Goal: Communication & Community: Connect with others

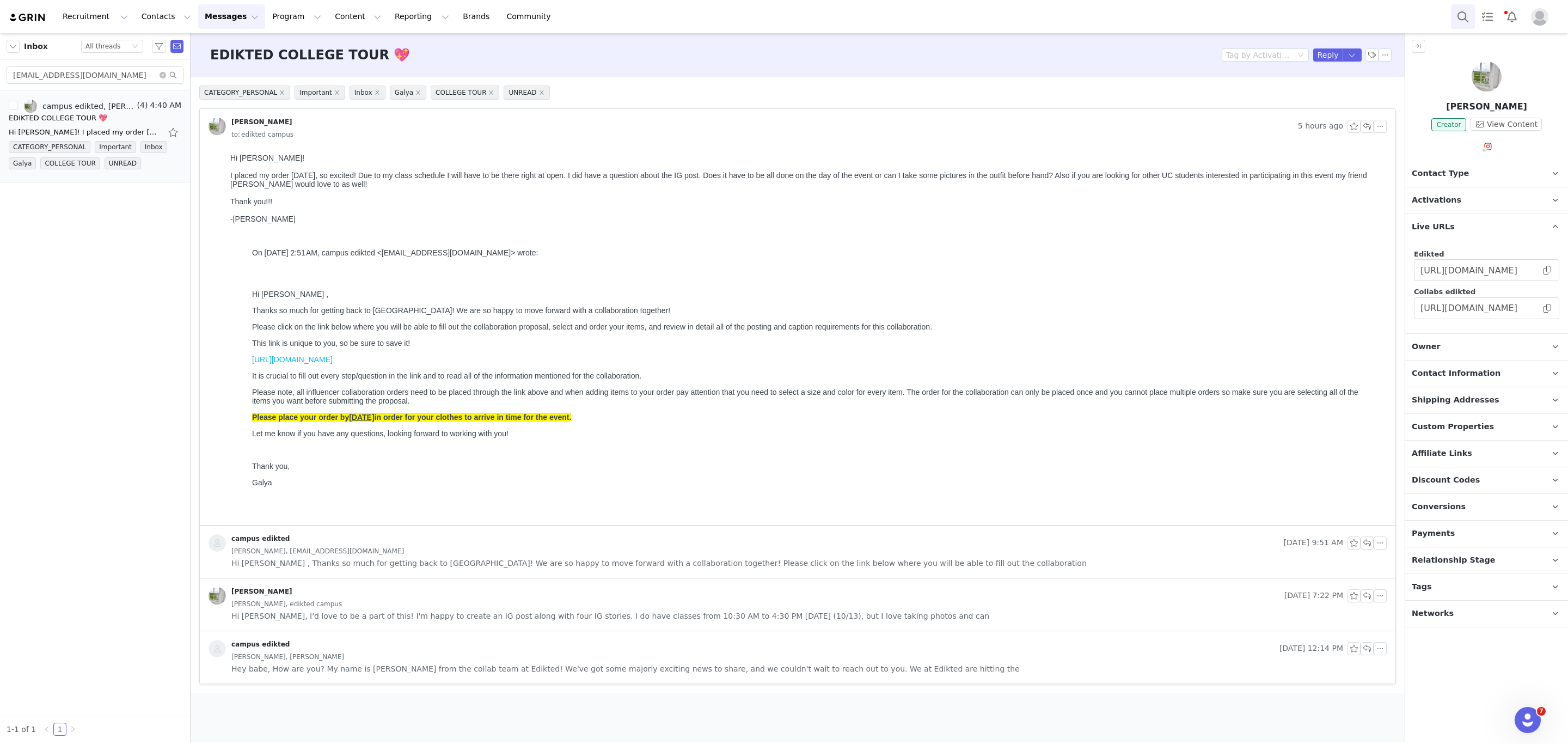
click at [1471, 18] on button "Search" at bounding box center [1463, 16] width 24 height 24
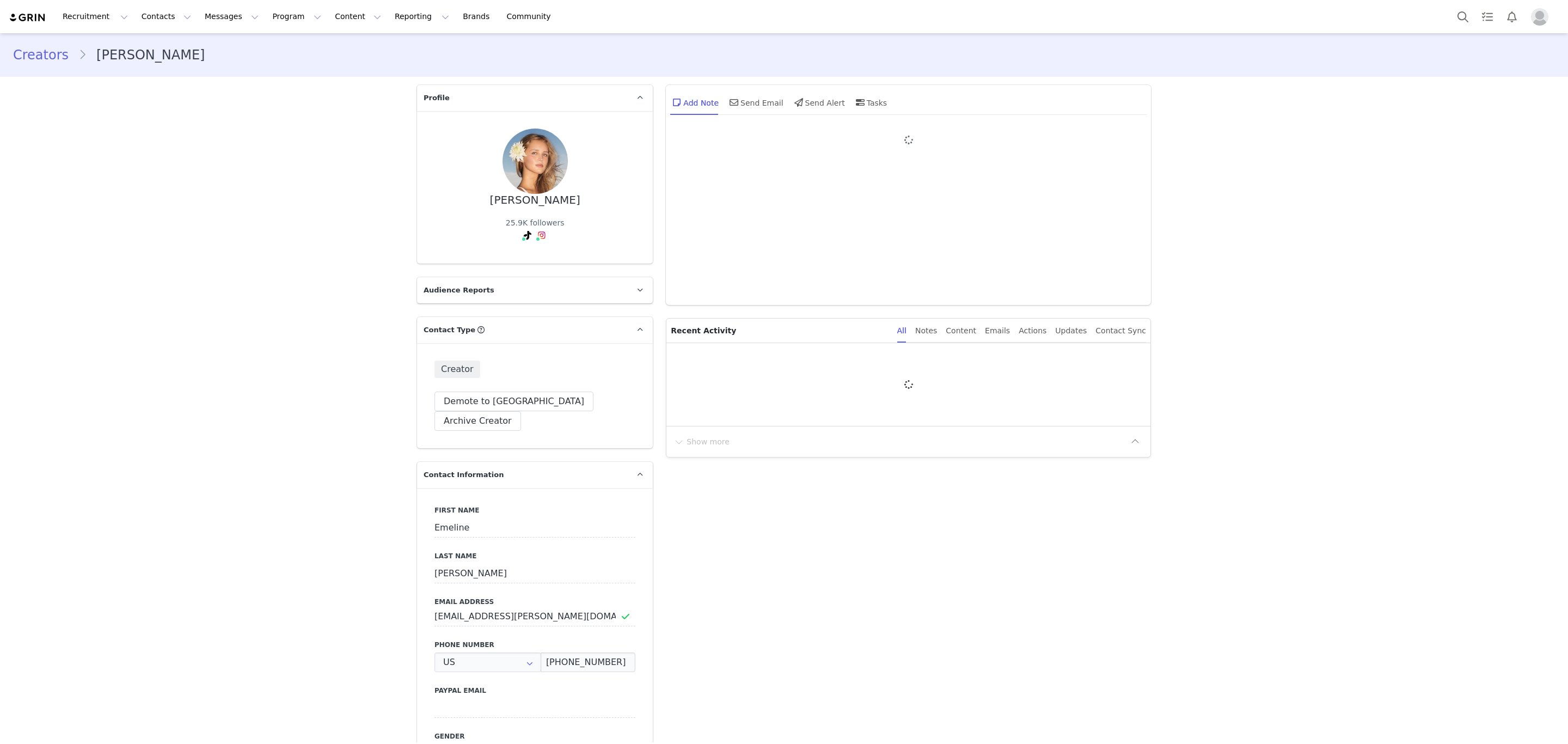
type input "+1 ([GEOGRAPHIC_DATA])"
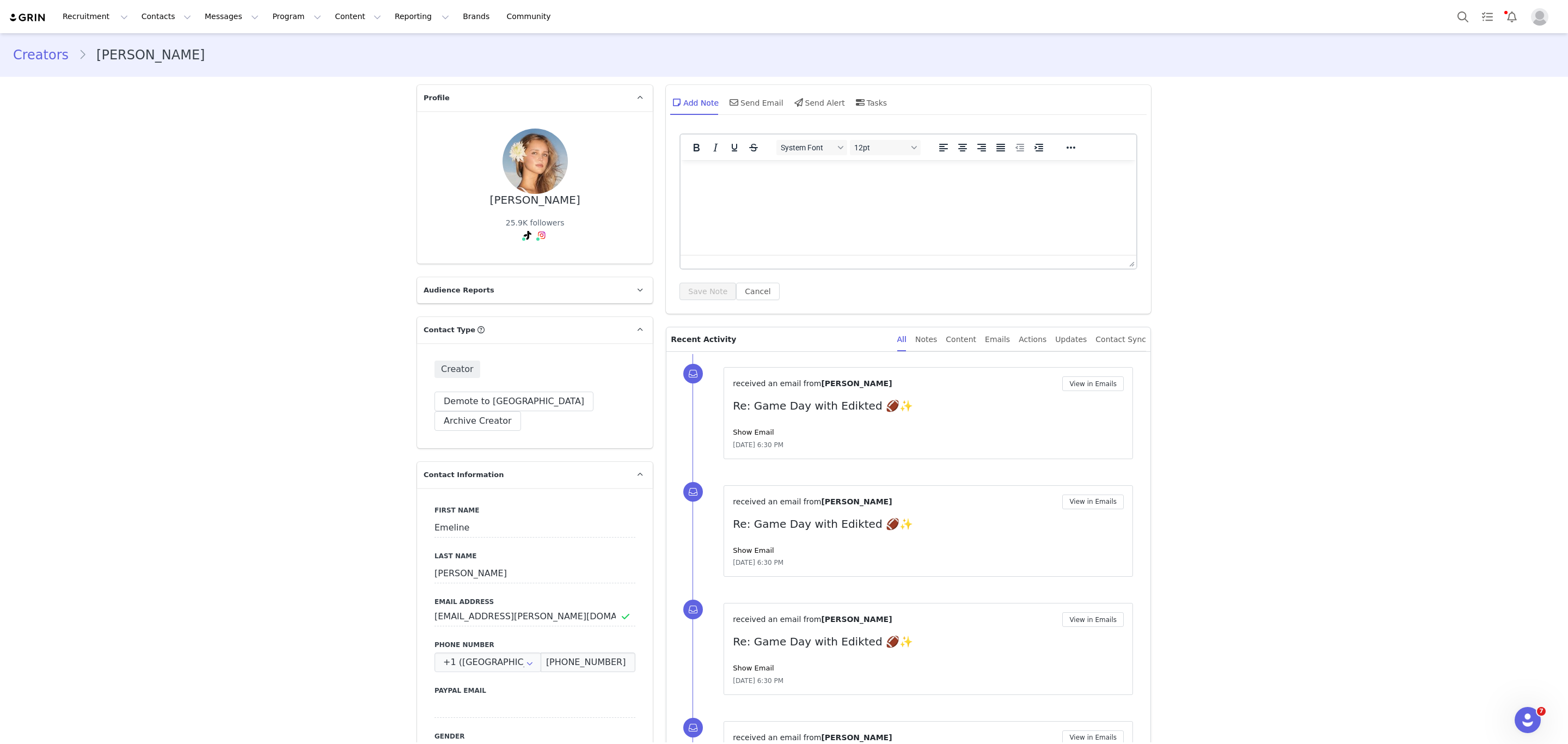
click at [743, 185] on html at bounding box center [908, 175] width 456 height 29
click at [792, 177] on p "placed her order through airtable" at bounding box center [908, 175] width 438 height 12
click at [808, 178] on p "placed her order through airtable" at bounding box center [908, 175] width 438 height 12
drag, startPoint x: 808, startPoint y: 178, endPoint x: 722, endPoint y: 208, distance: 91.1
click at [722, 189] on html "placed her order through airtable" at bounding box center [908, 175] width 456 height 29
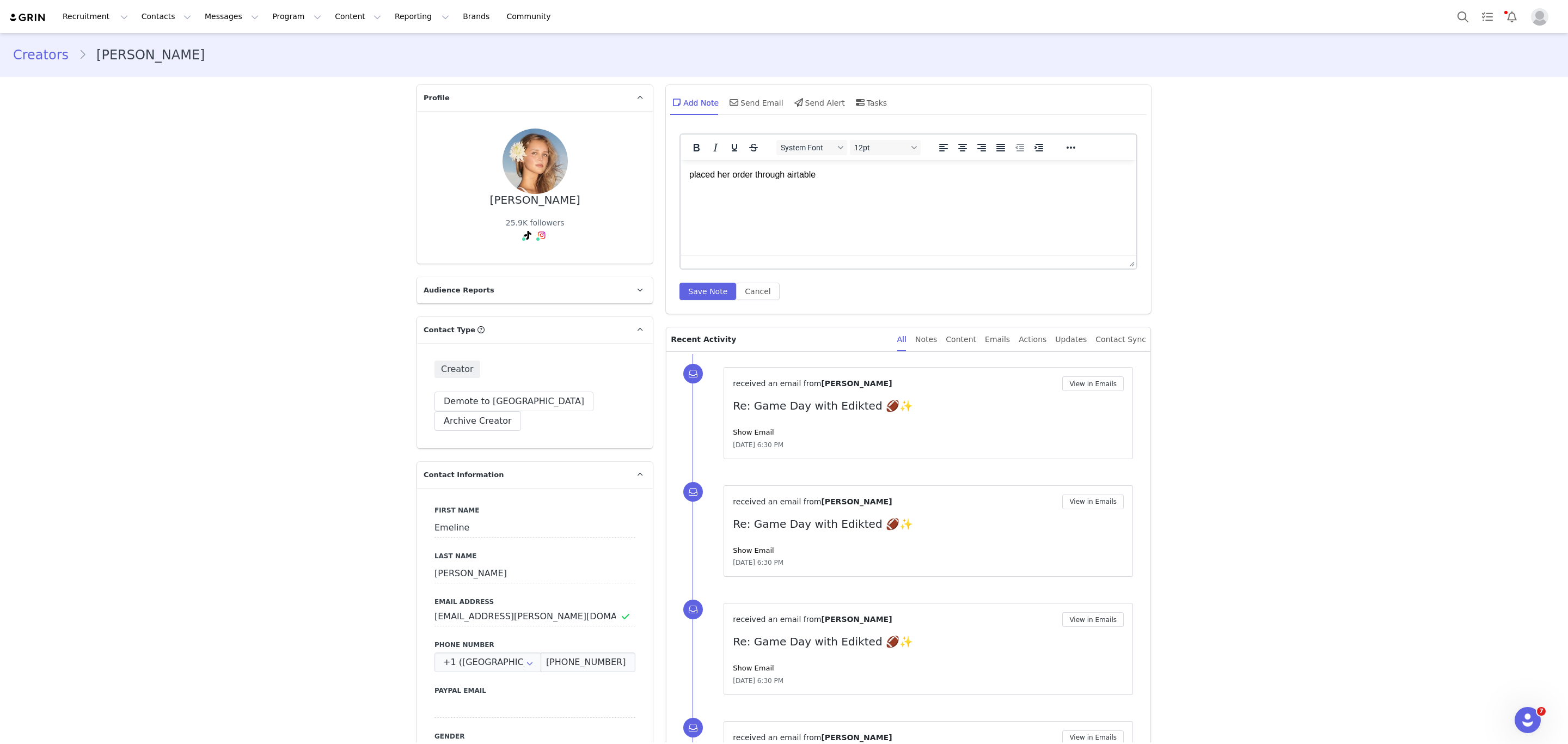
click at [830, 178] on p "placed her order through airtable" at bounding box center [908, 175] width 438 height 12
click at [701, 294] on button "Save Note" at bounding box center [707, 291] width 57 height 18
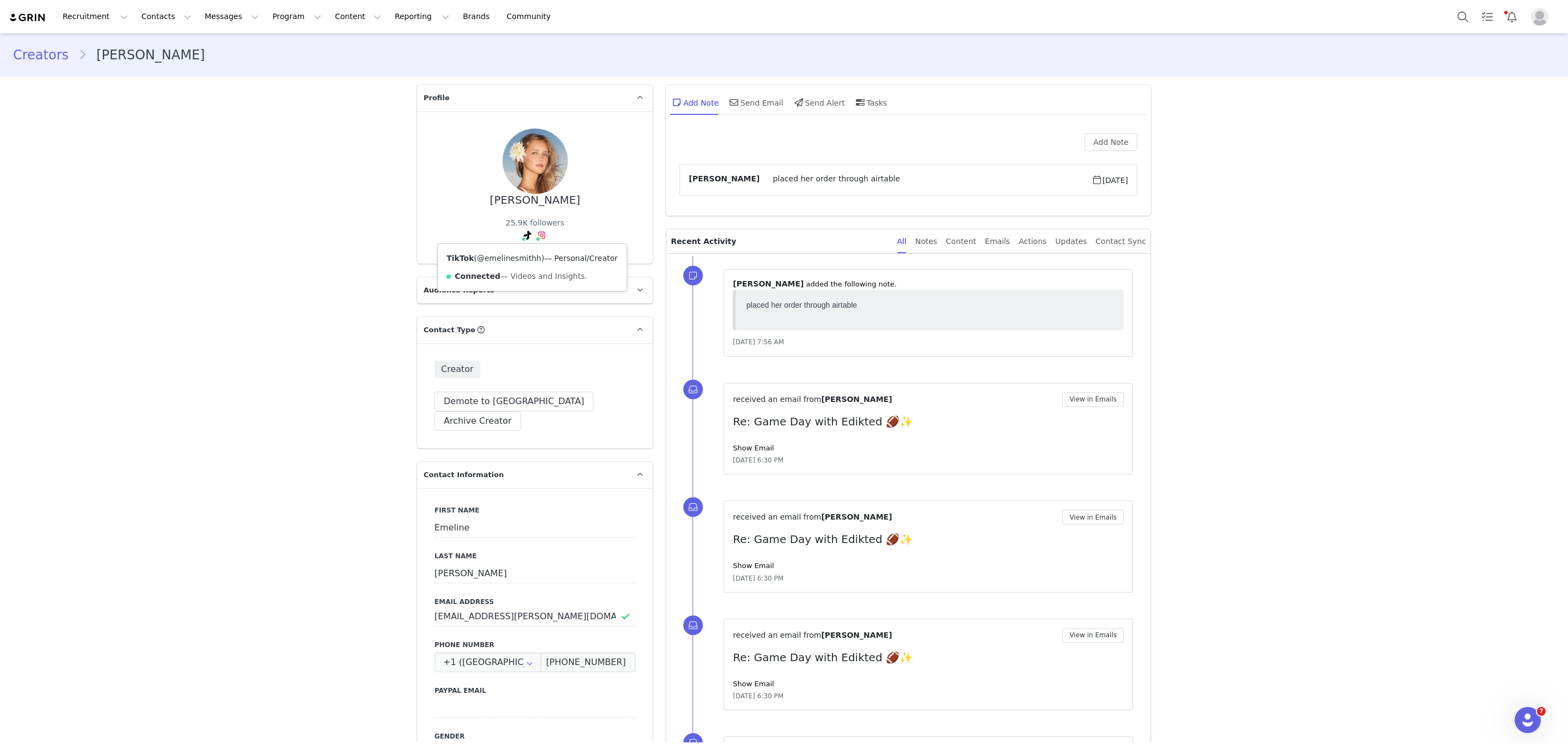
click at [503, 260] on link "@emelinesmithh" at bounding box center [509, 258] width 65 height 9
click at [536, 254] on link "@emelinesmithh" at bounding box center [546, 258] width 65 height 9
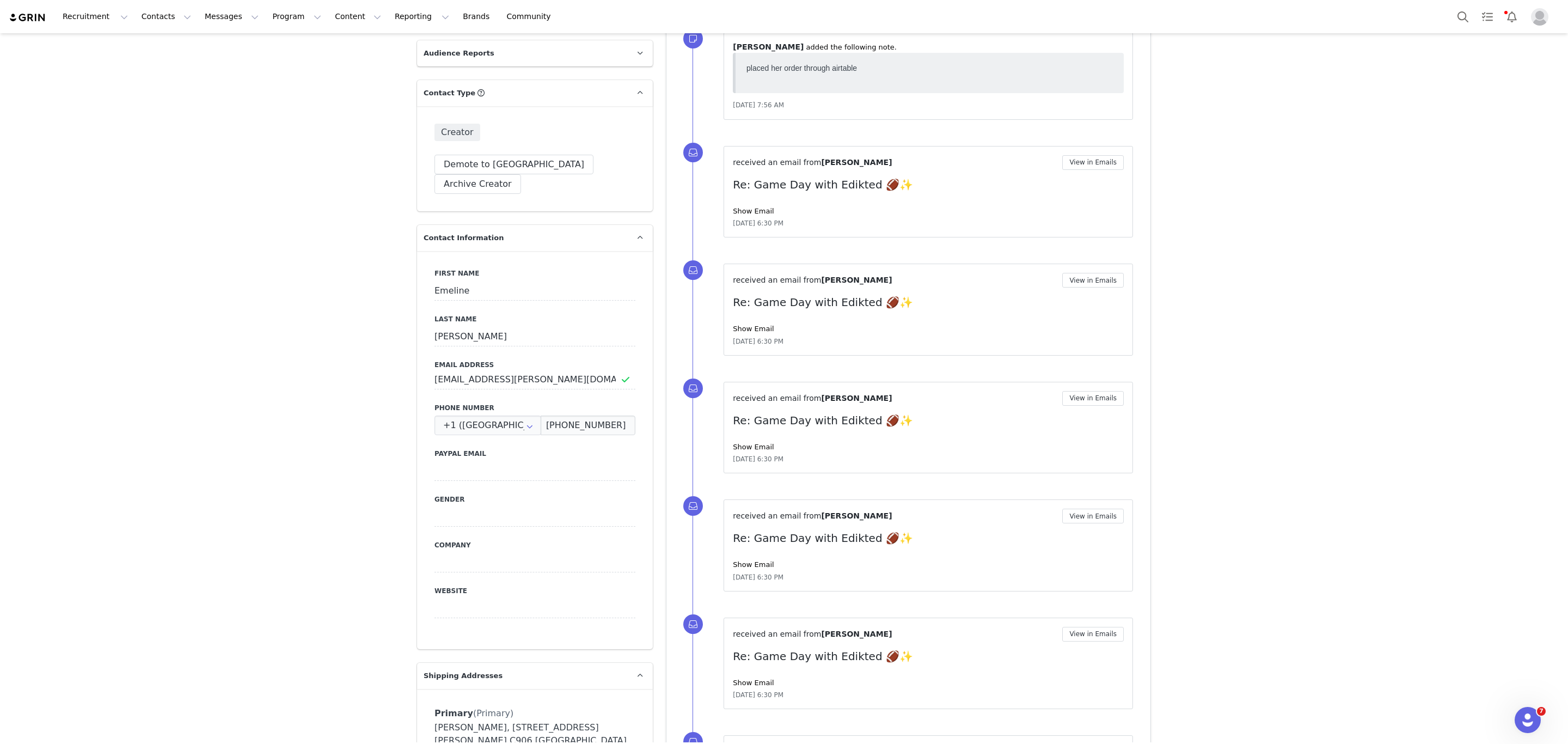
scroll to position [245, 0]
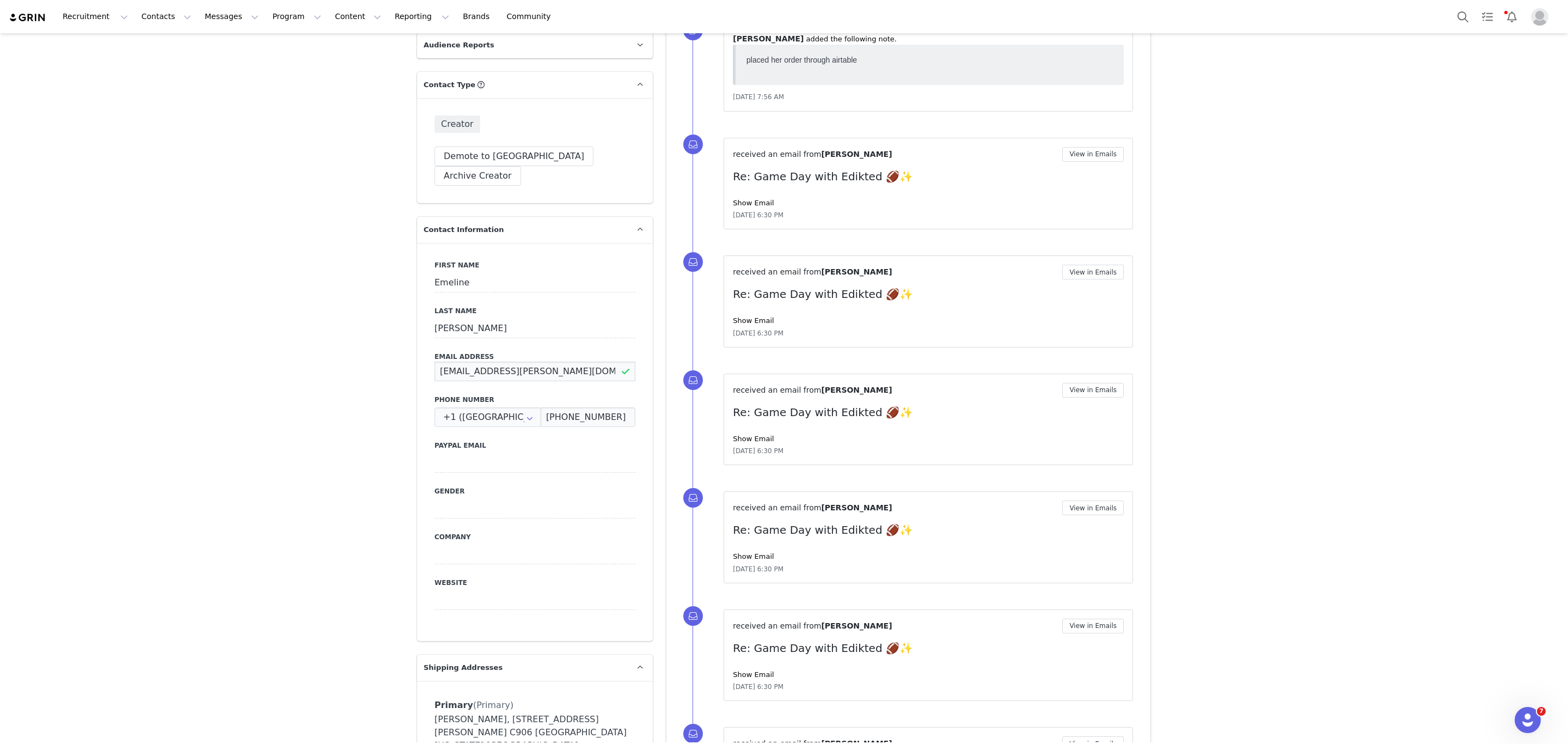
click at [487, 362] on input "emeline.e.smith@gmail.com" at bounding box center [535, 371] width 201 height 19
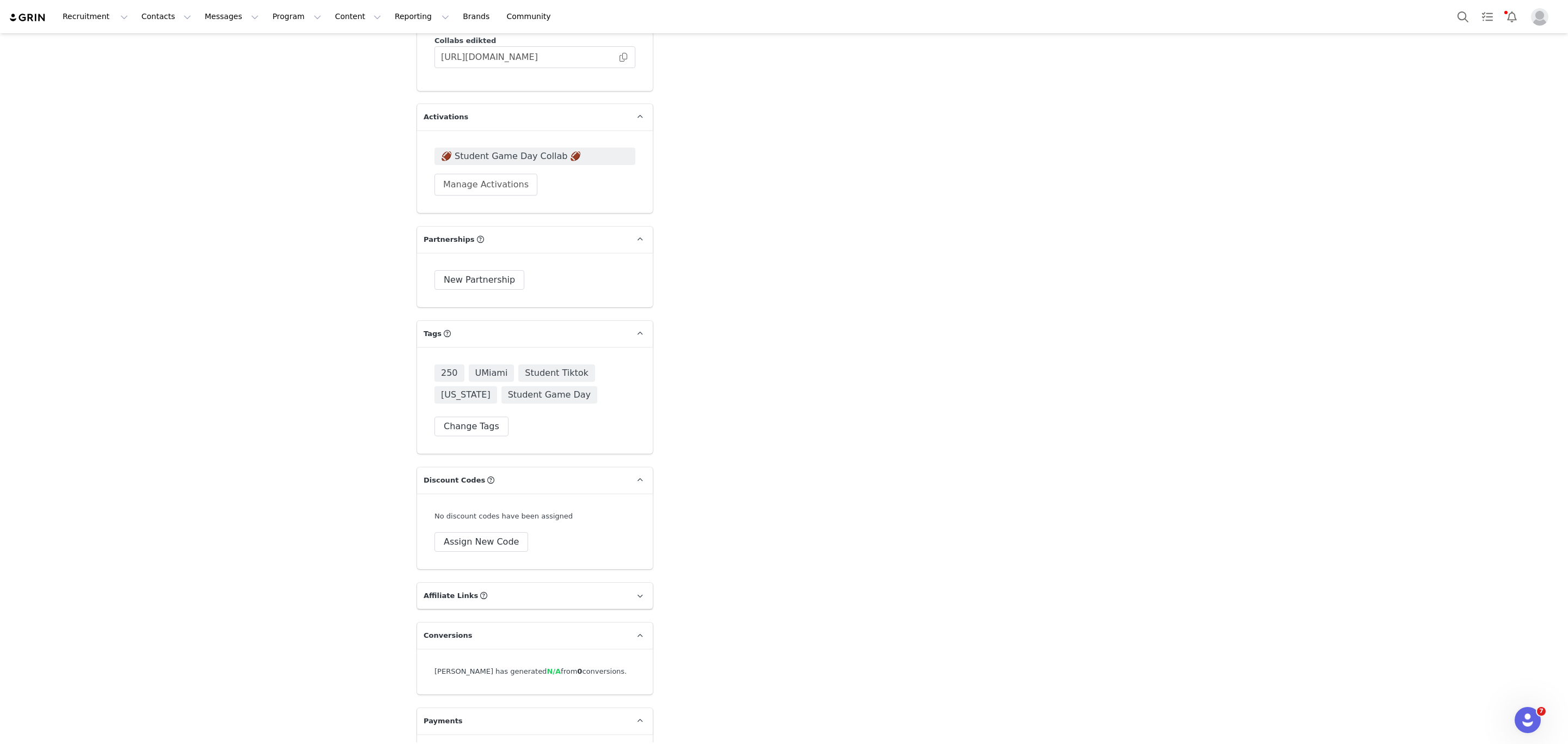
scroll to position [2955, 0]
click at [488, 528] on button "Assign New Code" at bounding box center [481, 538] width 94 height 19
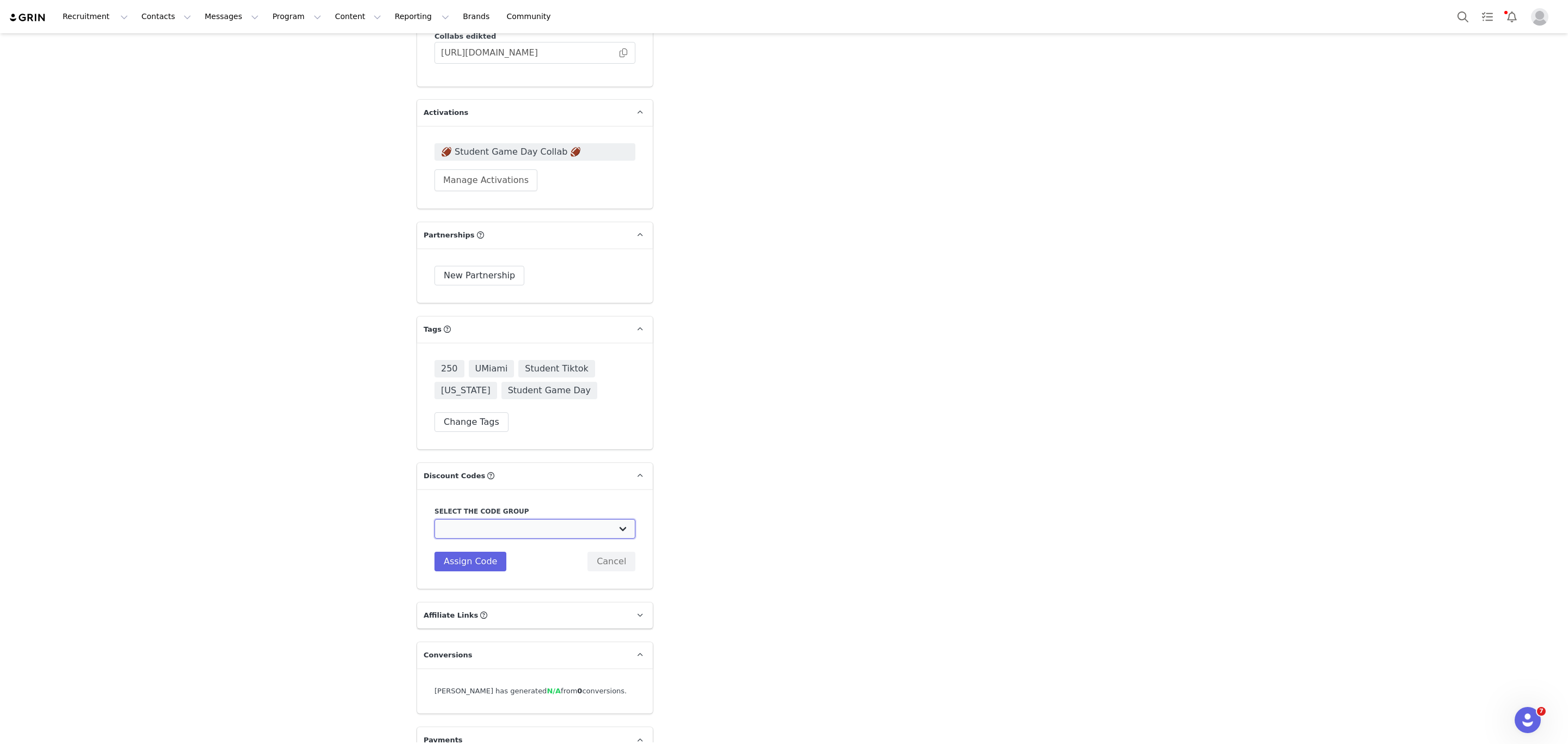
click at [490, 519] on select "Edikted UK: NEW TIKTOK ❤️ Edikted UK: NEW IG ❤️ Edikted: Students + IG Edikted:…" at bounding box center [535, 528] width 201 height 19
select select "10004383"
click at [435, 519] on select "Edikted UK: NEW TIKTOK ❤️ Edikted UK: NEW IG ❤️ Edikted: Students + IG Edikted:…" at bounding box center [535, 528] width 201 height 19
type input "EMELINESMITHH10"
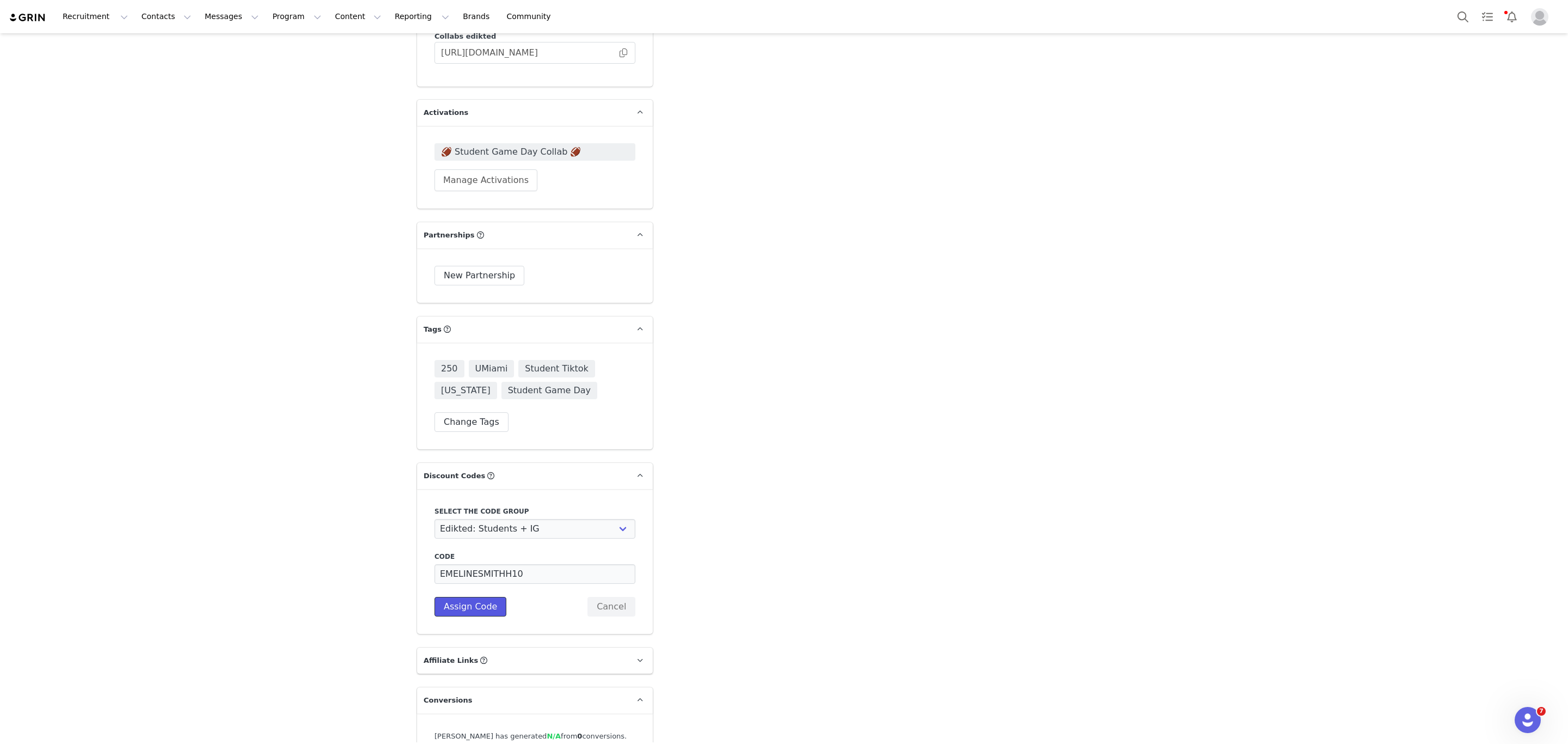
click at [469, 597] on button "Assign Code" at bounding box center [471, 606] width 72 height 19
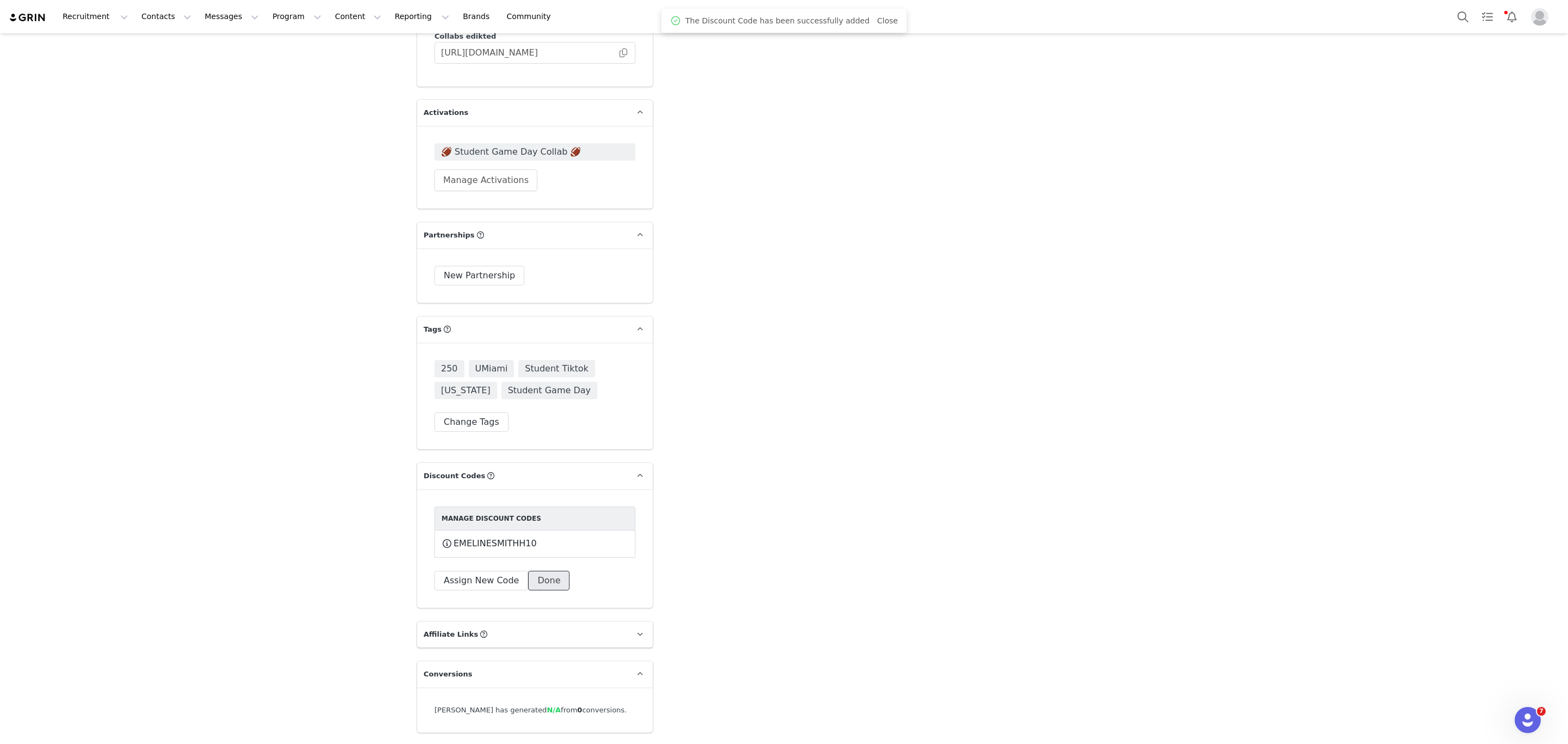
click at [536, 570] on button "Done" at bounding box center [549, 580] width 41 height 19
click at [628, 510] on icon at bounding box center [631, 514] width 8 height 9
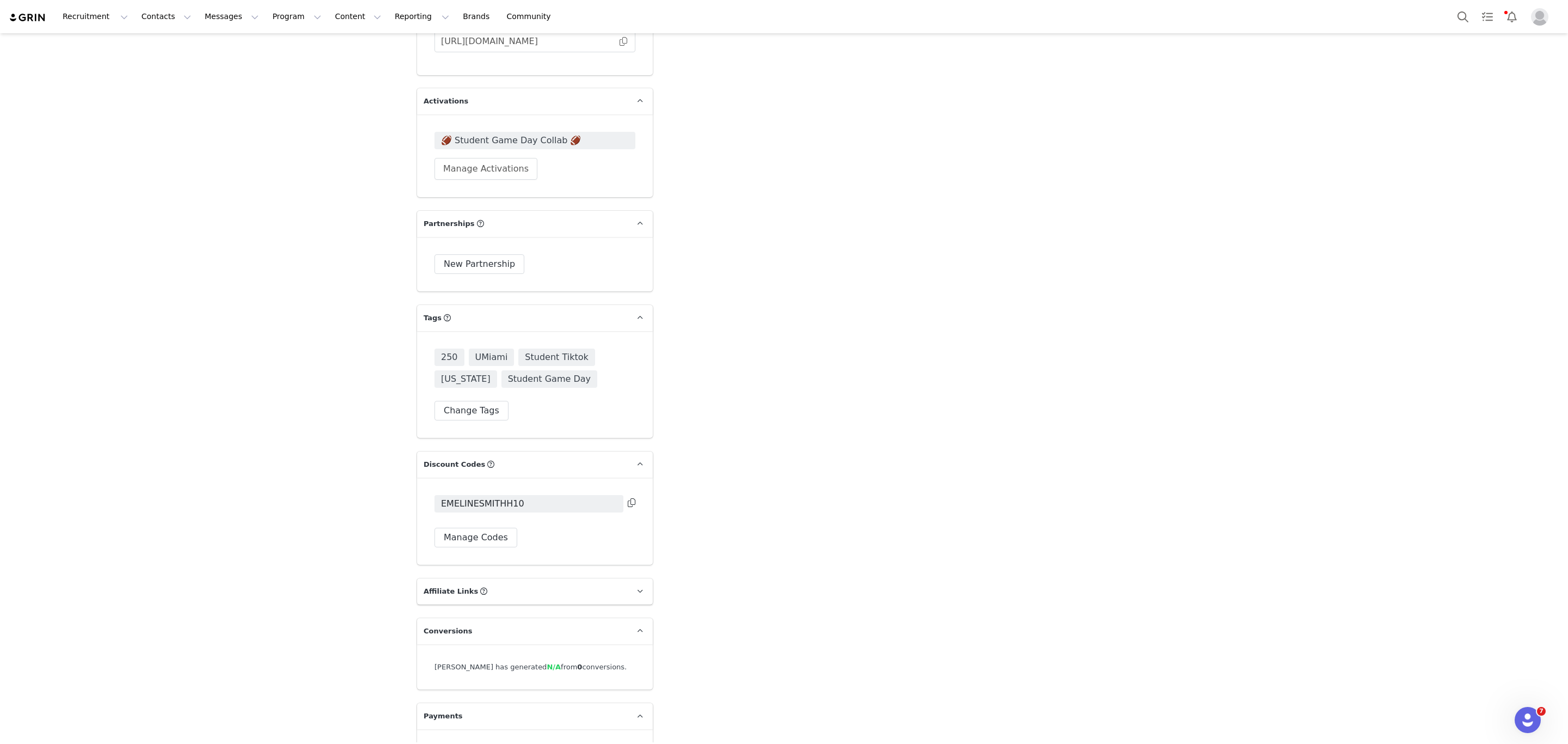
scroll to position [2722, 0]
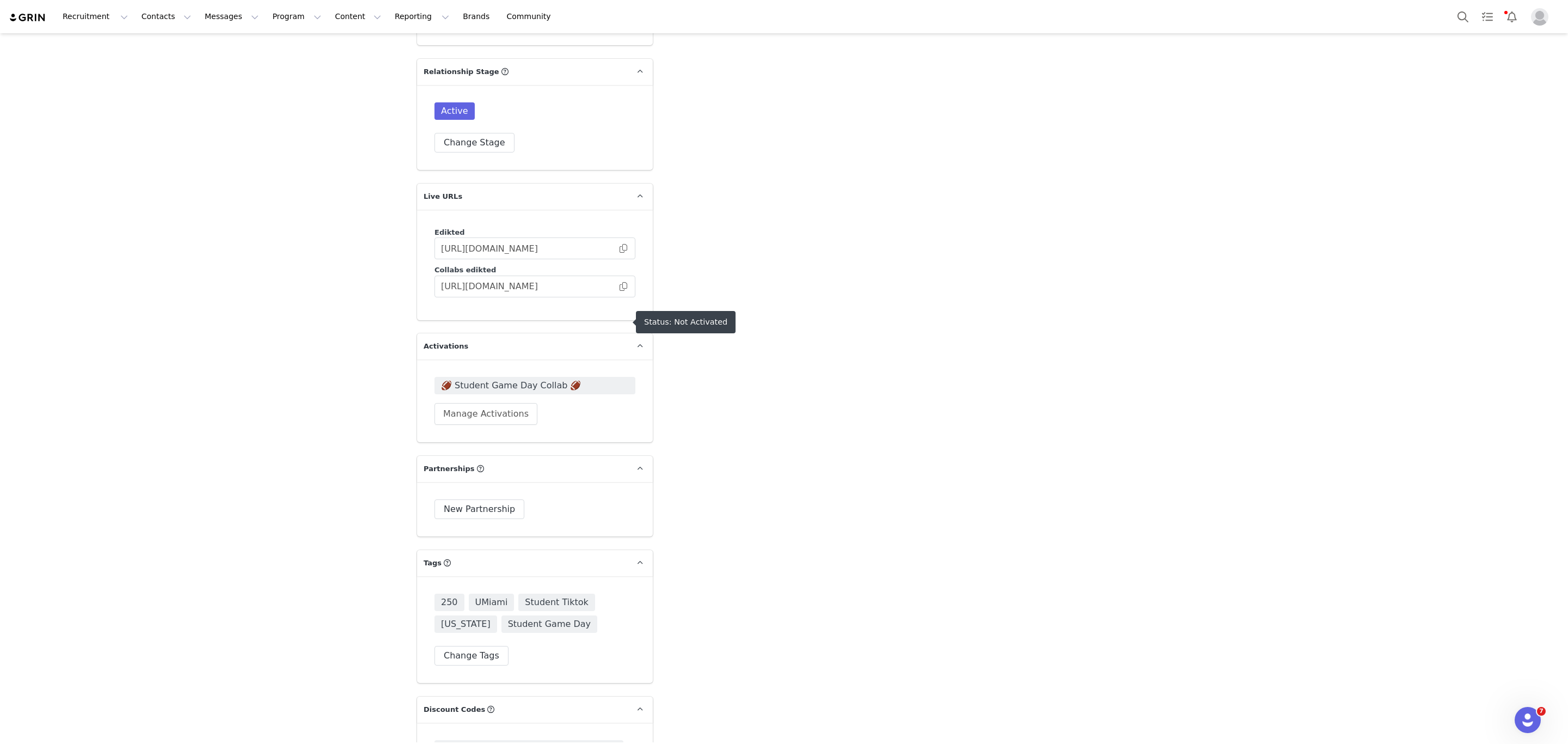
click at [492, 379] on span "🏈 Student Game Day Collab 🏈" at bounding box center [534, 385] width 188 height 13
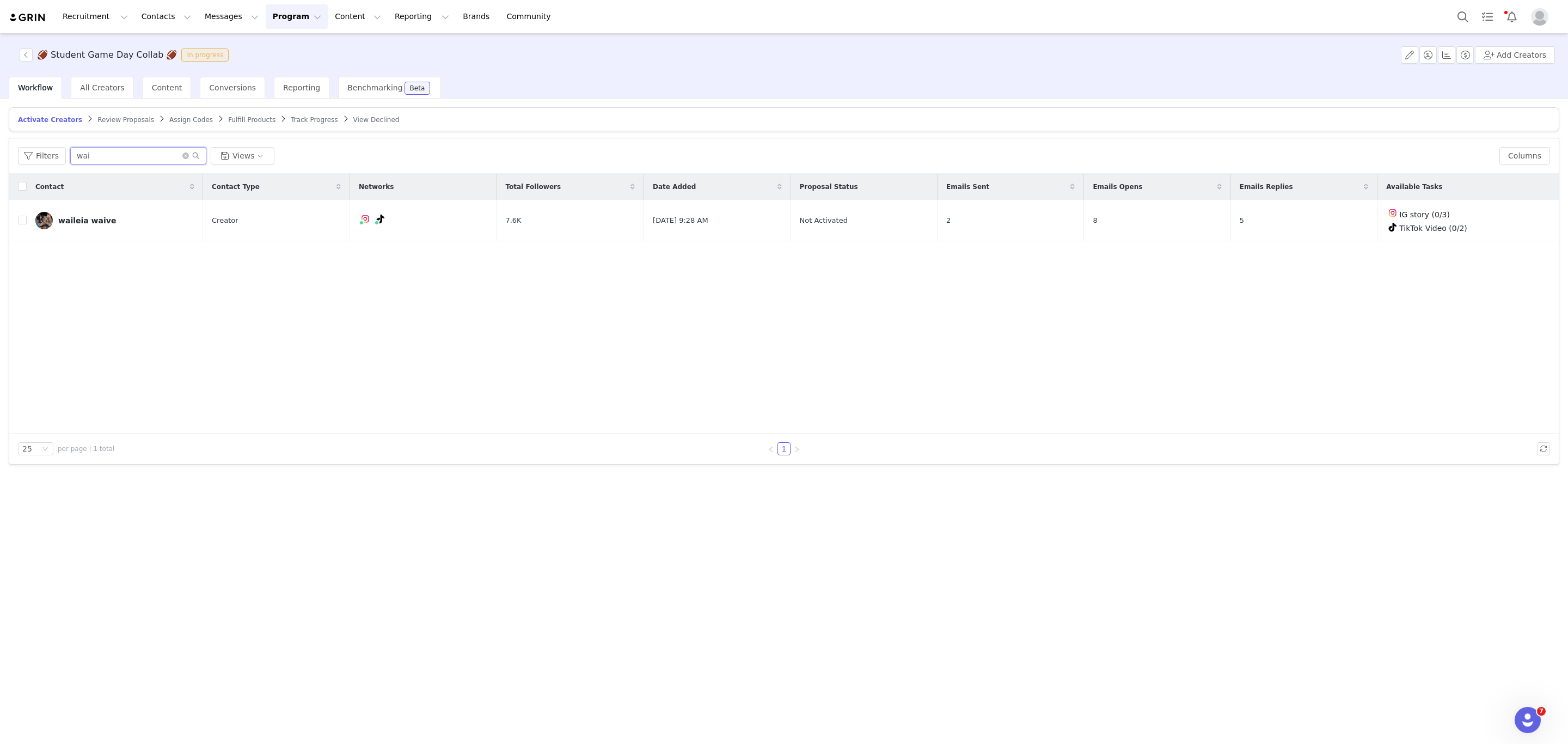
click at [127, 157] on input "wai" at bounding box center [138, 156] width 136 height 18
type input "emeline"
click at [22, 220] on input "checkbox" at bounding box center [23, 220] width 9 height 9
checkbox input "true"
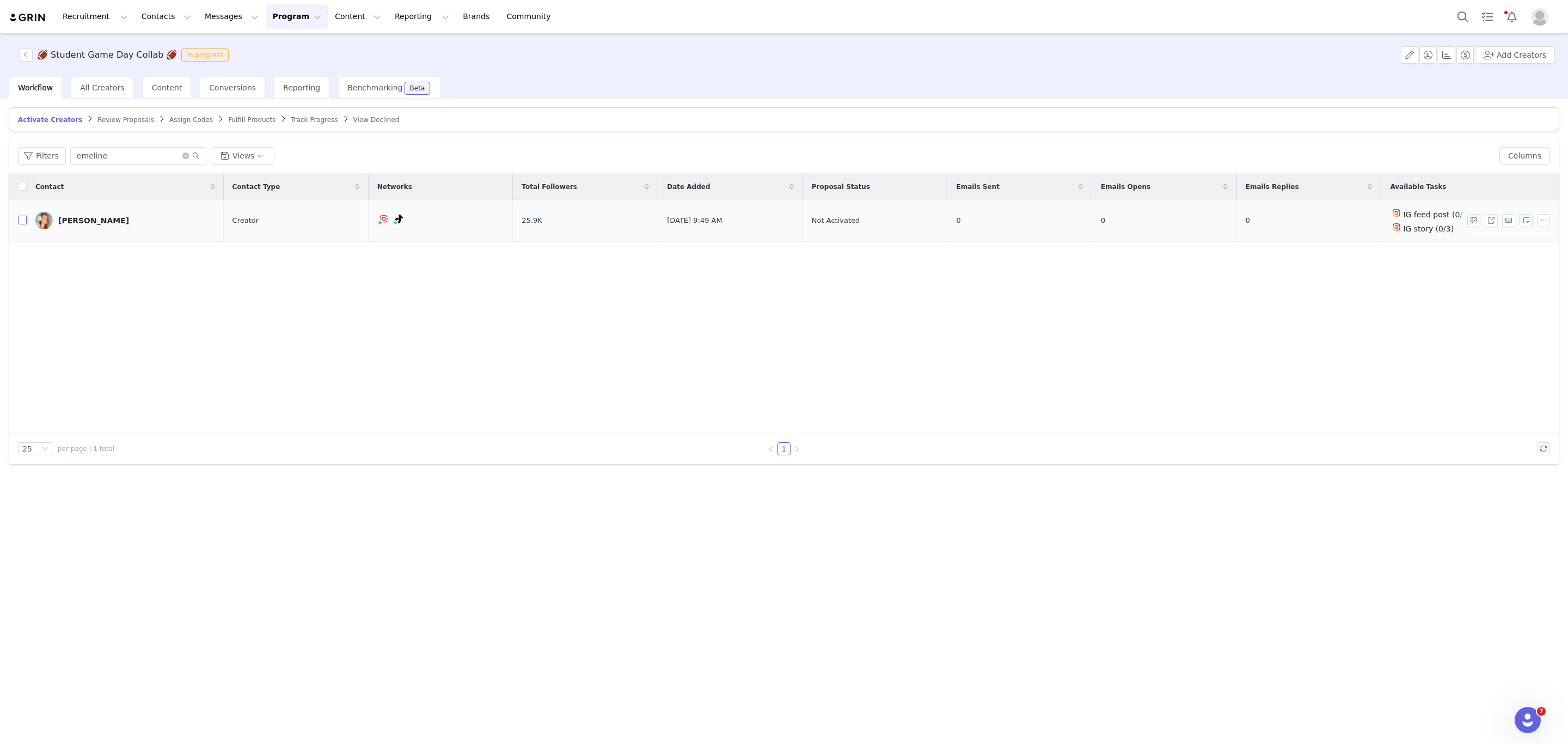
checkbox input "true"
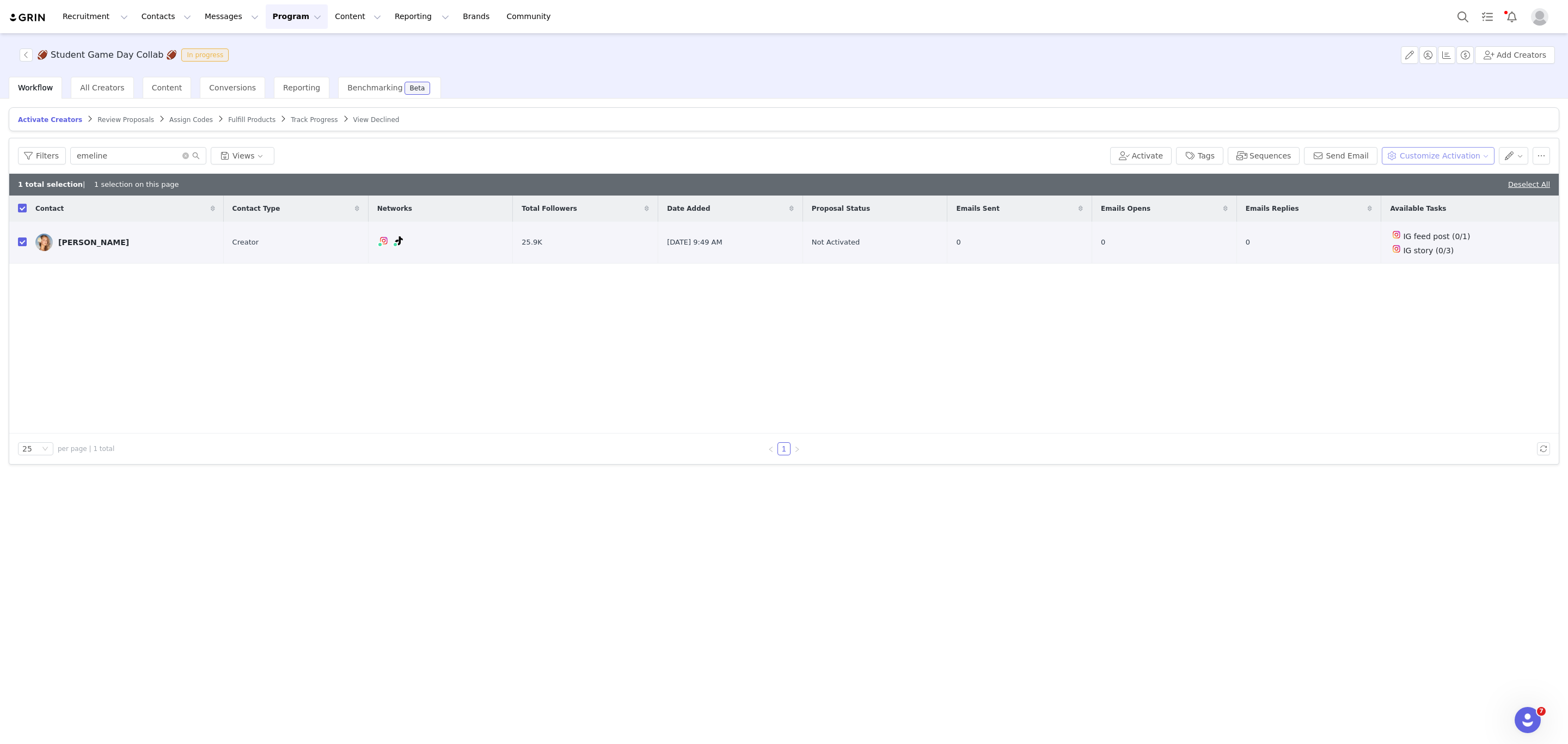
click at [1429, 157] on button "Customize Activation" at bounding box center [1438, 156] width 113 height 18
click at [1426, 183] on span "Edit Product Selection" at bounding box center [1452, 178] width 84 height 12
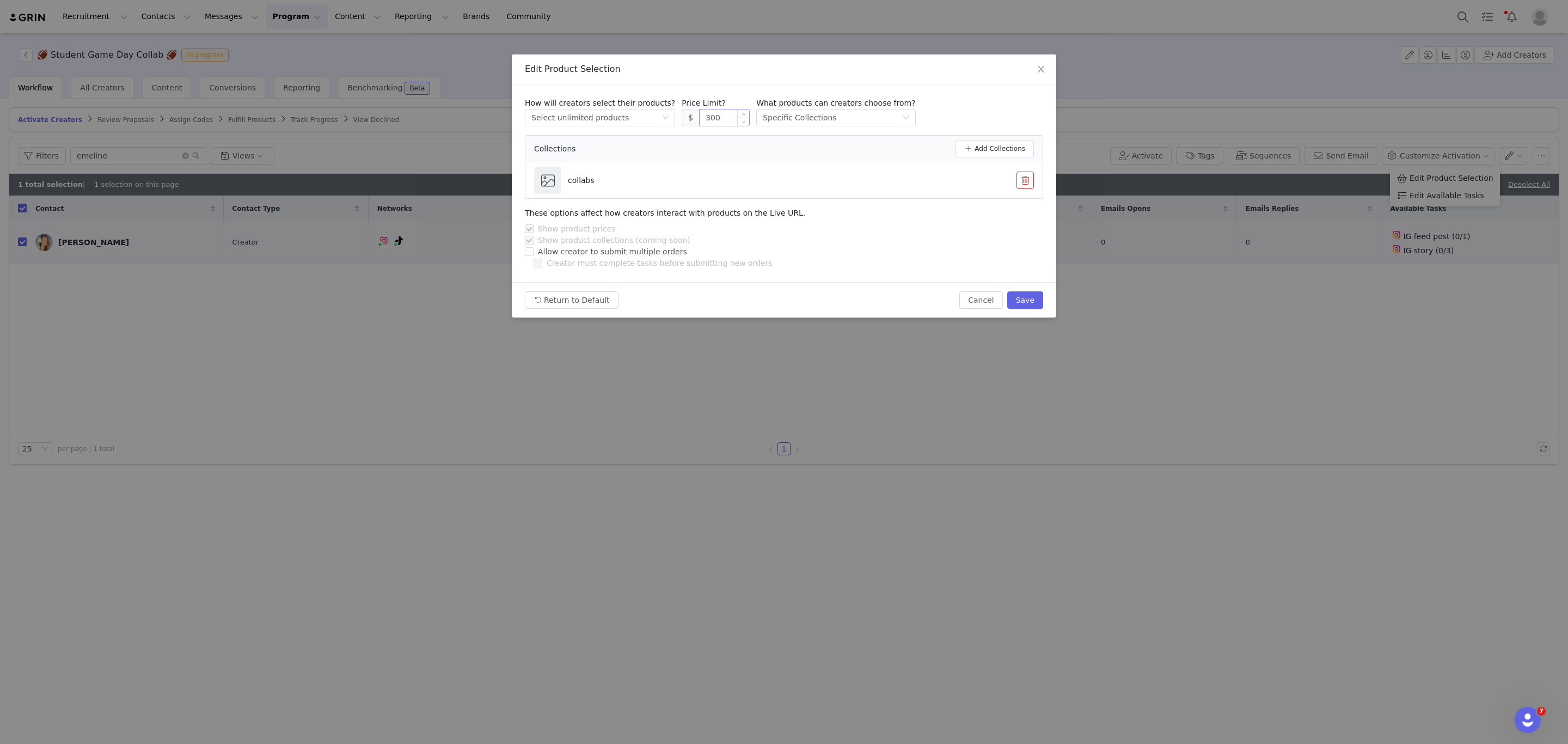
click at [707, 124] on input "300" at bounding box center [724, 118] width 49 height 16
click at [1017, 300] on button "Save" at bounding box center [1025, 300] width 36 height 18
type input "300"
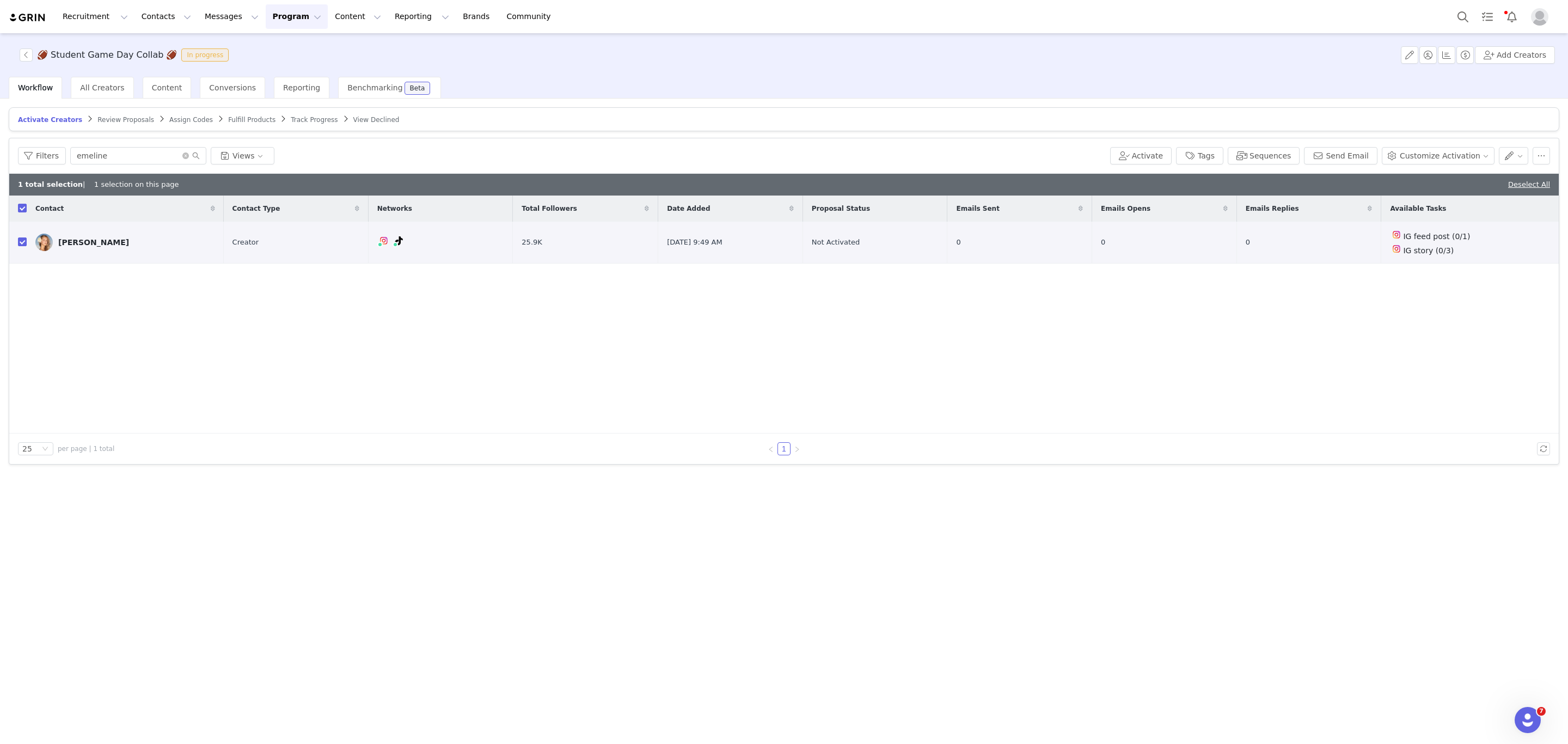
click at [373, 417] on div "Contact Contact Type Networks Total Followers Date Added Proposal Status Emails…" at bounding box center [784, 314] width 1550 height 238
click at [77, 248] on link "Emeline Smith" at bounding box center [125, 242] width 180 height 18
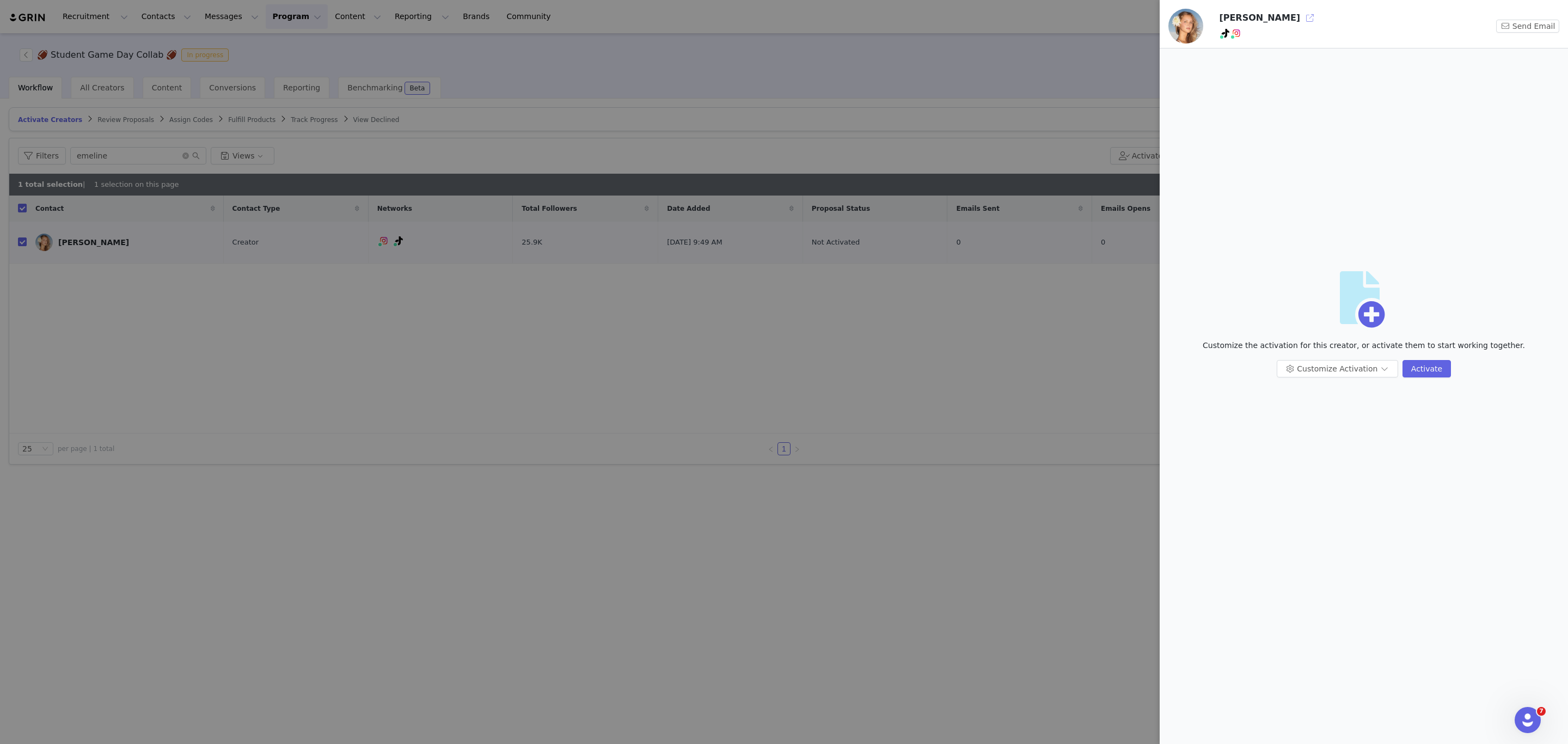
click at [1301, 12] on button "button" at bounding box center [1310, 18] width 18 height 18
click at [889, 82] on div at bounding box center [784, 372] width 1568 height 744
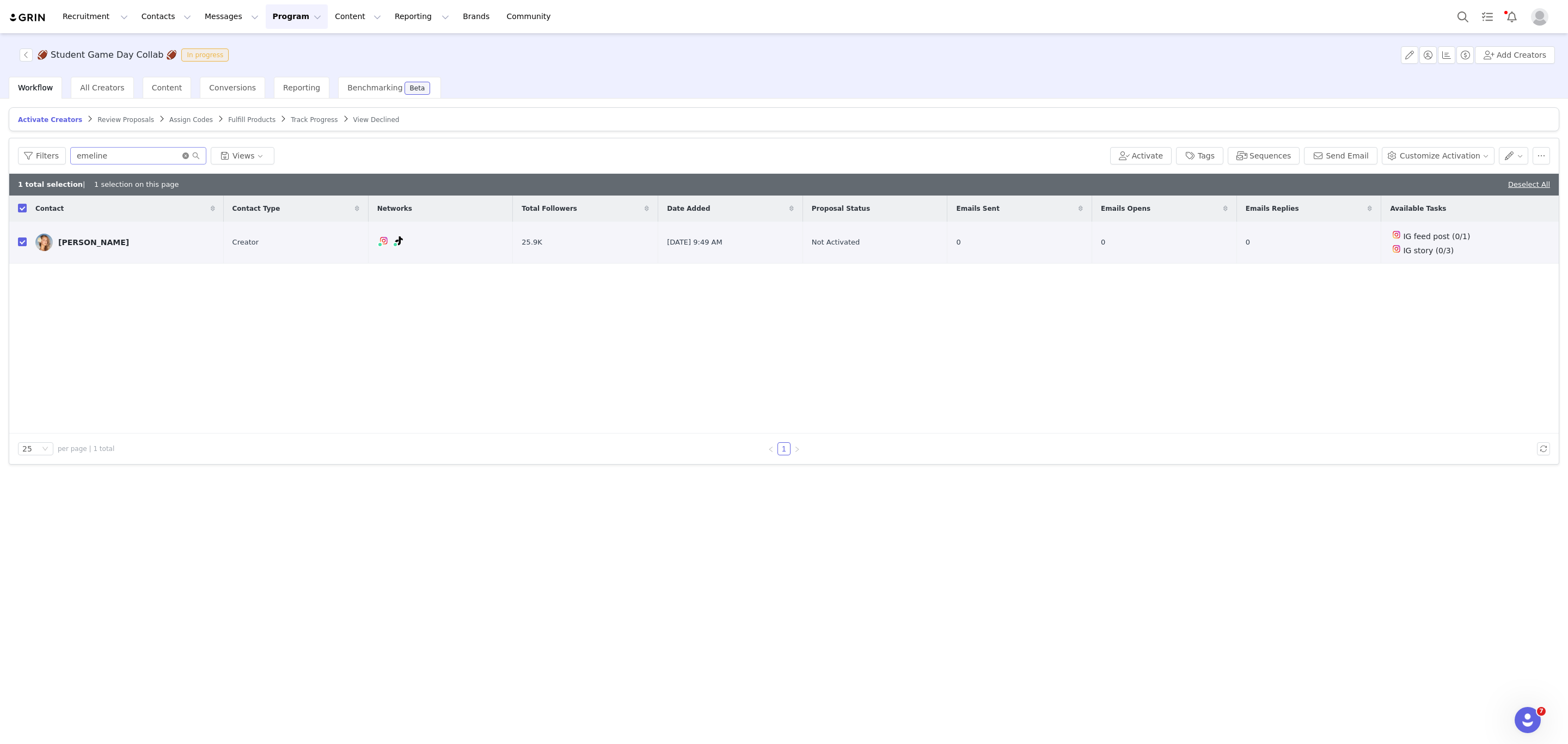
click at [183, 154] on icon "icon: close-circle" at bounding box center [186, 155] width 7 height 7
click at [120, 118] on span "Review Proposals" at bounding box center [125, 120] width 57 height 8
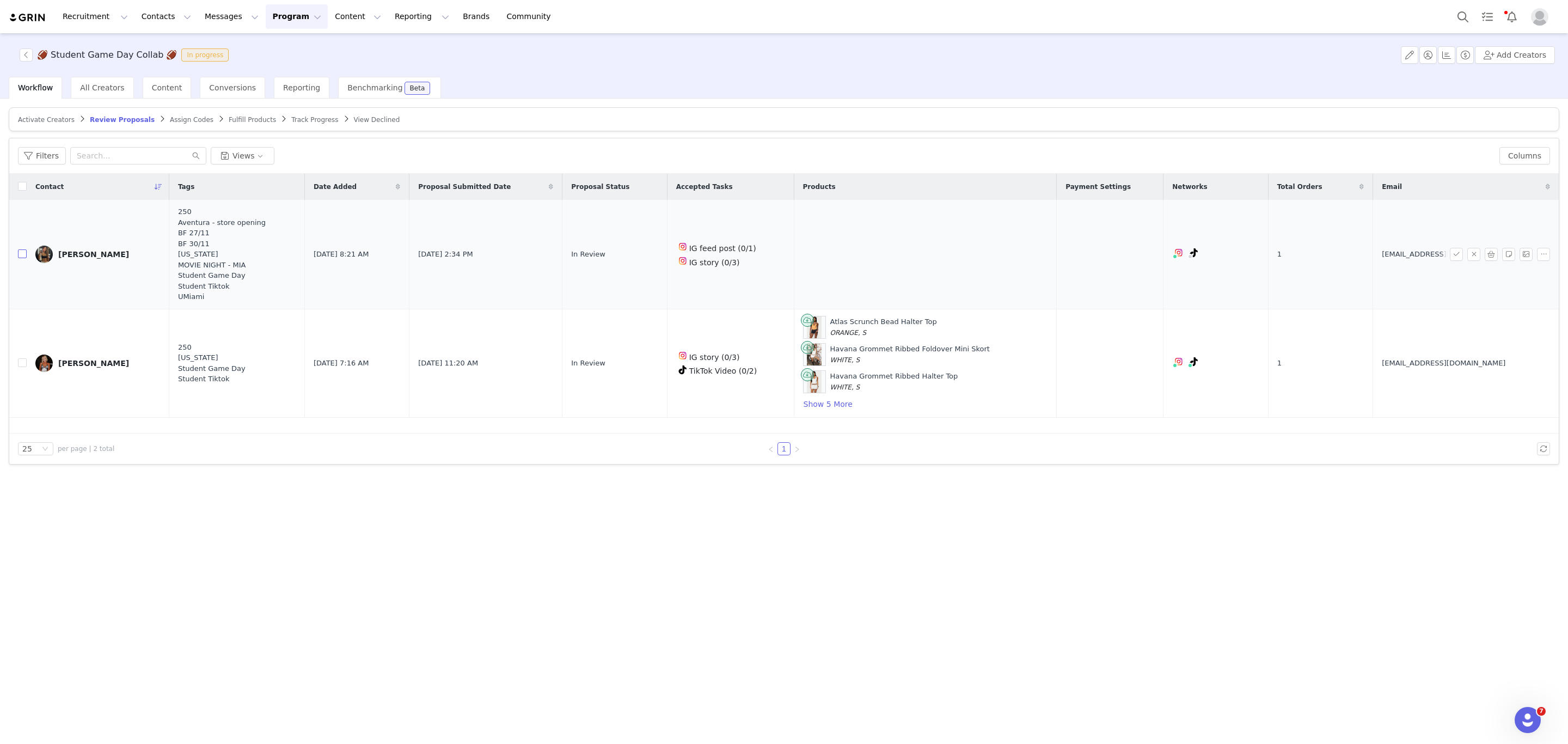
click at [25, 257] on input "checkbox" at bounding box center [23, 254] width 9 height 9
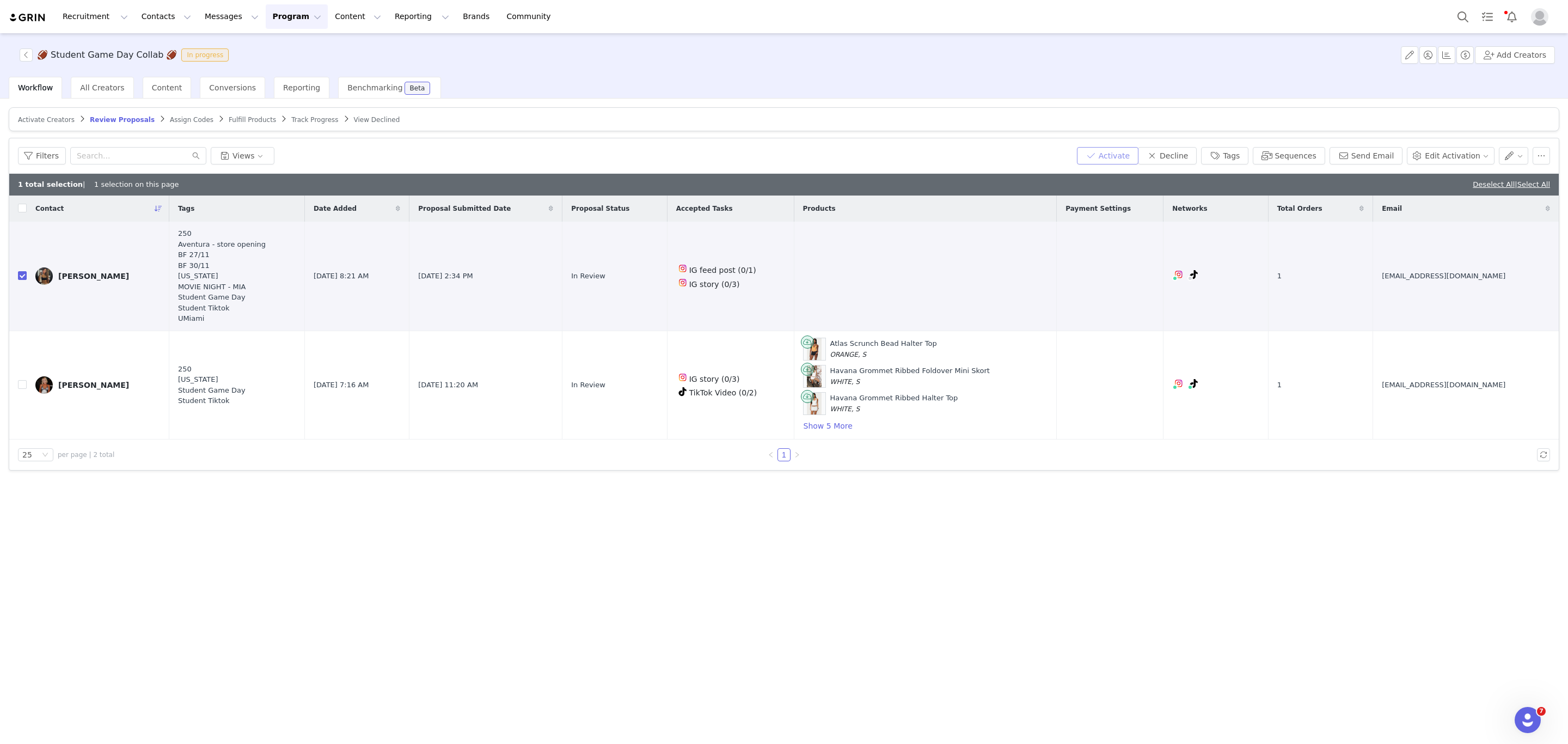
click at [1137, 155] on button "Activate" at bounding box center [1107, 156] width 61 height 18
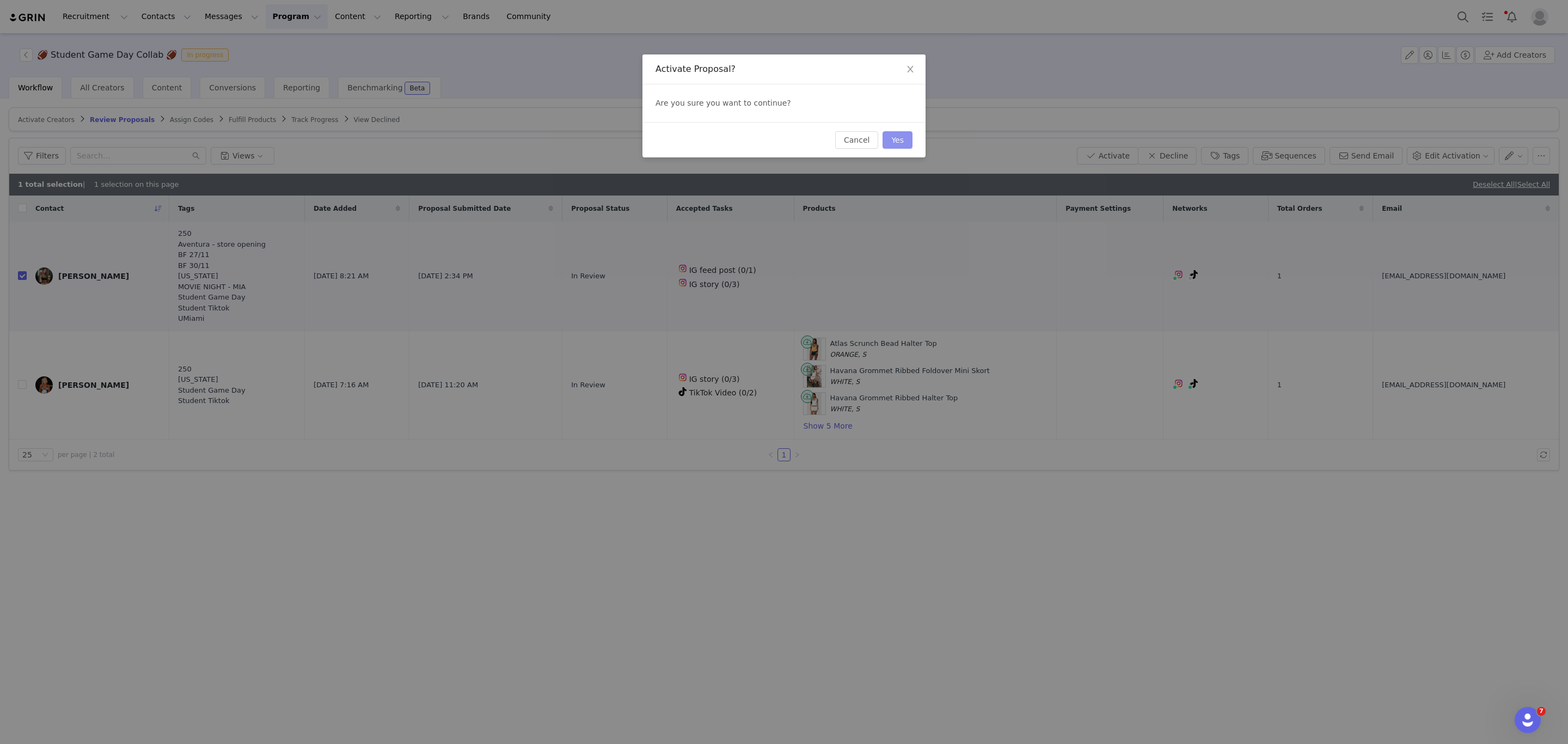
click at [909, 134] on button "Yes" at bounding box center [897, 140] width 30 height 18
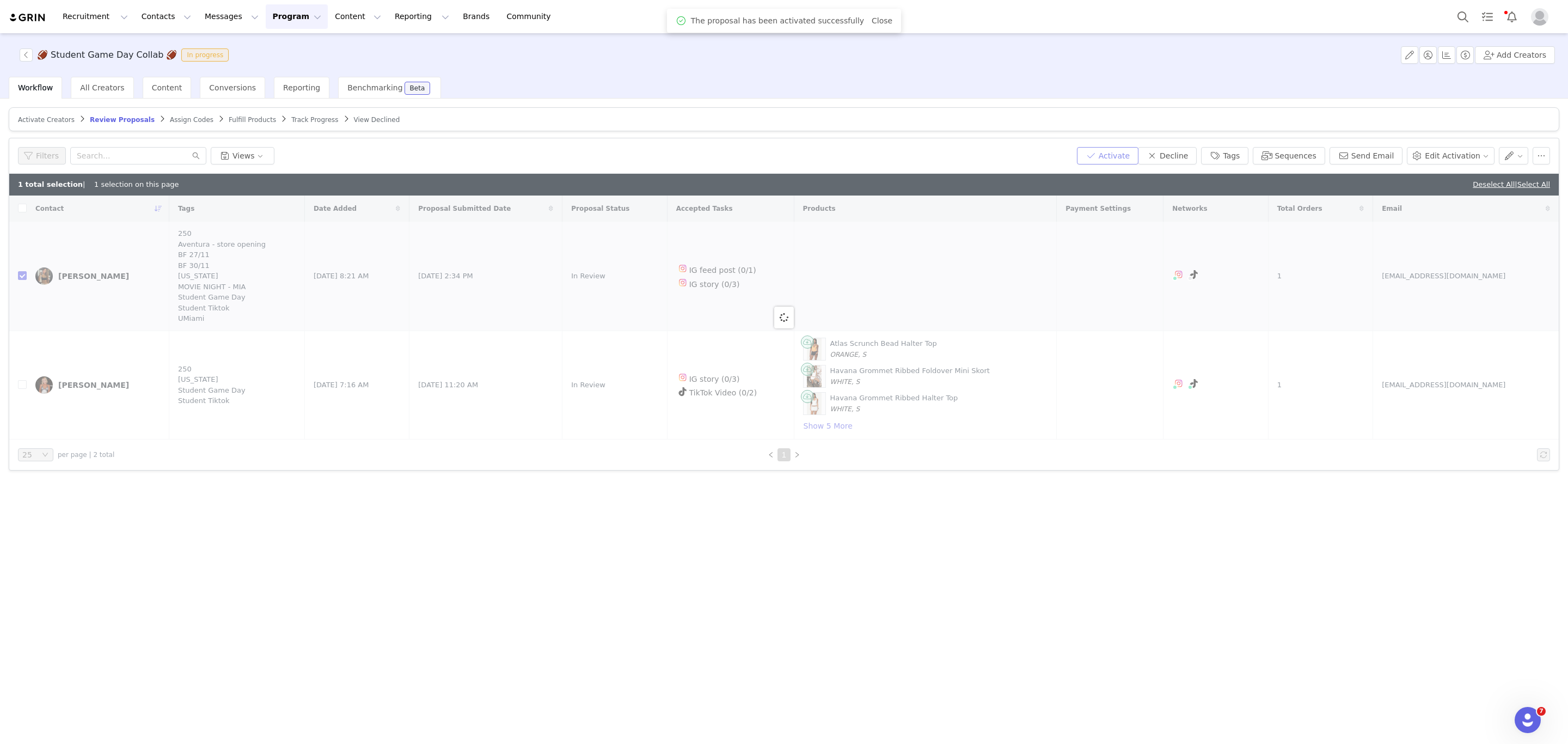
checkbox input "false"
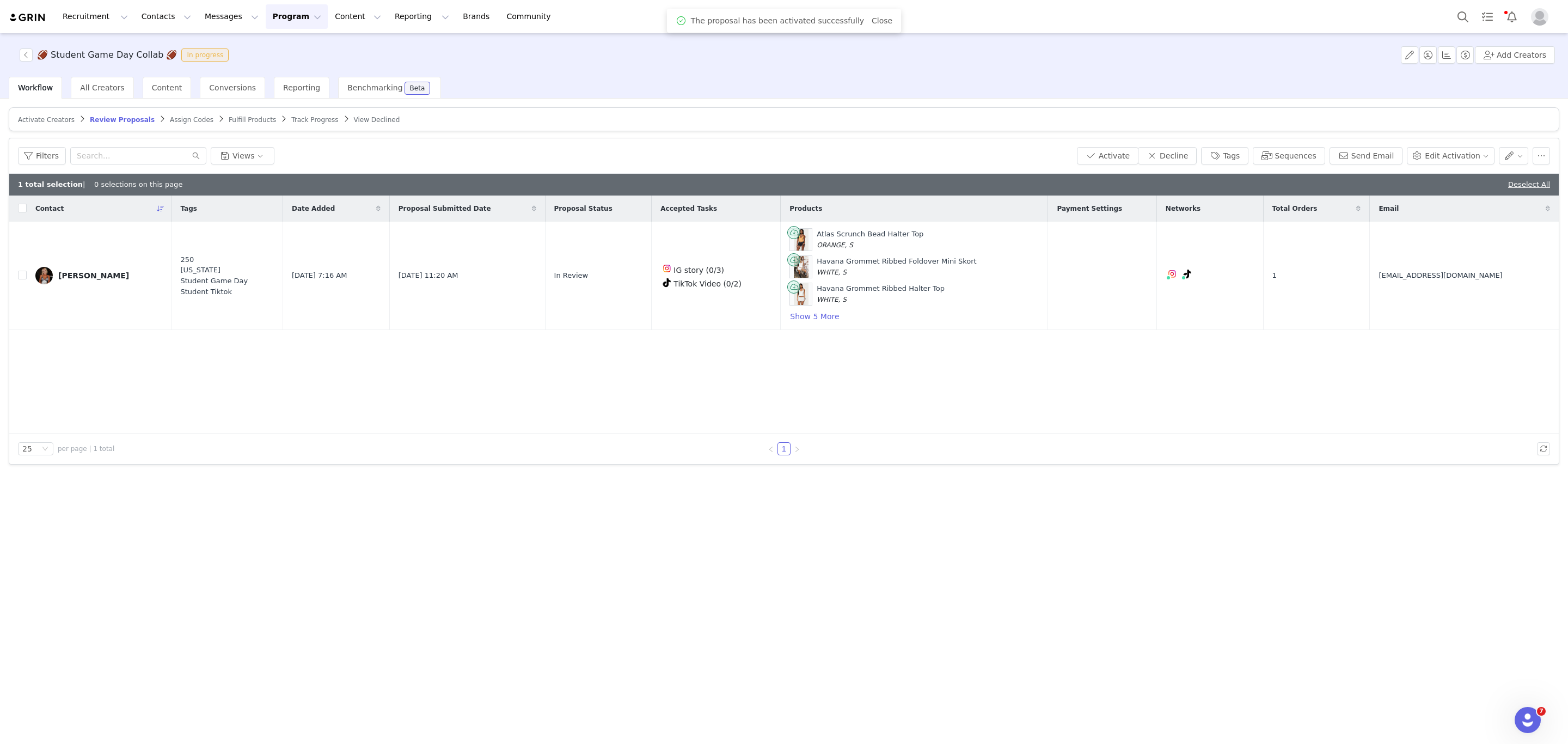
click at [170, 120] on span "Assign Codes" at bounding box center [192, 120] width 44 height 8
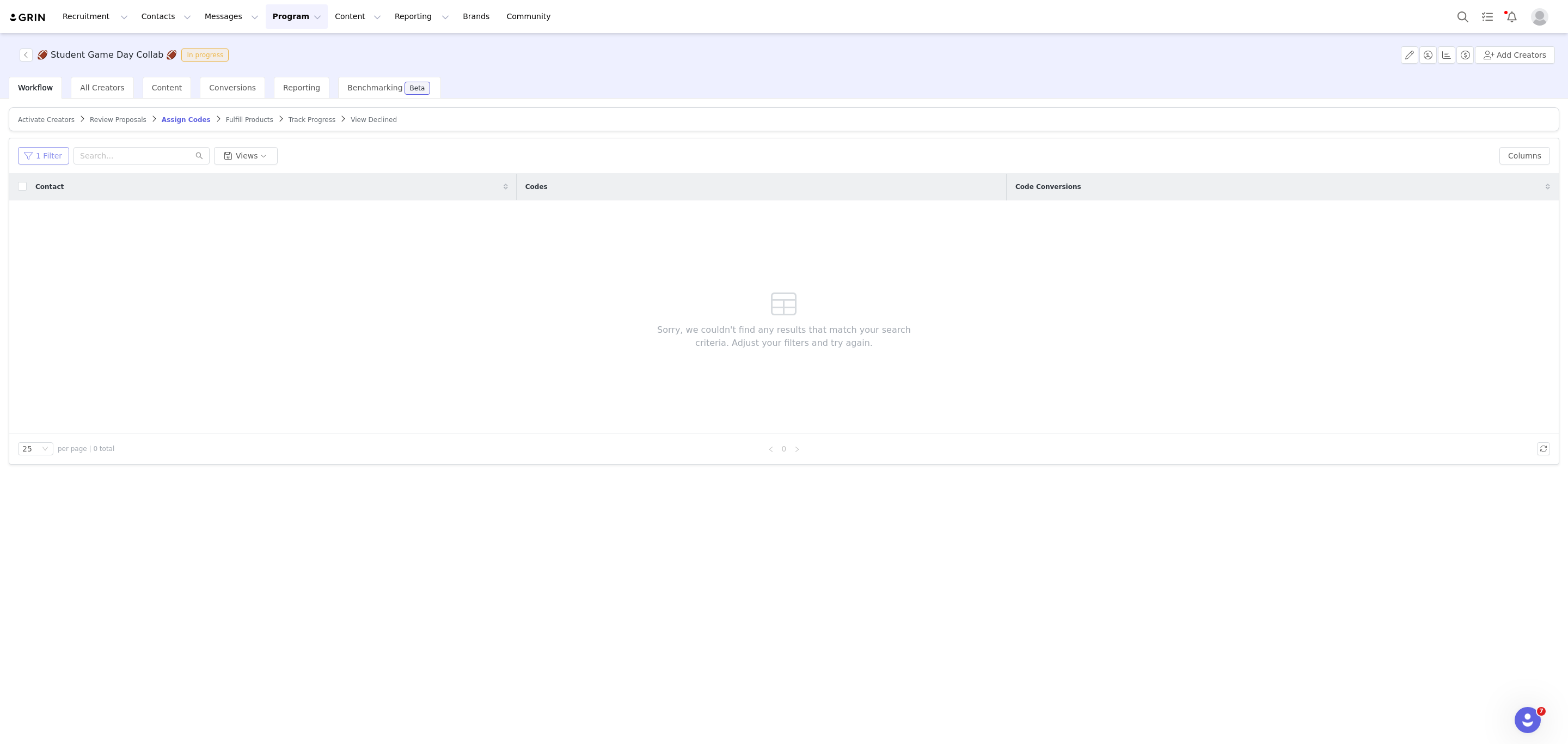
click at [34, 152] on button "1 Filter" at bounding box center [44, 156] width 51 height 18
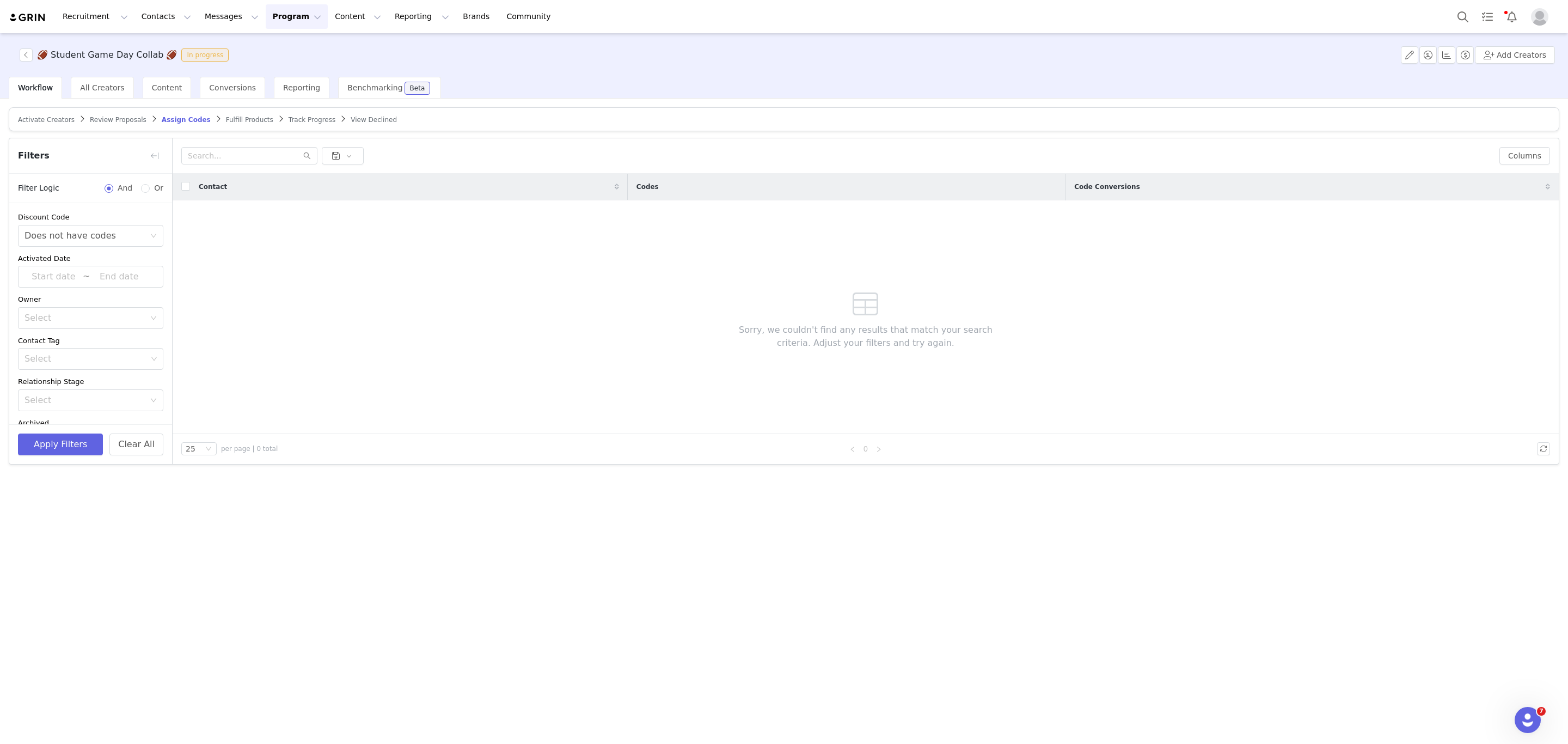
click at [226, 118] on span "Fulfill Products" at bounding box center [250, 120] width 47 height 8
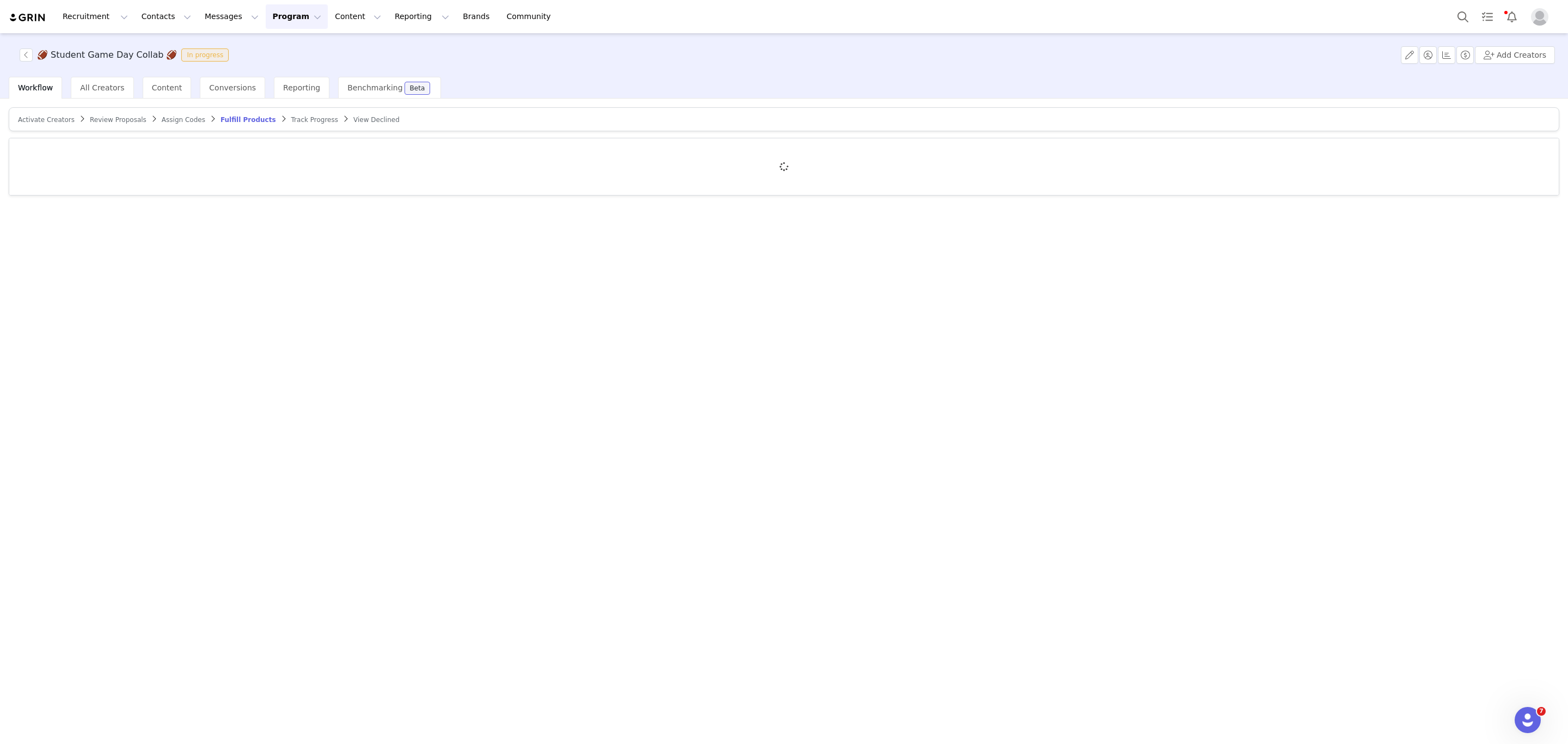
click at [292, 121] on span "Track Progress" at bounding box center [315, 120] width 47 height 8
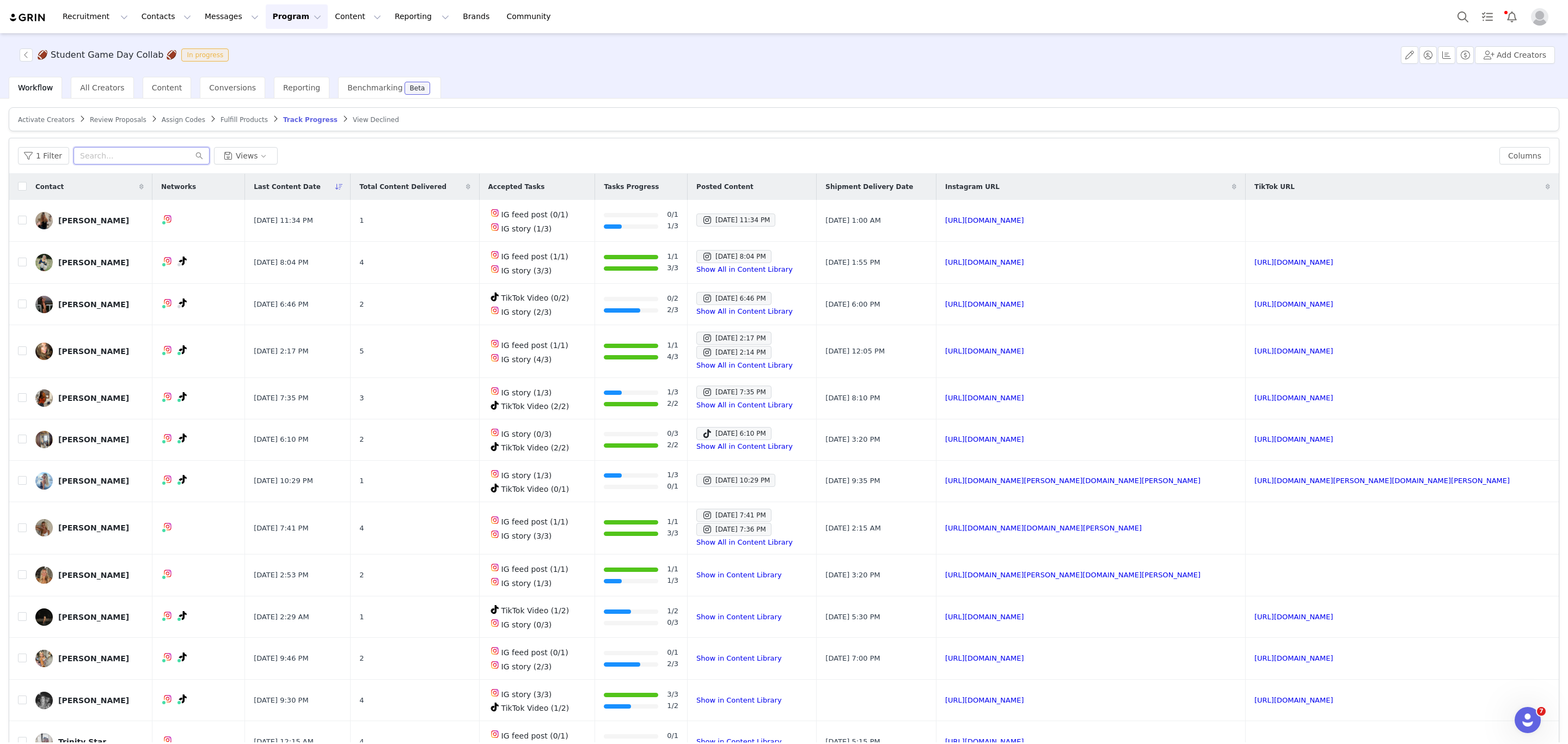
click at [93, 150] on input "text" at bounding box center [142, 156] width 136 height 18
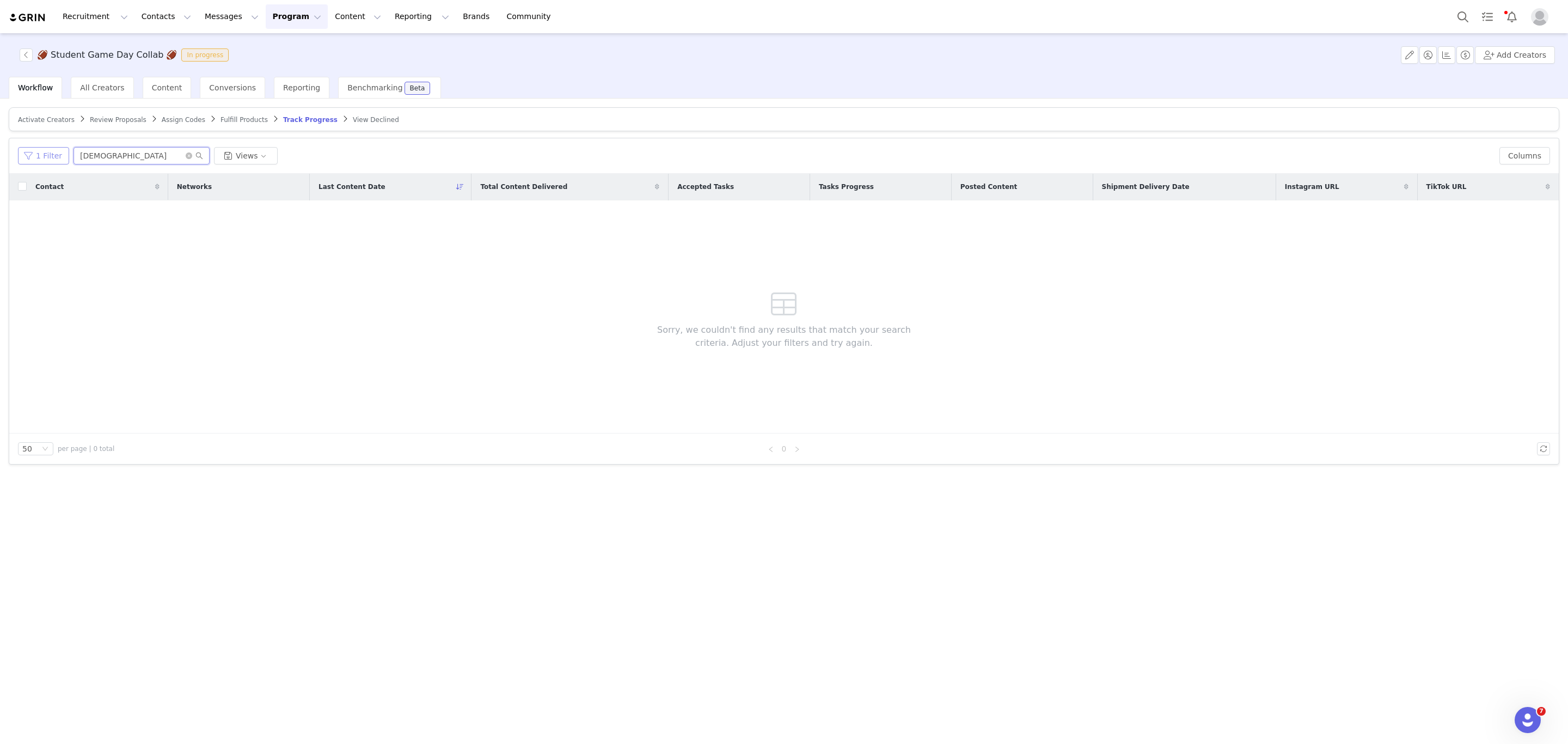
type input "prest"
click at [49, 161] on button "1 Filter" at bounding box center [44, 156] width 51 height 18
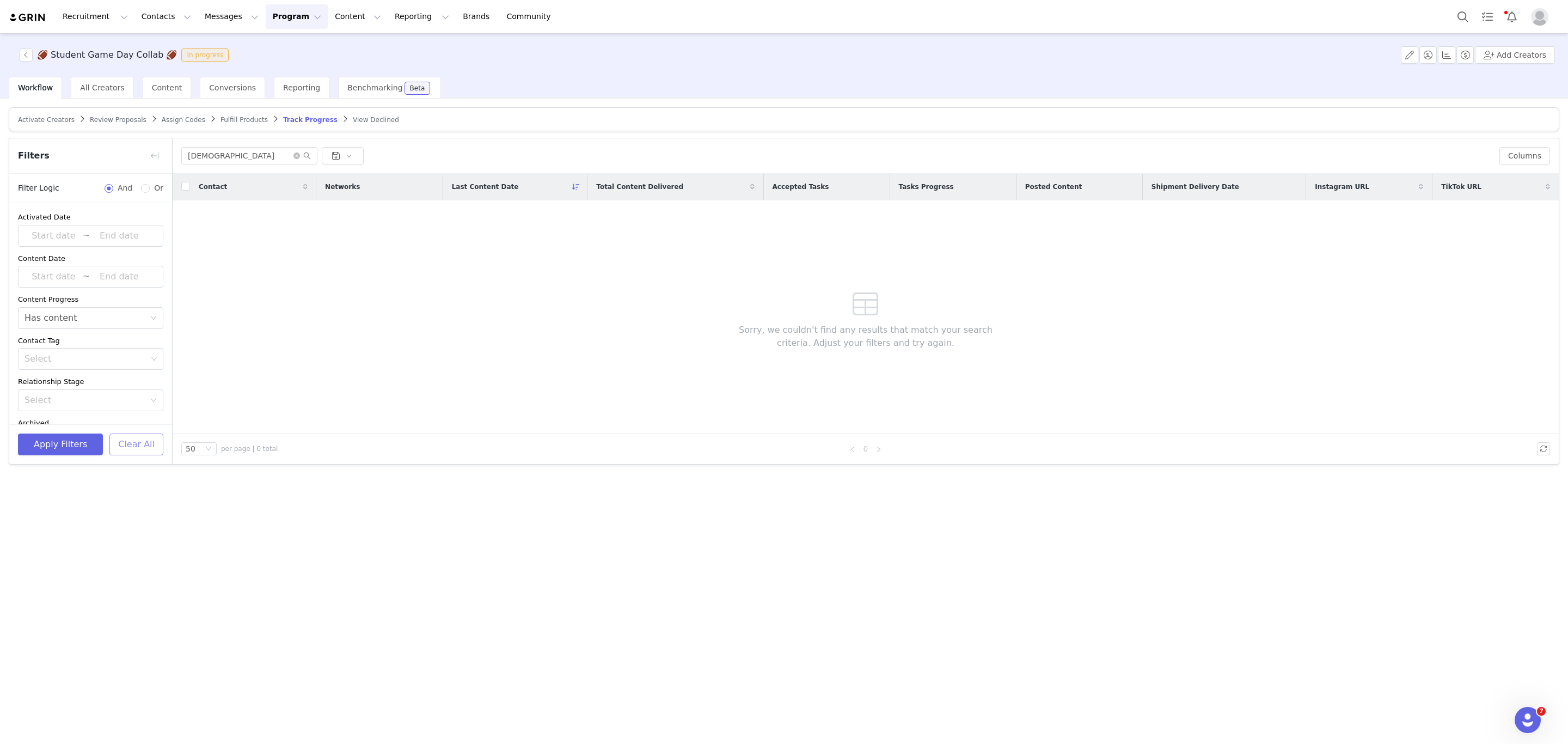
click at [146, 440] on button "Clear All" at bounding box center [136, 444] width 54 height 22
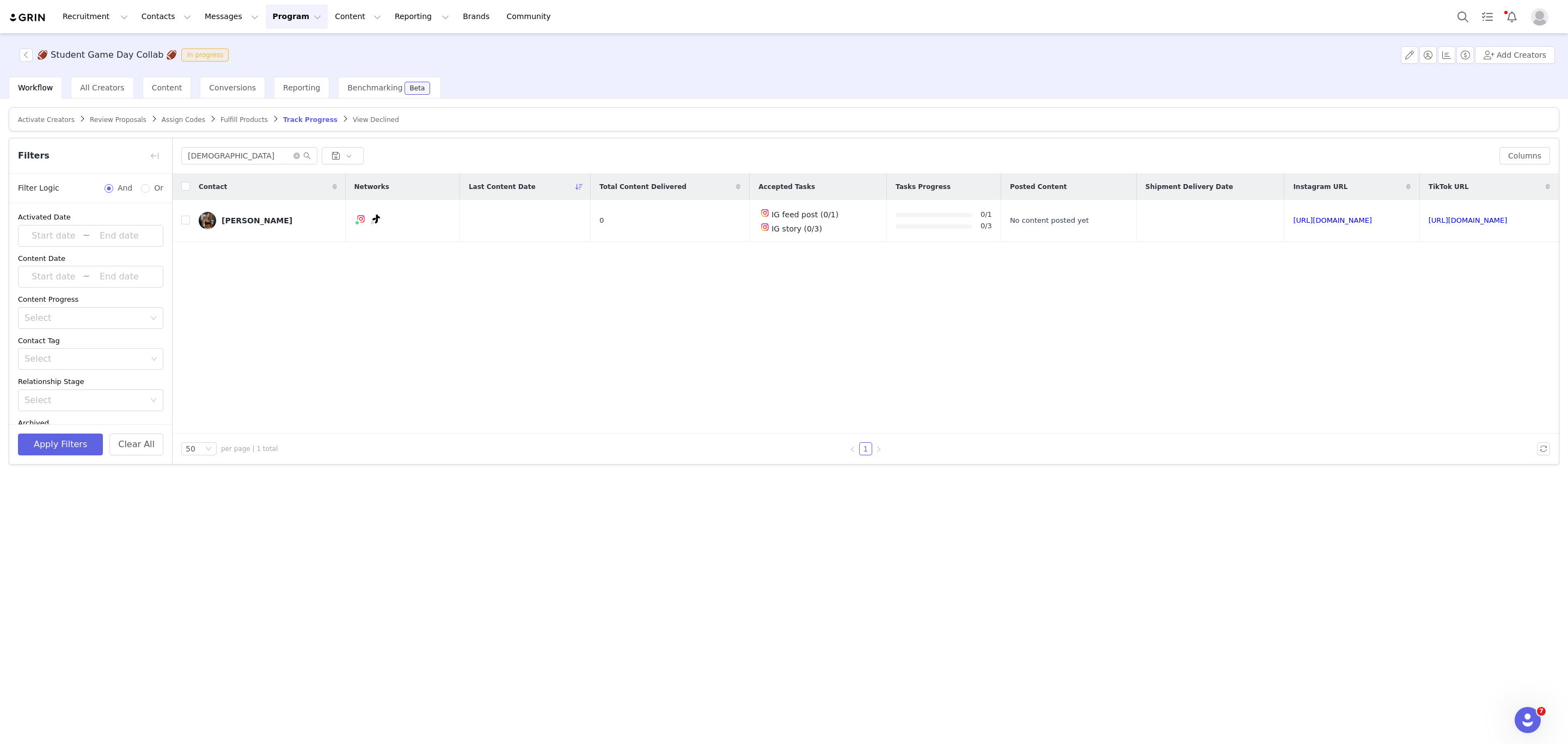
click at [224, 116] on span "Fulfill Products" at bounding box center [244, 120] width 47 height 8
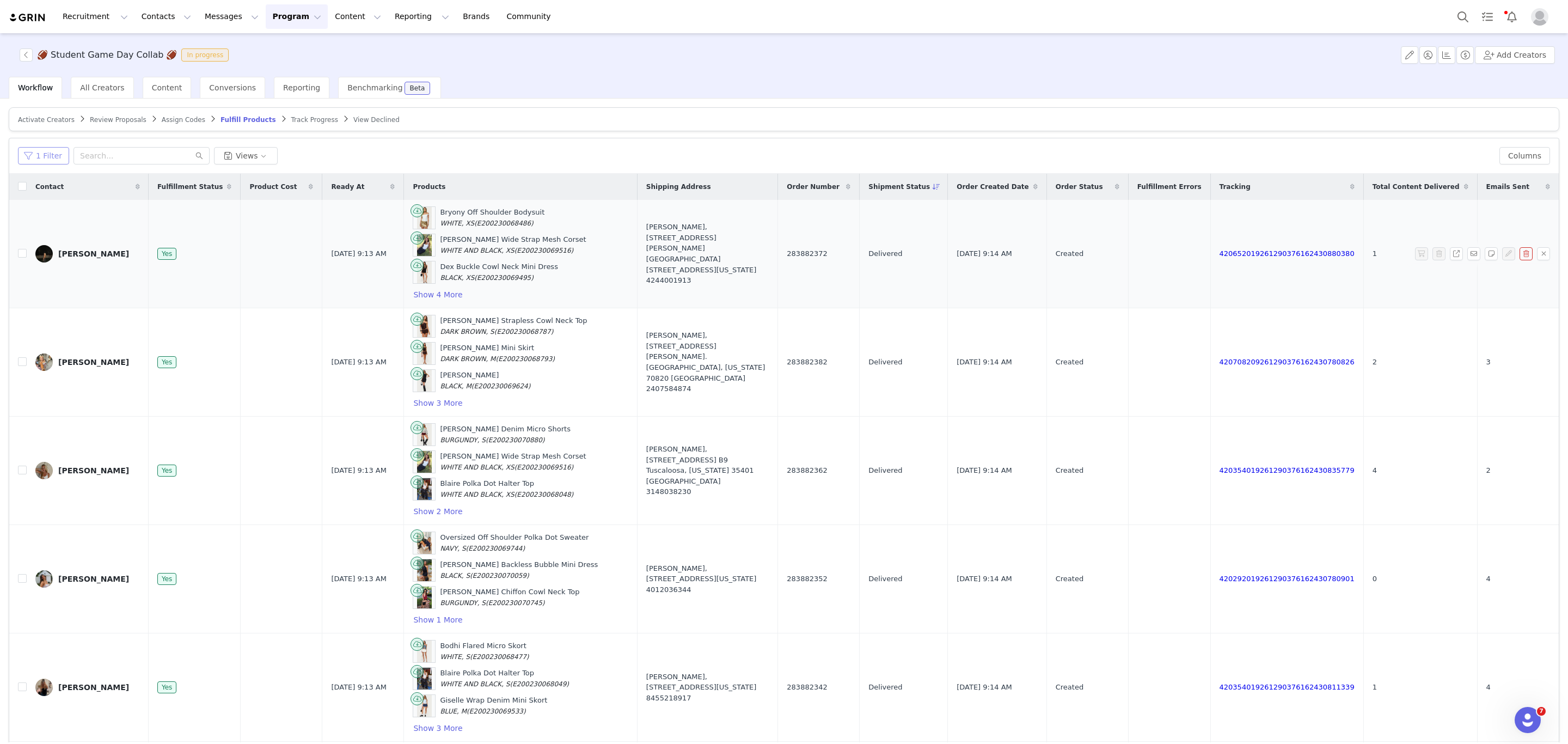
click at [48, 156] on button "1 Filter" at bounding box center [44, 156] width 51 height 18
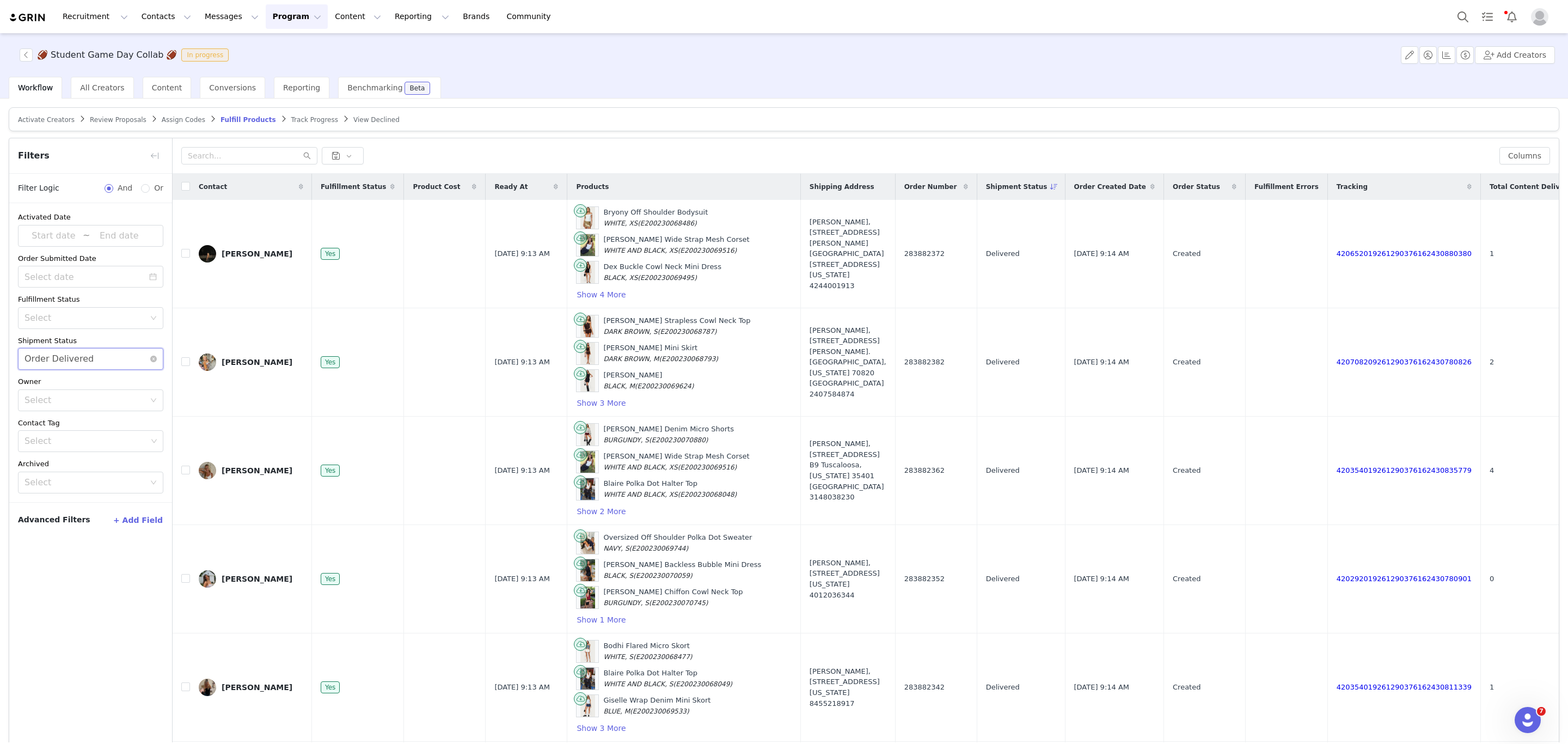
click at [108, 360] on div "Select Order Delivered" at bounding box center [87, 359] width 125 height 21
click at [72, 379] on li "Has No Order" at bounding box center [91, 384] width 145 height 18
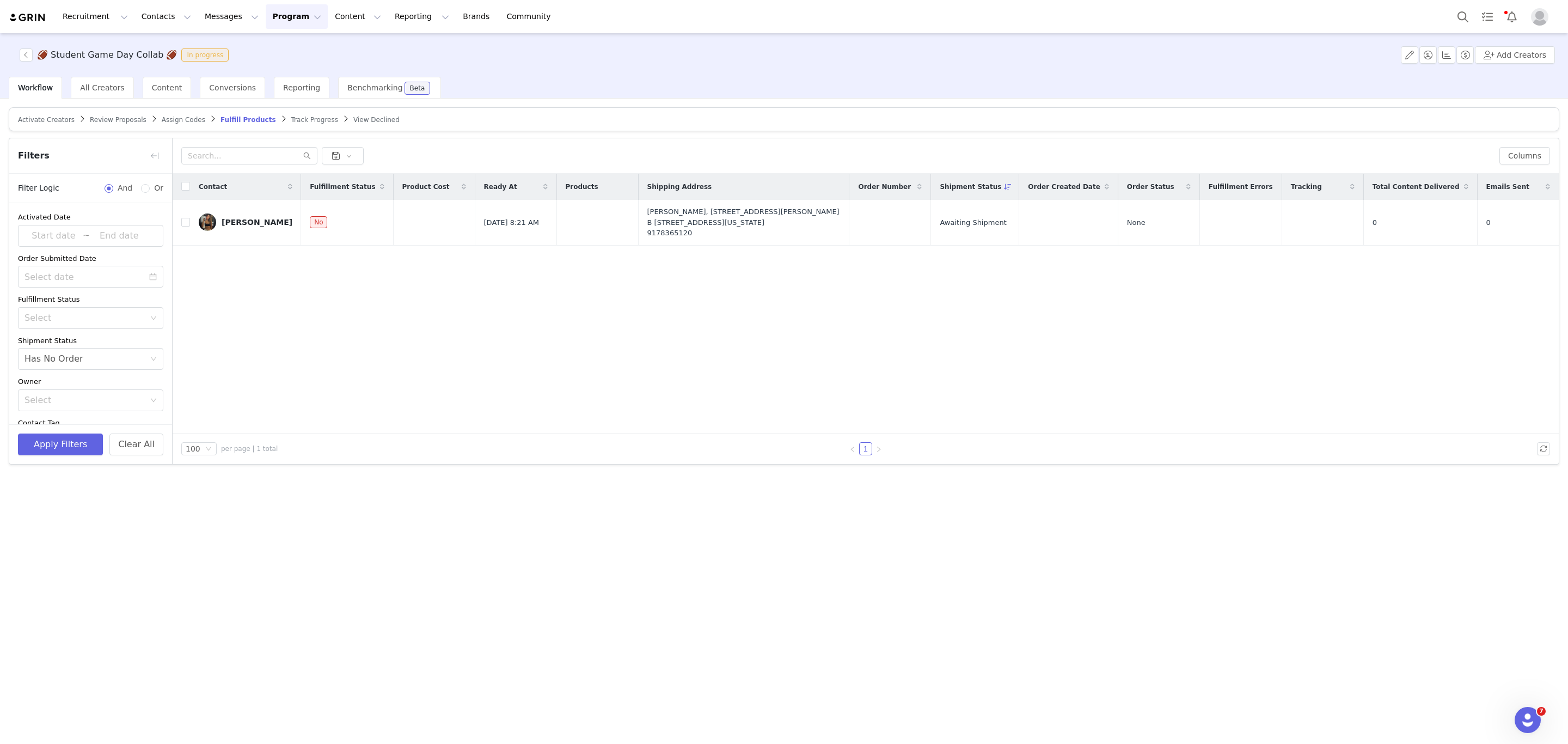
click at [118, 113] on article "Activate Creators Review Proposals Assign Codes Fulfill Products Track Progress…" at bounding box center [783, 119] width 1550 height 24
click at [118, 118] on span "Review Proposals" at bounding box center [118, 120] width 57 height 8
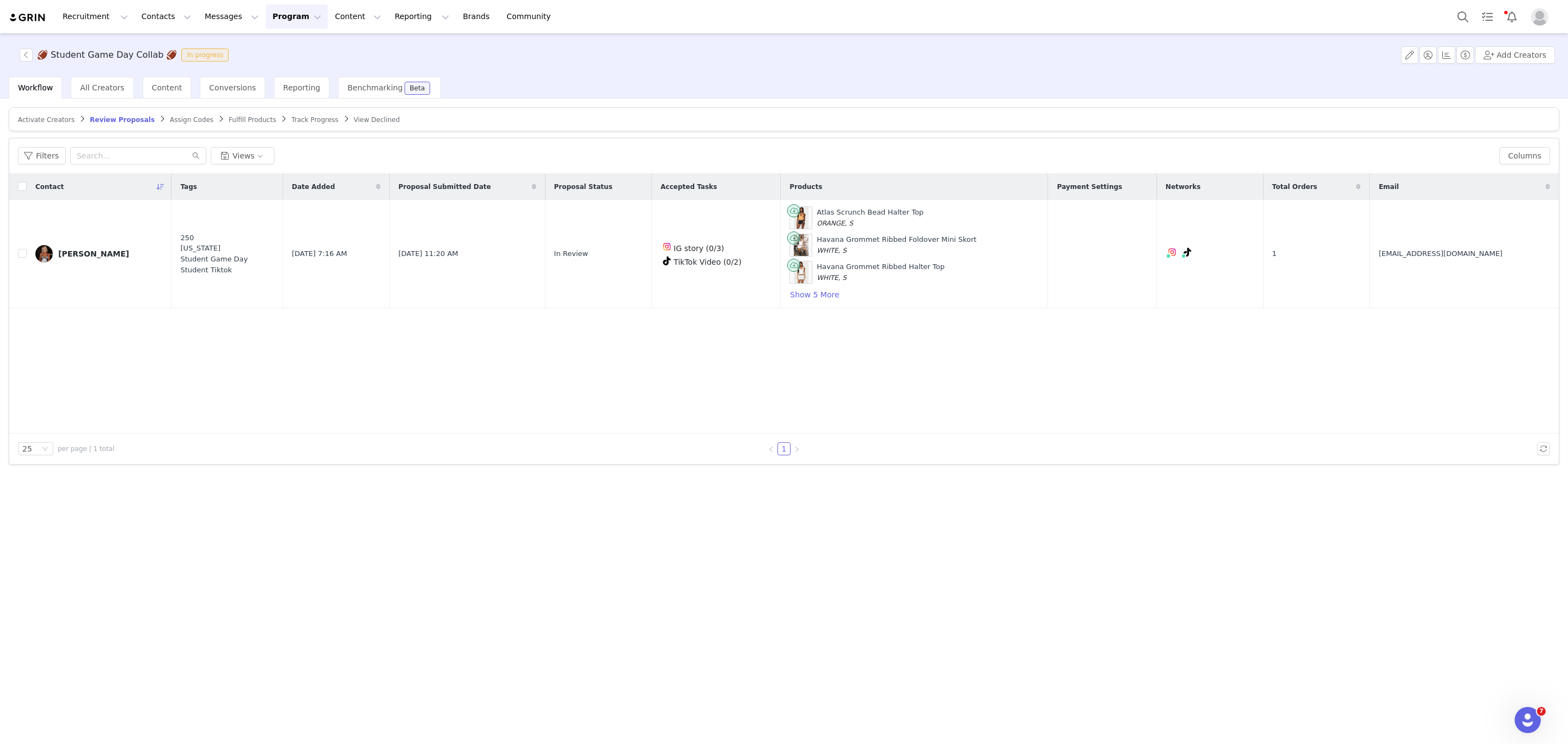
click at [173, 118] on span "Assign Codes" at bounding box center [192, 120] width 44 height 8
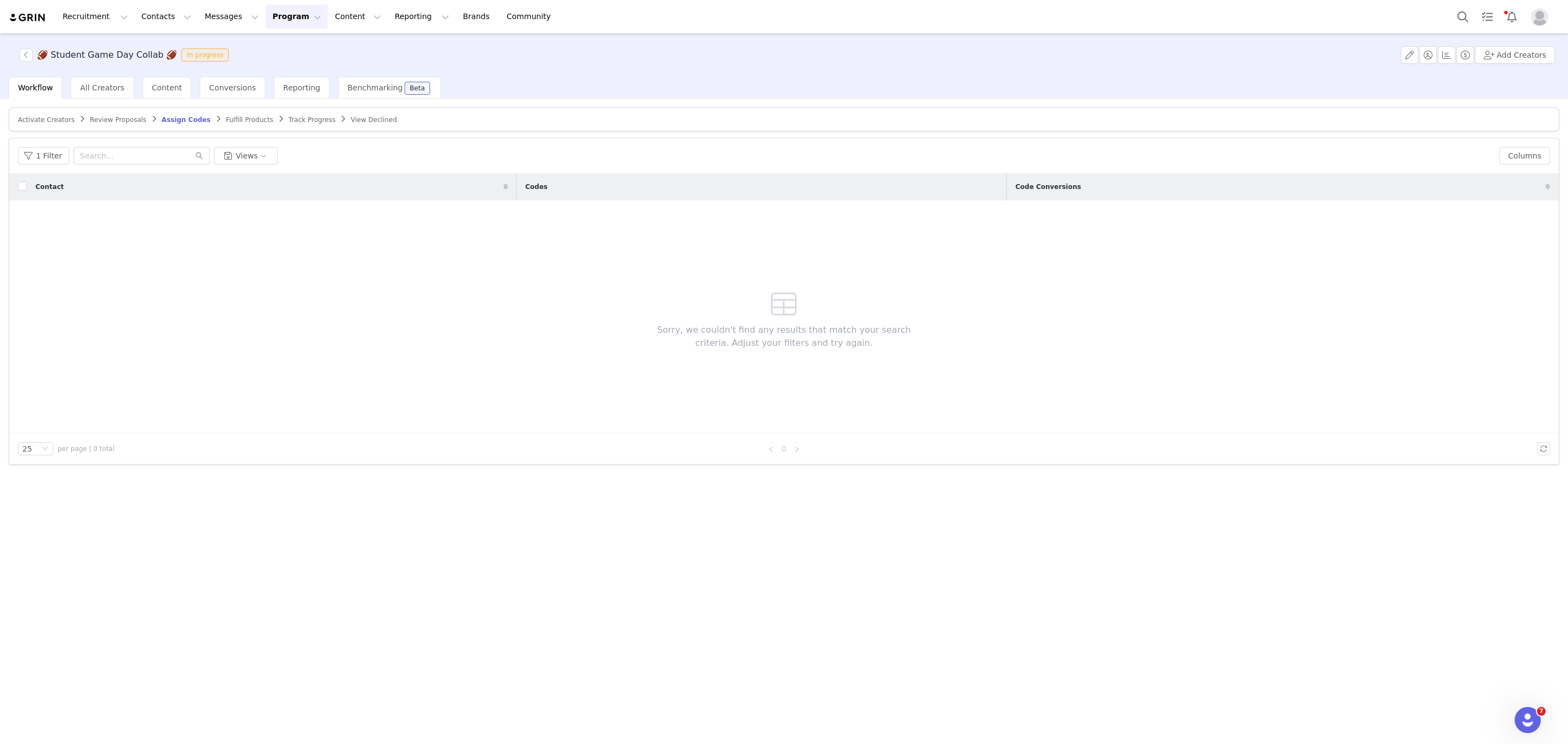
click at [226, 116] on span "Fulfill Products" at bounding box center [250, 120] width 47 height 8
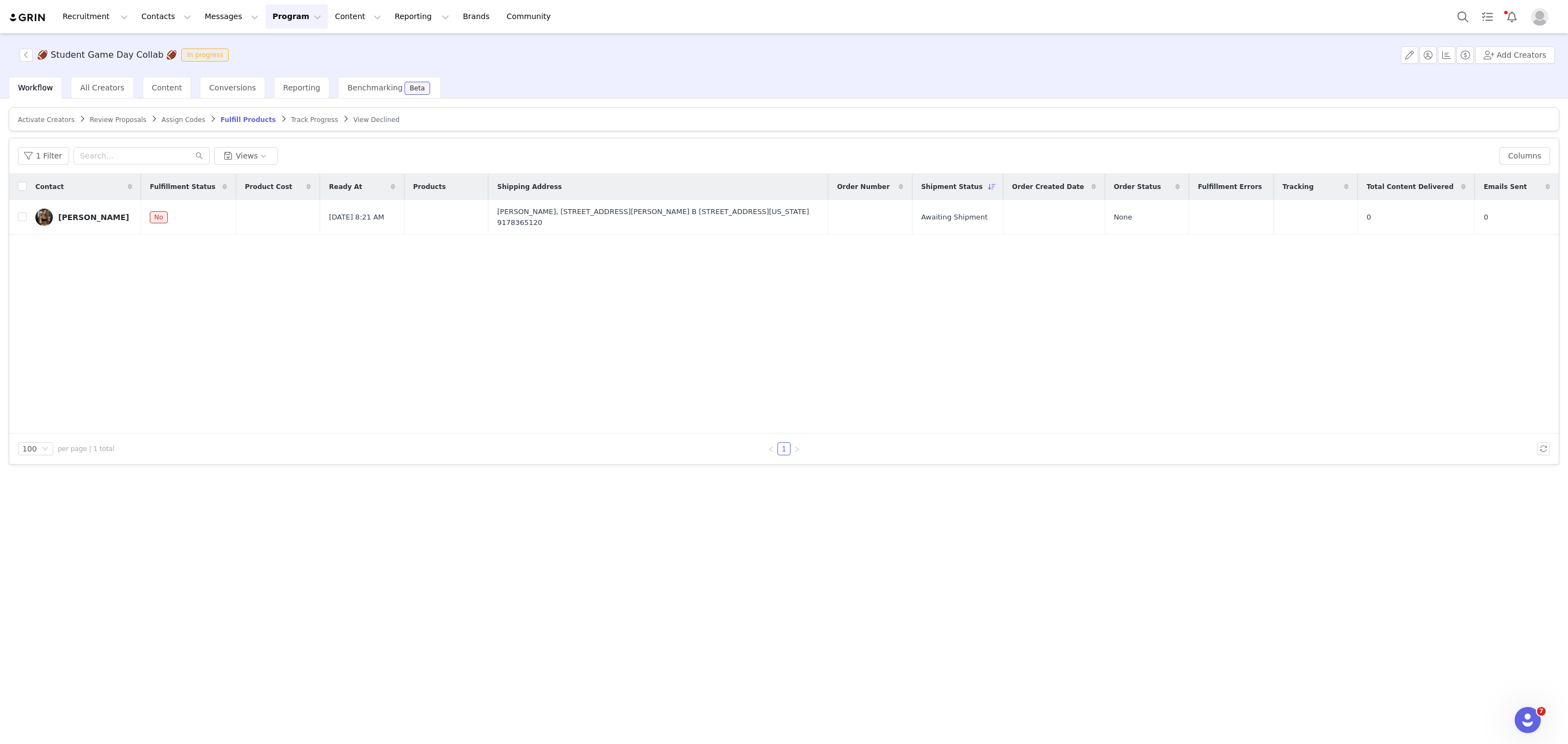
click at [295, 116] on span "Track Progress" at bounding box center [315, 120] width 47 height 8
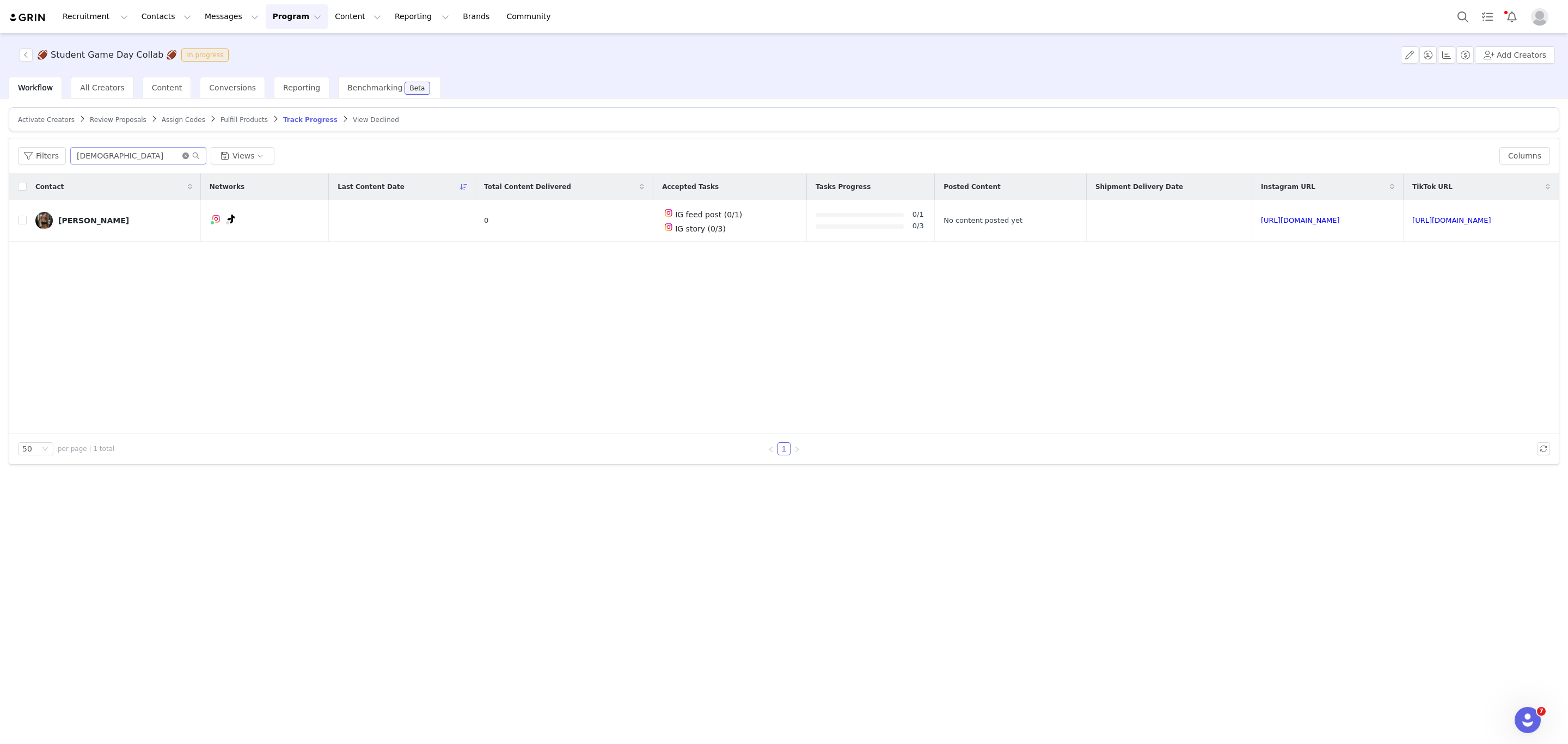
click at [183, 157] on icon "icon: close-circle" at bounding box center [186, 155] width 7 height 7
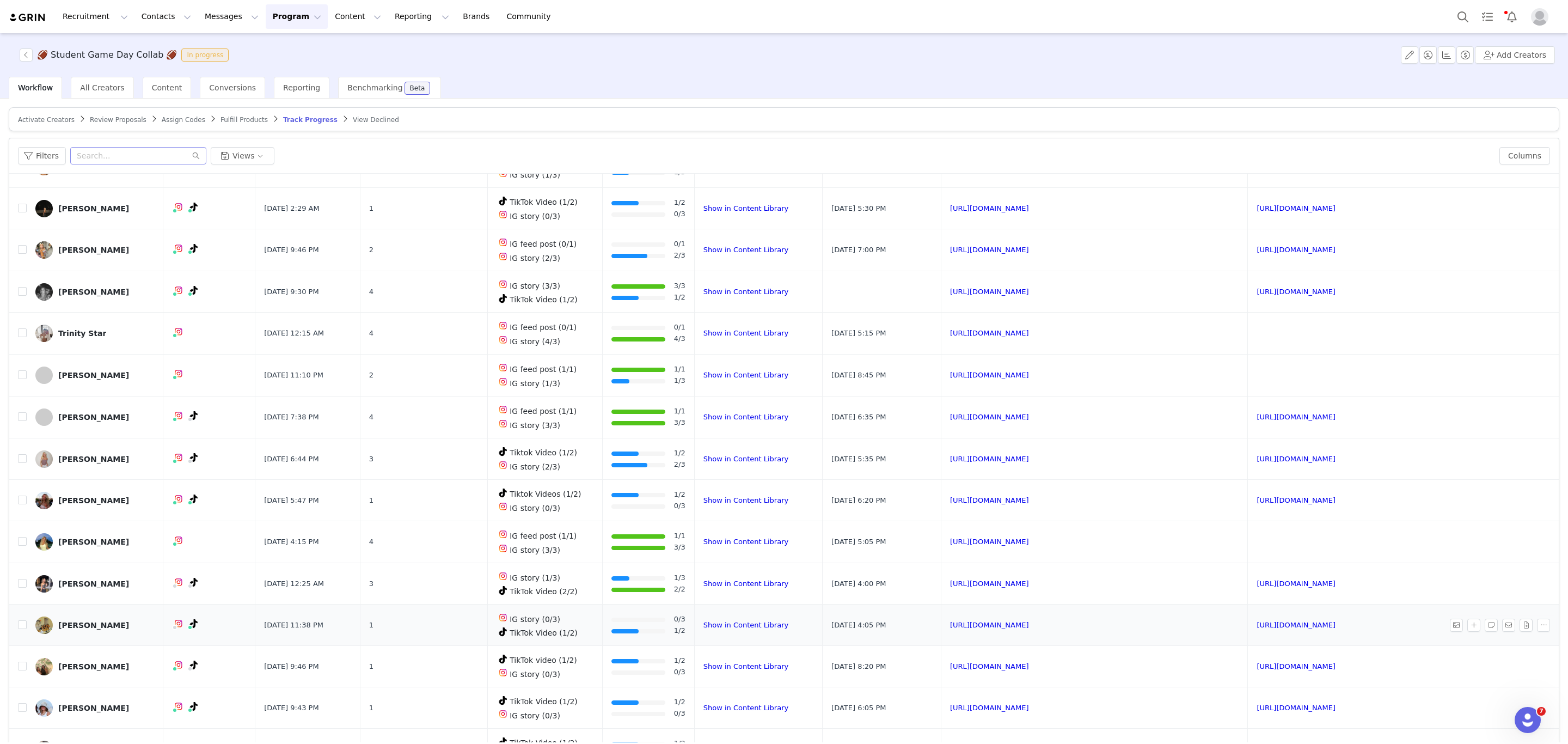
scroll to position [980, 0]
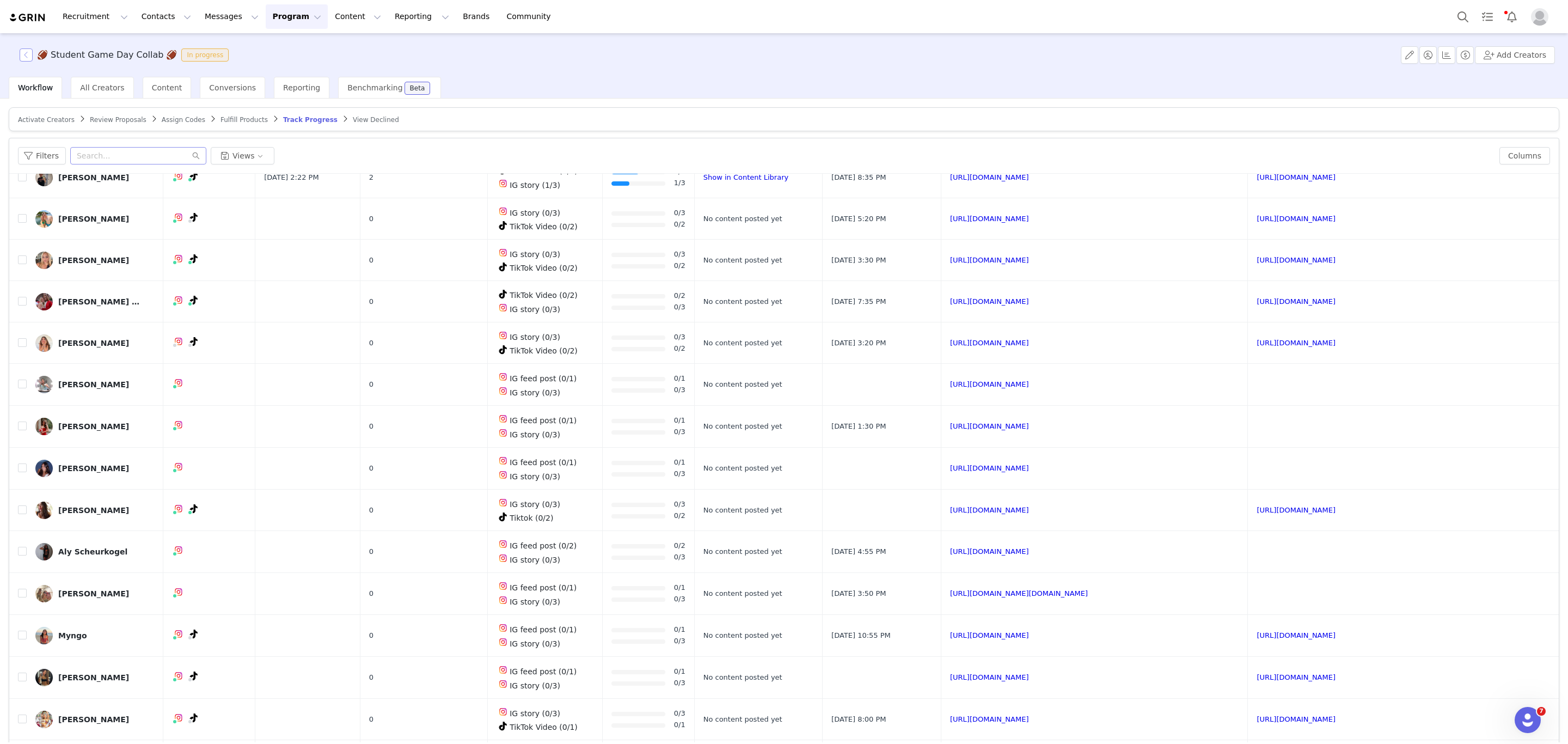
click at [24, 58] on button "button" at bounding box center [26, 55] width 13 height 13
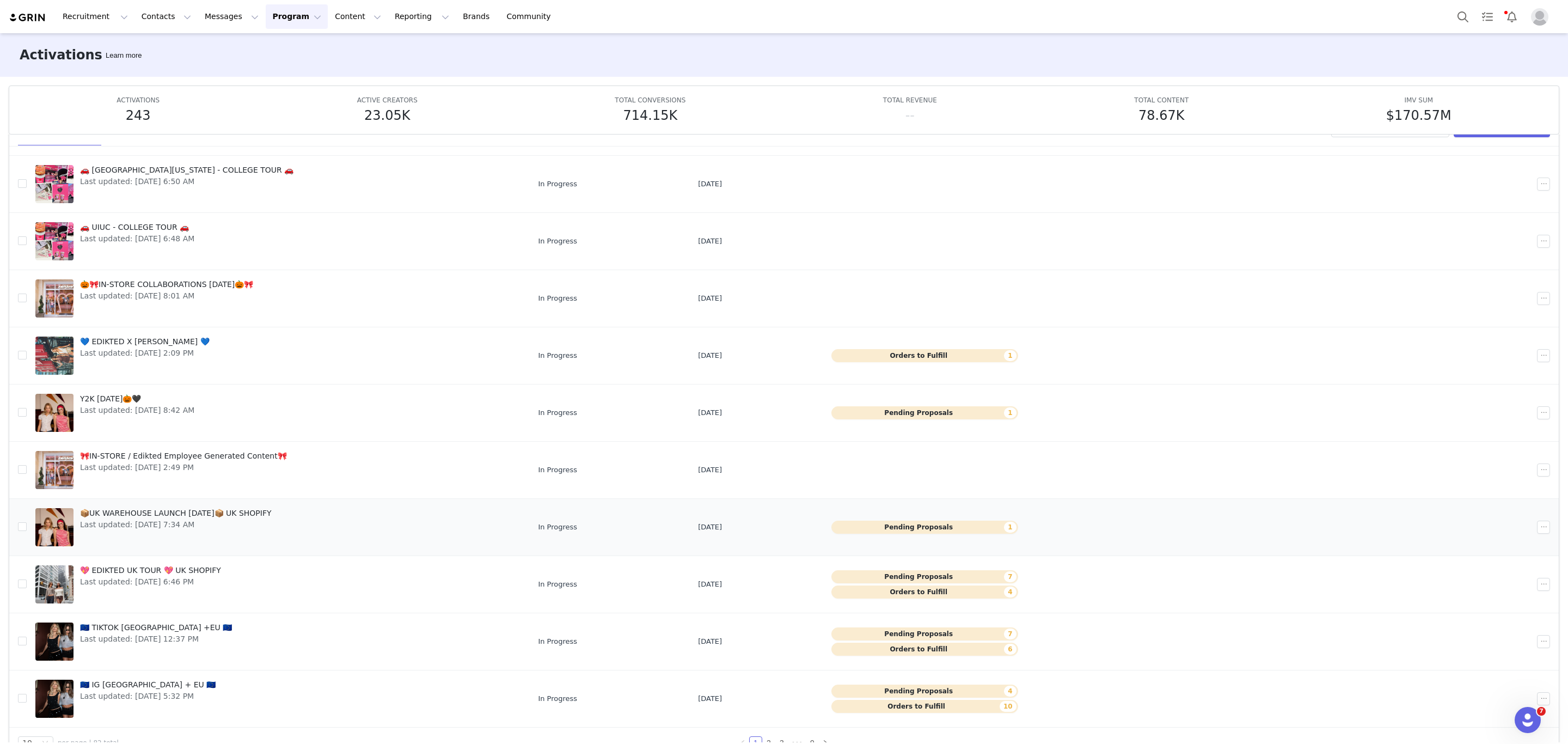
scroll to position [58, 0]
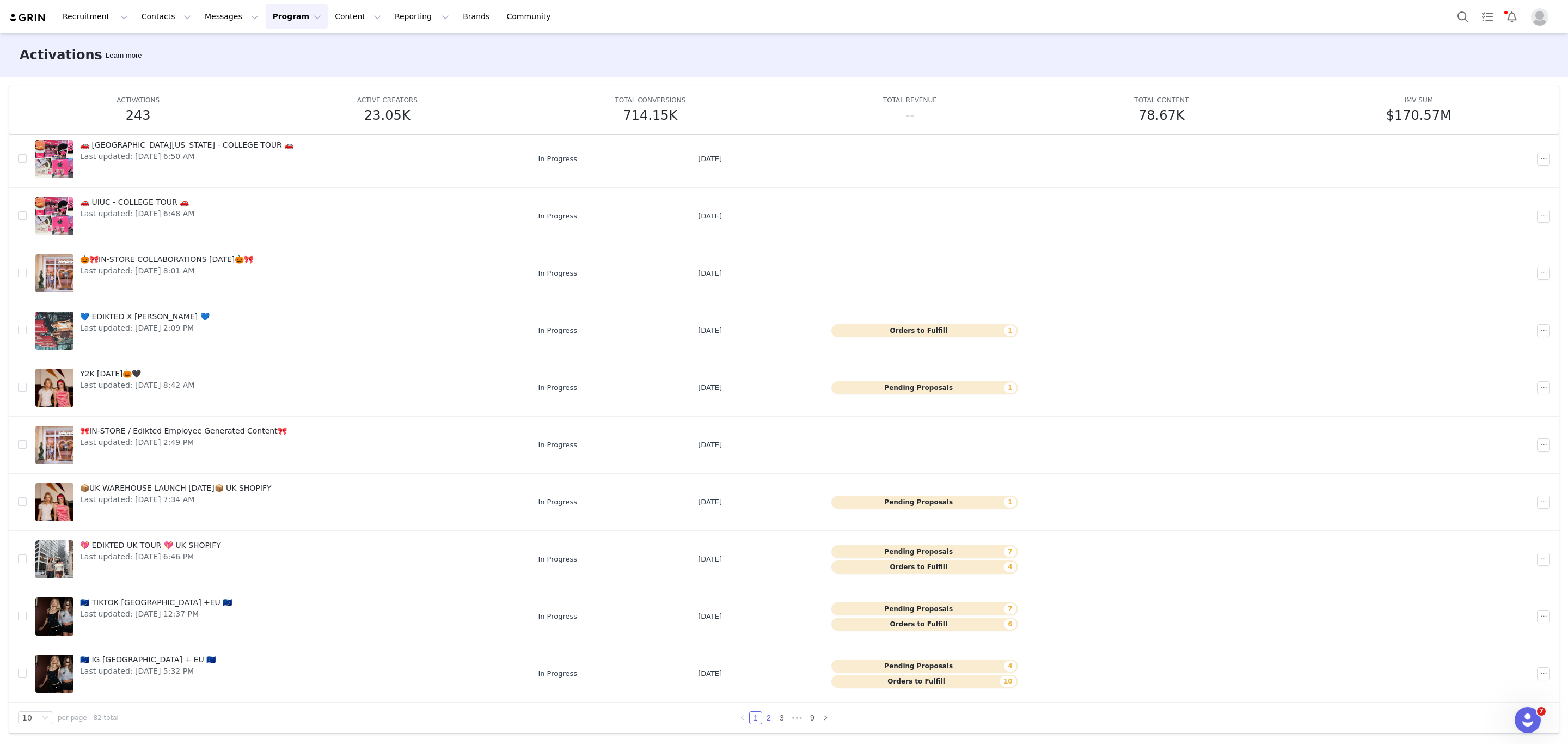
click at [763, 719] on link "2" at bounding box center [769, 718] width 12 height 12
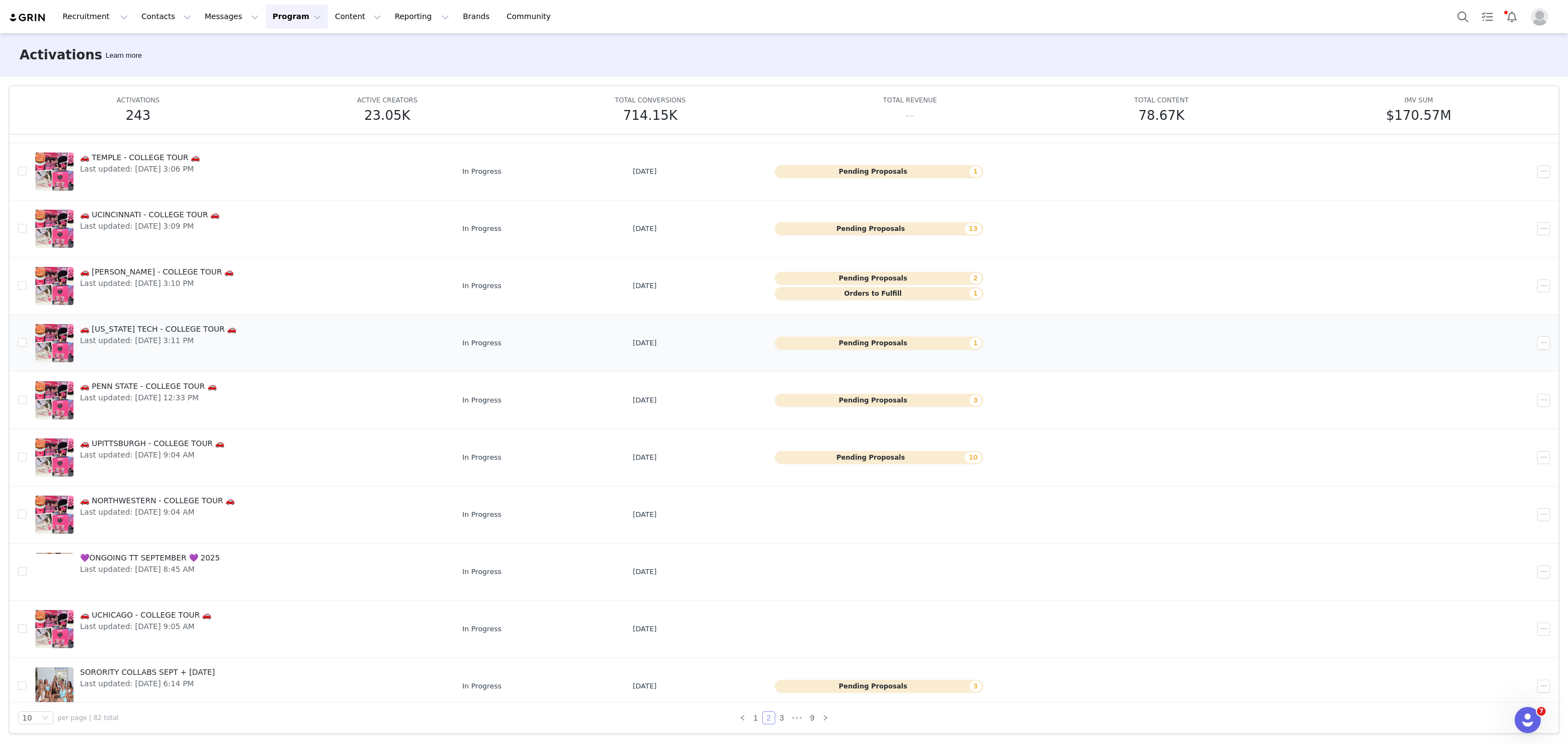
scroll to position [0, 0]
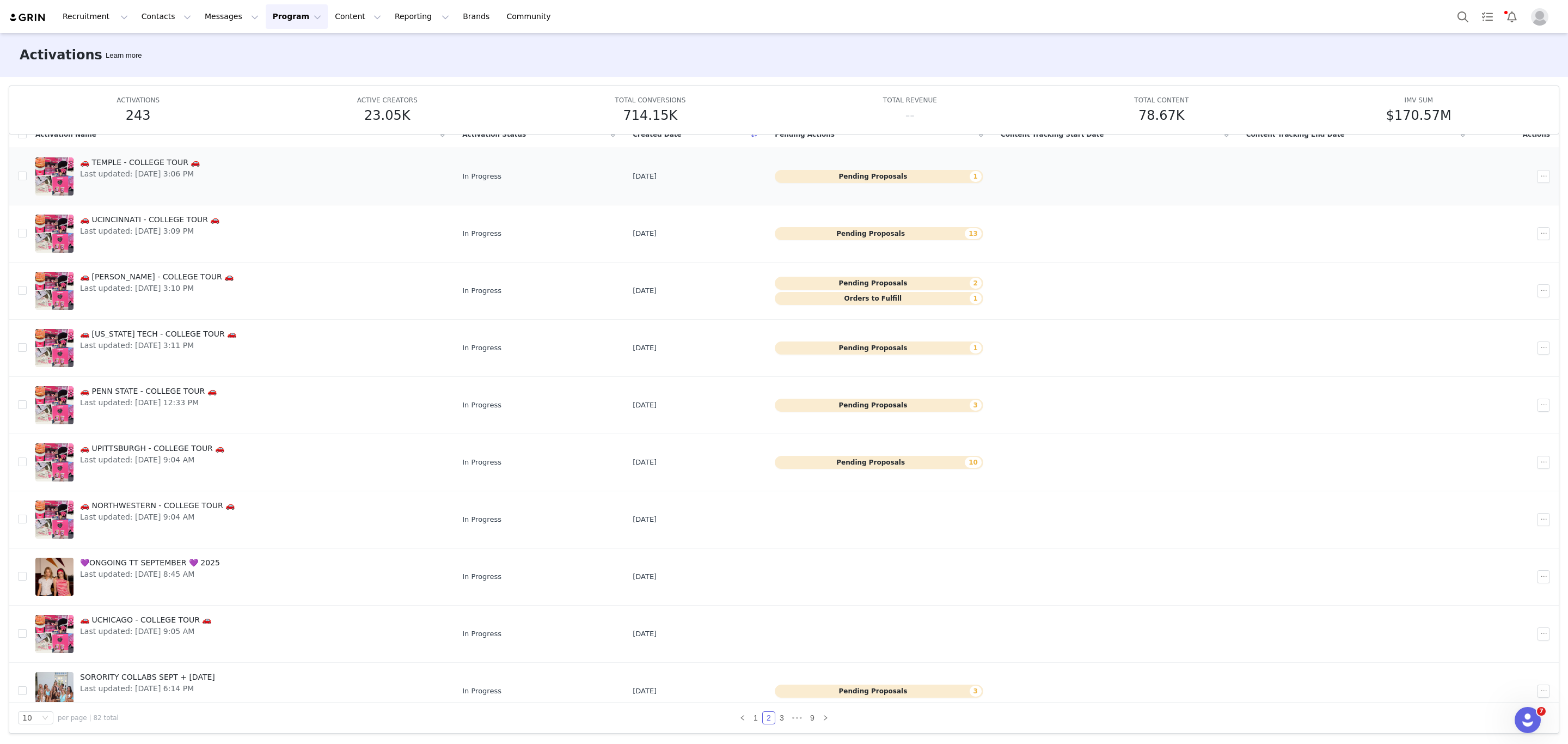
click at [98, 161] on span "🚗 TEMPLE - COLLEGE TOUR 🚗" at bounding box center [139, 163] width 120 height 12
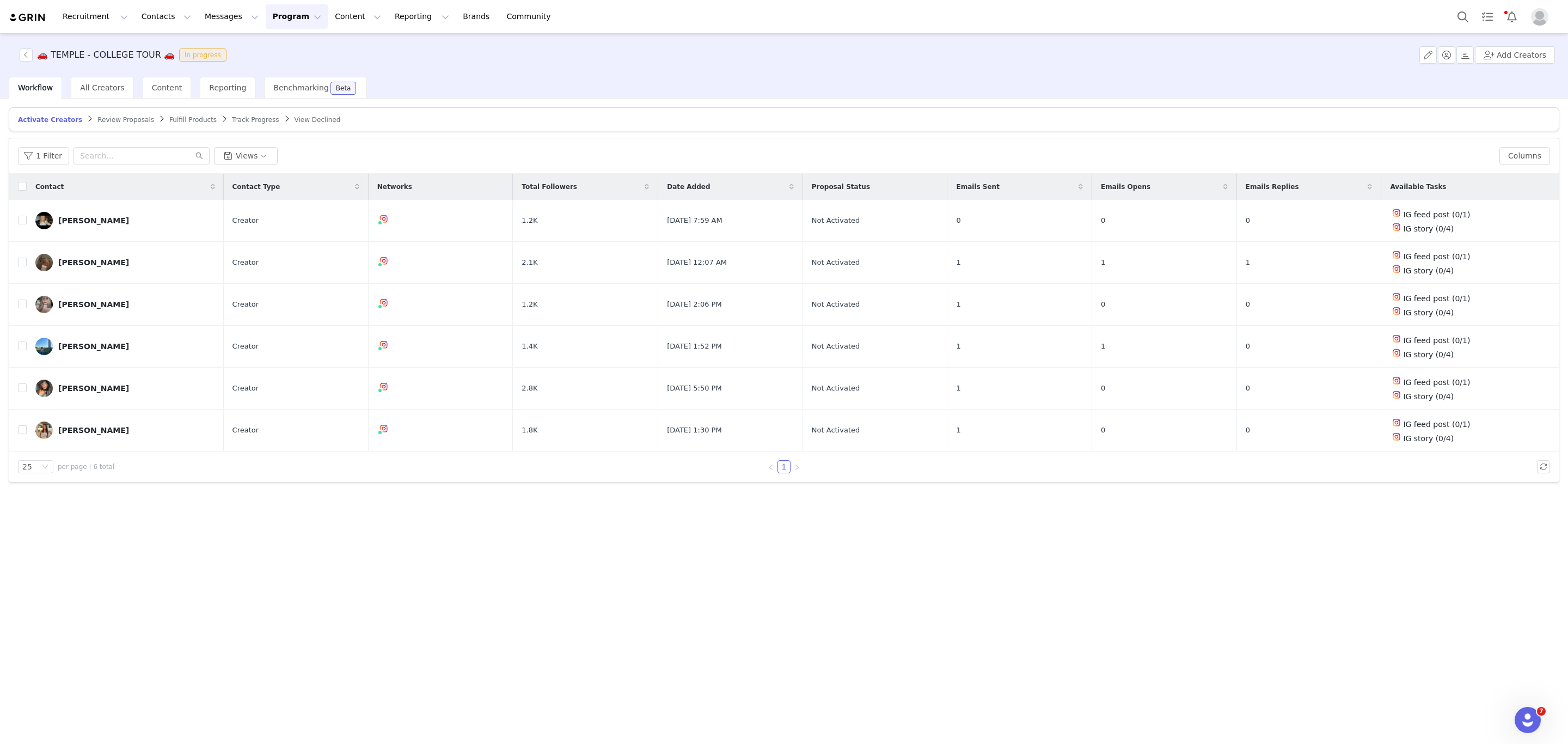
click at [97, 118] on span "Review Proposals" at bounding box center [125, 120] width 57 height 8
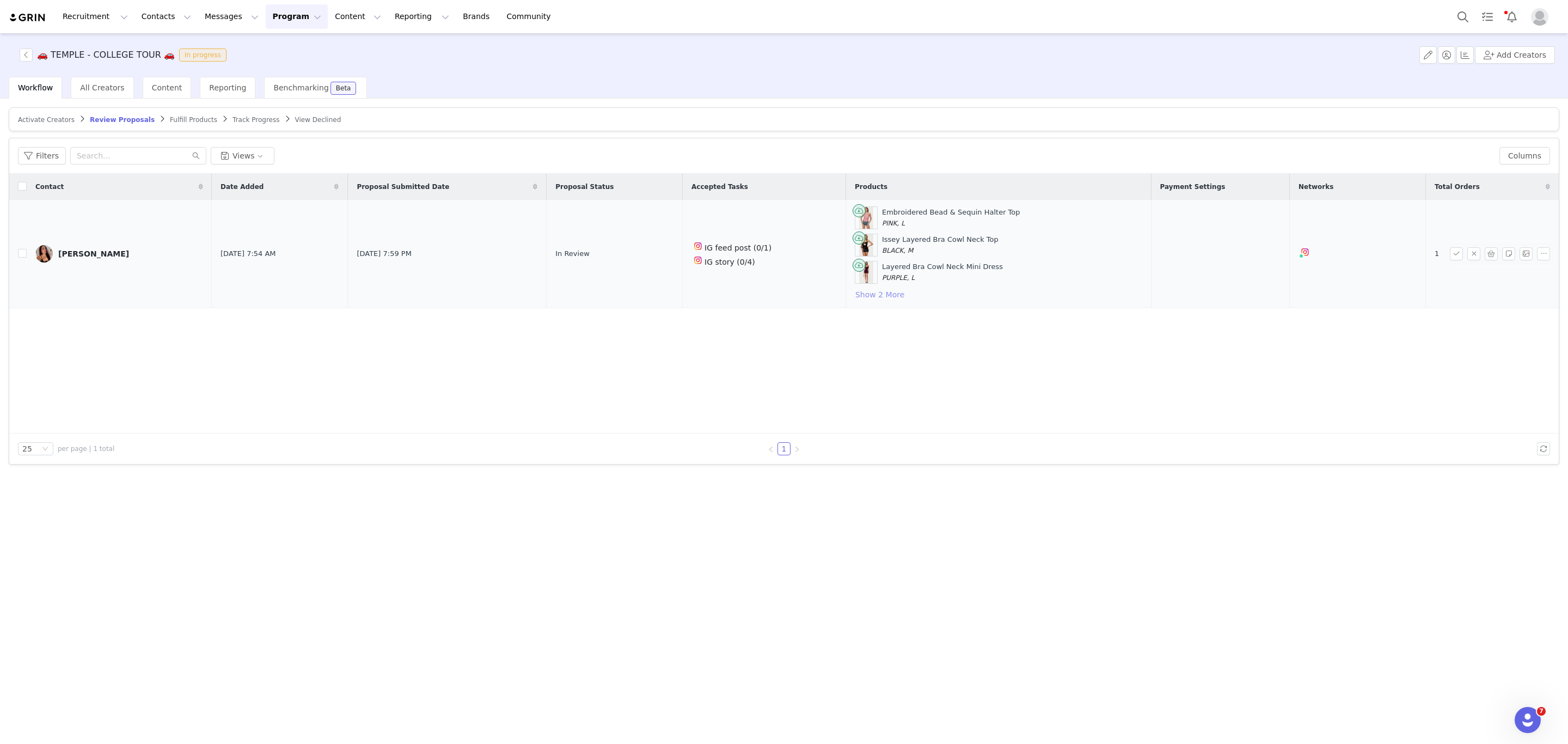
click at [855, 296] on button "Show 2 More" at bounding box center [880, 294] width 50 height 13
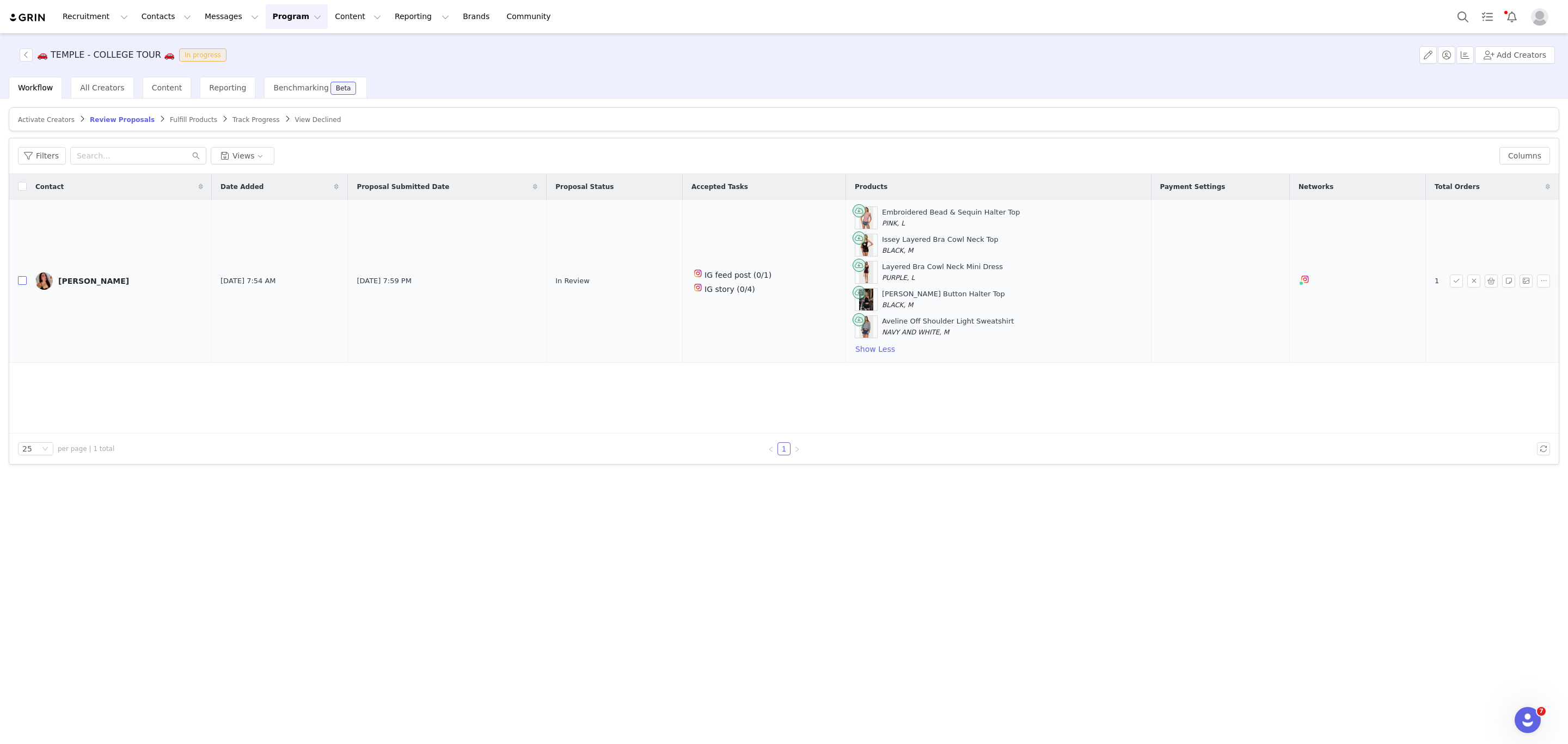
click at [18, 285] on input "checkbox" at bounding box center [23, 280] width 9 height 9
checkbox input "true"
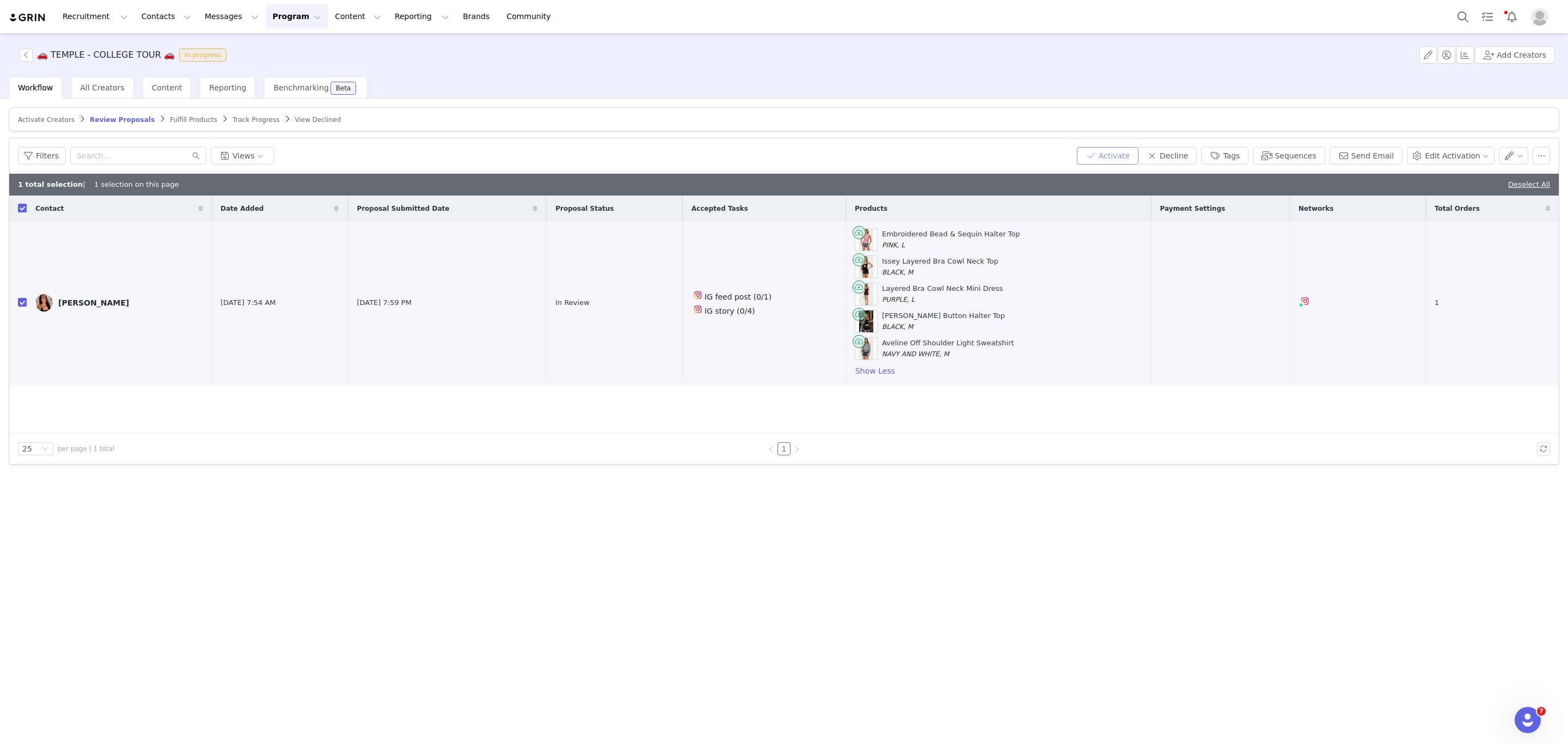
click at [1111, 147] on button "Activate" at bounding box center [1107, 156] width 61 height 18
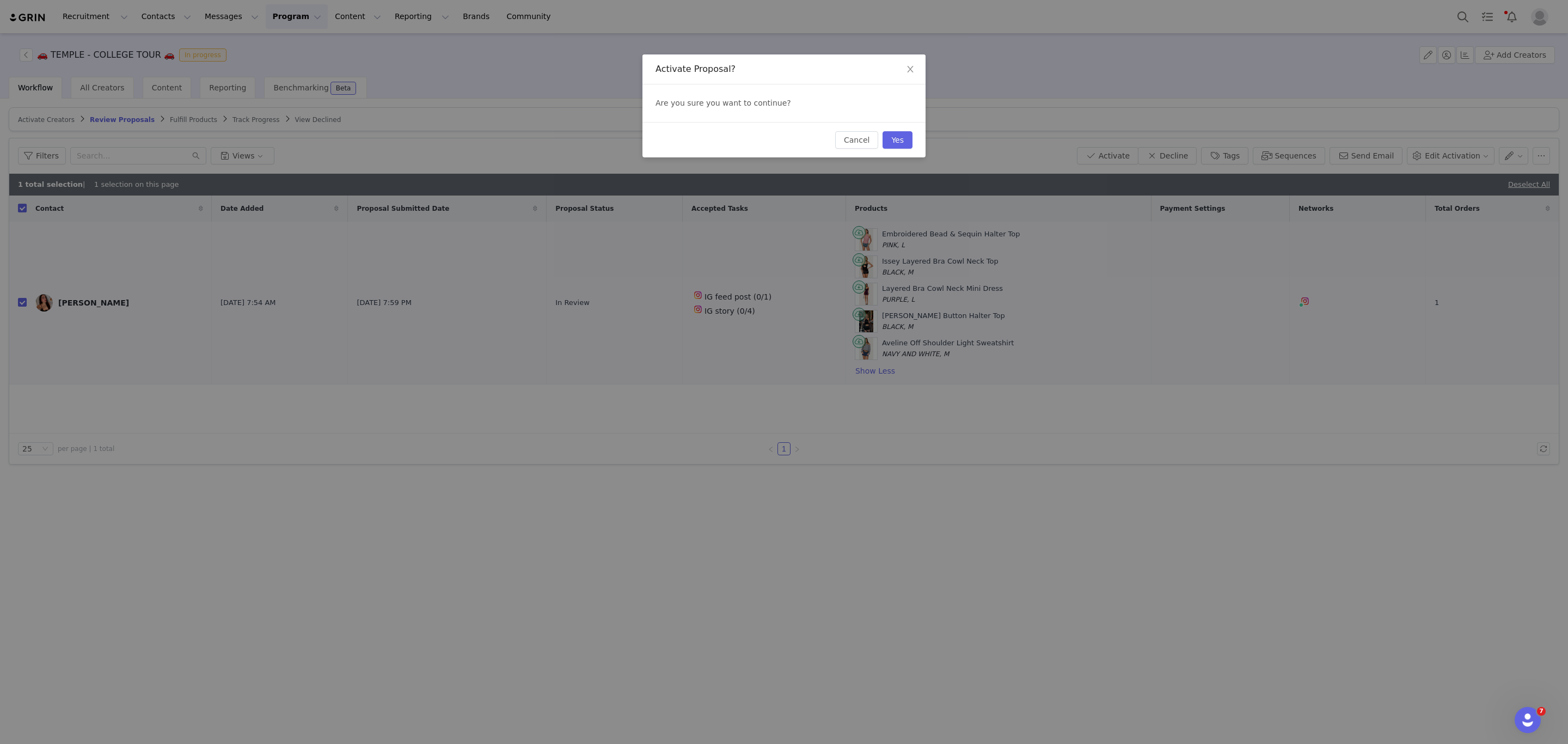
click at [901, 131] on div "Cancel Yes" at bounding box center [783, 139] width 283 height 35
click at [894, 141] on button "Yes" at bounding box center [897, 140] width 30 height 18
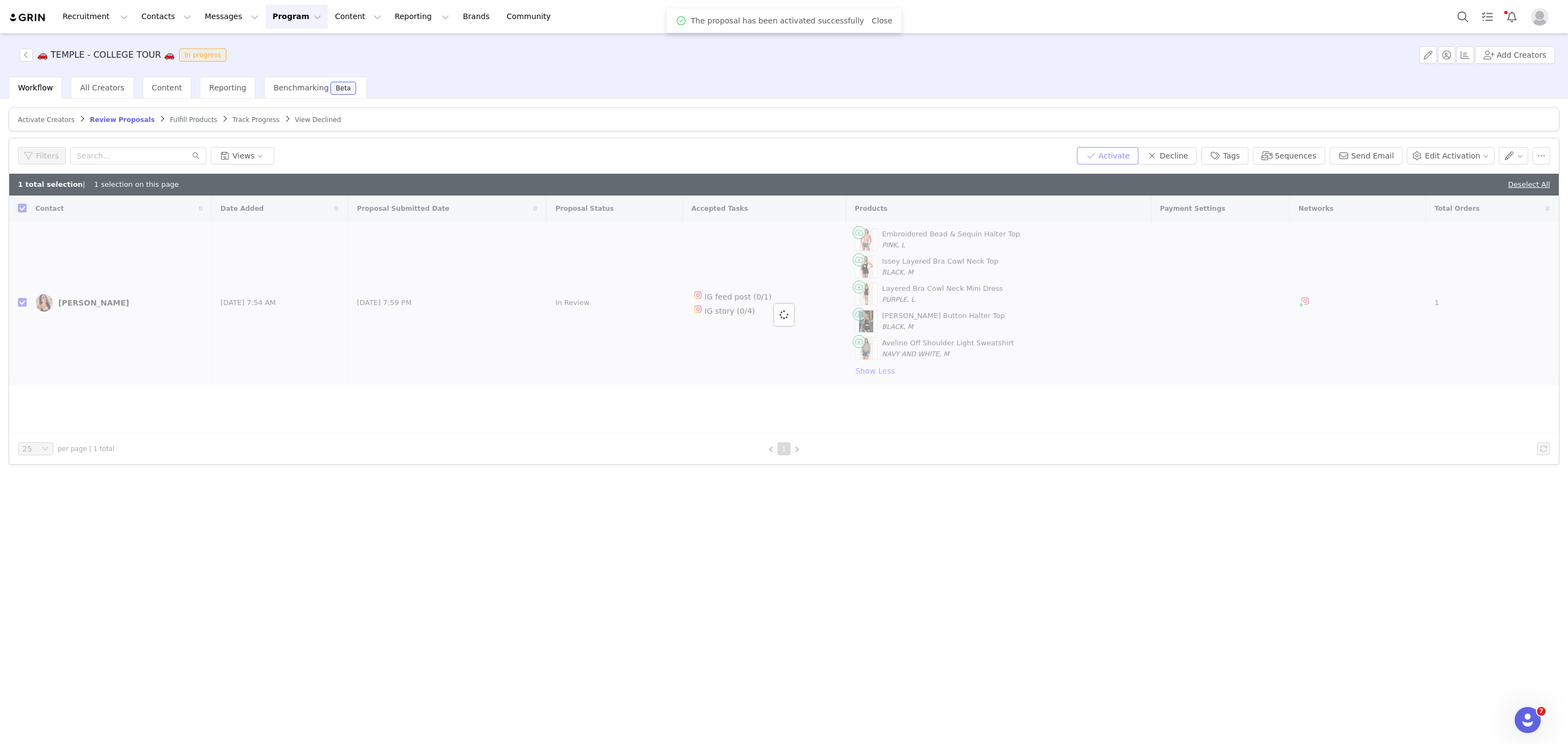
checkbox input "false"
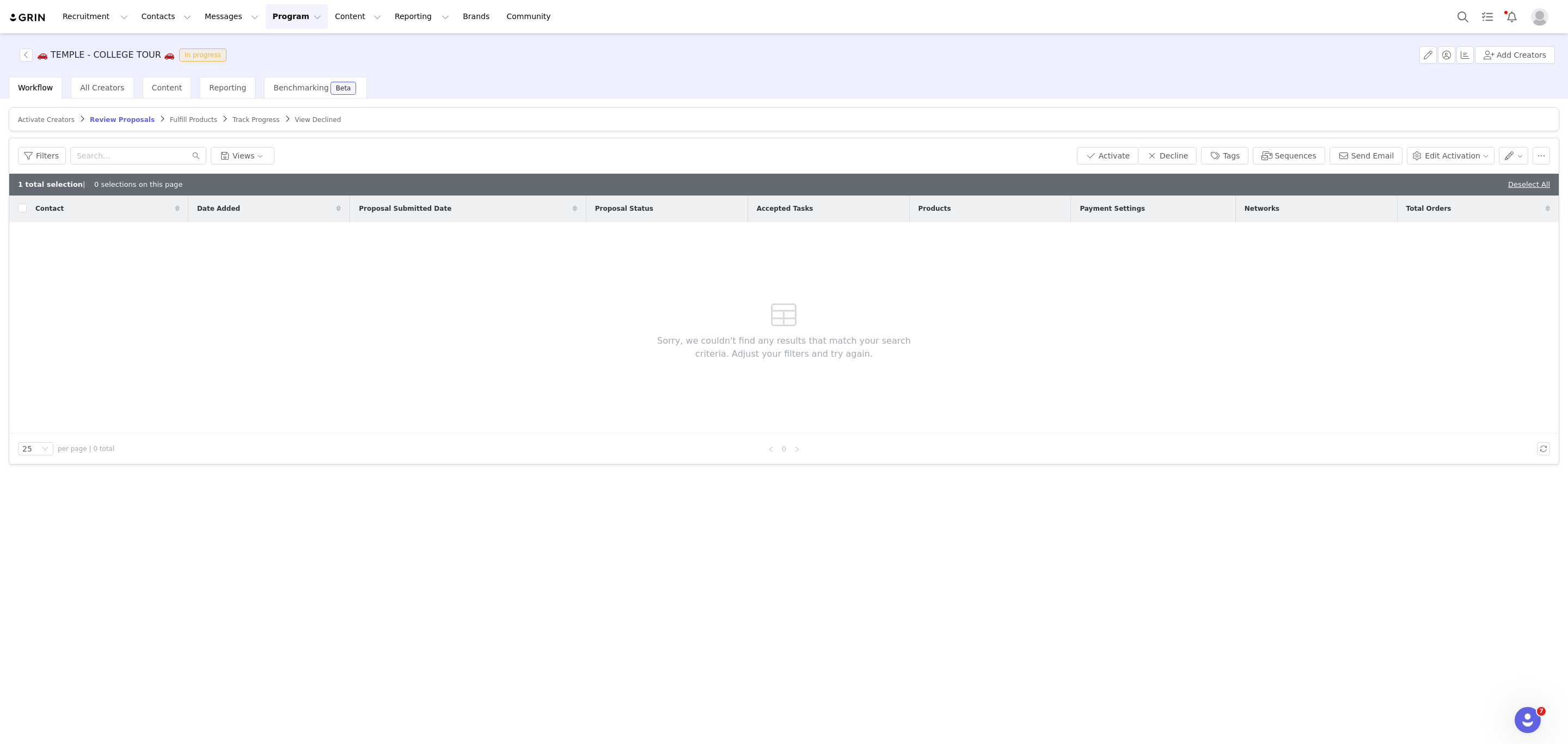
click at [154, 127] on article "Activate Creators Review Proposals Fulfill Products Track Progress View Declined" at bounding box center [783, 119] width 1550 height 24
click at [170, 116] on span "Fulfill Products" at bounding box center [194, 120] width 47 height 8
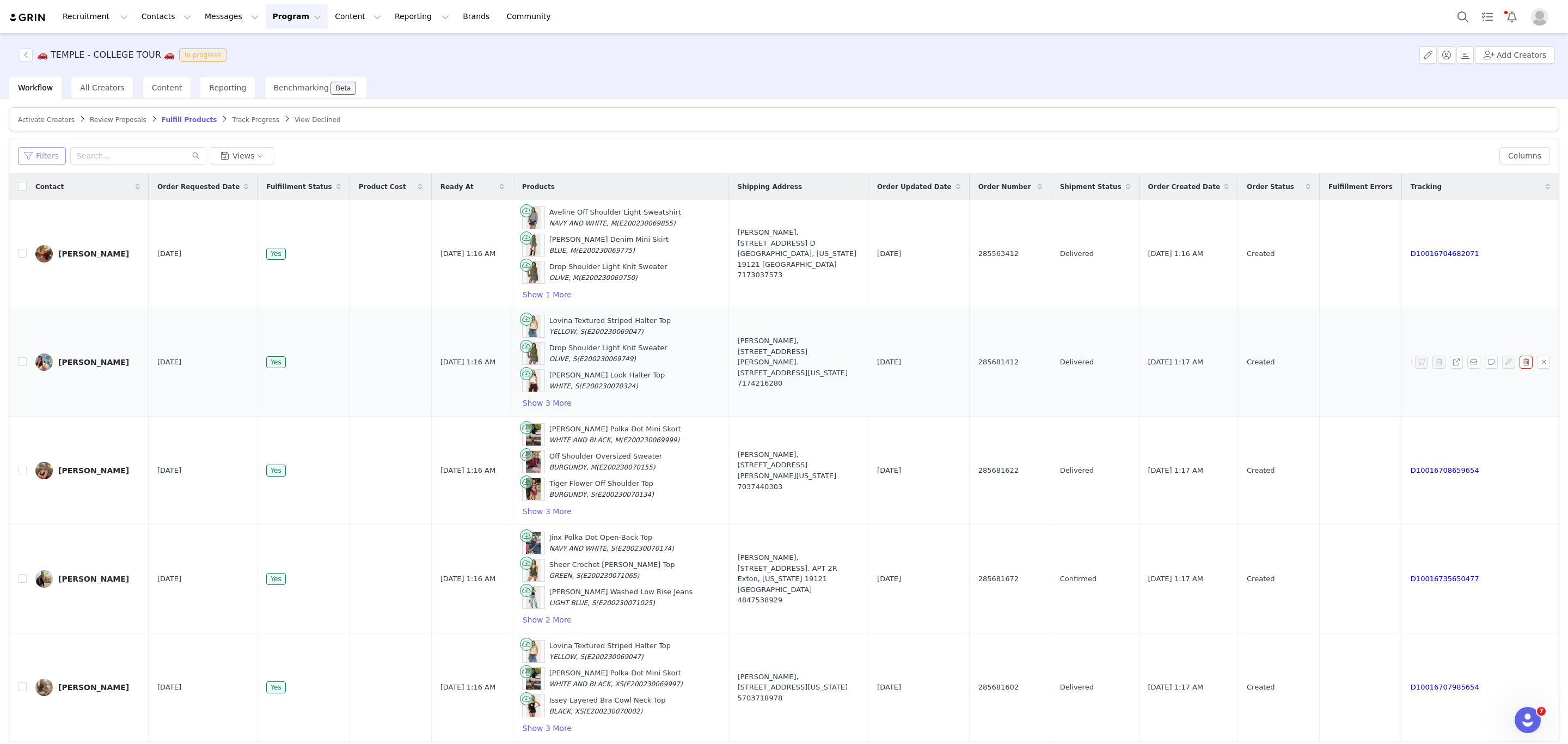
click at [40, 154] on button "Filters" at bounding box center [42, 156] width 48 height 18
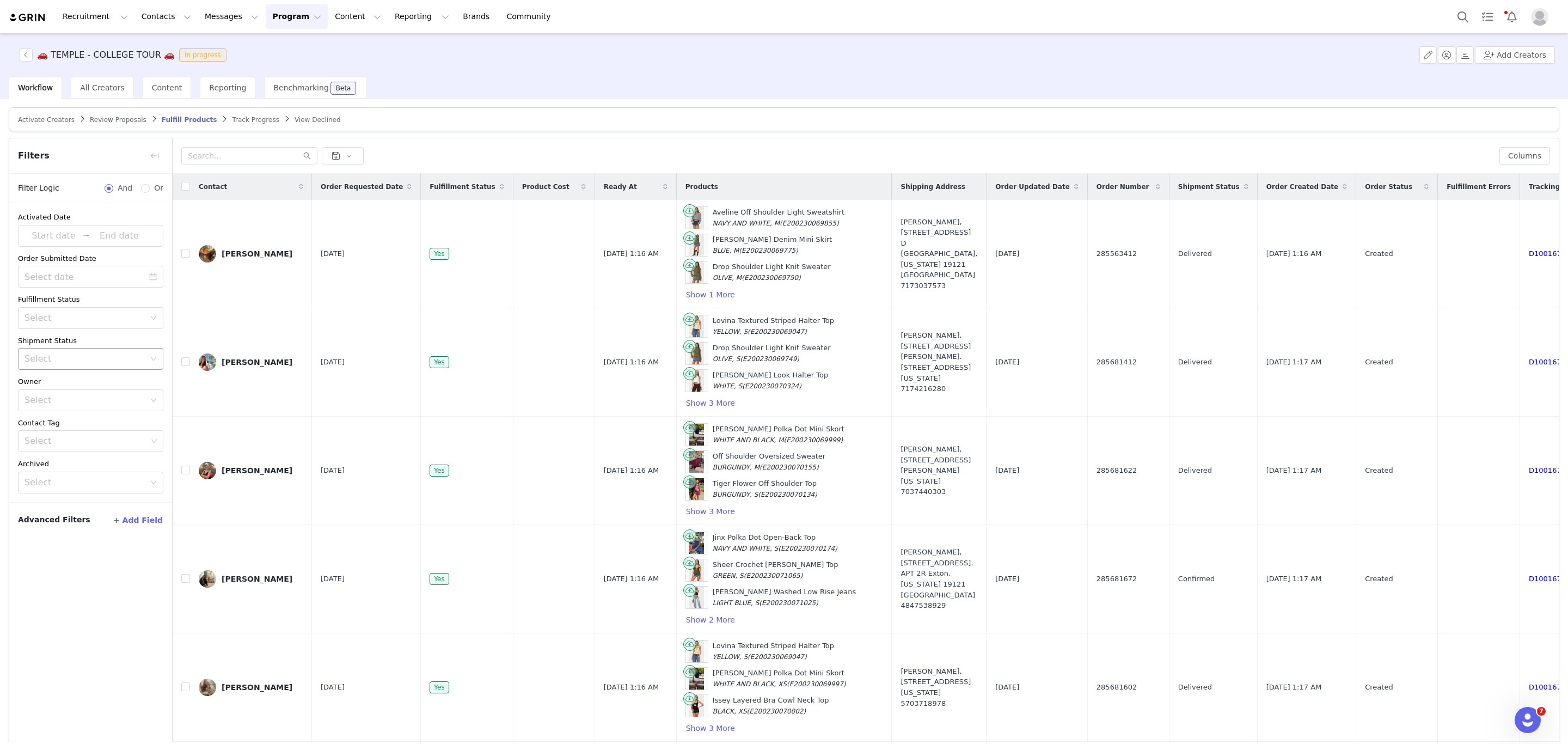
click at [80, 359] on div "Select" at bounding box center [85, 359] width 121 height 11
click at [51, 384] on li "Has No Order" at bounding box center [91, 384] width 145 height 18
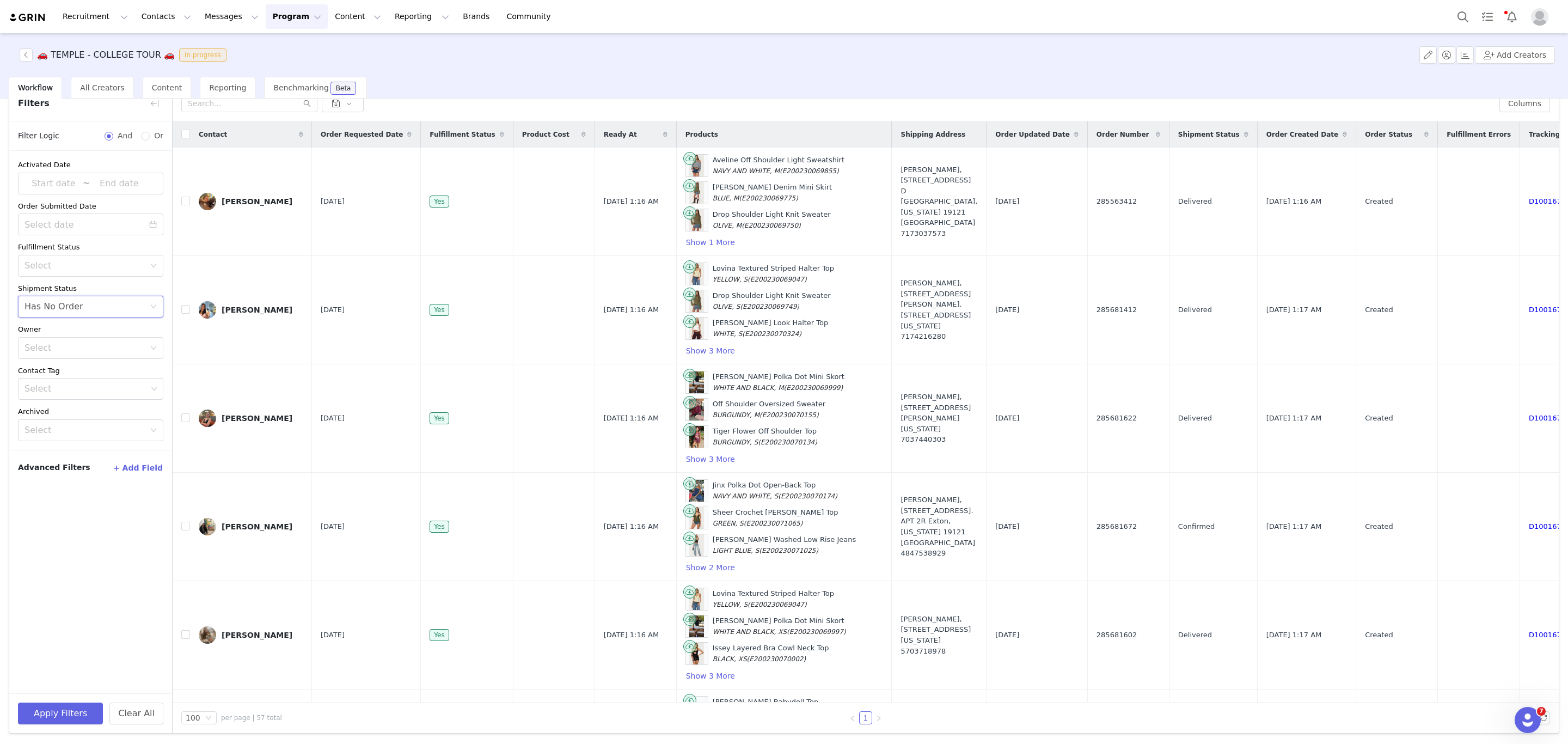
click at [56, 697] on div "Apply Filters Clear All" at bounding box center [90, 713] width 163 height 40
click at [61, 706] on button "Apply Filters" at bounding box center [61, 714] width 85 height 22
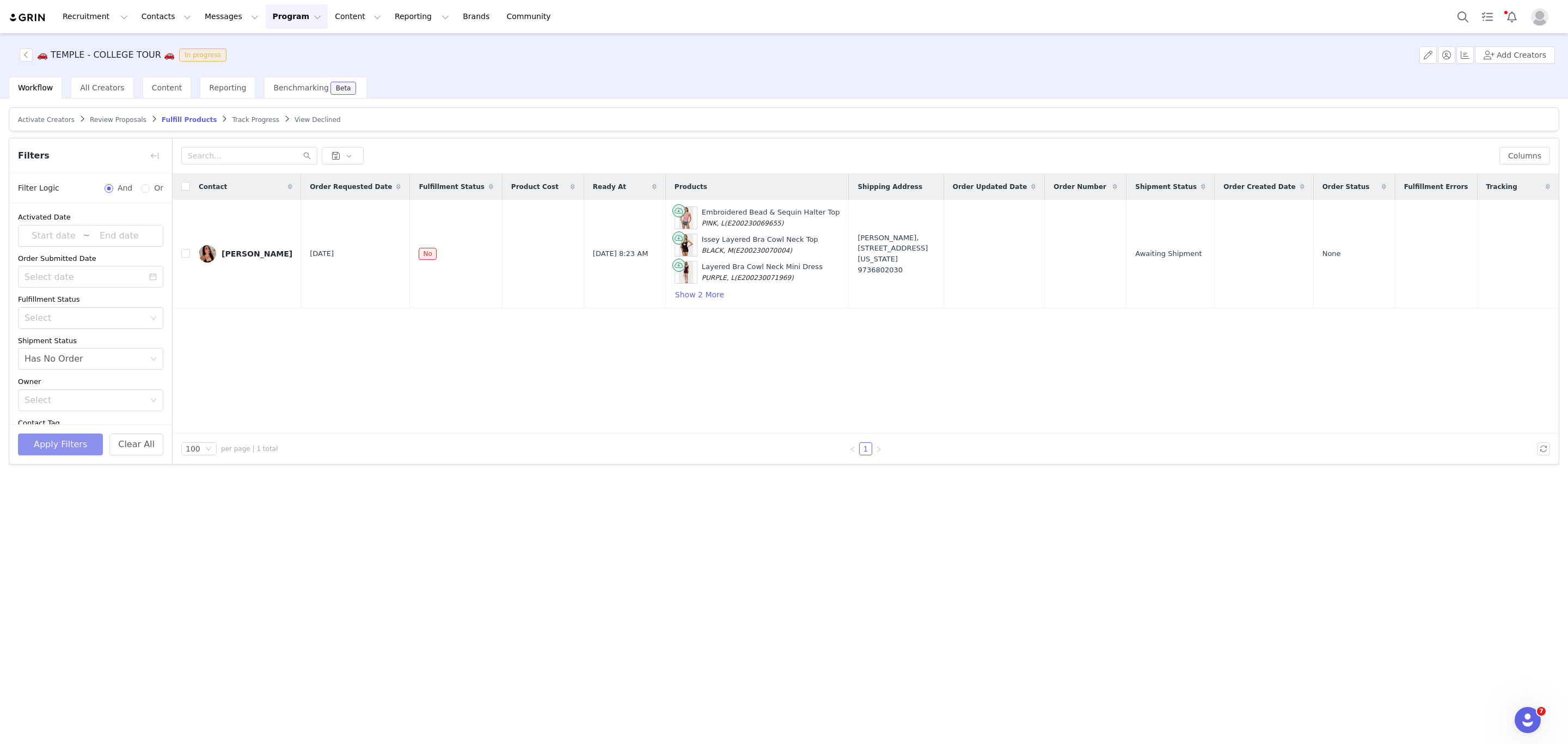
scroll to position [0, 0]
click at [187, 255] on input "checkbox" at bounding box center [186, 253] width 9 height 9
checkbox input "true"
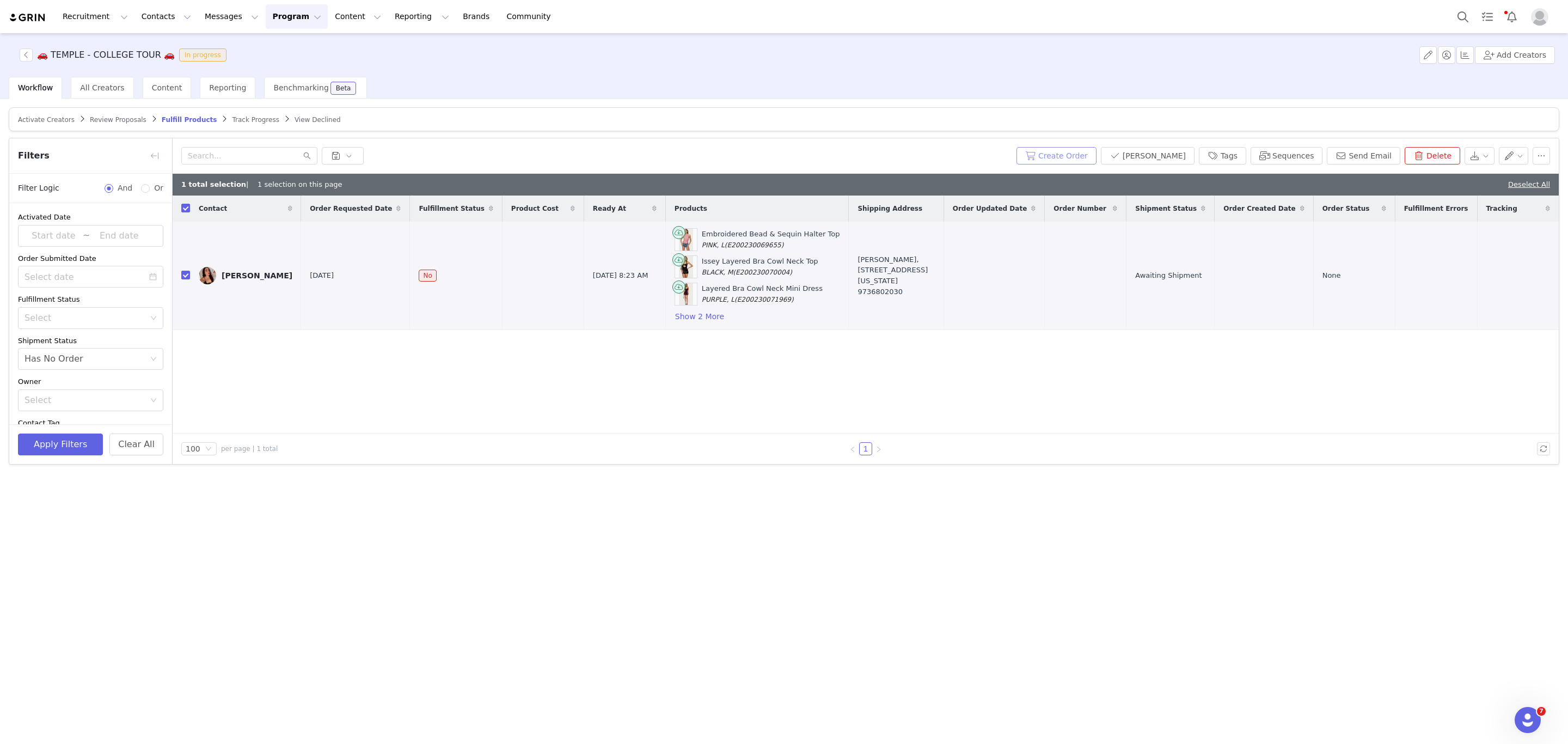
click at [1096, 147] on button "Create Order" at bounding box center [1056, 156] width 80 height 18
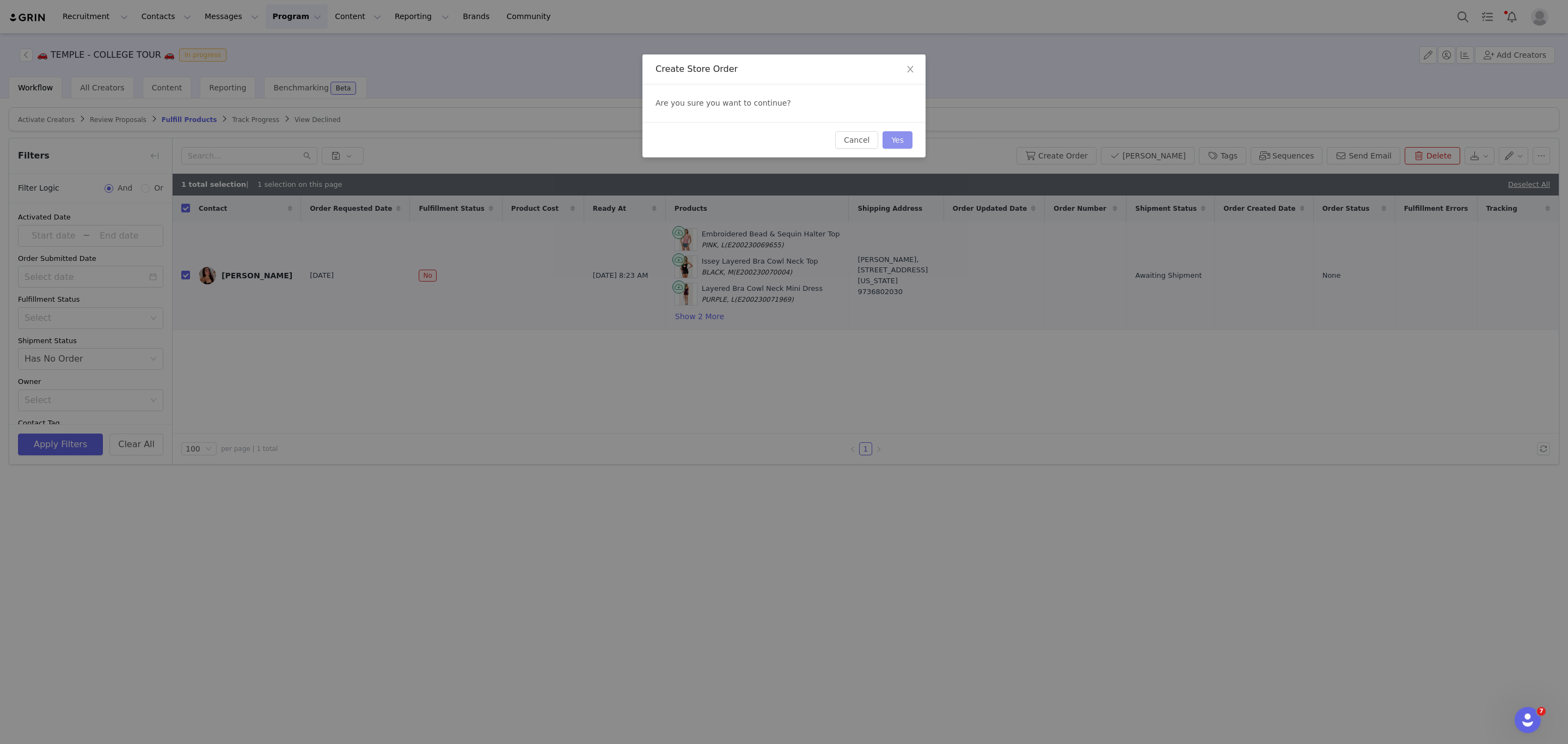
click at [898, 139] on button "Yes" at bounding box center [897, 140] width 30 height 18
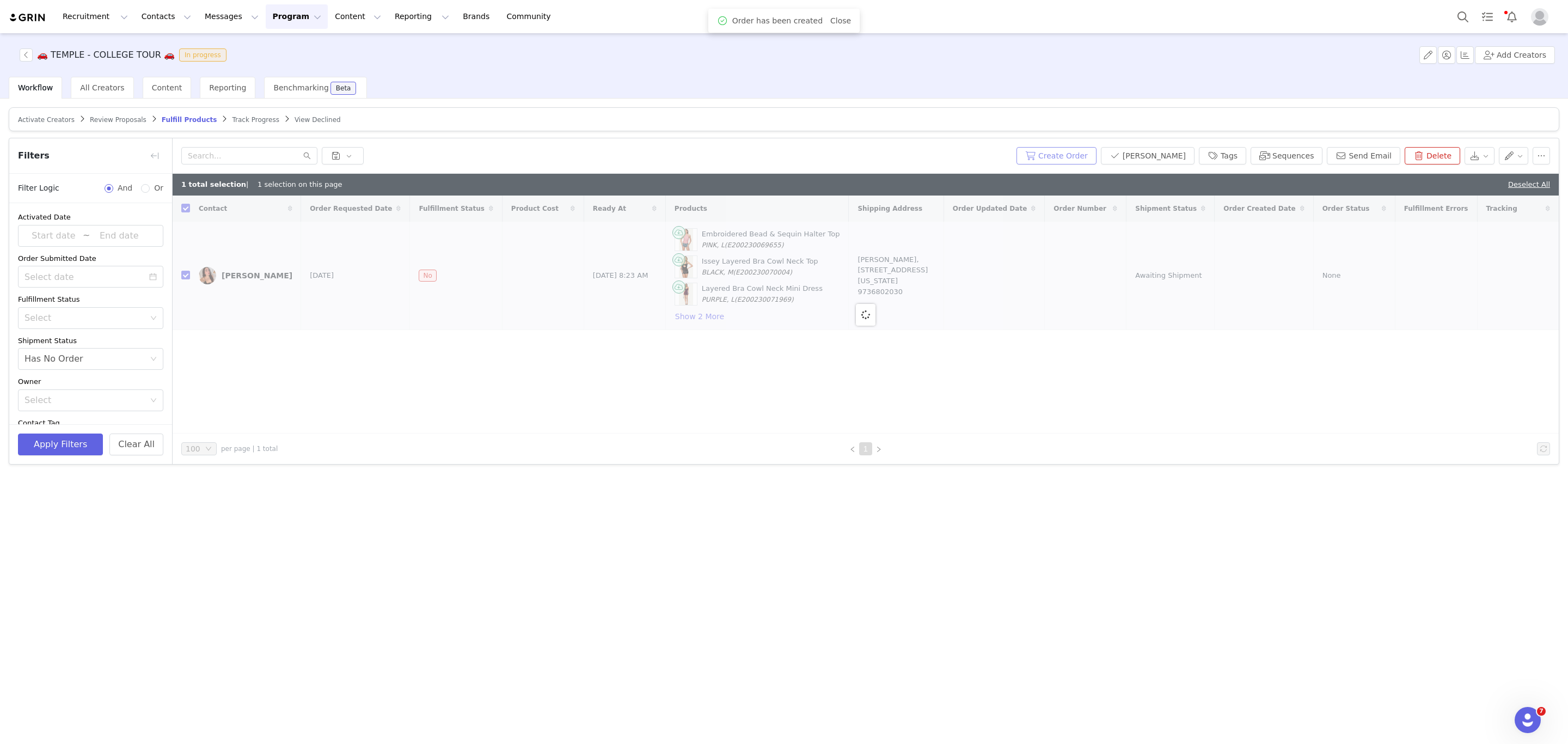
checkbox input "false"
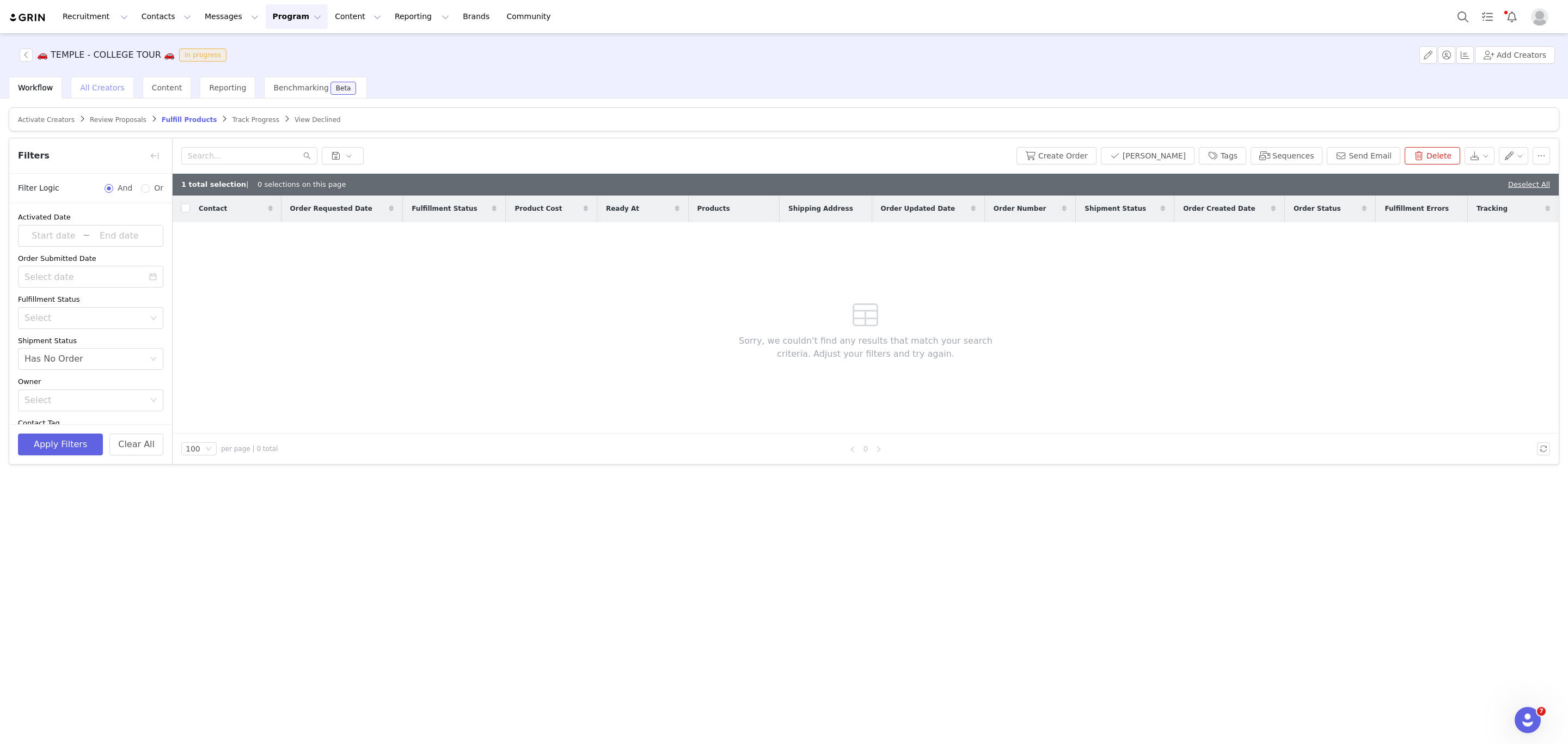
click at [93, 83] on span "All Creators" at bounding box center [102, 88] width 44 height 9
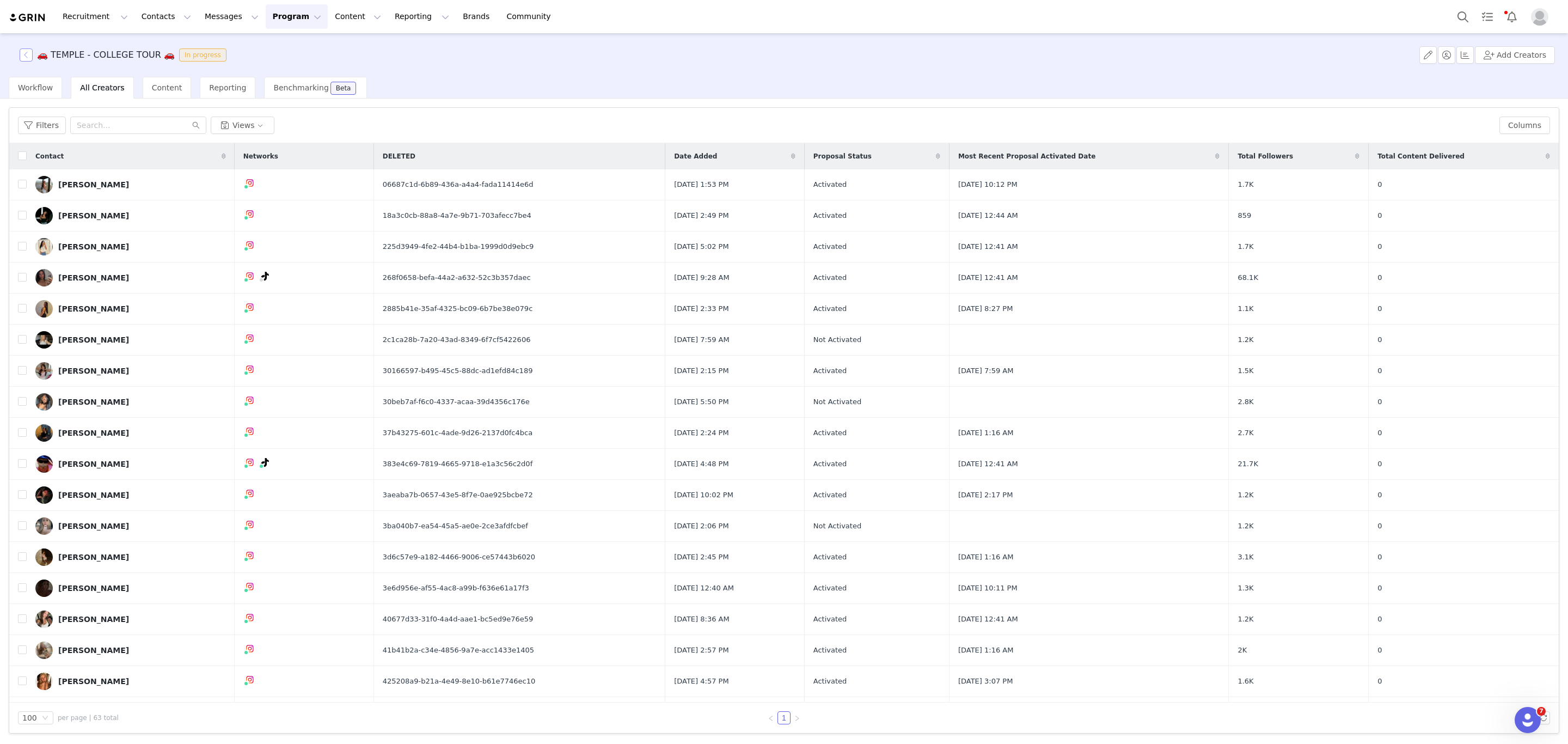
click at [29, 54] on button "button" at bounding box center [26, 55] width 13 height 13
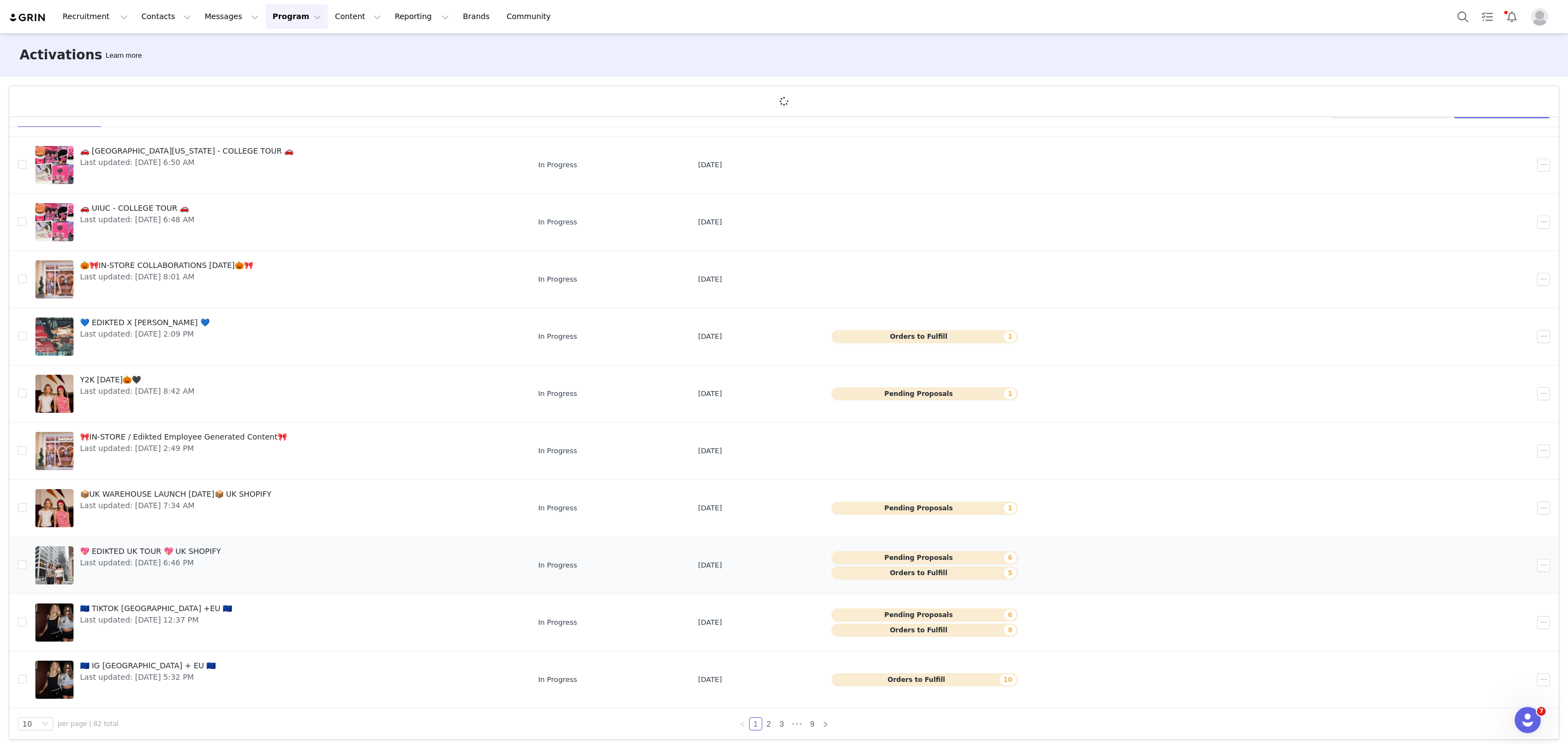
scroll to position [41, 0]
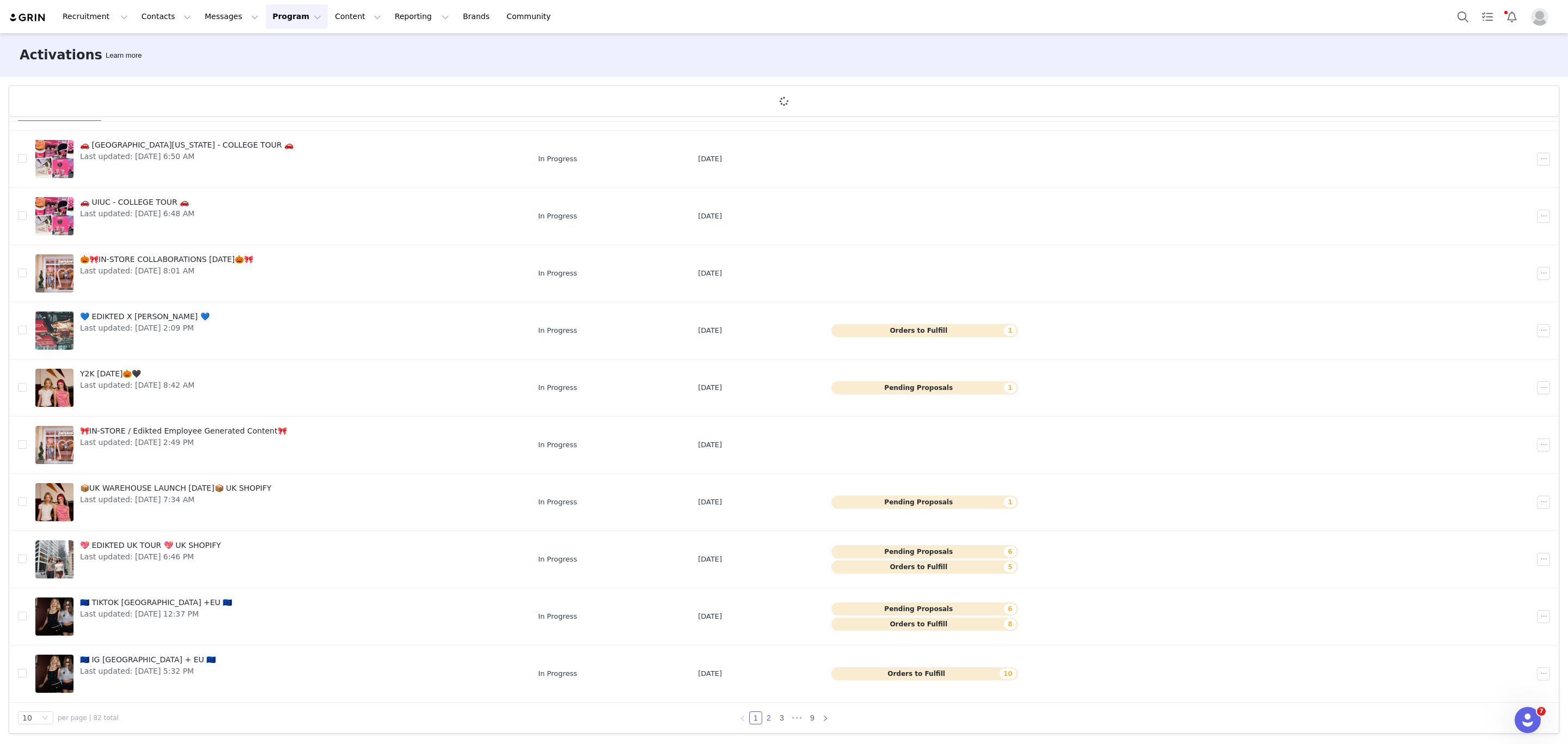
click at [763, 718] on link "2" at bounding box center [769, 718] width 12 height 12
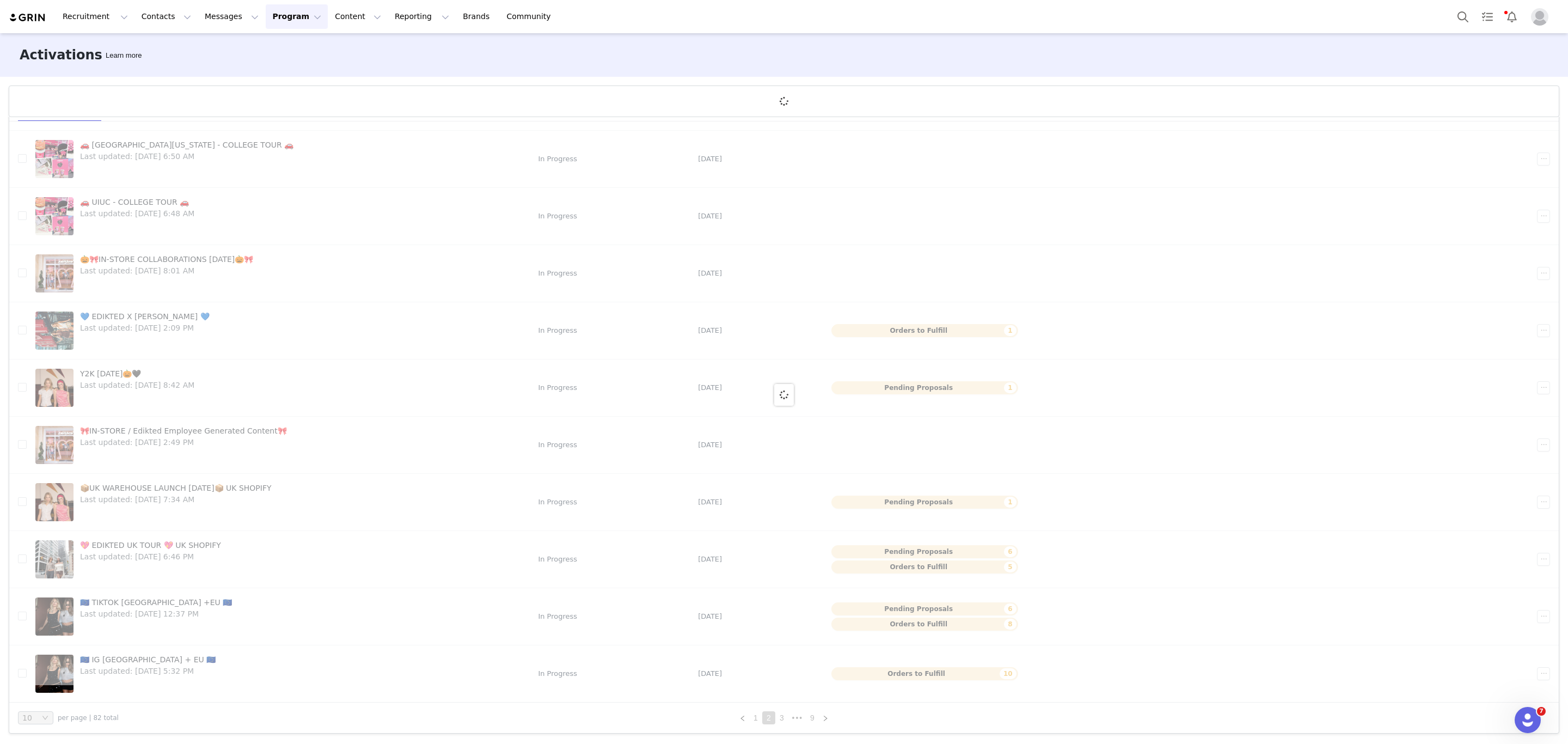
scroll to position [0, 0]
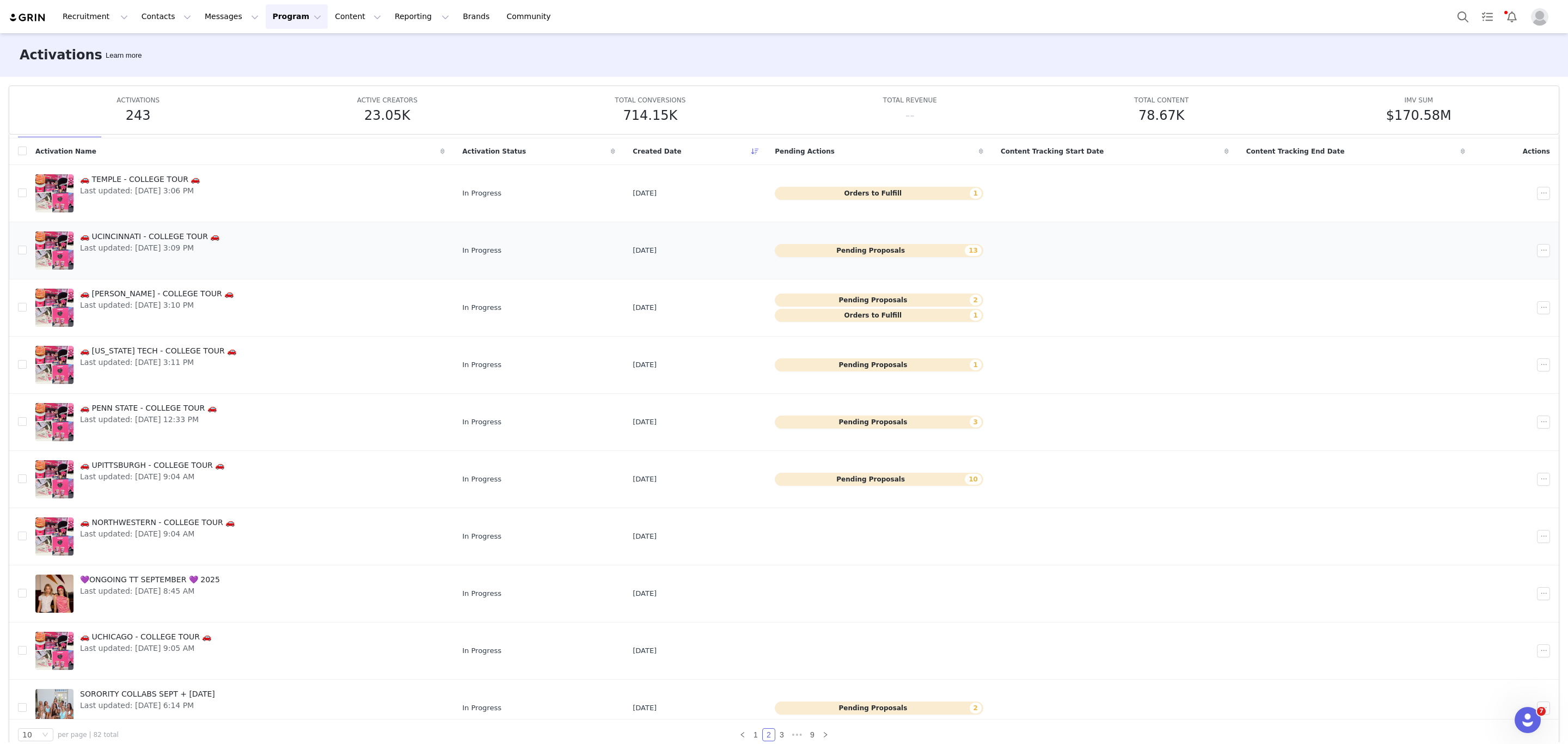
click at [121, 232] on span "🚗 UCINCINNATI - COLLEGE TOUR 🚗" at bounding box center [149, 236] width 139 height 12
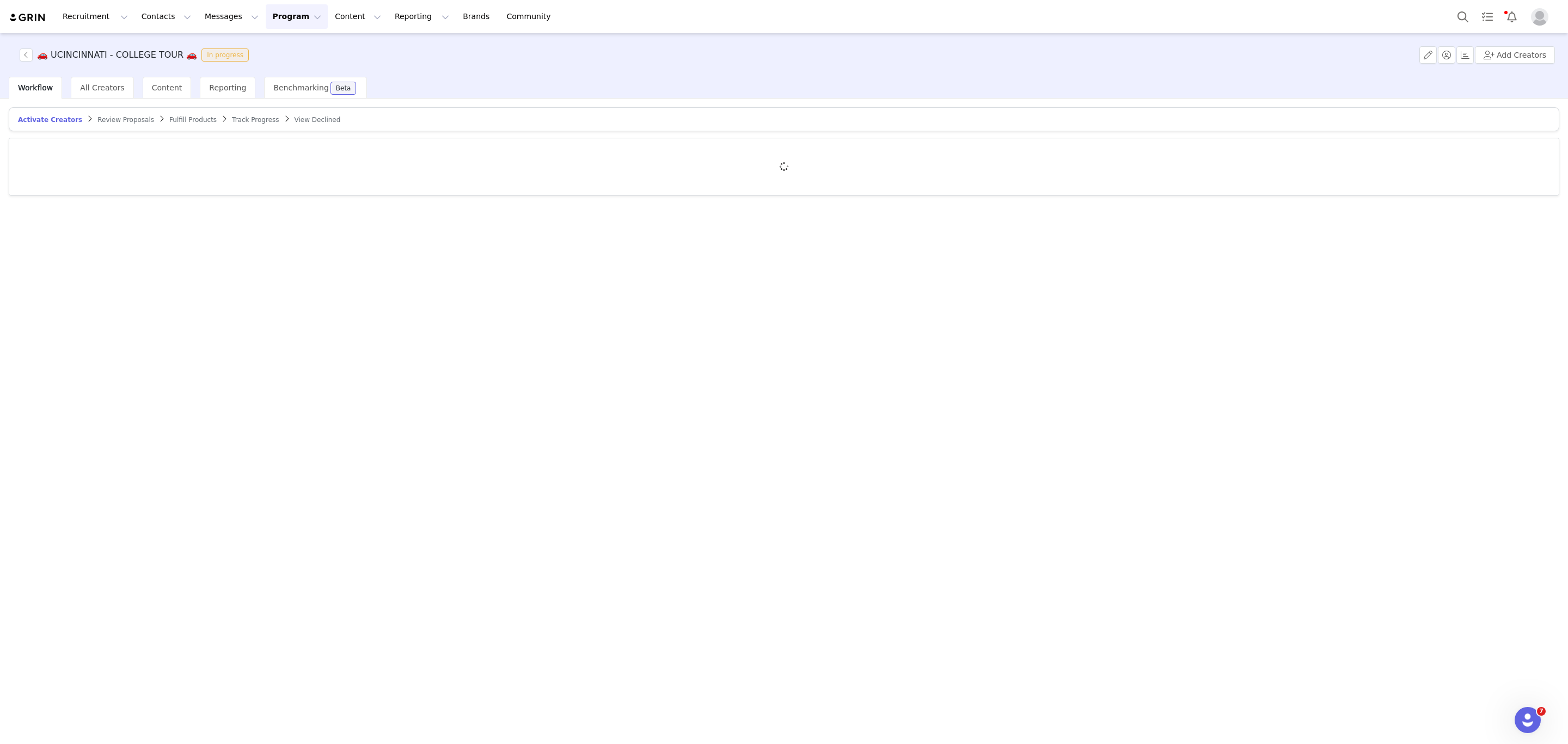
click at [113, 123] on span "Review Proposals" at bounding box center [125, 120] width 57 height 8
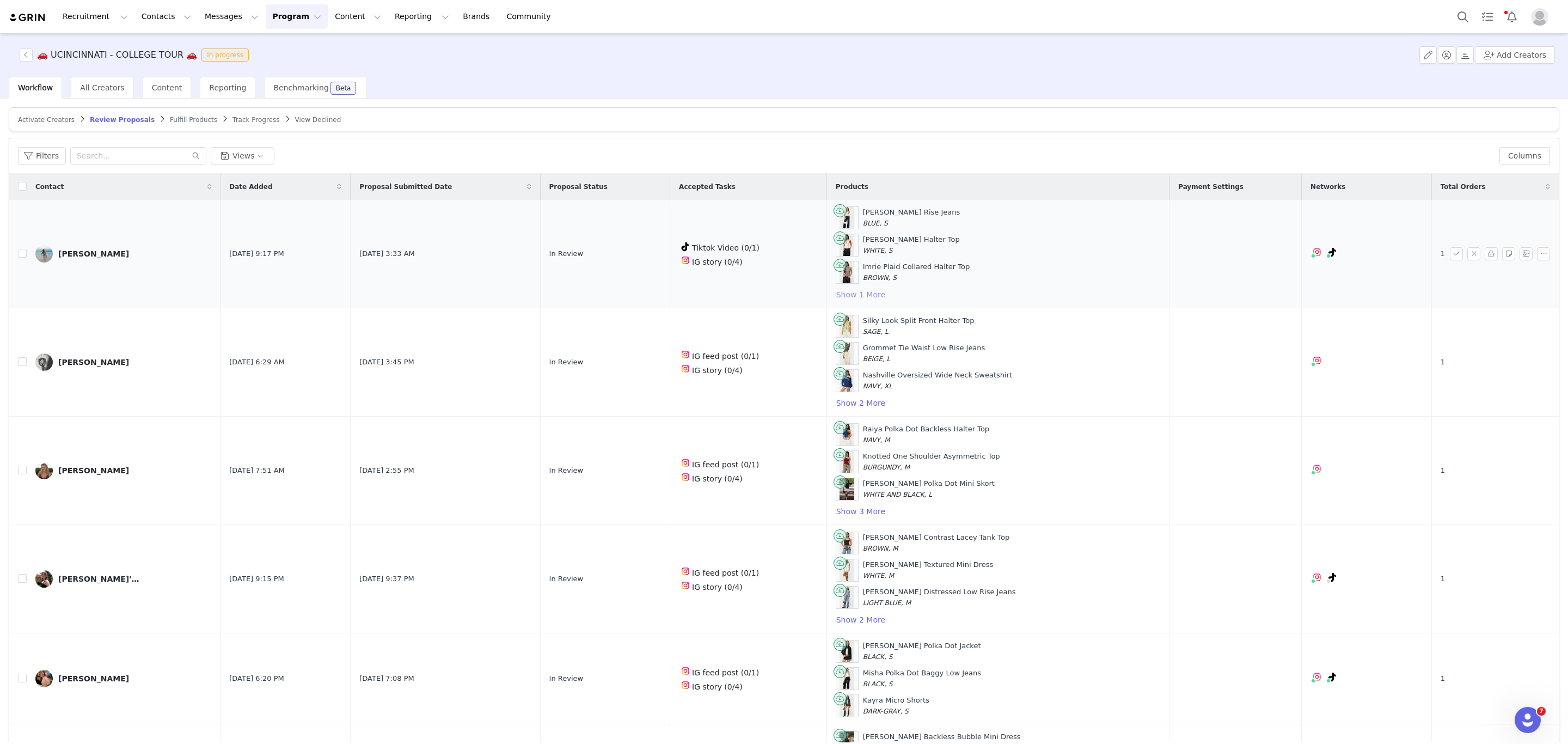
click at [858, 301] on button "Show 1 More" at bounding box center [861, 294] width 50 height 13
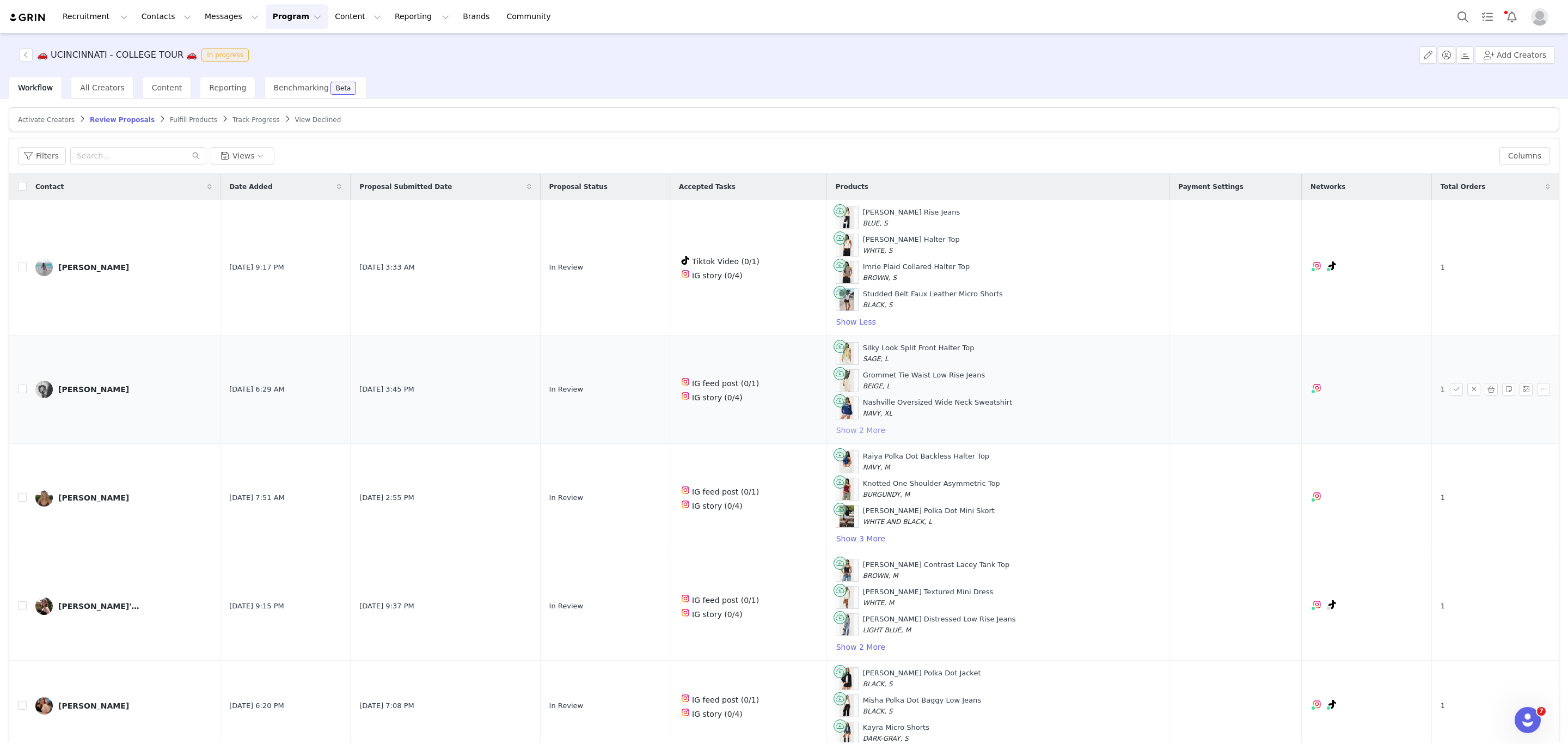
click at [855, 435] on button "Show 2 More" at bounding box center [861, 430] width 50 height 13
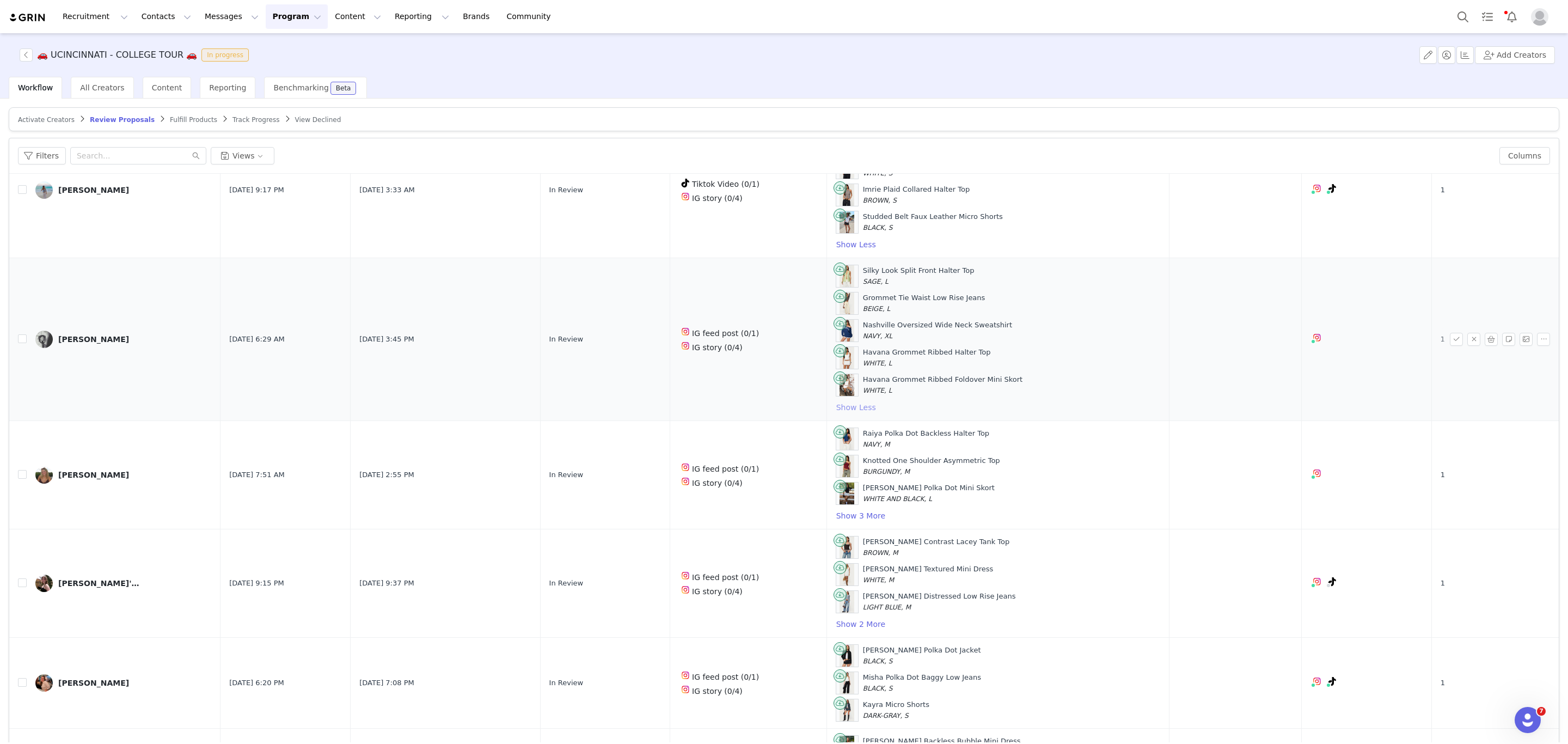
scroll to position [82, 0]
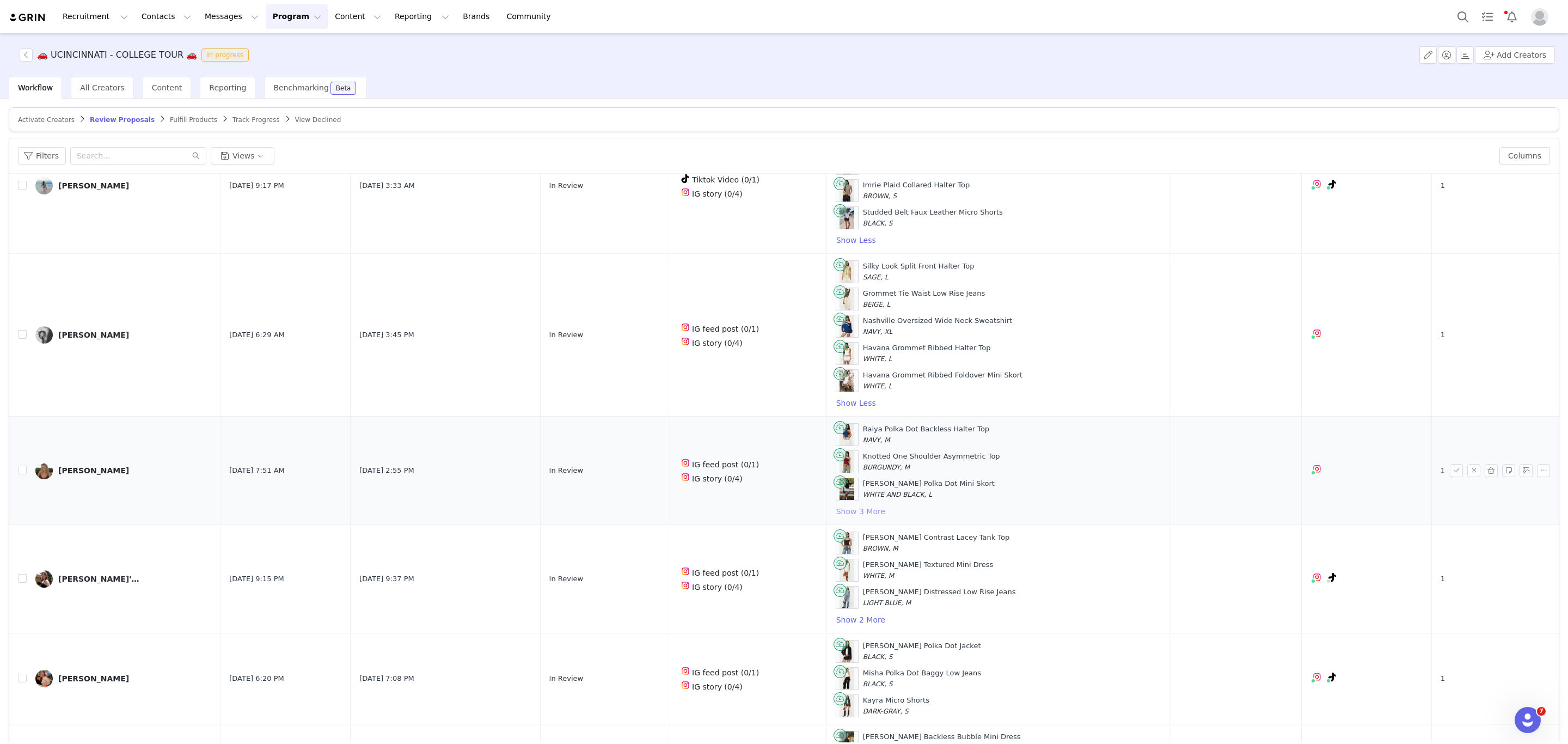
click at [844, 512] on button "Show 3 More" at bounding box center [861, 511] width 50 height 13
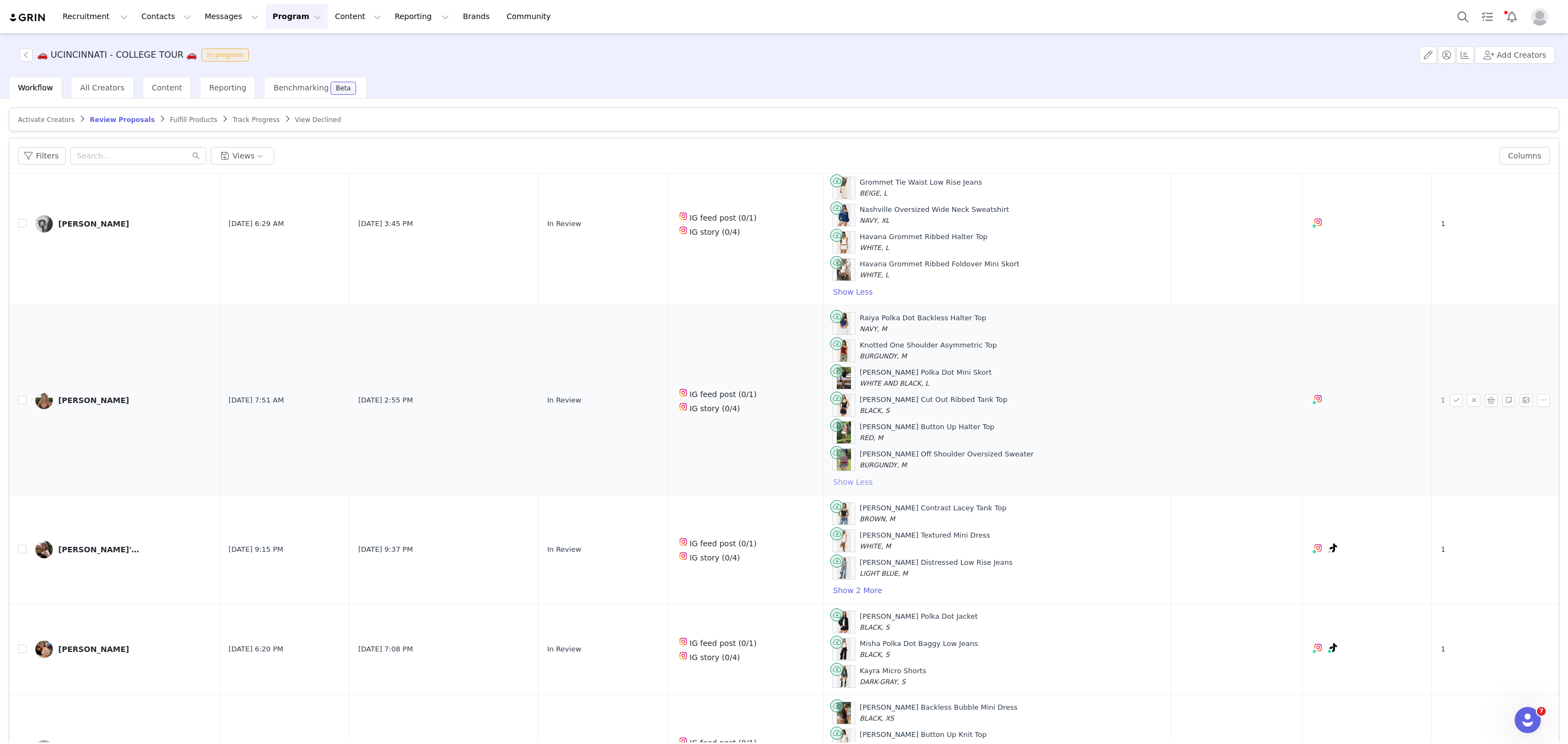
scroll to position [245, 0]
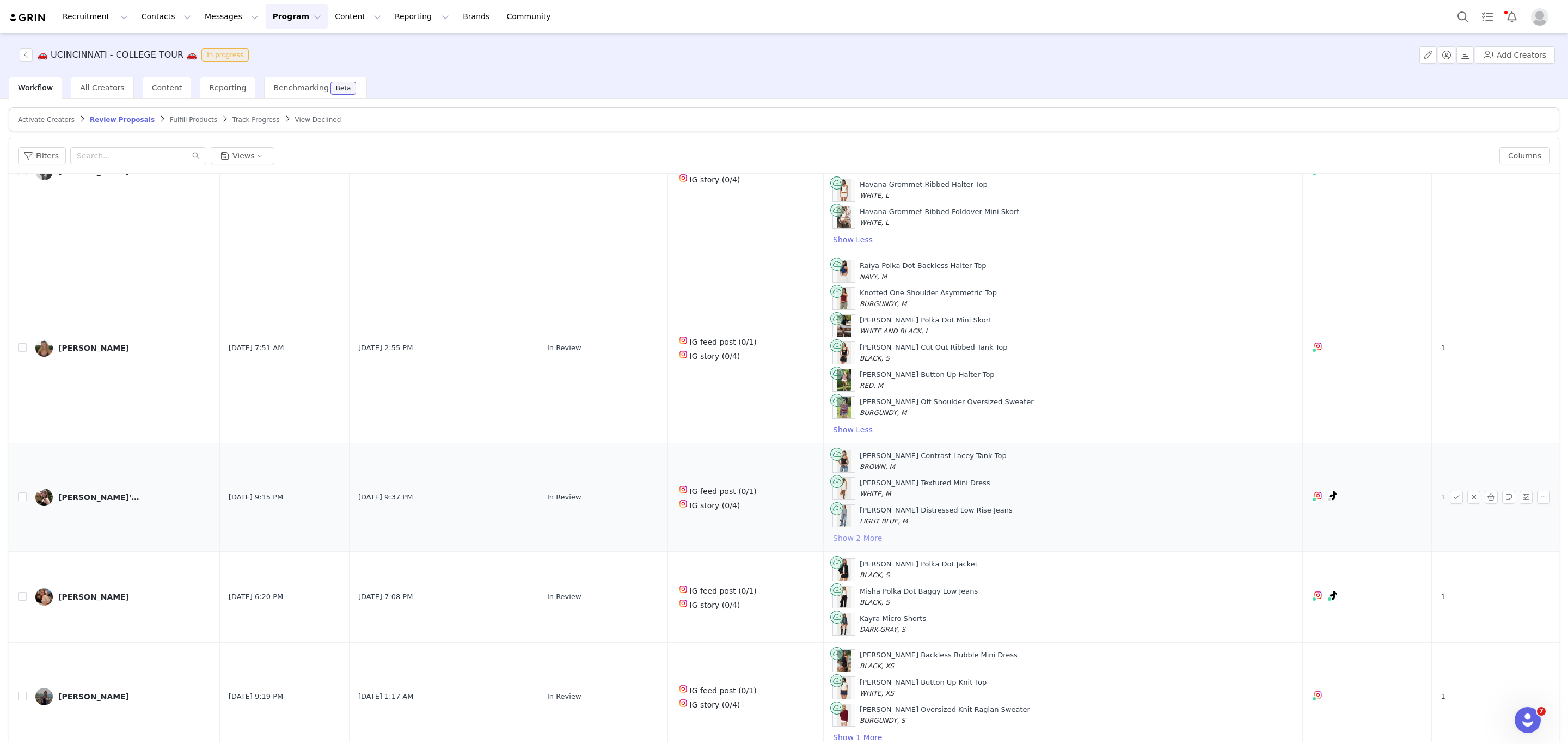
click at [847, 544] on button "Show 2 More" at bounding box center [858, 538] width 50 height 13
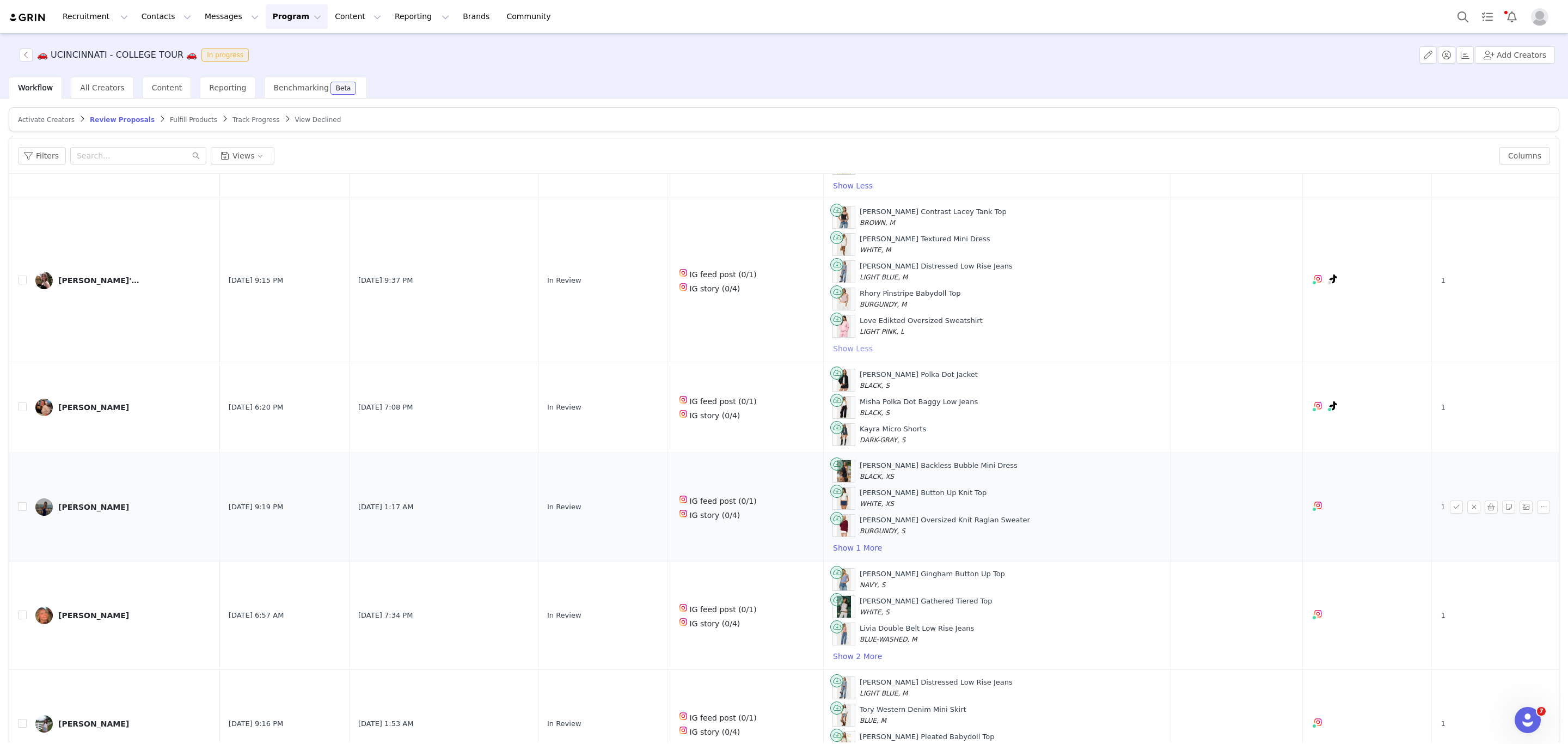
scroll to position [490, 0]
click at [848, 662] on button "Show 2 More" at bounding box center [858, 655] width 50 height 13
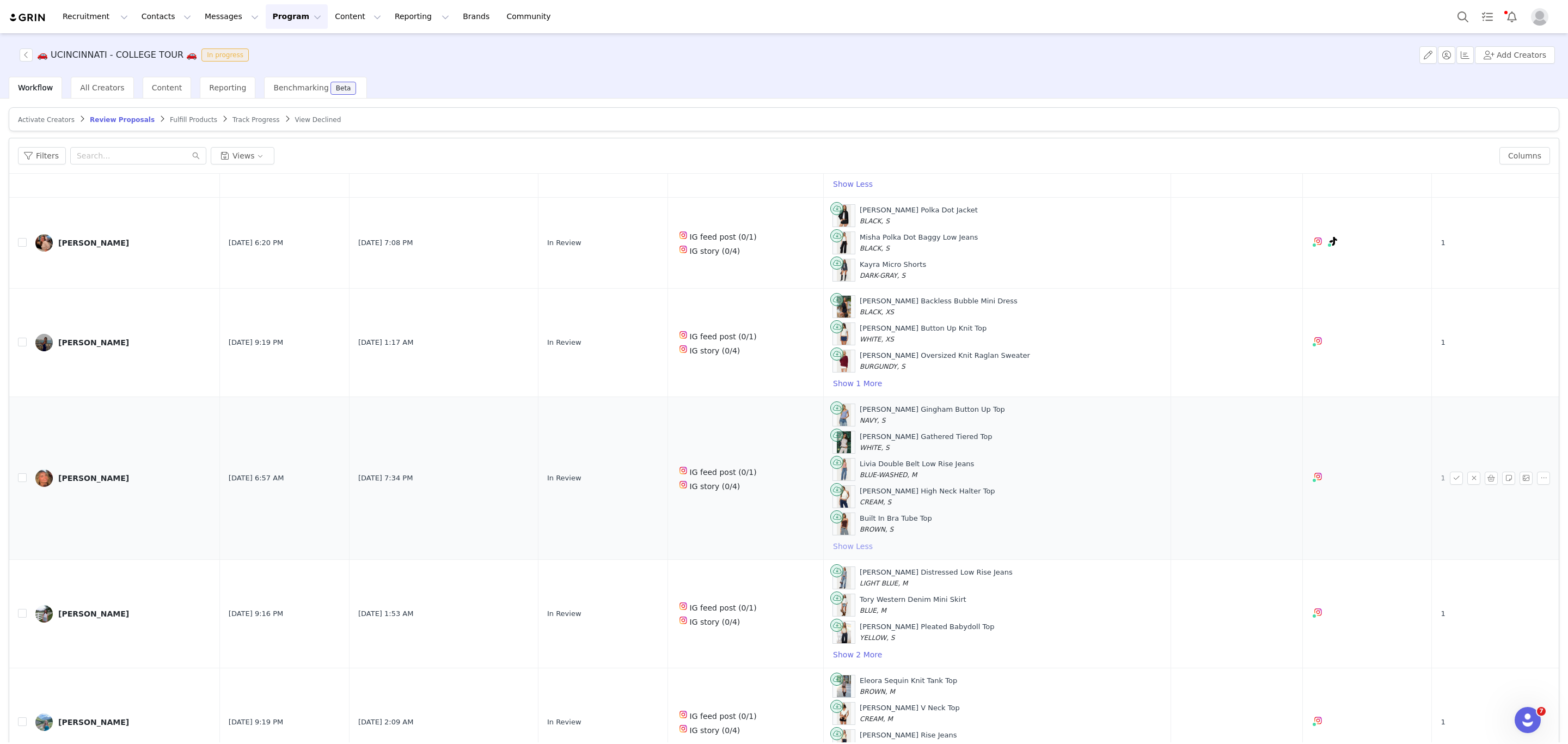
scroll to position [735, 0]
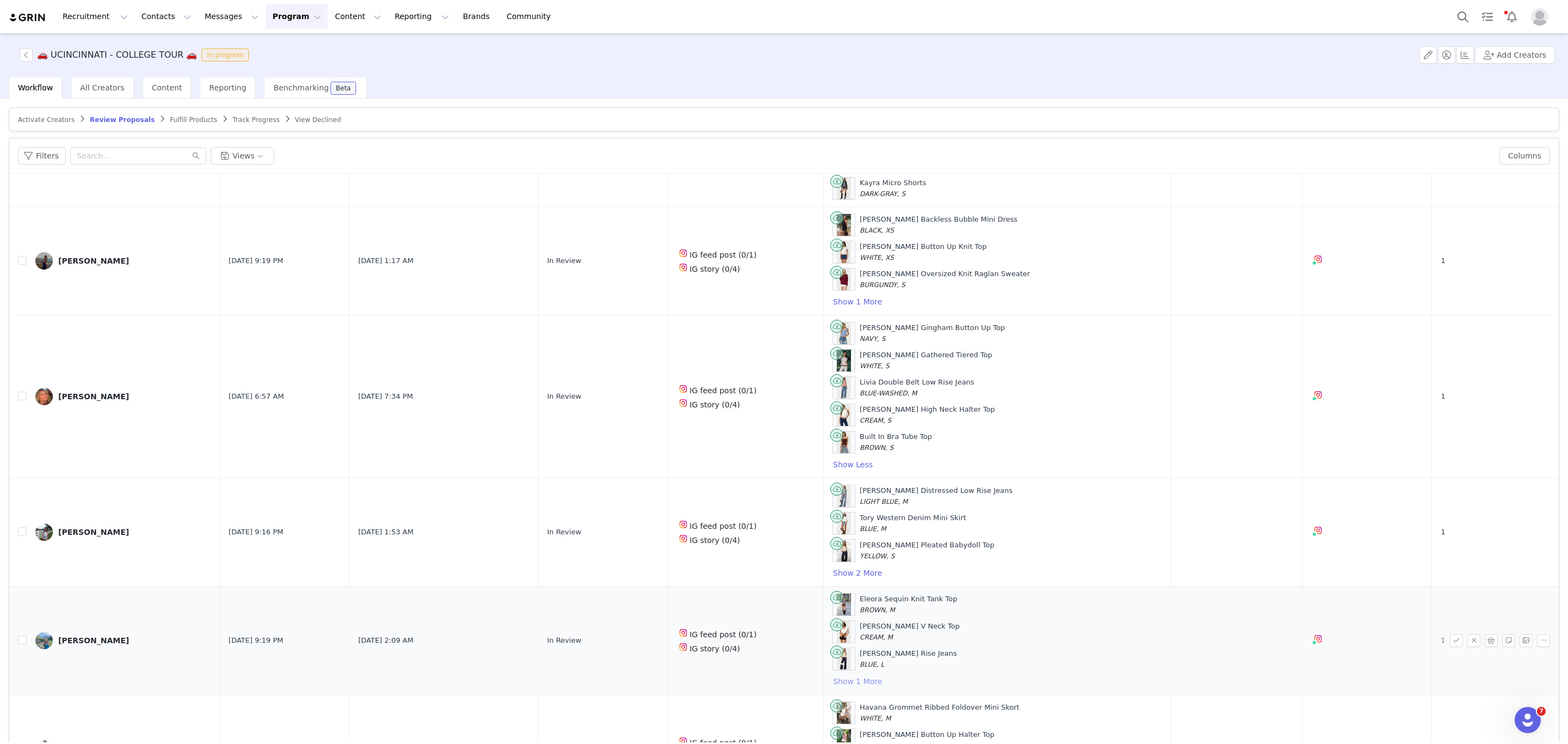
click at [841, 688] on button "Show 1 More" at bounding box center [858, 681] width 50 height 13
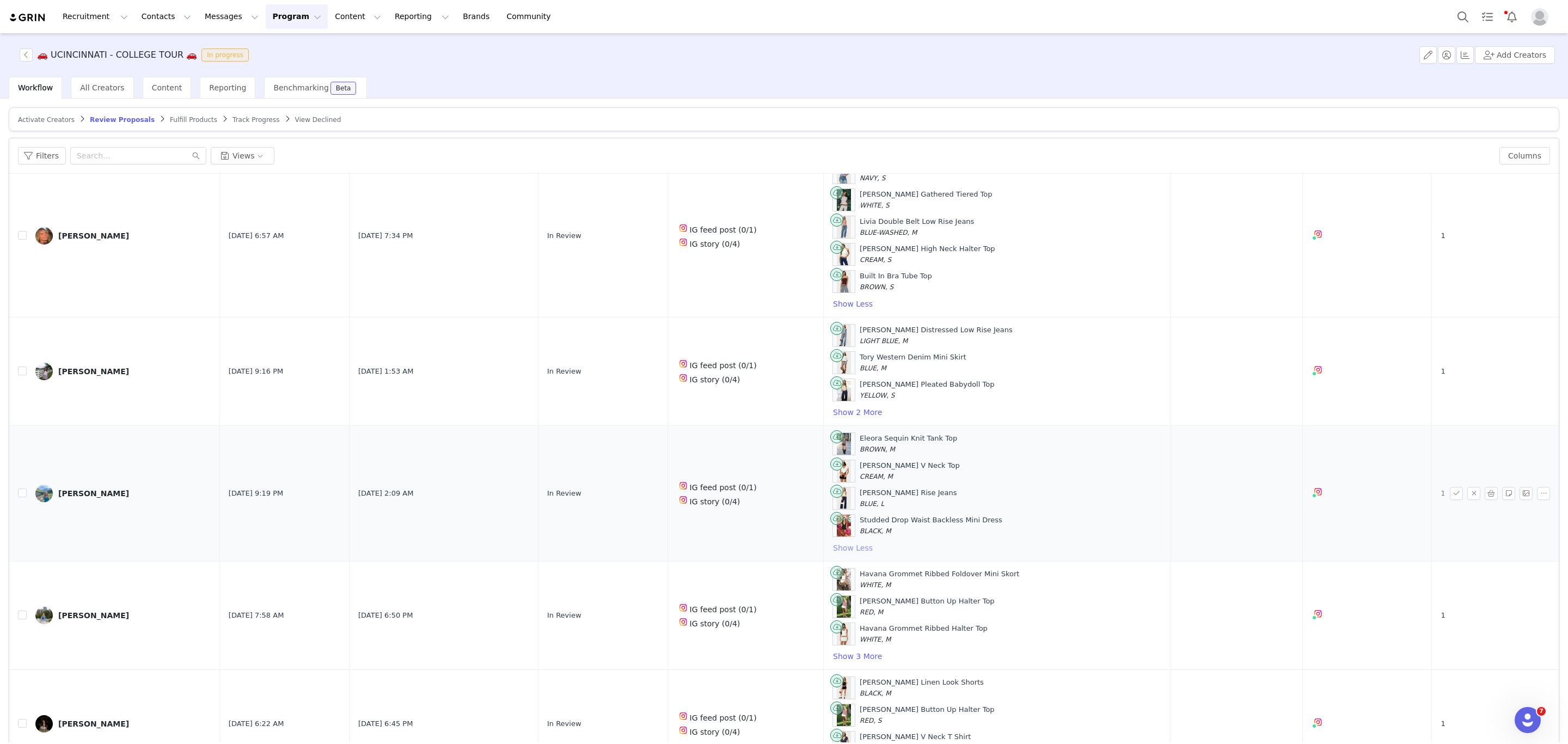
scroll to position [899, 0]
click at [861, 660] on button "Show 3 More" at bounding box center [858, 653] width 50 height 13
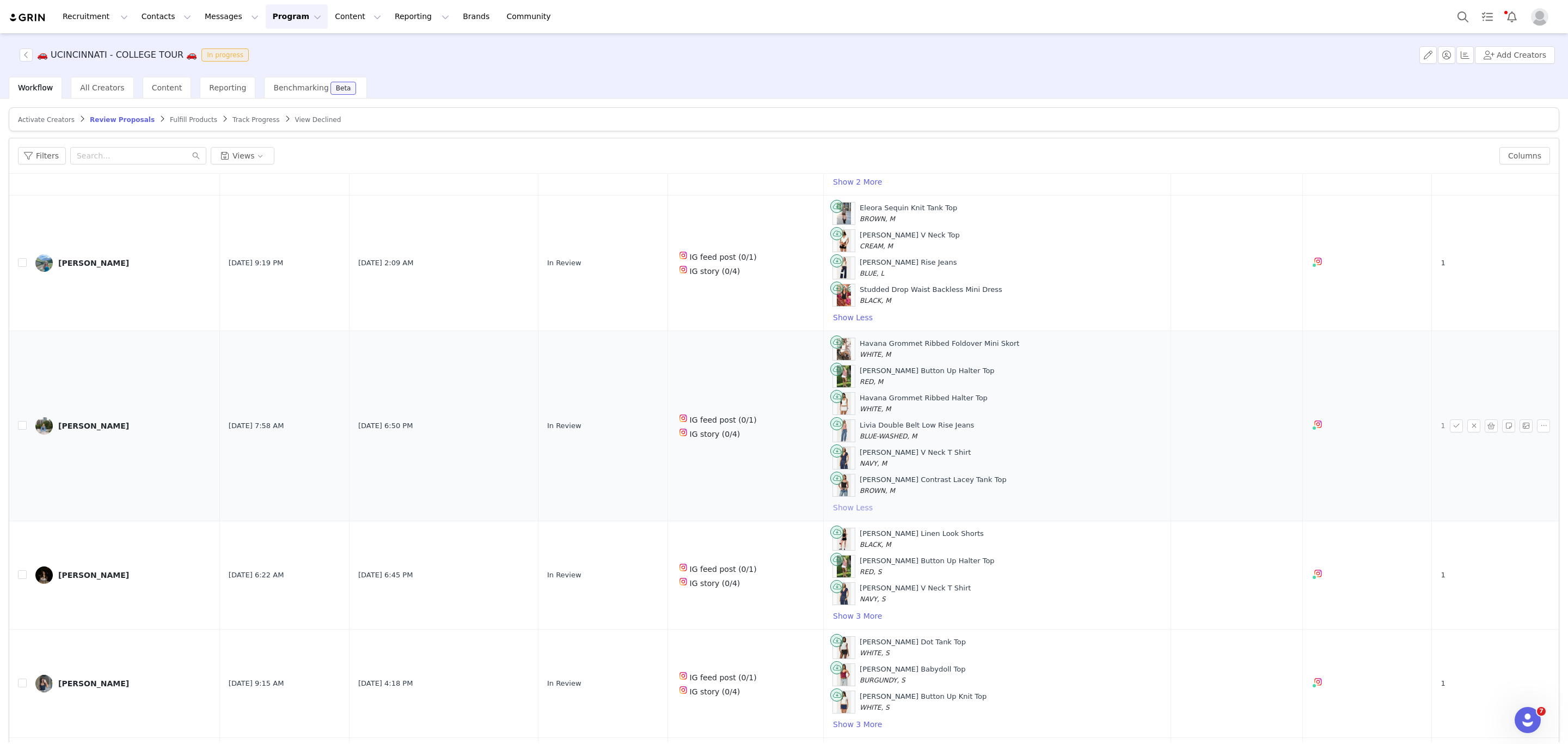
scroll to position [1143, 0]
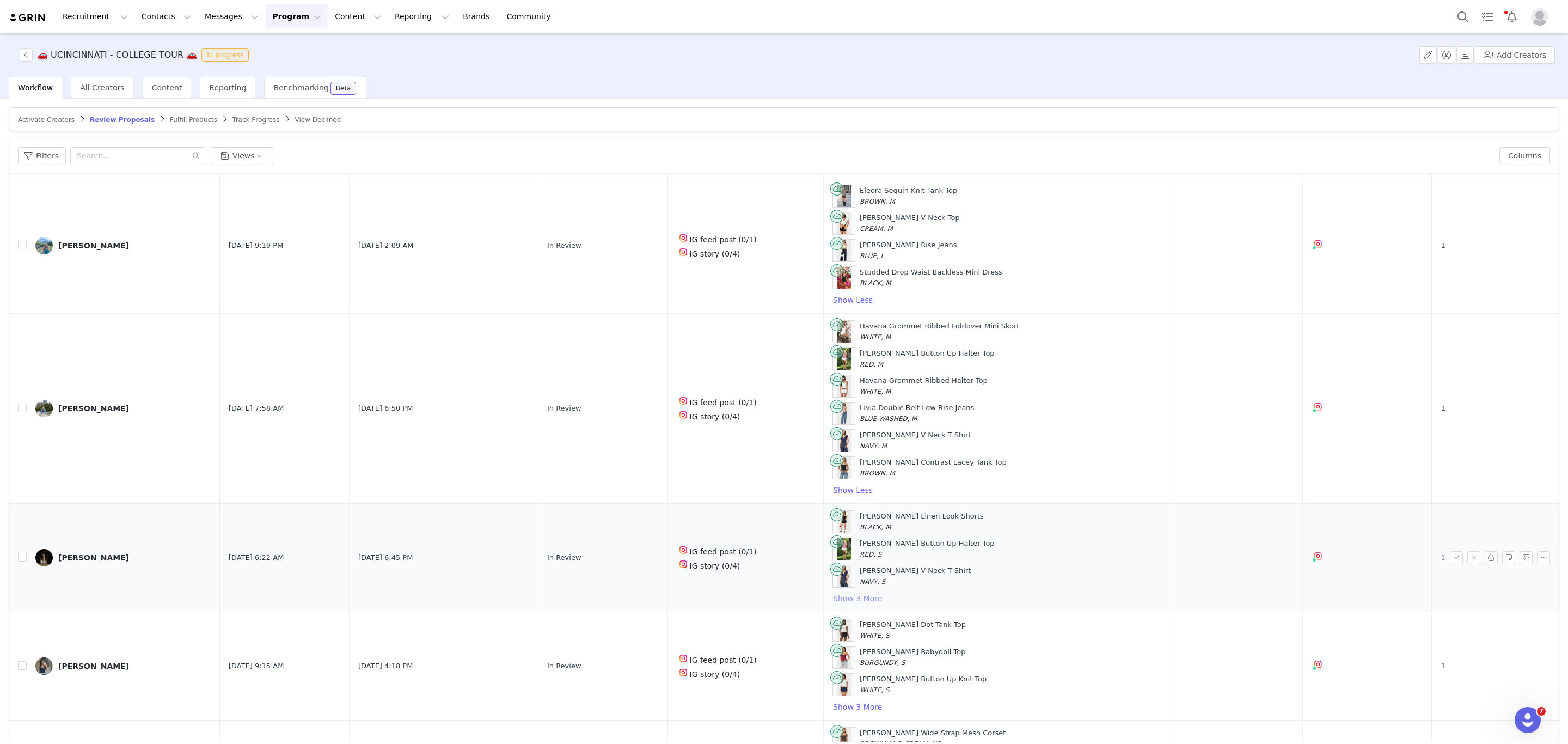
click at [844, 605] on button "Show 3 More" at bounding box center [858, 598] width 50 height 13
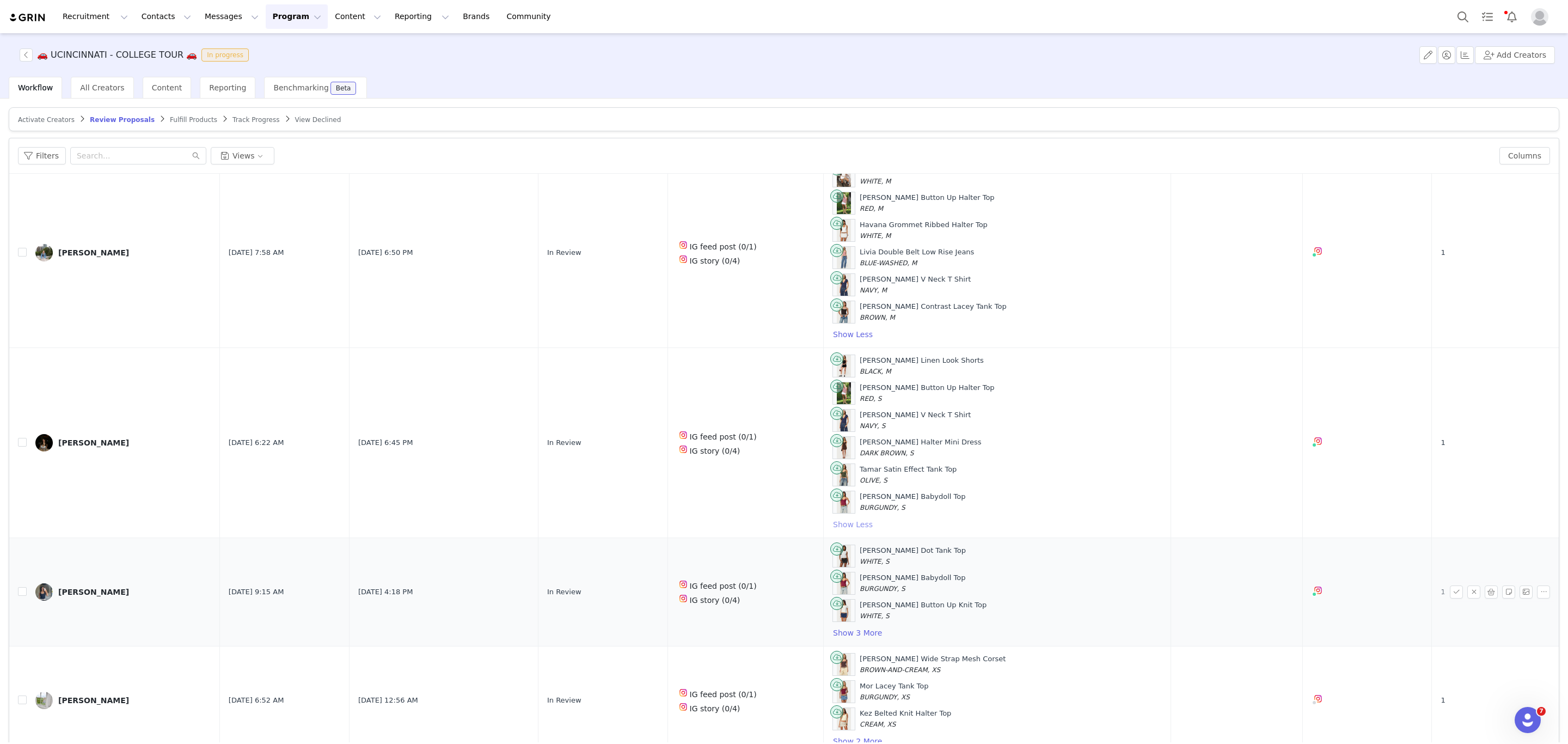
scroll to position [1307, 0]
click at [851, 639] on button "Show 3 More" at bounding box center [858, 633] width 50 height 13
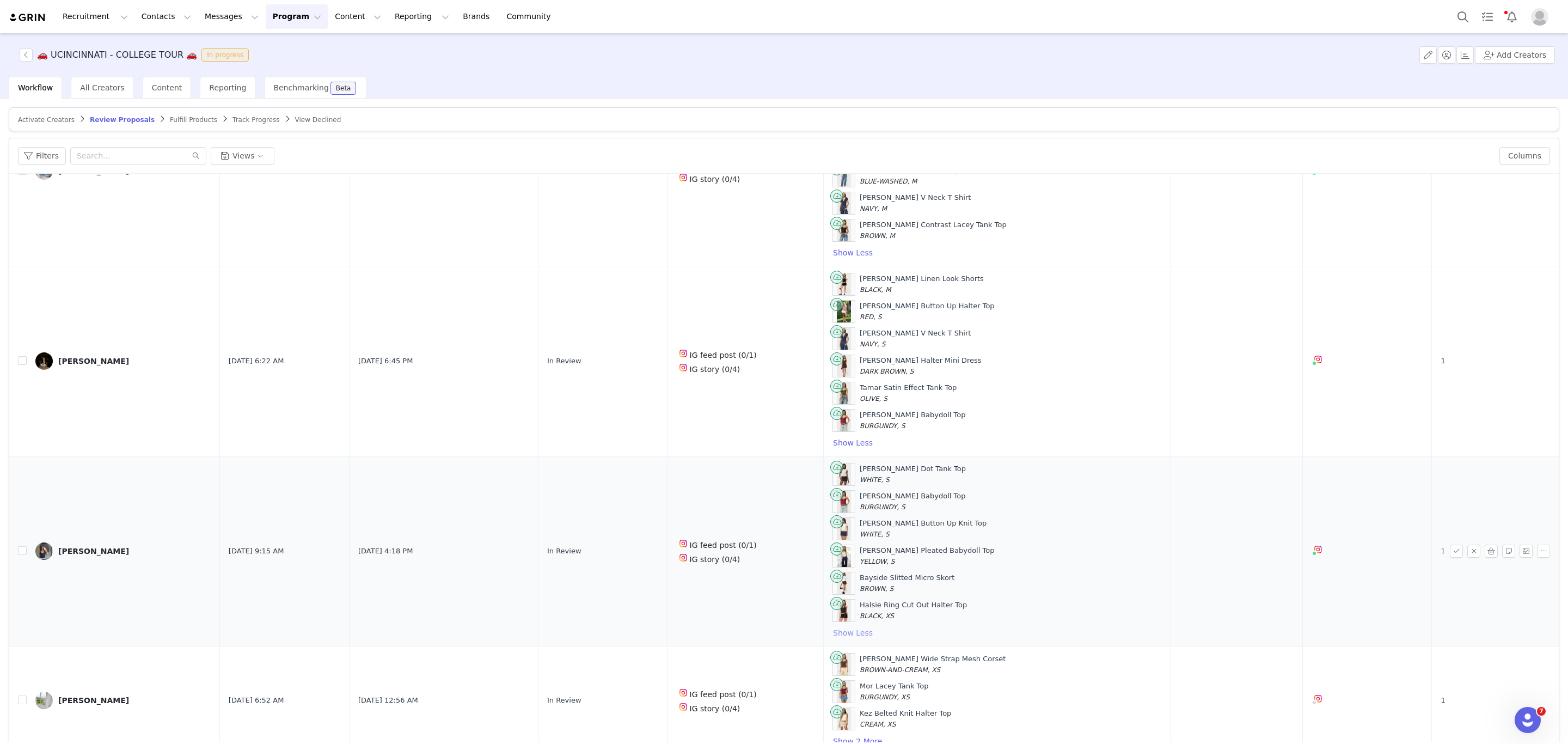
scroll to position [1416, 0]
click at [833, 740] on button "Show 2 More" at bounding box center [858, 741] width 50 height 13
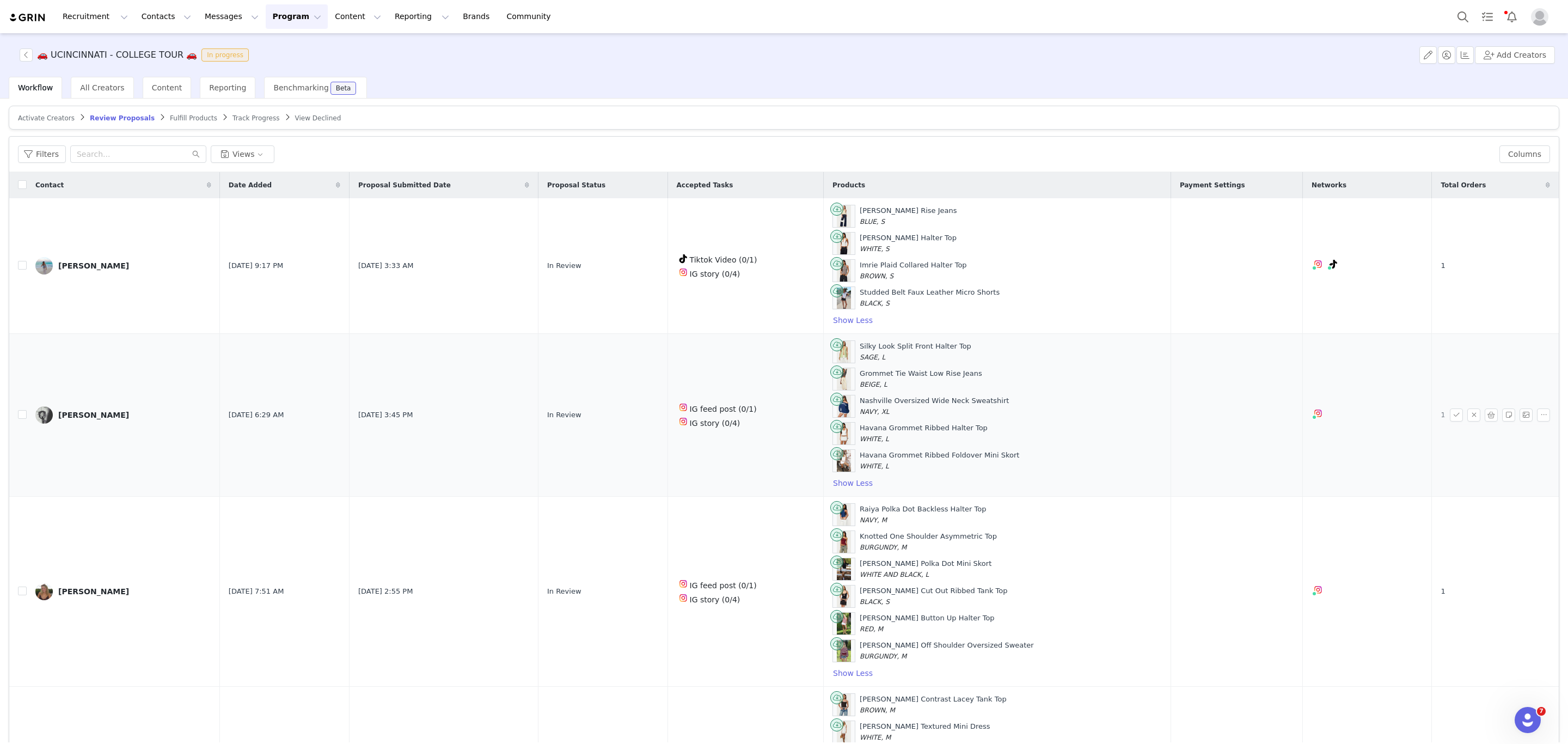
scroll to position [0, 0]
click at [23, 189] on input "checkbox" at bounding box center [23, 186] width 9 height 9
checkbox input "true"
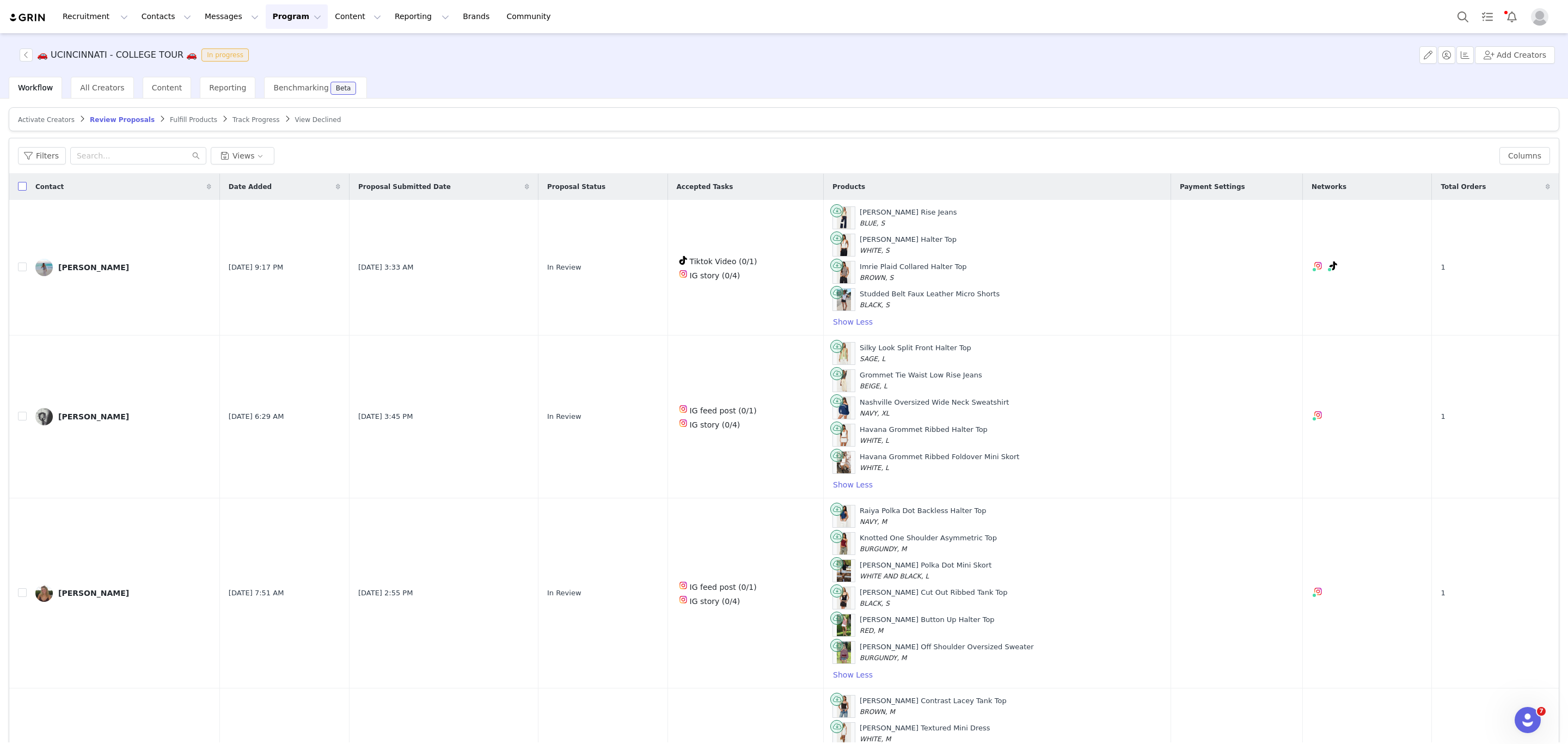
checkbox input "true"
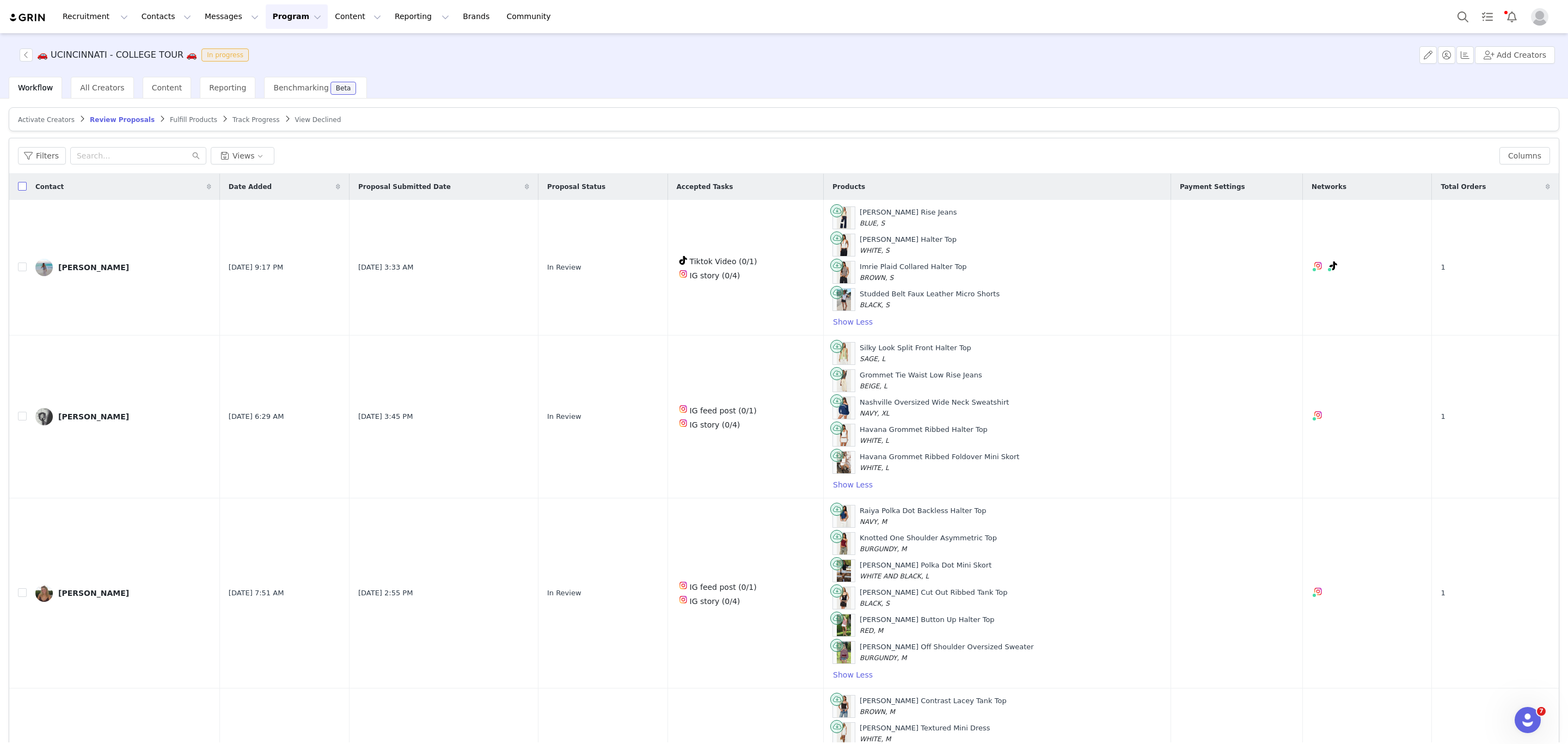
checkbox input "true"
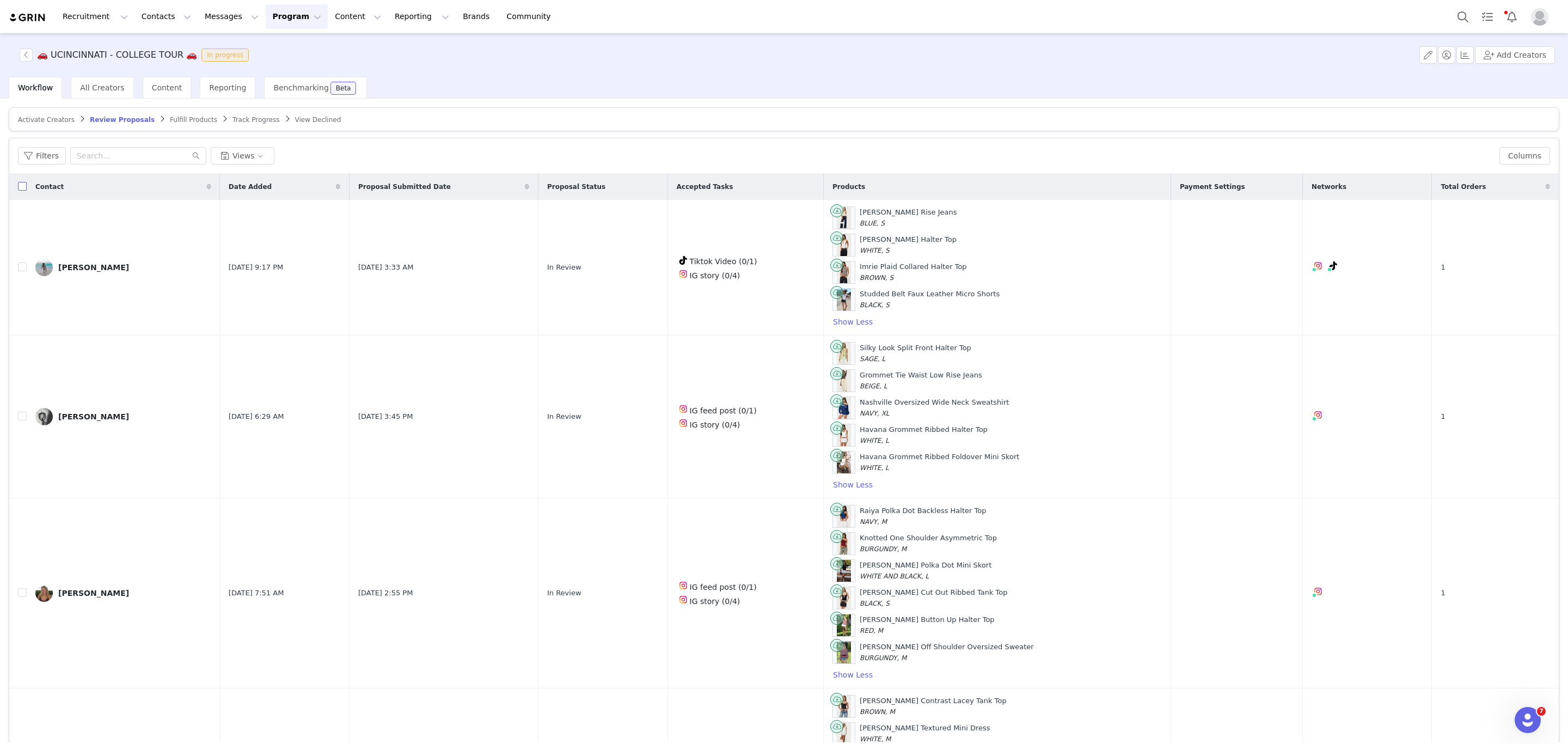
checkbox input "true"
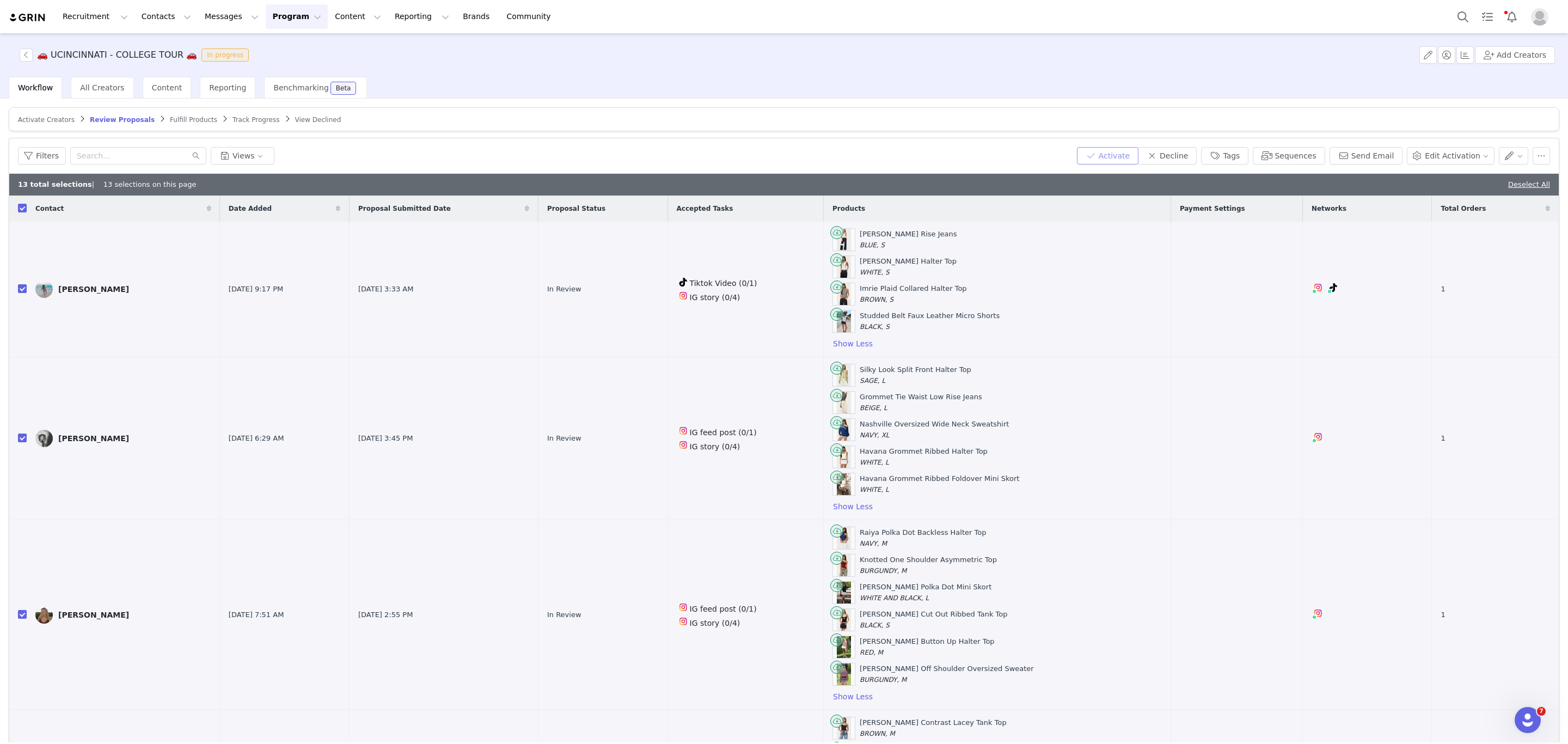
click at [1126, 160] on button "Activate" at bounding box center [1107, 156] width 61 height 18
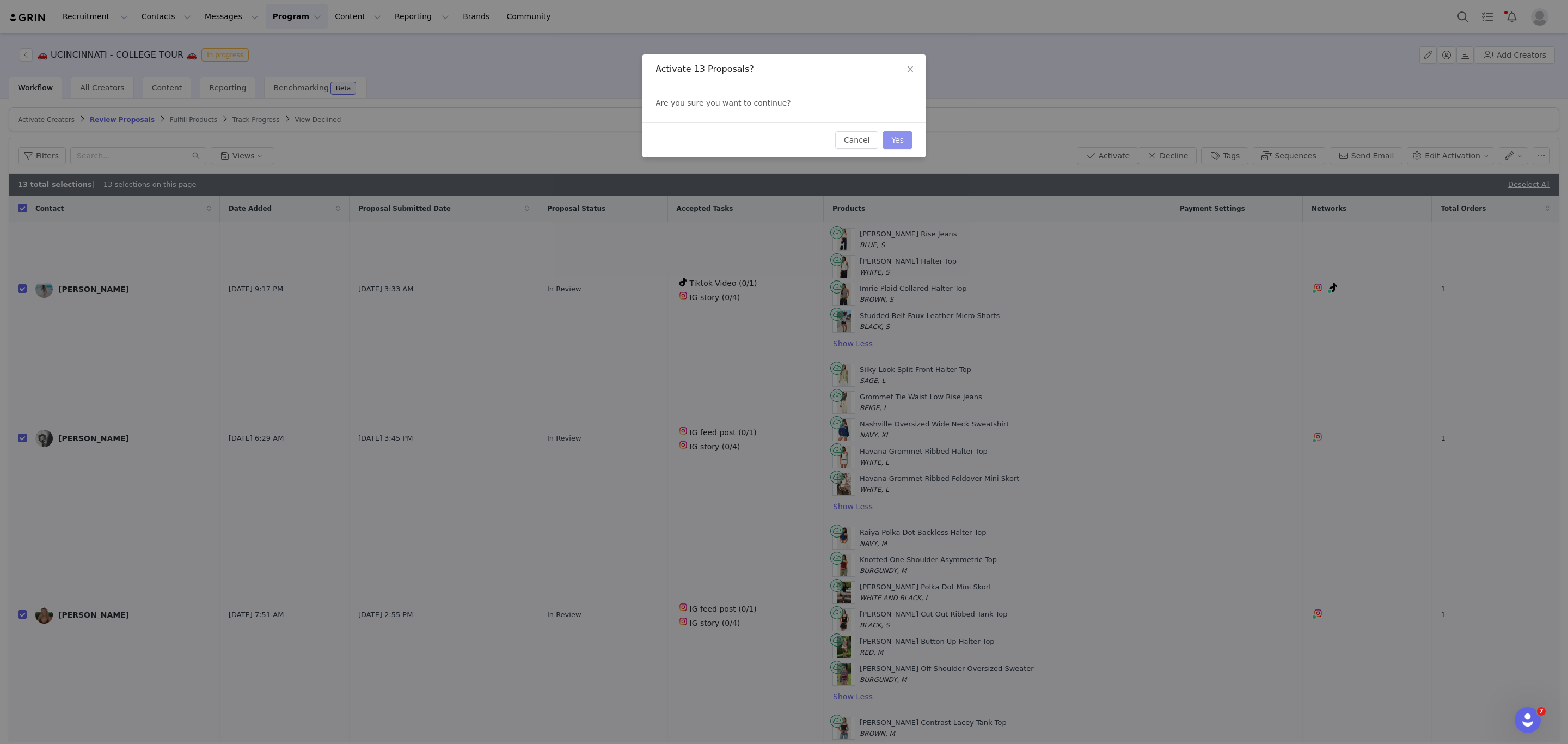
click at [894, 137] on button "Yes" at bounding box center [897, 140] width 30 height 18
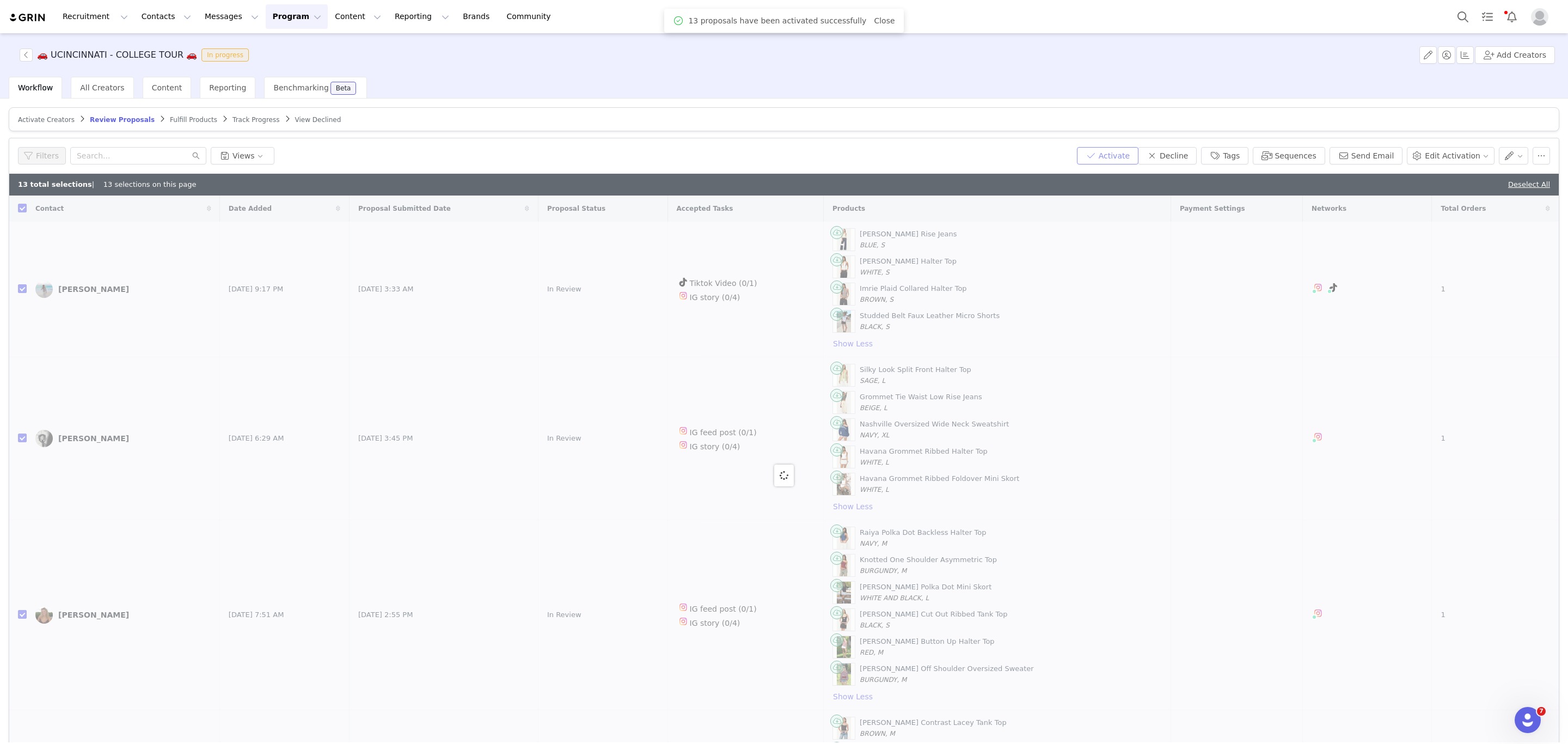
checkbox input "false"
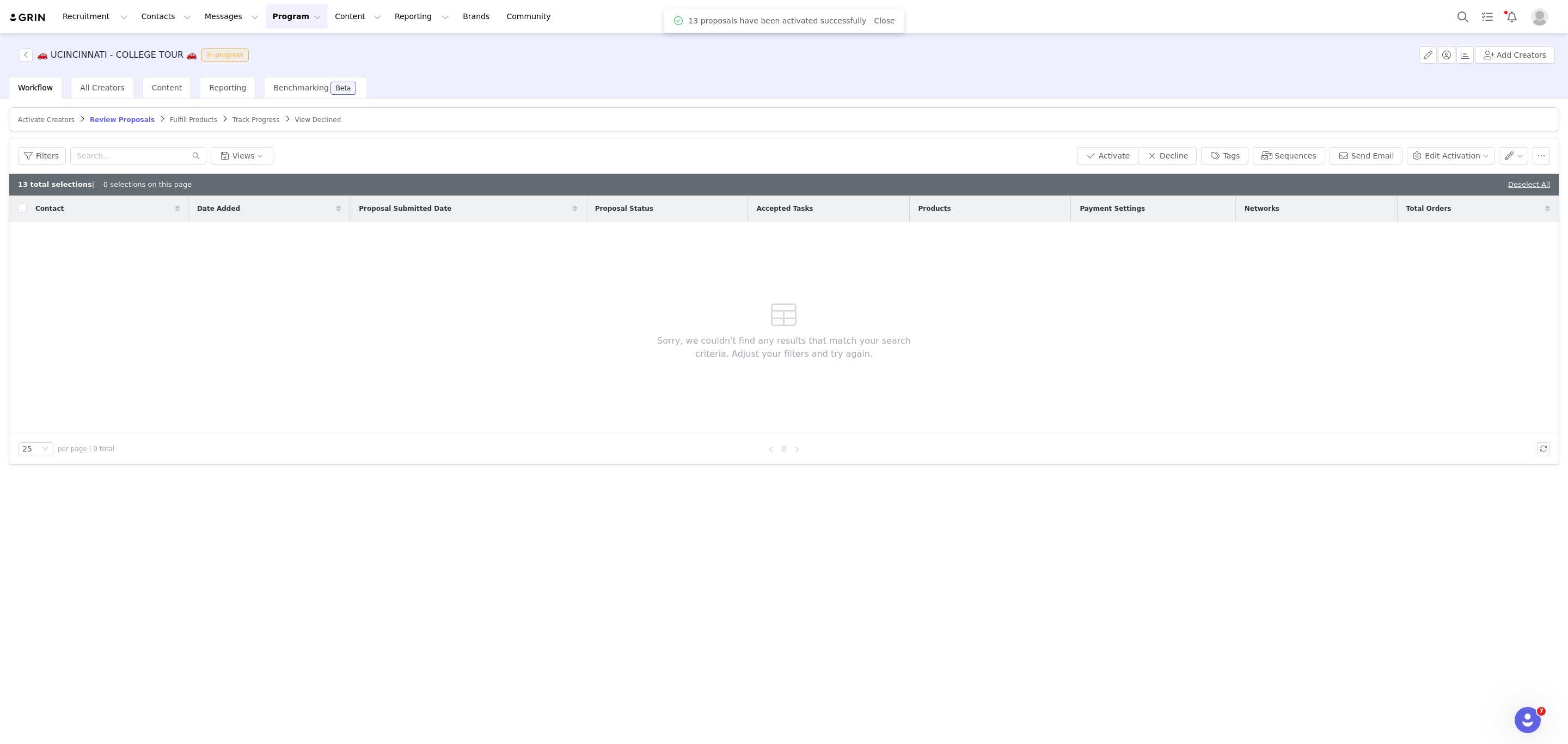
click at [177, 122] on span "Fulfill Products" at bounding box center [194, 120] width 47 height 8
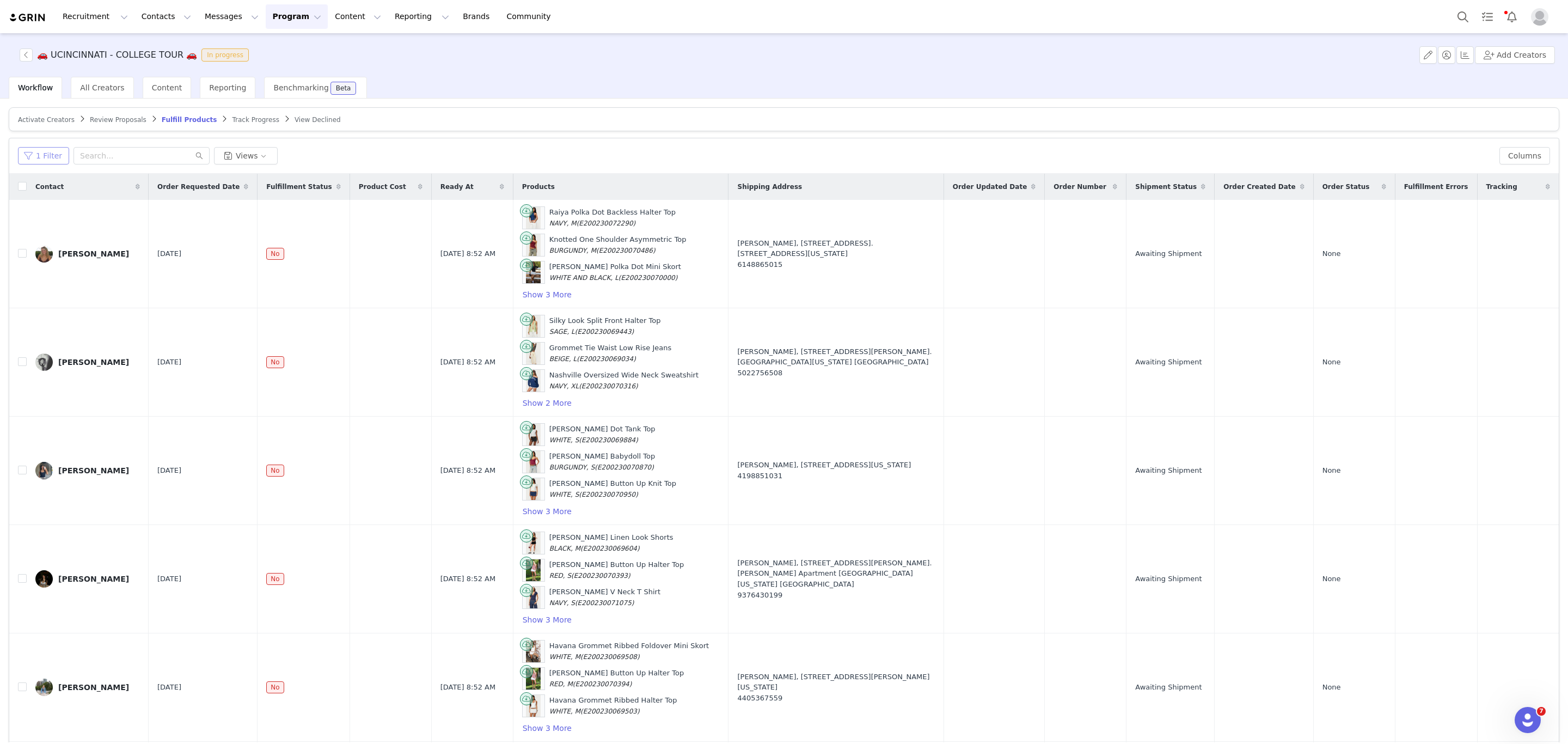
click at [46, 155] on button "1 Filter" at bounding box center [44, 156] width 51 height 18
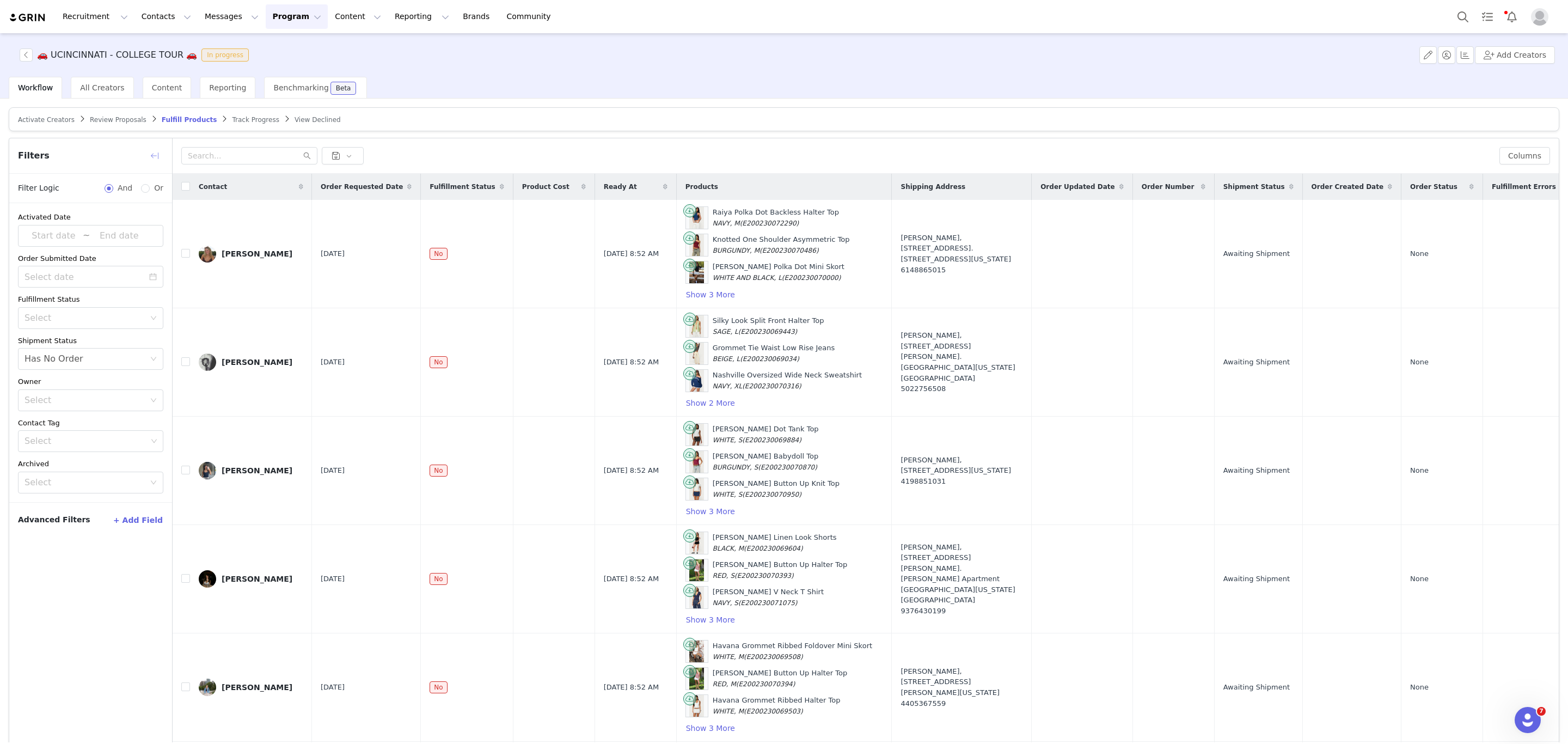
click at [157, 150] on button "button" at bounding box center [155, 156] width 18 height 18
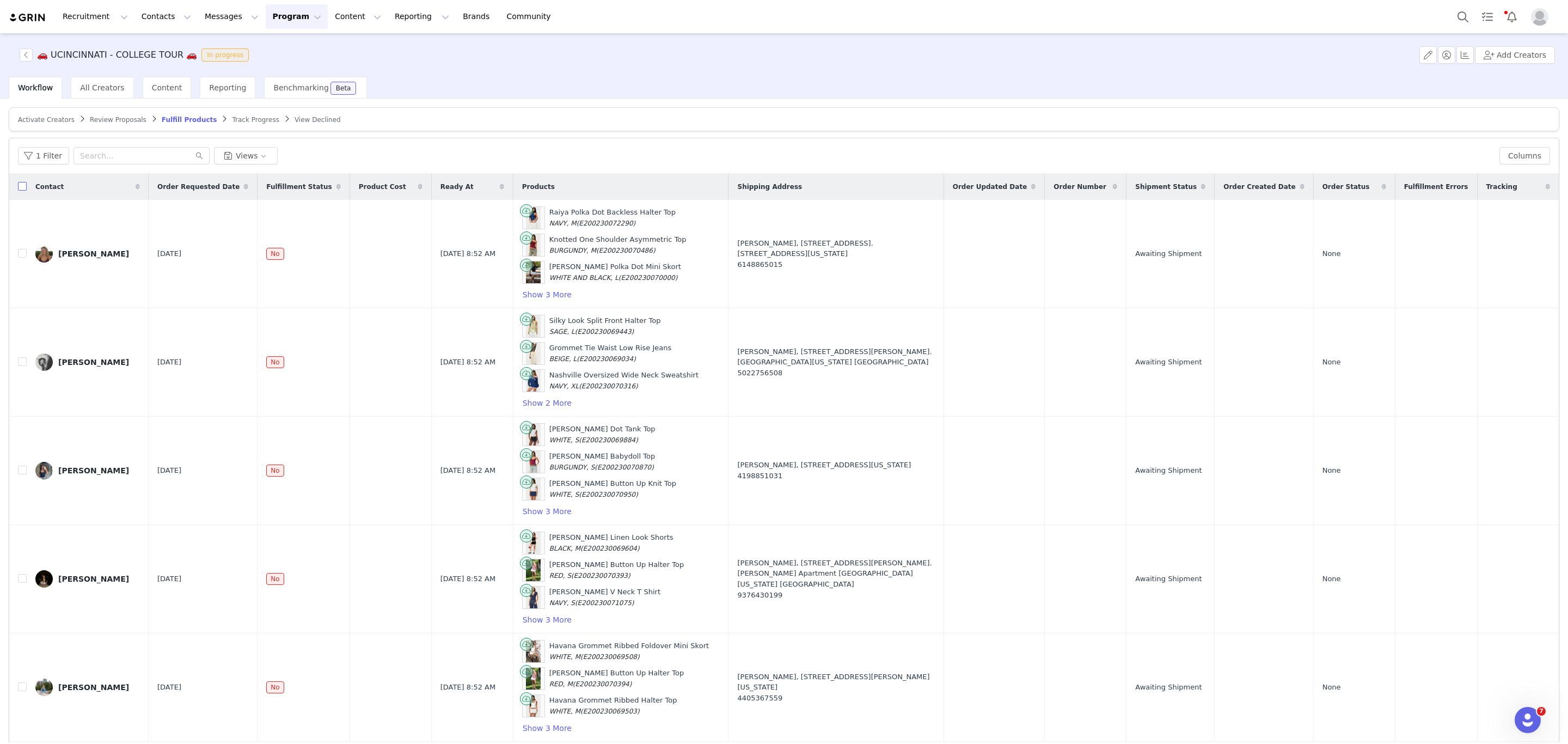
click at [21, 185] on input "checkbox" at bounding box center [23, 186] width 9 height 9
checkbox input "true"
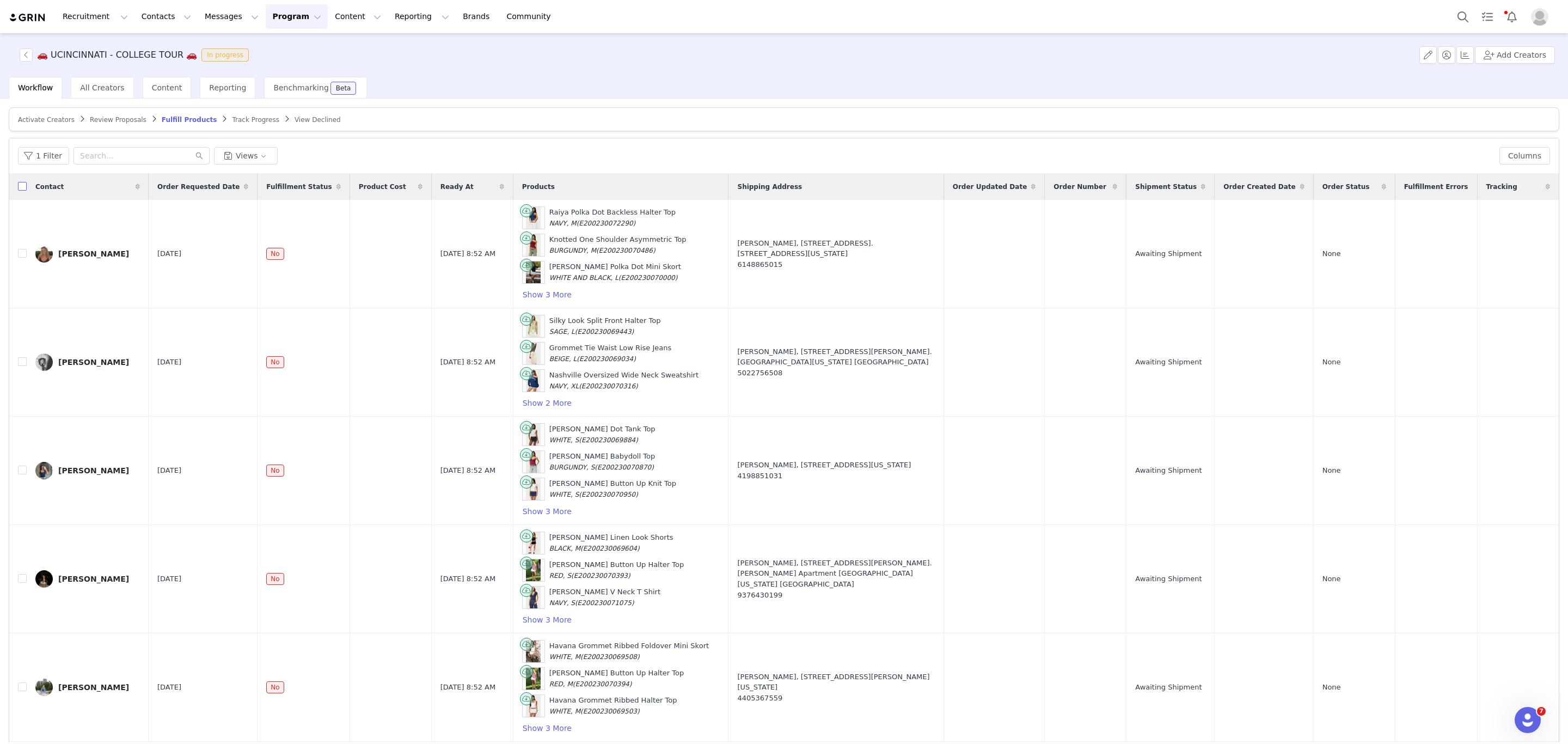
checkbox input "true"
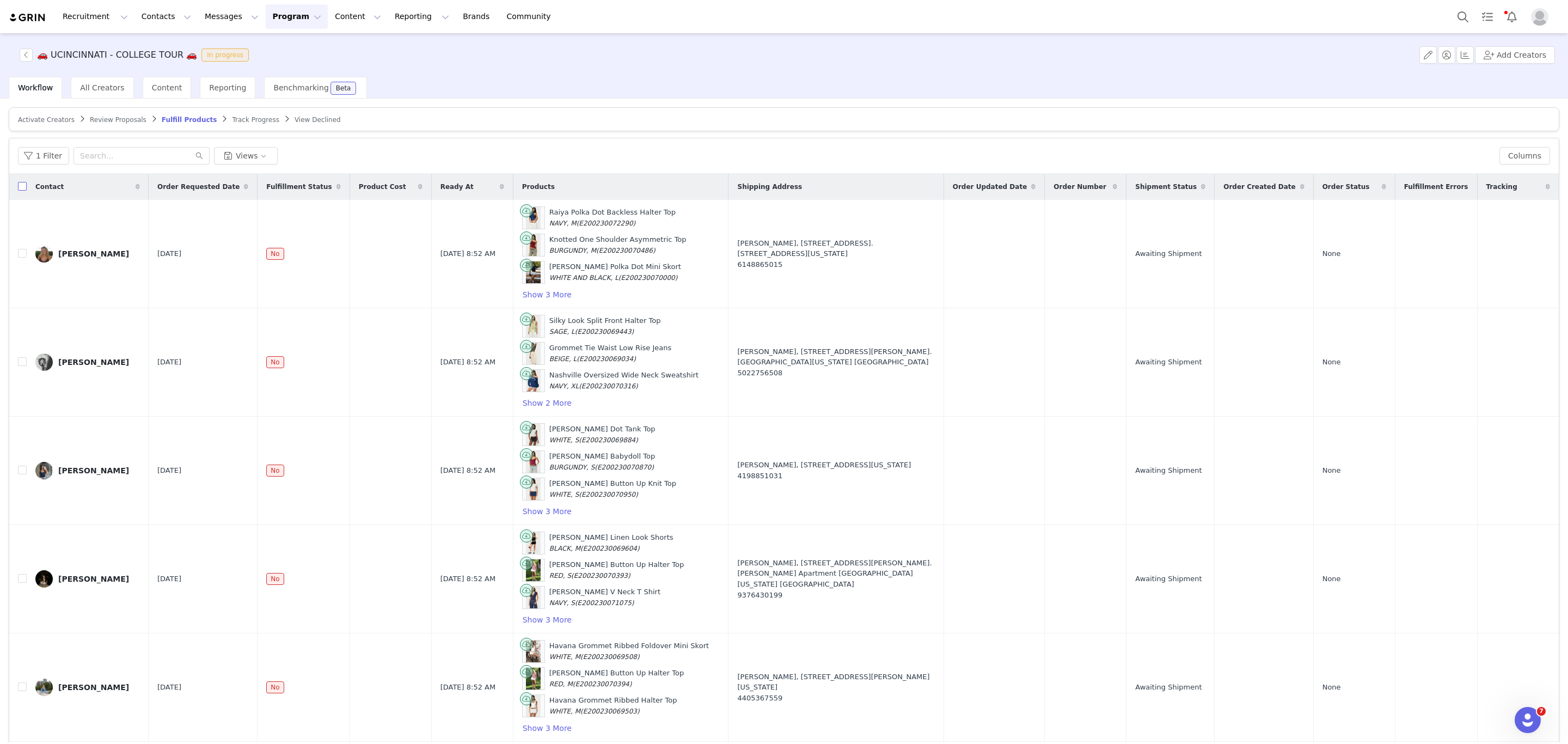
checkbox input "true"
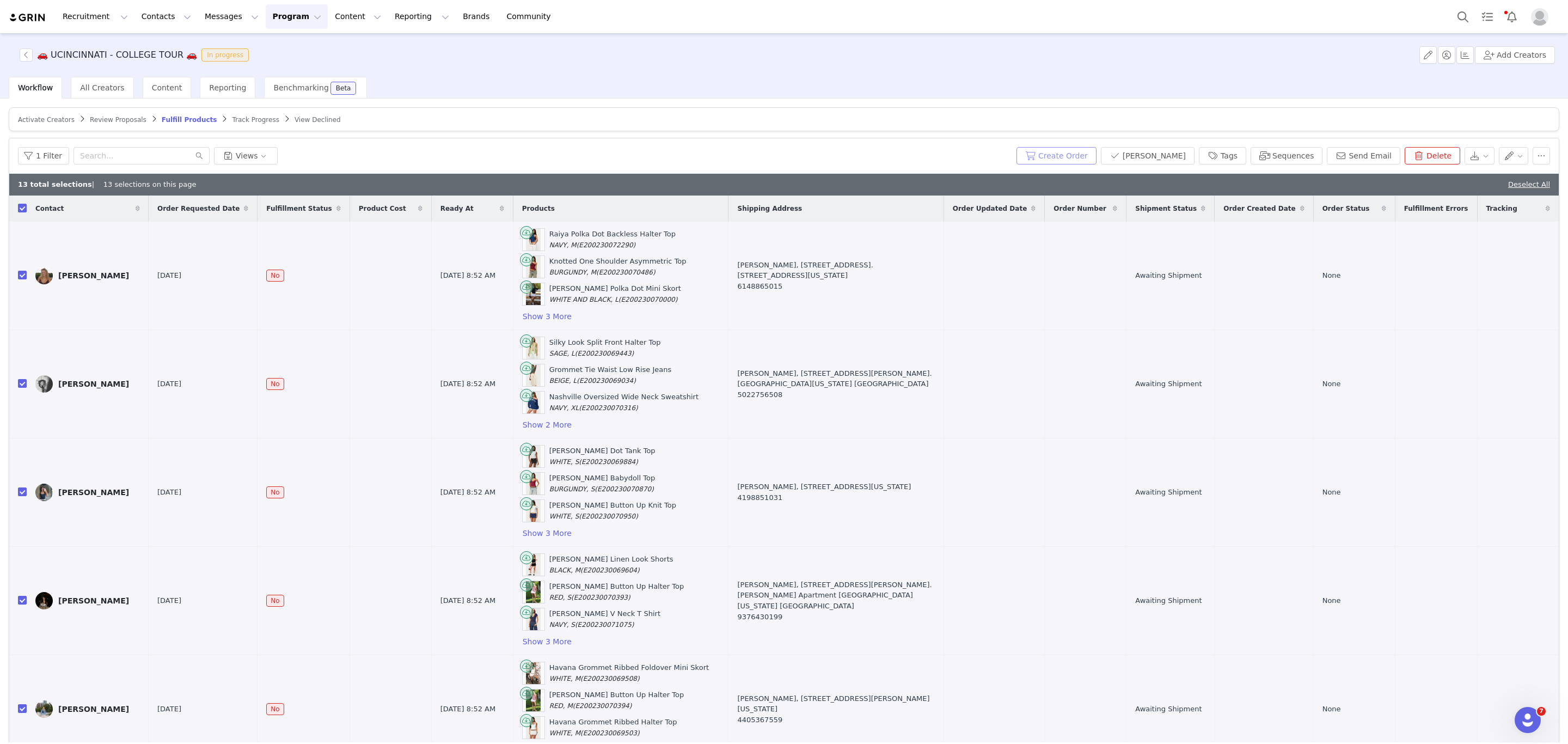
click at [1055, 149] on button "Create Order" at bounding box center [1056, 156] width 80 height 18
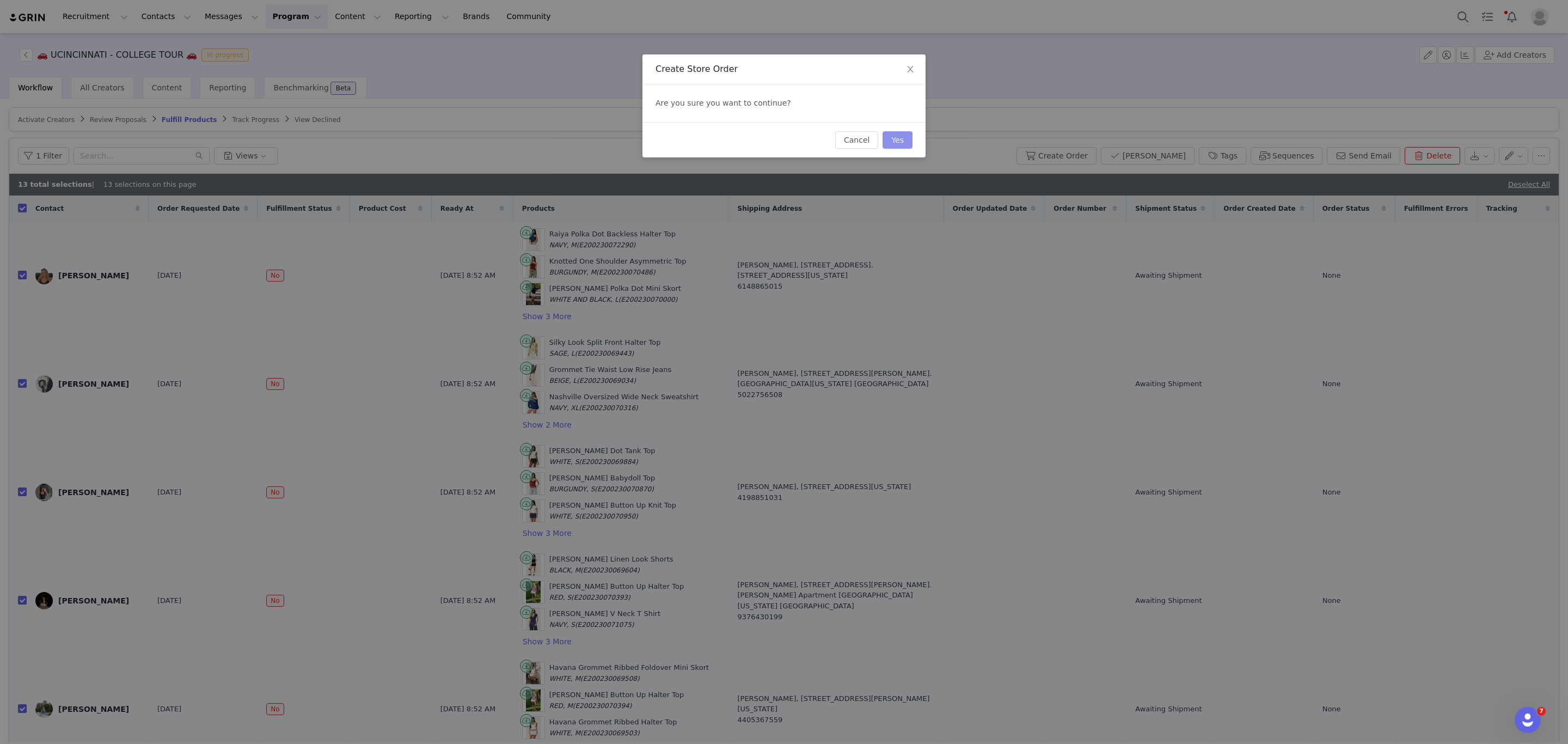
click at [894, 139] on button "Yes" at bounding box center [897, 140] width 30 height 18
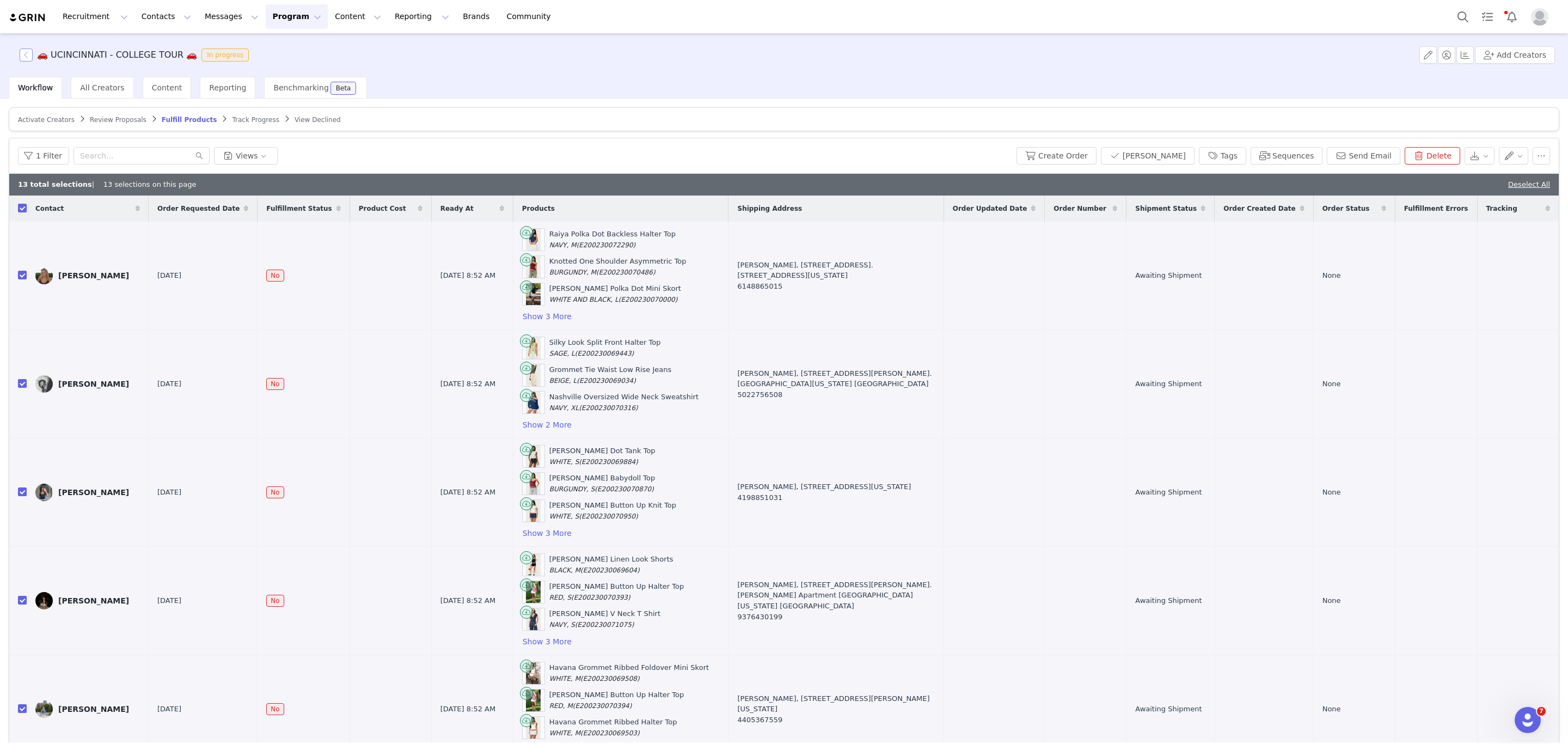
click at [26, 54] on button "button" at bounding box center [26, 55] width 13 height 13
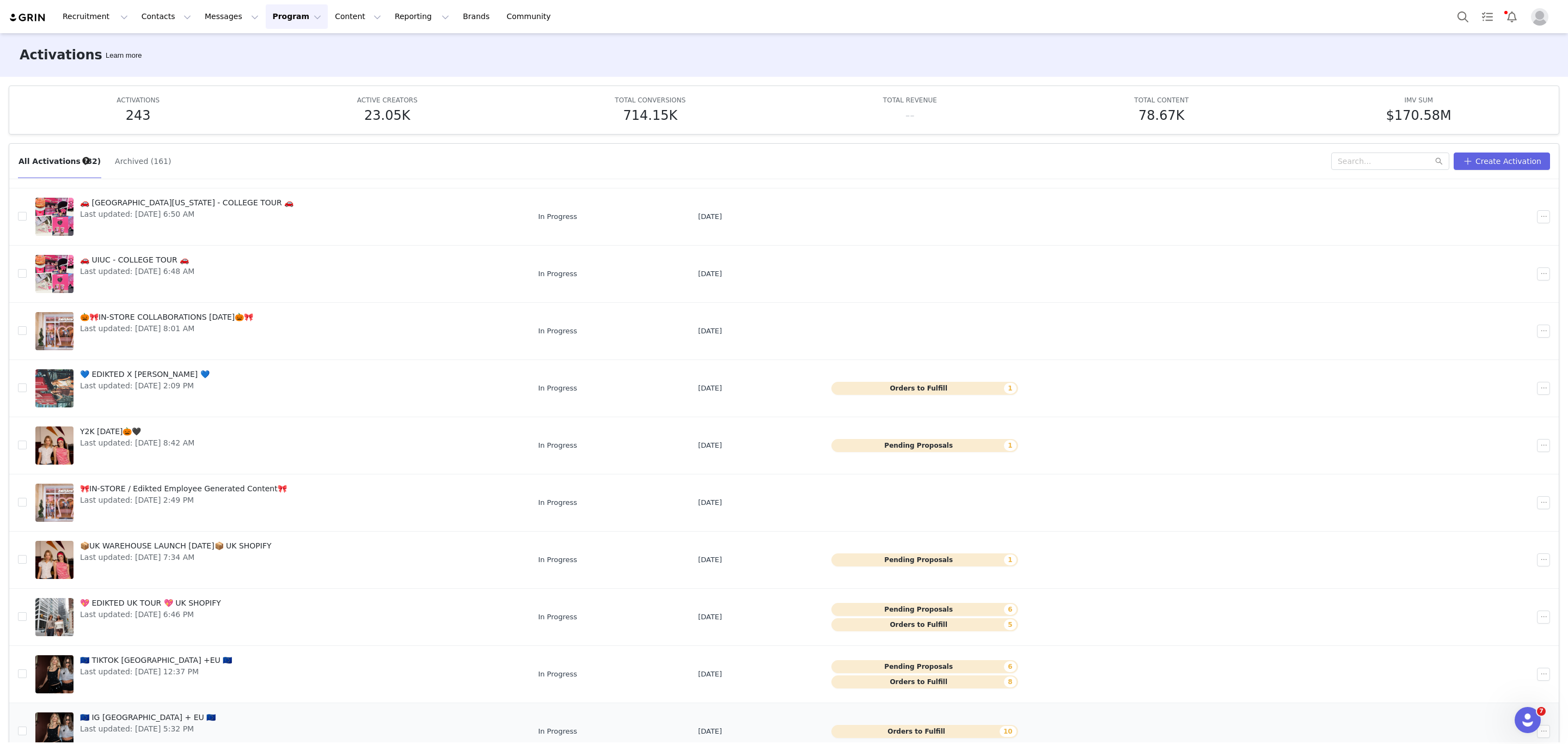
scroll to position [58, 0]
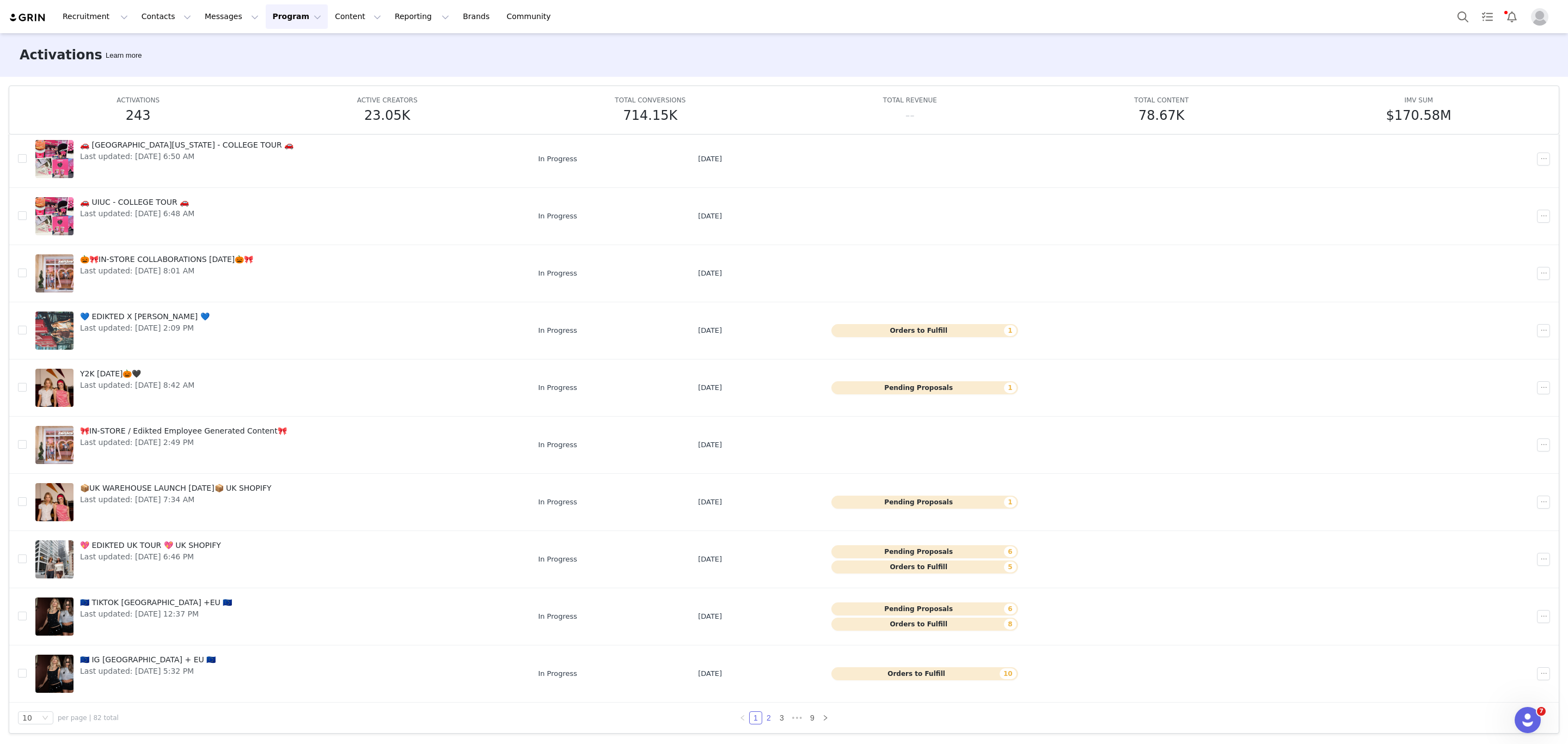
click at [763, 719] on link "2" at bounding box center [769, 718] width 12 height 12
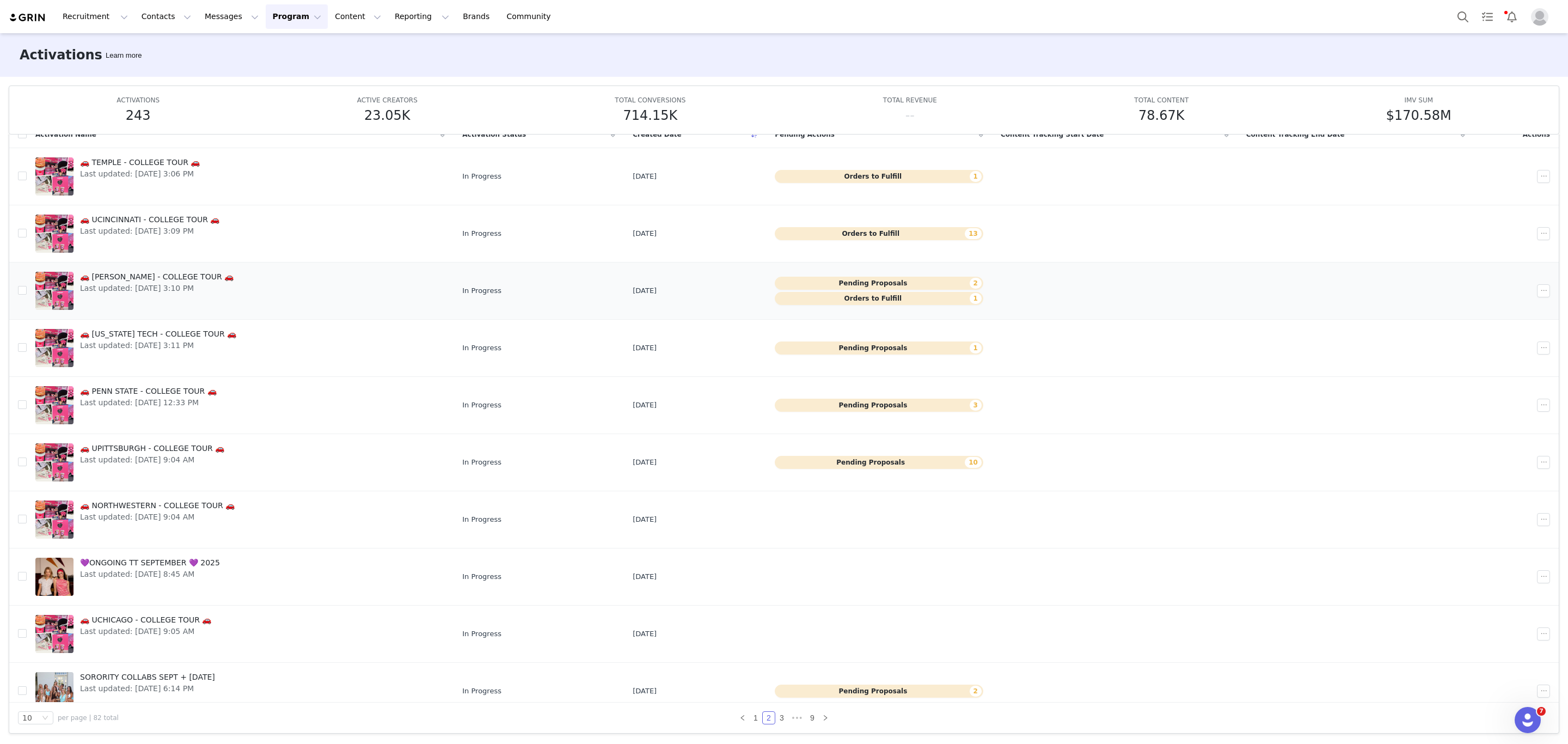
click at [262, 280] on link "🚗 JAMES MADISON - COLLEGE TOUR 🚗 Last updated: Sep 19, 2025 3:10 PM" at bounding box center [240, 291] width 410 height 44
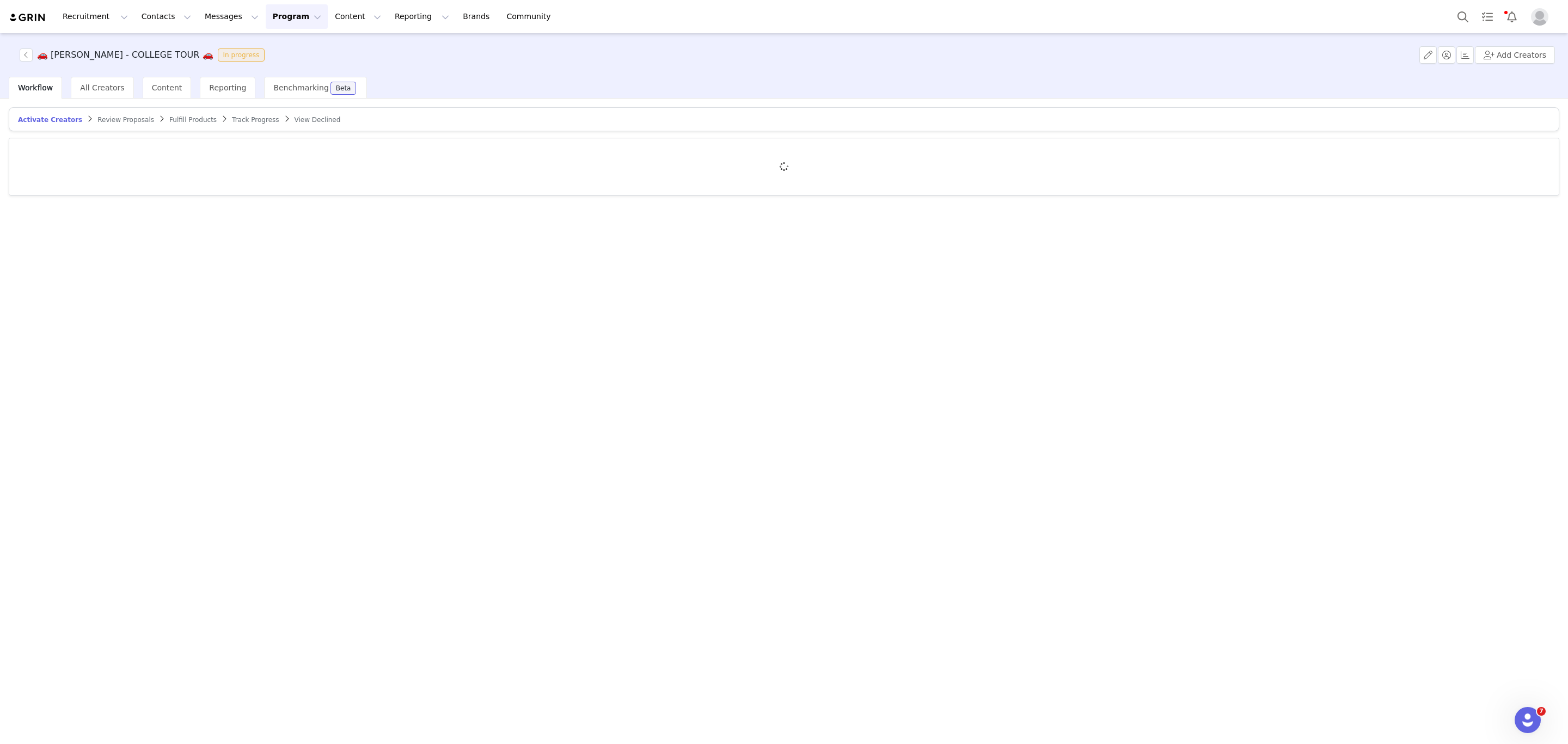
click at [108, 118] on span "Review Proposals" at bounding box center [125, 120] width 57 height 8
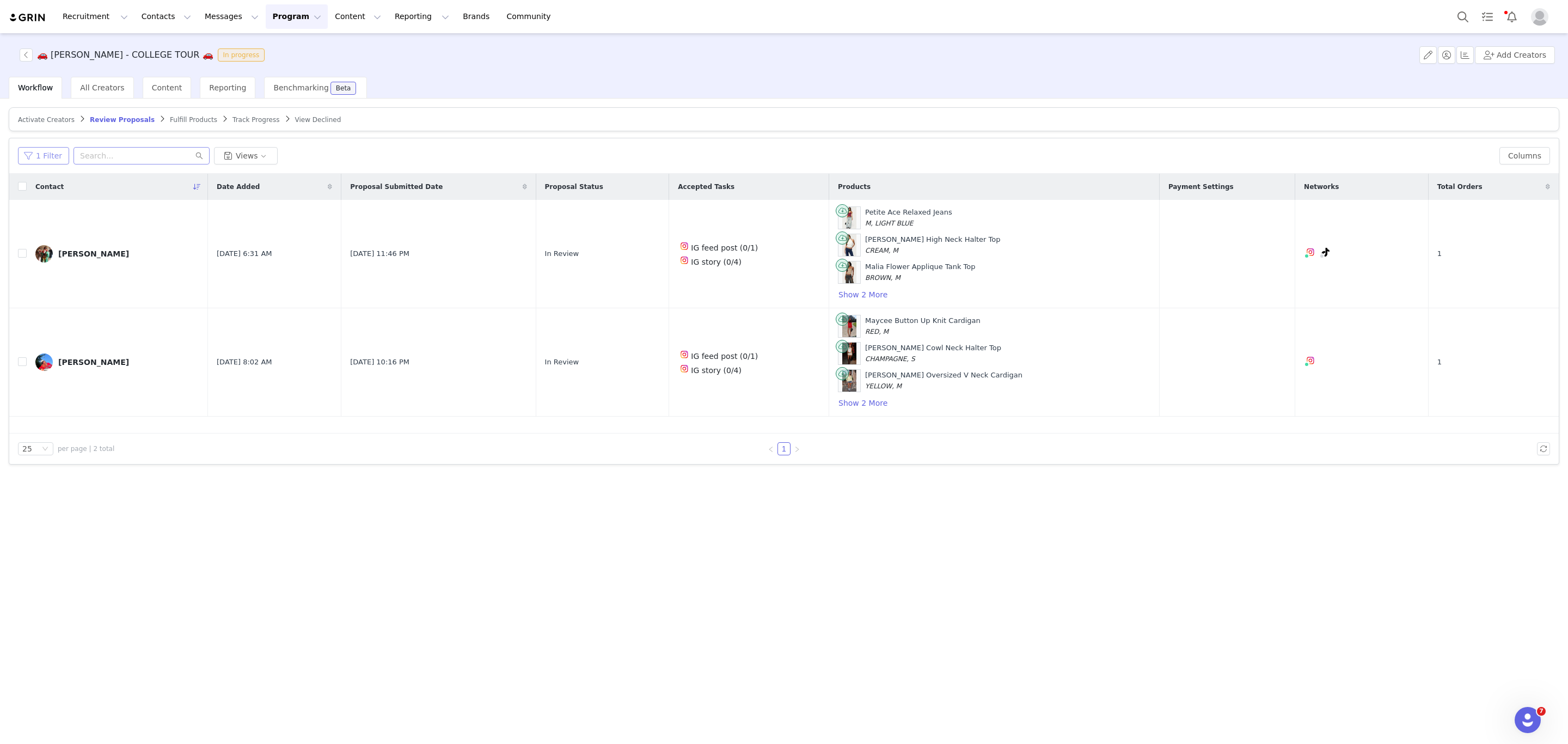
click at [35, 152] on button "1 Filter" at bounding box center [44, 156] width 51 height 18
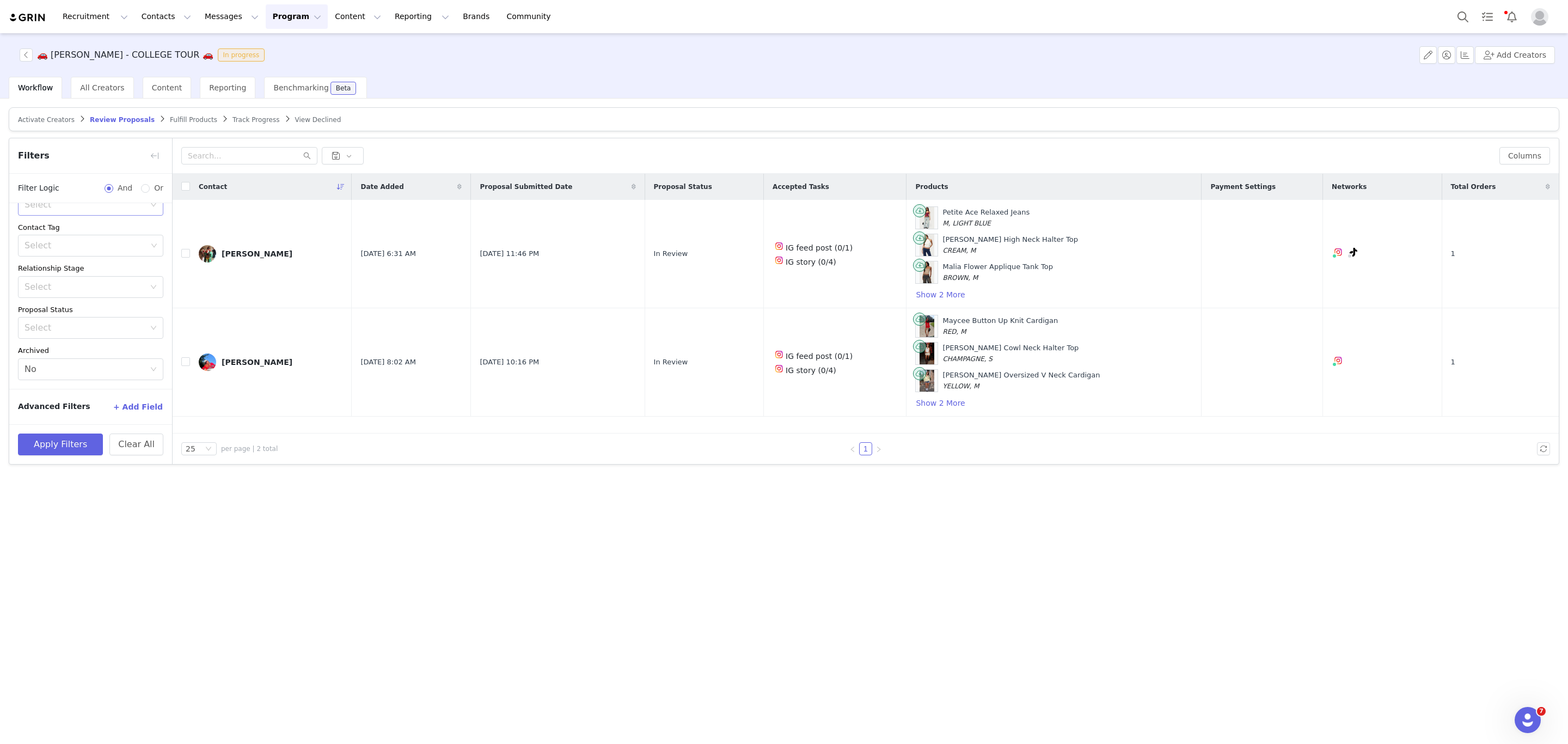
scroll to position [115, 0]
click at [150, 371] on icon "icon: close-circle" at bounding box center [153, 369] width 7 height 7
click at [94, 441] on button "Apply Filters" at bounding box center [61, 444] width 85 height 22
click at [165, 159] on div "Filters" at bounding box center [90, 156] width 163 height 35
click at [150, 152] on button "button" at bounding box center [155, 156] width 18 height 18
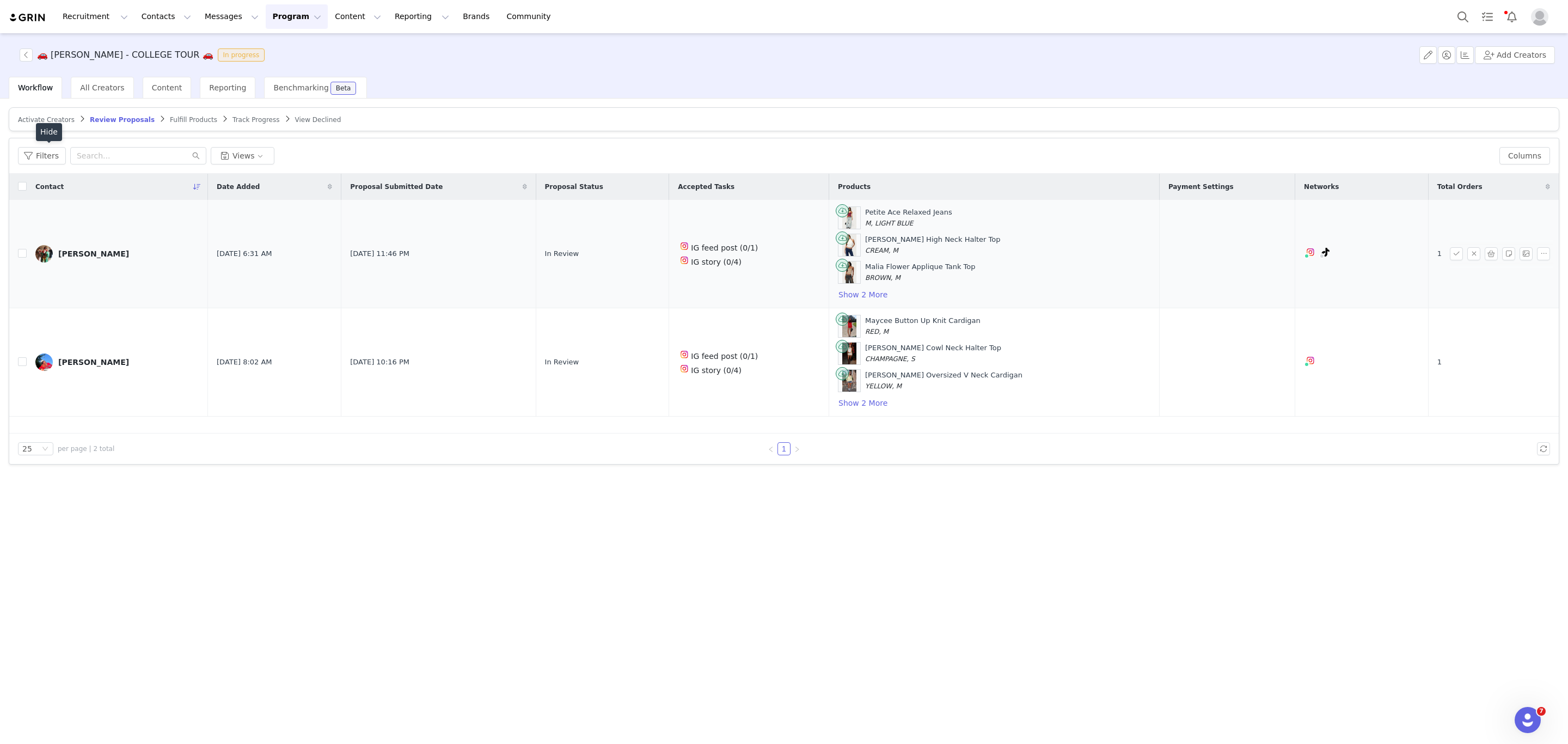
scroll to position [138, 0]
click at [864, 298] on button "Show 2 More" at bounding box center [863, 294] width 50 height 13
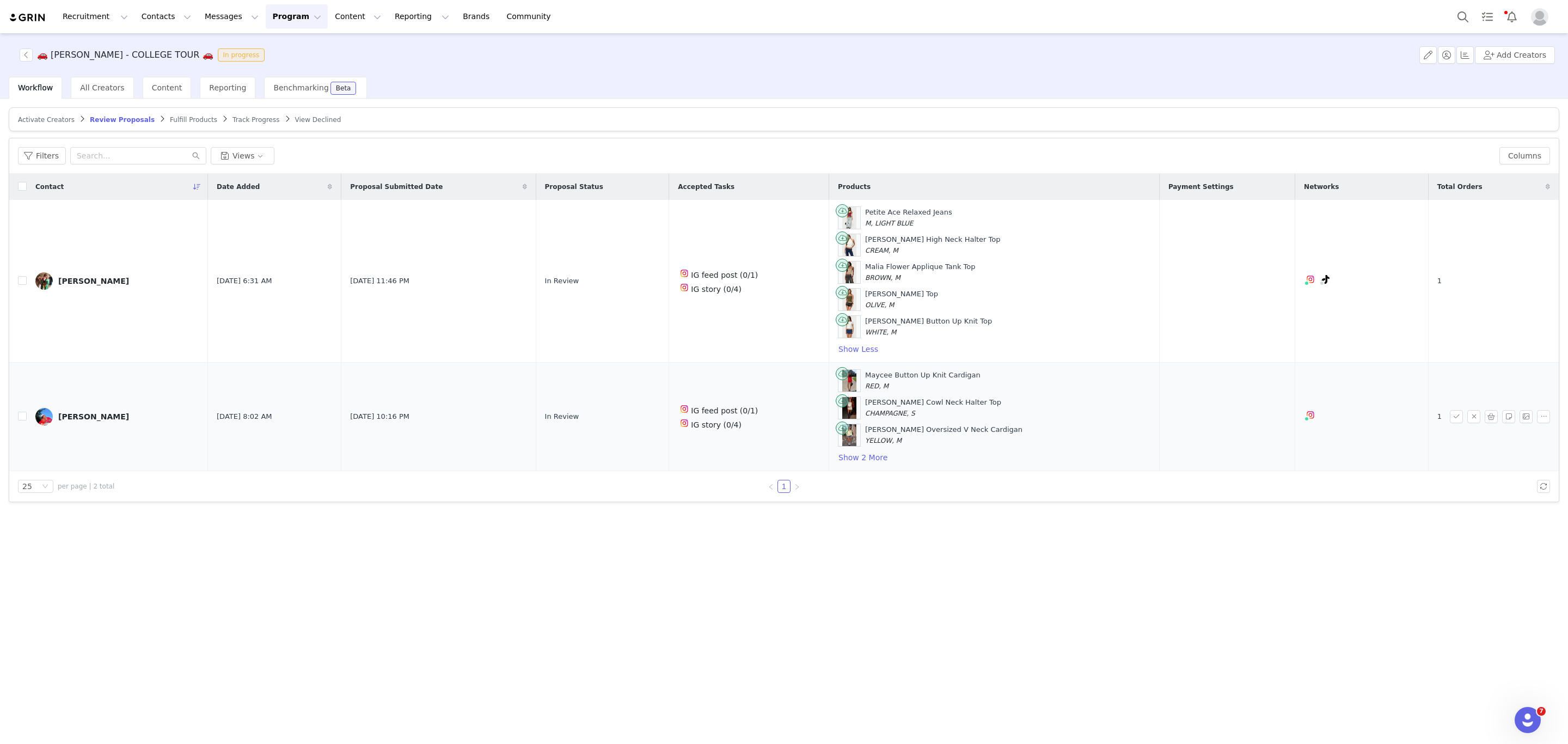
click at [869, 471] on td "Maycee Button Up Knit Cardigan RED, M Irina Stud Cowl Neck Halter Top CHAMPAGNE…" at bounding box center [994, 417] width 331 height 108
click at [870, 464] on button "Show 2 More" at bounding box center [863, 457] width 50 height 13
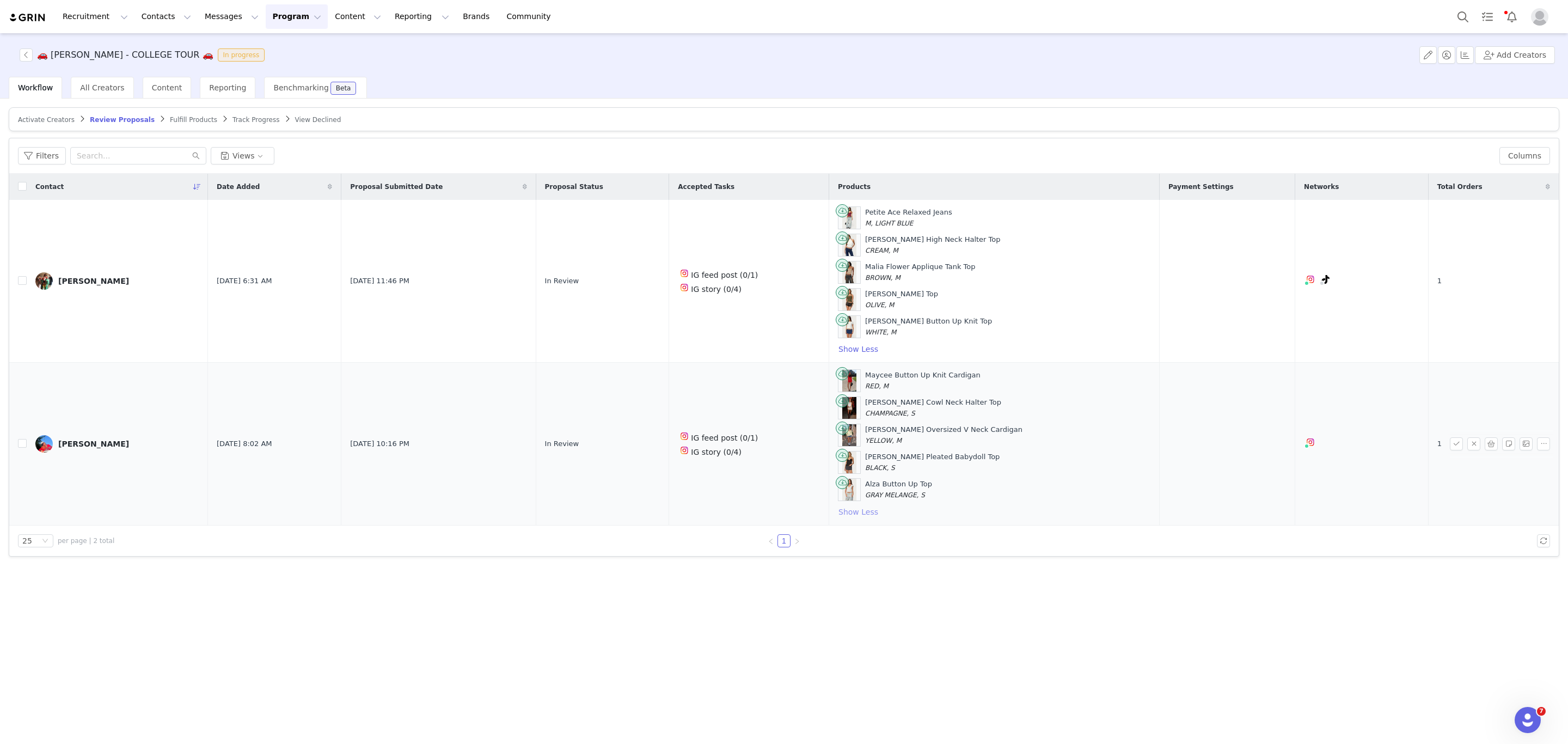
scroll to position [51, 0]
click at [103, 447] on div "Emma Sullivan" at bounding box center [94, 444] width 71 height 9
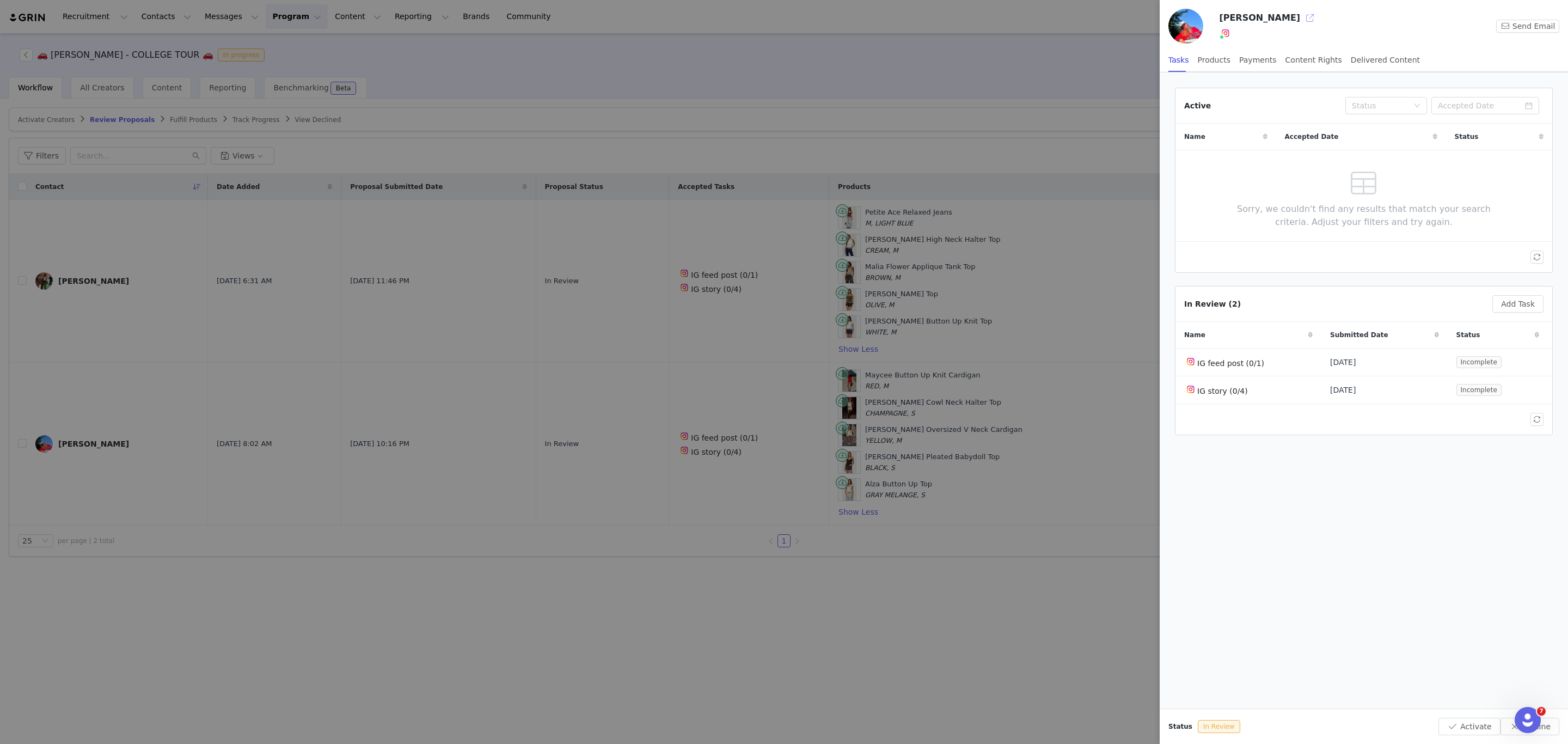
click at [1301, 17] on button "button" at bounding box center [1310, 18] width 18 height 18
click at [341, 528] on div at bounding box center [784, 372] width 1568 height 744
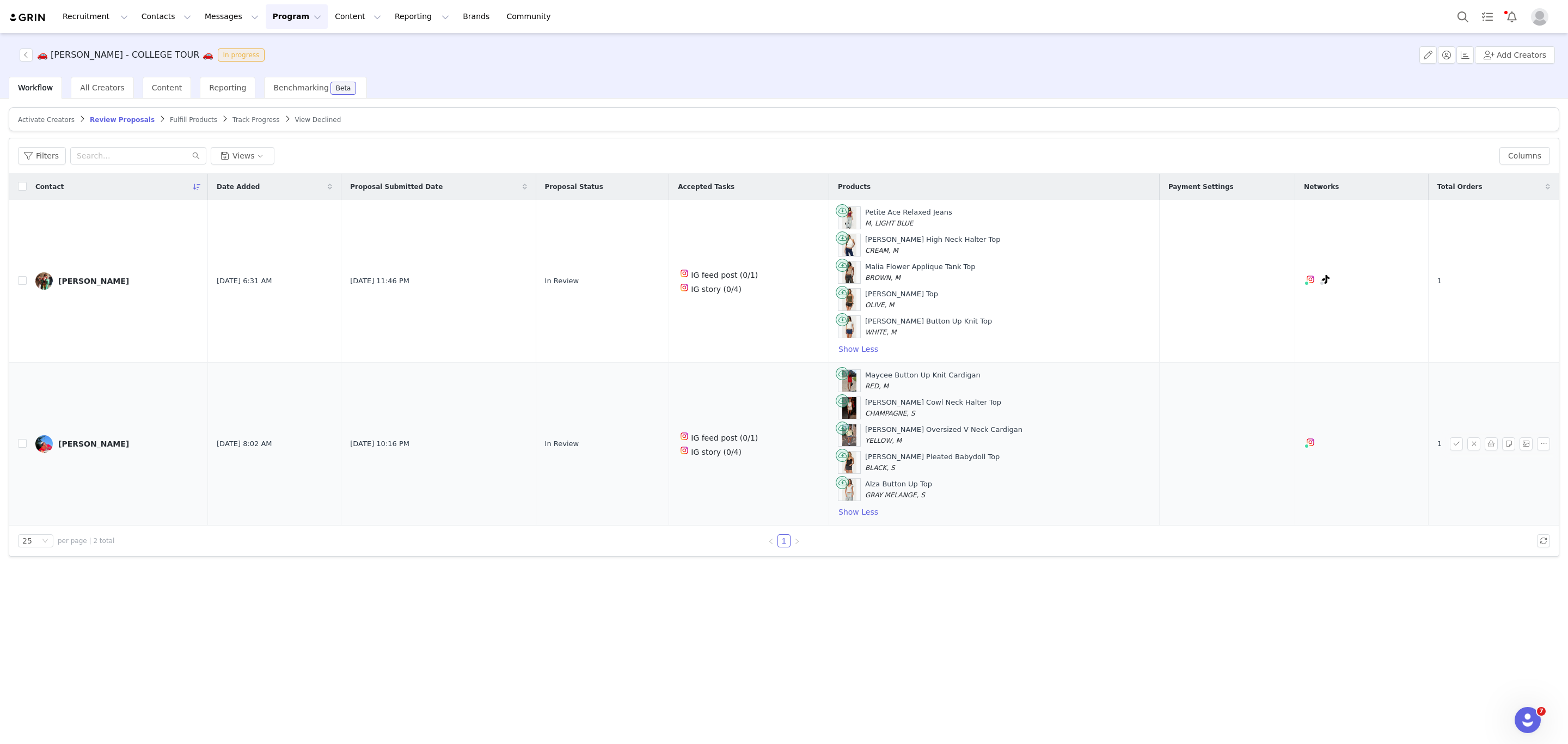
click at [17, 447] on td at bounding box center [18, 444] width 18 height 163
click at [23, 447] on input "checkbox" at bounding box center [23, 443] width 9 height 9
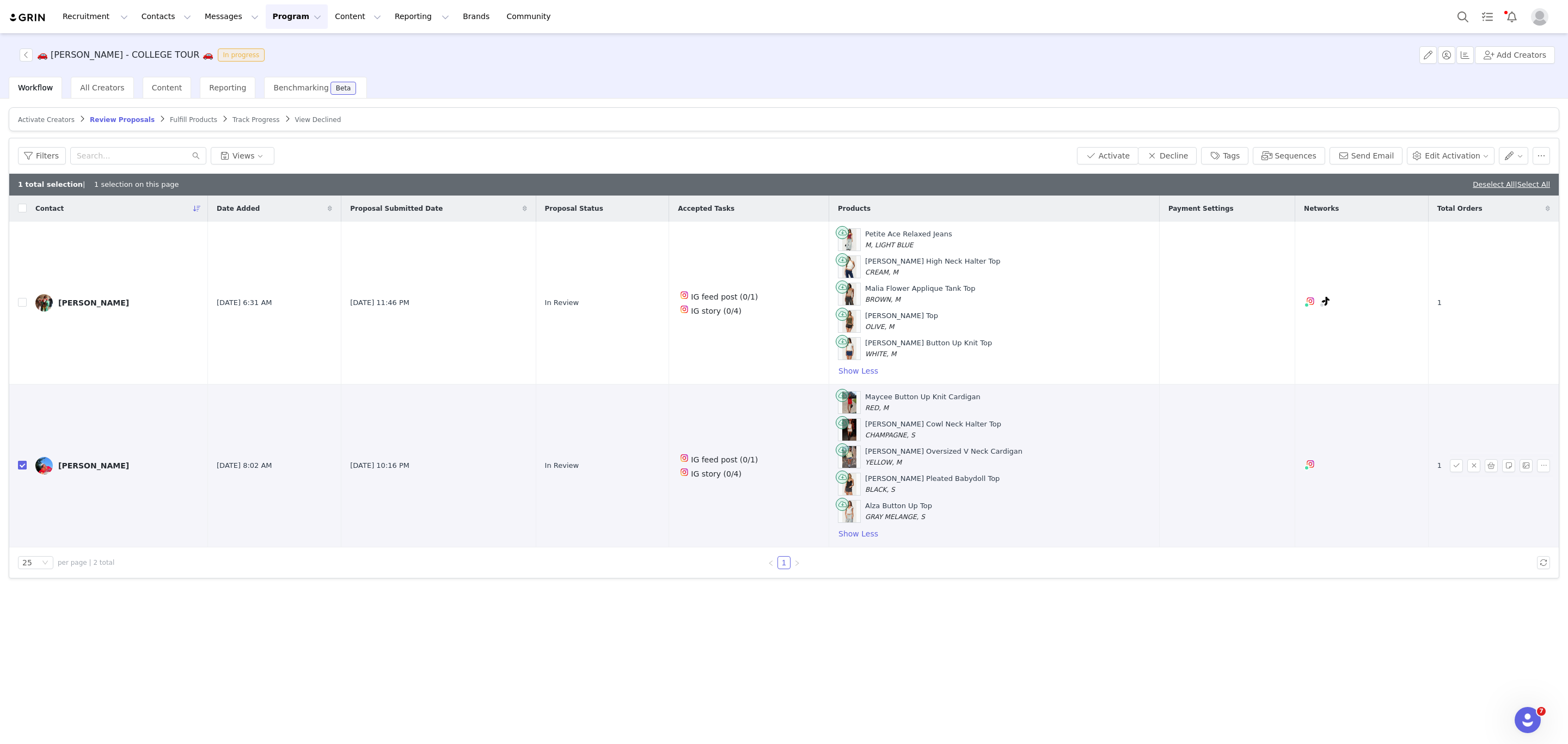
scroll to position [29, 0]
click at [1542, 147] on button "button" at bounding box center [1541, 156] width 18 height 18
click at [1464, 226] on span "Remove Proposal" at bounding box center [1474, 231] width 66 height 12
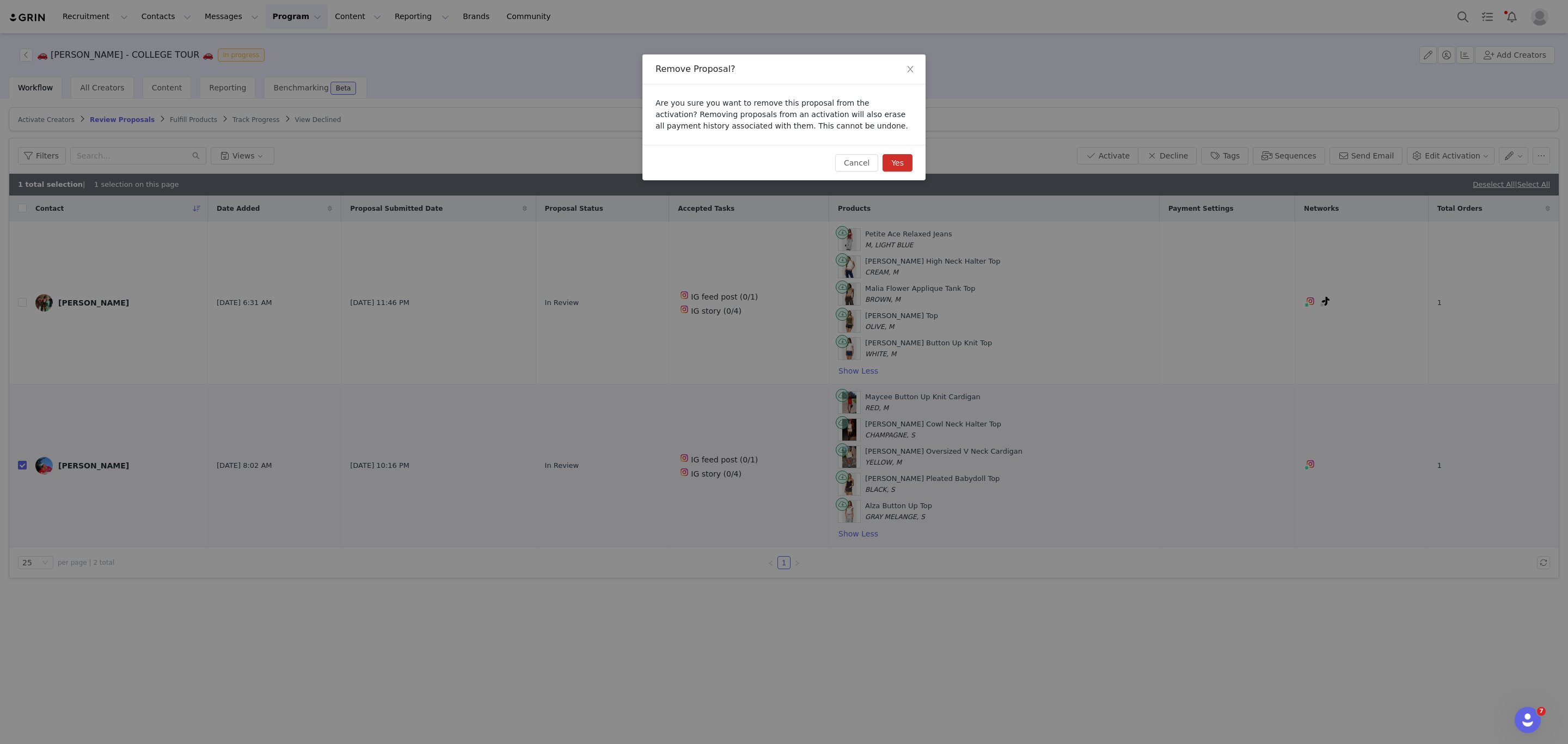
click at [905, 172] on div "Cancel Yes" at bounding box center [783, 163] width 283 height 35
click at [895, 163] on button "Yes" at bounding box center [897, 163] width 30 height 18
checkbox input "false"
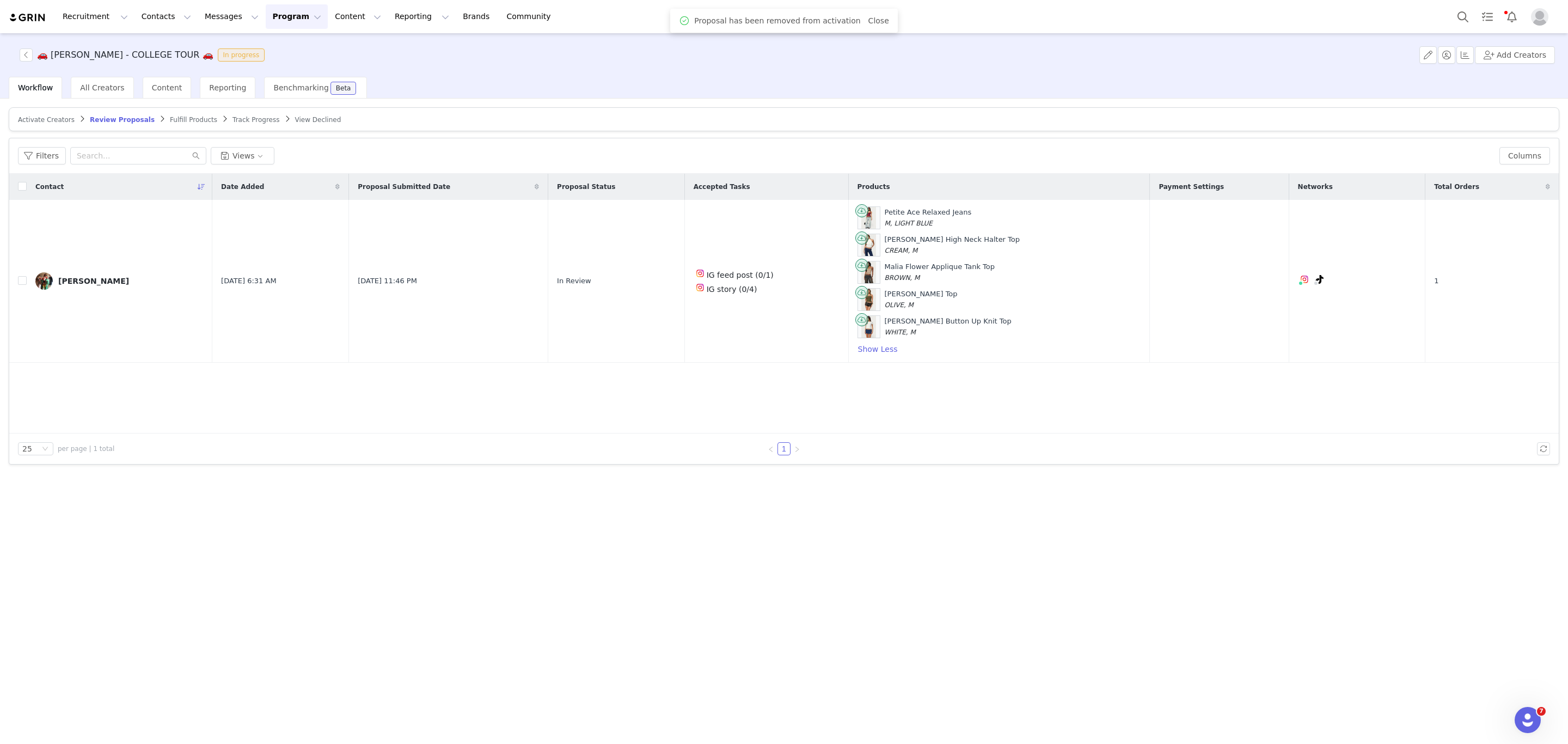
scroll to position [138, 0]
click at [18, 281] on input "checkbox" at bounding box center [23, 280] width 9 height 9
checkbox input "true"
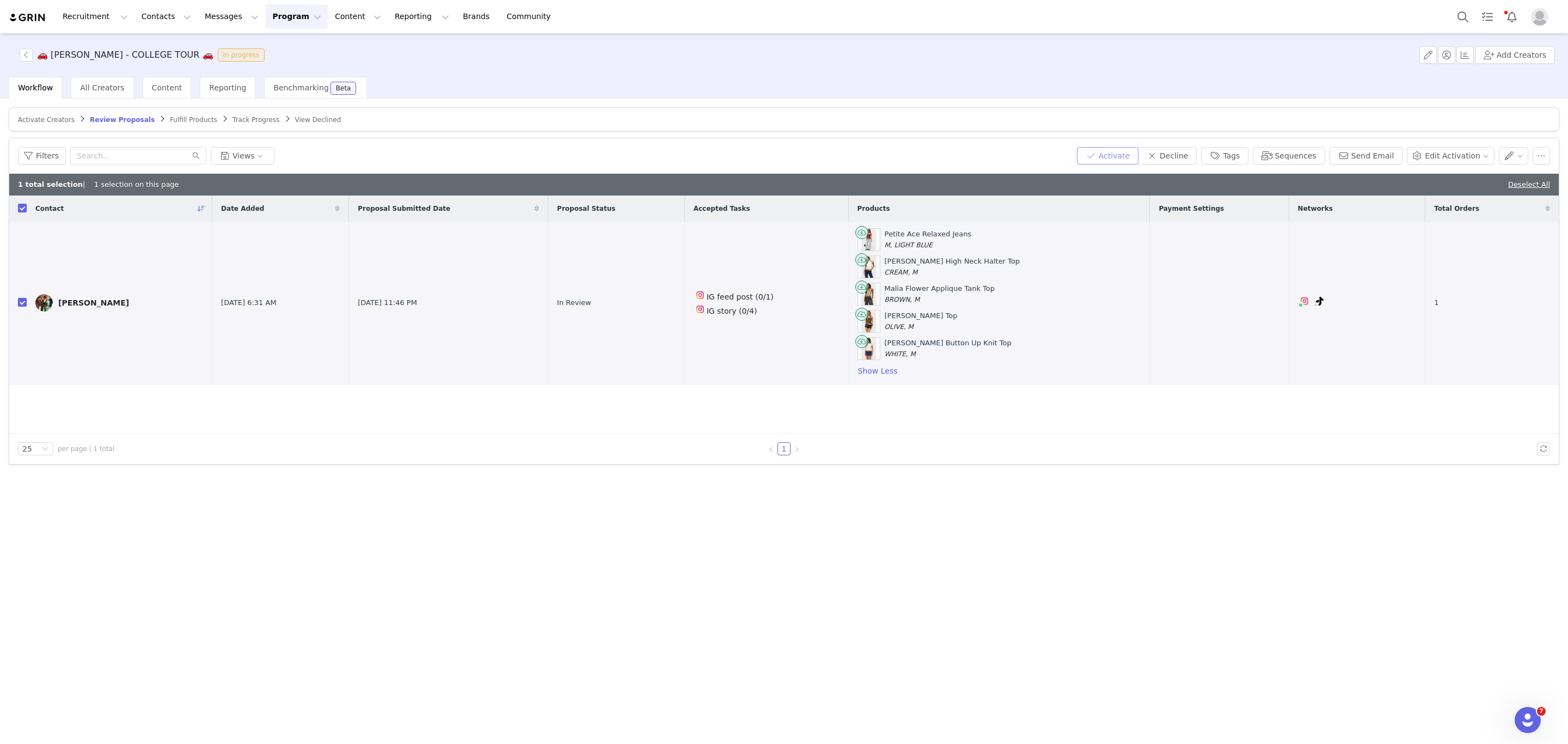
click at [1124, 164] on button "Activate" at bounding box center [1107, 156] width 61 height 18
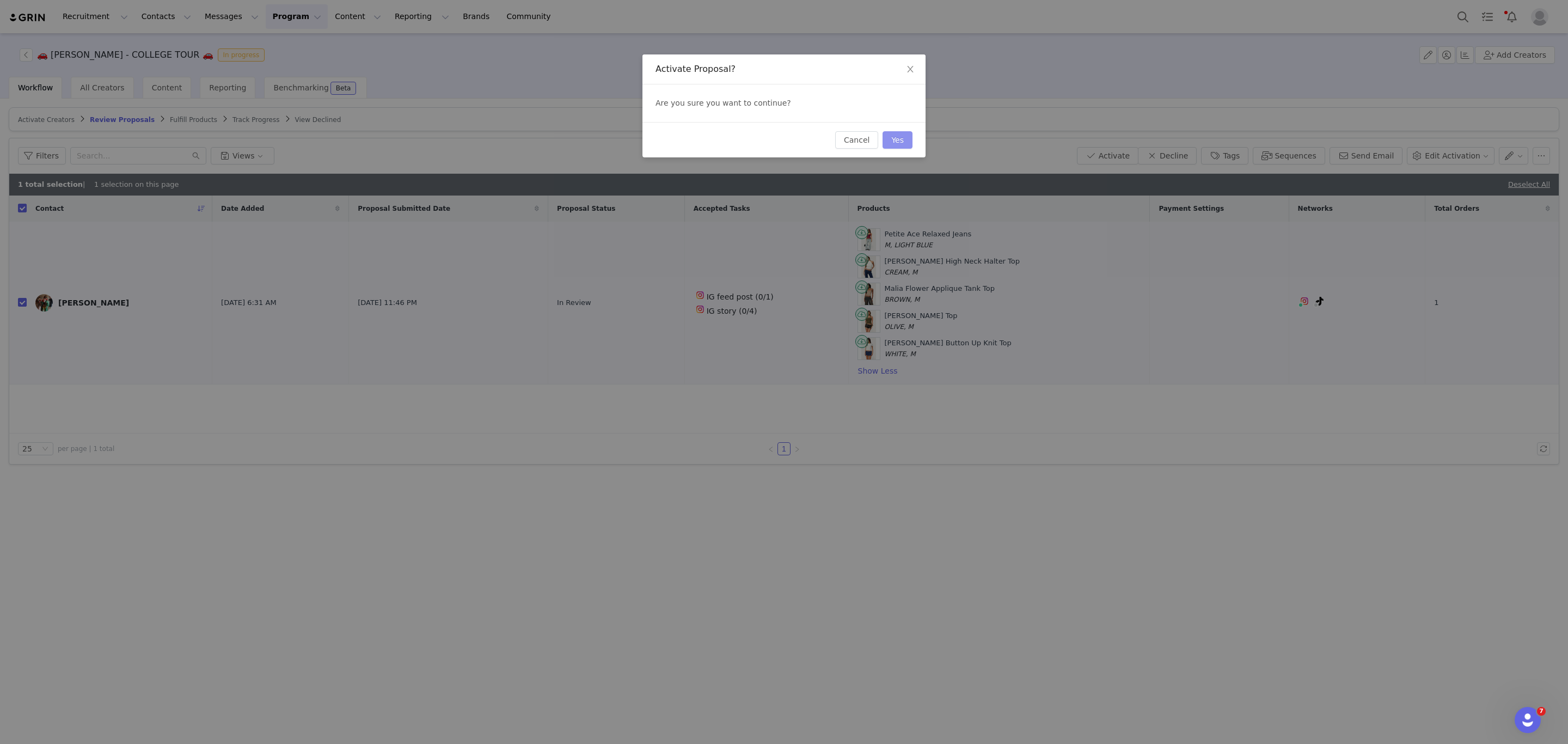
click at [892, 136] on button "Yes" at bounding box center [897, 140] width 30 height 18
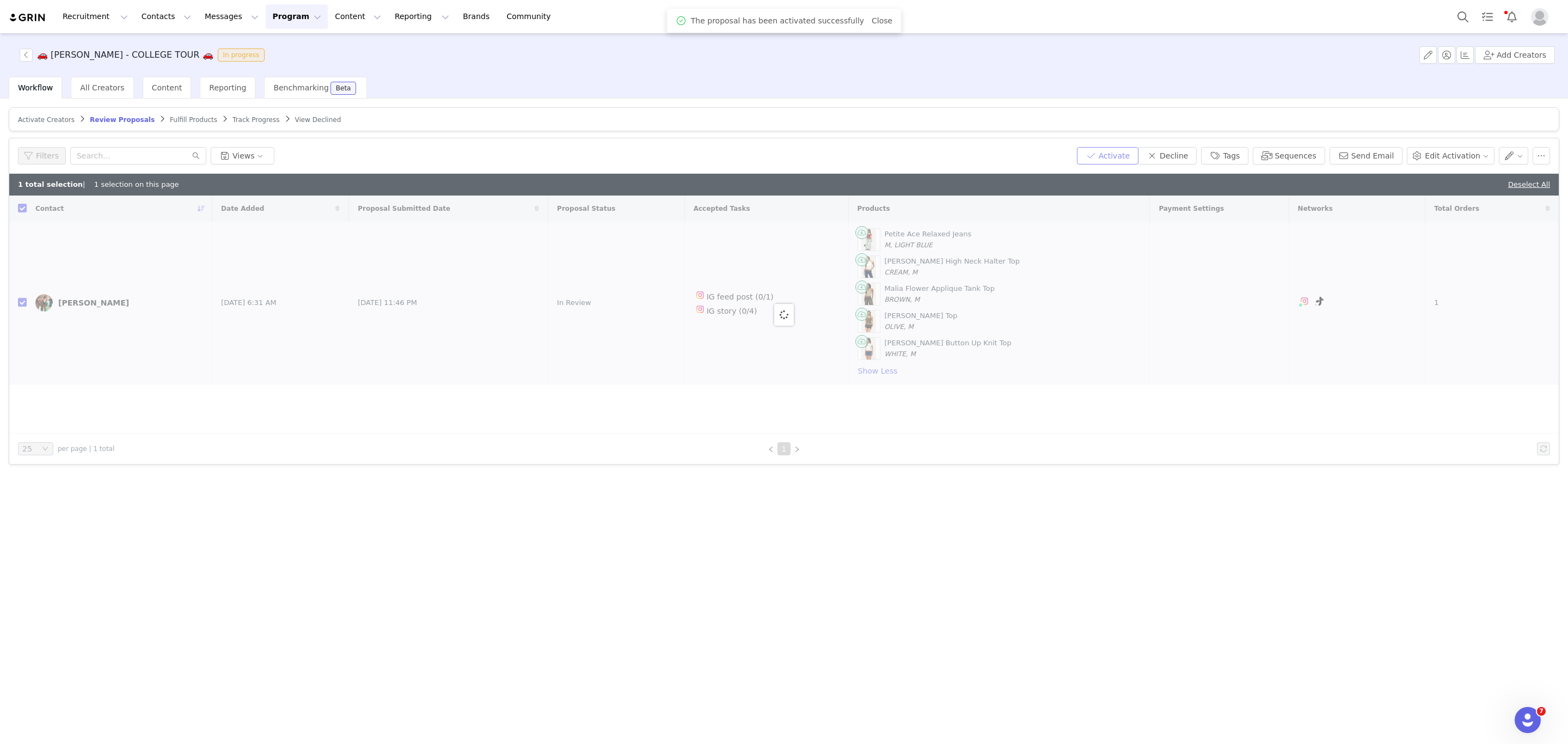
checkbox input "false"
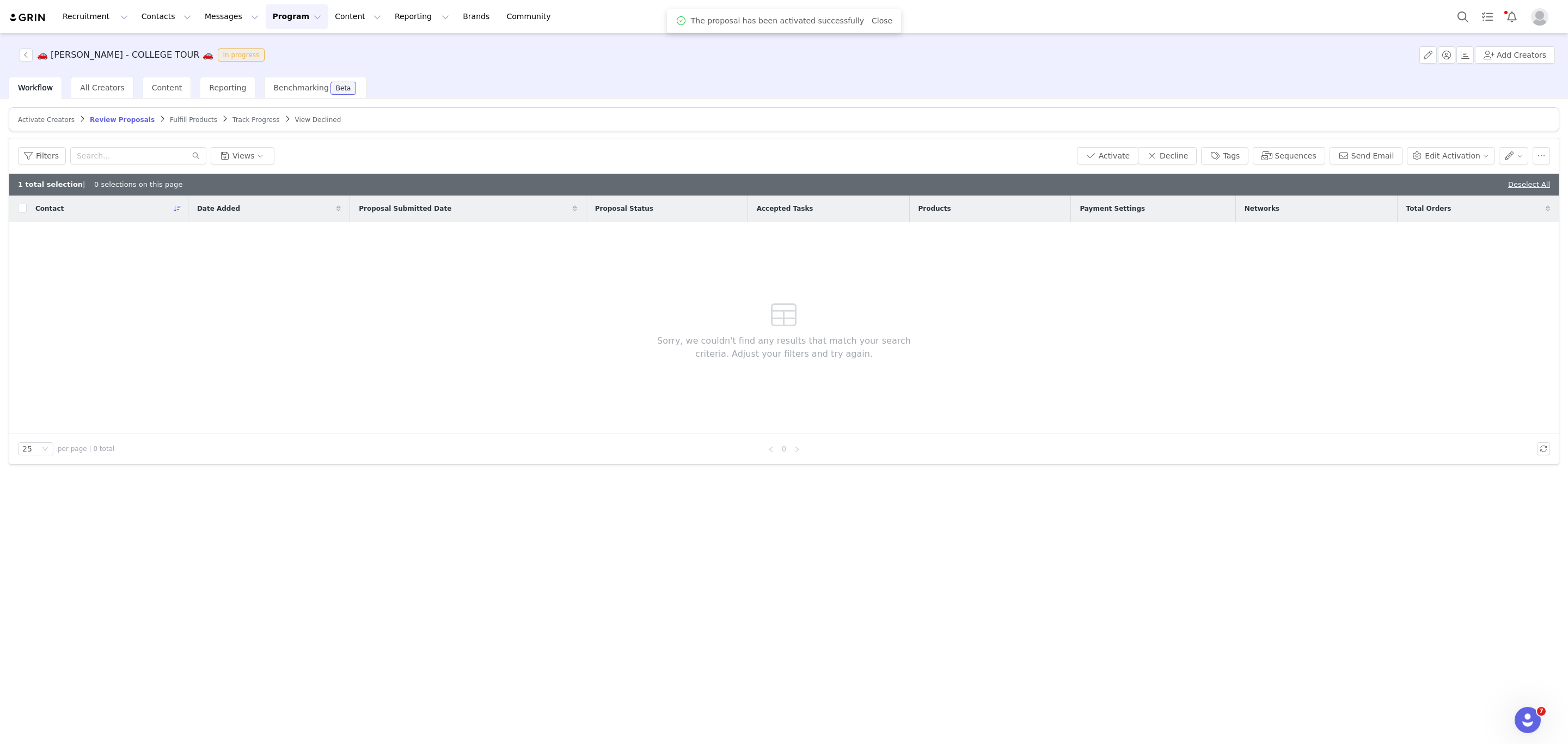
click at [163, 110] on article "Activate Creators Review Proposals Fulfill Products Track Progress View Declined" at bounding box center [783, 119] width 1550 height 24
click at [170, 116] on span "Fulfill Products" at bounding box center [194, 120] width 47 height 8
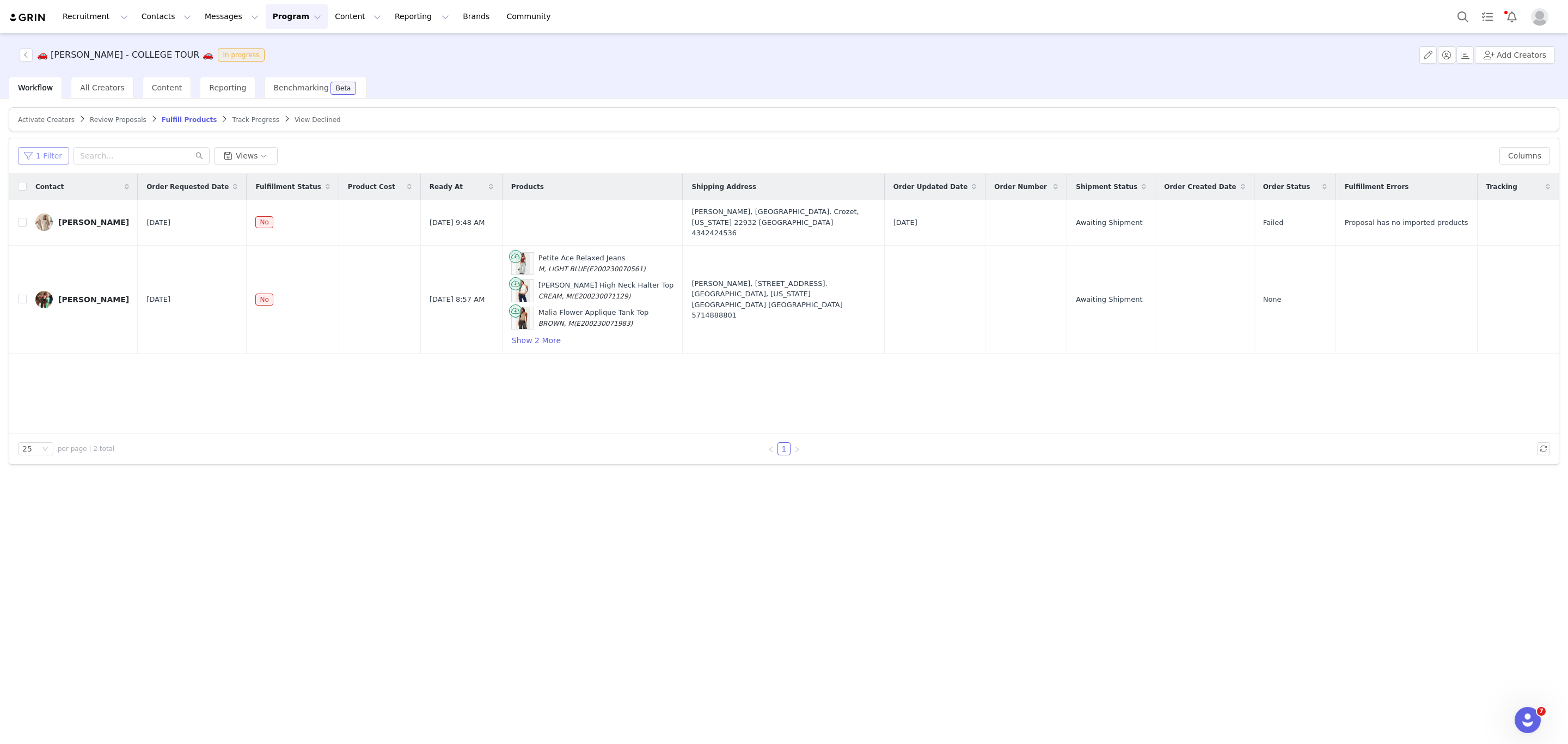
click at [35, 162] on button "1 Filter" at bounding box center [44, 156] width 51 height 18
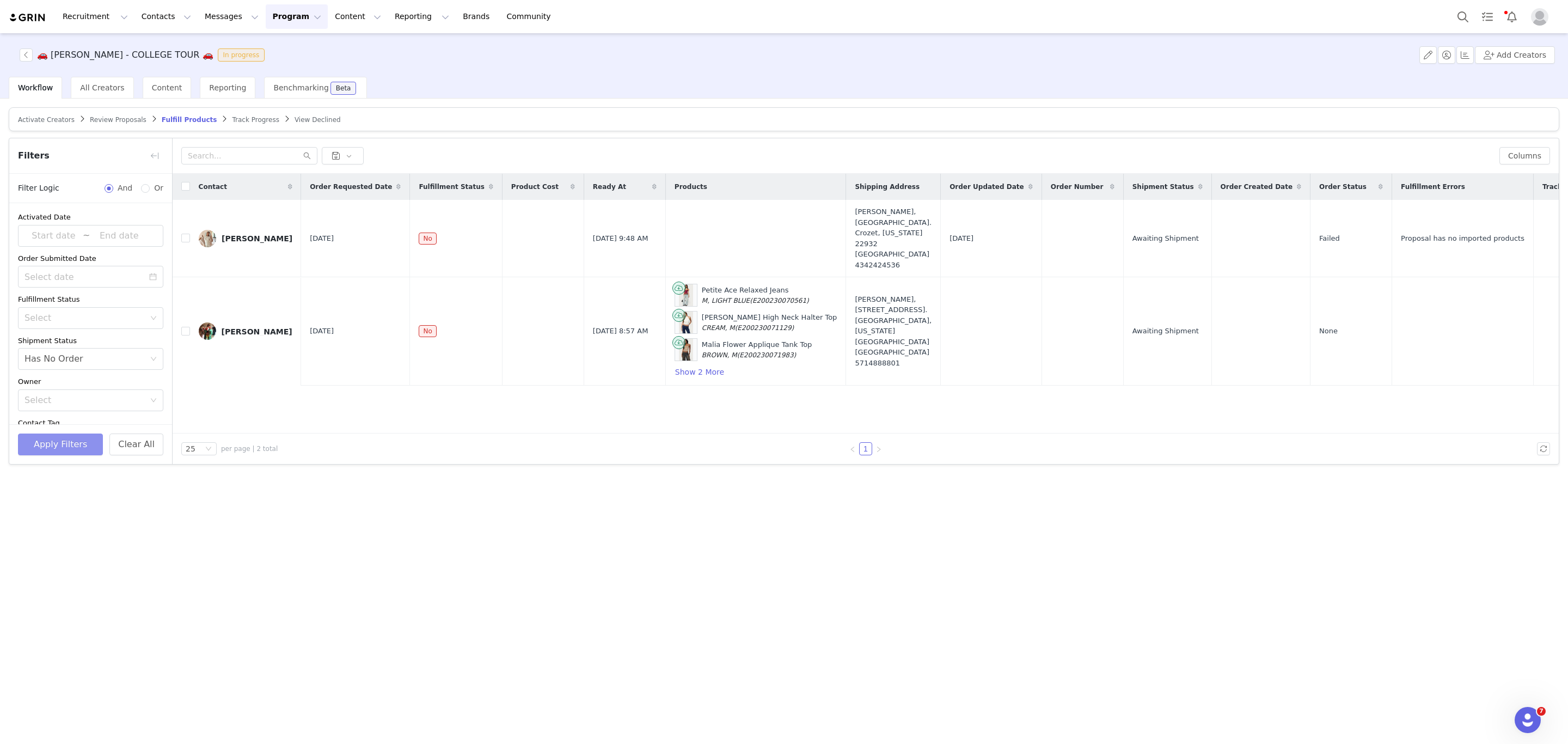
click at [63, 446] on button "Apply Filters" at bounding box center [61, 444] width 85 height 22
click at [231, 234] on div "Alise Patterson" at bounding box center [257, 239] width 71 height 9
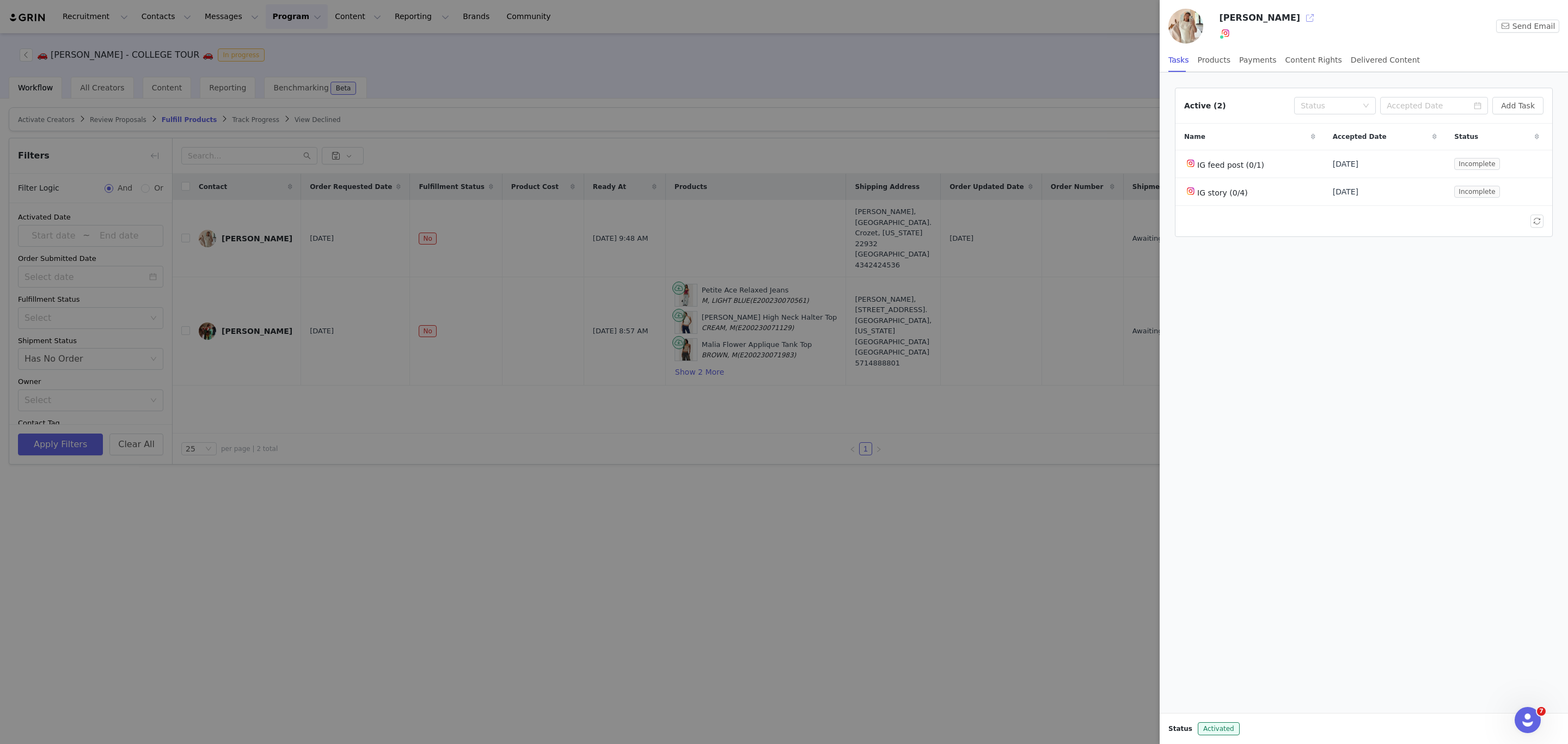
click at [1301, 16] on button "button" at bounding box center [1310, 18] width 18 height 18
click at [618, 373] on div at bounding box center [784, 372] width 1568 height 744
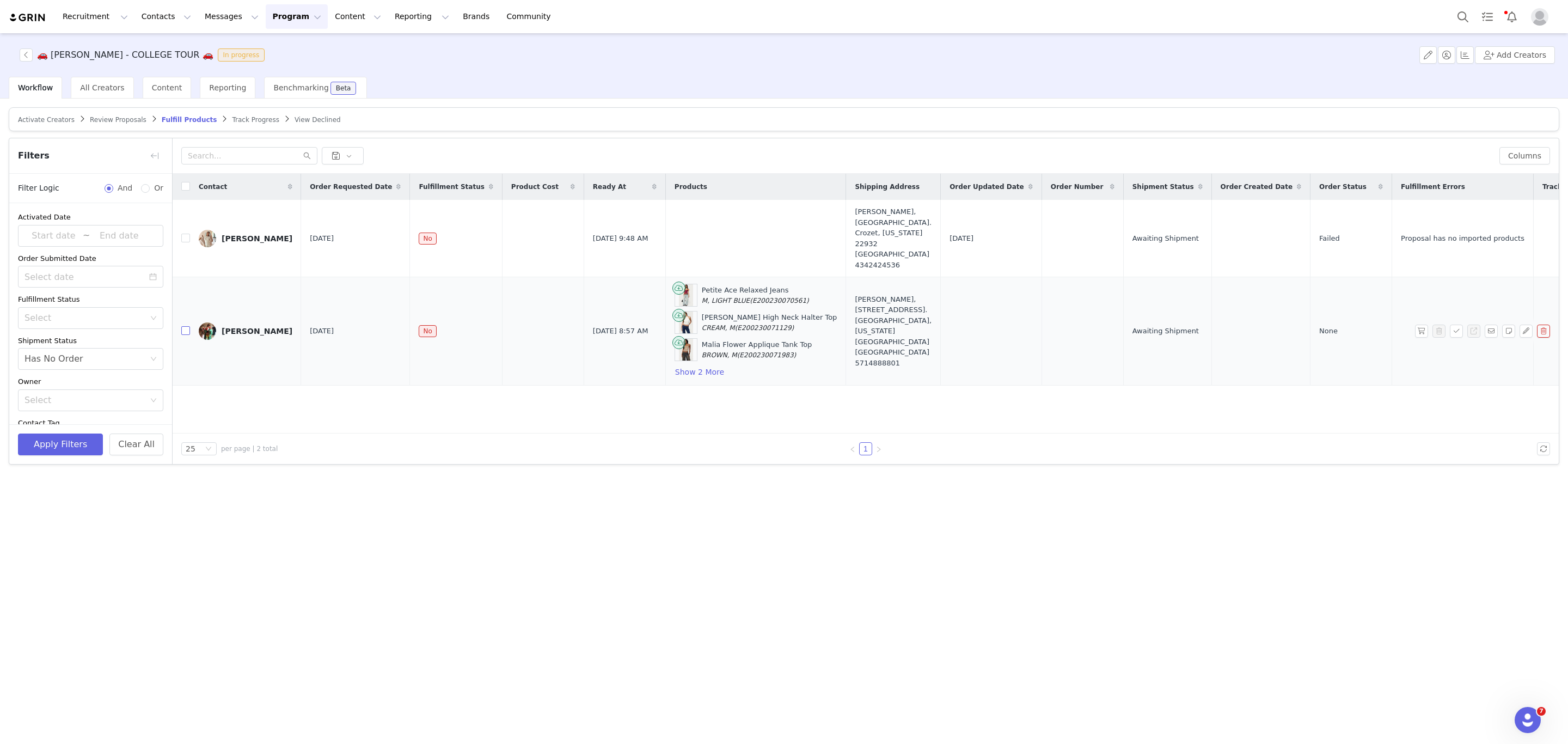
click at [181, 326] on input "checkbox" at bounding box center [186, 331] width 9 height 9
checkbox input "true"
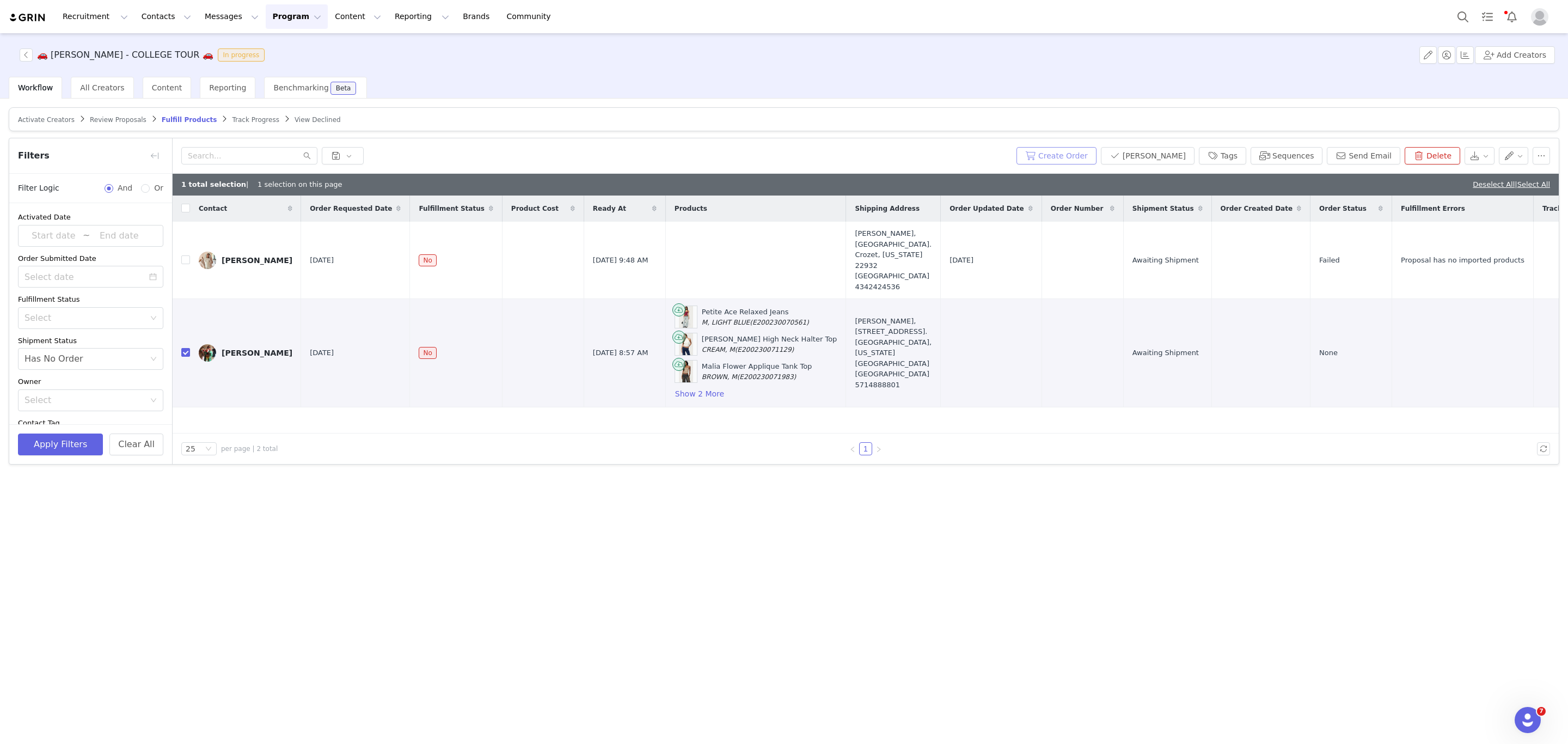
click at [1071, 161] on button "Create Order" at bounding box center [1056, 156] width 80 height 18
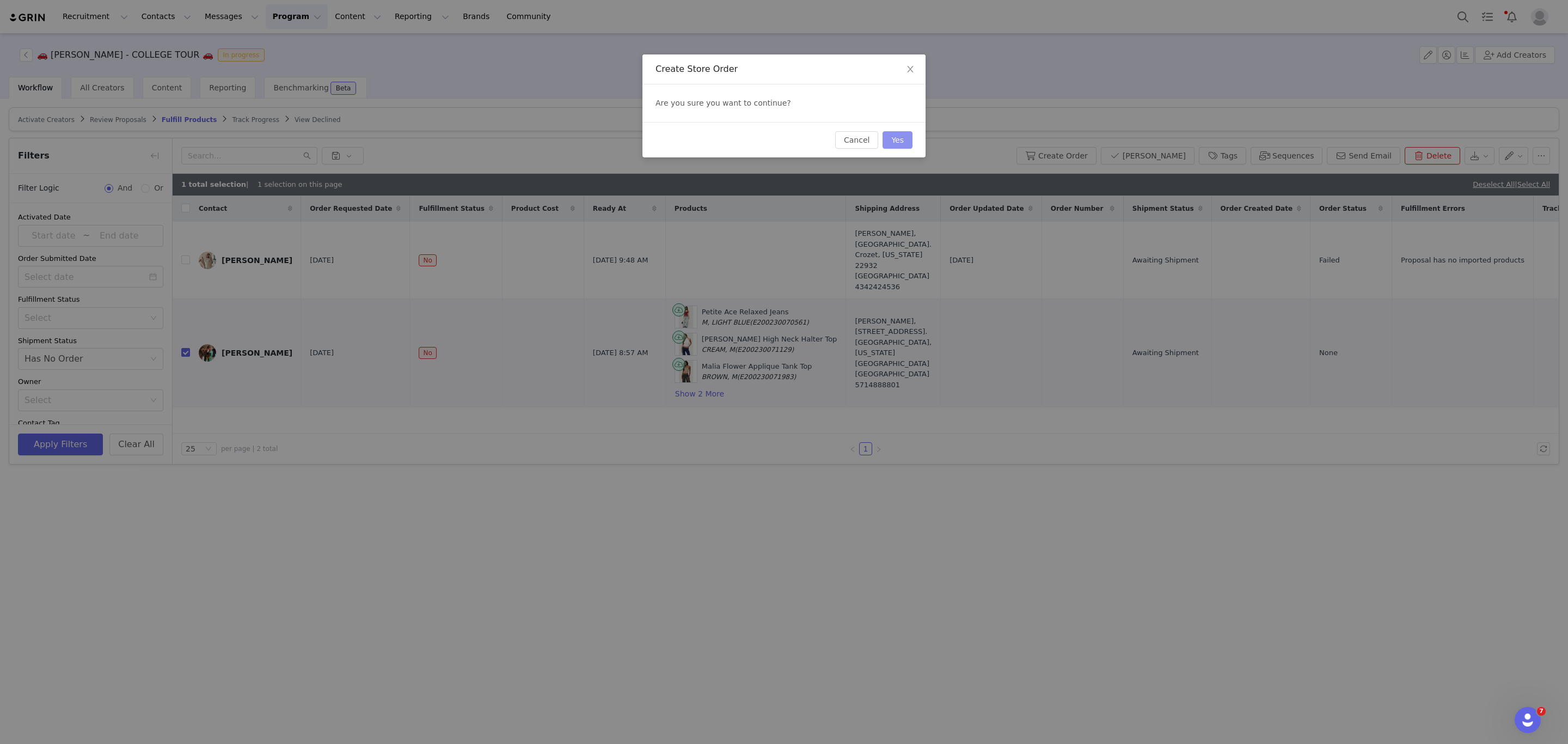
click at [895, 136] on button "Yes" at bounding box center [897, 140] width 30 height 18
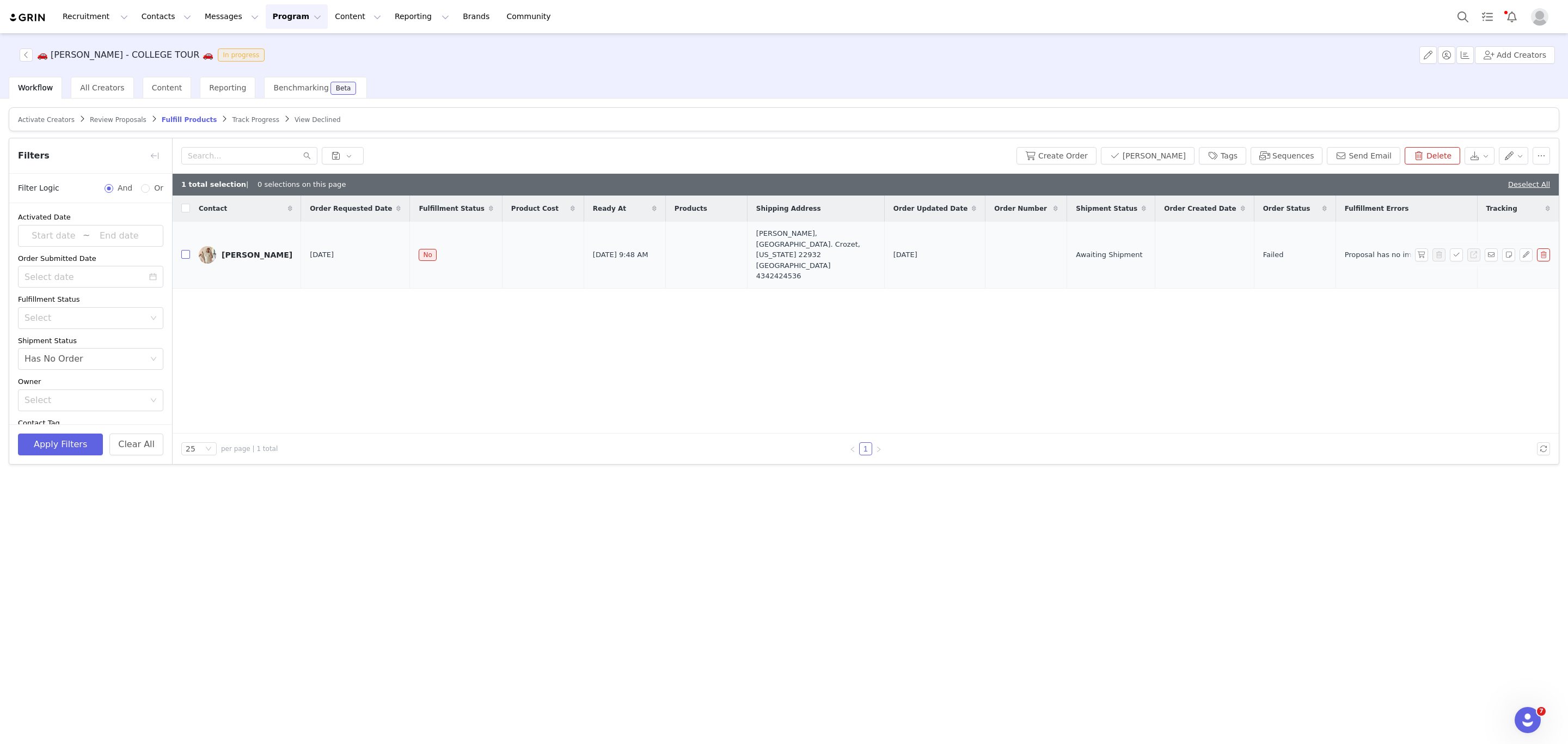
click at [183, 250] on input "checkbox" at bounding box center [186, 254] width 9 height 9
checkbox input "true"
click at [1535, 157] on button "button" at bounding box center [1541, 156] width 18 height 18
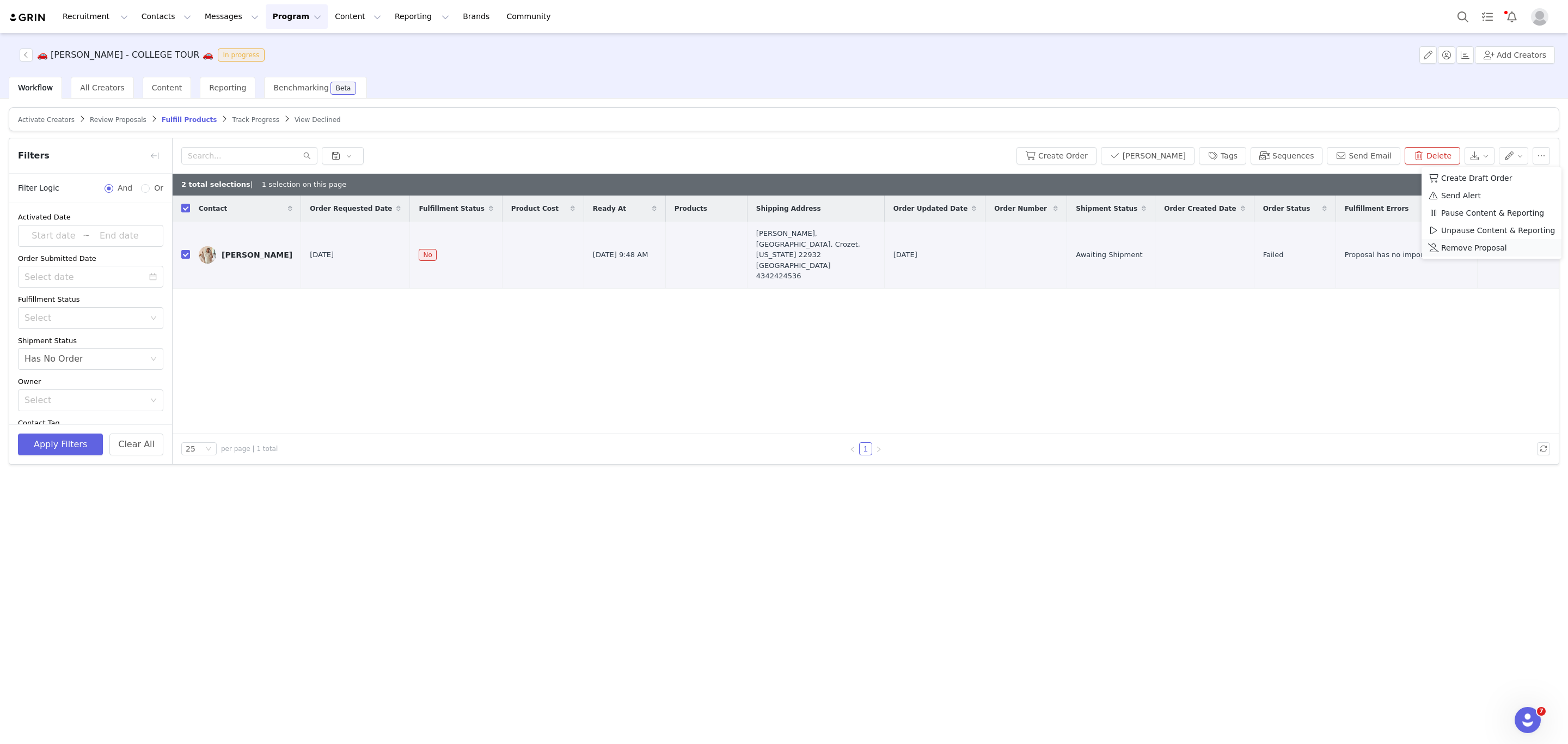
click at [1479, 250] on span "Remove Proposal" at bounding box center [1474, 248] width 66 height 12
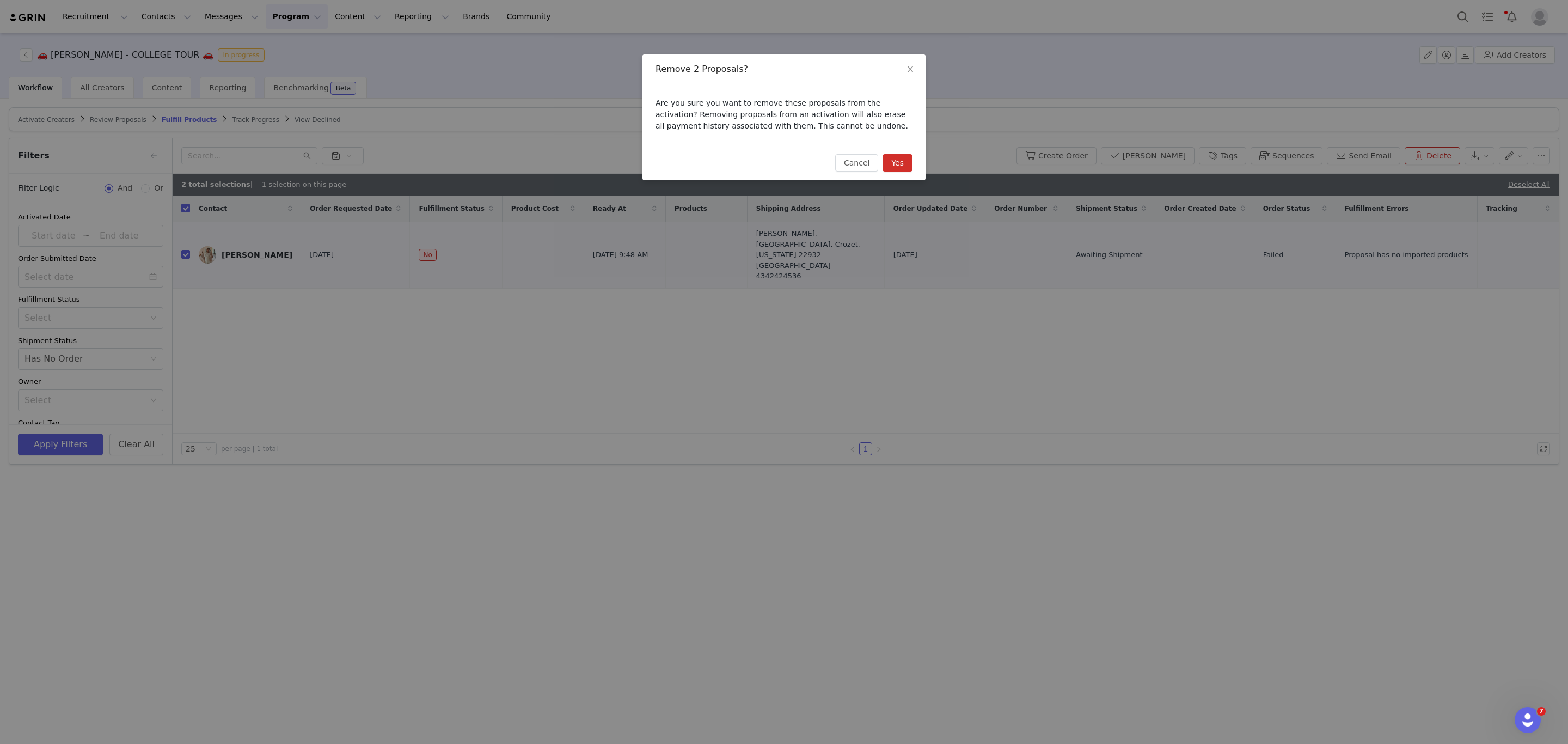
click at [907, 163] on button "Yes" at bounding box center [897, 163] width 30 height 18
click at [900, 168] on button "Yes" at bounding box center [897, 163] width 30 height 18
click at [917, 66] on span "Close" at bounding box center [910, 69] width 30 height 30
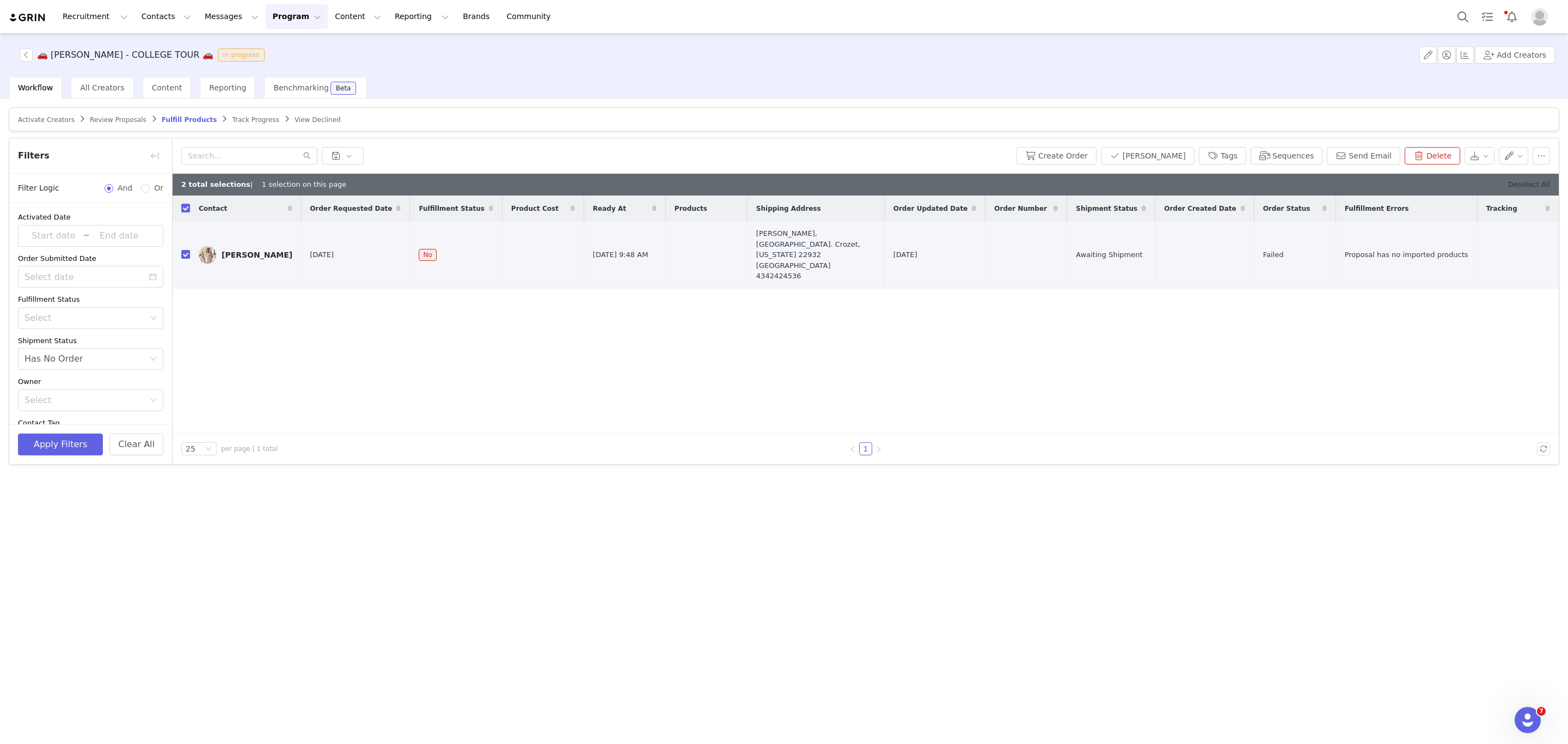
click at [1519, 184] on link "Deselect All" at bounding box center [1529, 184] width 42 height 8
checkbox input "false"
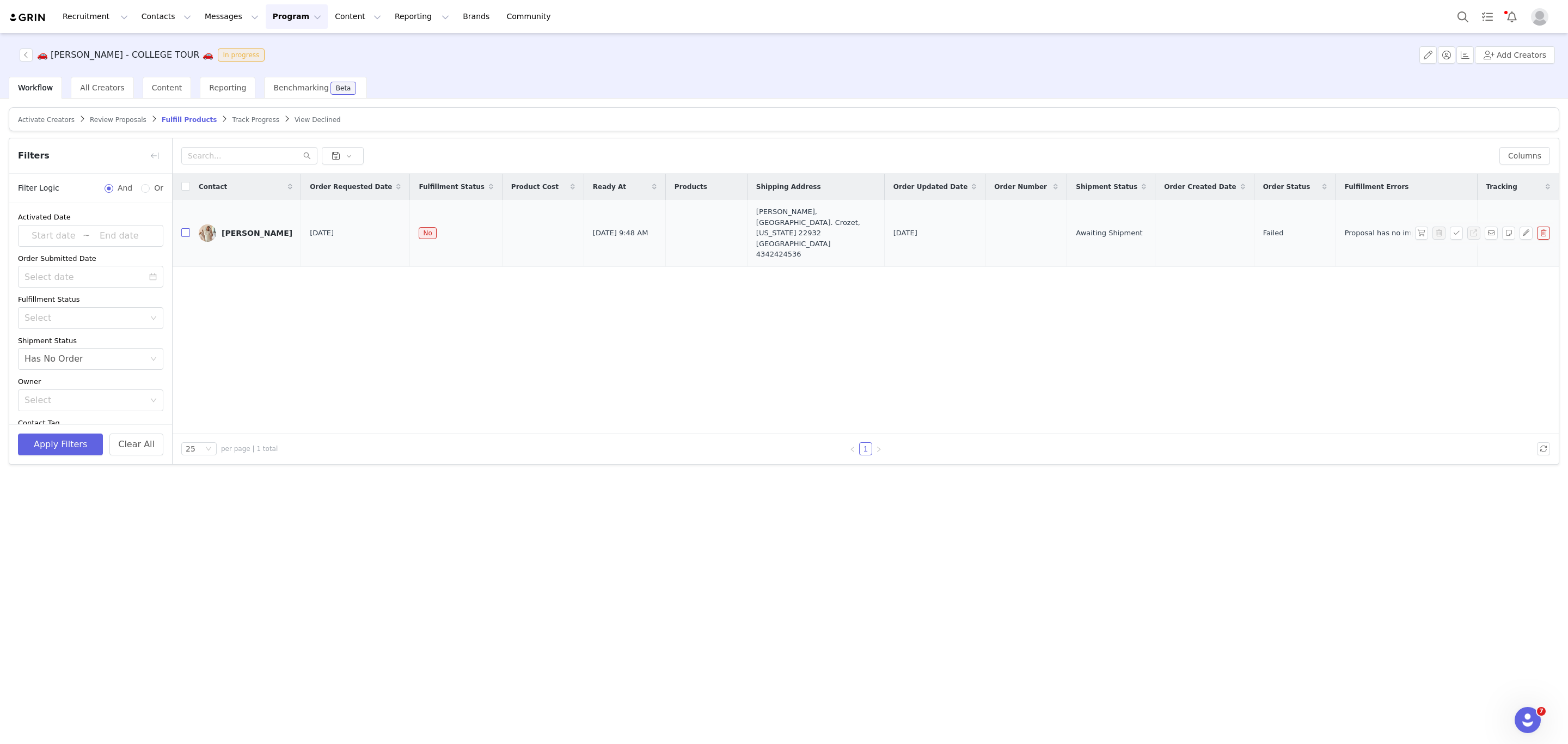
click at [185, 228] on input "checkbox" at bounding box center [186, 233] width 9 height 9
checkbox input "true"
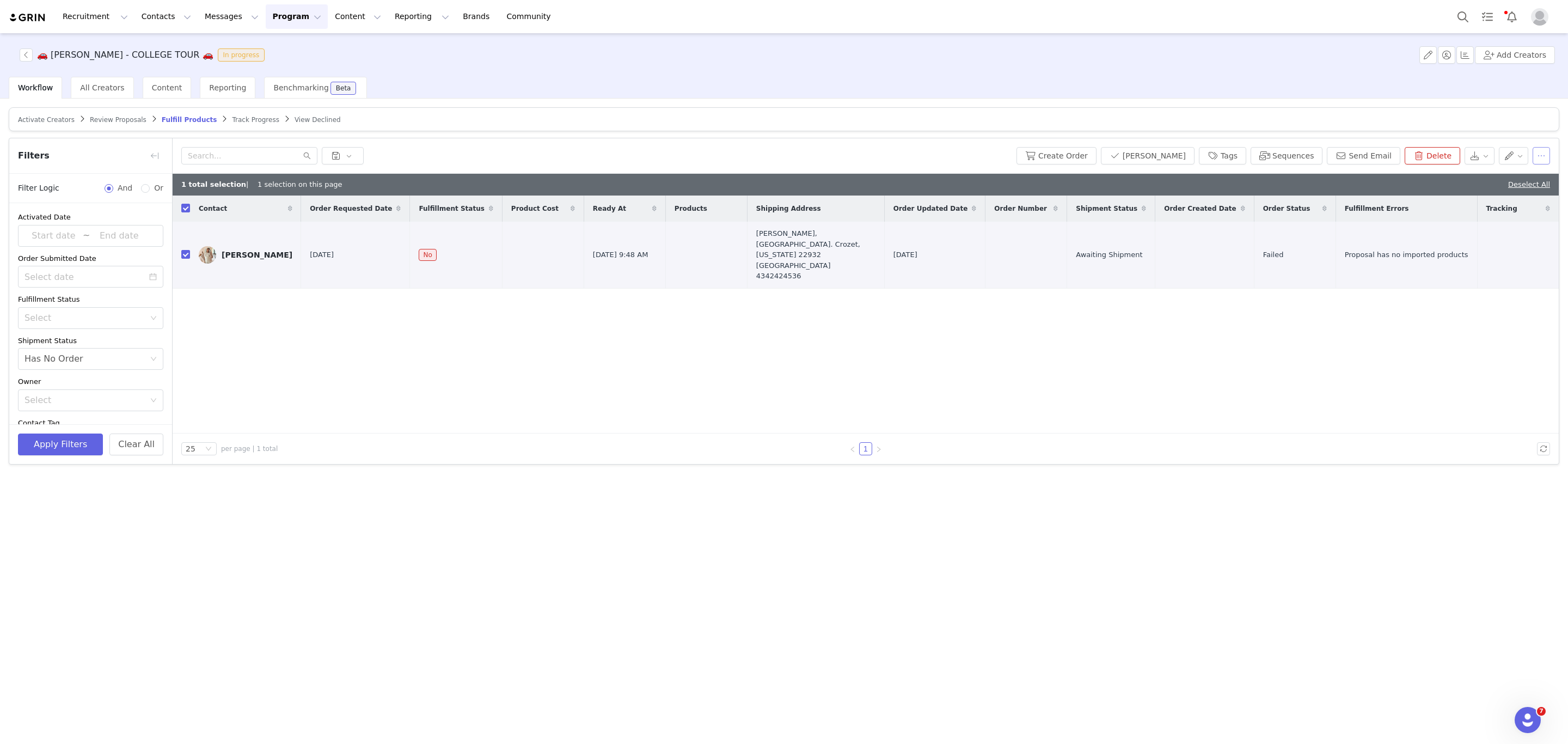
click at [1536, 152] on button "button" at bounding box center [1541, 156] width 18 height 18
click at [1464, 250] on span "Remove Proposal" at bounding box center [1474, 248] width 66 height 12
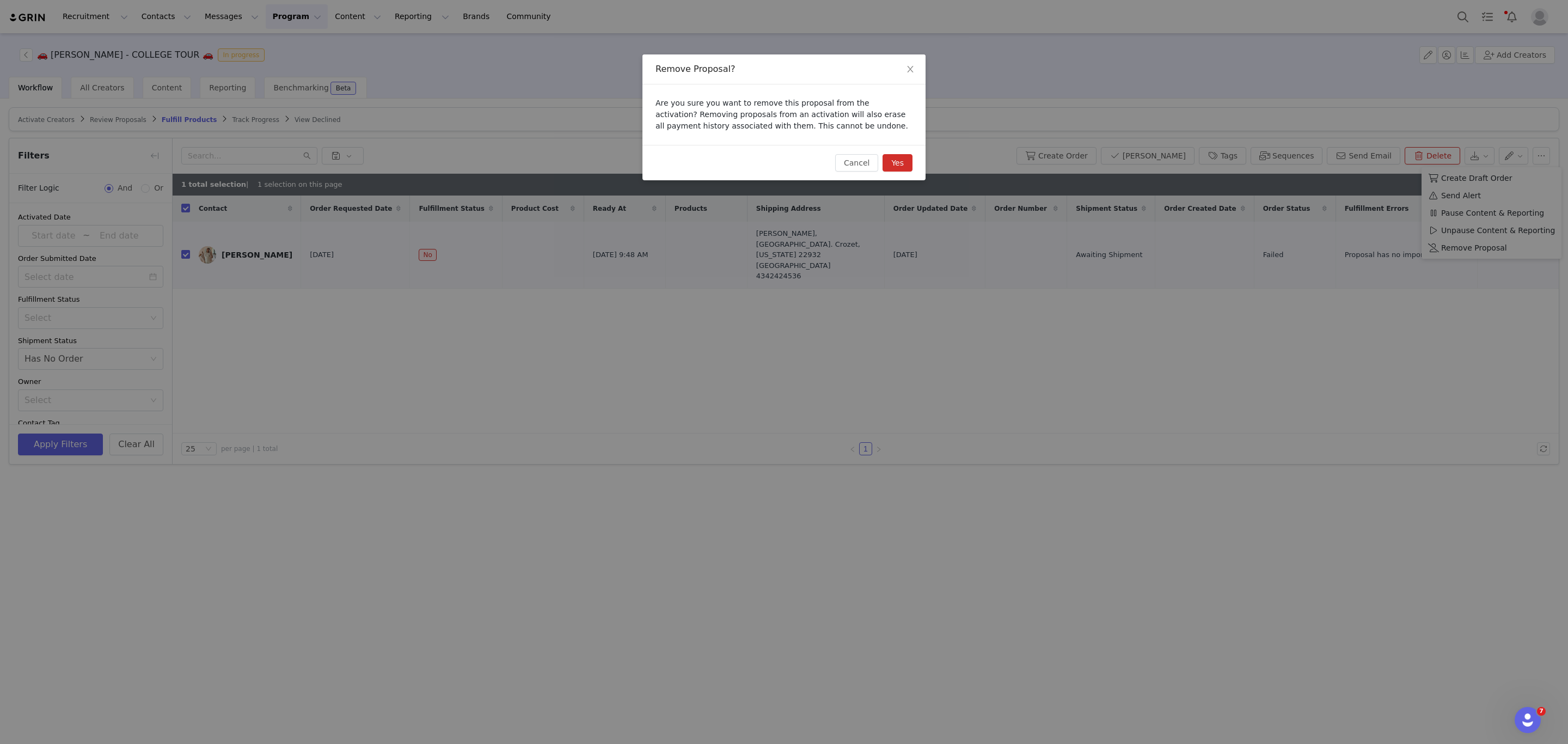
click at [895, 163] on button "Yes" at bounding box center [897, 163] width 30 height 18
checkbox input "false"
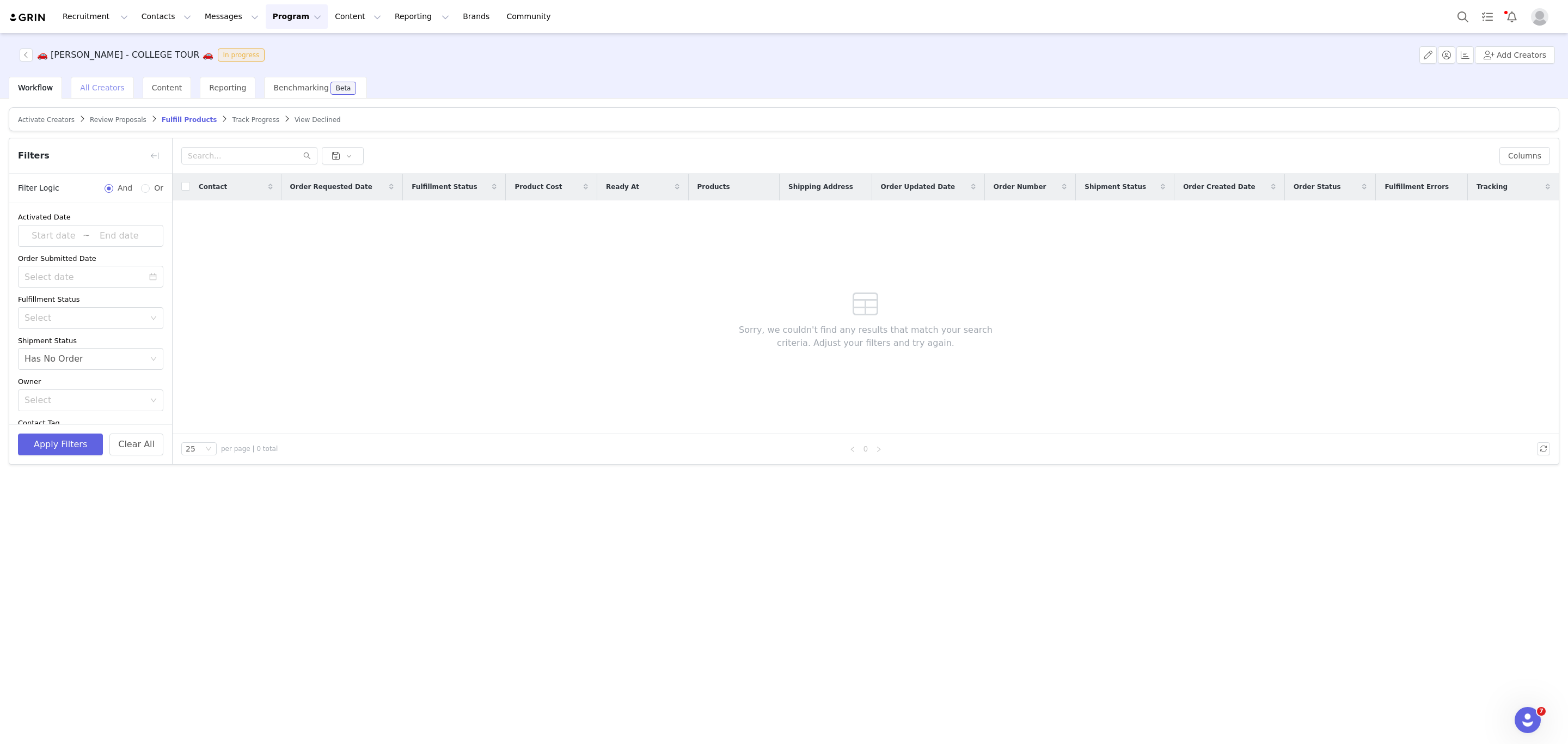
click at [96, 93] on div "All Creators" at bounding box center [102, 88] width 63 height 22
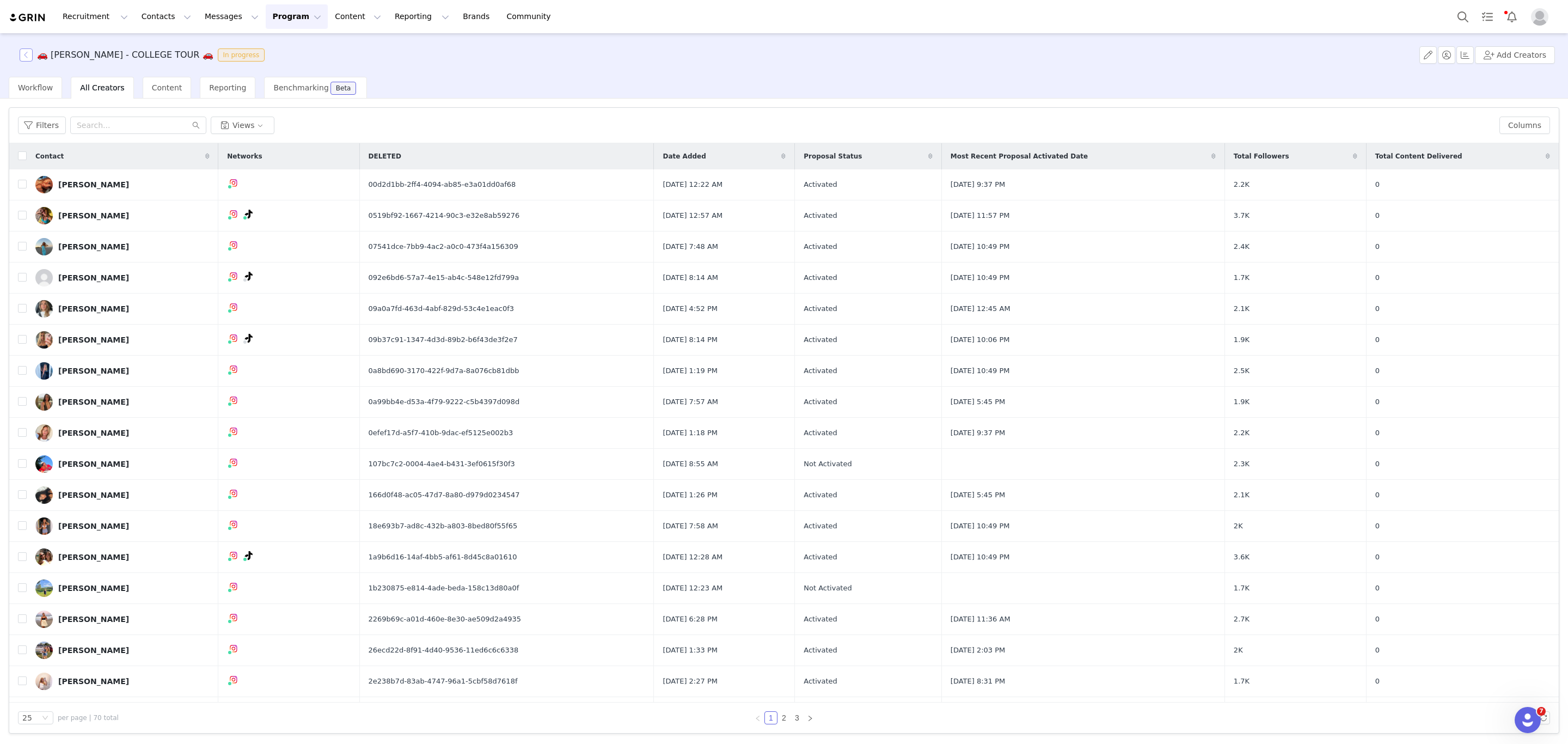
click at [28, 61] on button "button" at bounding box center [26, 55] width 13 height 13
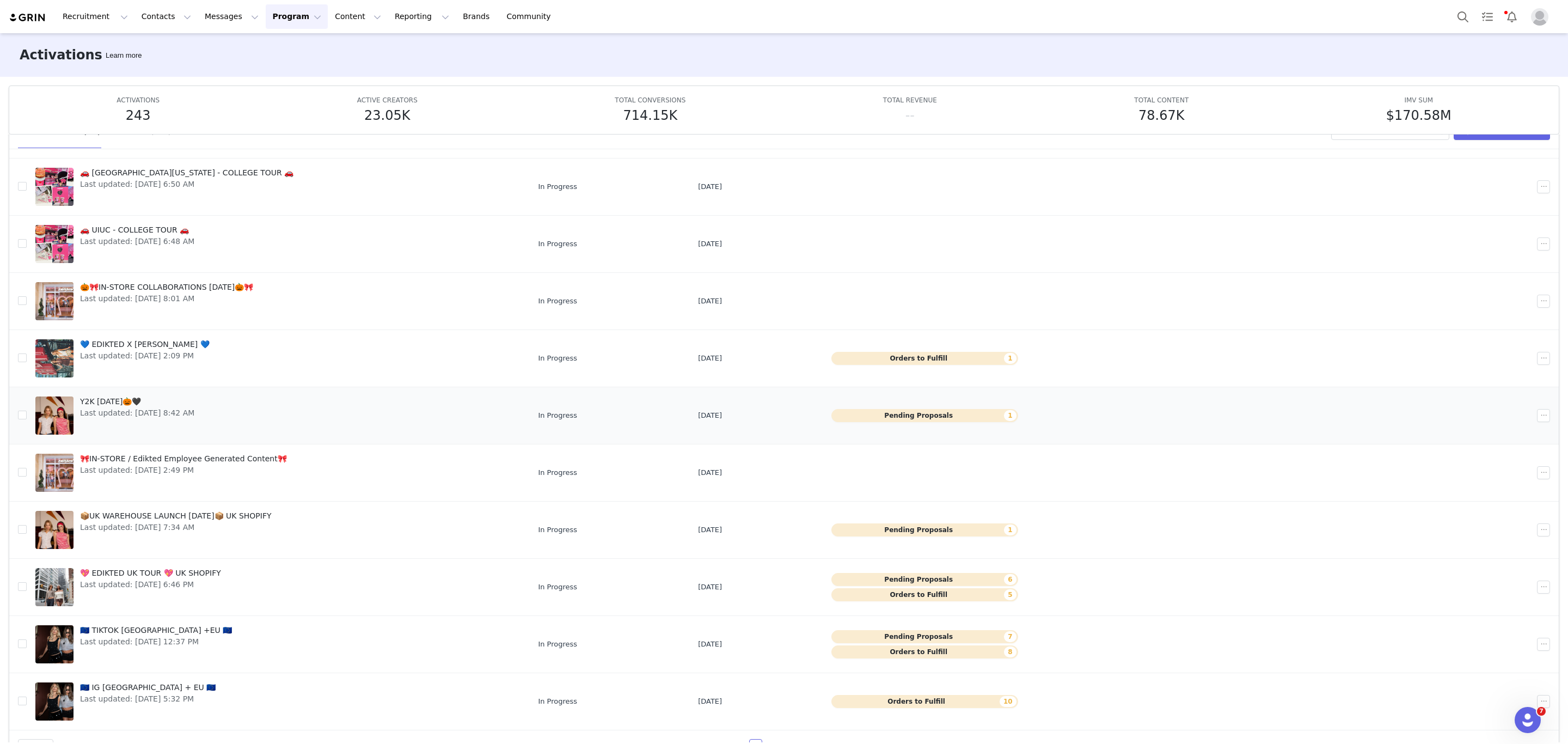
scroll to position [58, 0]
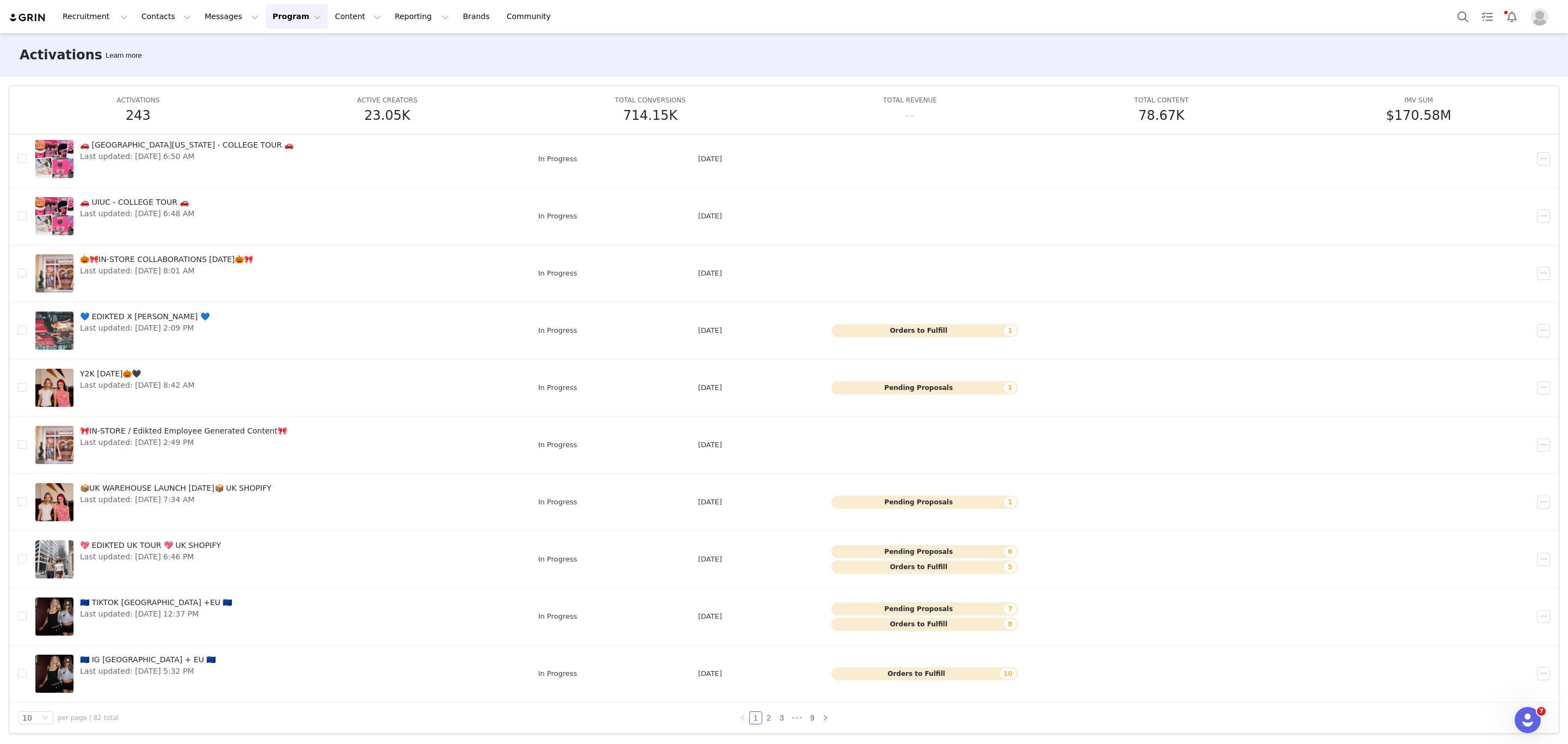
click at [763, 718] on link "2" at bounding box center [769, 718] width 12 height 12
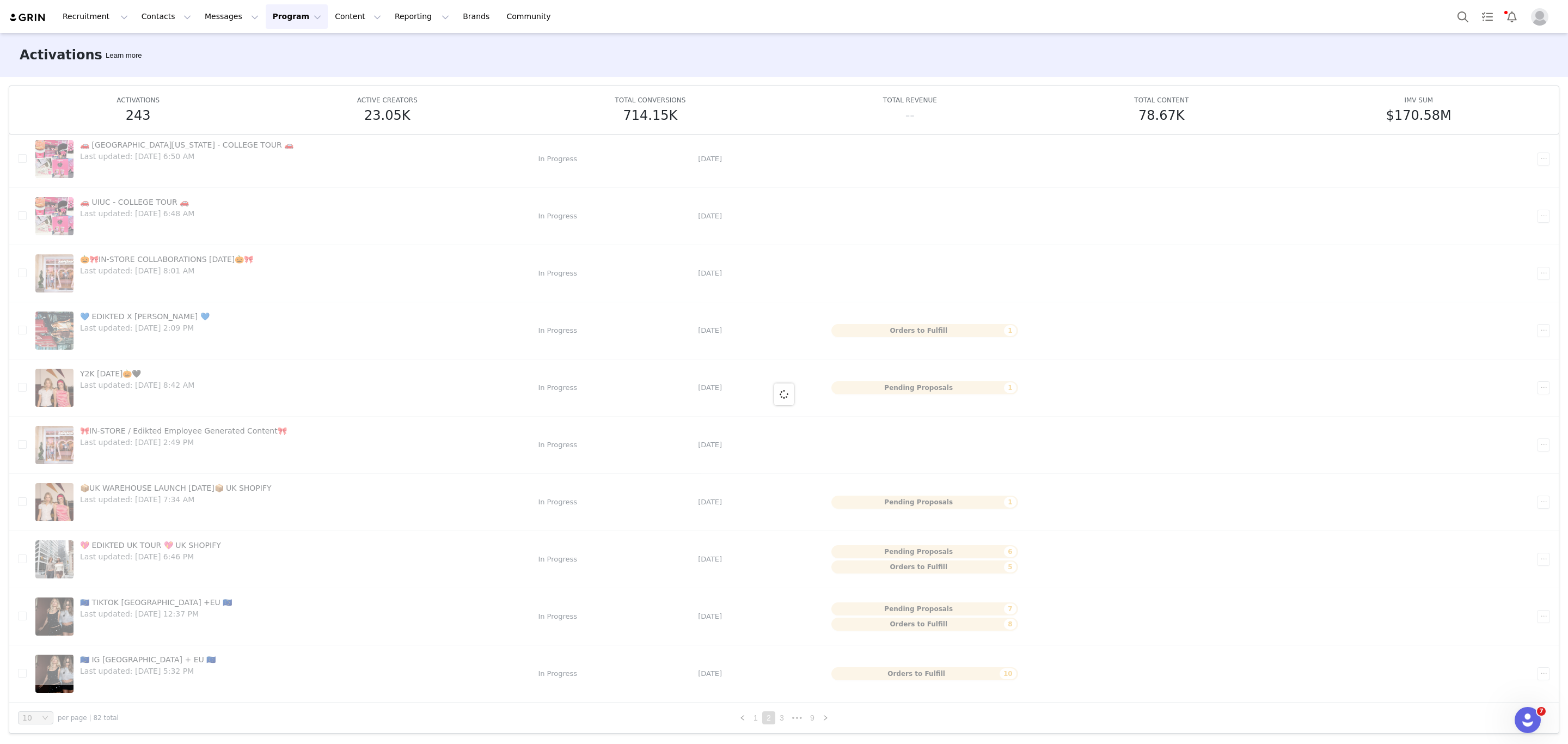
scroll to position [0, 0]
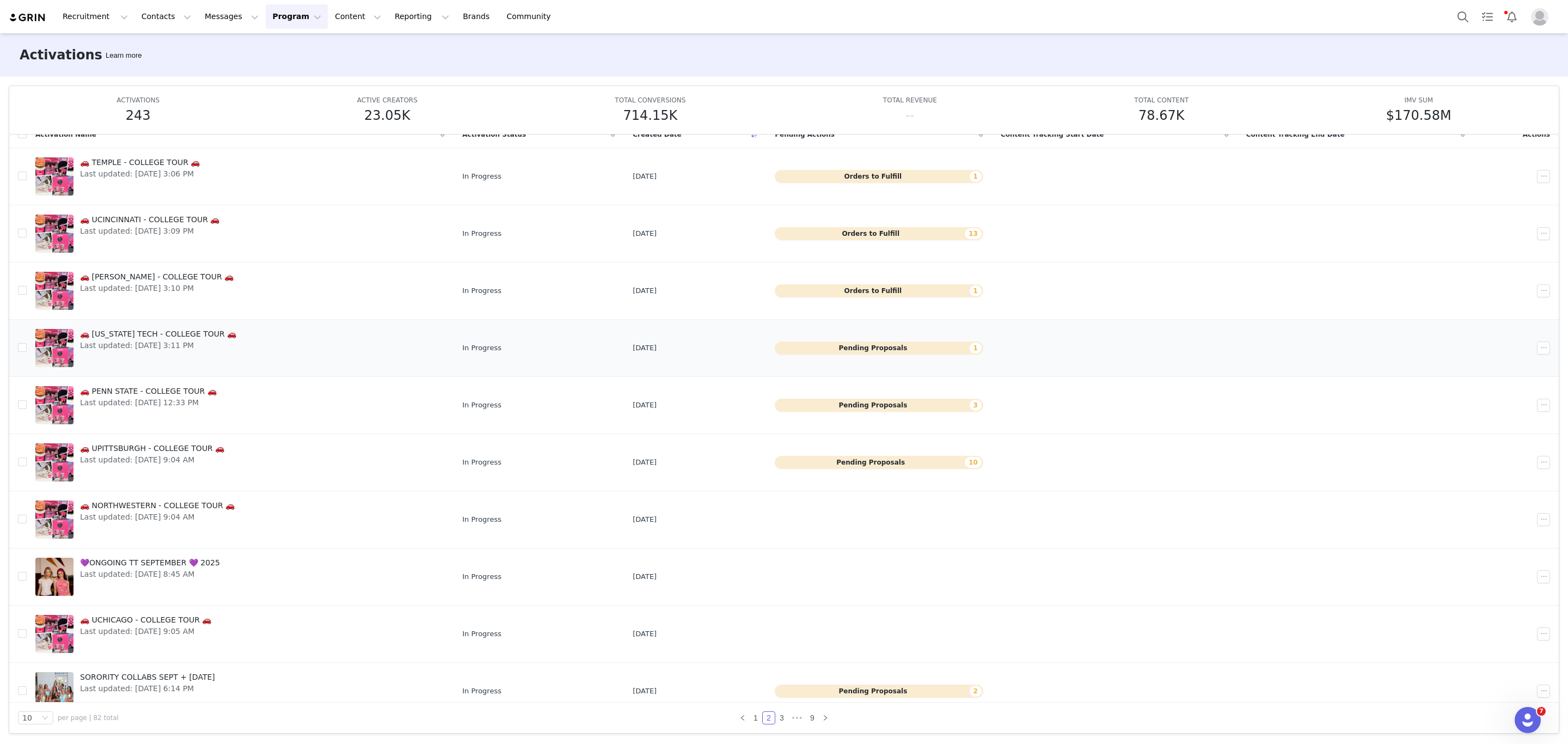
click at [189, 343] on span "Last updated: Sep 19, 2025 3:11 PM" at bounding box center [158, 345] width 156 height 12
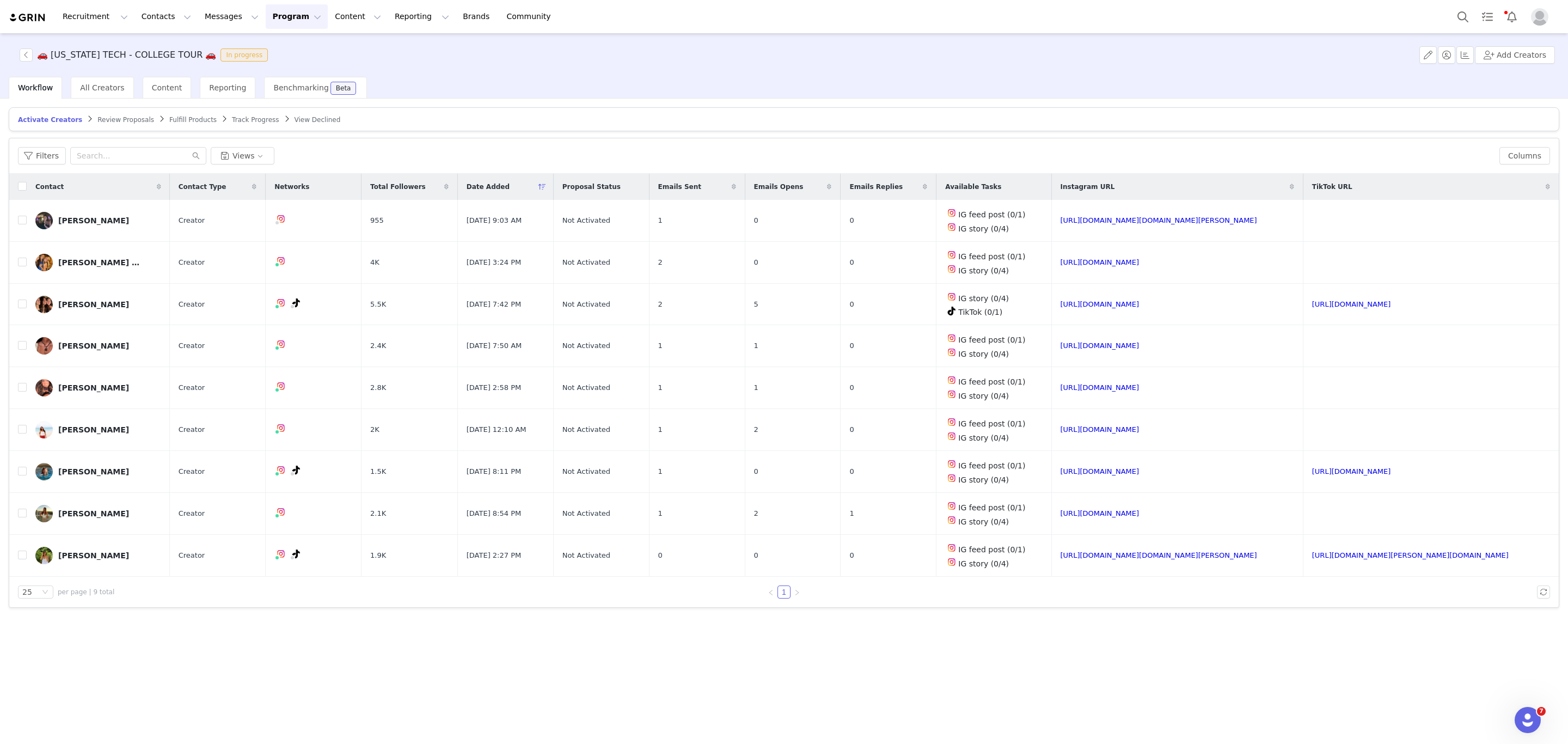
click at [111, 125] on article "Activate Creators Review Proposals Fulfill Products Track Progress View Declined" at bounding box center [783, 119] width 1550 height 24
click at [113, 116] on span "Review Proposals" at bounding box center [125, 120] width 57 height 8
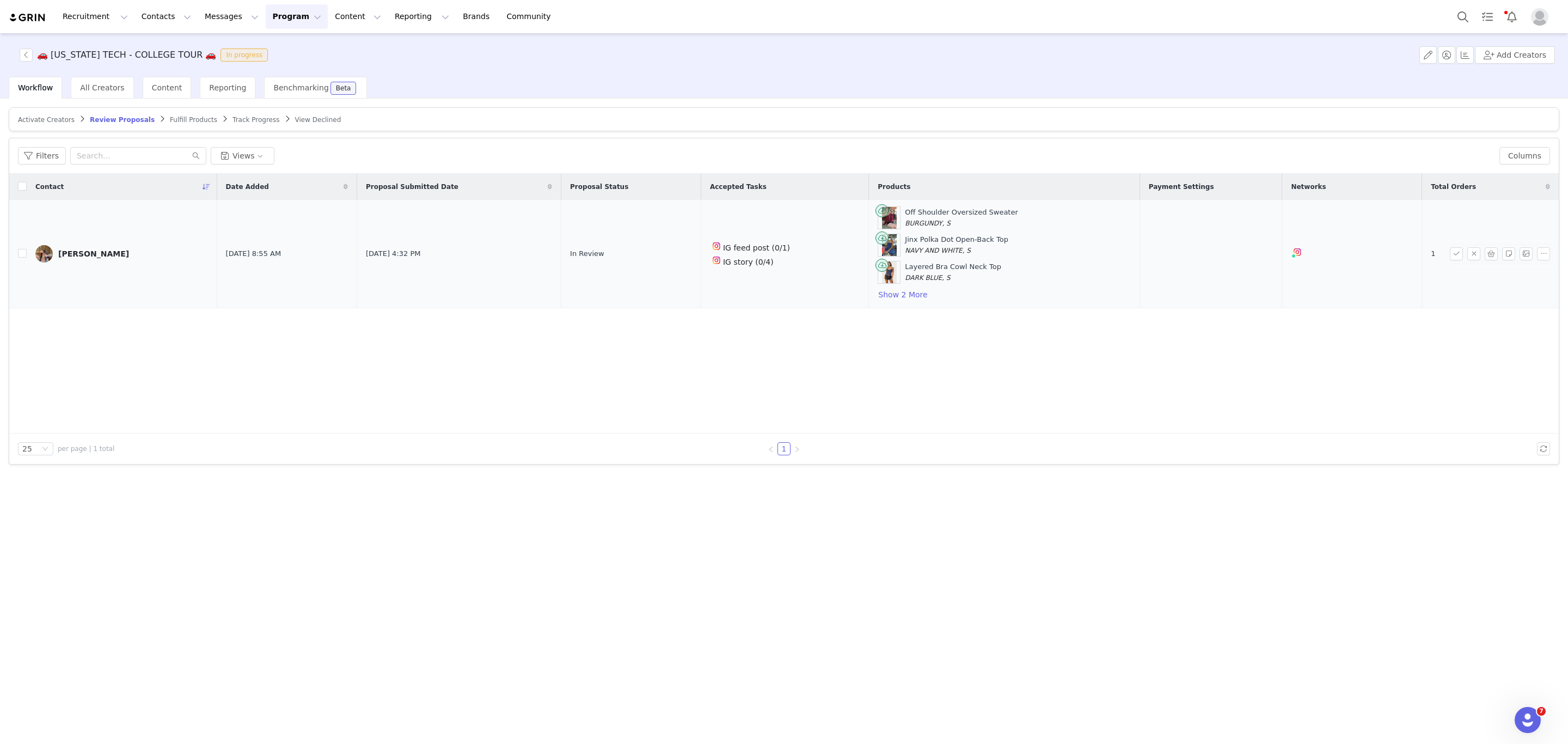
click at [899, 297] on div "Off Shoulder Oversized Sweater BURGUNDY, S Jinx Polka Dot Open-Back Top NAVY AN…" at bounding box center [1004, 254] width 253 height 95
click at [885, 299] on button "Show 2 More" at bounding box center [903, 294] width 50 height 13
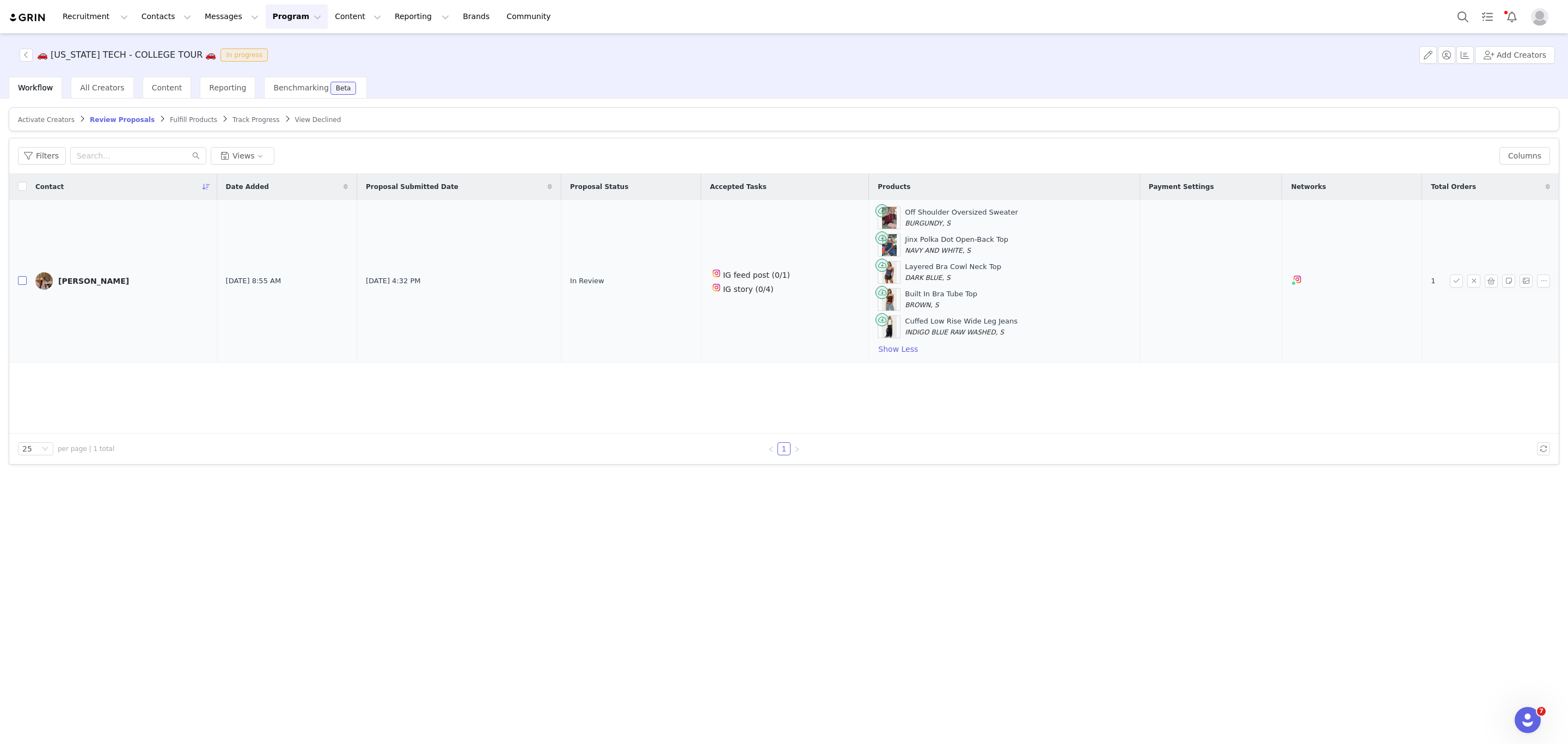
click at [20, 285] on input "checkbox" at bounding box center [23, 280] width 9 height 9
checkbox input "true"
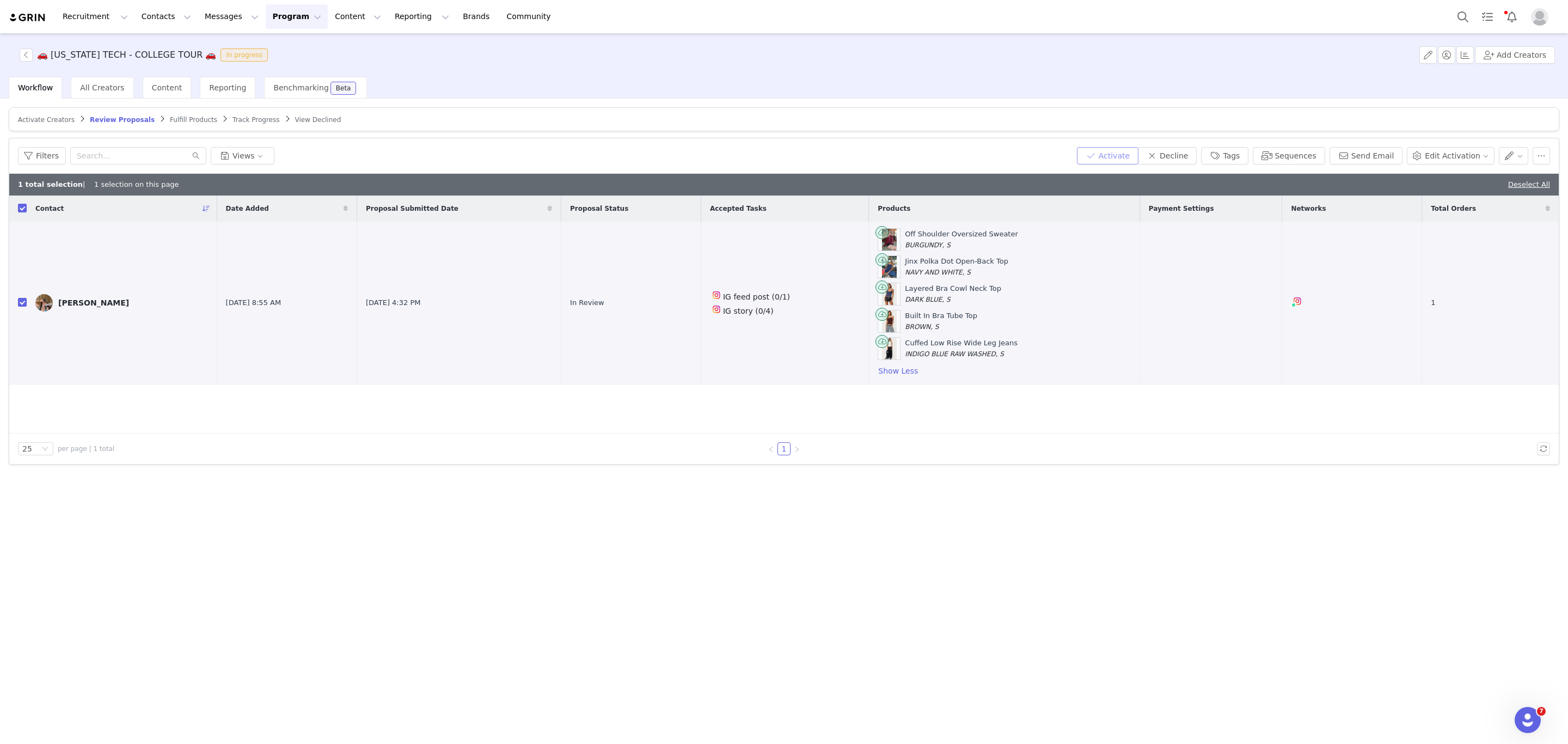
click at [1111, 152] on button "Activate" at bounding box center [1107, 156] width 61 height 18
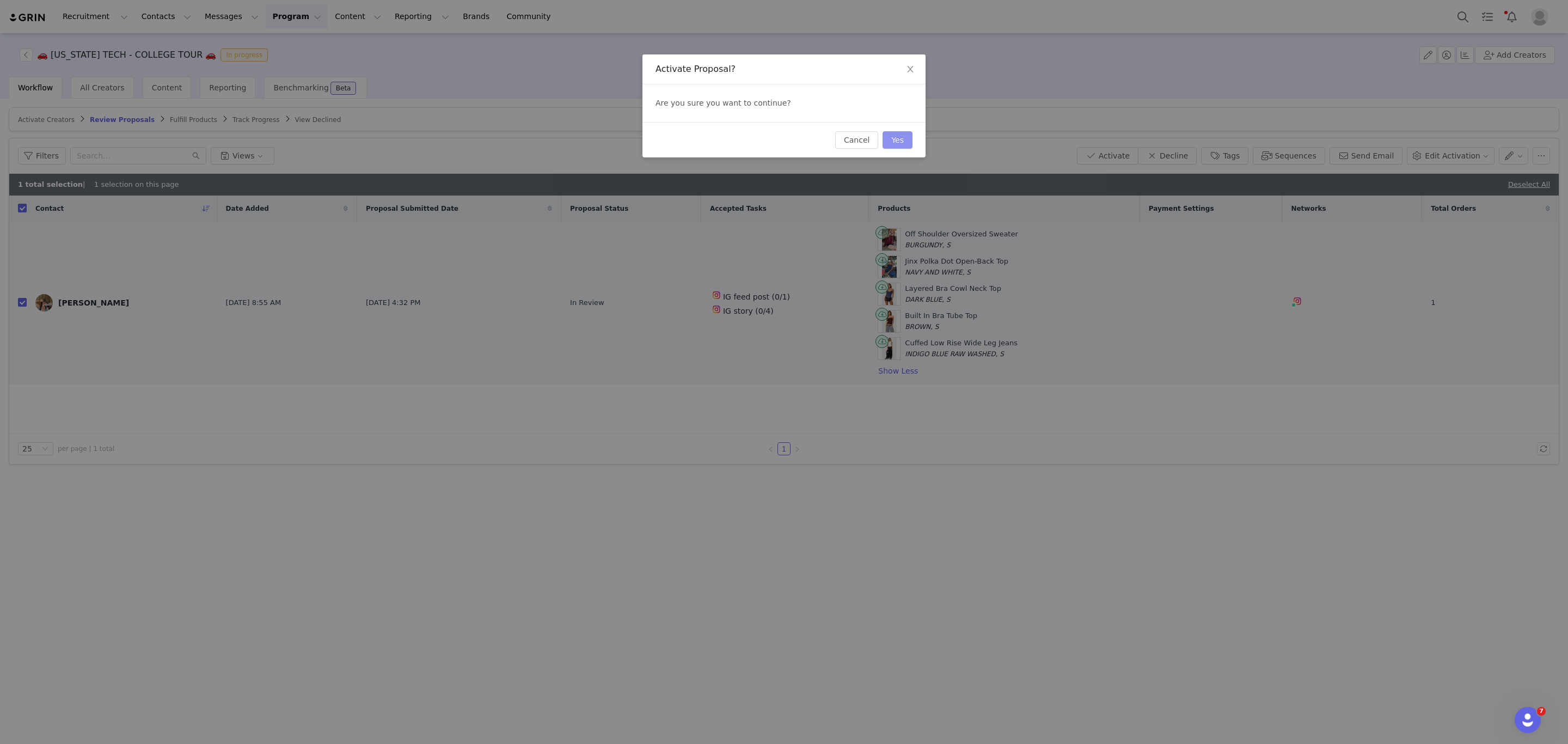
click at [899, 139] on button "Yes" at bounding box center [897, 140] width 30 height 18
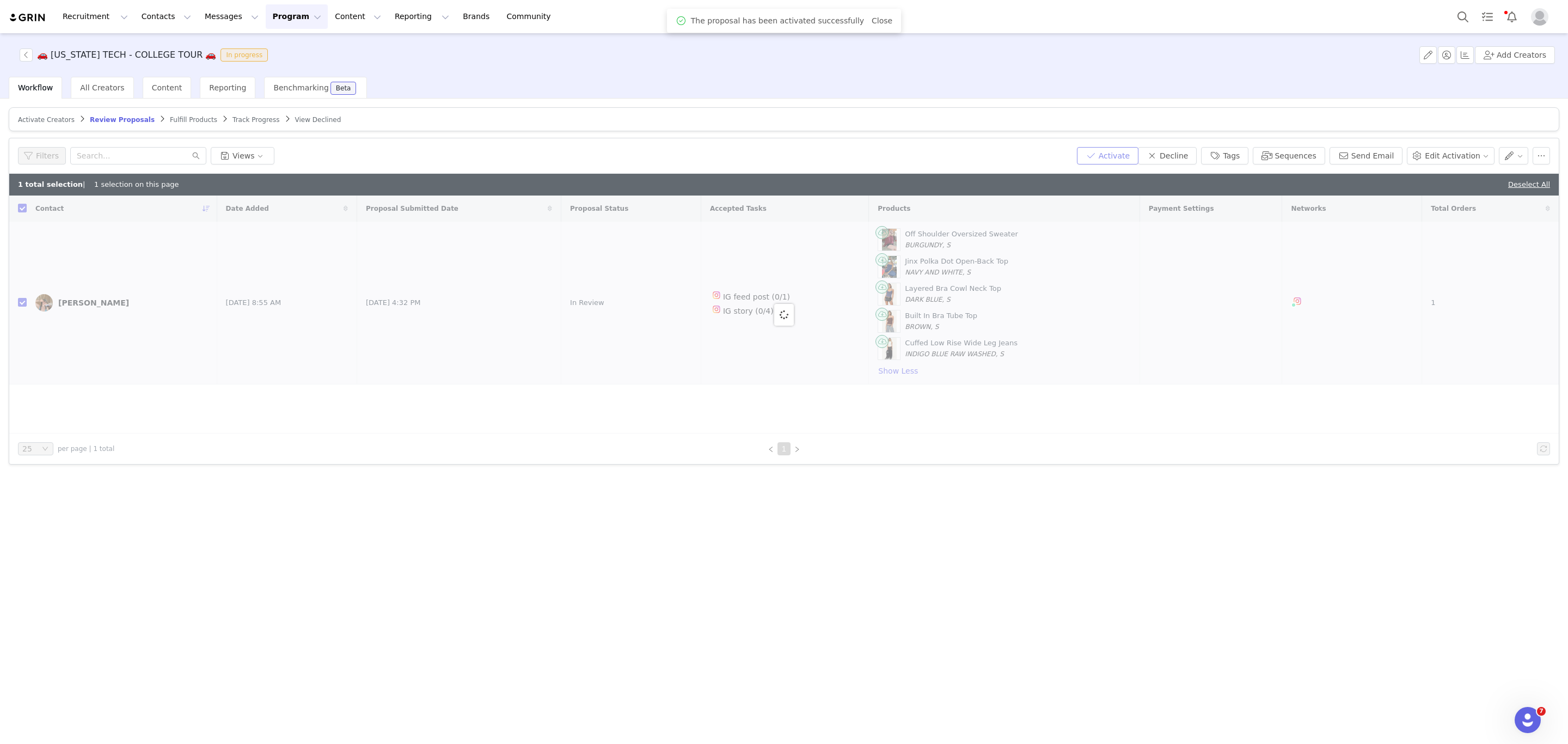
checkbox input "false"
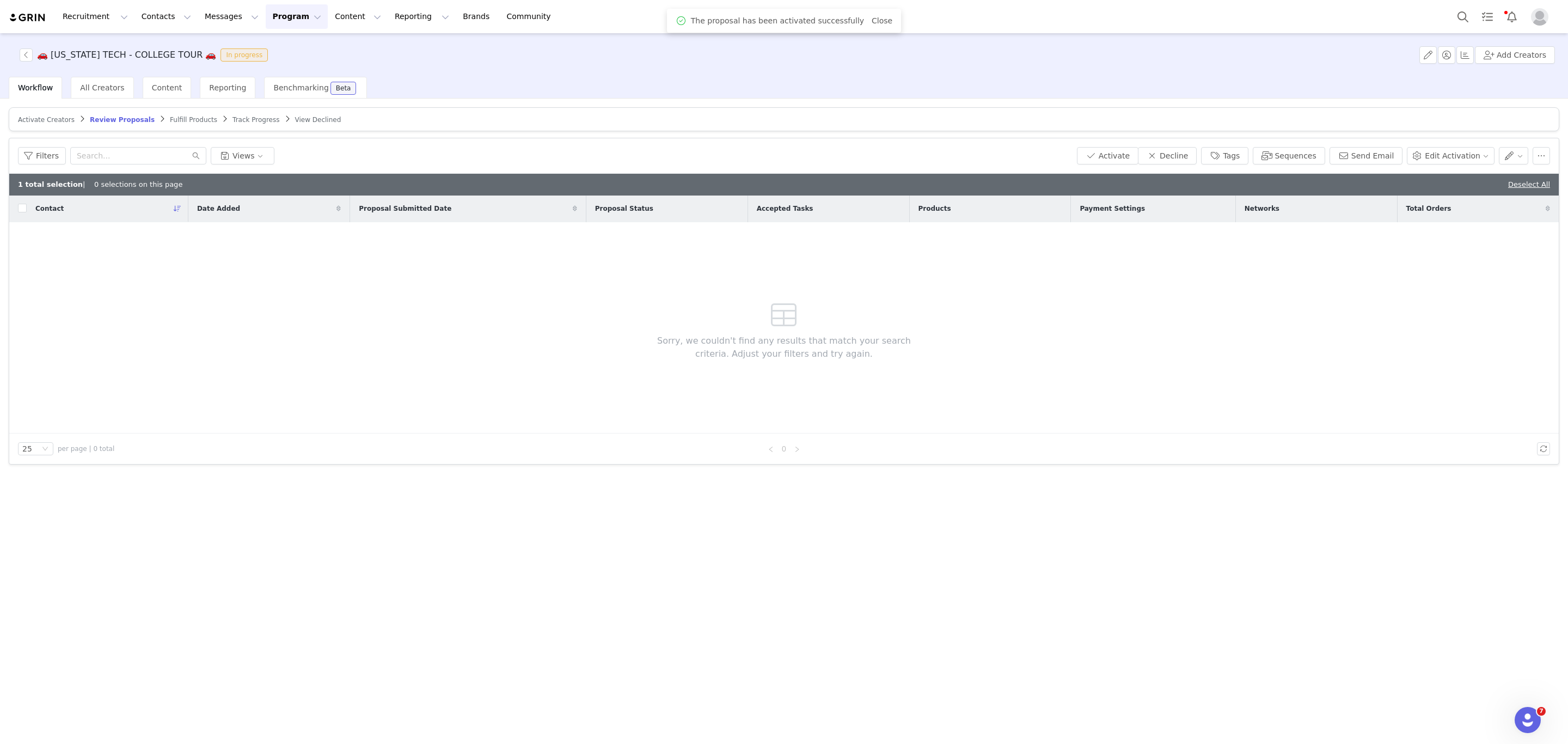
click at [170, 116] on span "Fulfill Products" at bounding box center [194, 120] width 47 height 8
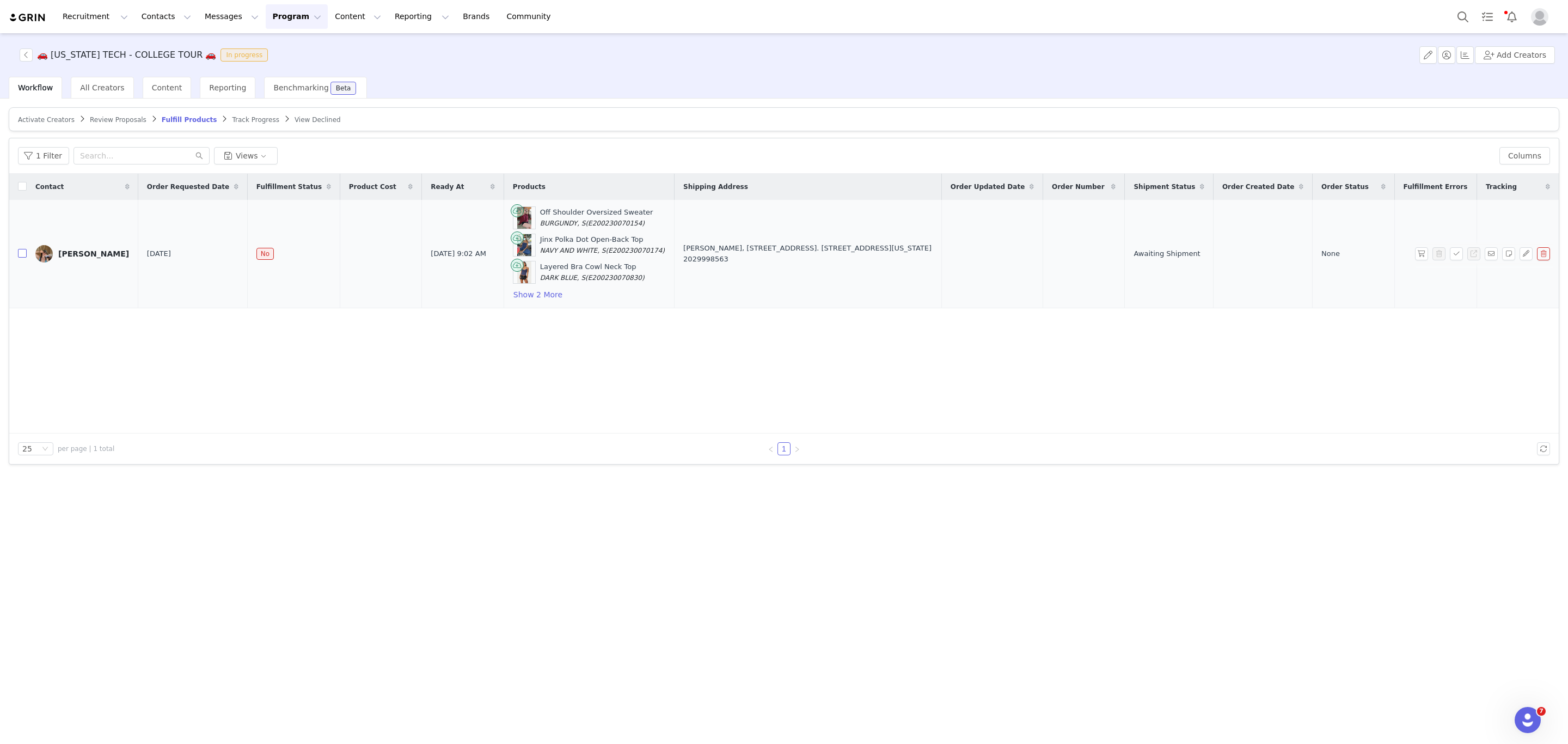
click at [23, 255] on input "checkbox" at bounding box center [23, 253] width 9 height 9
checkbox input "true"
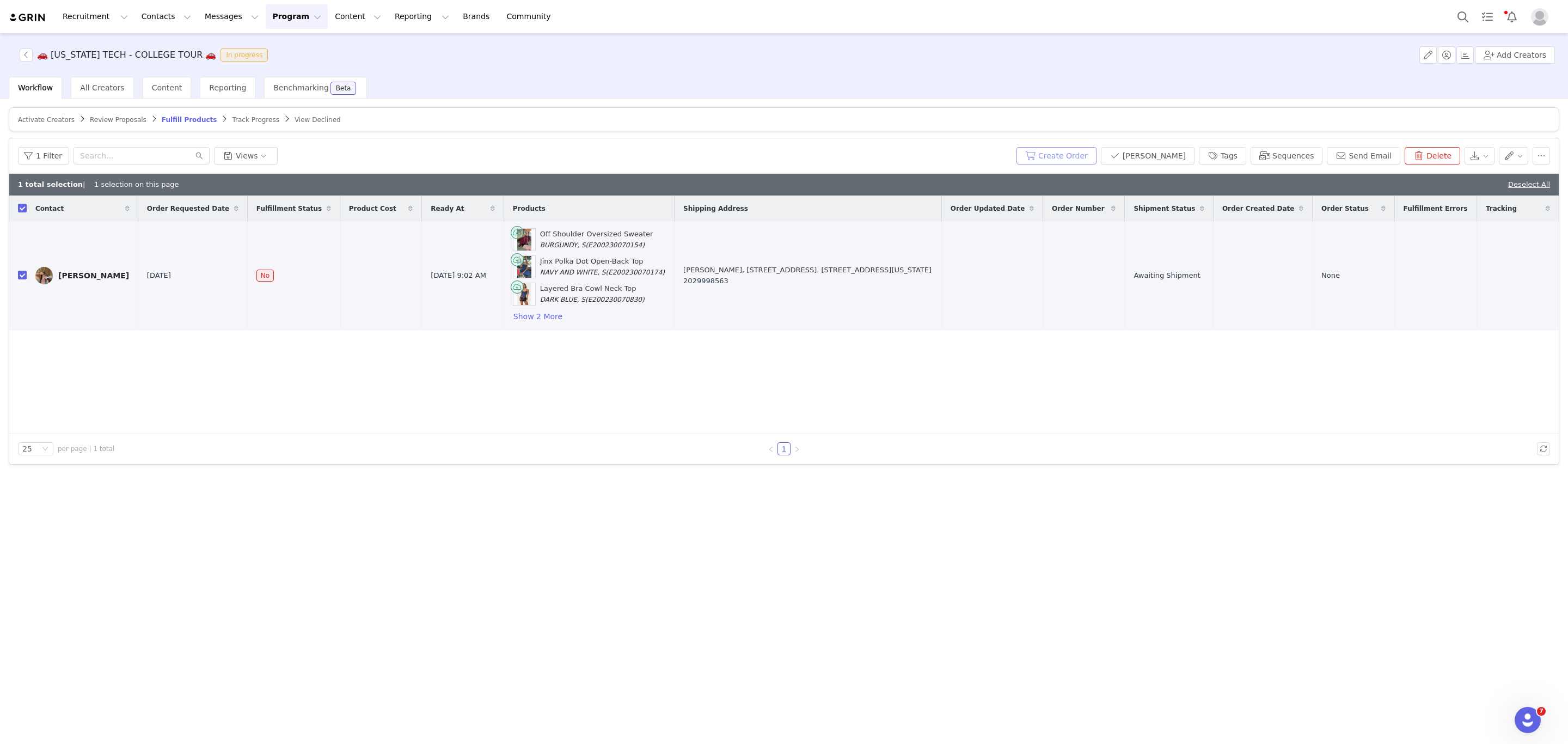
click at [1074, 149] on button "Create Order" at bounding box center [1056, 156] width 80 height 18
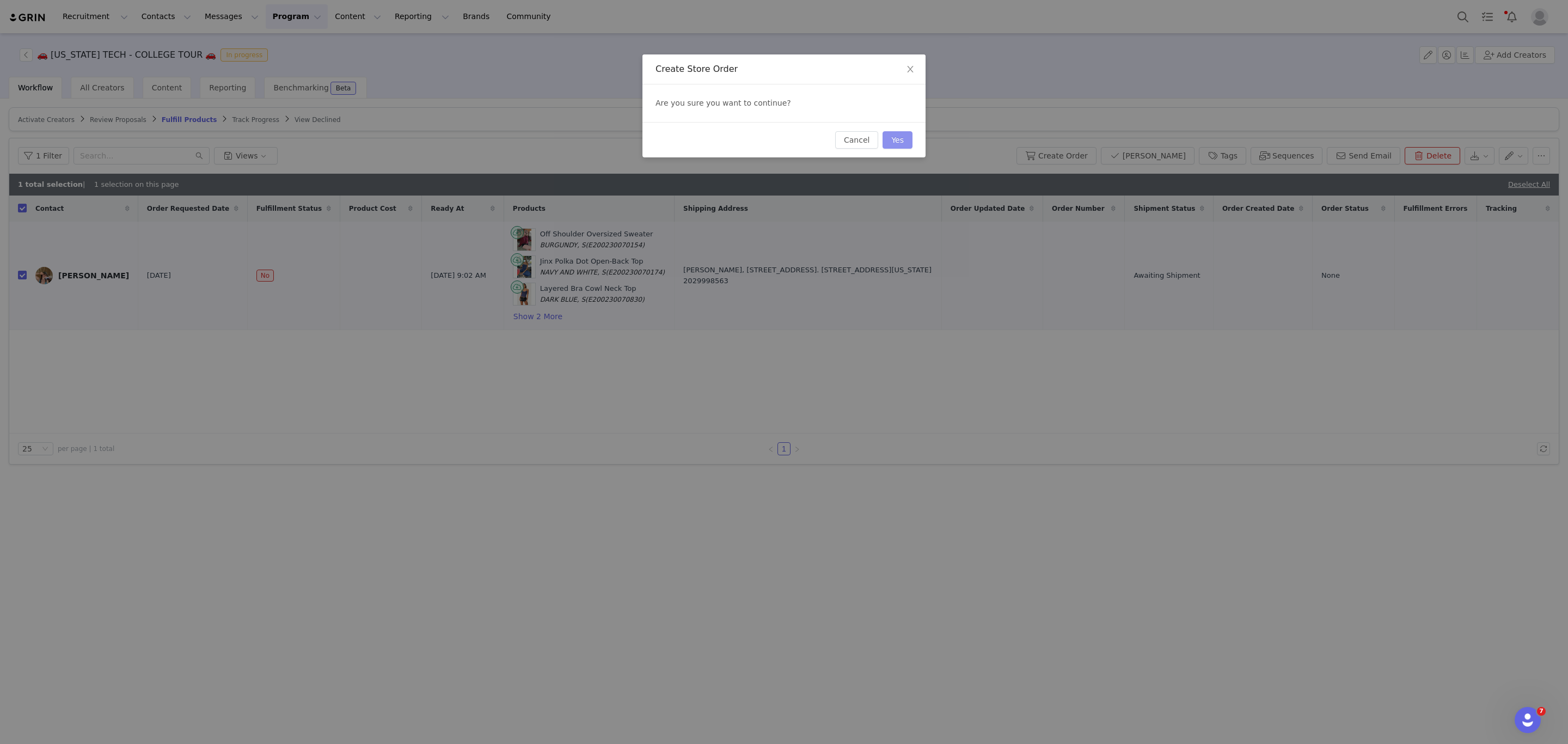
click at [908, 137] on button "Yes" at bounding box center [897, 140] width 30 height 18
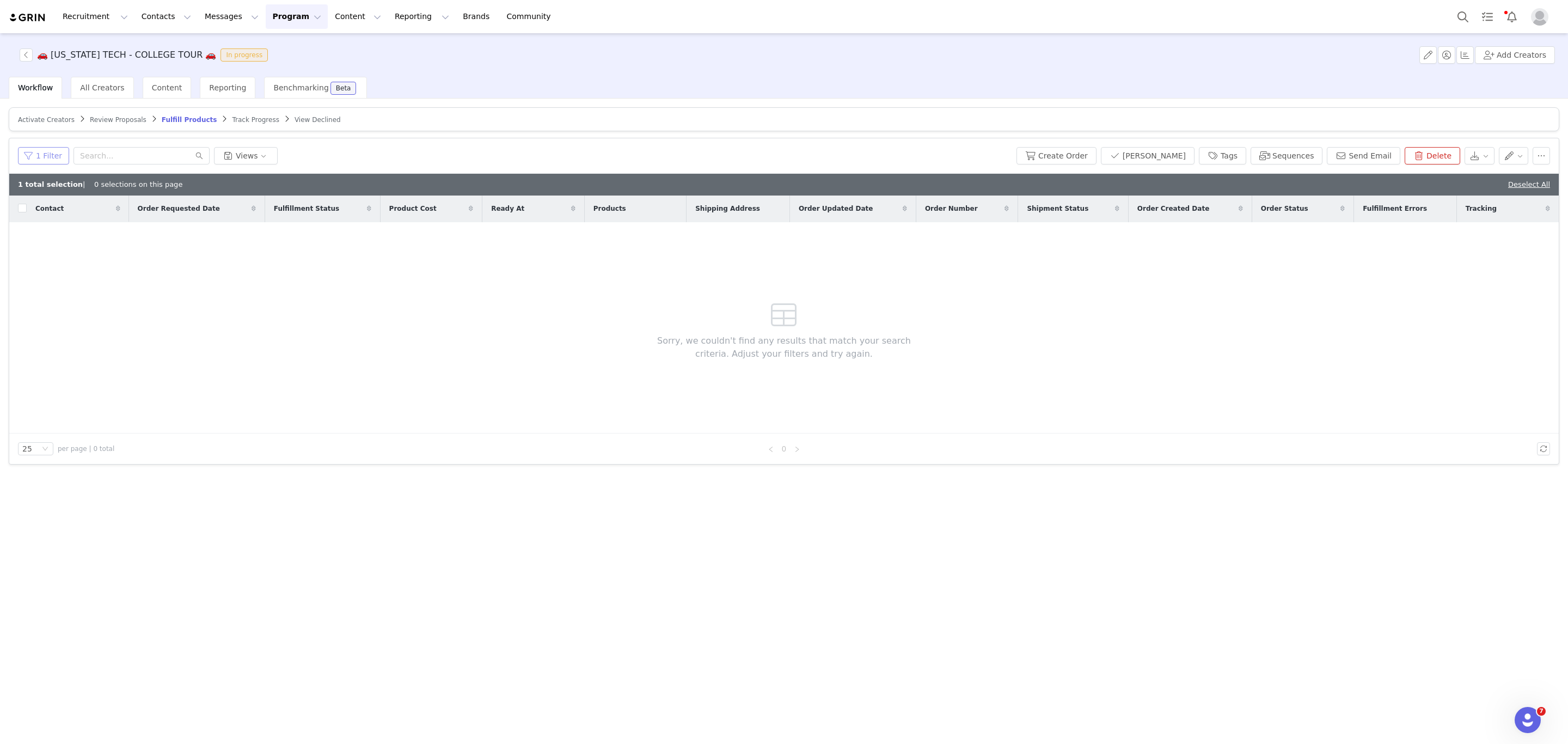
click at [44, 161] on button "1 Filter" at bounding box center [44, 156] width 51 height 18
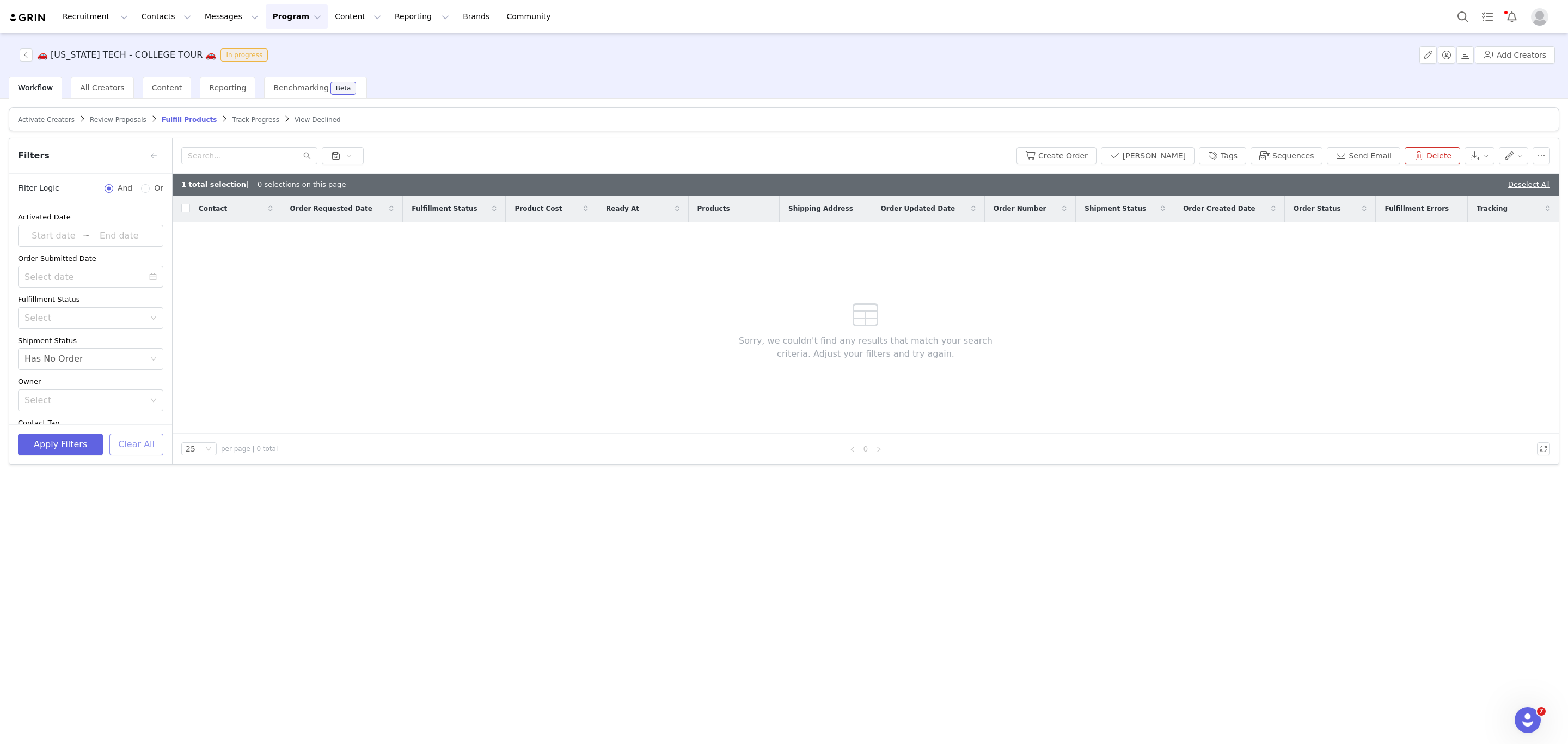
click at [154, 450] on button "Clear All" at bounding box center [136, 444] width 54 height 22
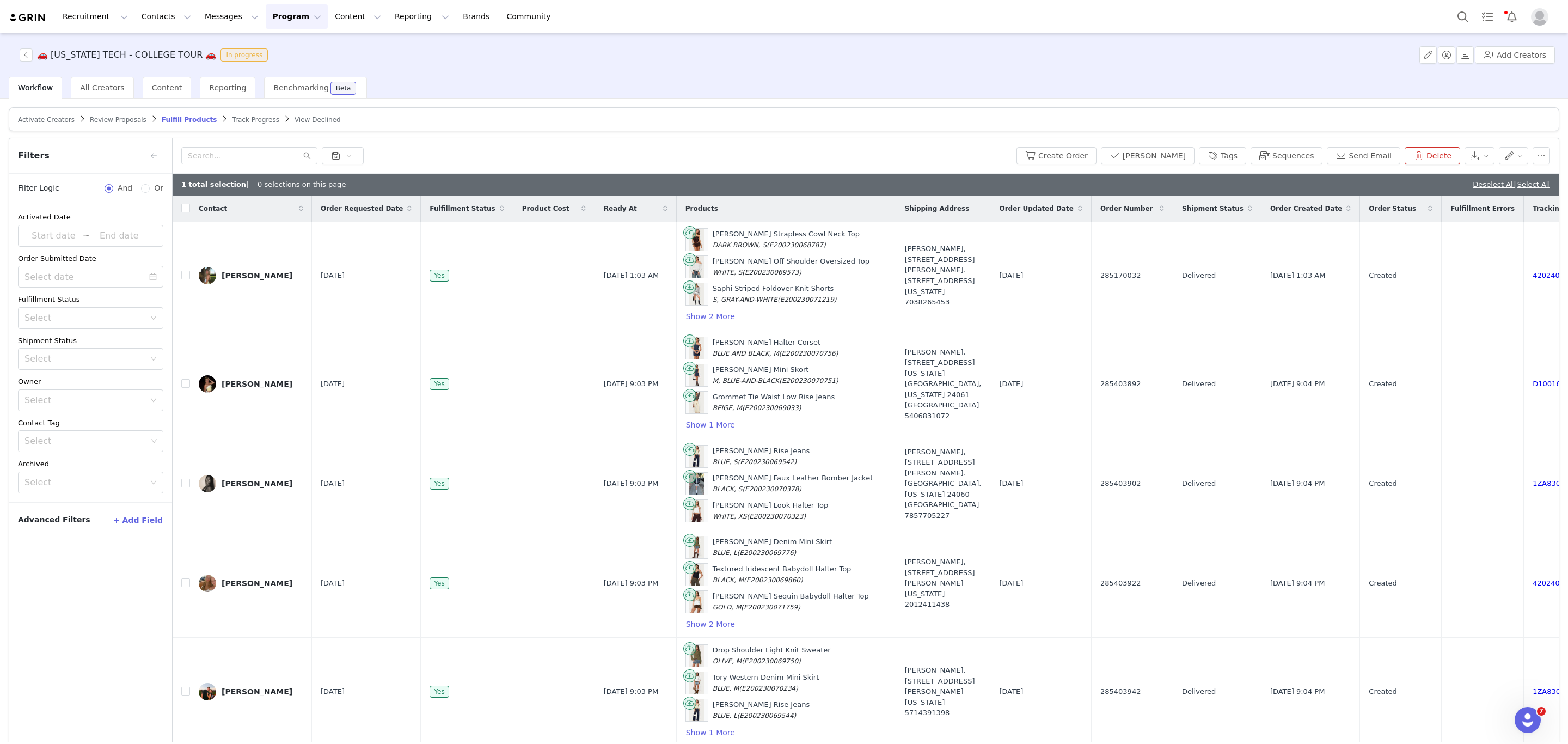
click at [190, 208] on div "Contact" at bounding box center [251, 208] width 122 height 26
click at [183, 208] on input "checkbox" at bounding box center [186, 208] width 9 height 9
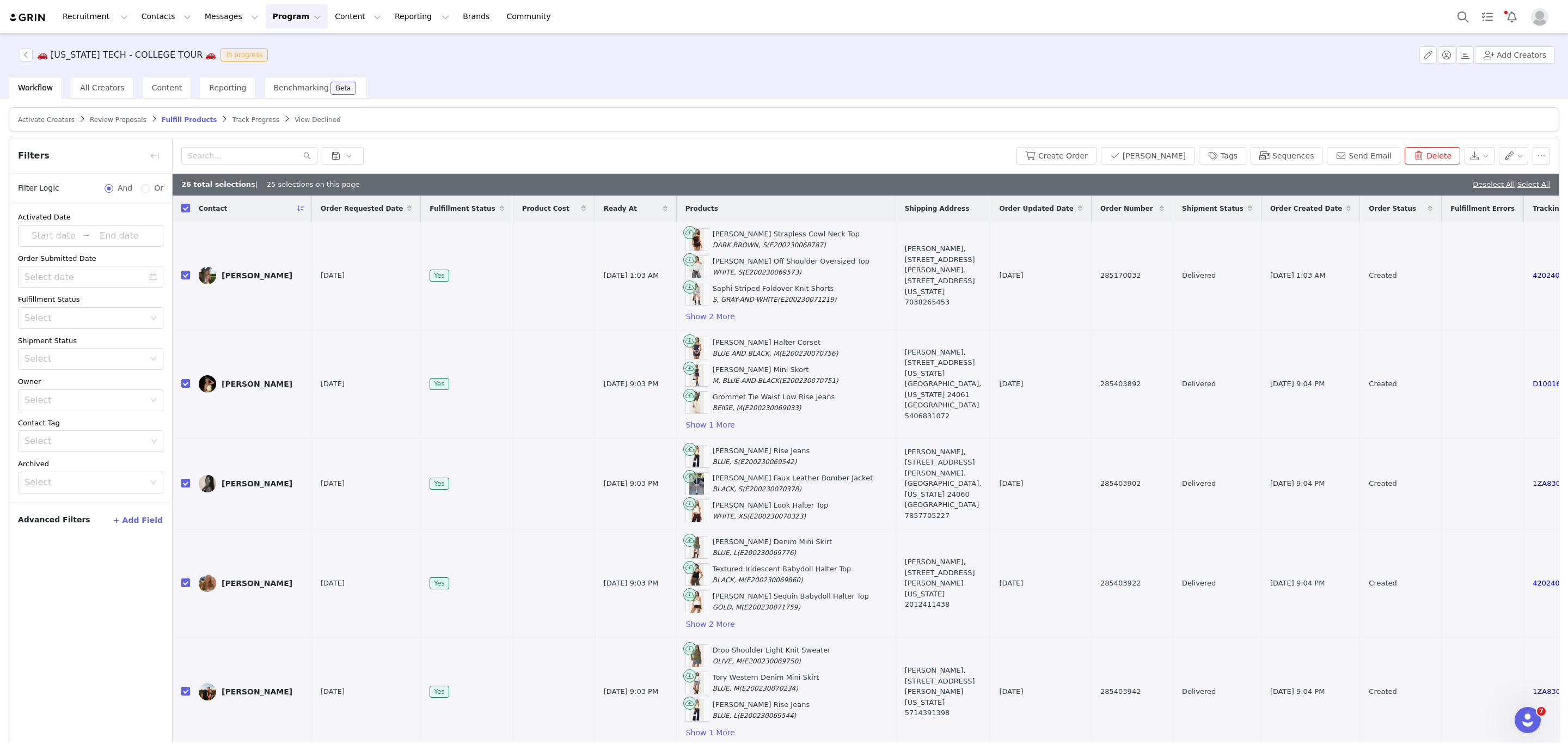
checkbox input "true"
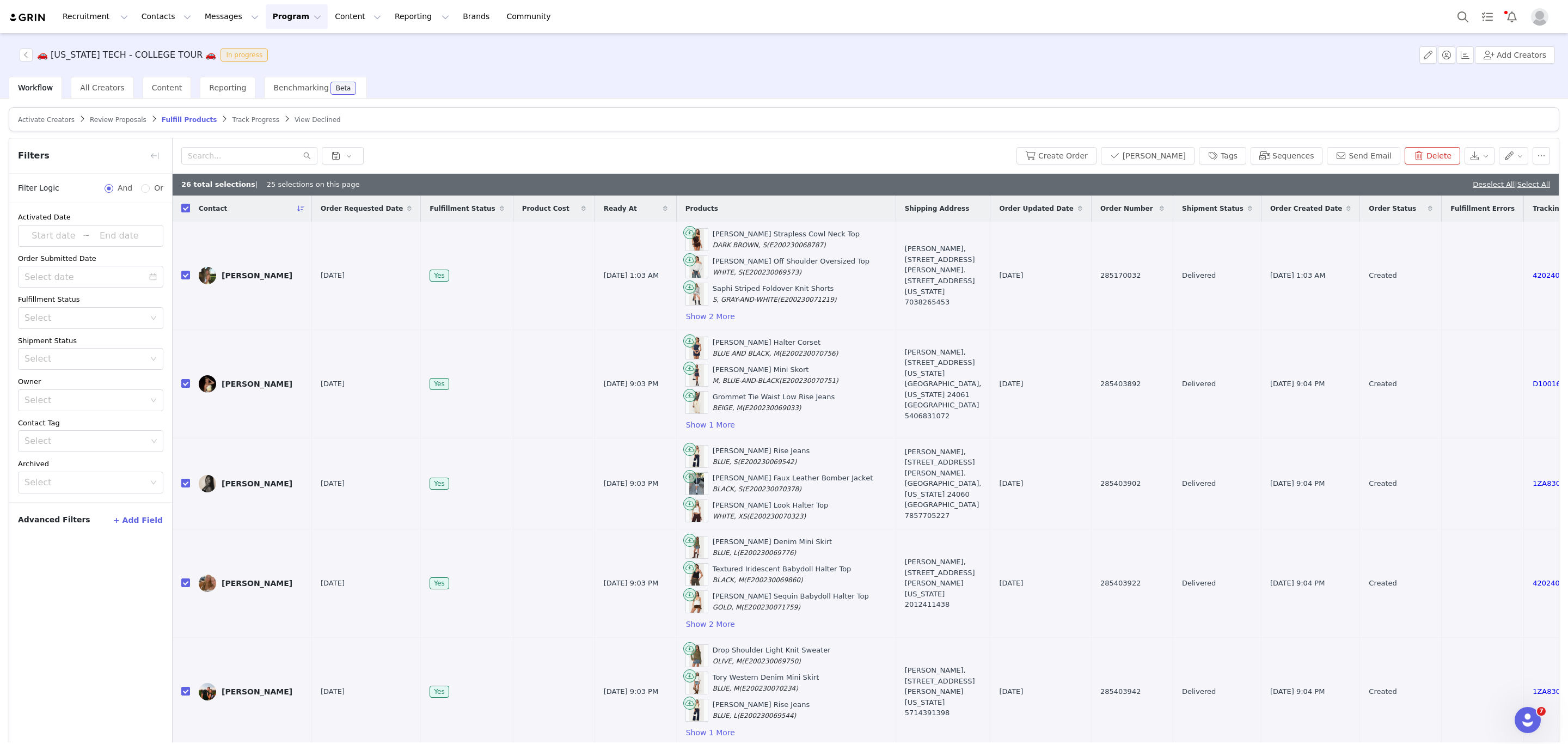
checkbox input "true"
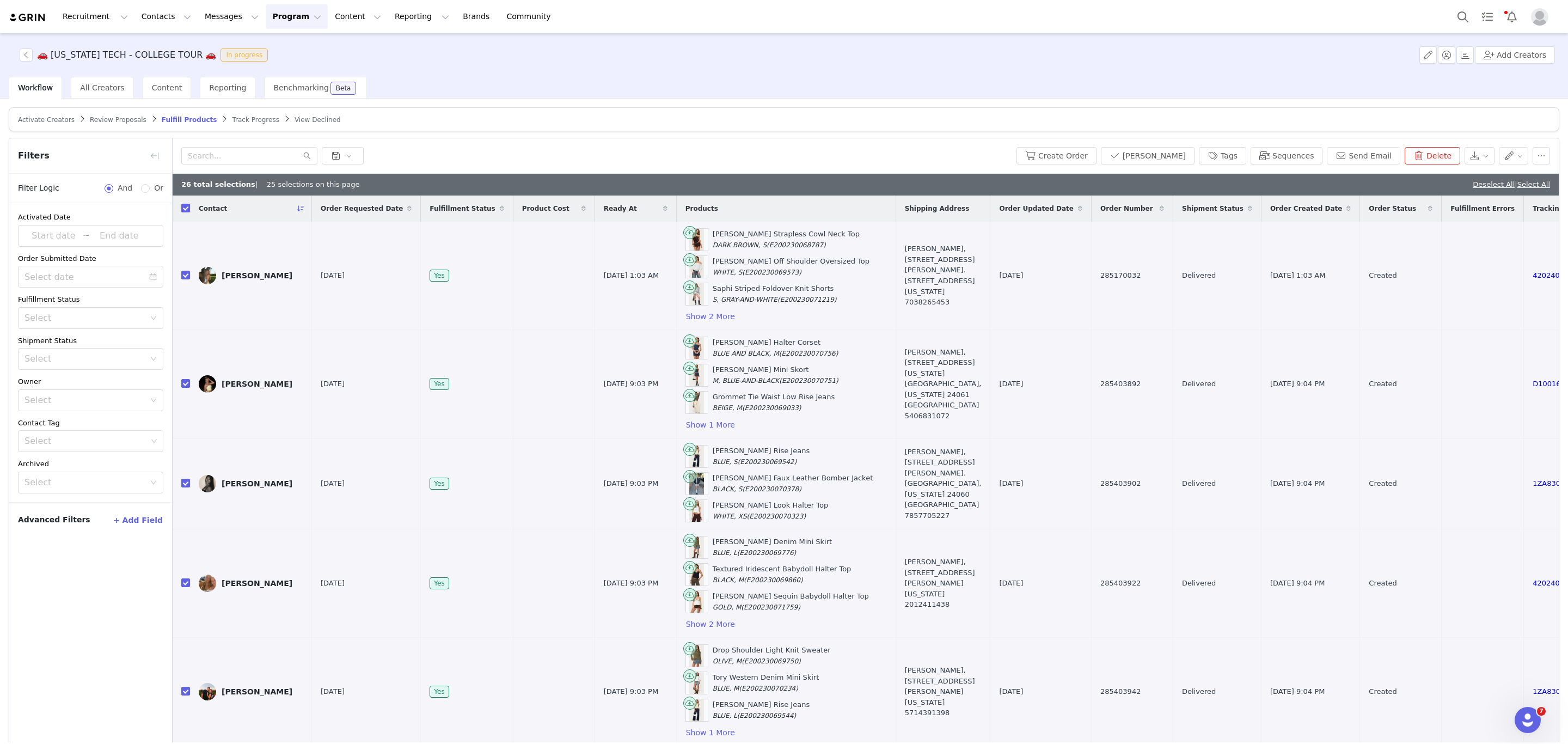
checkbox input "true"
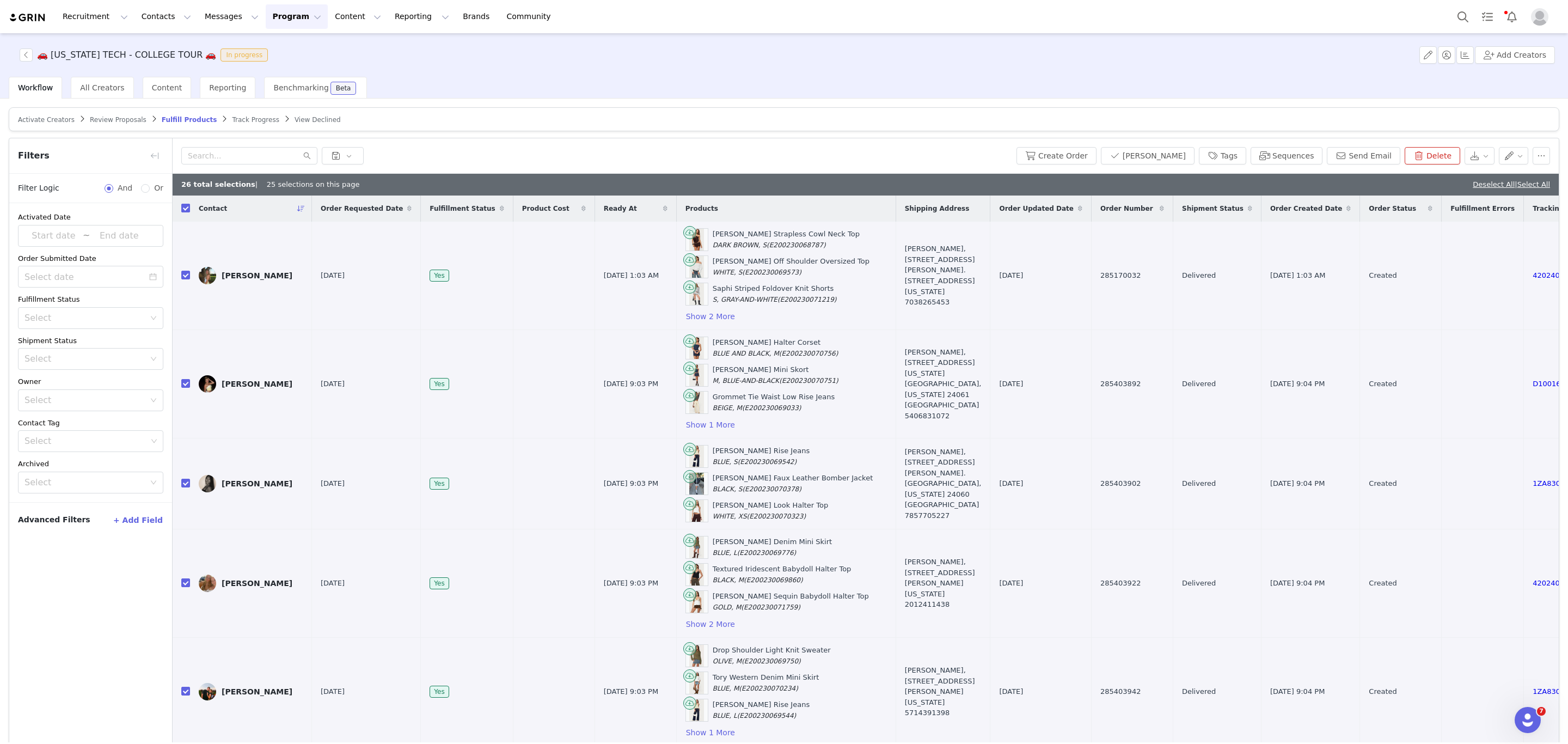
checkbox input "true"
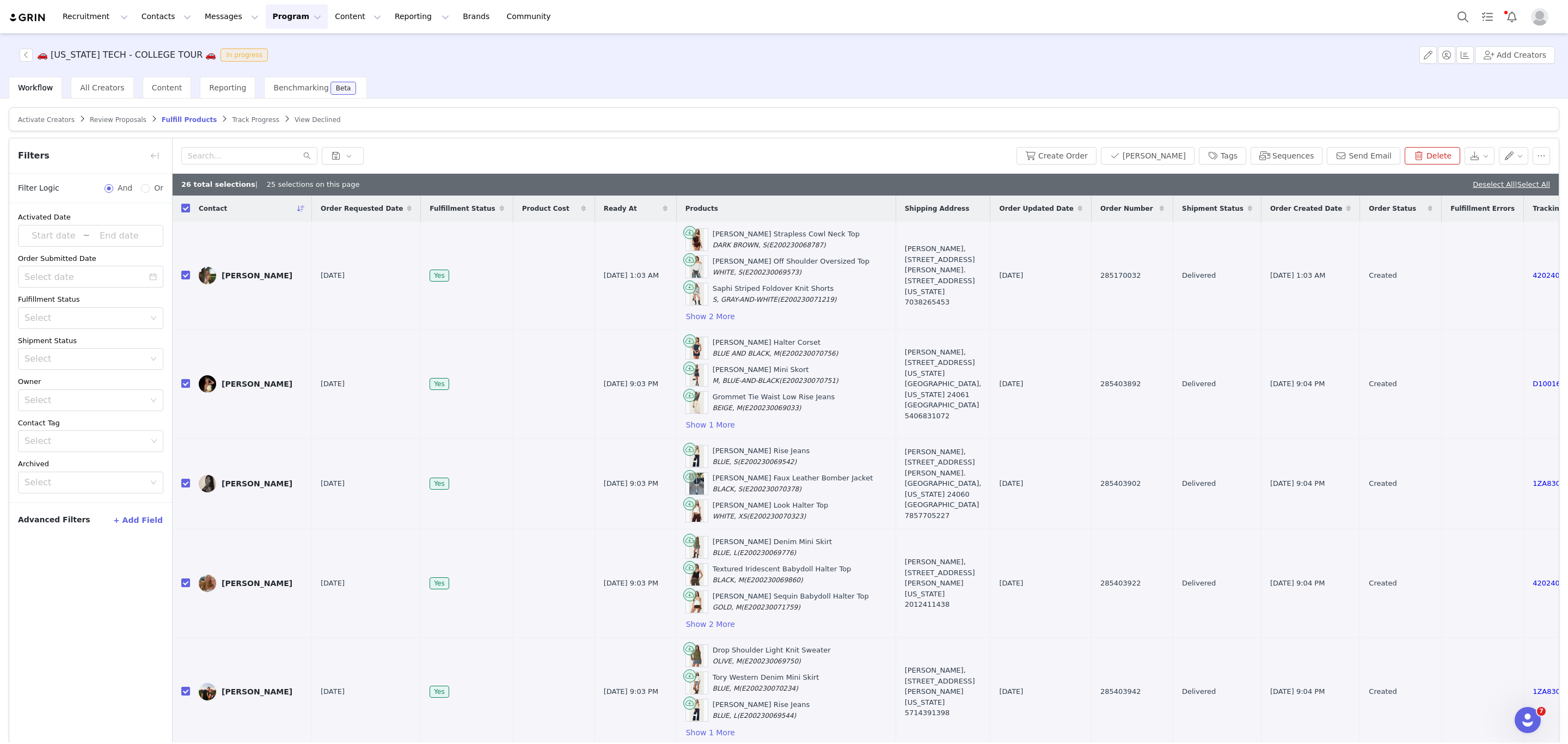
checkbox input "true"
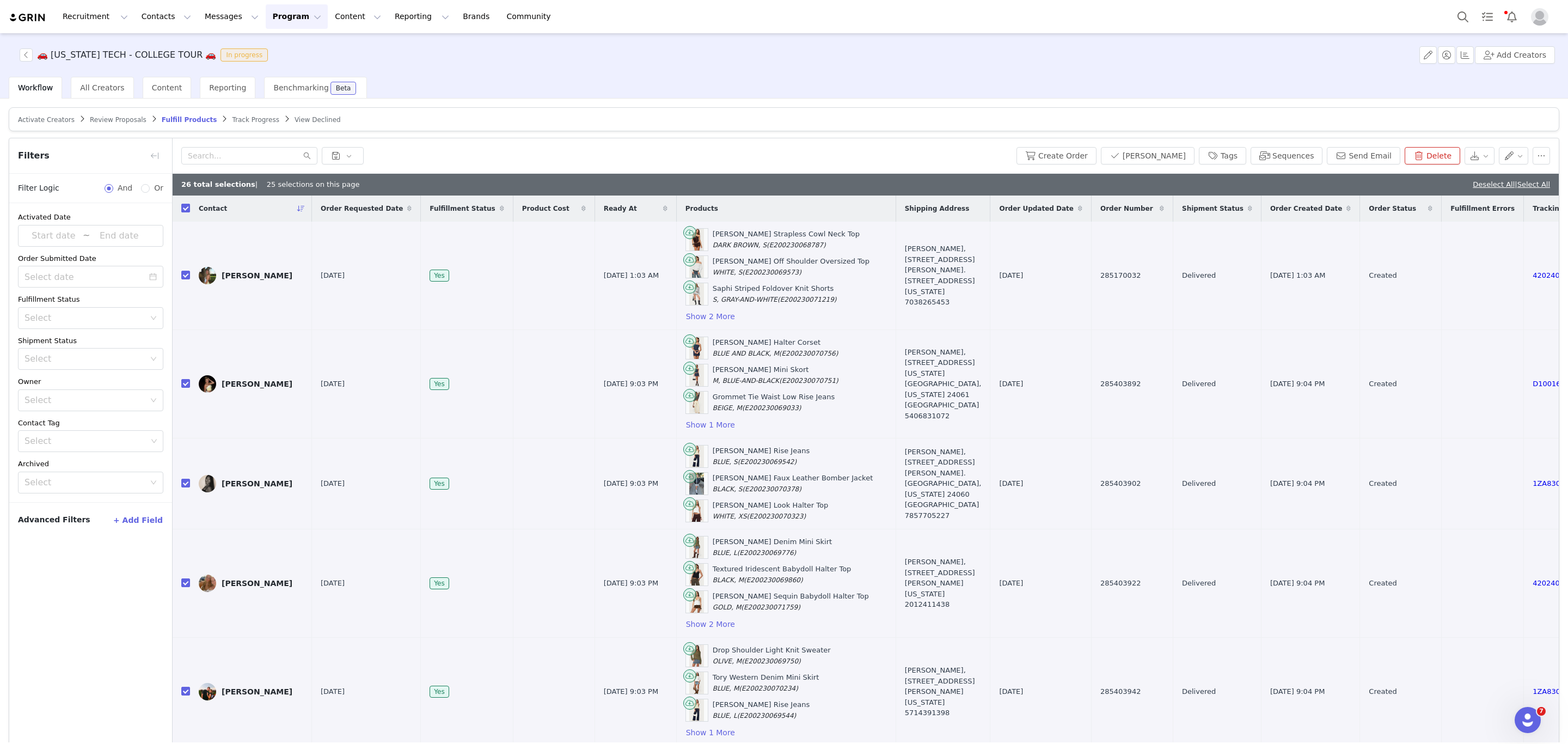
checkbox input "true"
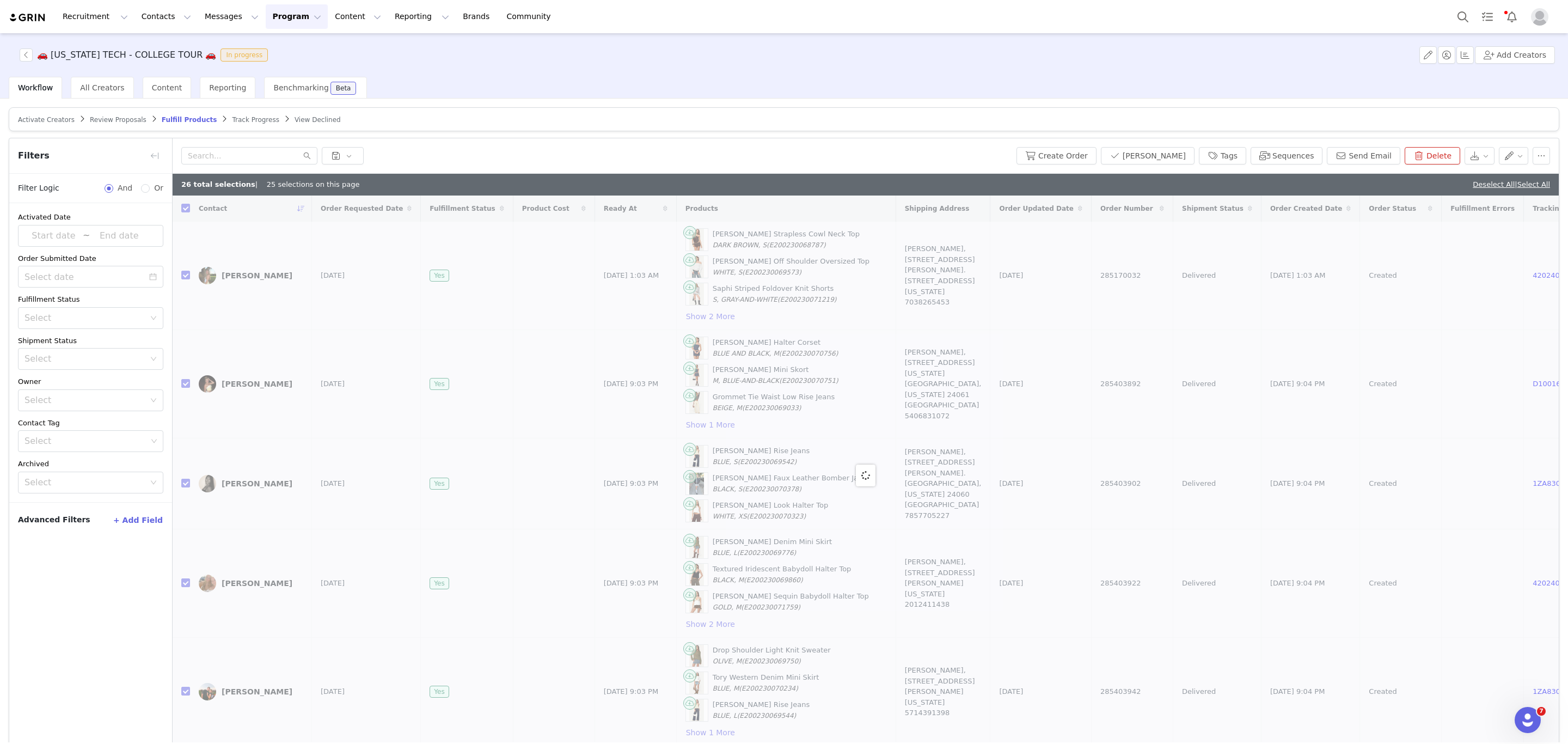
checkbox input "false"
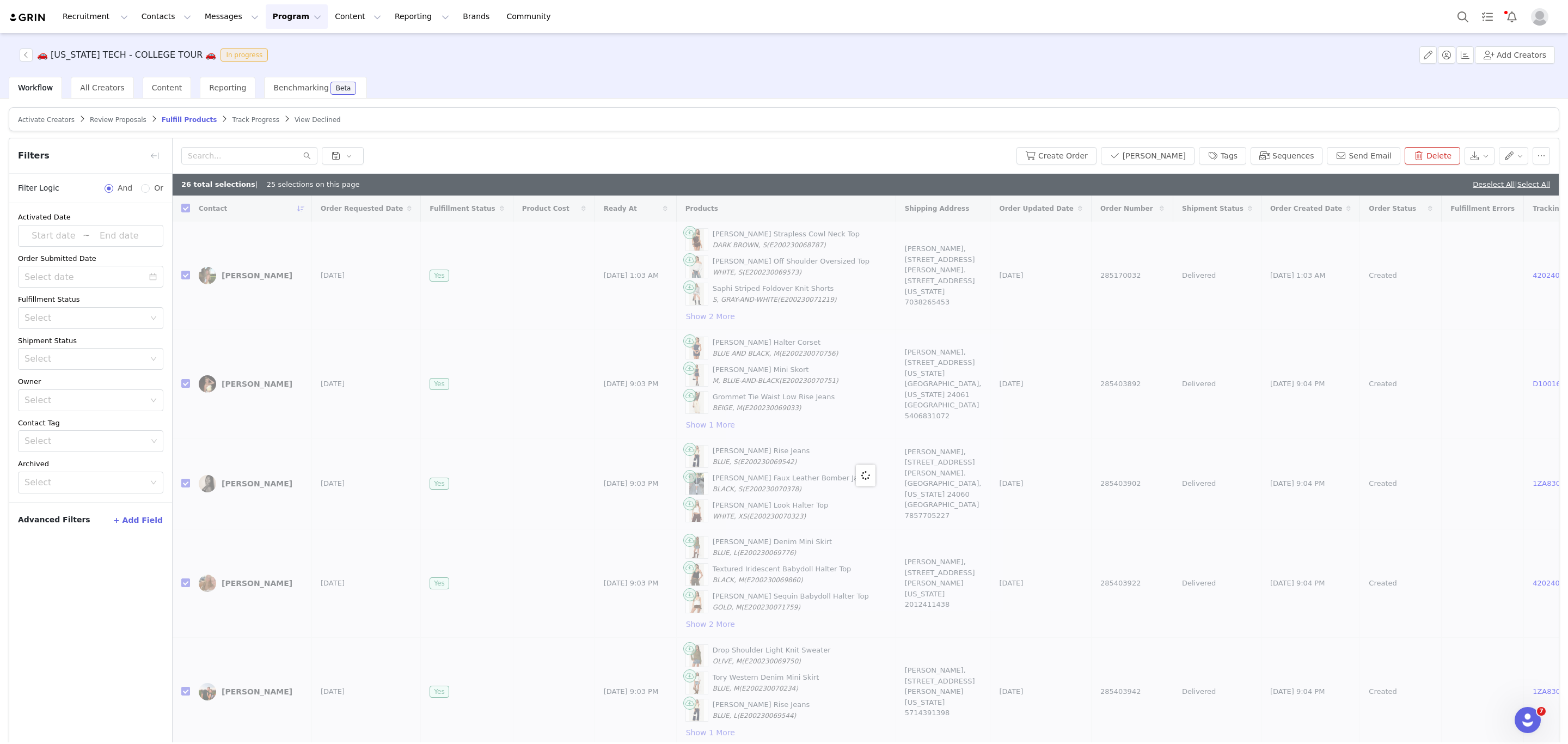
checkbox input "false"
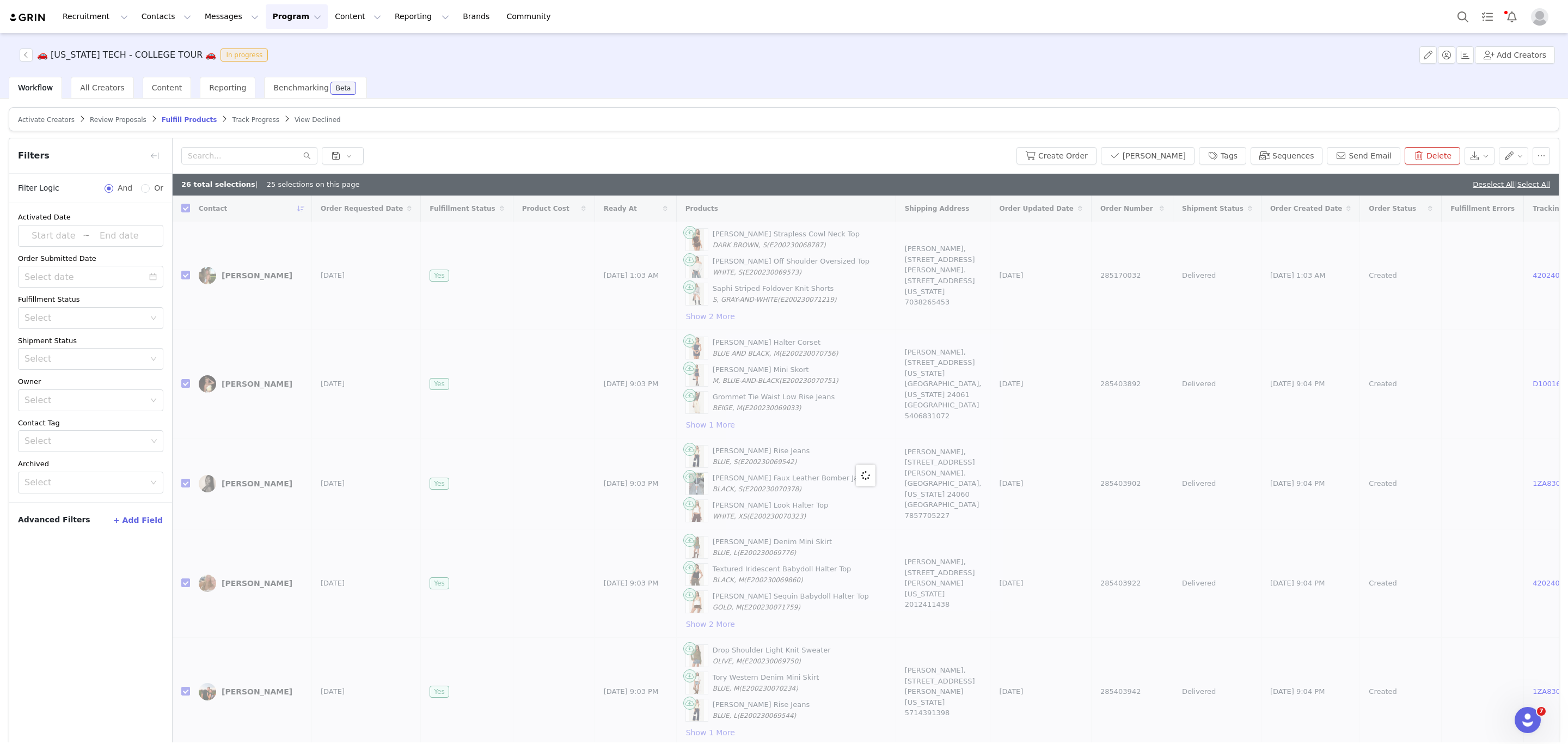
checkbox input "false"
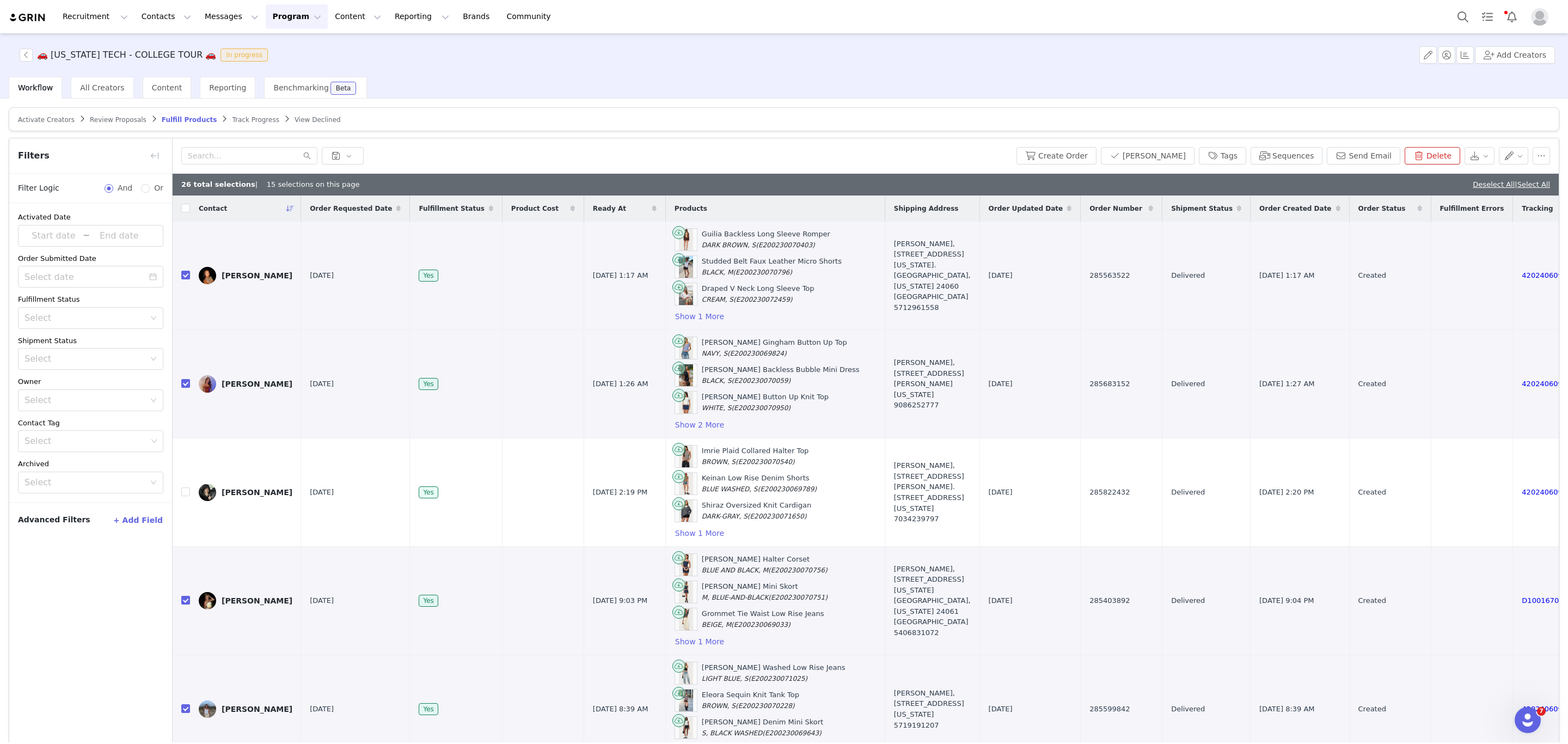
click at [1474, 184] on link "Deselect All" at bounding box center [1493, 184] width 42 height 8
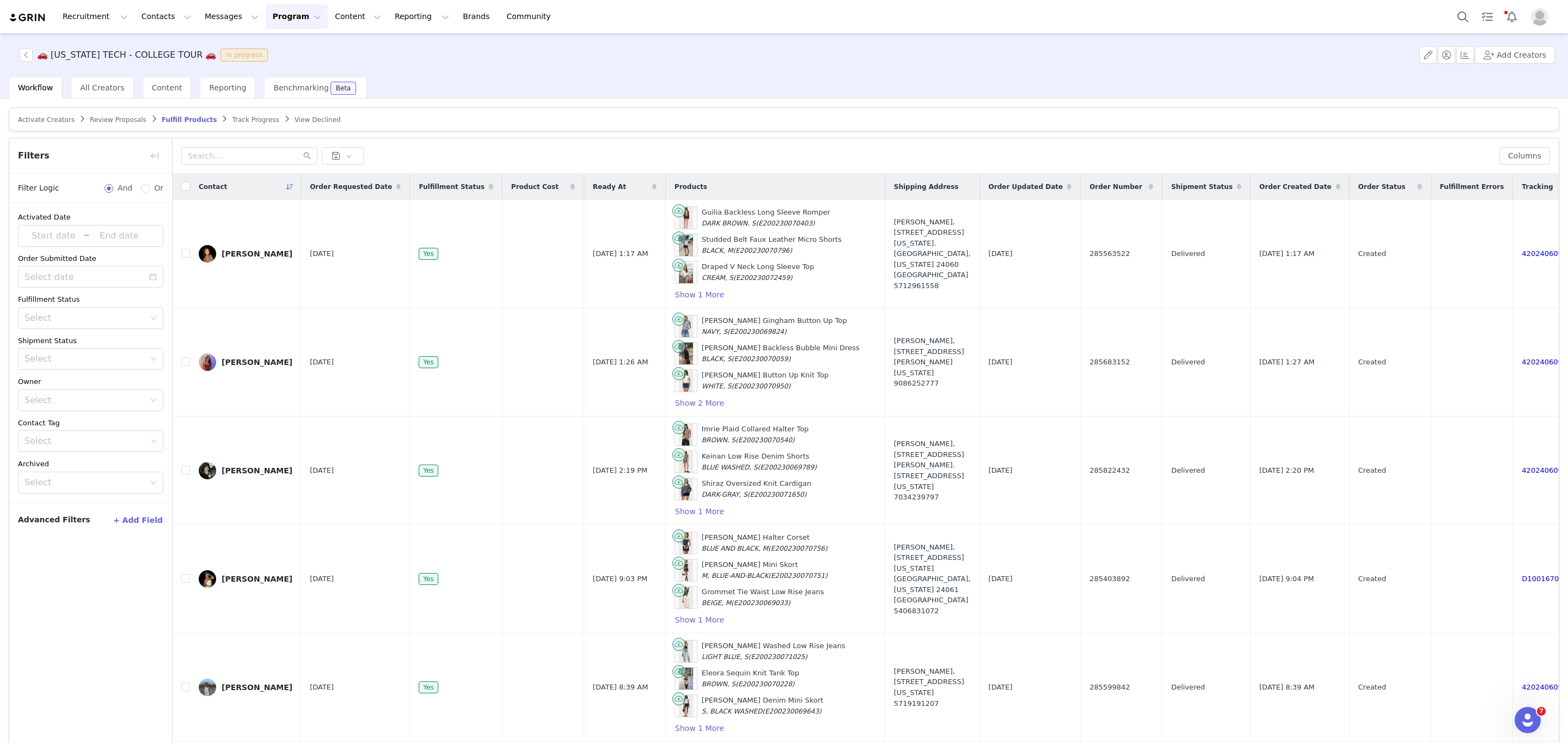
checkbox input "false"
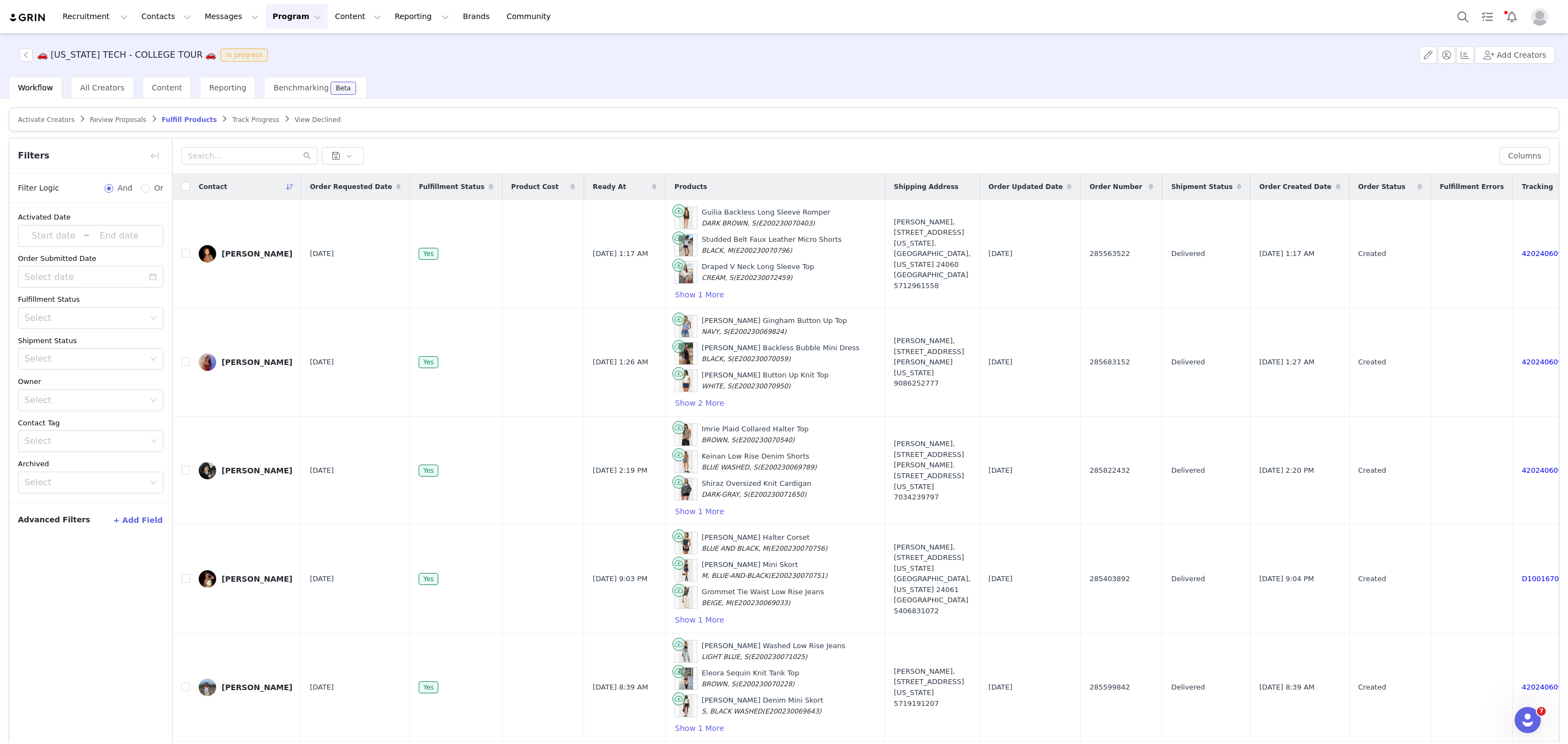
checkbox input "false"
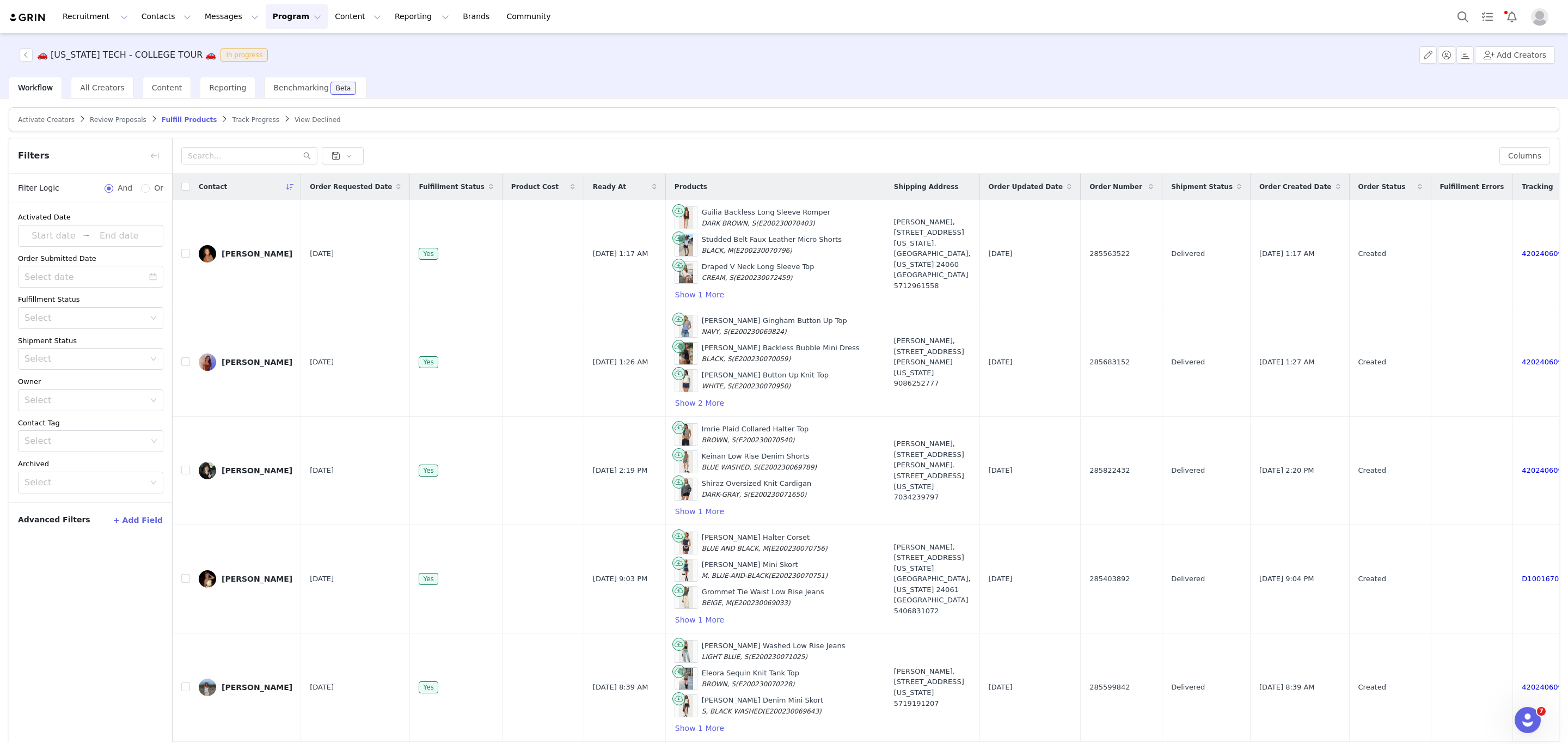
checkbox input "false"
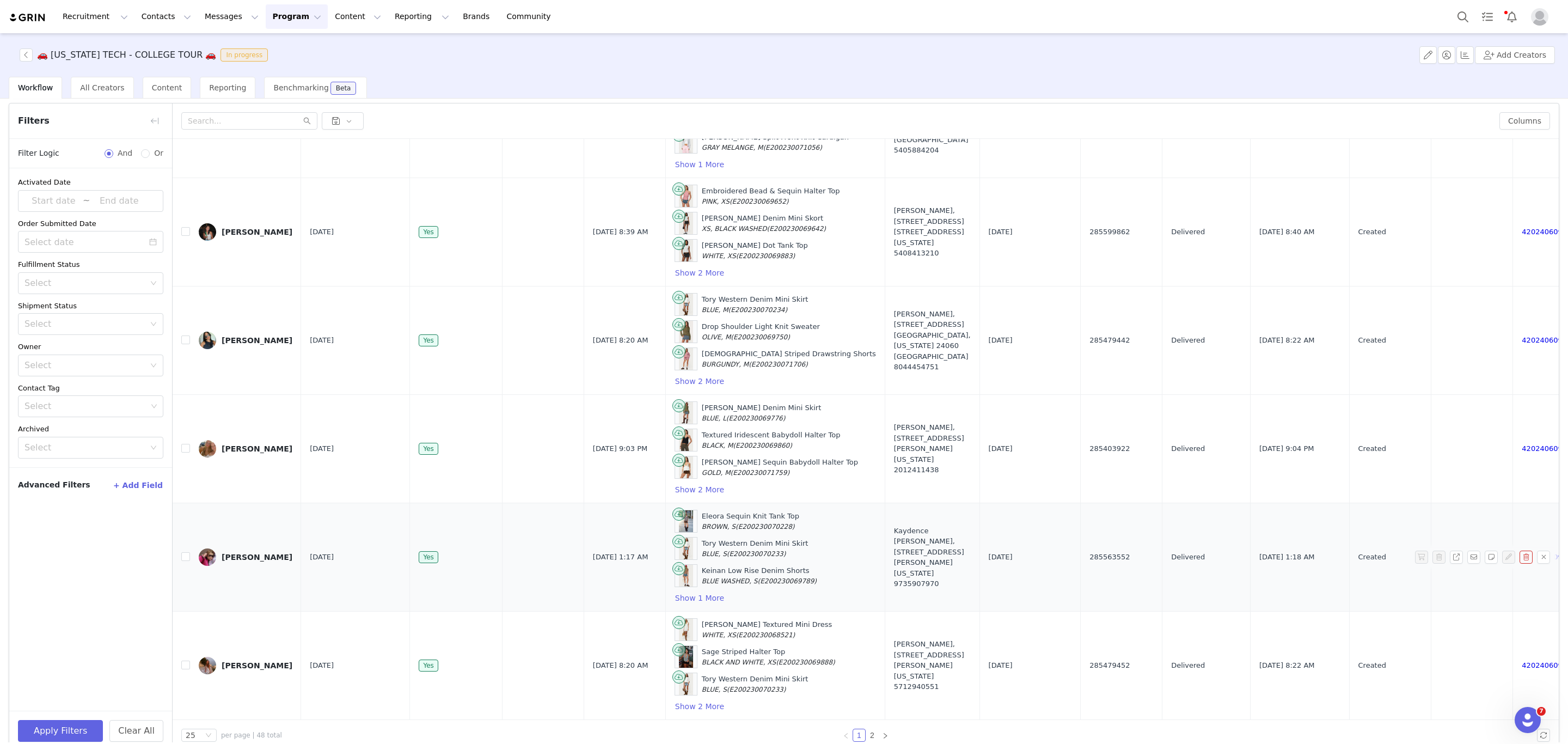
scroll to position [53, 0]
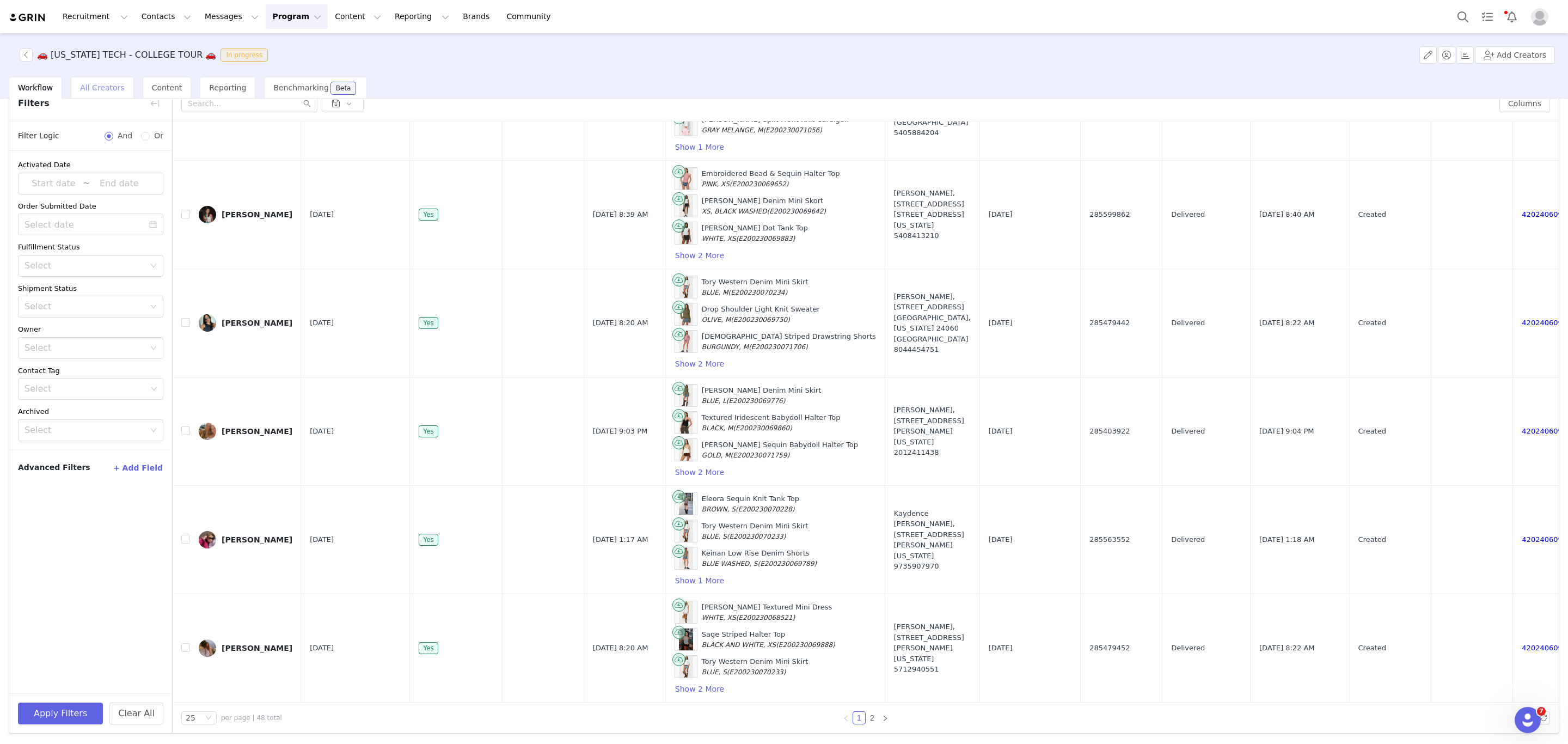
click at [113, 83] on span "All Creators" at bounding box center [102, 88] width 44 height 9
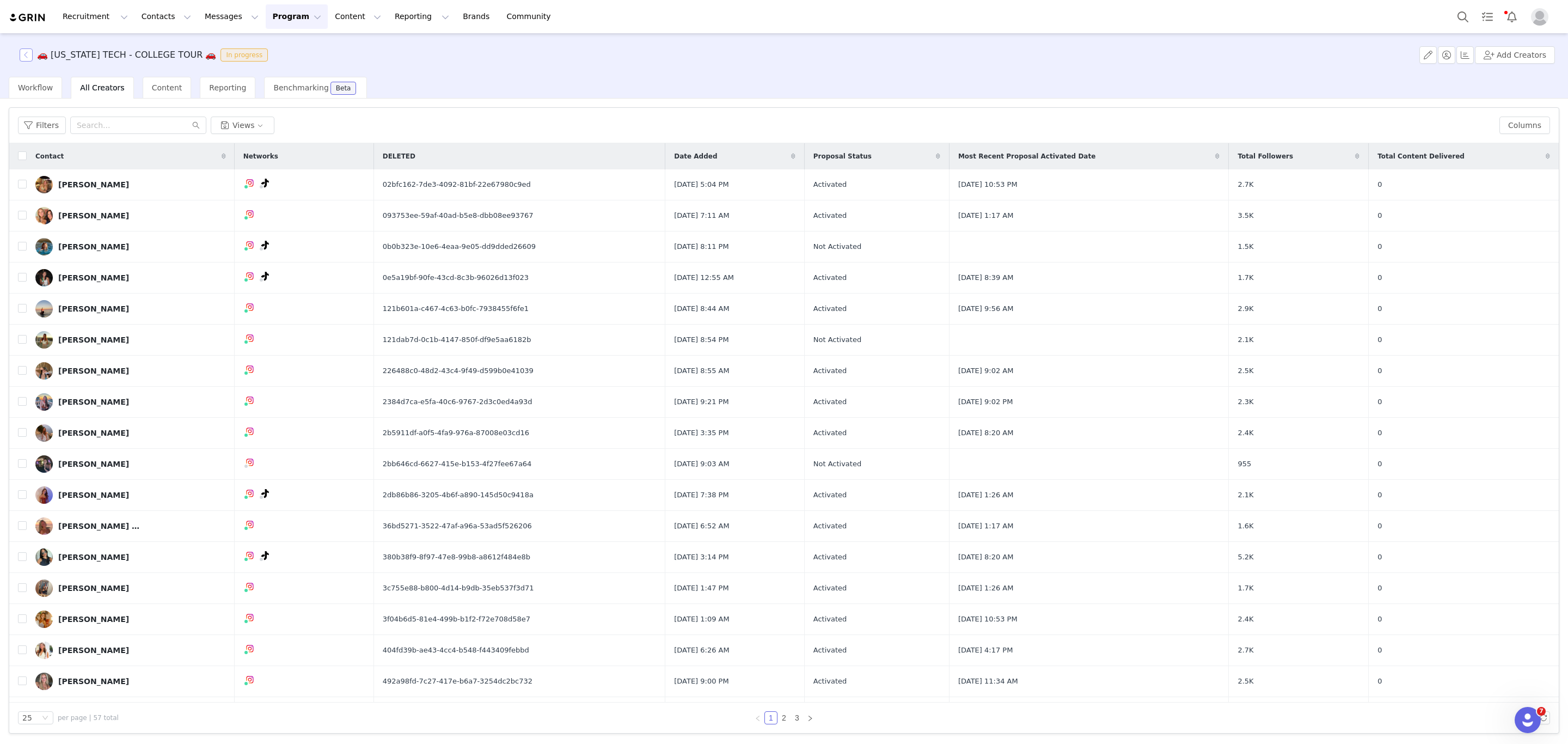
click at [29, 53] on button "button" at bounding box center [26, 55] width 13 height 13
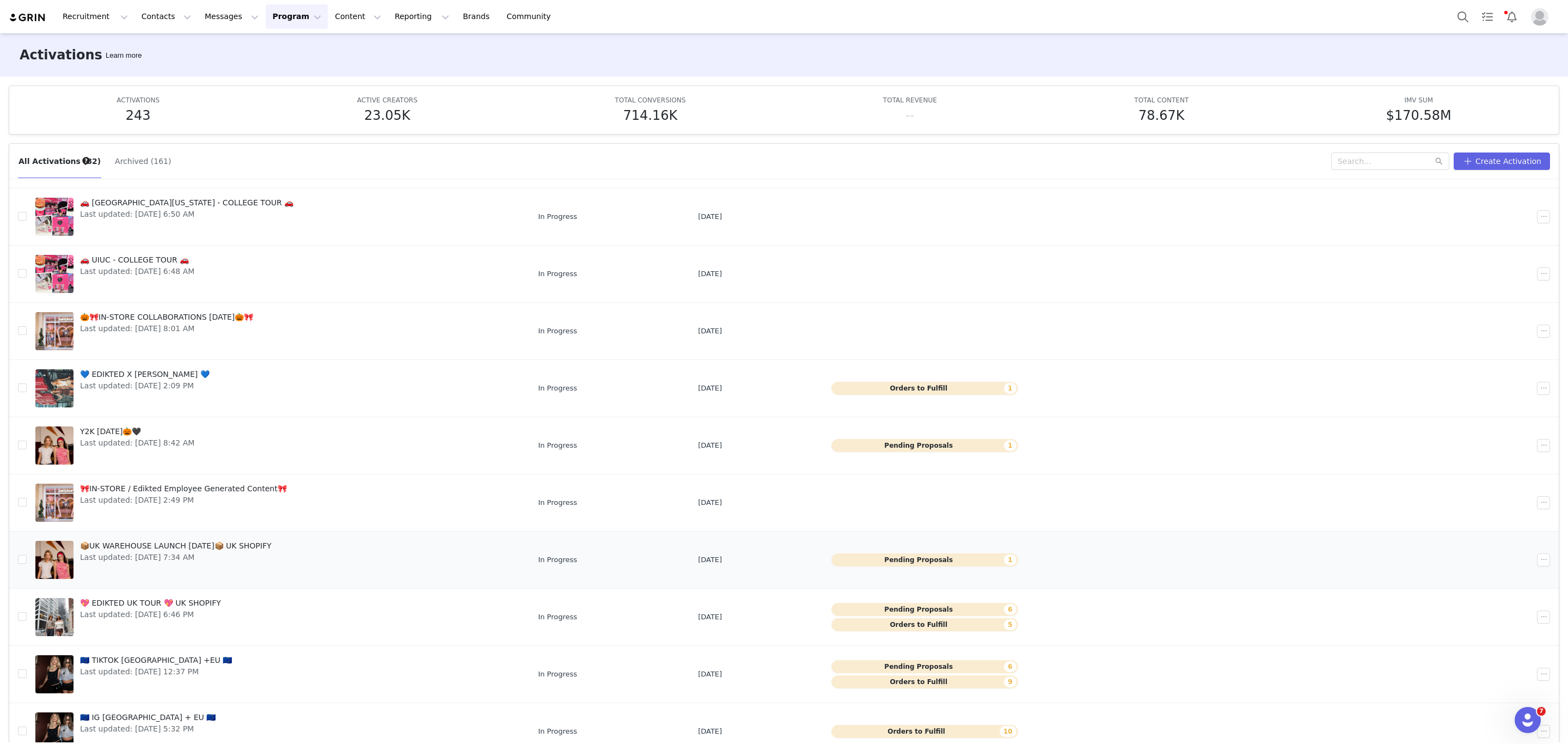
scroll to position [58, 0]
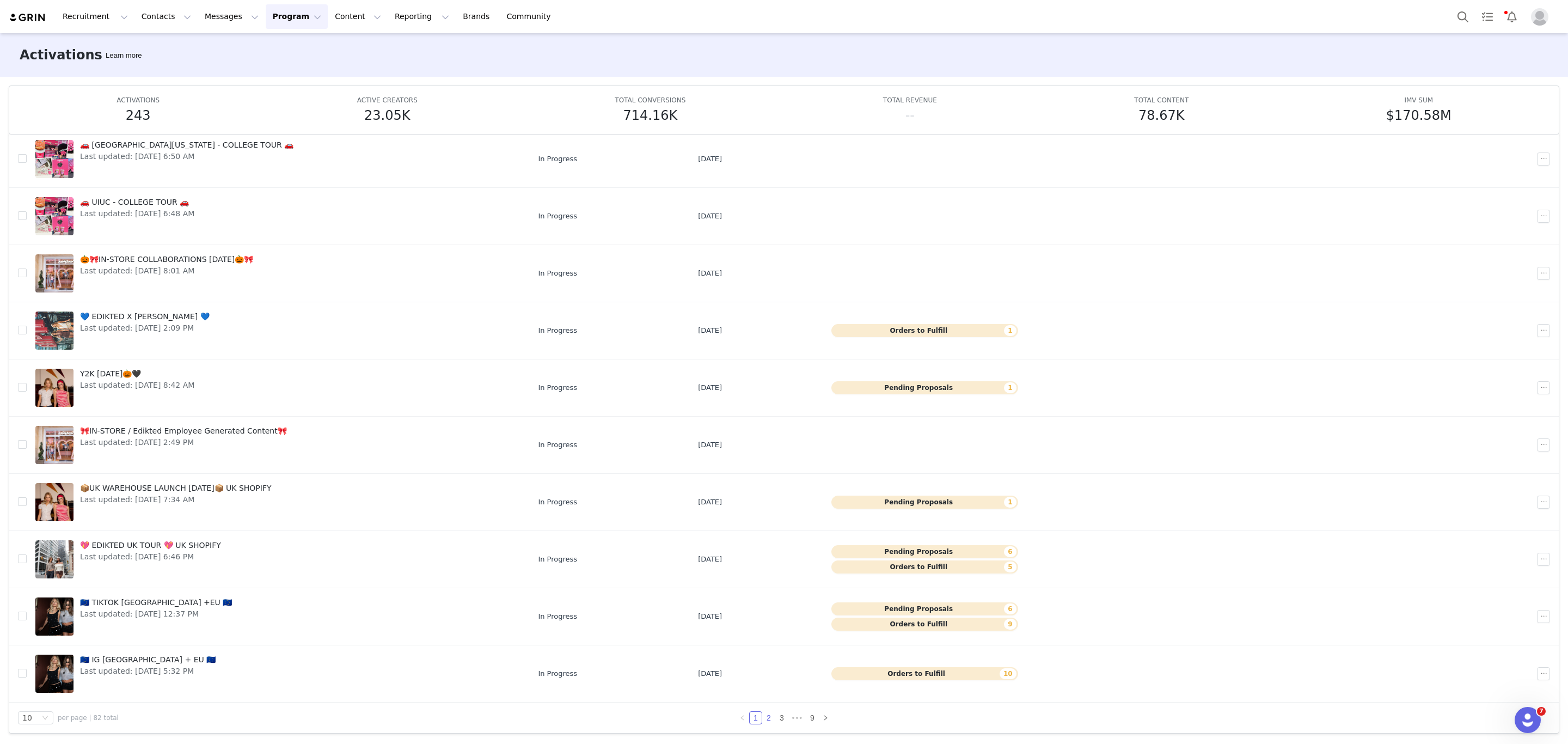
click at [766, 716] on link "2" at bounding box center [769, 718] width 12 height 12
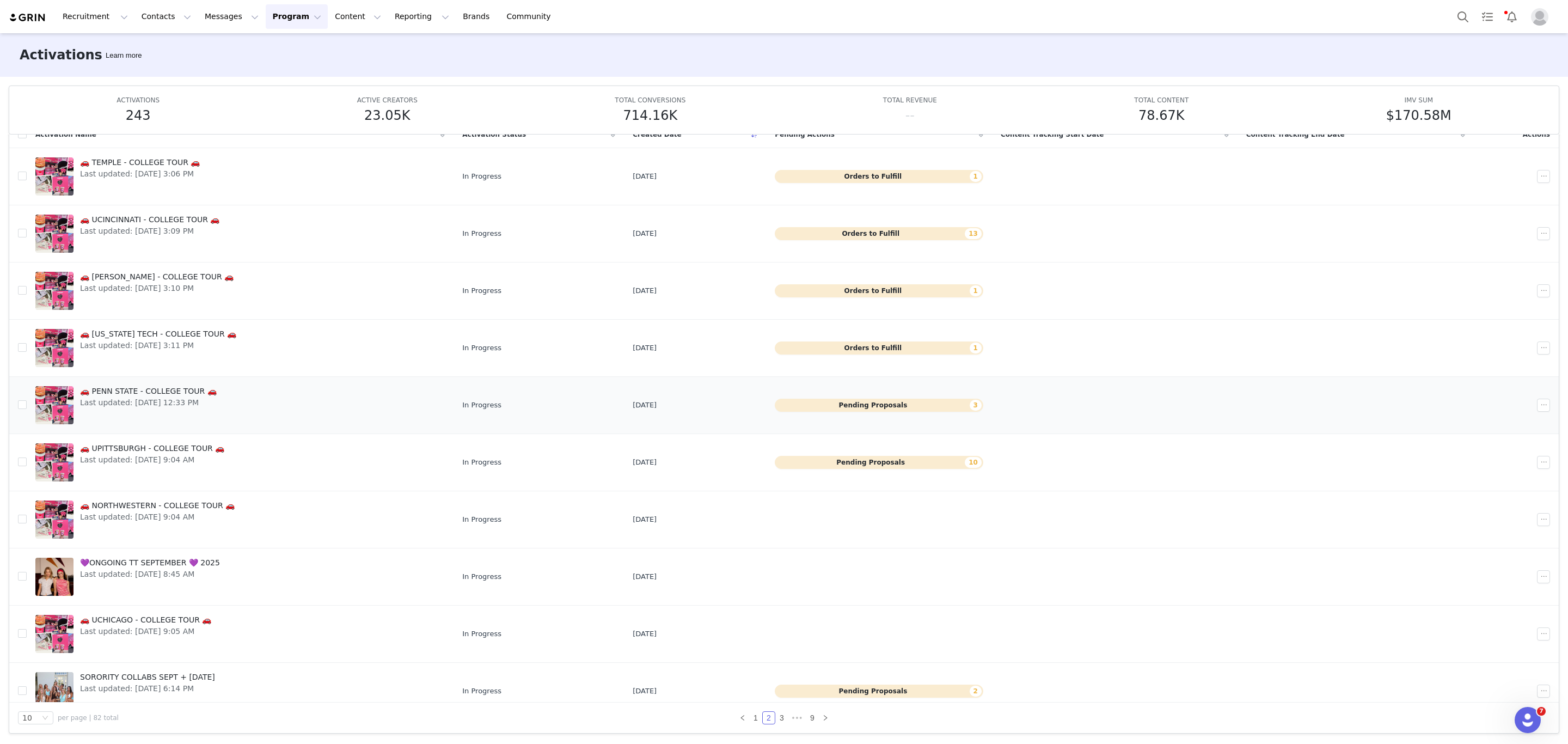
click at [136, 396] on span "🚗 PENN STATE - COLLEGE TOUR 🚗" at bounding box center [148, 391] width 137 height 12
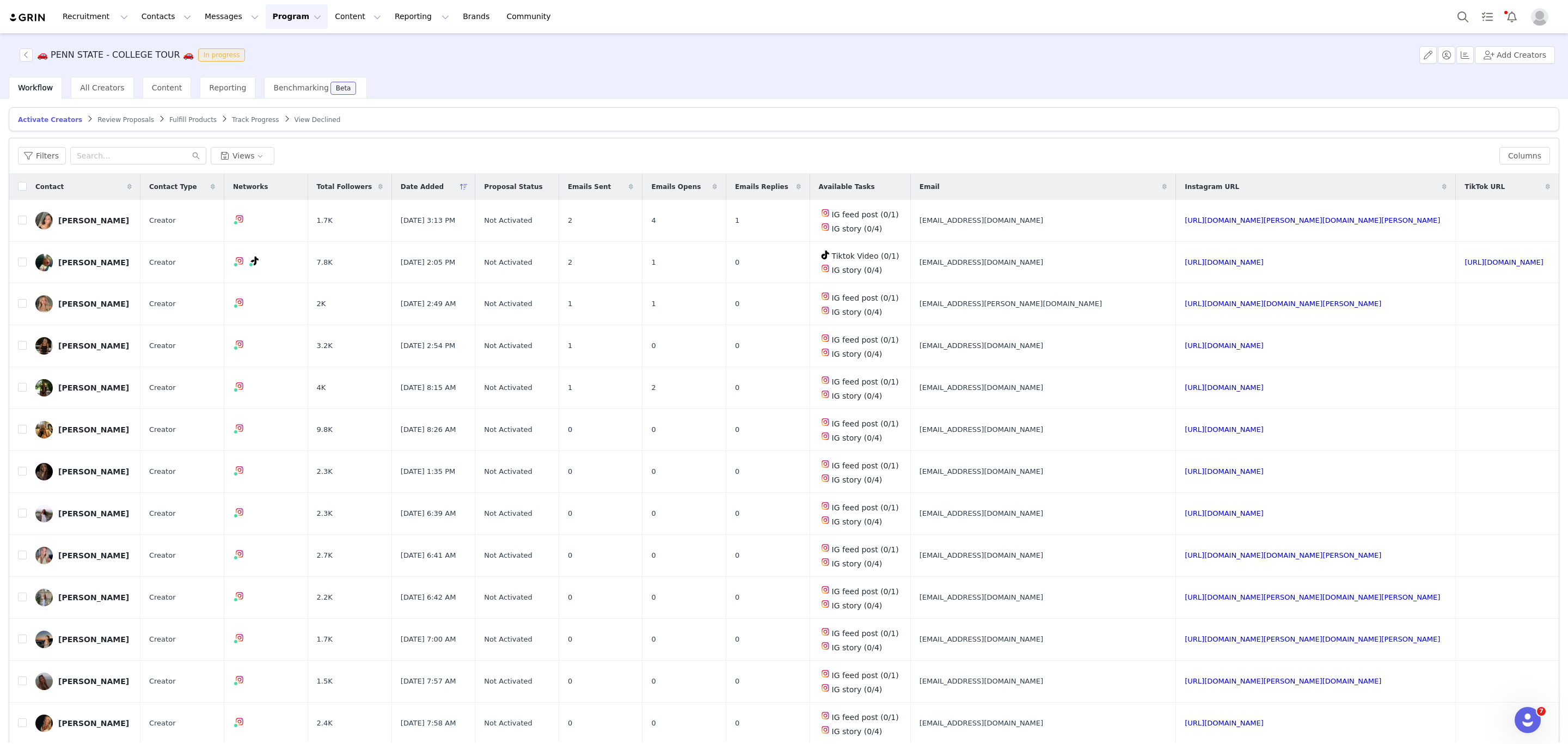
click at [111, 121] on span "Review Proposals" at bounding box center [125, 120] width 57 height 8
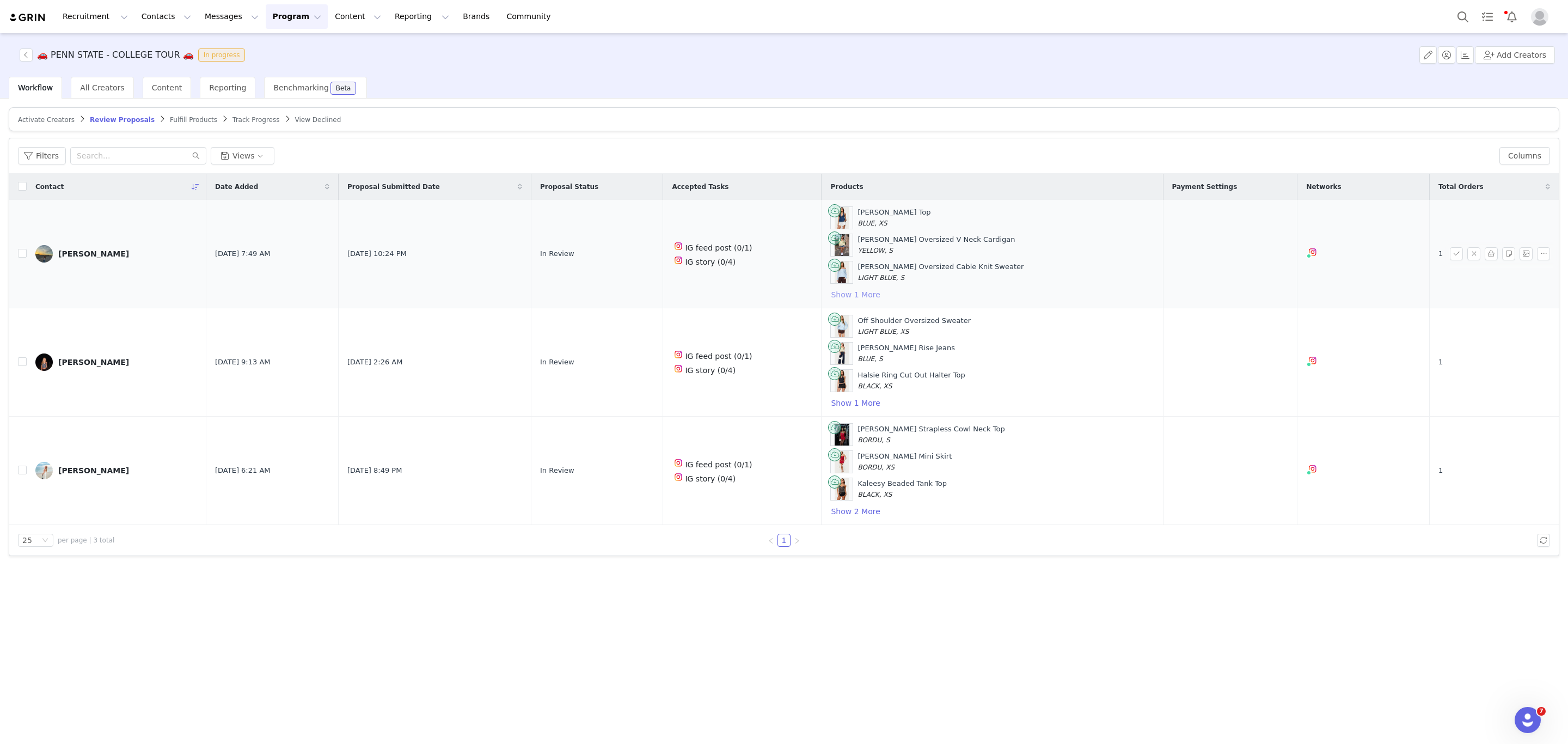
click at [856, 297] on button "Show 1 More" at bounding box center [855, 294] width 50 height 13
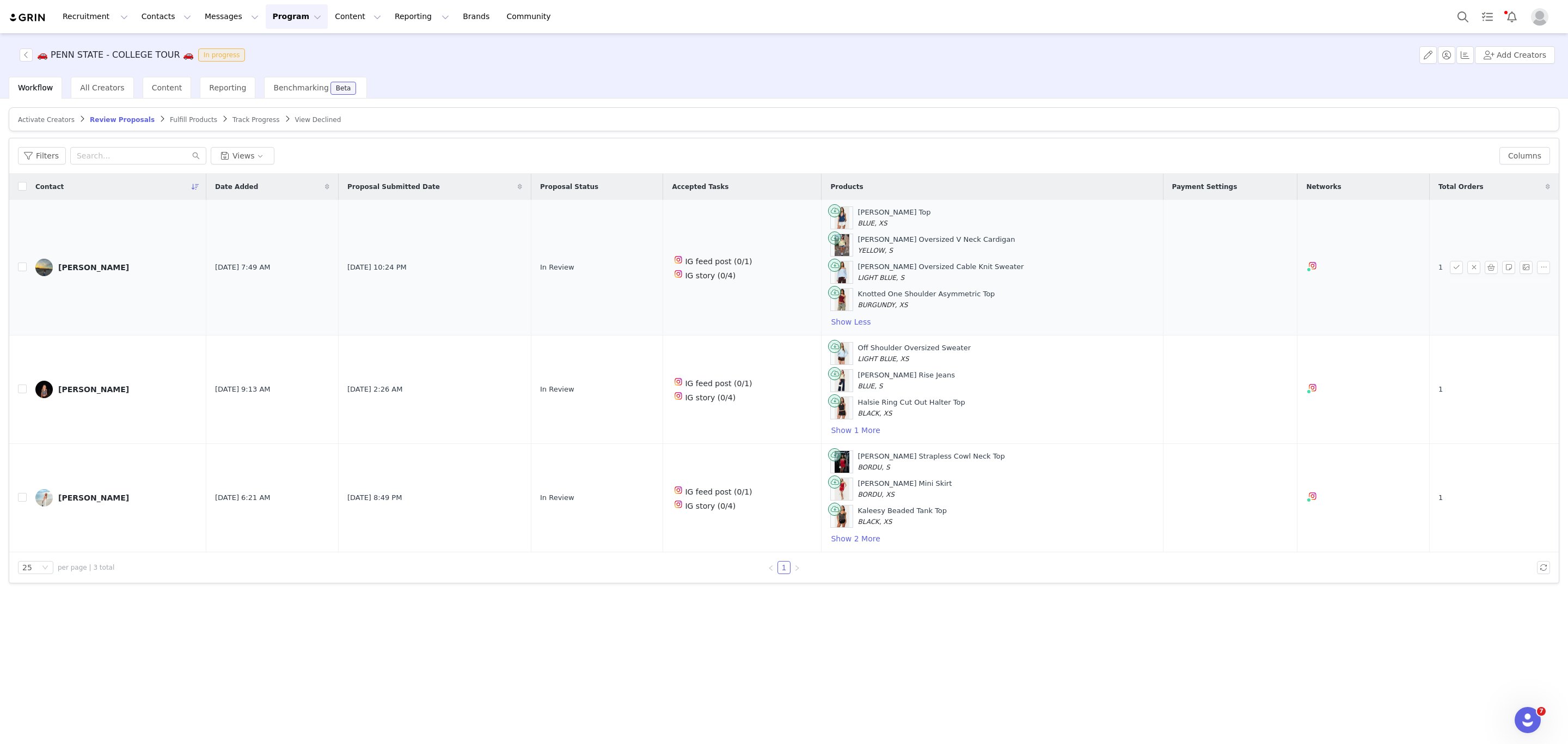
click at [99, 266] on div "Skylar Casnoff" at bounding box center [94, 267] width 71 height 9
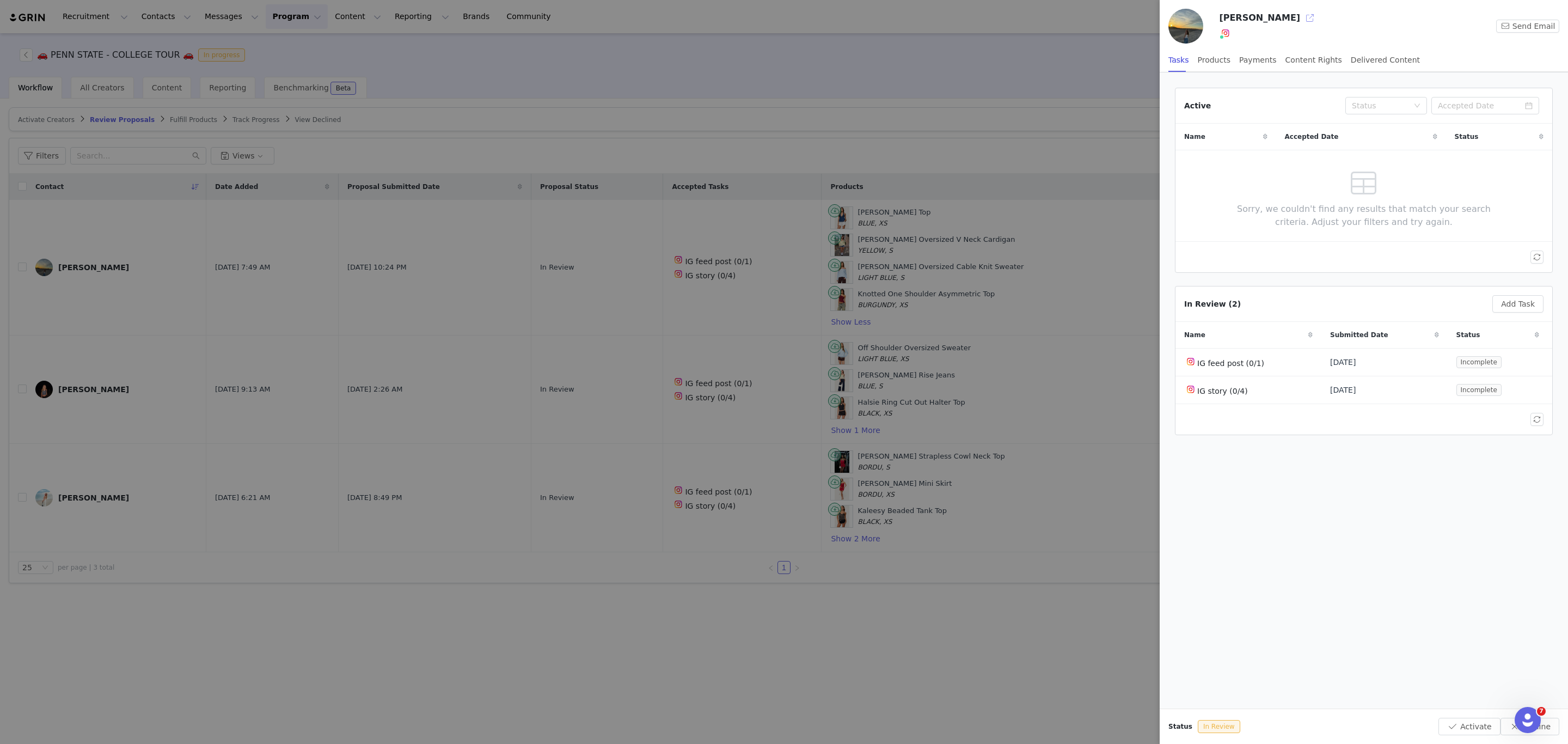
click at [1301, 15] on button "button" at bounding box center [1310, 18] width 18 height 18
click at [33, 276] on div at bounding box center [784, 372] width 1568 height 744
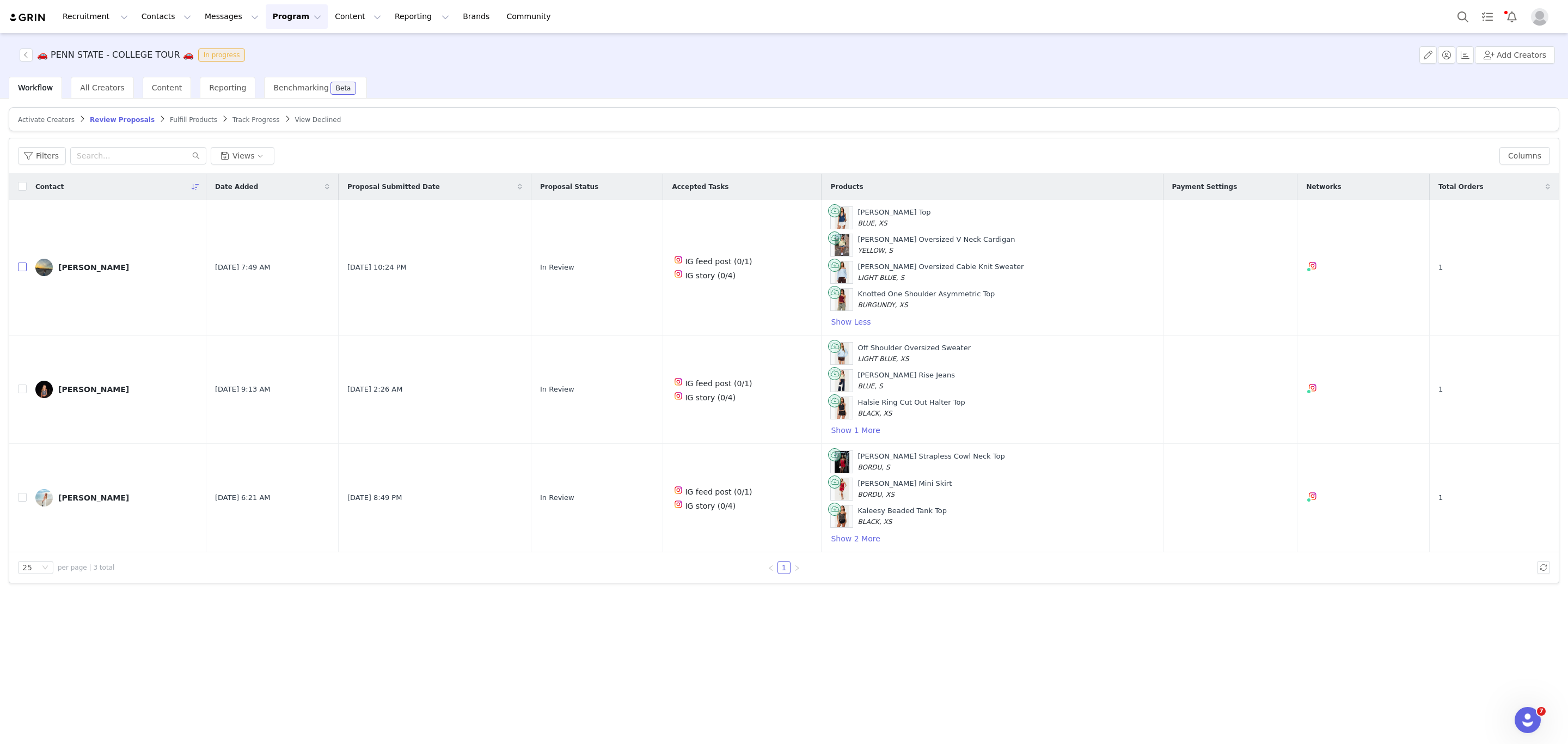
click at [18, 271] on input "checkbox" at bounding box center [23, 267] width 9 height 9
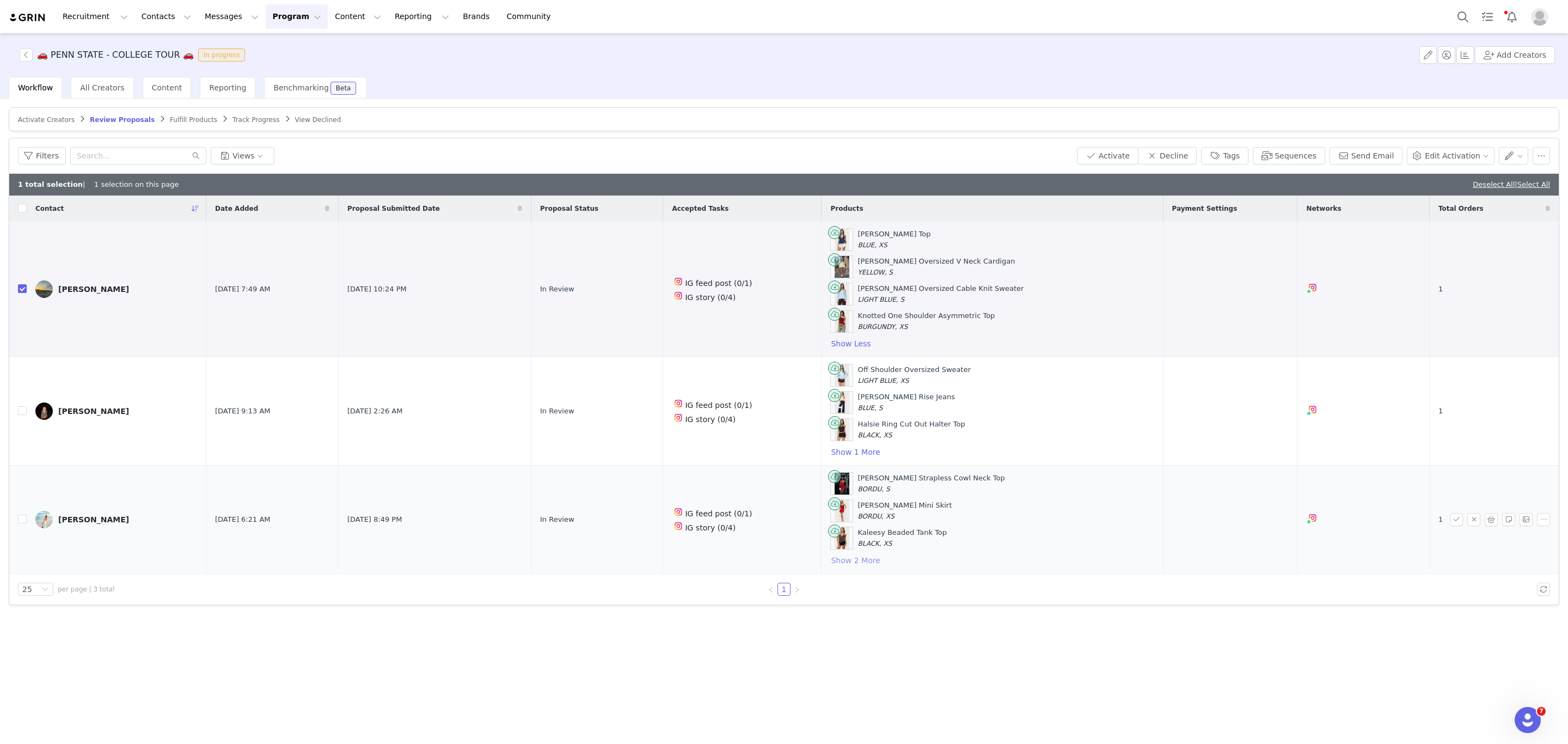
click at [859, 567] on button "Show 2 More" at bounding box center [855, 560] width 50 height 13
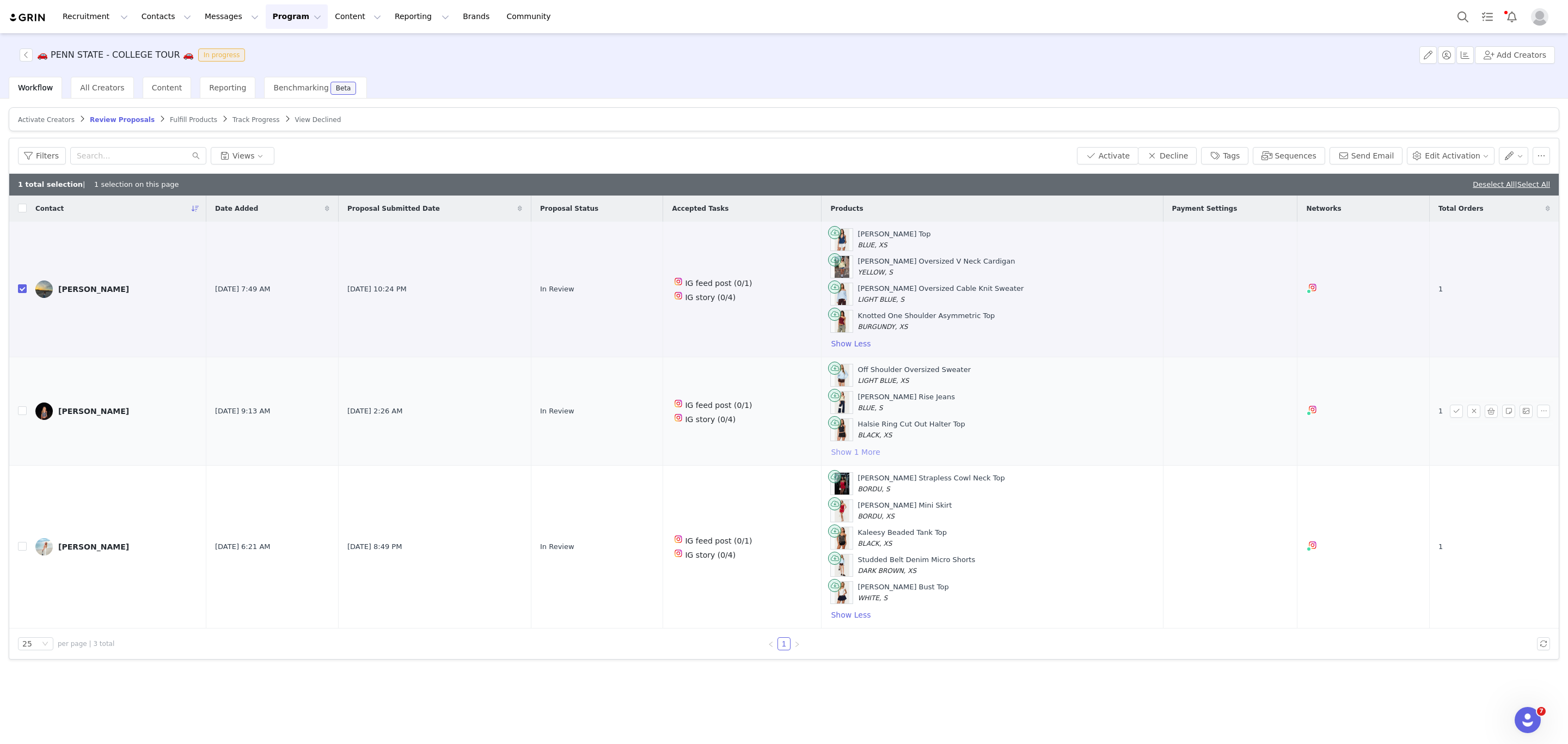
click at [859, 458] on button "Show 1 More" at bounding box center [855, 452] width 50 height 13
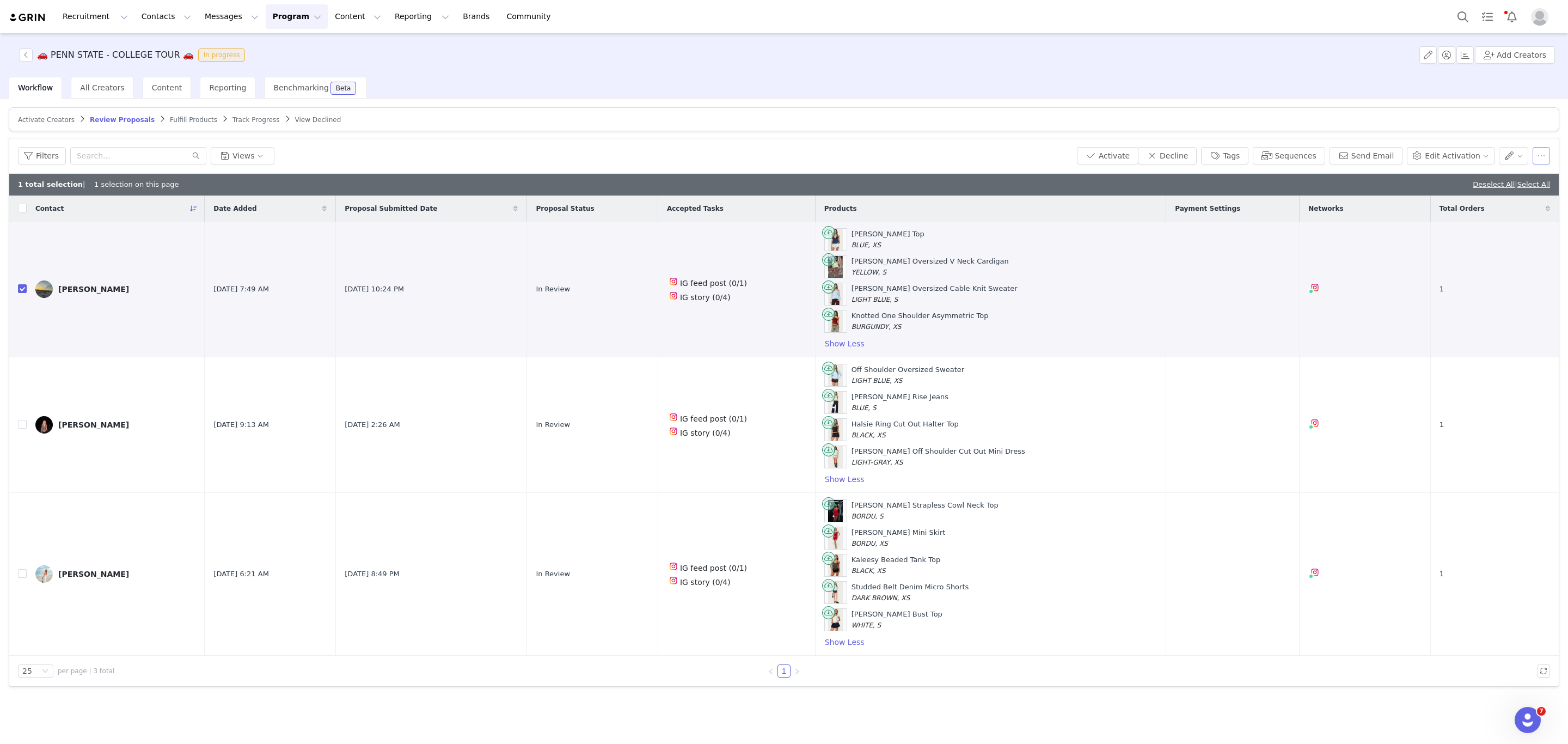
click at [1540, 157] on button "button" at bounding box center [1541, 156] width 18 height 18
click at [1462, 230] on span "Remove Proposal" at bounding box center [1474, 231] width 66 height 12
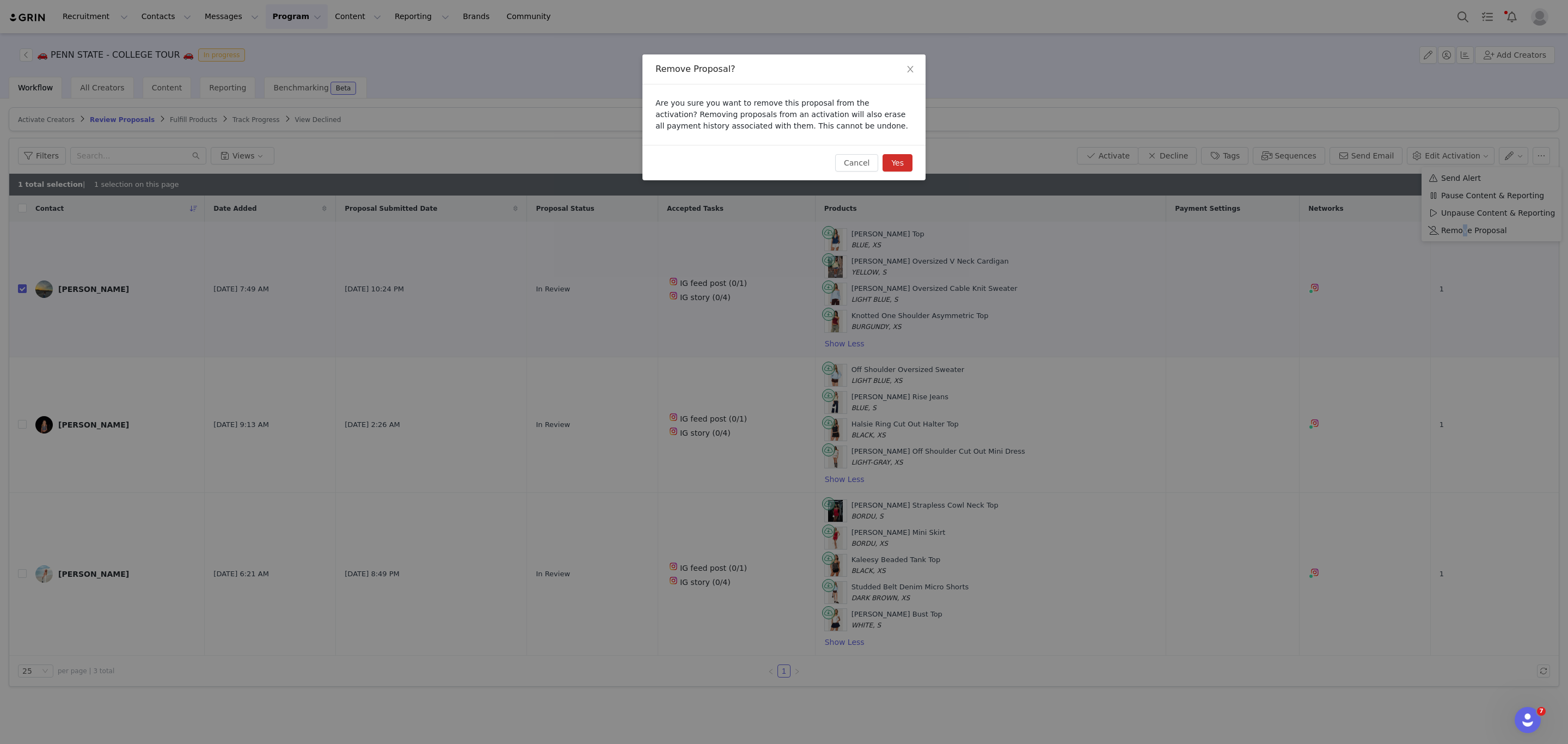
click at [895, 154] on button "Yes" at bounding box center [897, 163] width 30 height 18
checkbox input "false"
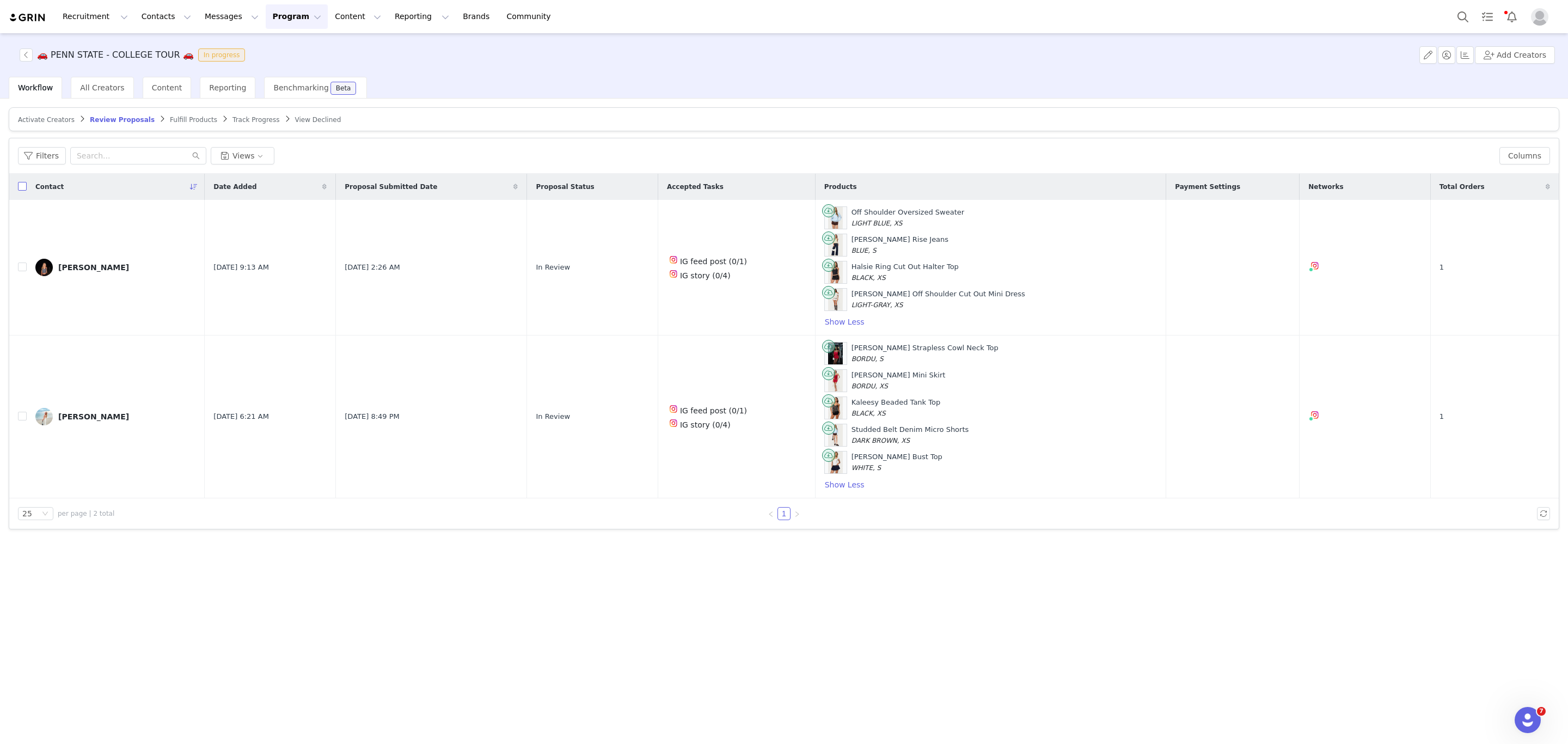
click at [23, 188] on input "checkbox" at bounding box center [23, 186] width 9 height 9
checkbox input "true"
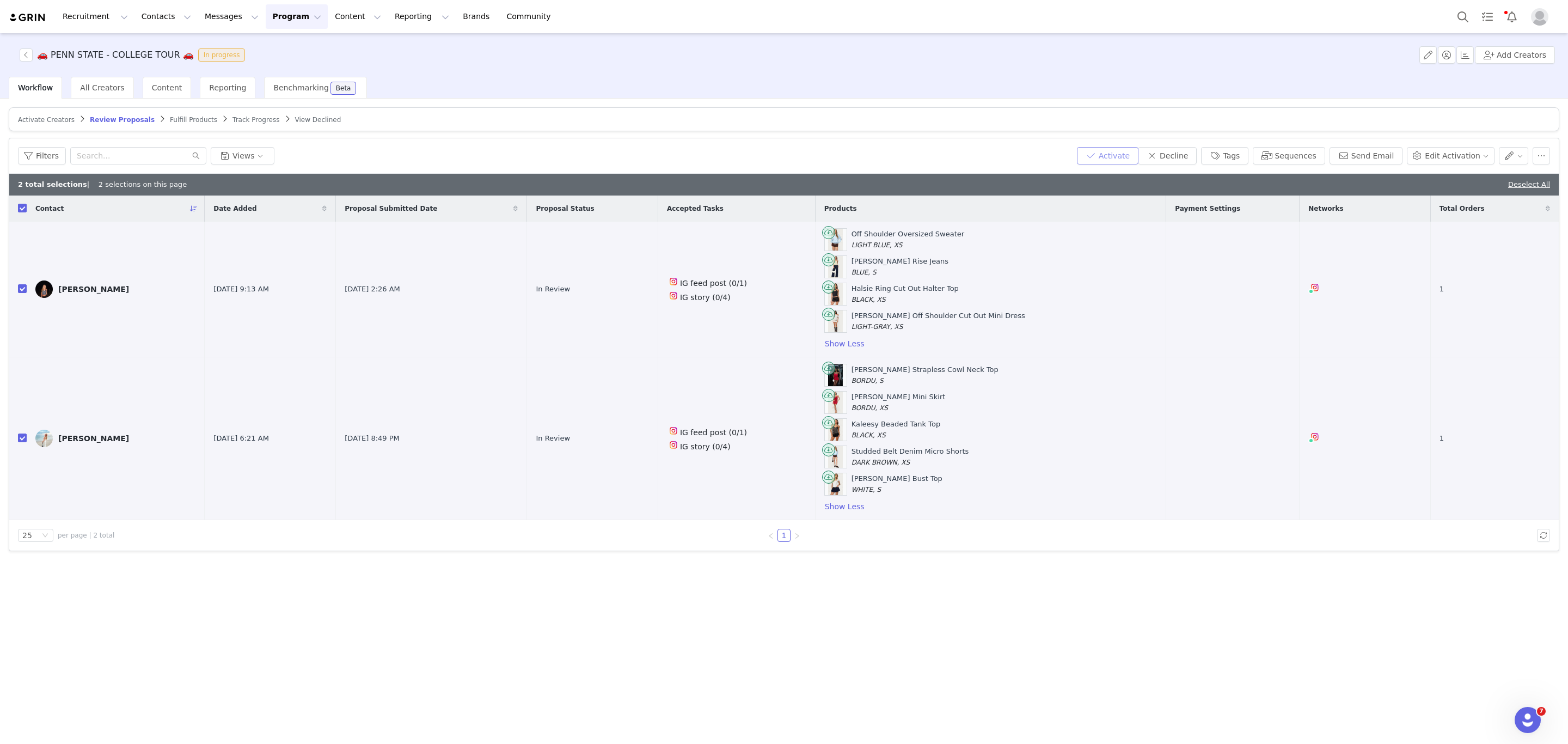
click at [1138, 157] on button "Activate" at bounding box center [1107, 156] width 61 height 18
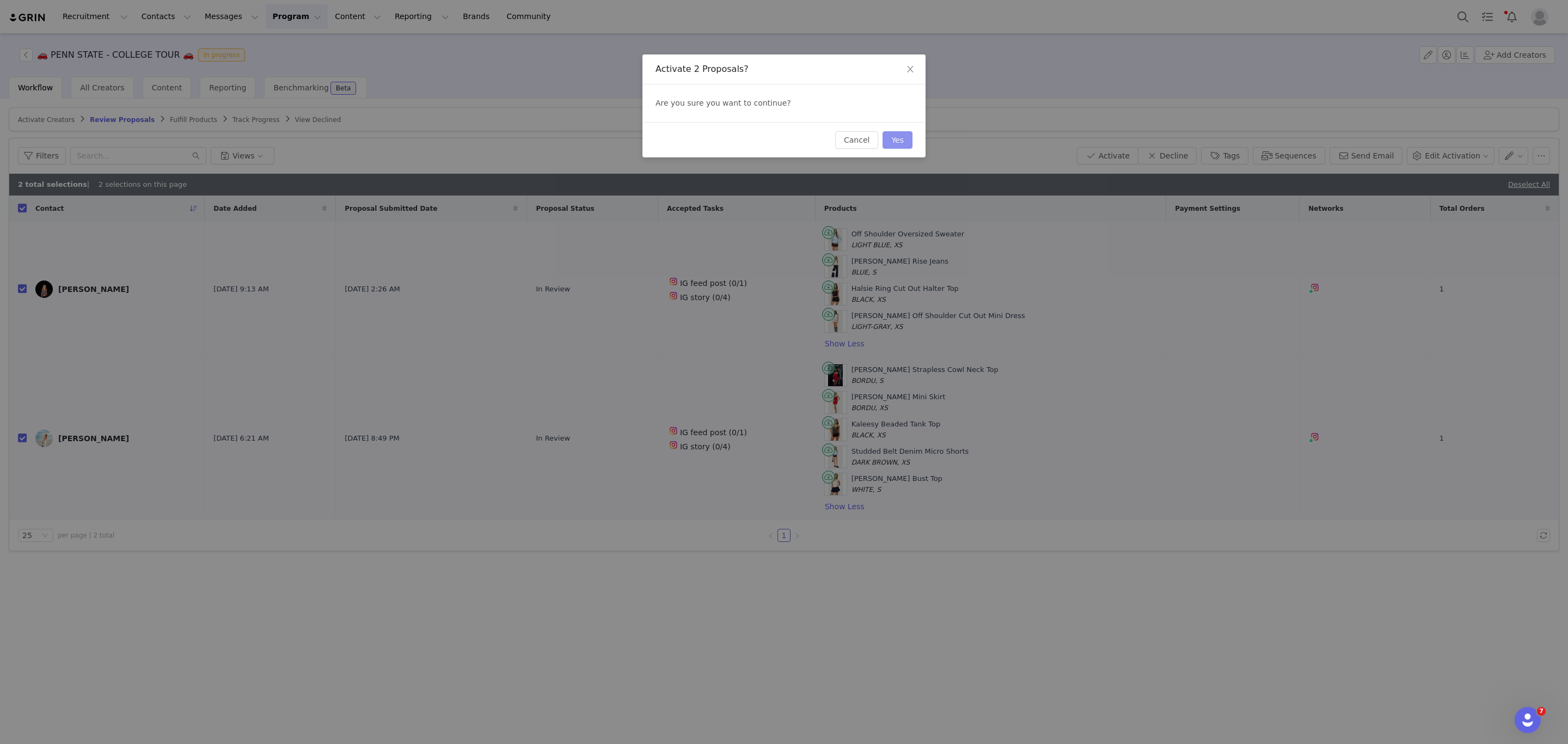
click at [906, 135] on button "Yes" at bounding box center [897, 140] width 30 height 18
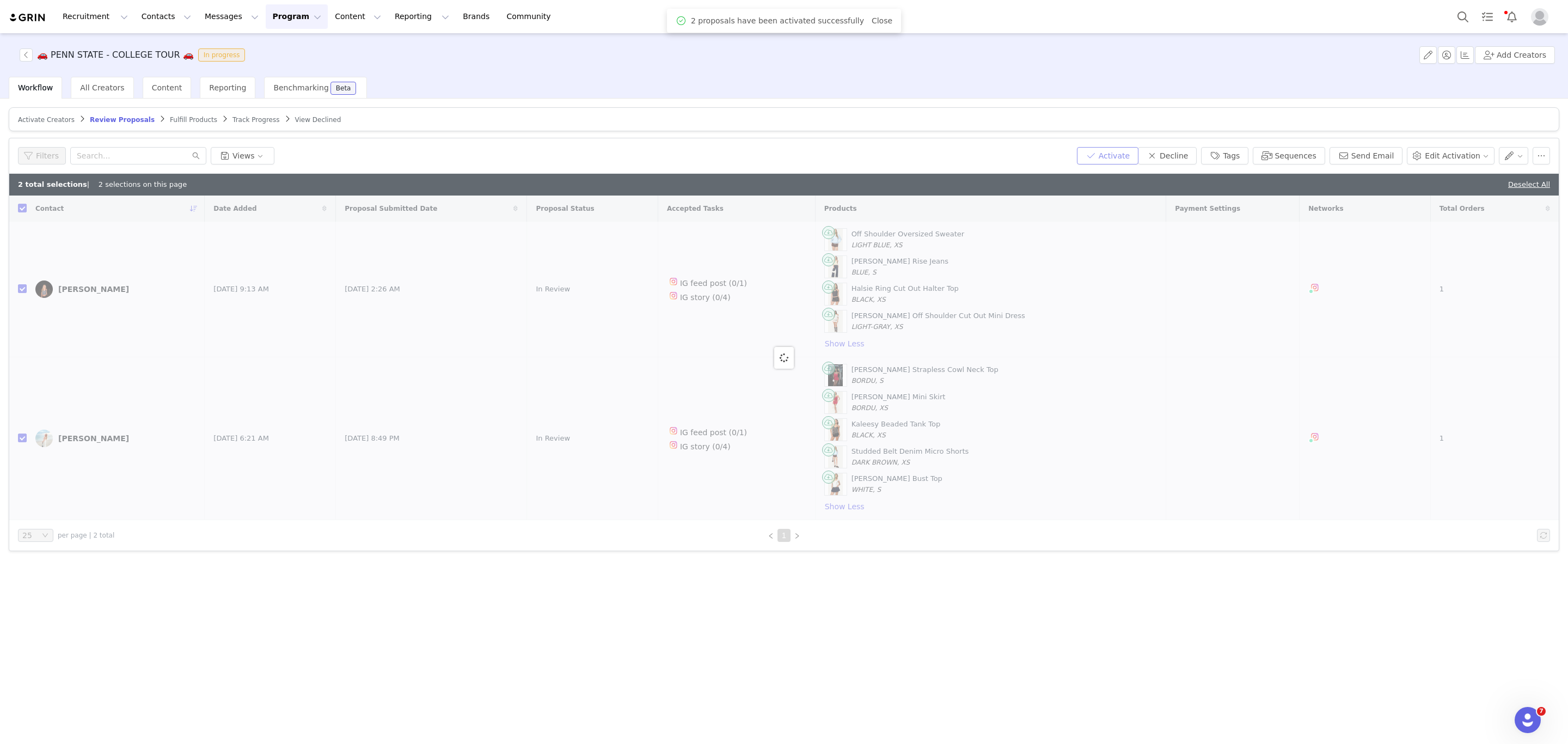
checkbox input "false"
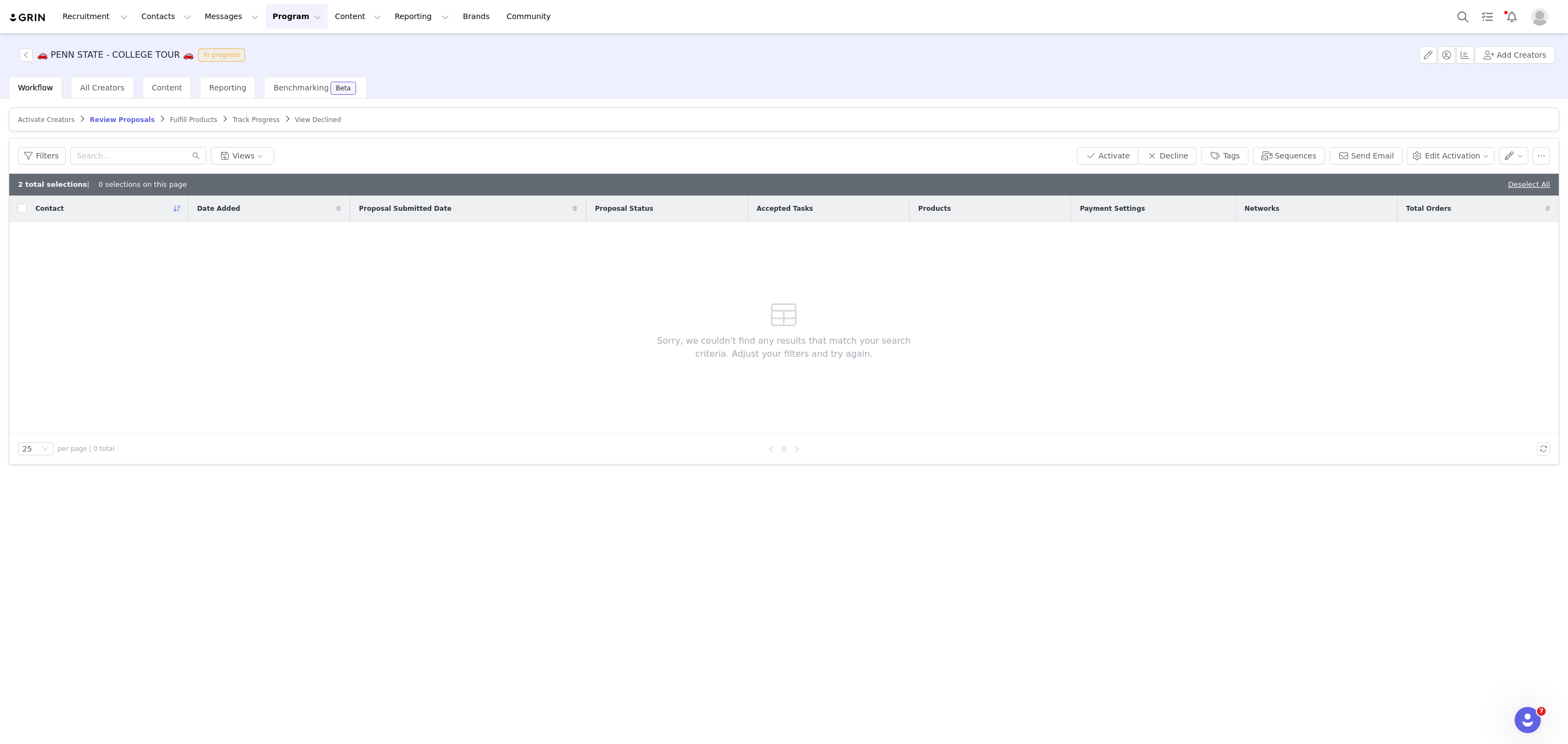
click at [170, 118] on span "Fulfill Products" at bounding box center [194, 120] width 47 height 8
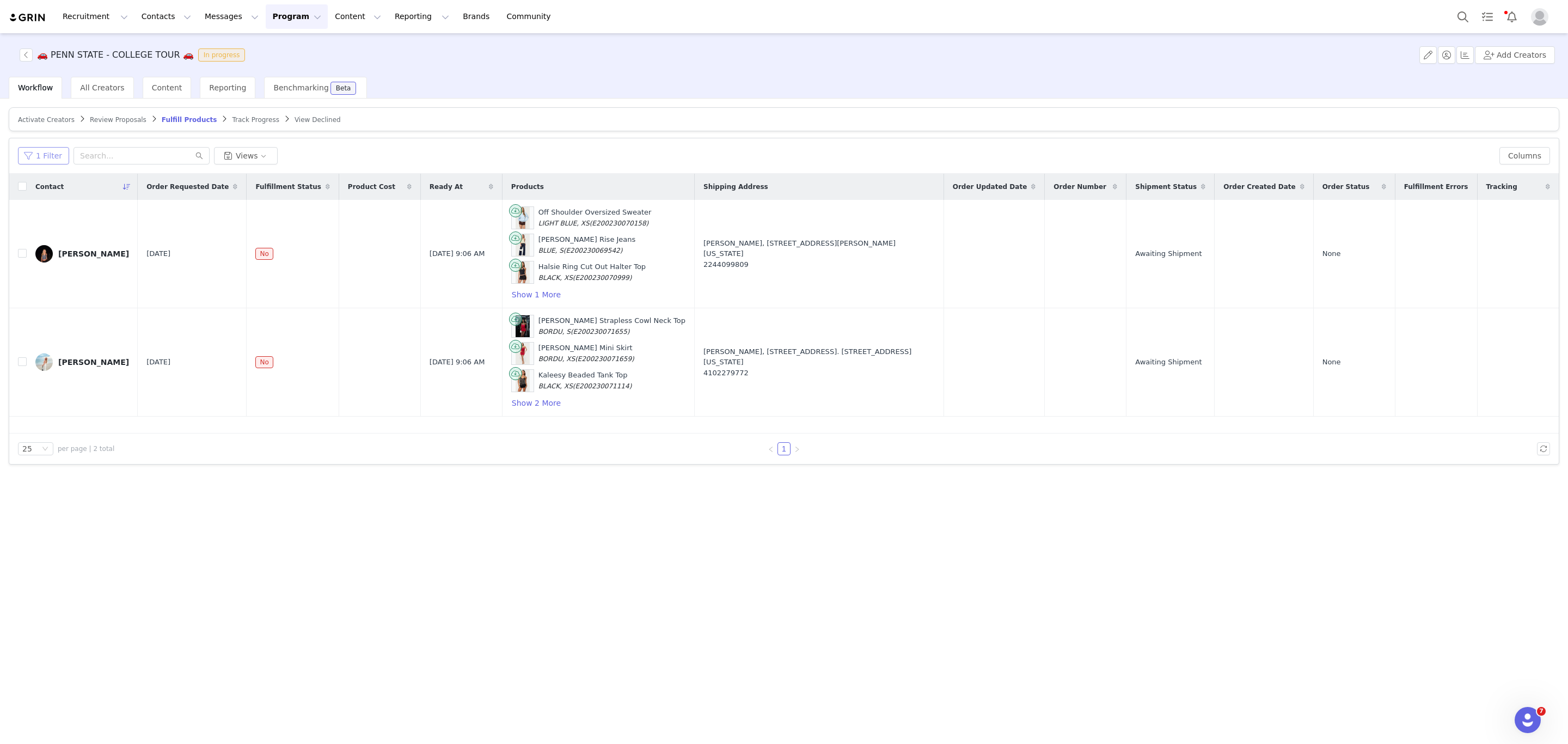
click at [18, 152] on button "1 Filter" at bounding box center [44, 156] width 51 height 18
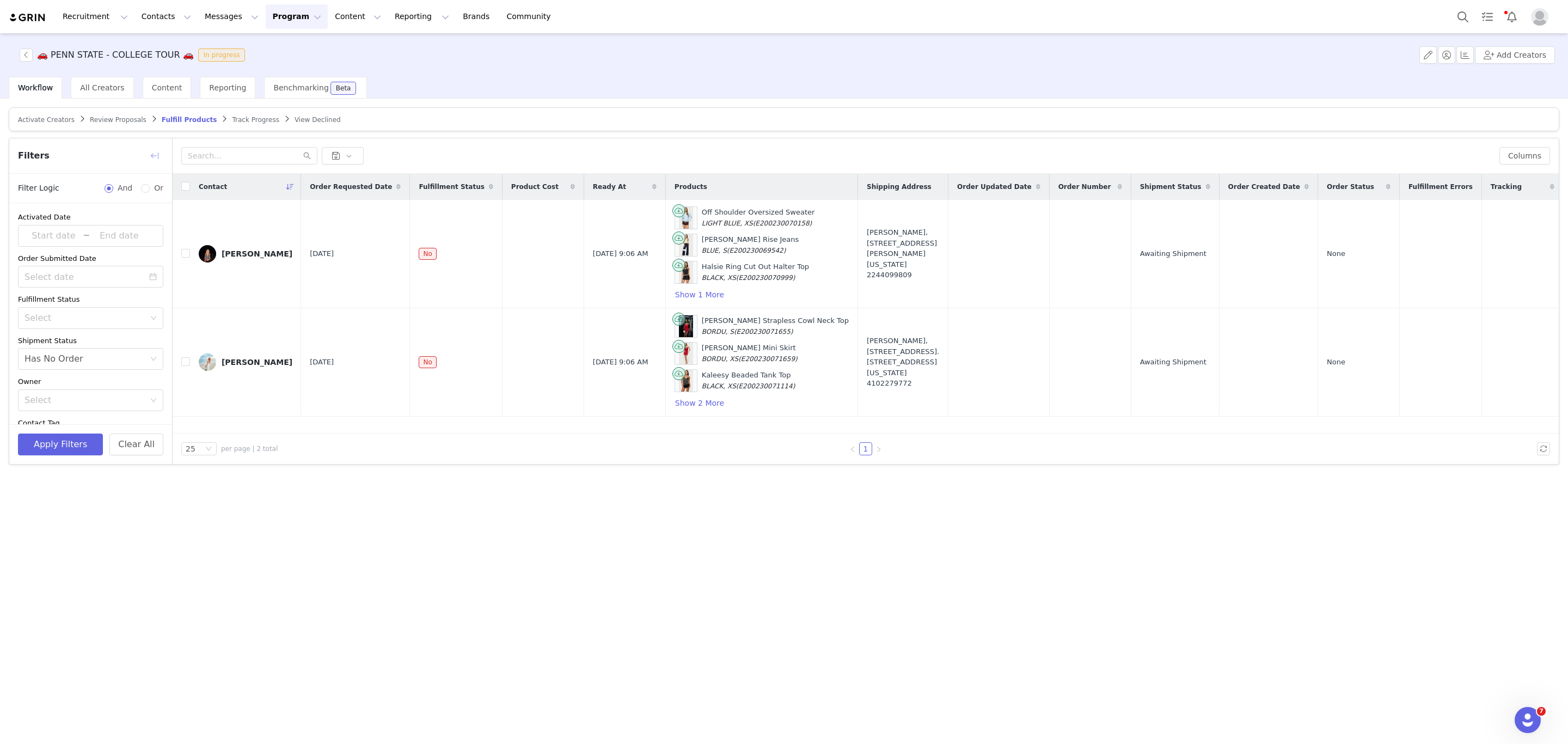
click at [157, 151] on button "button" at bounding box center [155, 156] width 18 height 18
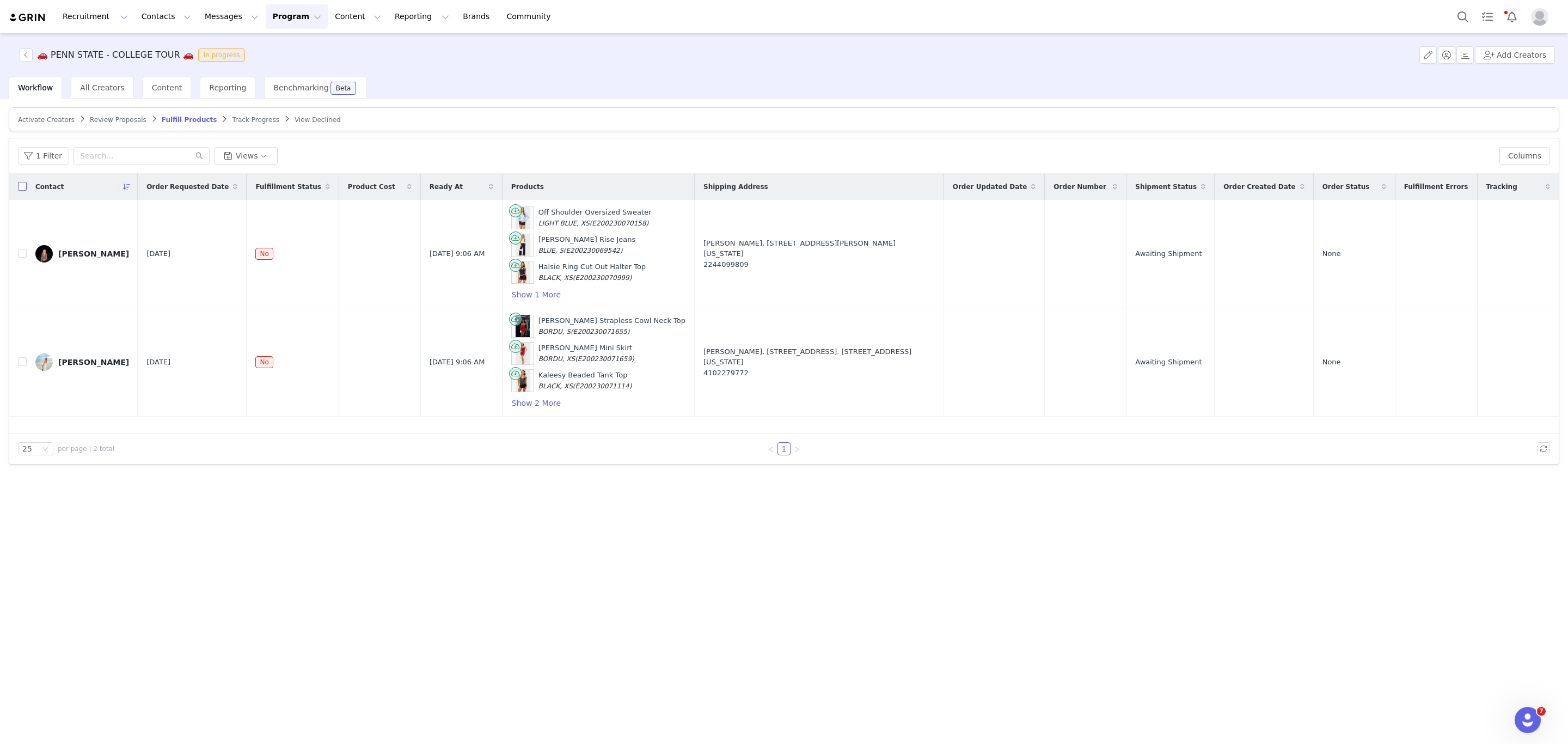
click at [18, 187] on input "checkbox" at bounding box center [23, 186] width 9 height 9
checkbox input "true"
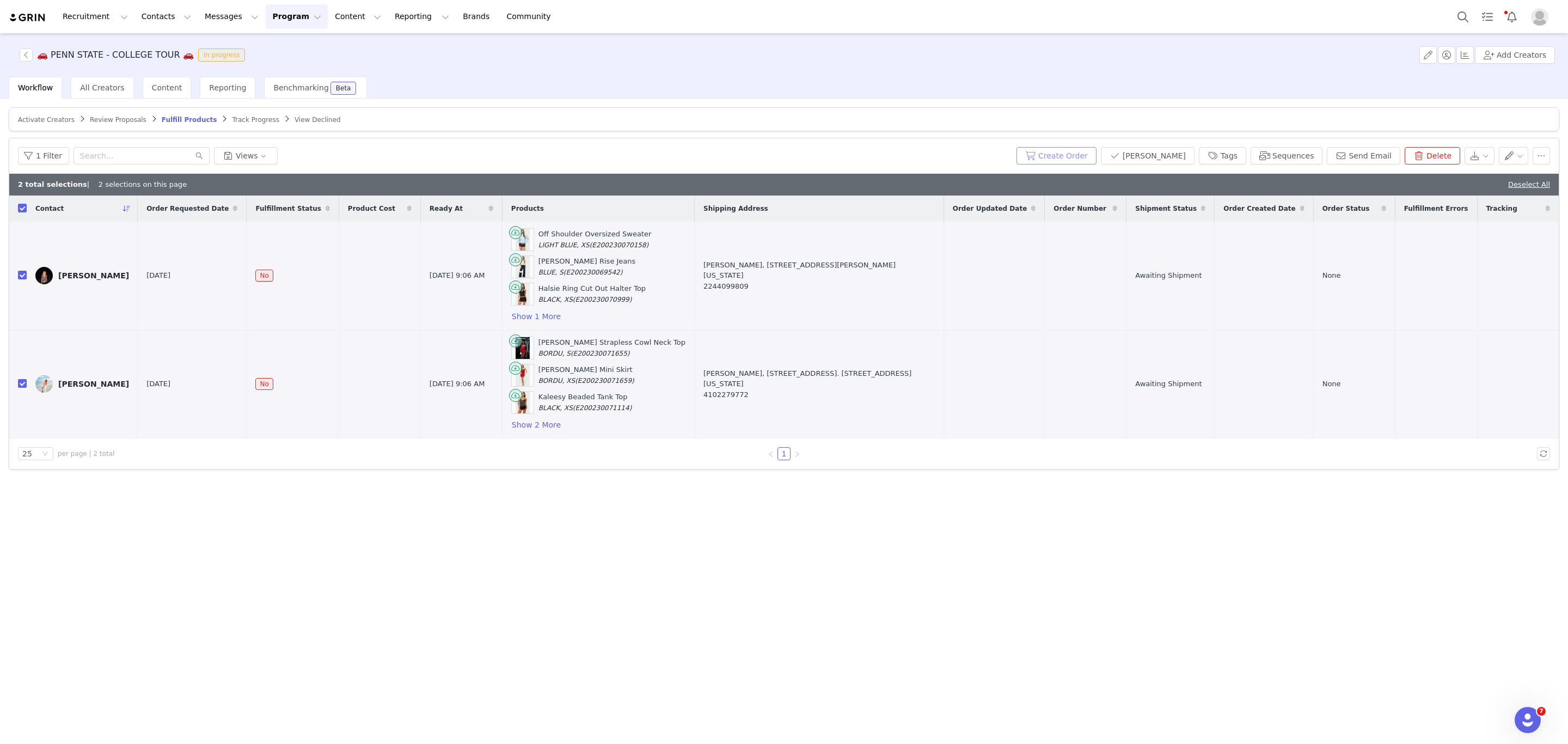
click at [1071, 152] on button "Create Order" at bounding box center [1056, 156] width 80 height 18
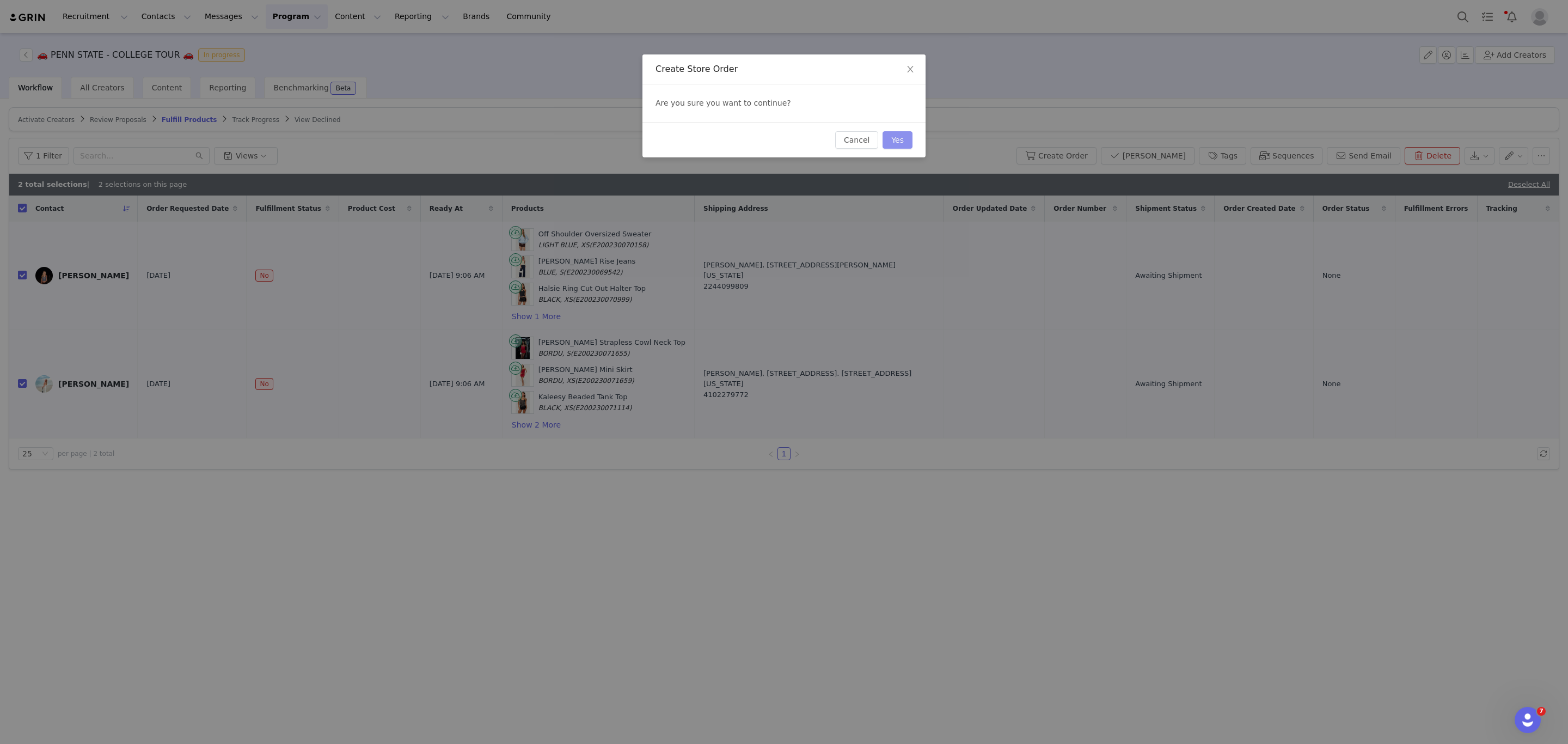
click at [892, 141] on button "Yes" at bounding box center [897, 140] width 30 height 18
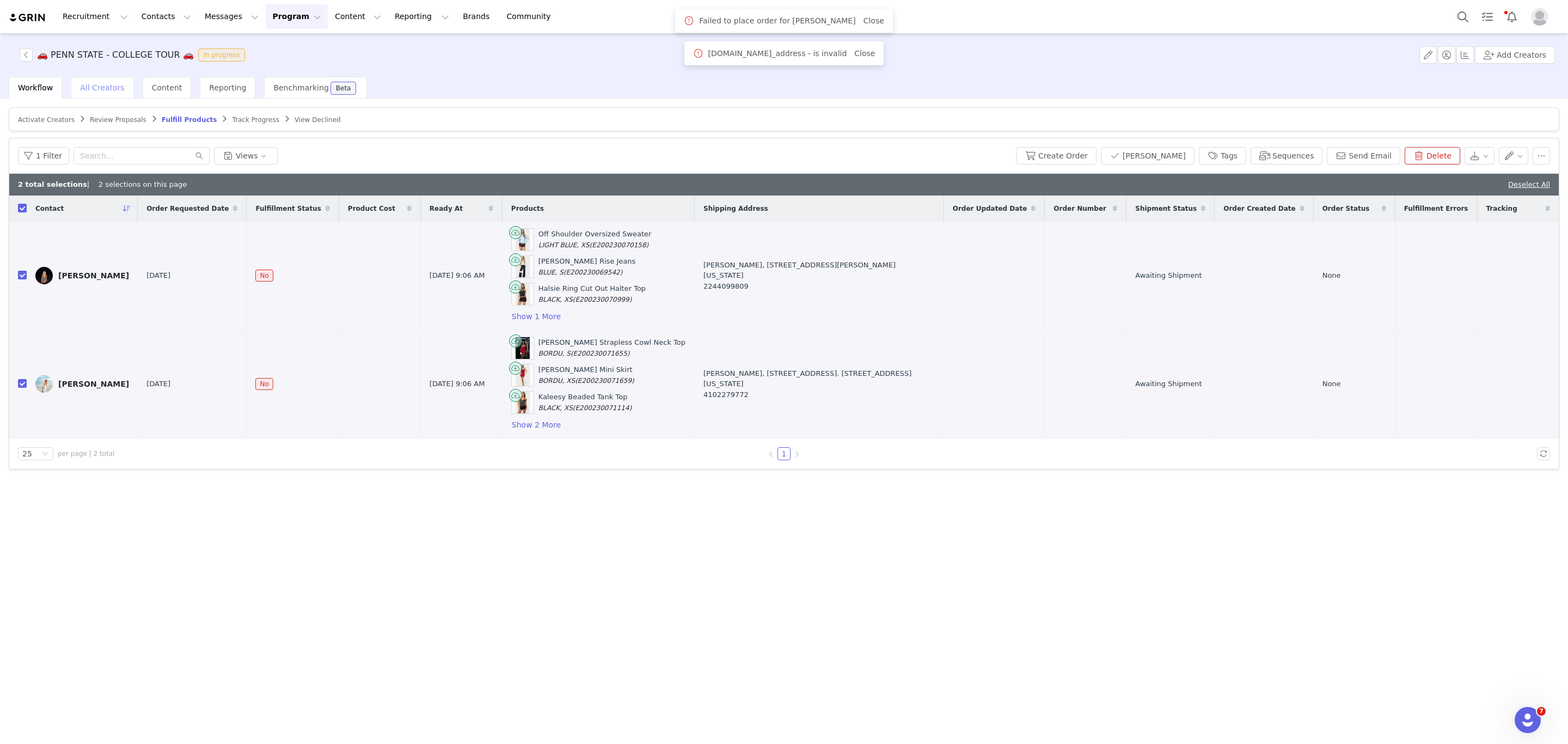
click at [108, 90] on span "All Creators" at bounding box center [102, 88] width 44 height 9
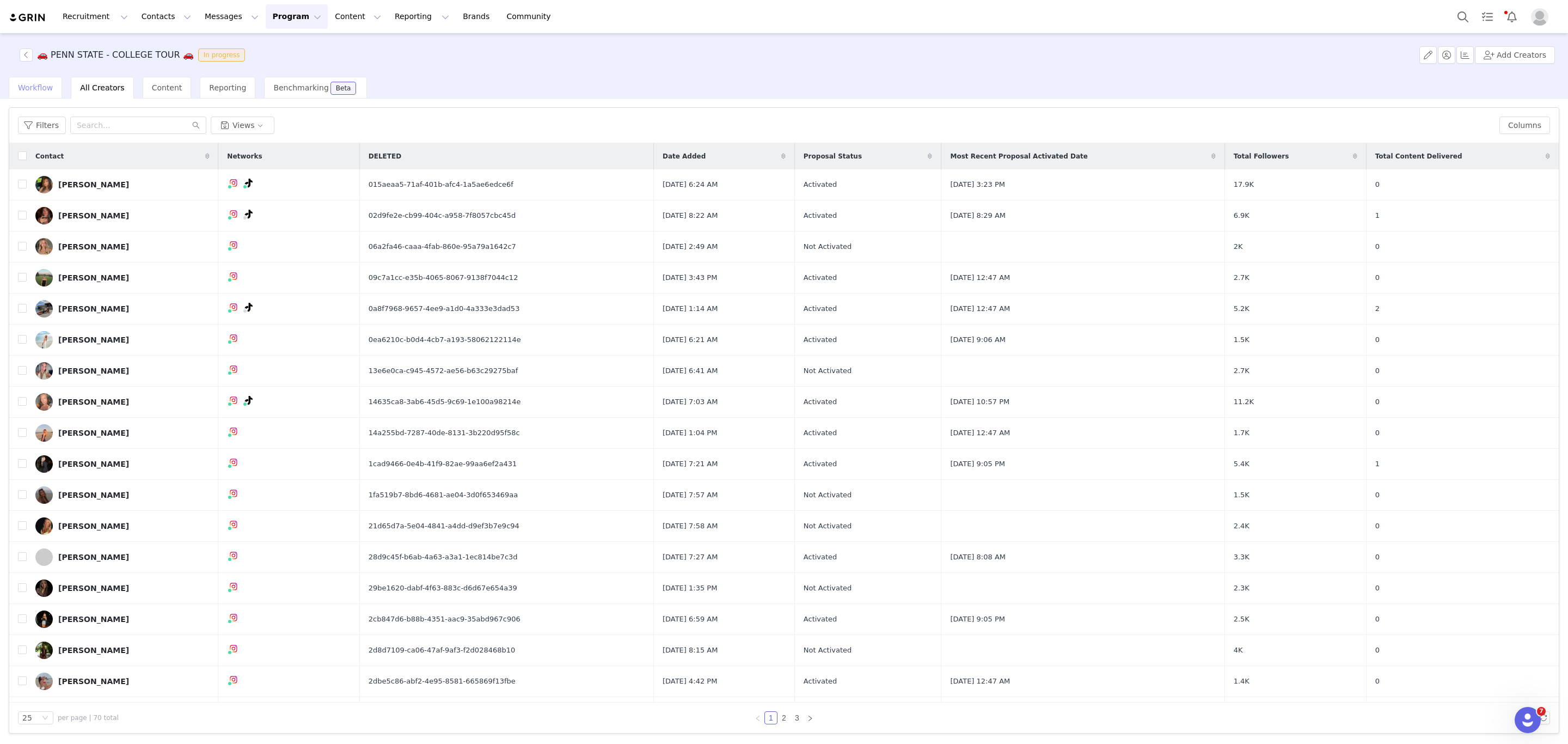
click at [27, 93] on div "Workflow" at bounding box center [35, 88] width 54 height 22
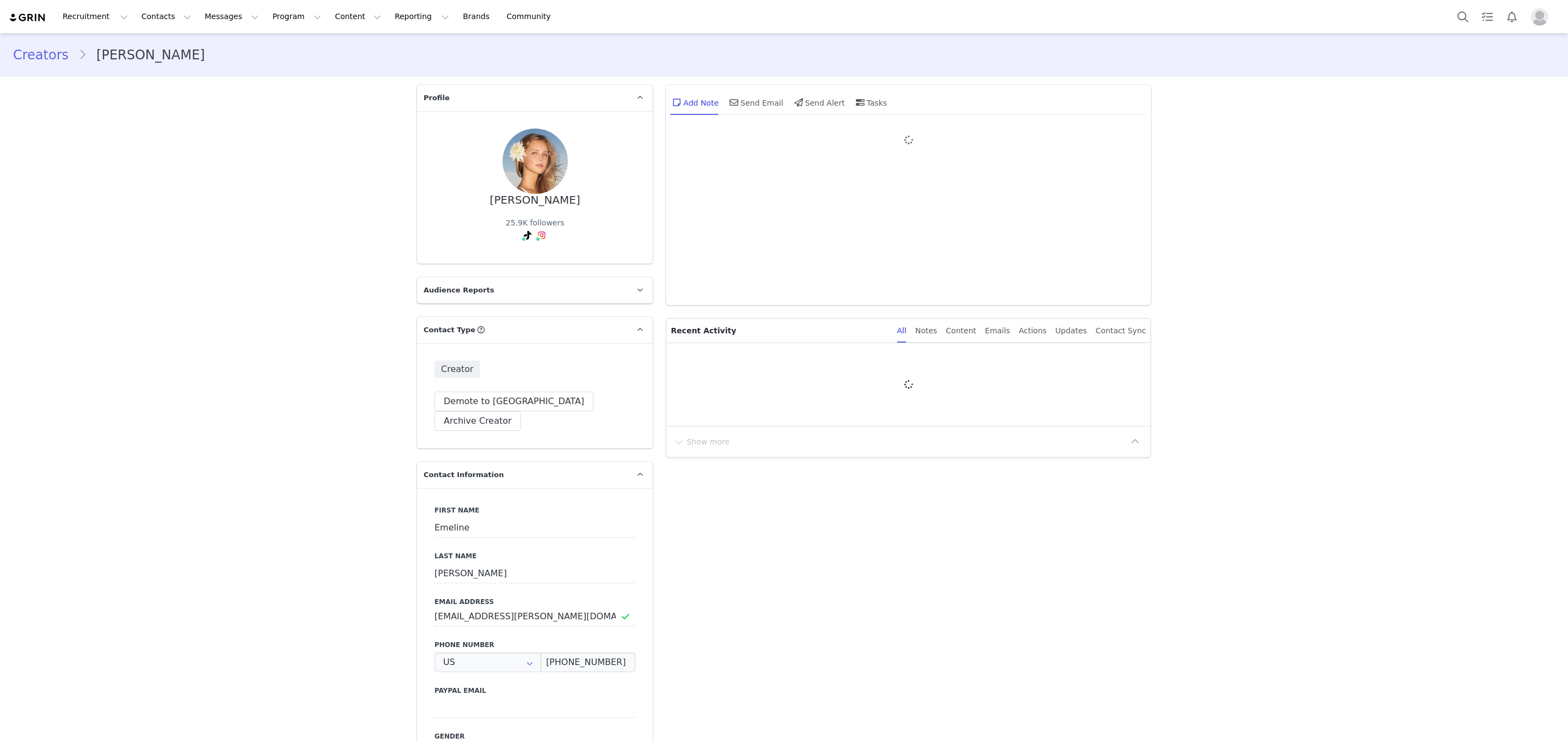
type input "+1 ([GEOGRAPHIC_DATA])"
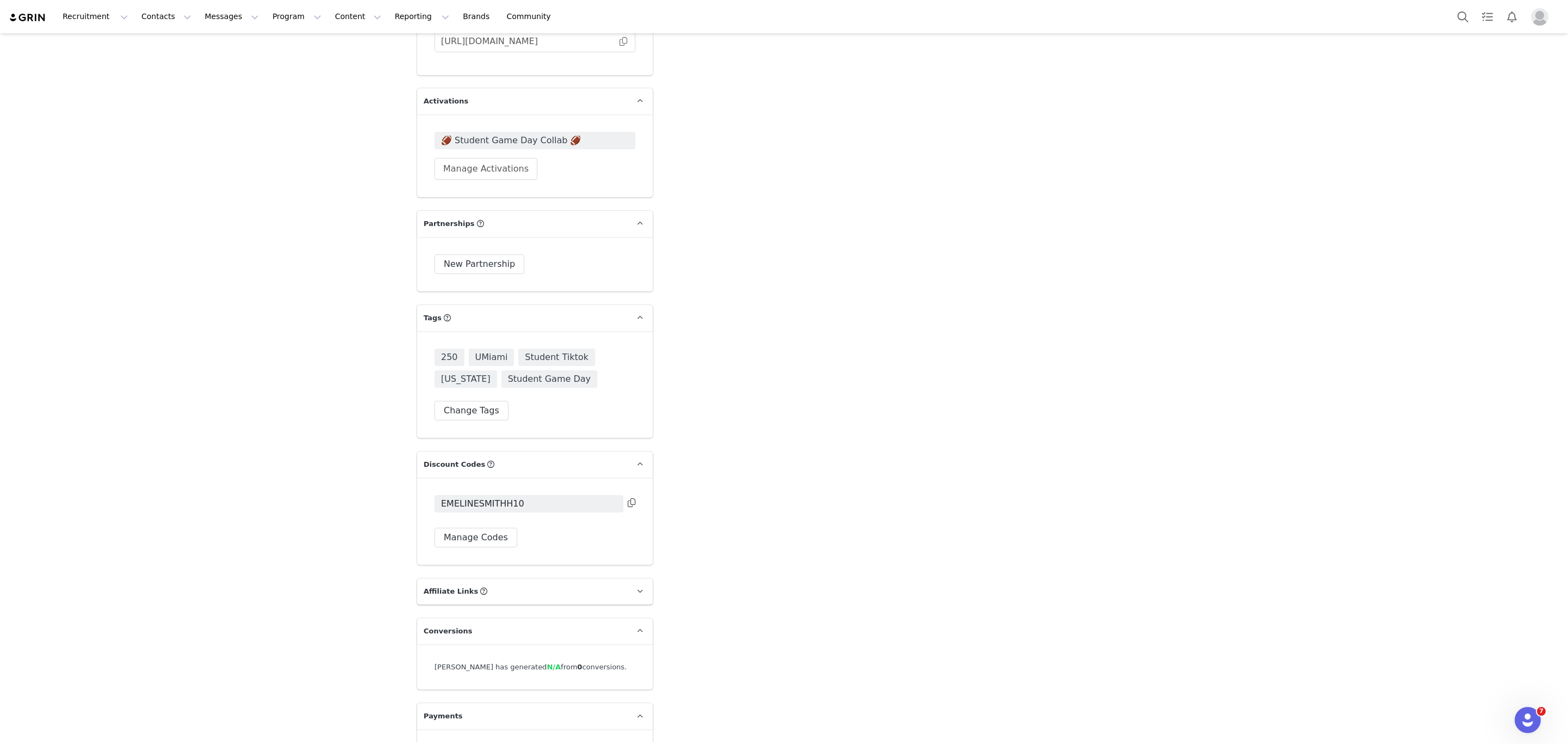
click at [628, 498] on icon at bounding box center [631, 502] width 8 height 9
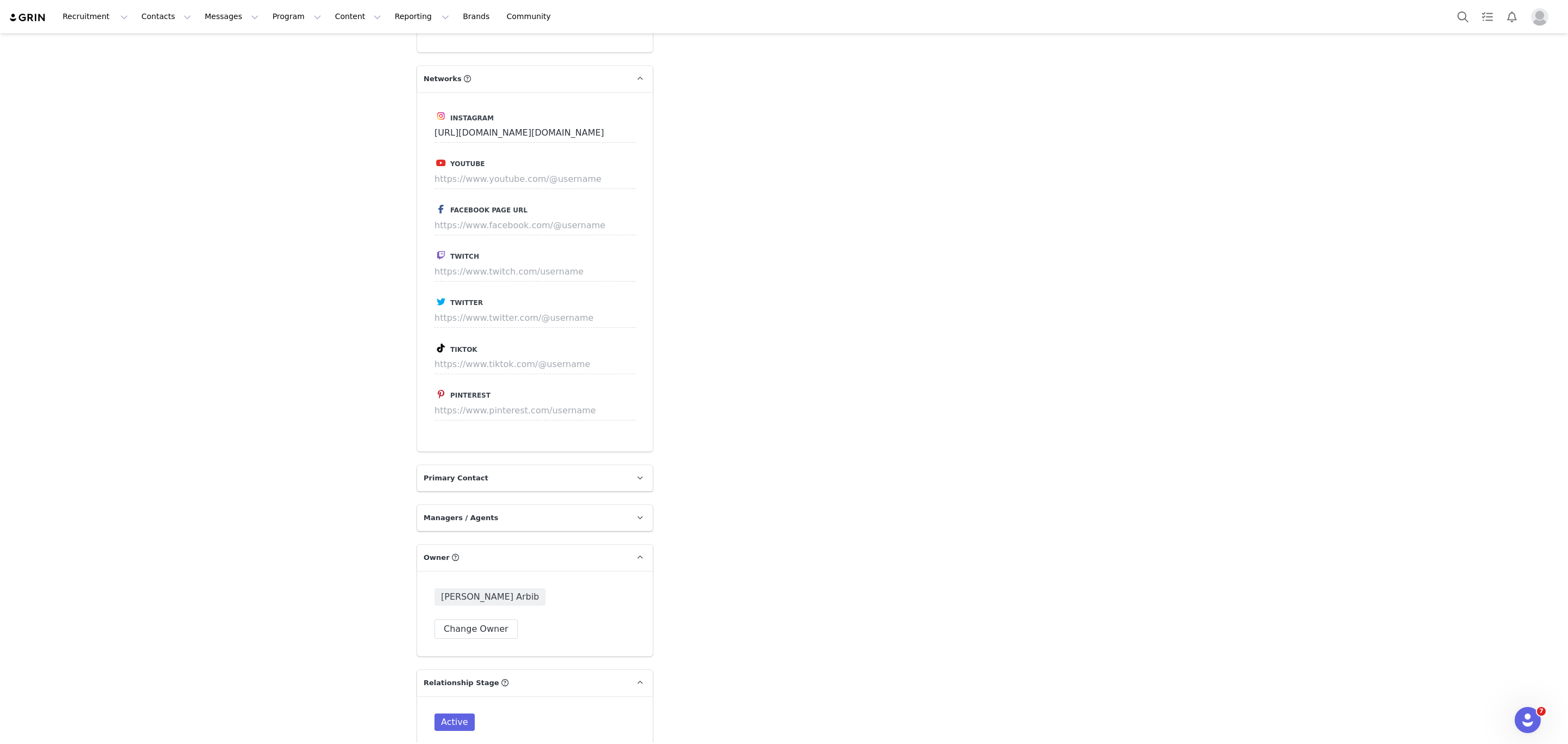
scroll to position [2369, 0]
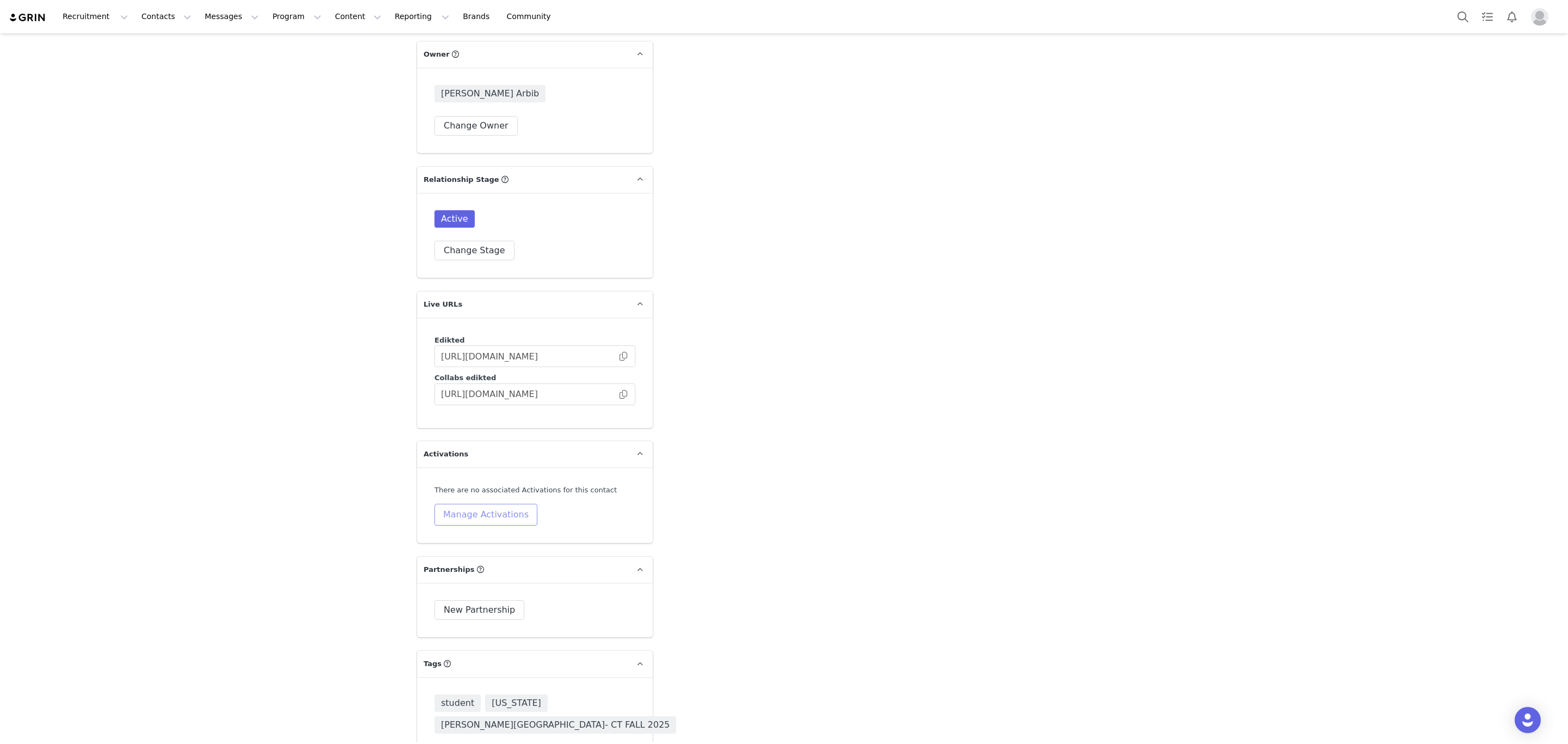
click at [488, 504] on button "Manage Activations" at bounding box center [486, 514] width 103 height 22
click at [472, 488] on div "Select Activation" at bounding box center [450, 494] width 106 height 16
click at [462, 623] on li "🚗 [PERSON_NAME] - COLLEGE TOUR 🚗" at bounding box center [453, 619] width 126 height 18
click at [407, 524] on button "Apply" at bounding box center [410, 521] width 39 height 18
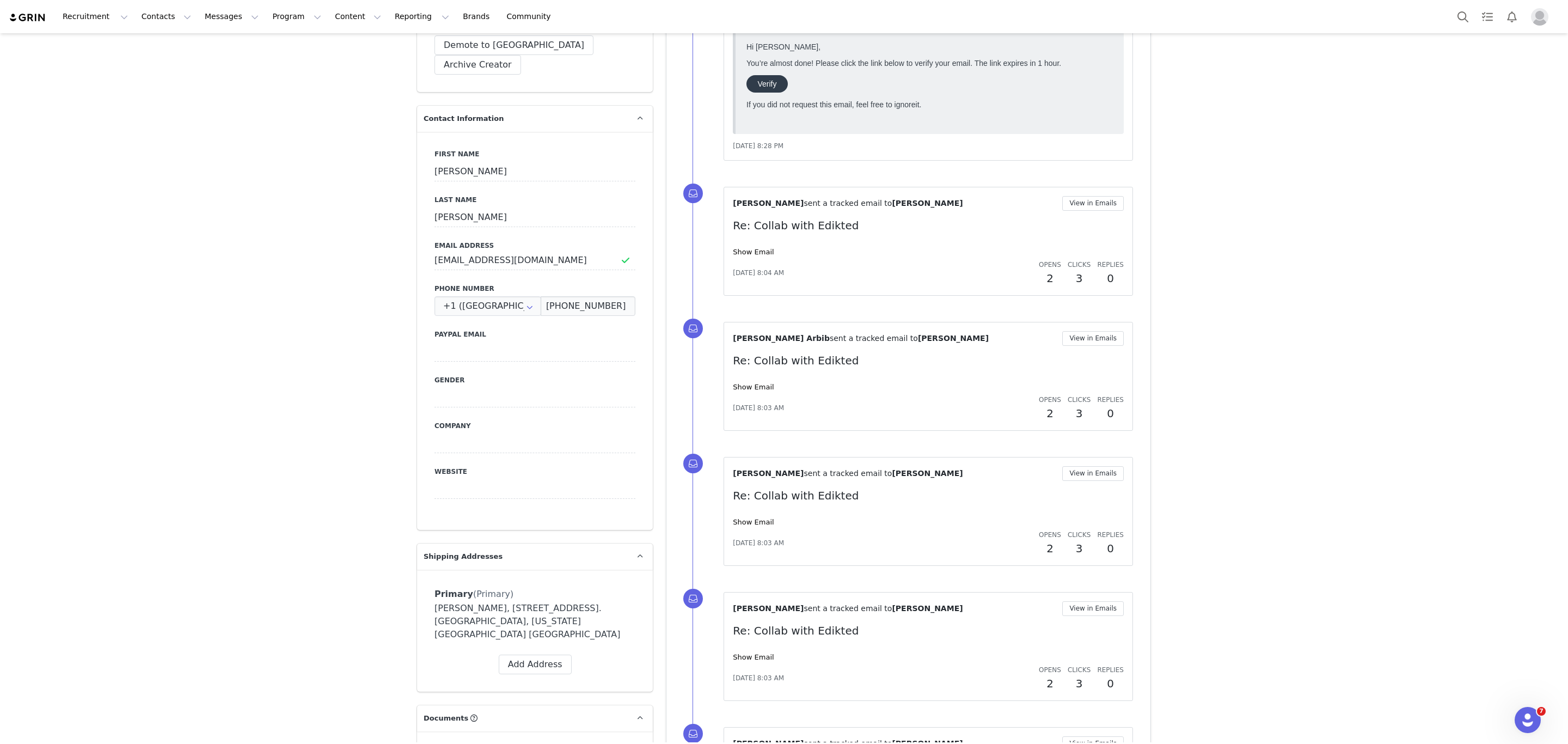
scroll to position [327, 0]
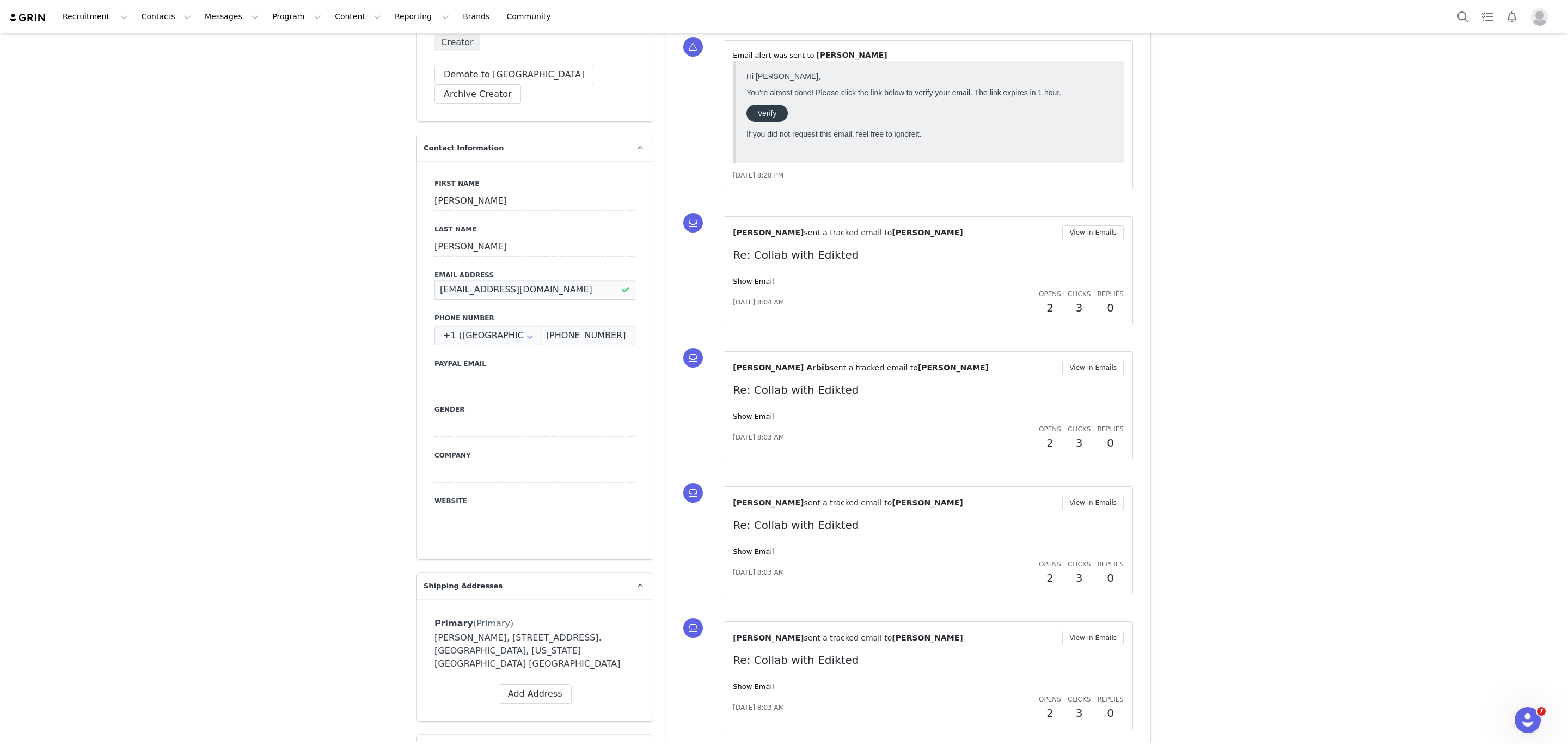
click at [467, 280] on input "emmarsullivan123@gmail.com" at bounding box center [535, 290] width 201 height 19
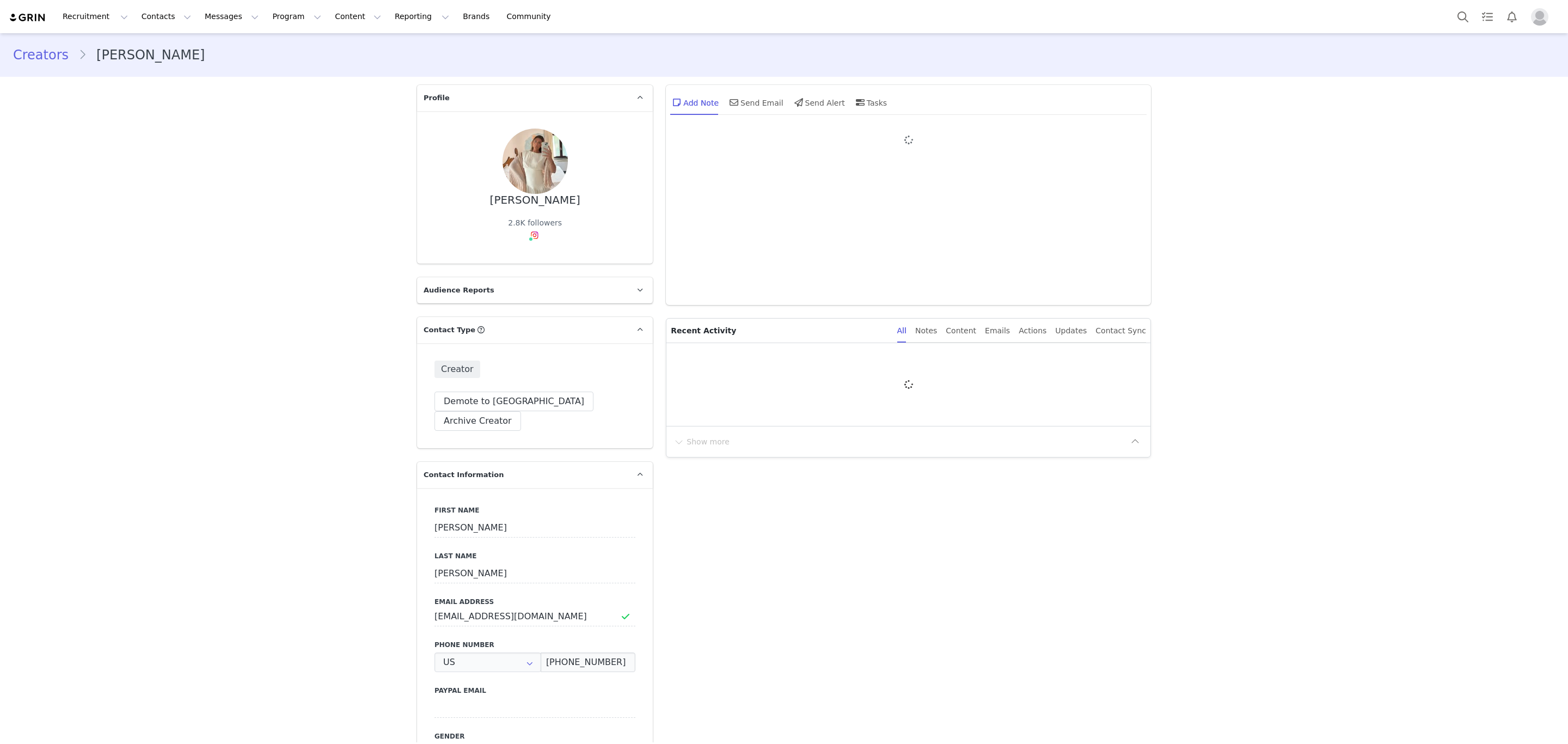
type input "+1 ([GEOGRAPHIC_DATA])"
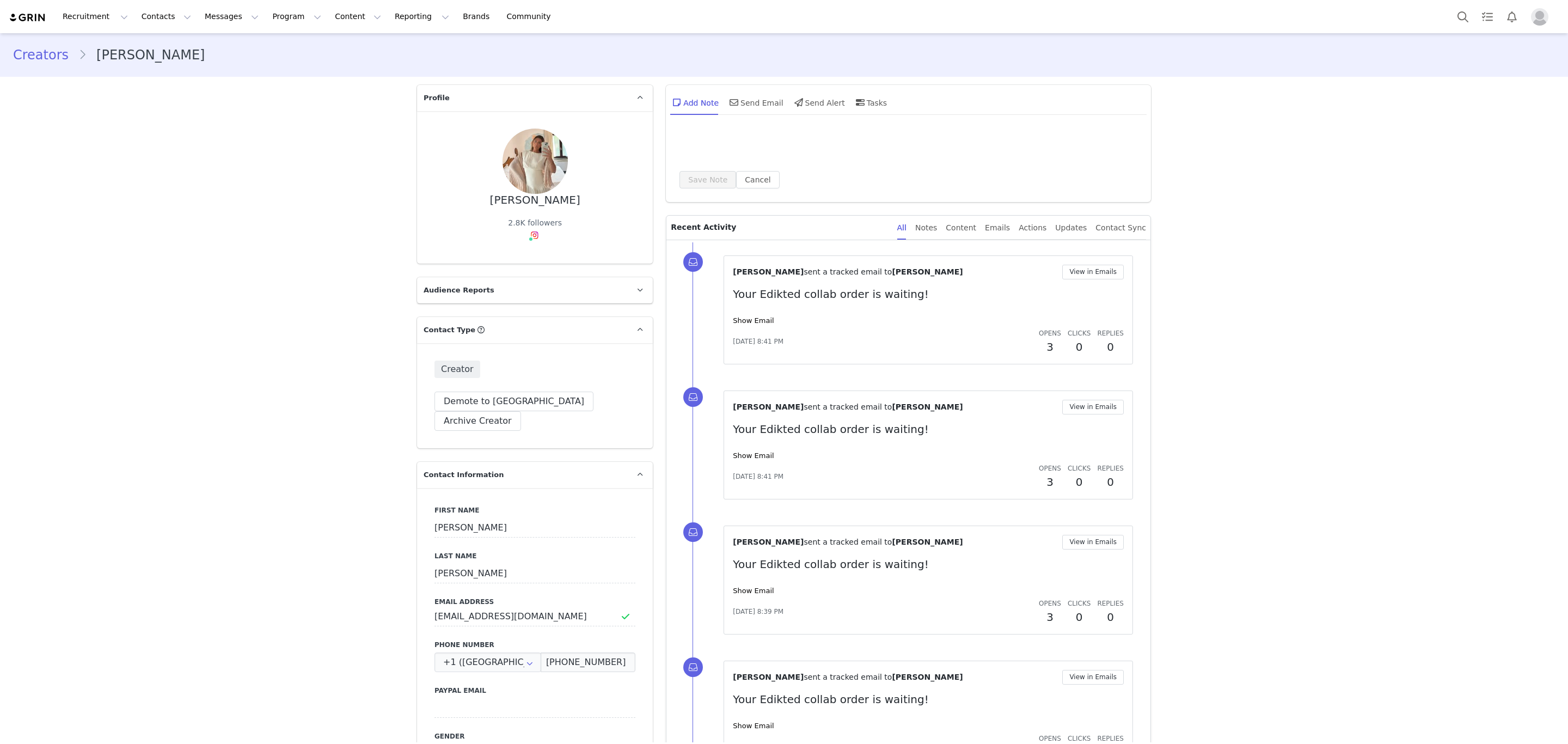
scroll to position [82, 0]
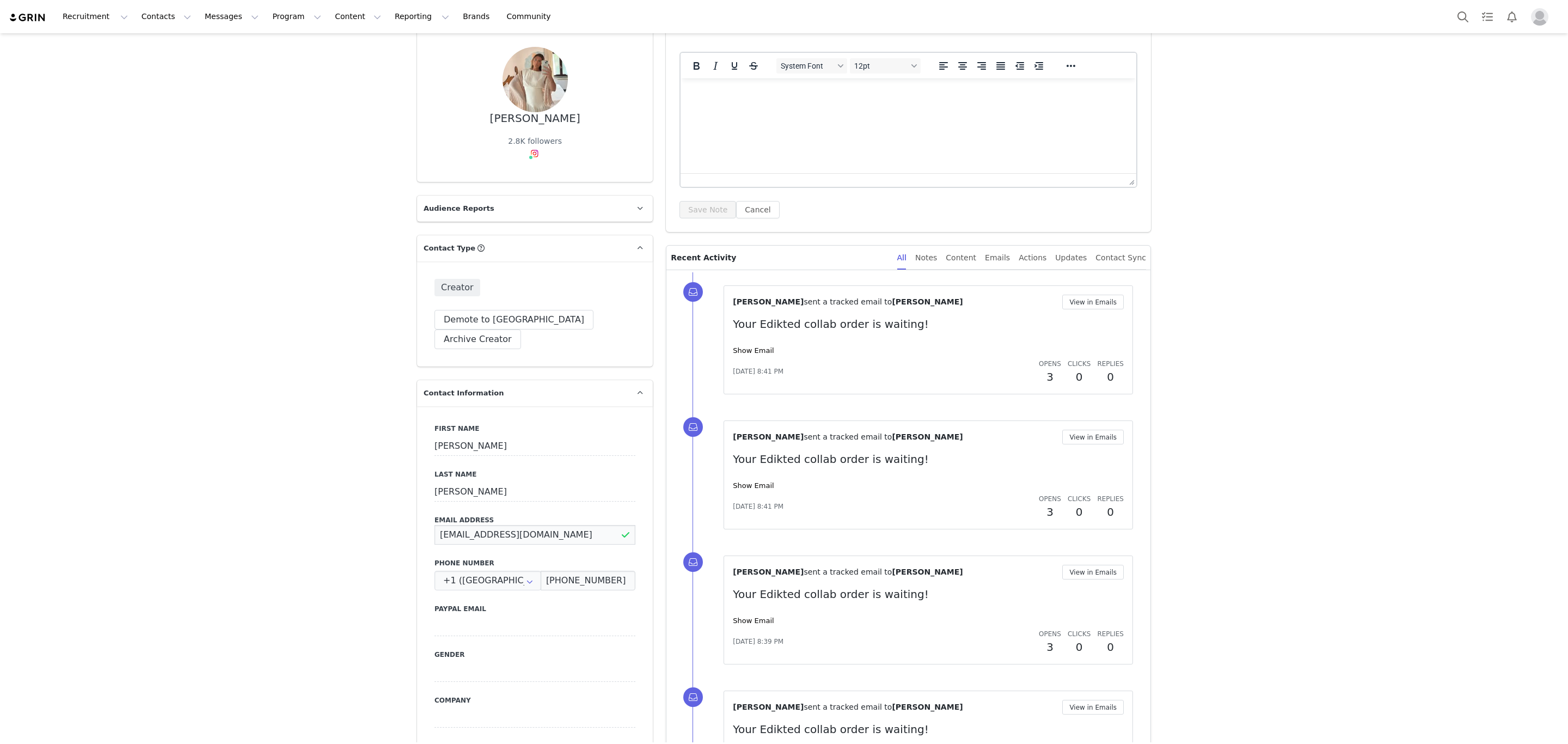
click at [490, 525] on input "[EMAIL_ADDRESS][DOMAIN_NAME]" at bounding box center [535, 535] width 201 height 19
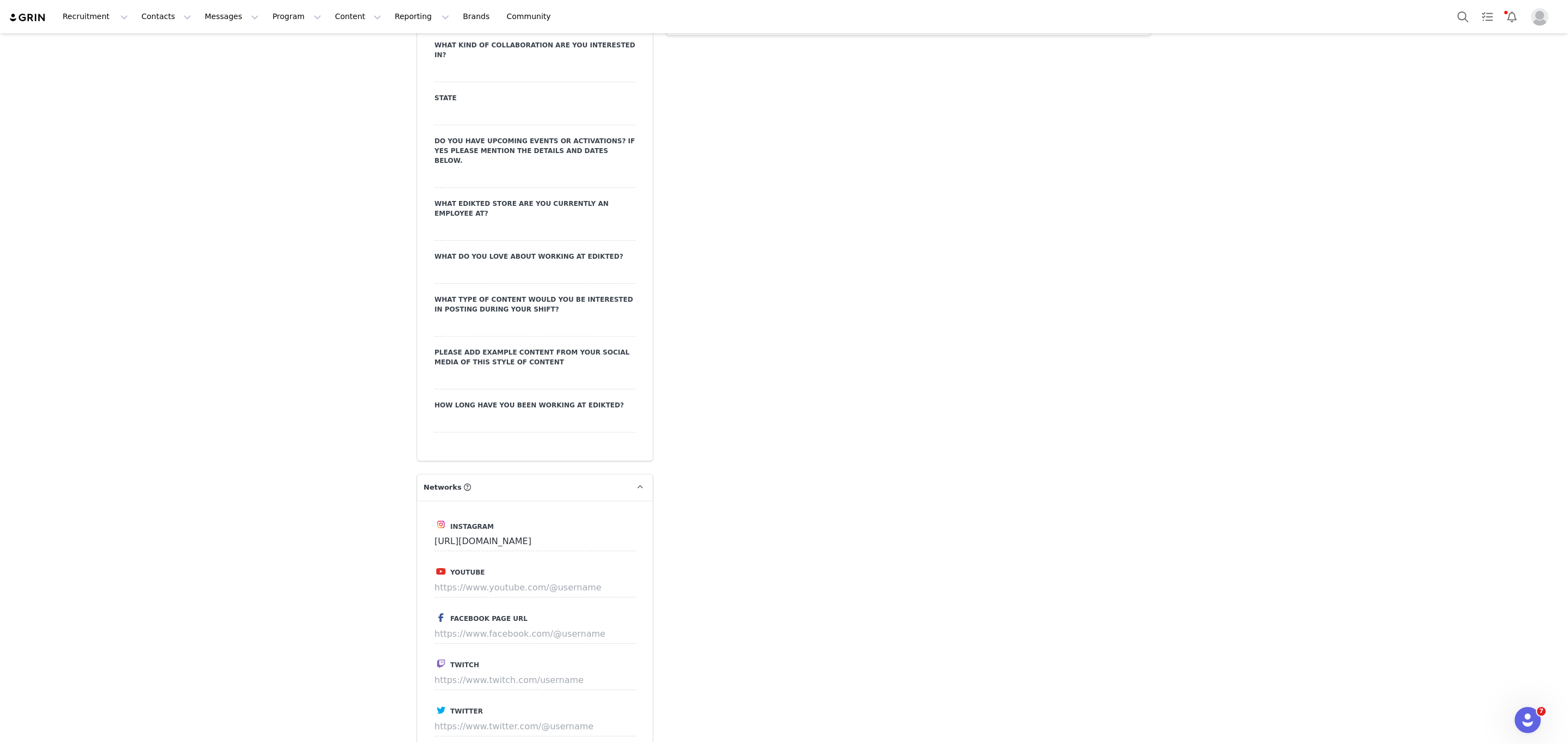
scroll to position [1634, 0]
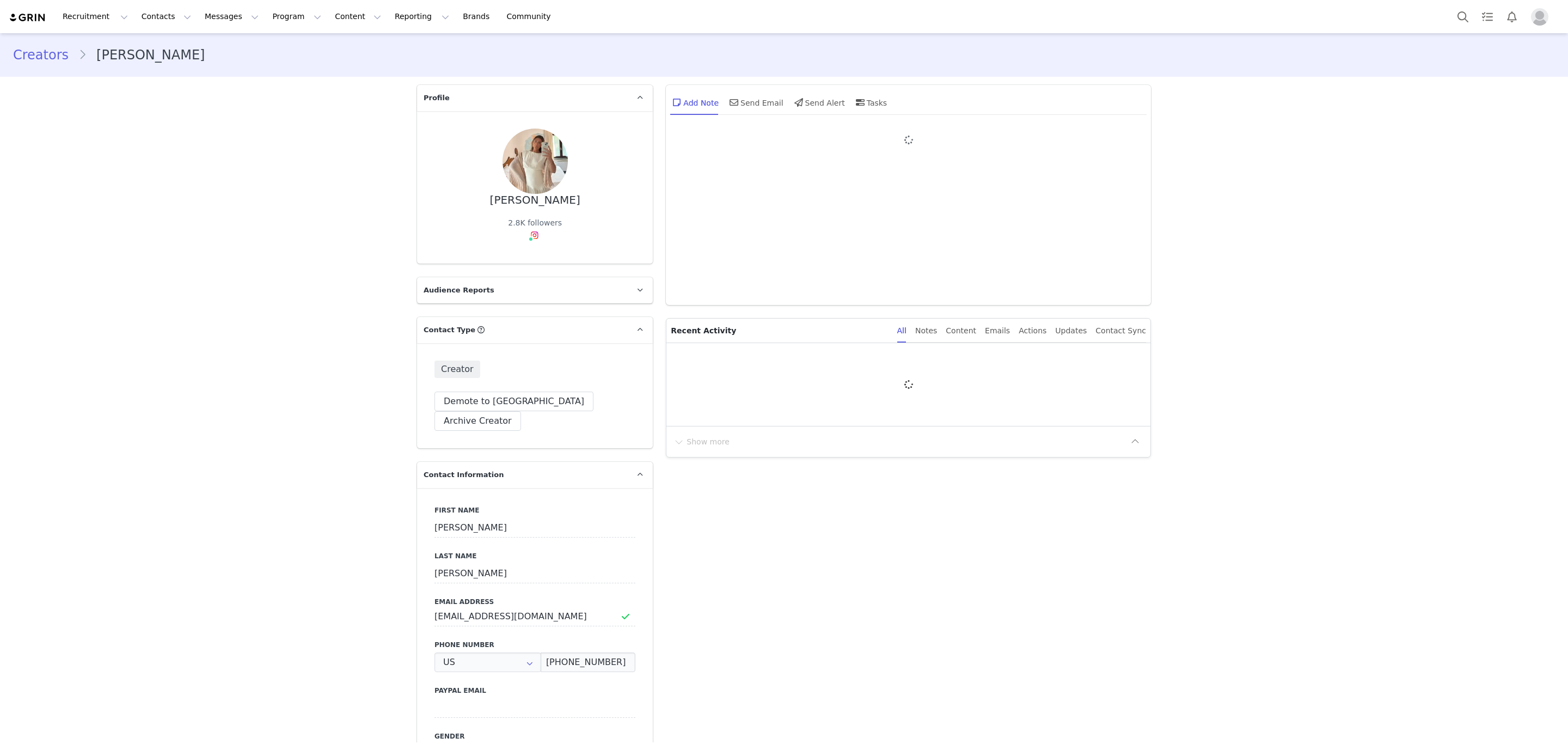
type input "+1 ([GEOGRAPHIC_DATA])"
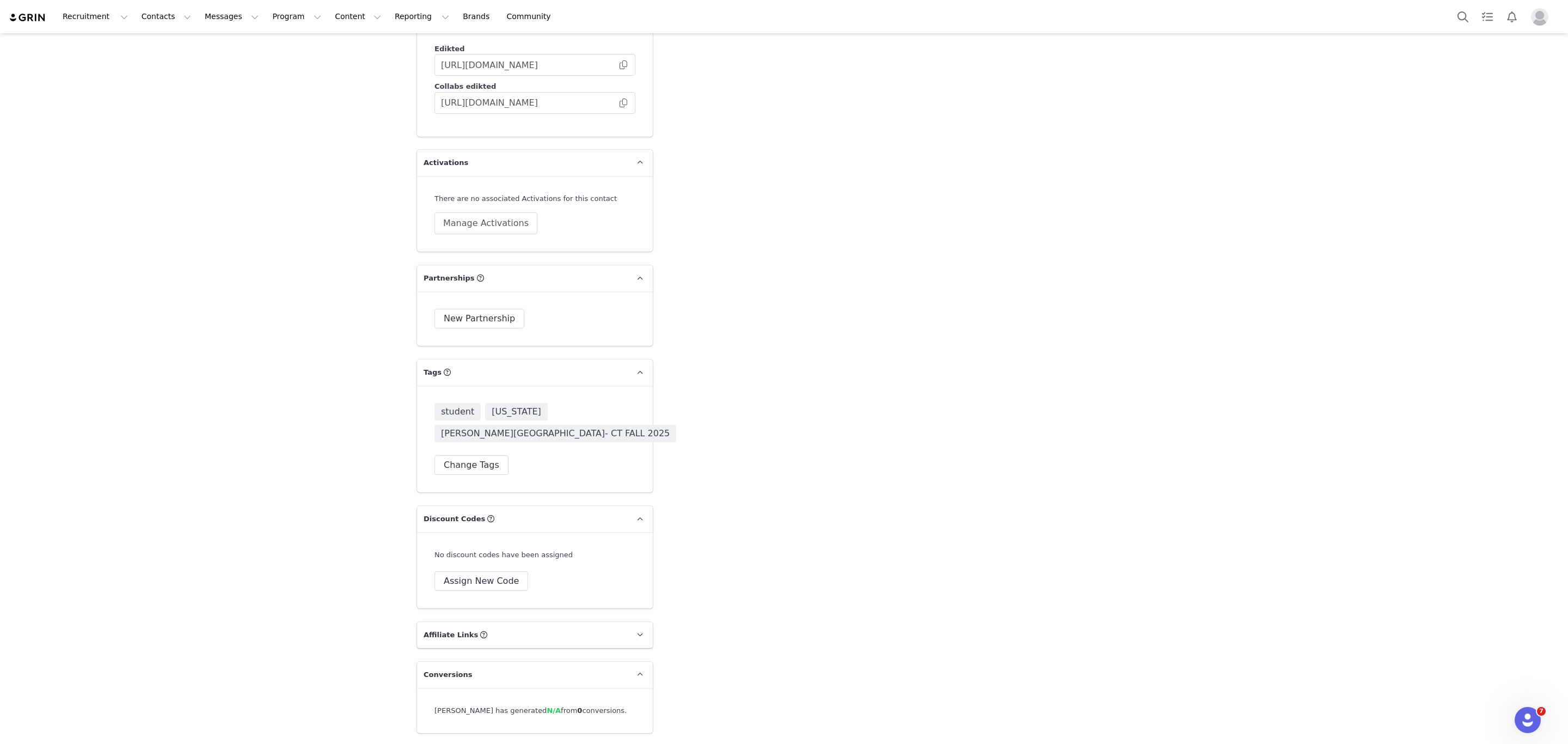
scroll to position [2867, 0]
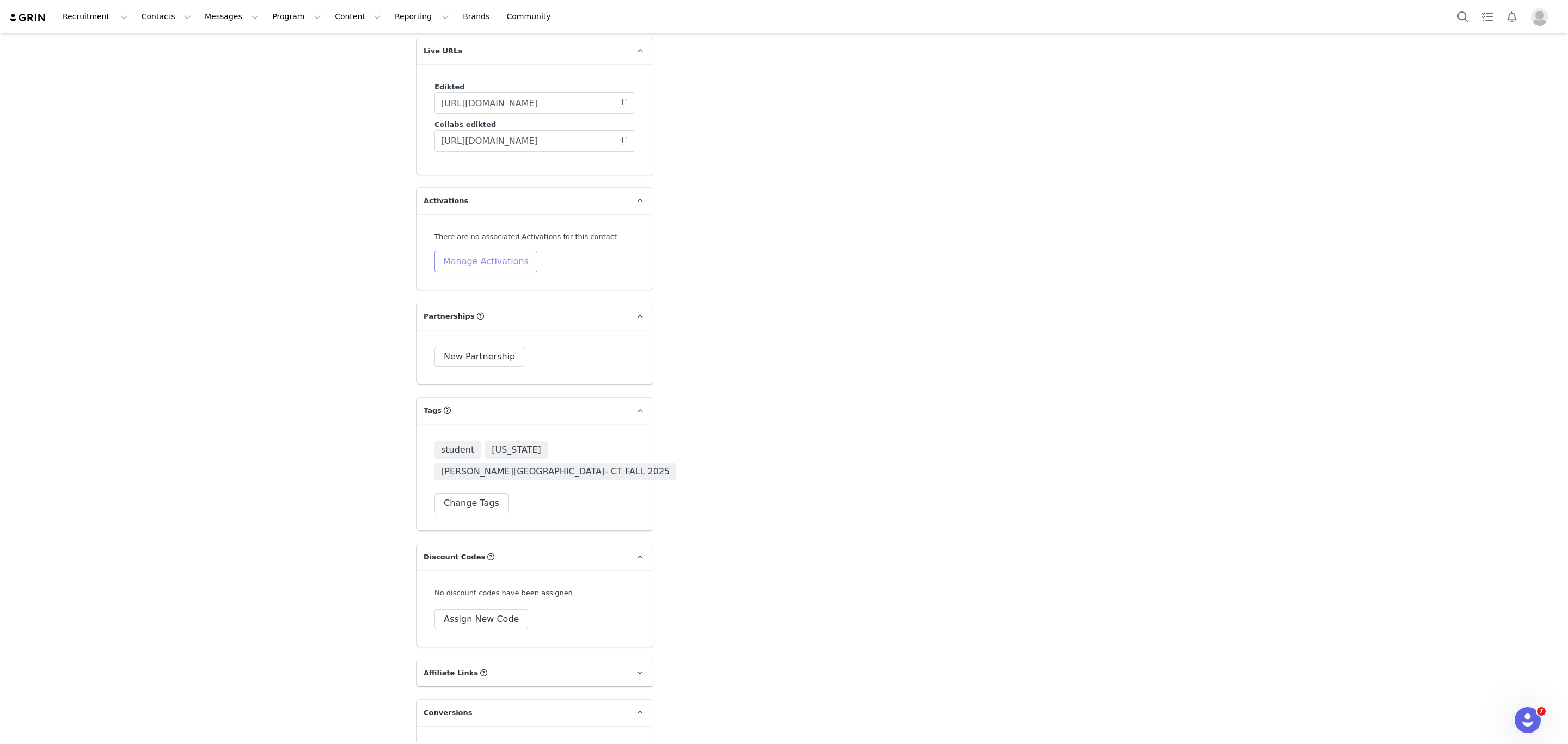
click at [509, 250] on button "Manage Activations" at bounding box center [486, 261] width 103 height 22
click at [495, 236] on div "Select Activation" at bounding box center [450, 240] width 106 height 16
click at [461, 287] on li "🚗 JAMES MADISON - COLLEGE TOUR 🚗" at bounding box center [453, 284] width 126 height 18
click at [402, 256] on div "Cancel Apply" at bounding box center [454, 267] width 135 height 27
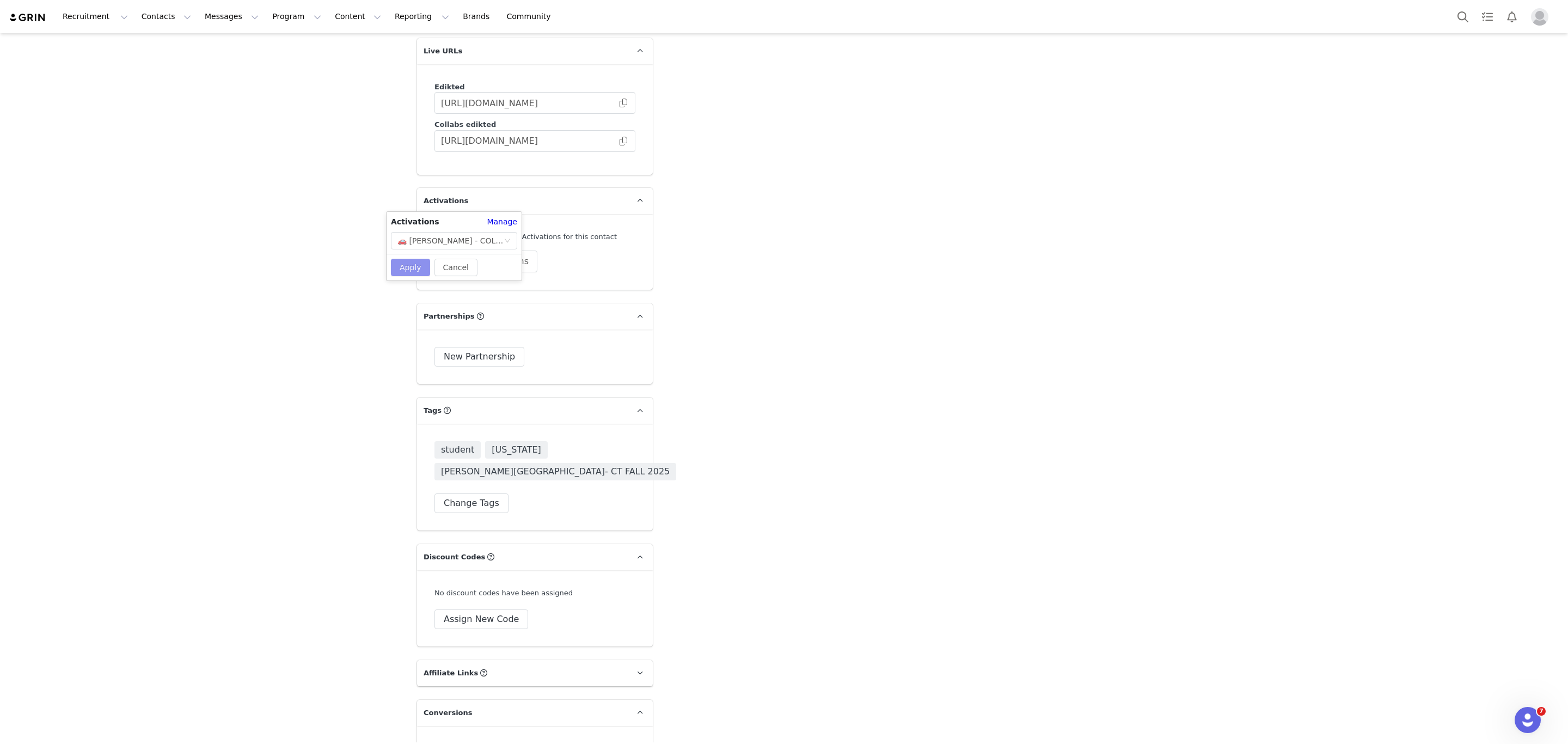
click at [402, 261] on button "Apply" at bounding box center [410, 267] width 39 height 18
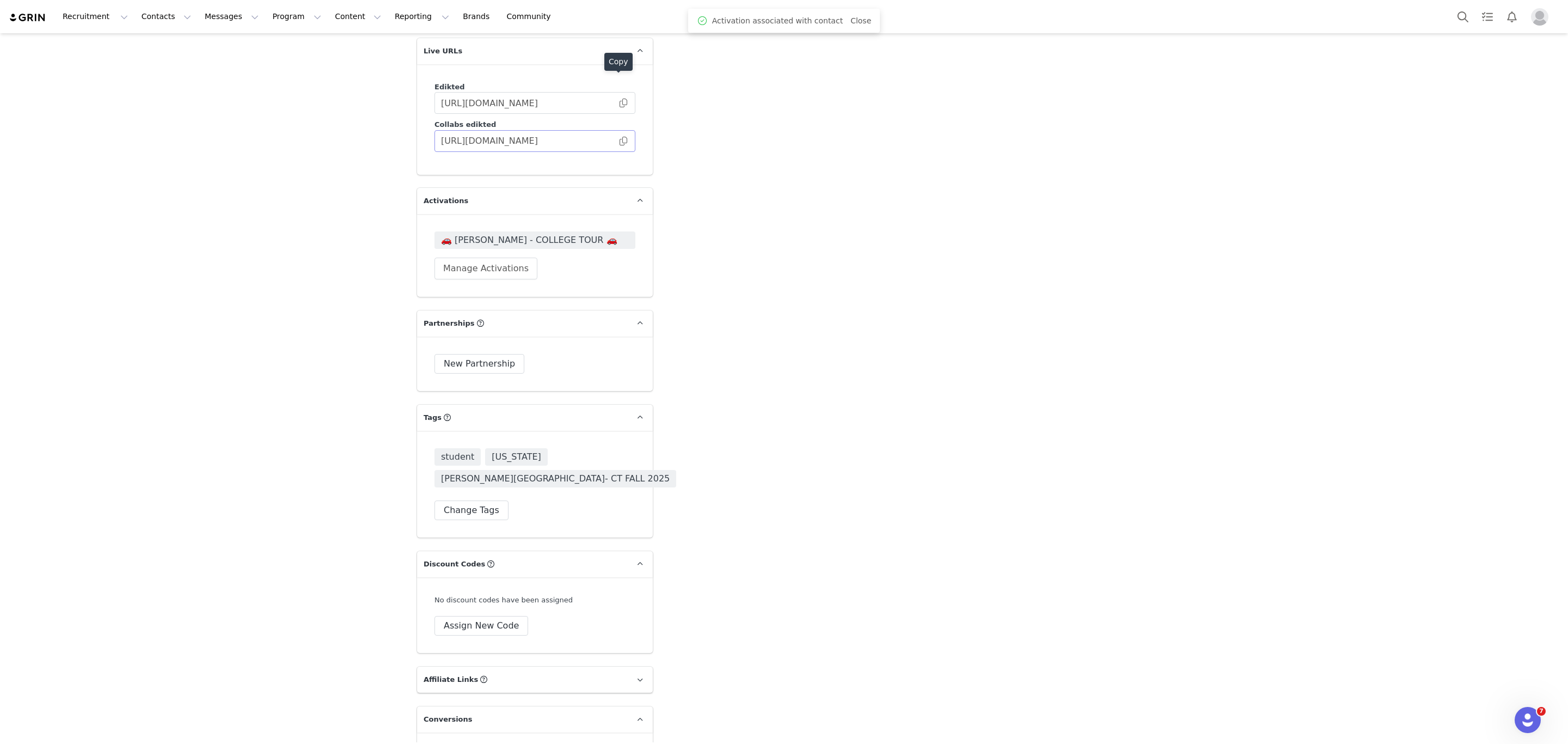
click at [620, 141] on span at bounding box center [623, 141] width 11 height 0
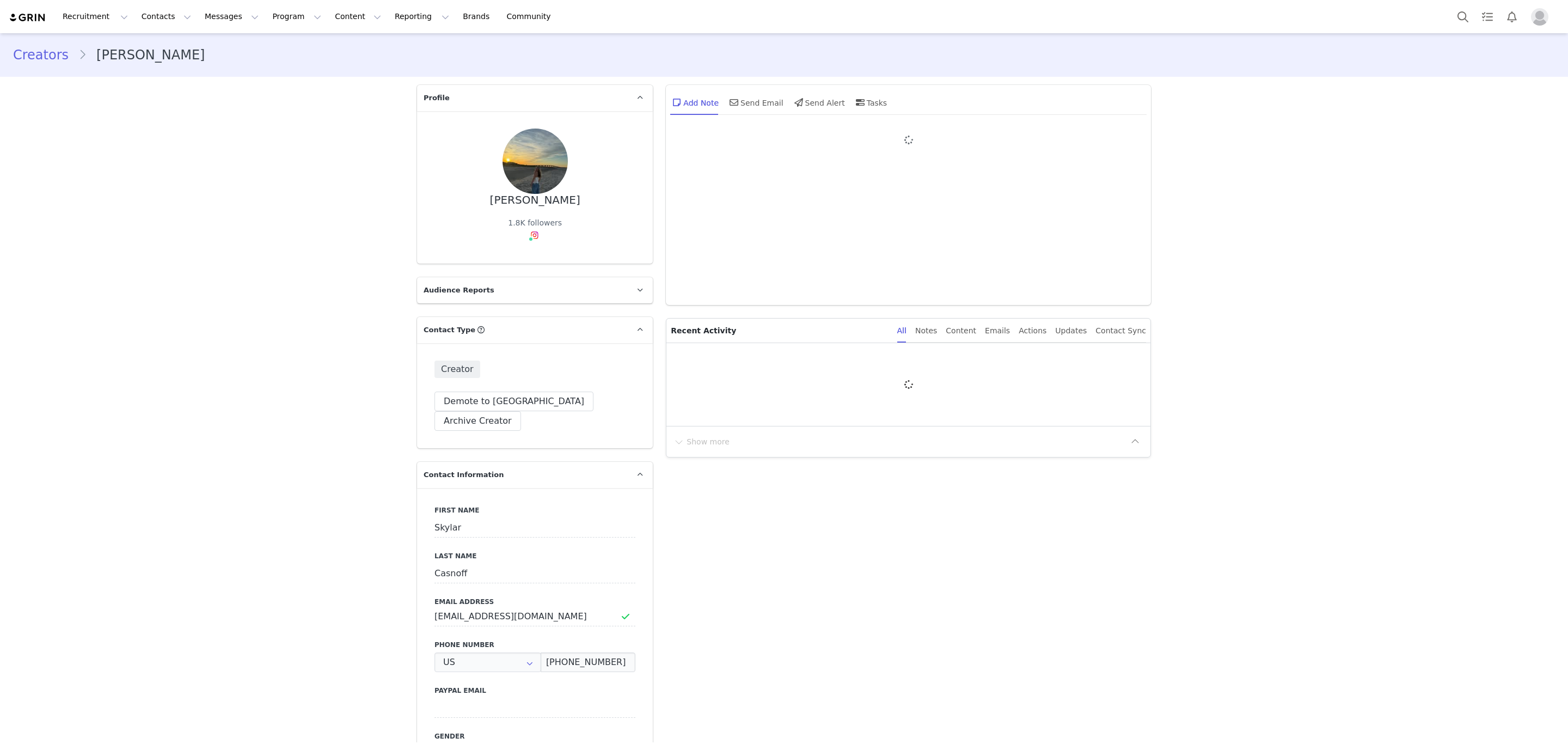
type input "+1 ([GEOGRAPHIC_DATA])"
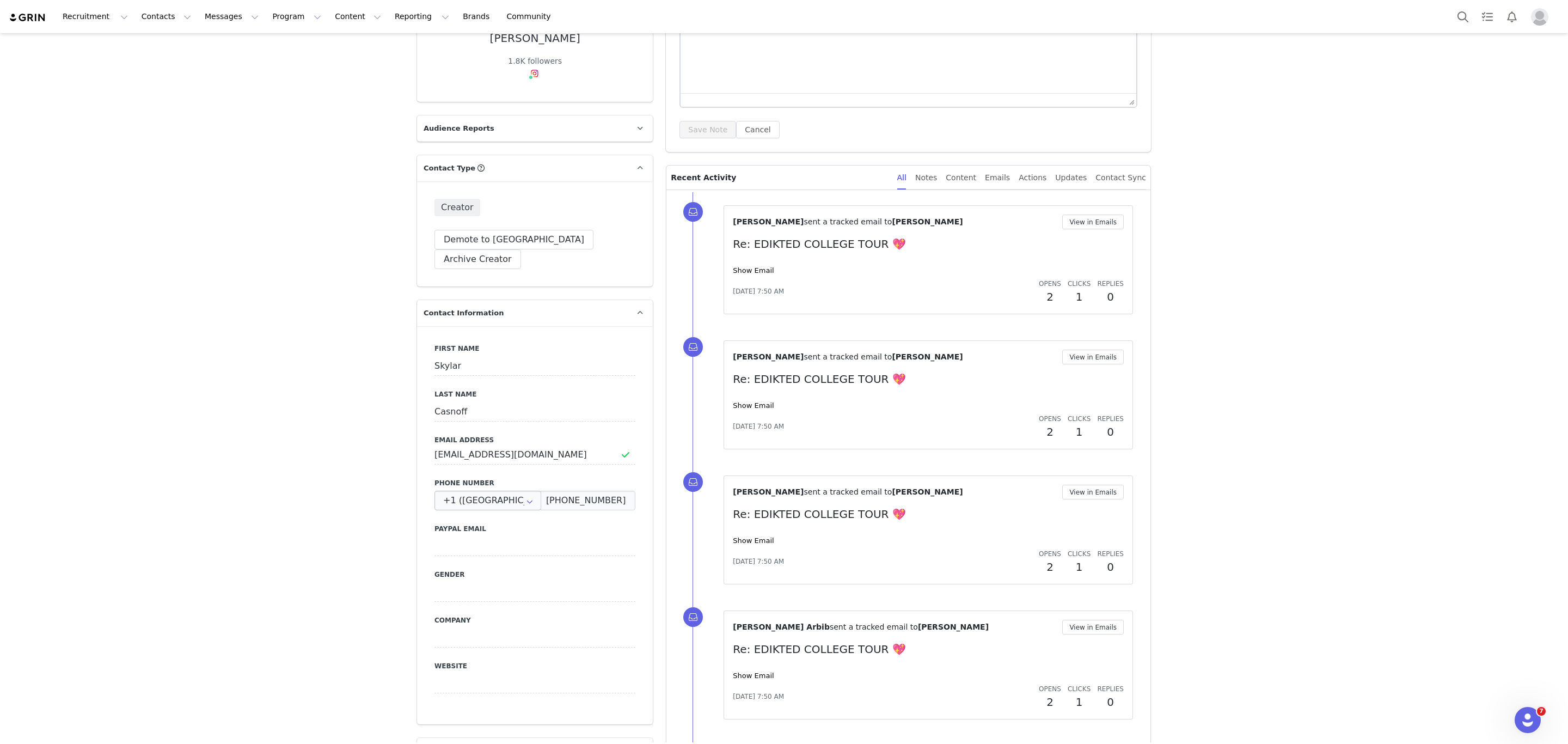
scroll to position [163, 0]
click at [471, 443] on input "[EMAIL_ADDRESS][DOMAIN_NAME]" at bounding box center [535, 453] width 201 height 19
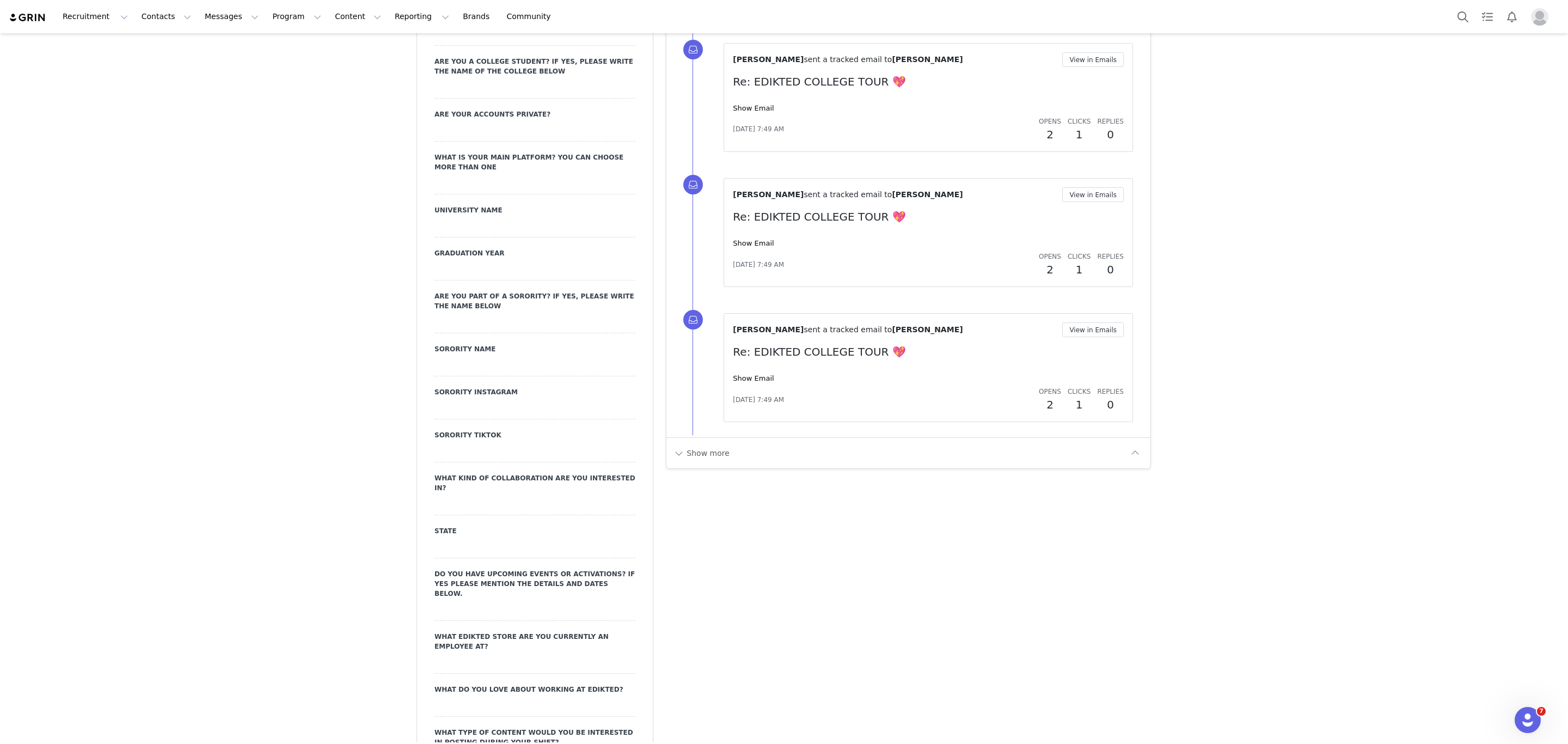
scroll to position [1634, 0]
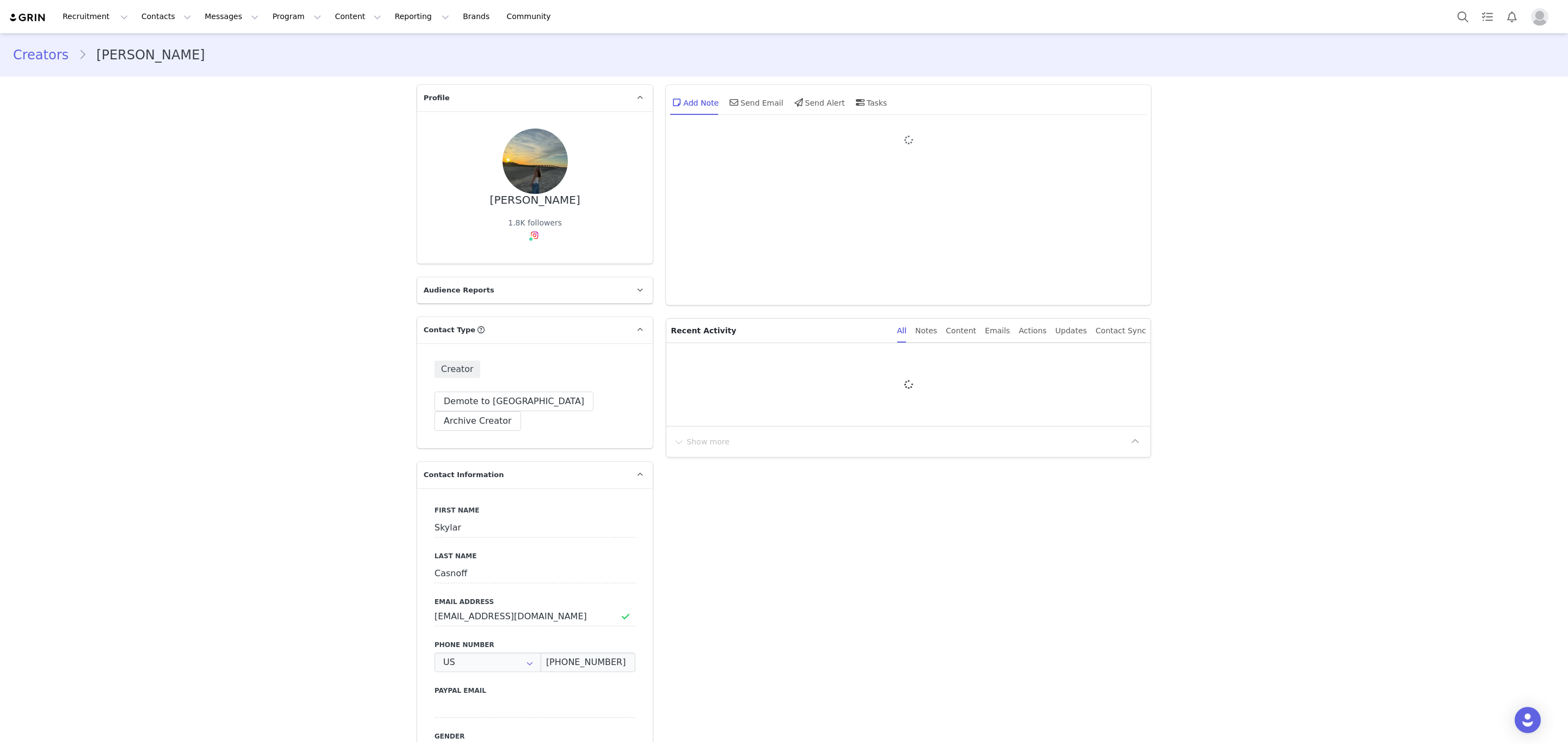
type input "+1 ([GEOGRAPHIC_DATA])"
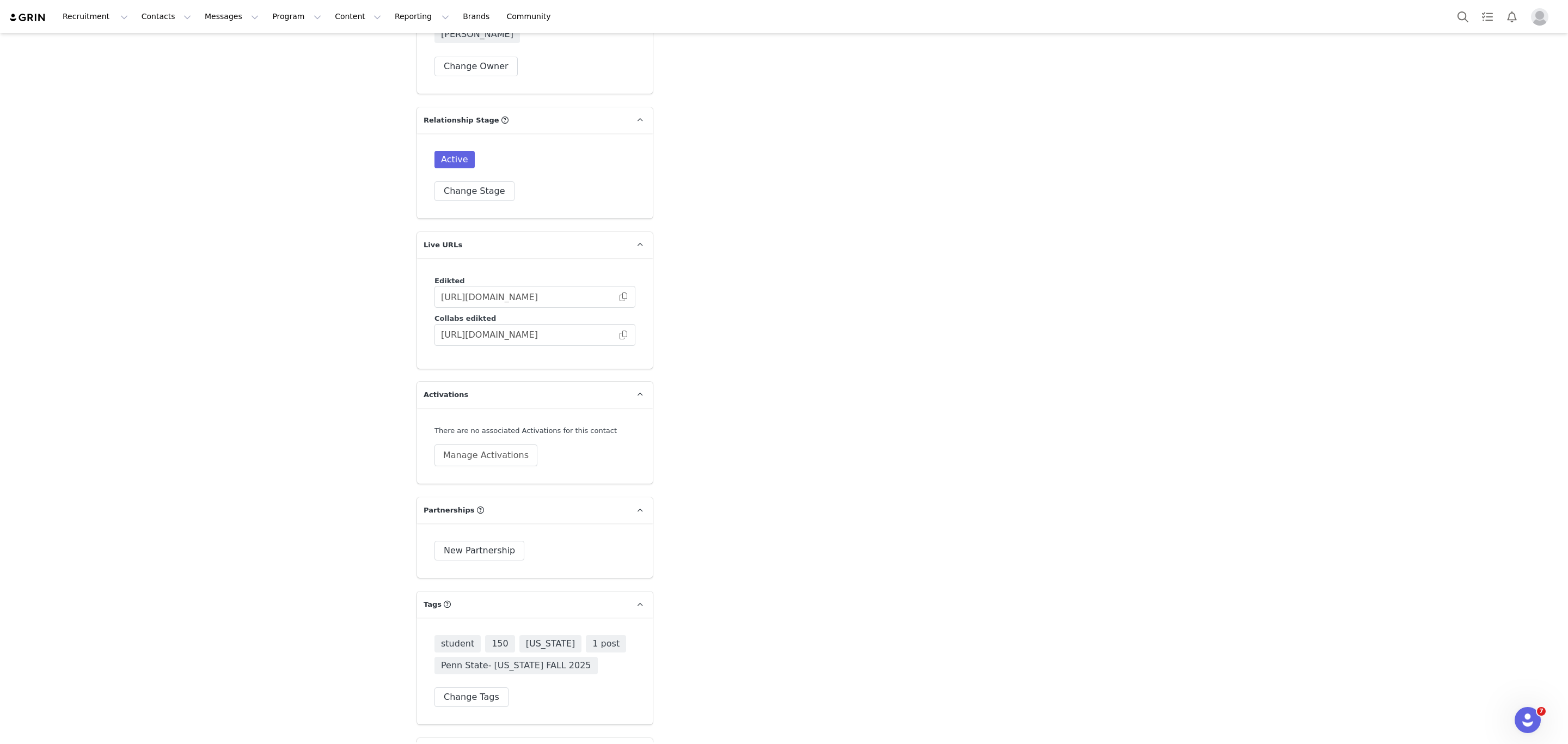
scroll to position [2696, 0]
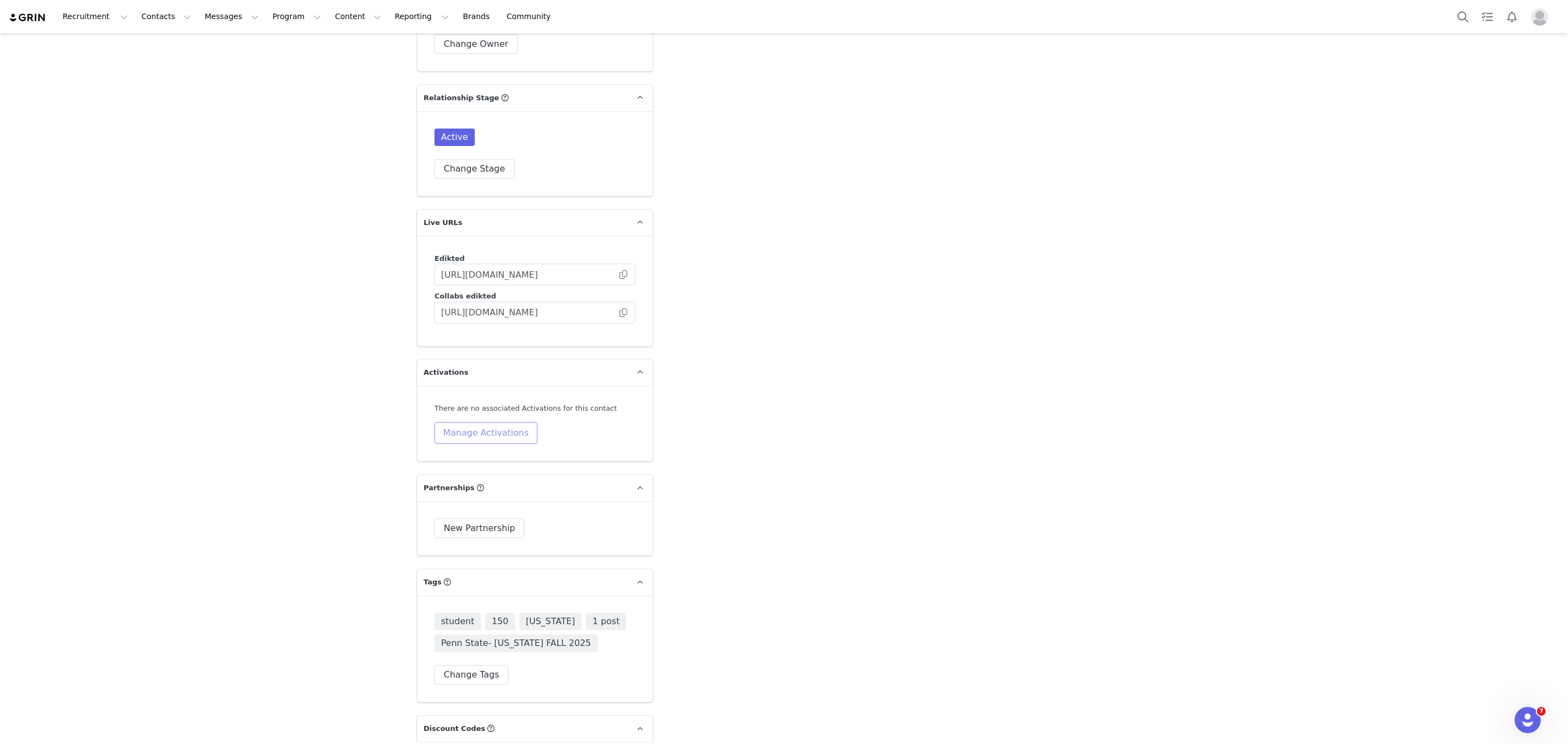
click at [466, 422] on button "Manage Activations" at bounding box center [486, 433] width 103 height 22
click at [453, 401] on div "Activations Manage Select Activation" at bounding box center [454, 404] width 135 height 33
click at [451, 413] on div "Select Activation" at bounding box center [430, 412] width 65 height 16
click at [457, 461] on li "🚗 PENN STATE - COLLEGE TOUR 🚗" at bounding box center [453, 462] width 126 height 18
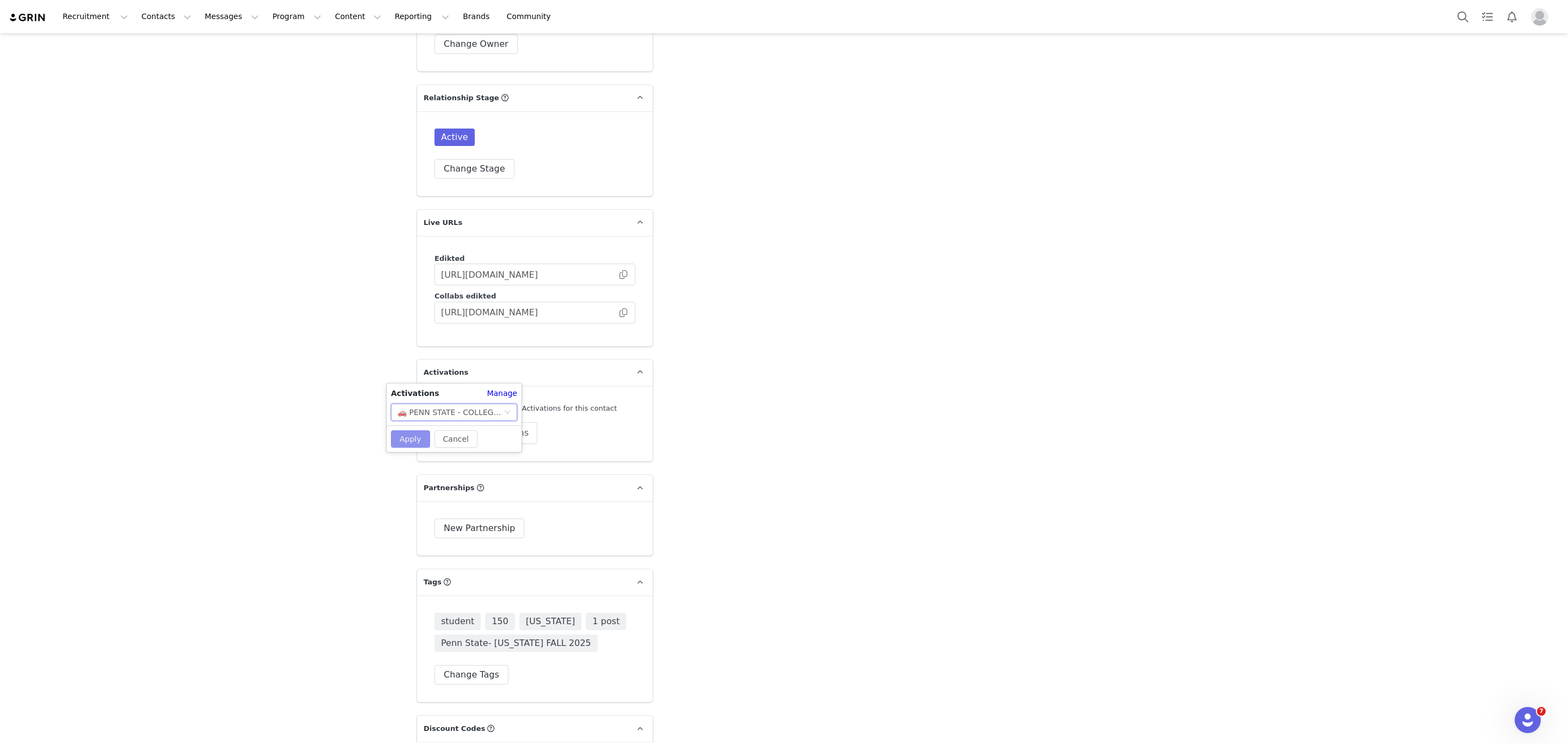
click at [399, 436] on button "Apply" at bounding box center [410, 439] width 39 height 18
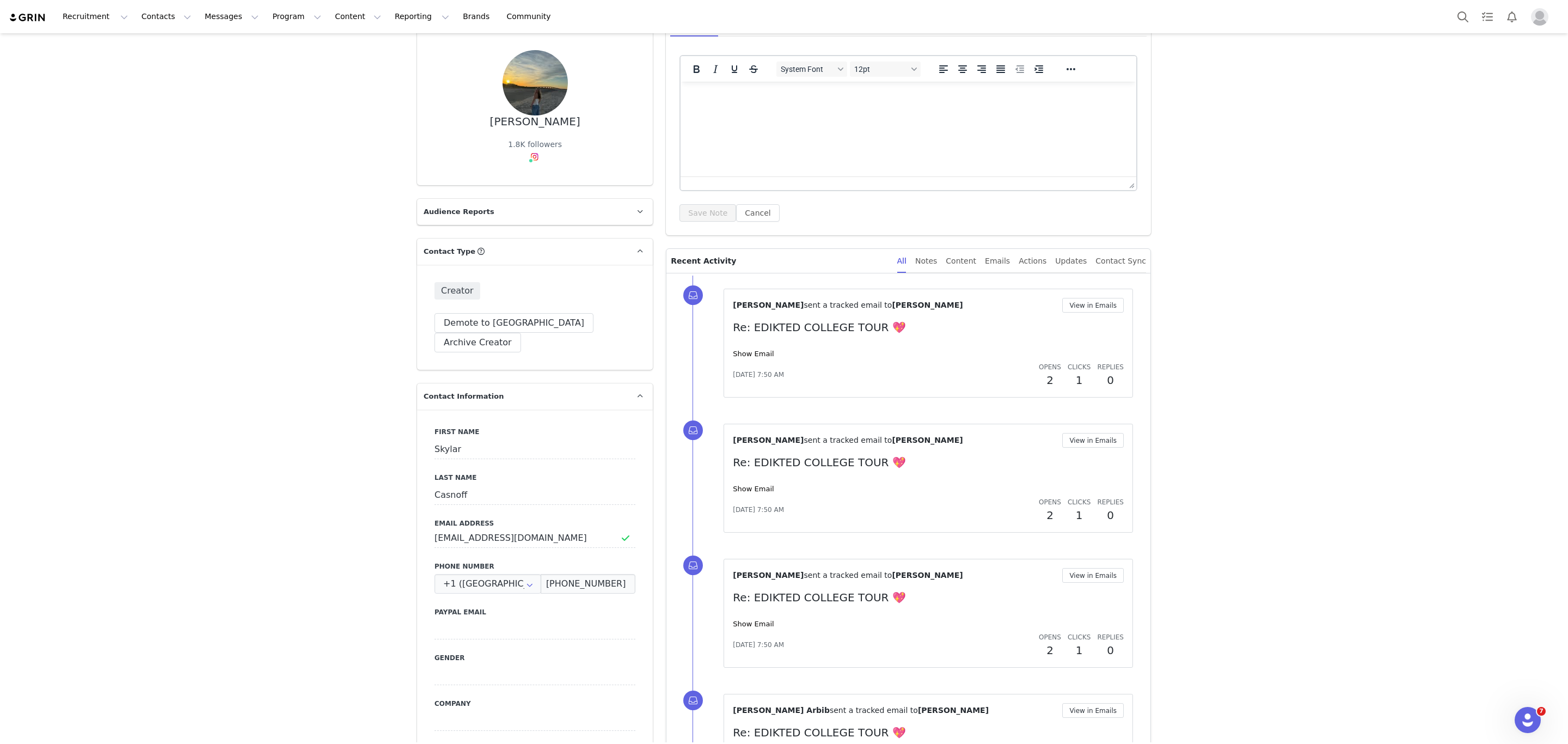
scroll to position [0, 0]
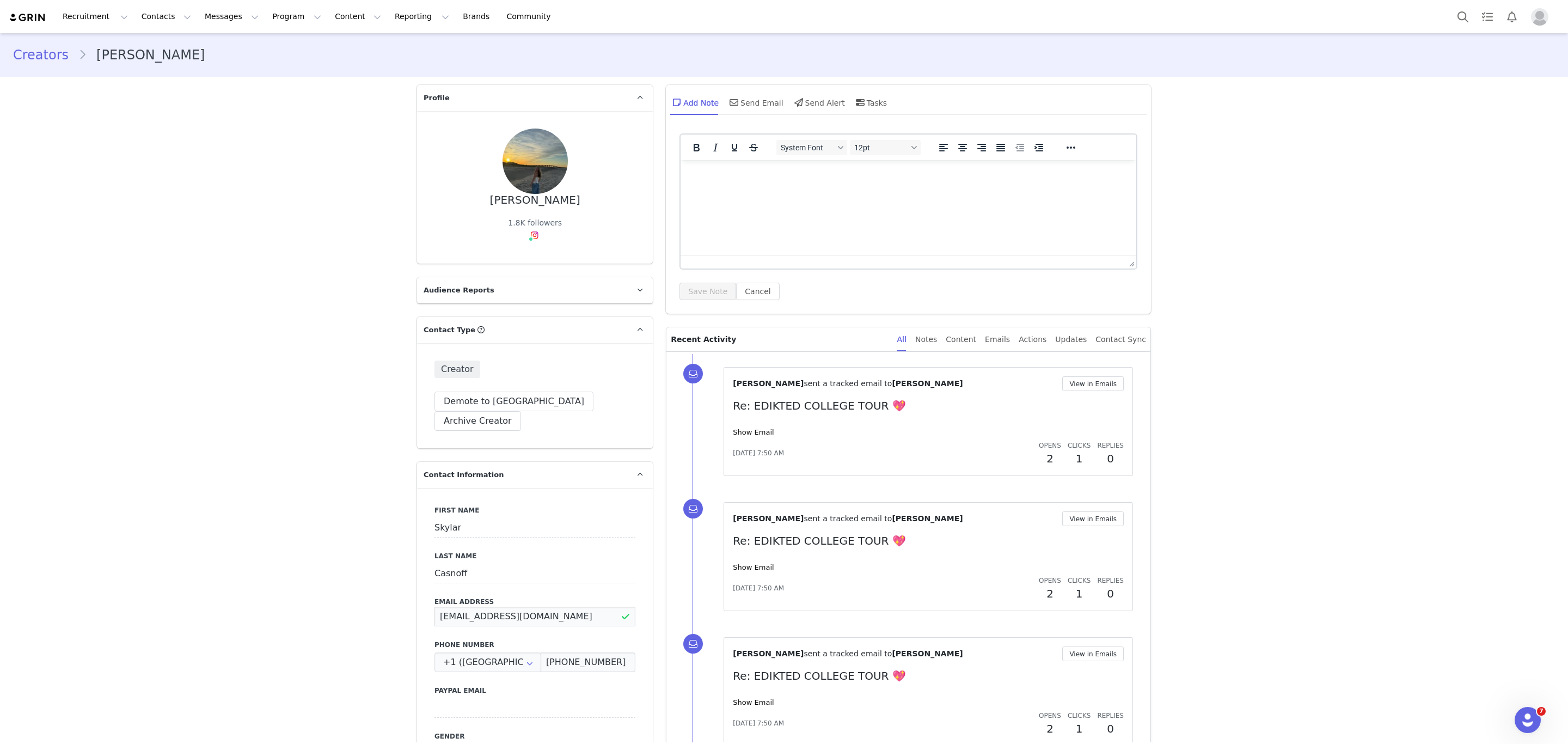
click at [508, 606] on input "[EMAIL_ADDRESS][DOMAIN_NAME]" at bounding box center [535, 616] width 201 height 19
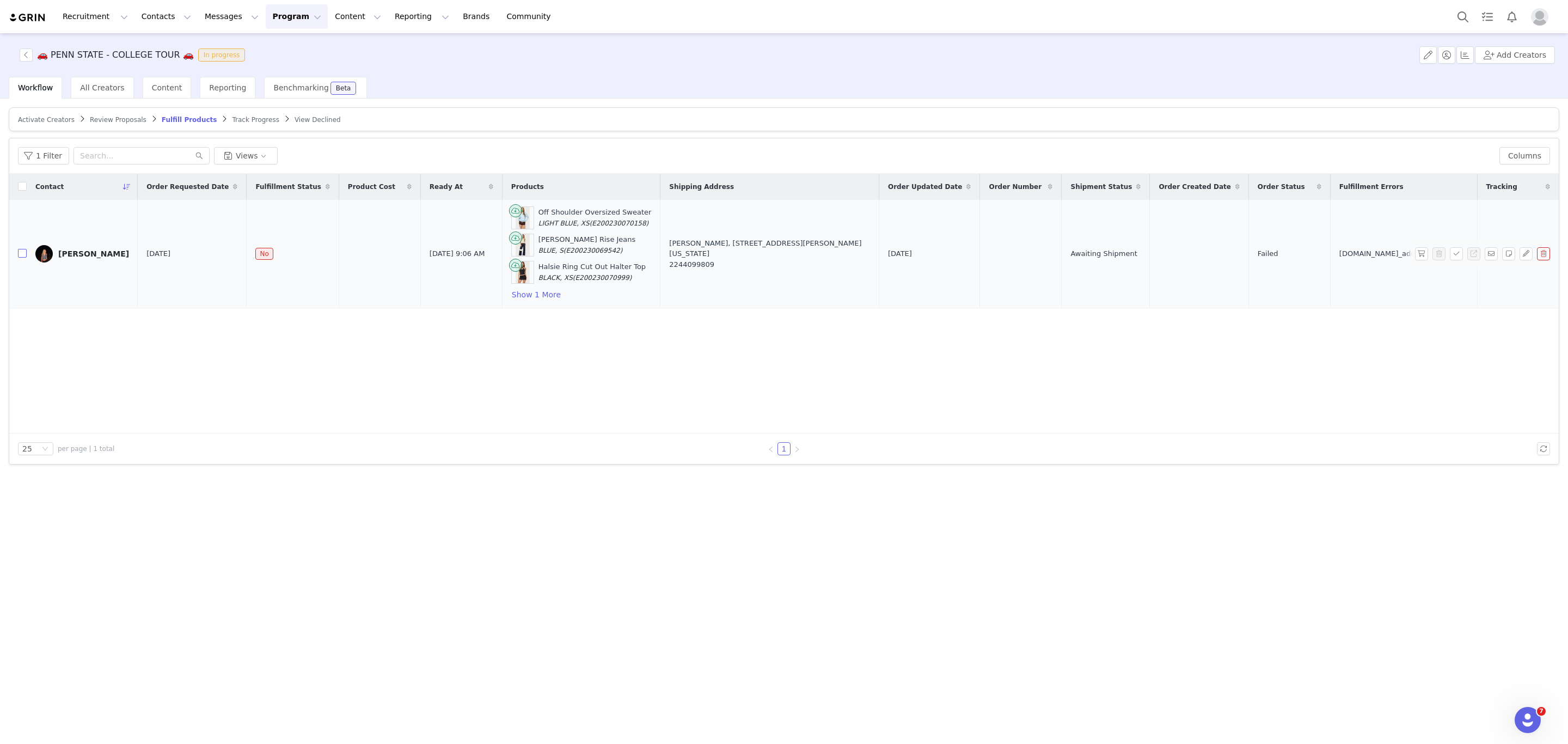
click at [24, 257] on input "checkbox" at bounding box center [23, 253] width 9 height 9
checkbox input "true"
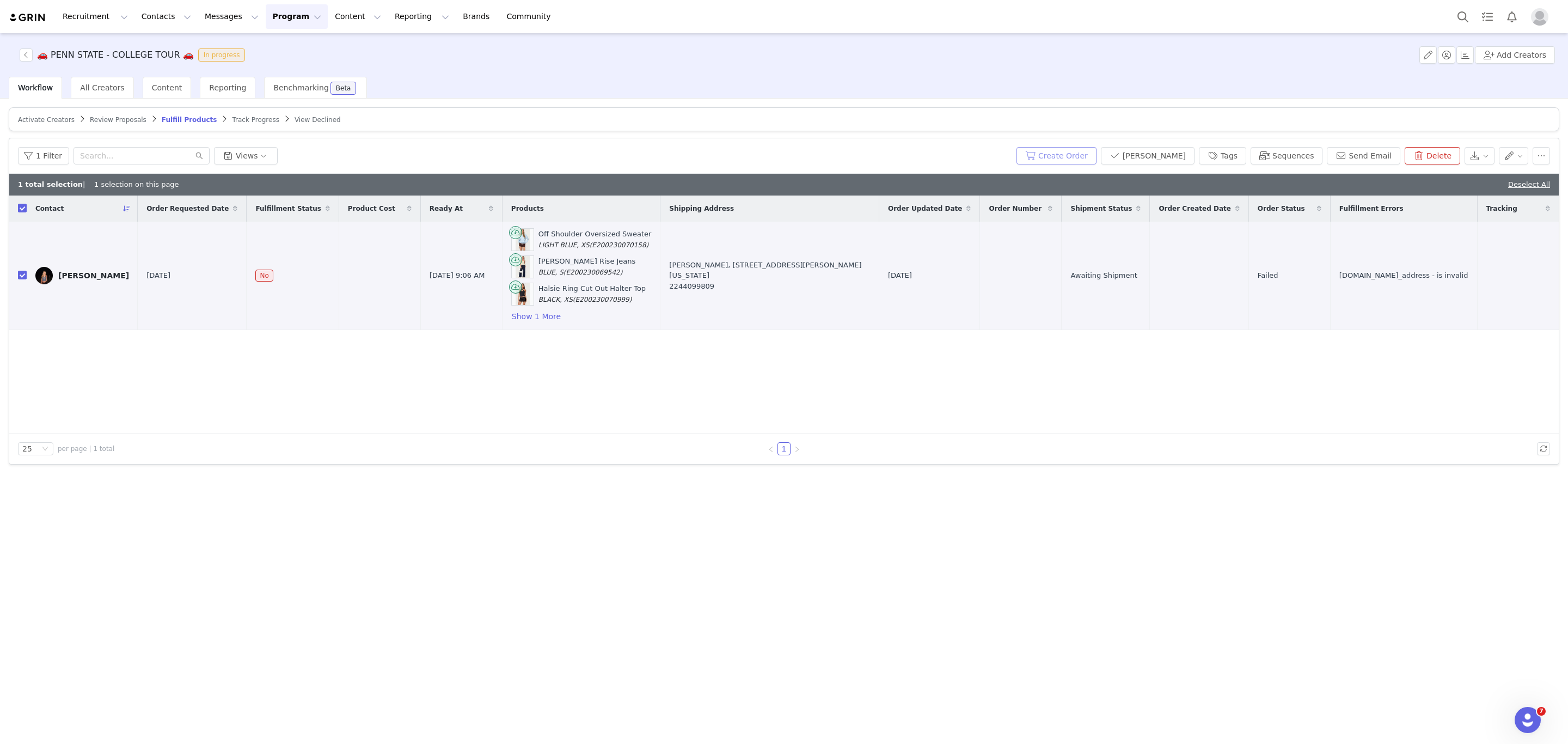
click at [1085, 161] on button "Create Order" at bounding box center [1056, 156] width 80 height 18
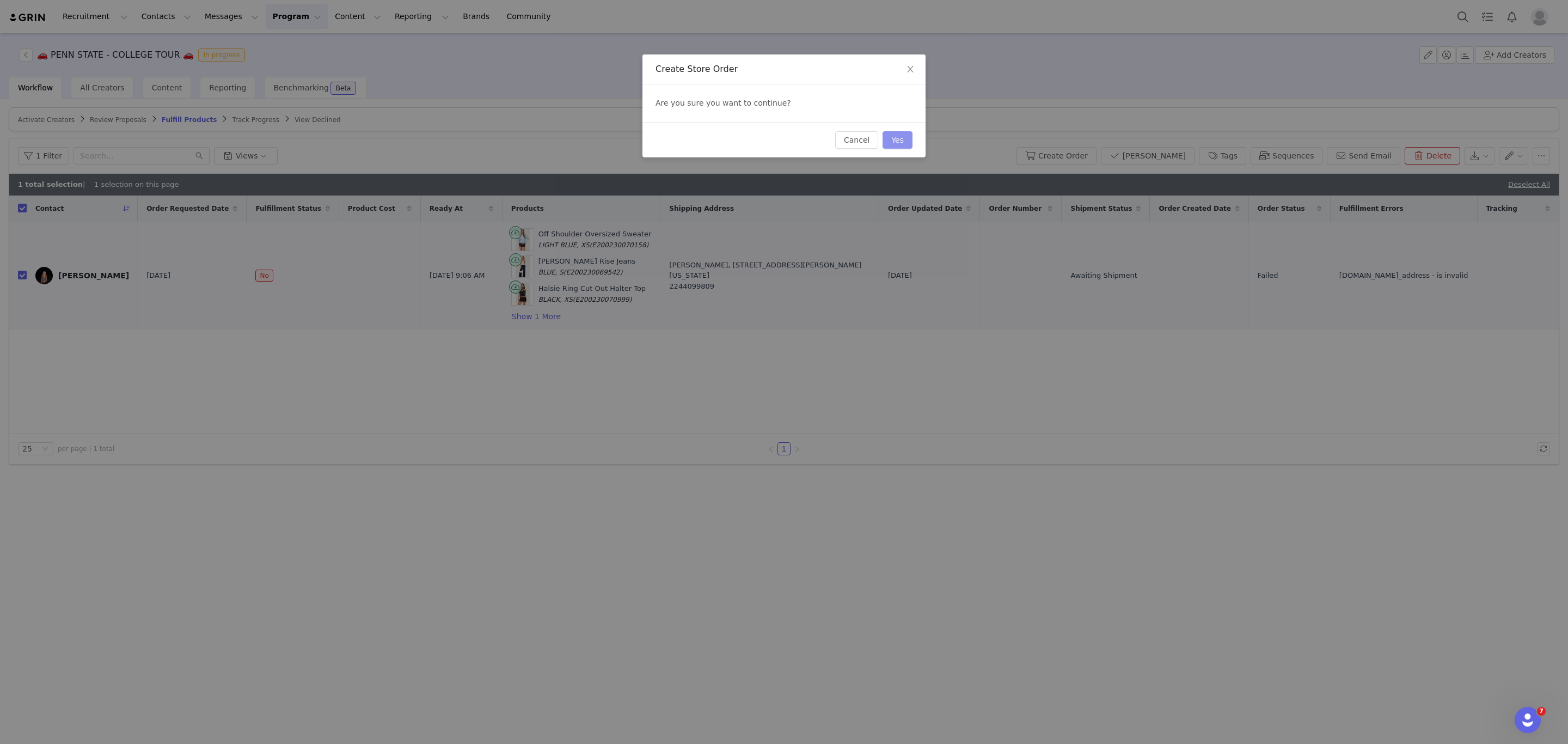
click at [897, 139] on button "Yes" at bounding box center [897, 140] width 30 height 18
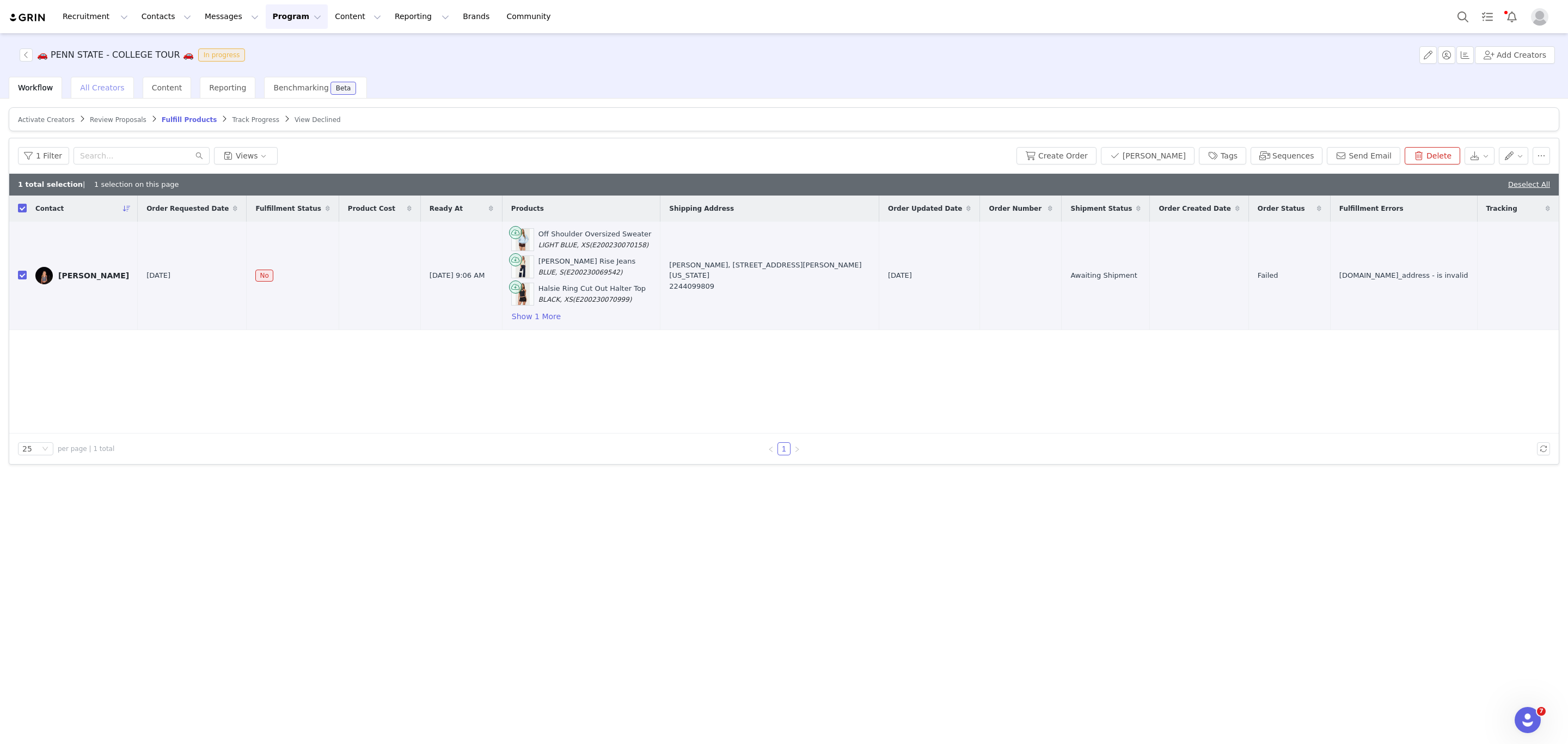
click at [103, 94] on div "All Creators" at bounding box center [102, 88] width 63 height 22
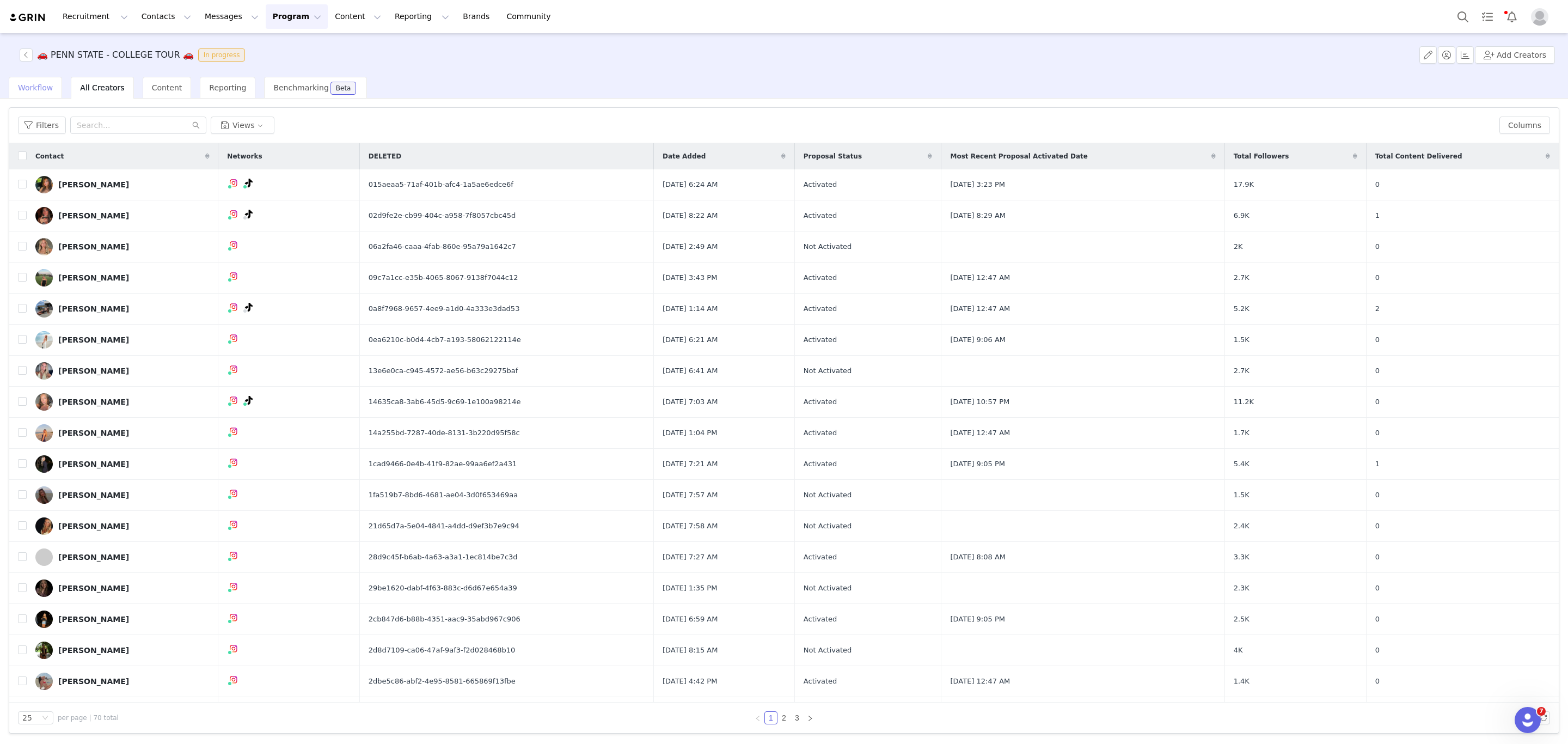
click at [34, 83] on span "Workflow" at bounding box center [35, 88] width 35 height 9
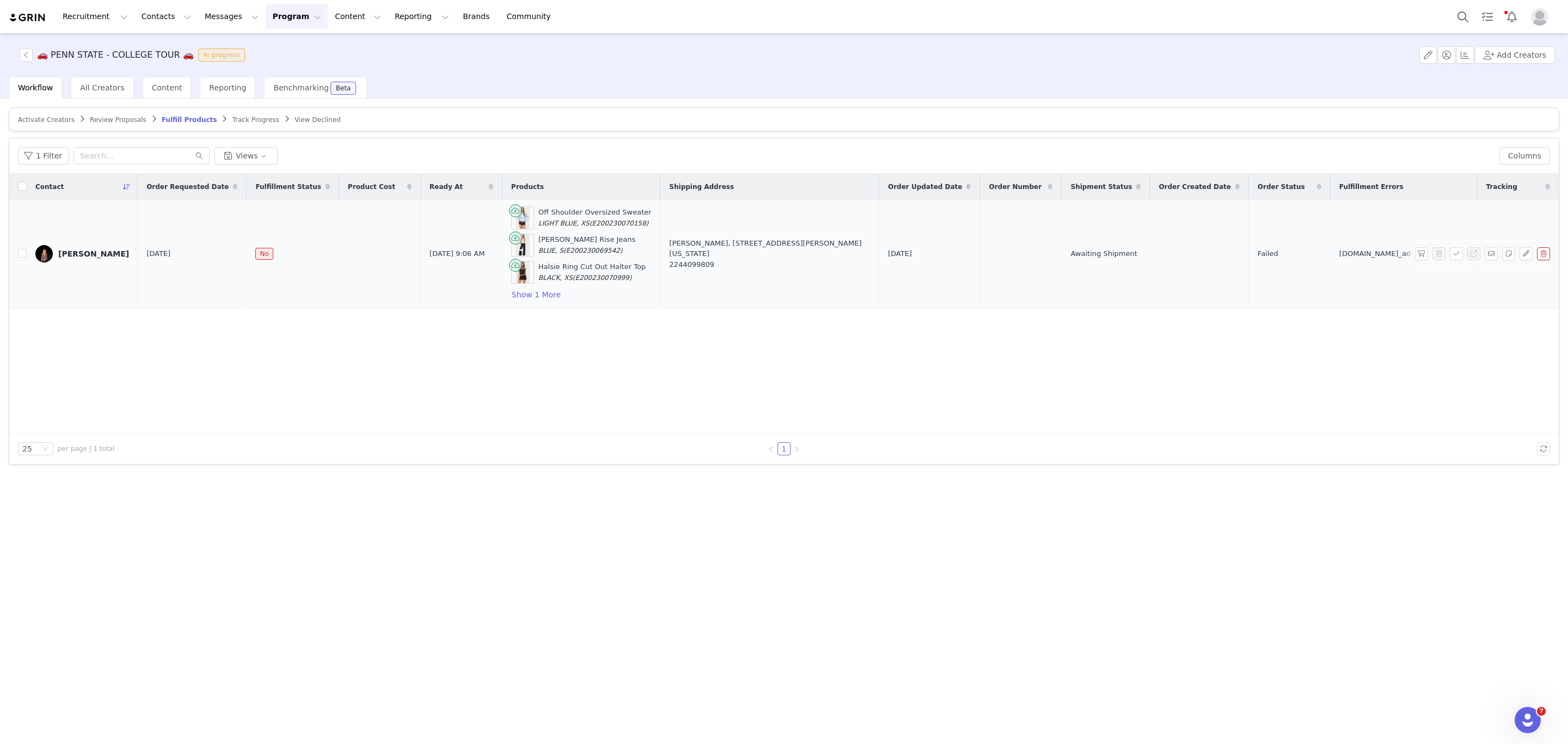
click at [100, 250] on div "[PERSON_NAME]" at bounding box center [94, 254] width 71 height 9
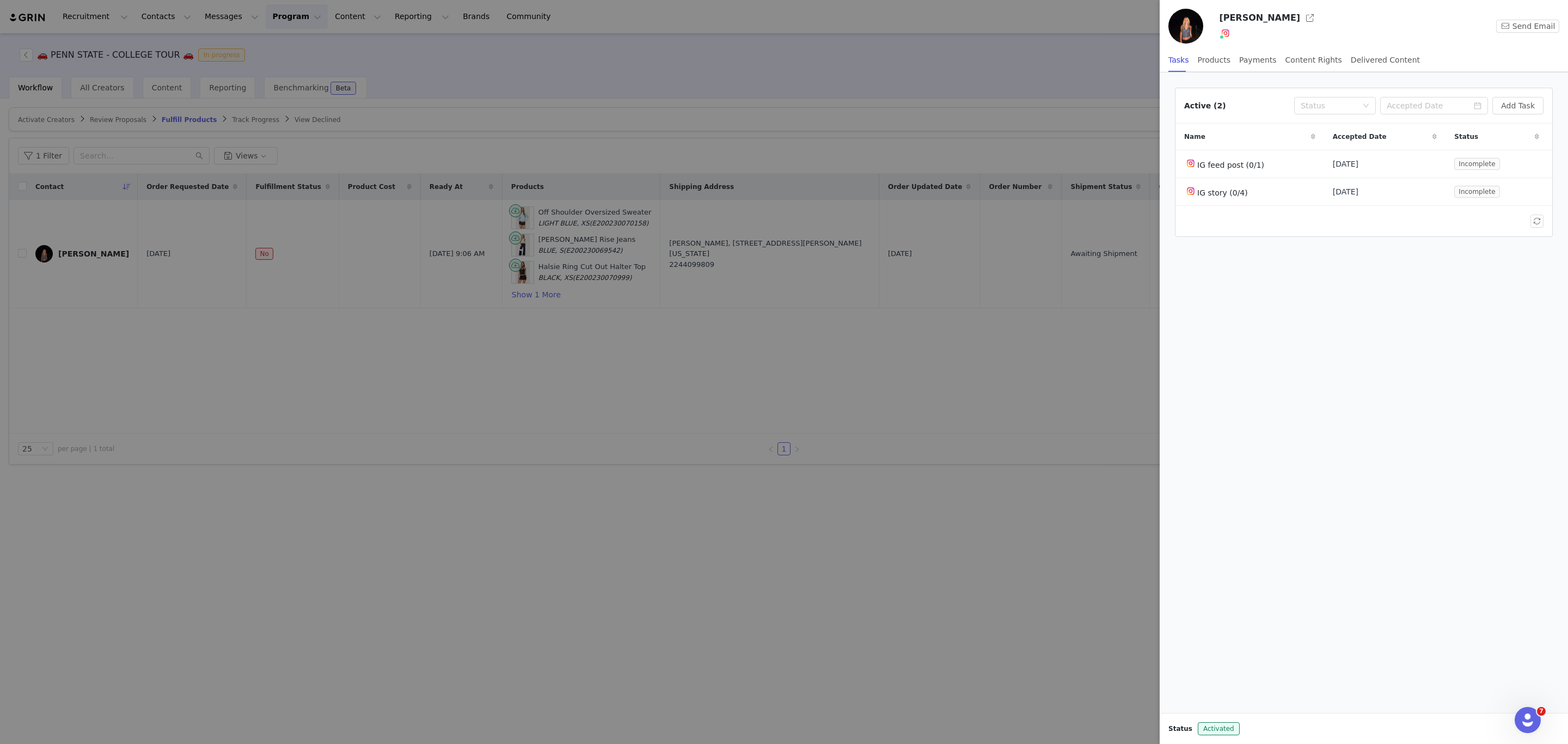
click at [466, 433] on div at bounding box center [784, 372] width 1568 height 744
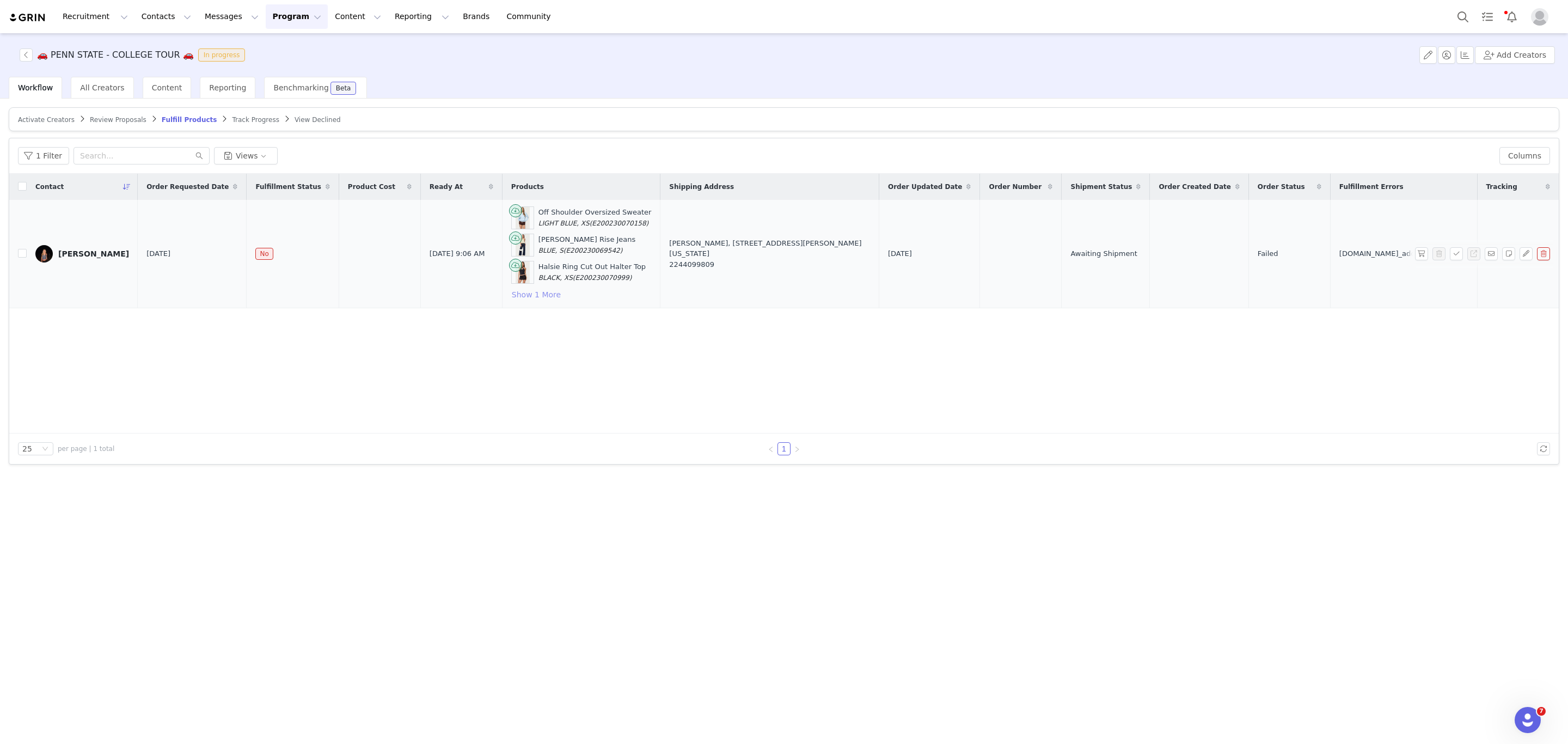
click at [511, 295] on button "Show 1 More" at bounding box center [536, 294] width 50 height 13
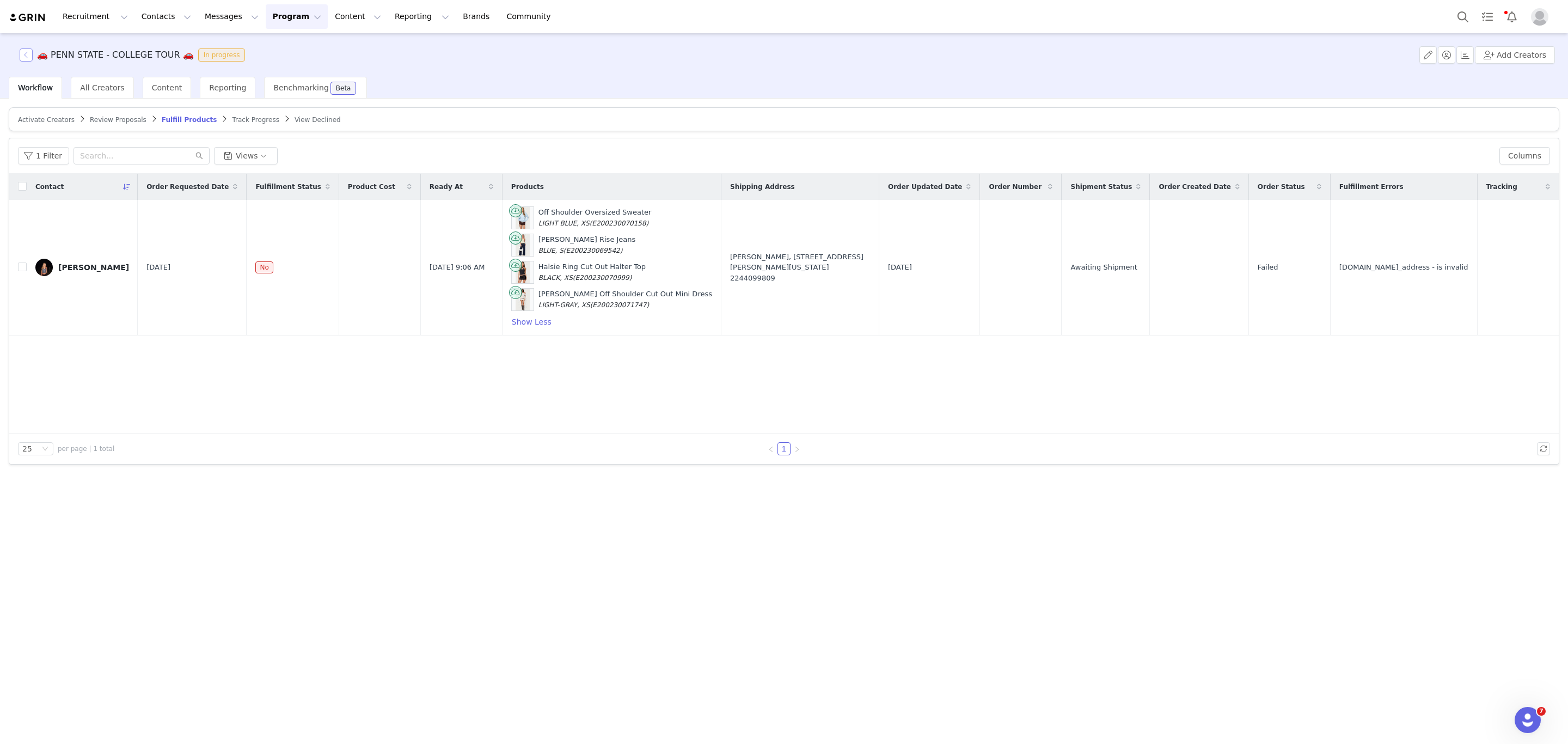
click at [21, 49] on button "button" at bounding box center [26, 55] width 13 height 13
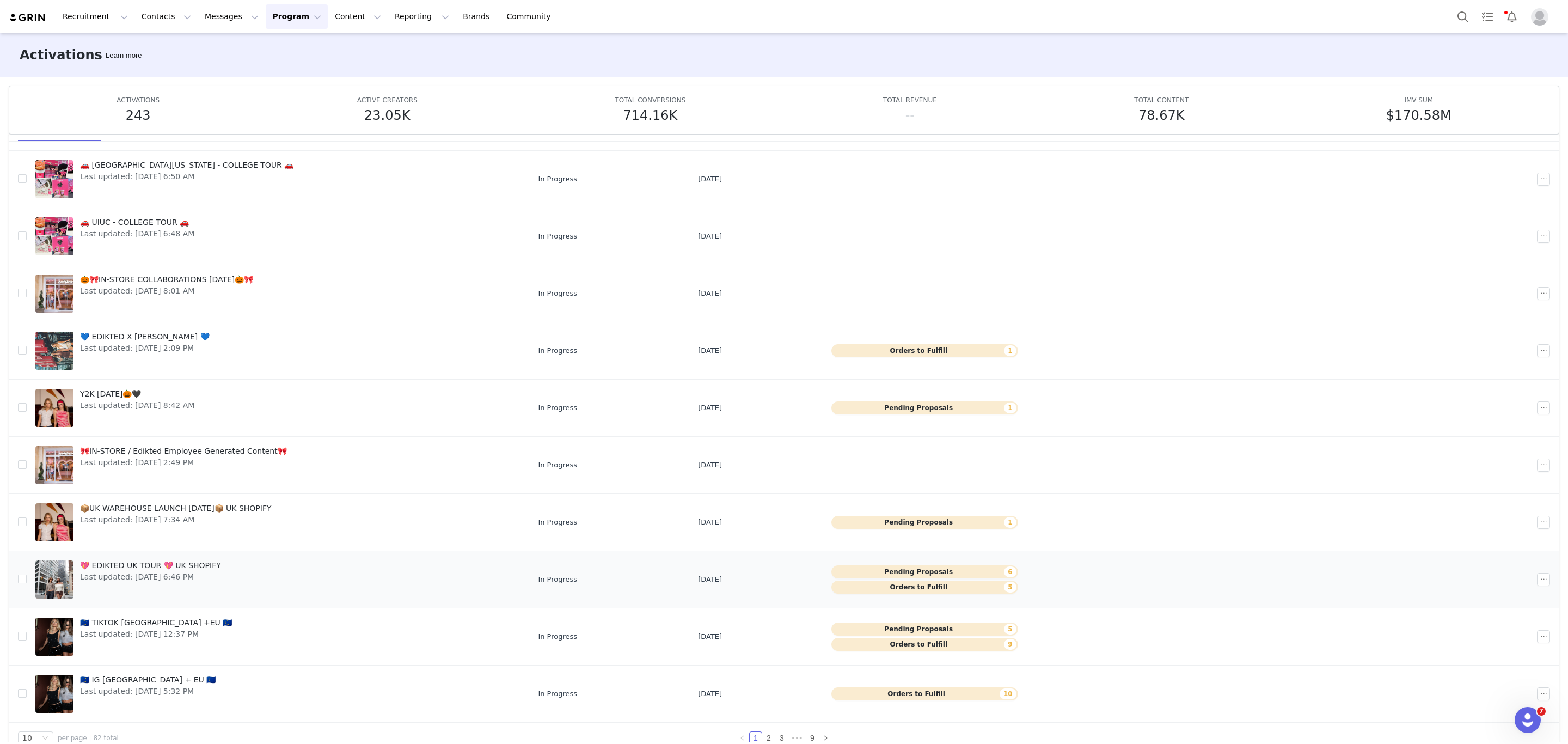
scroll to position [58, 0]
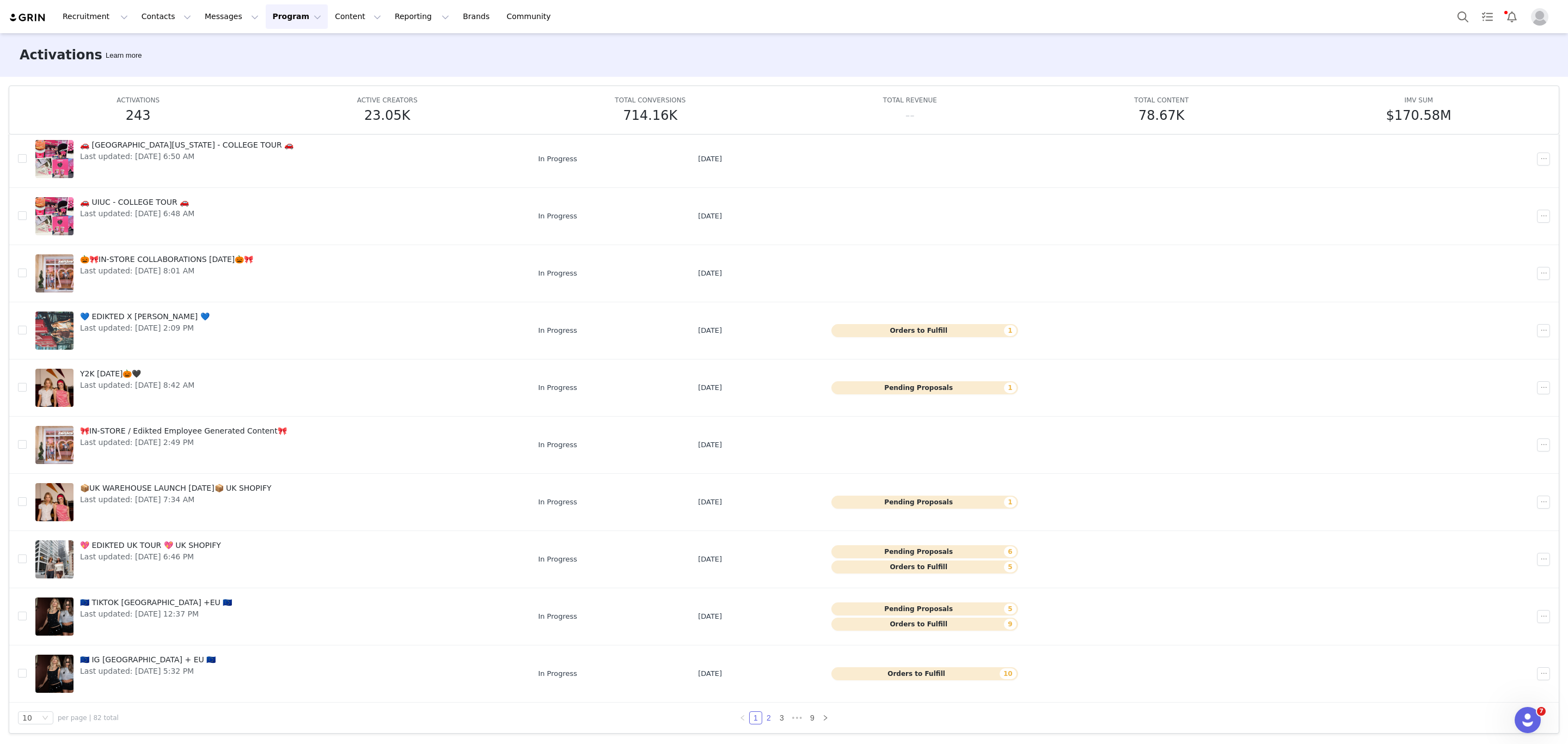
click at [763, 719] on link "2" at bounding box center [769, 718] width 12 height 12
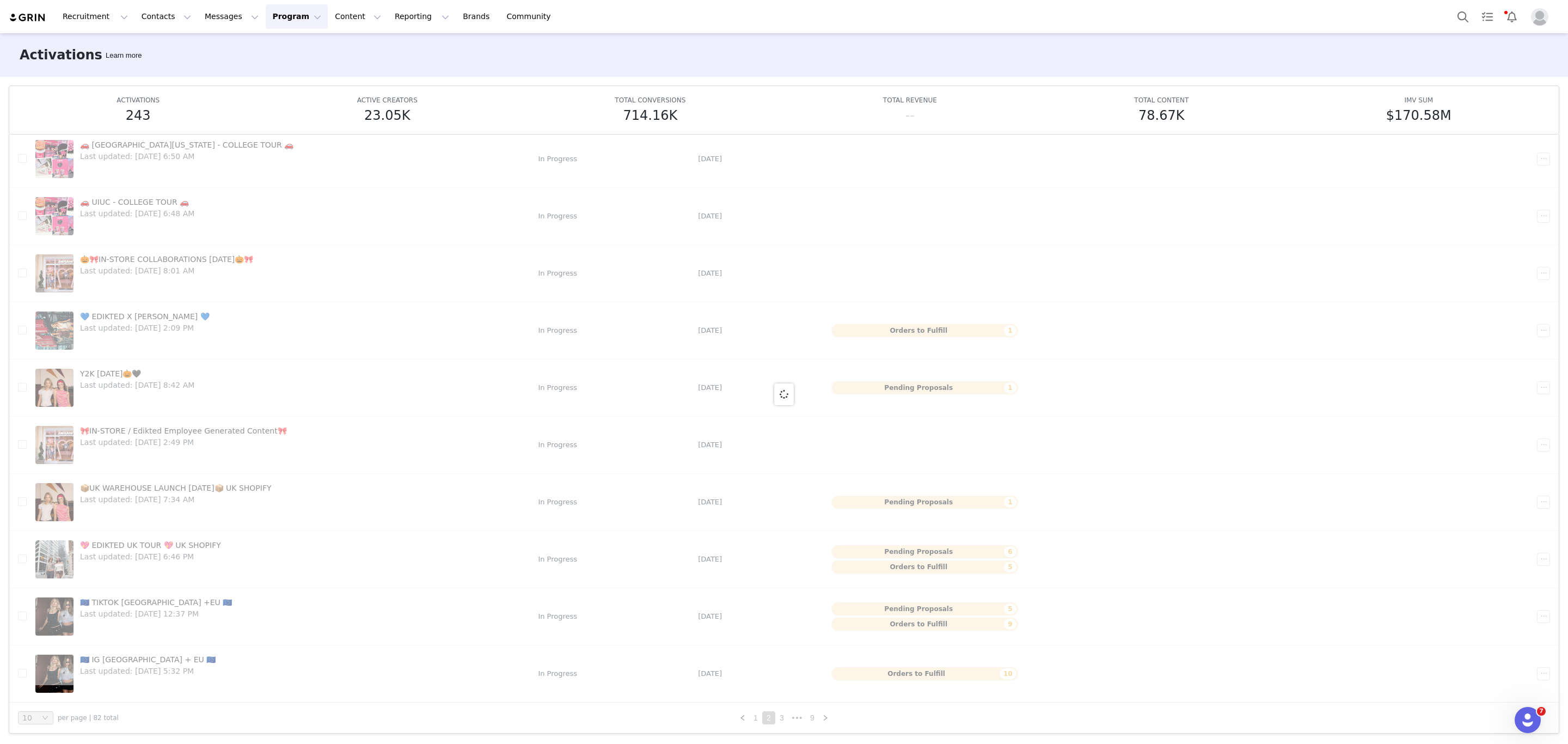
scroll to position [0, 0]
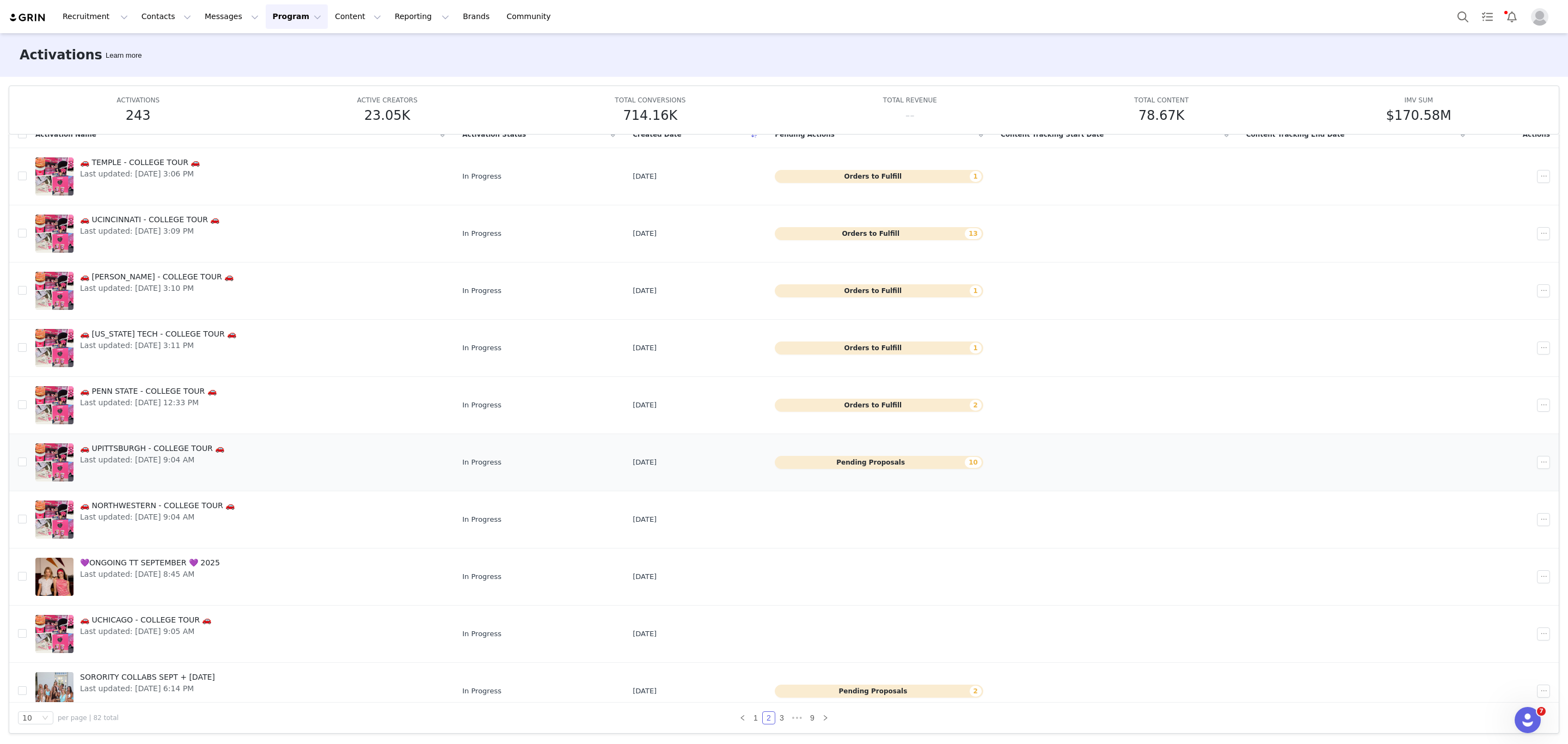
click at [167, 448] on span "🚗 UPITTSBURGH - COLLEGE TOUR 🚗" at bounding box center [152, 448] width 144 height 12
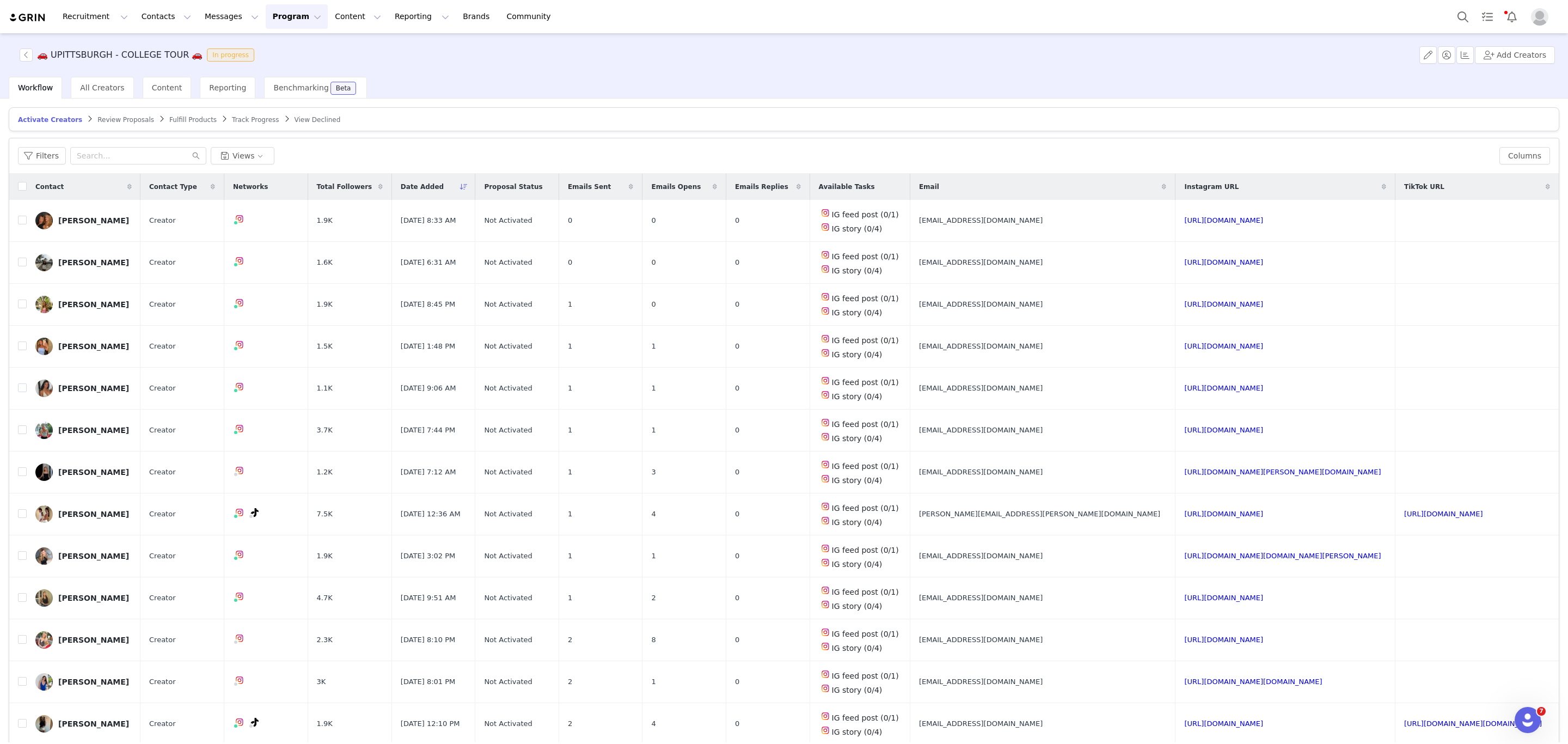
click at [97, 121] on span "Review Proposals" at bounding box center [125, 120] width 57 height 8
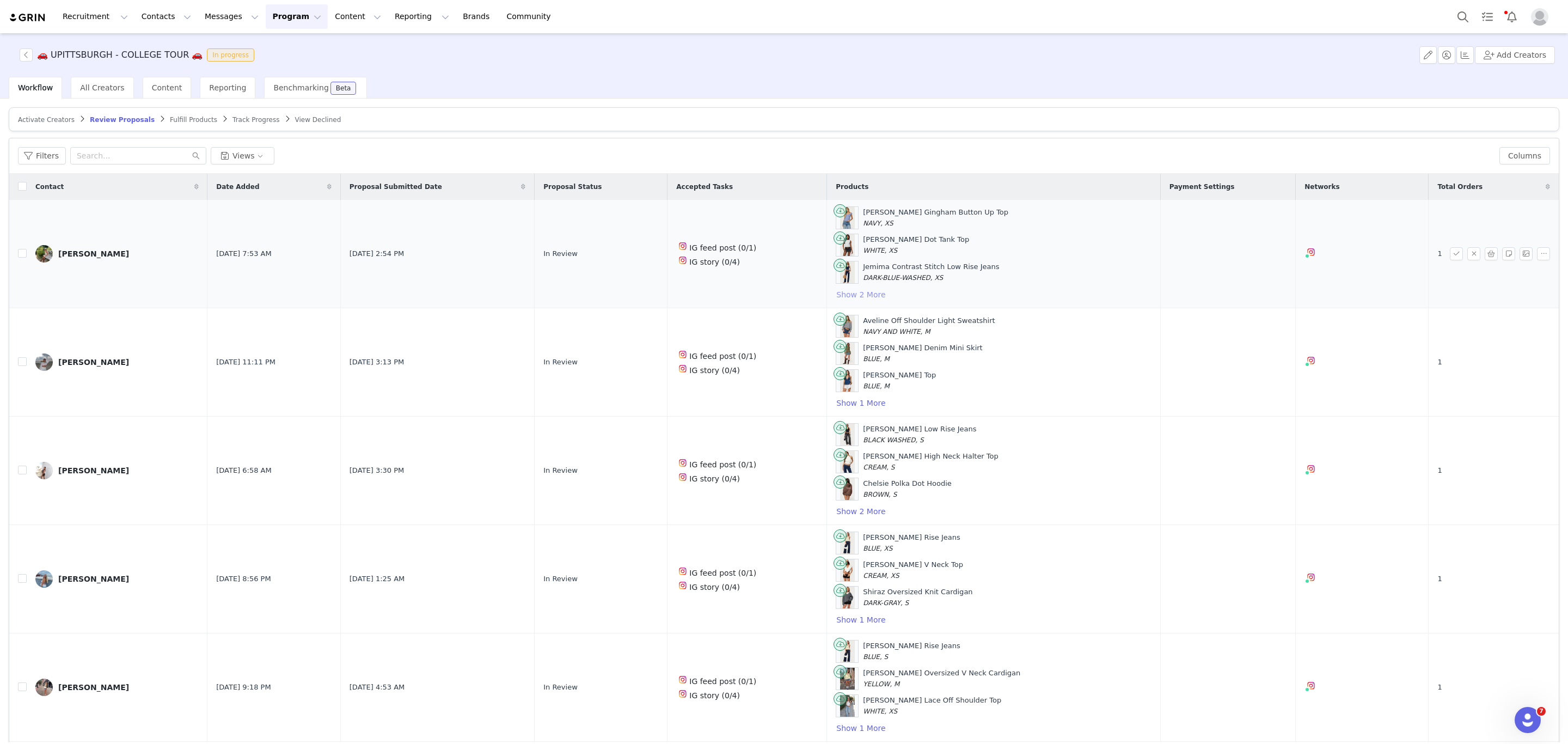
click at [845, 300] on button "Show 2 More" at bounding box center [861, 294] width 50 height 13
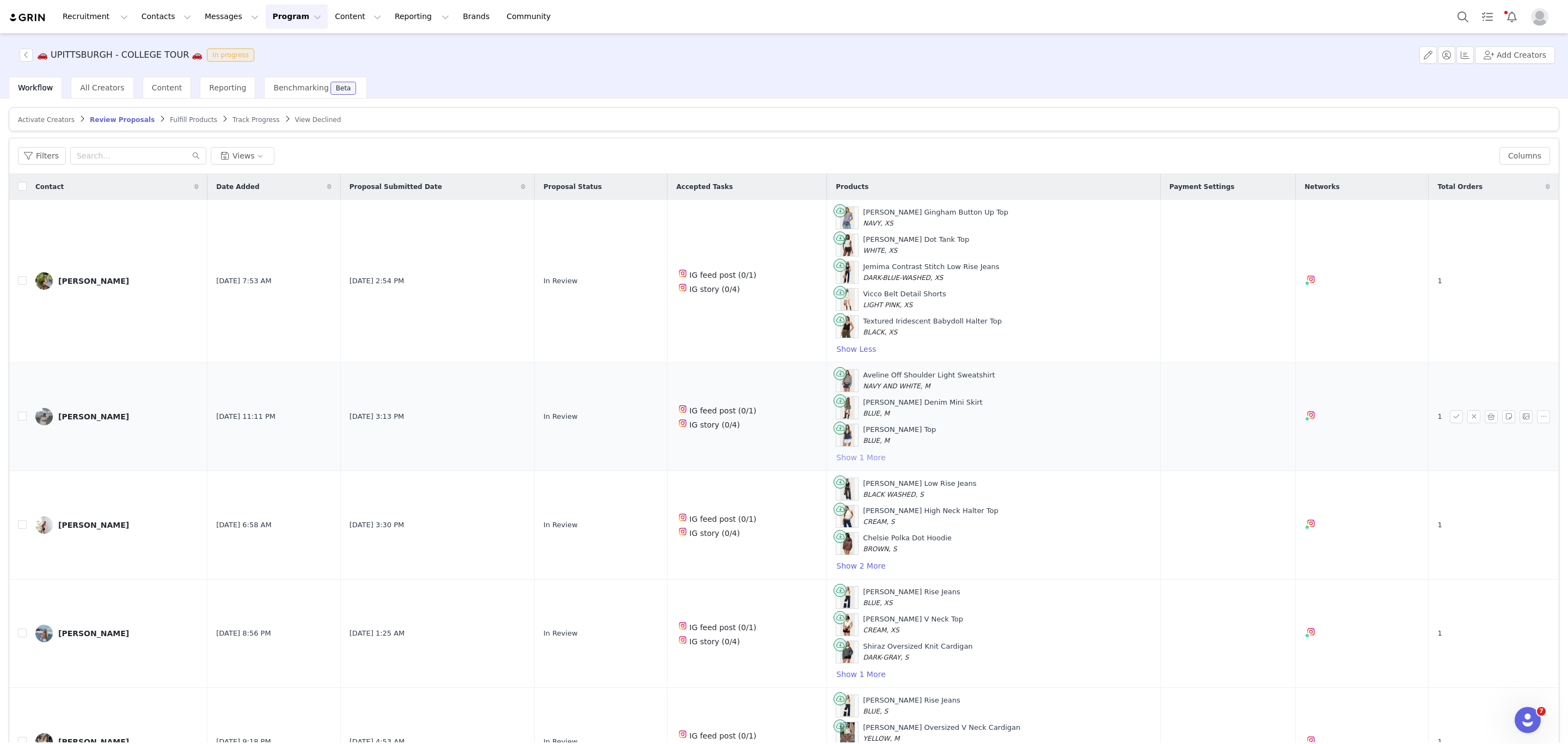
click at [844, 464] on button "Show 1 More" at bounding box center [861, 457] width 50 height 13
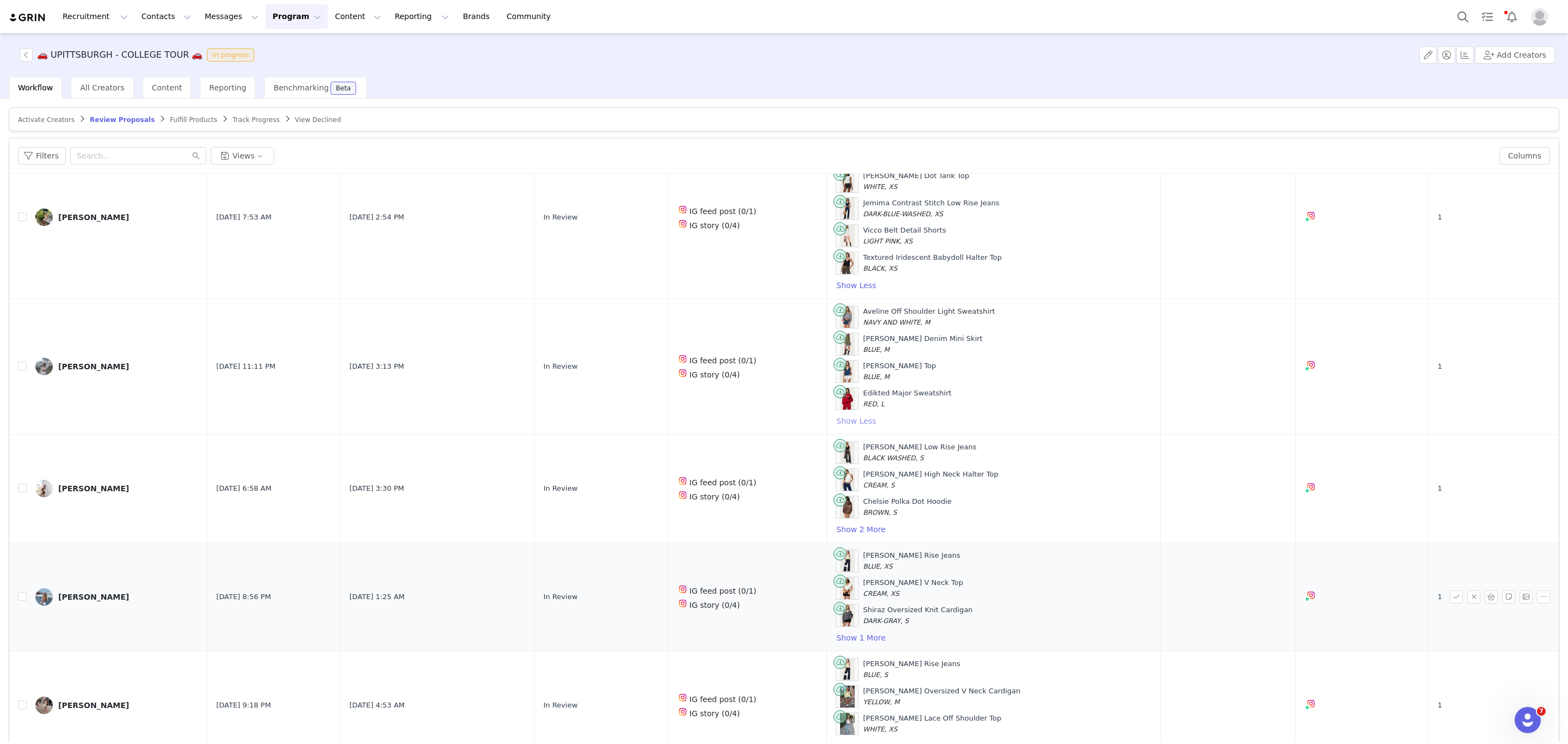
scroll to position [82, 0]
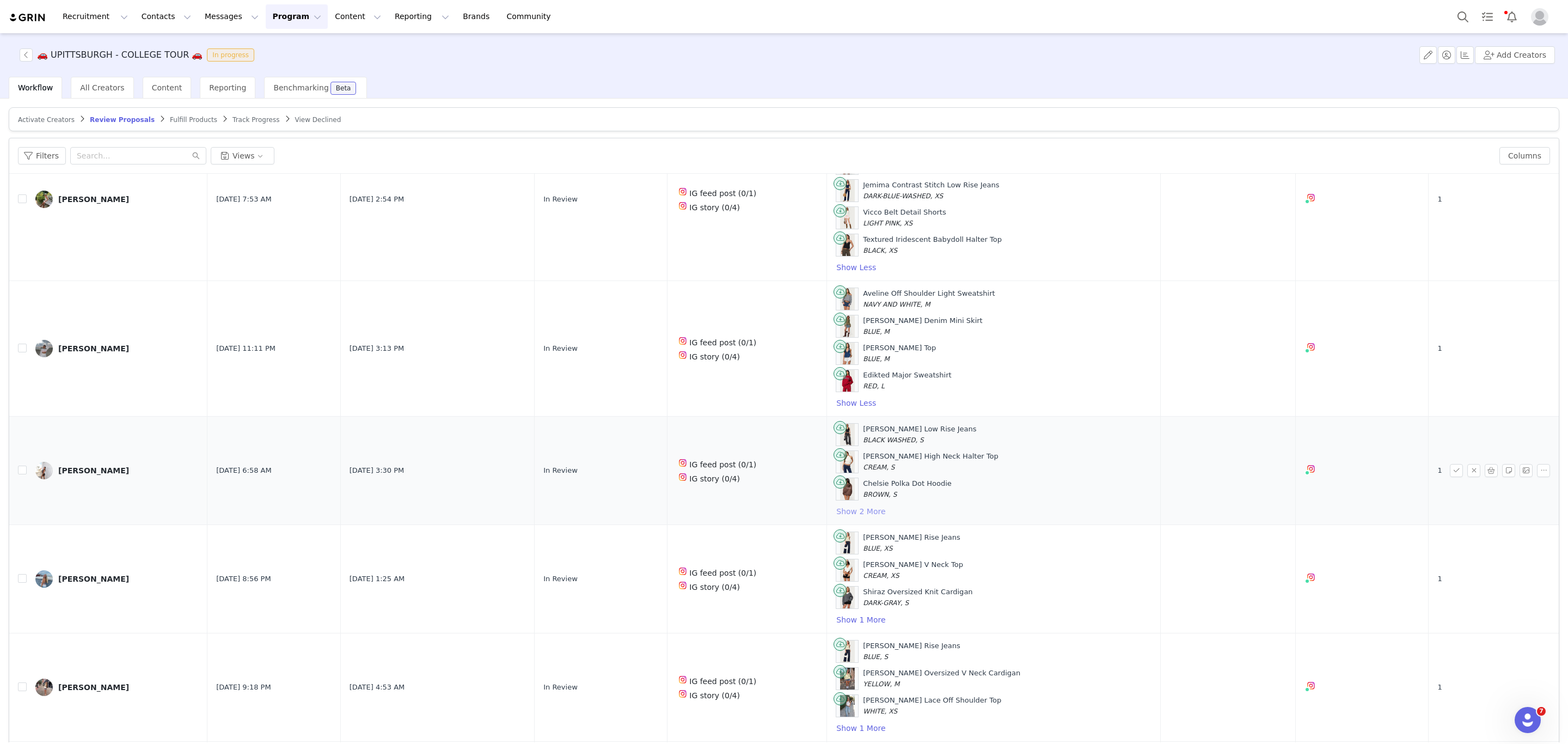
click at [843, 518] on button "Show 2 More" at bounding box center [861, 511] width 50 height 13
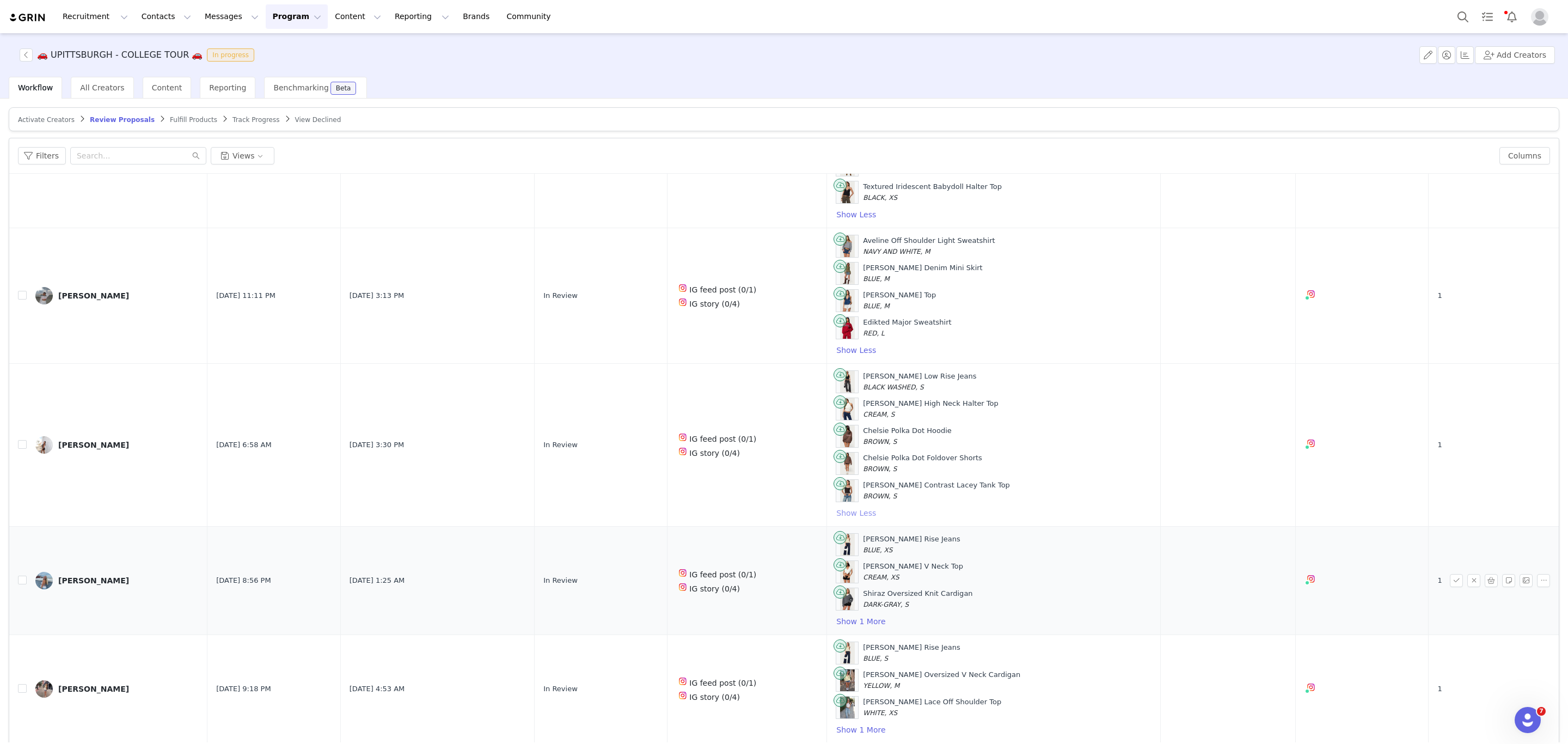
scroll to position [163, 0]
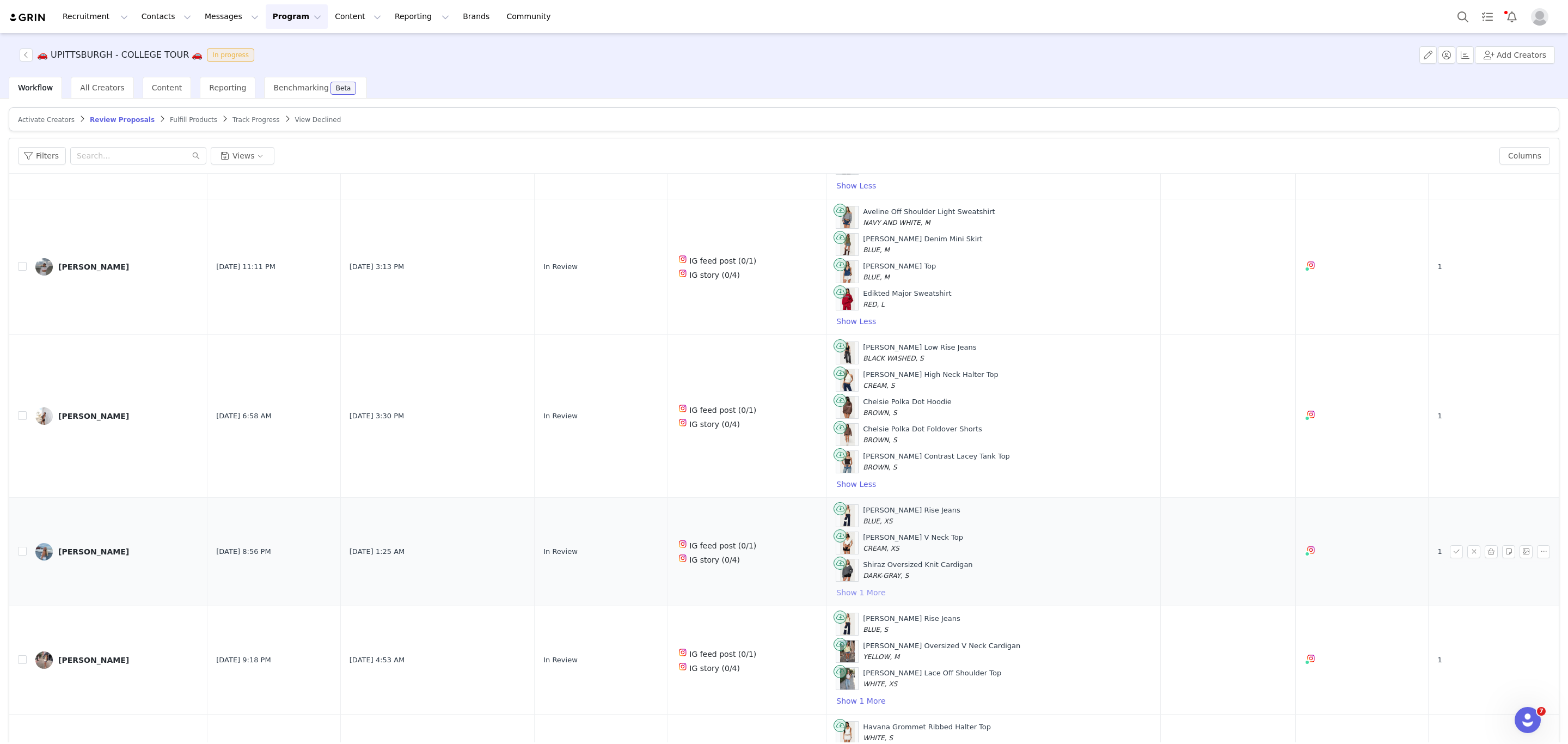
click at [836, 598] on button "Show 1 More" at bounding box center [861, 592] width 50 height 13
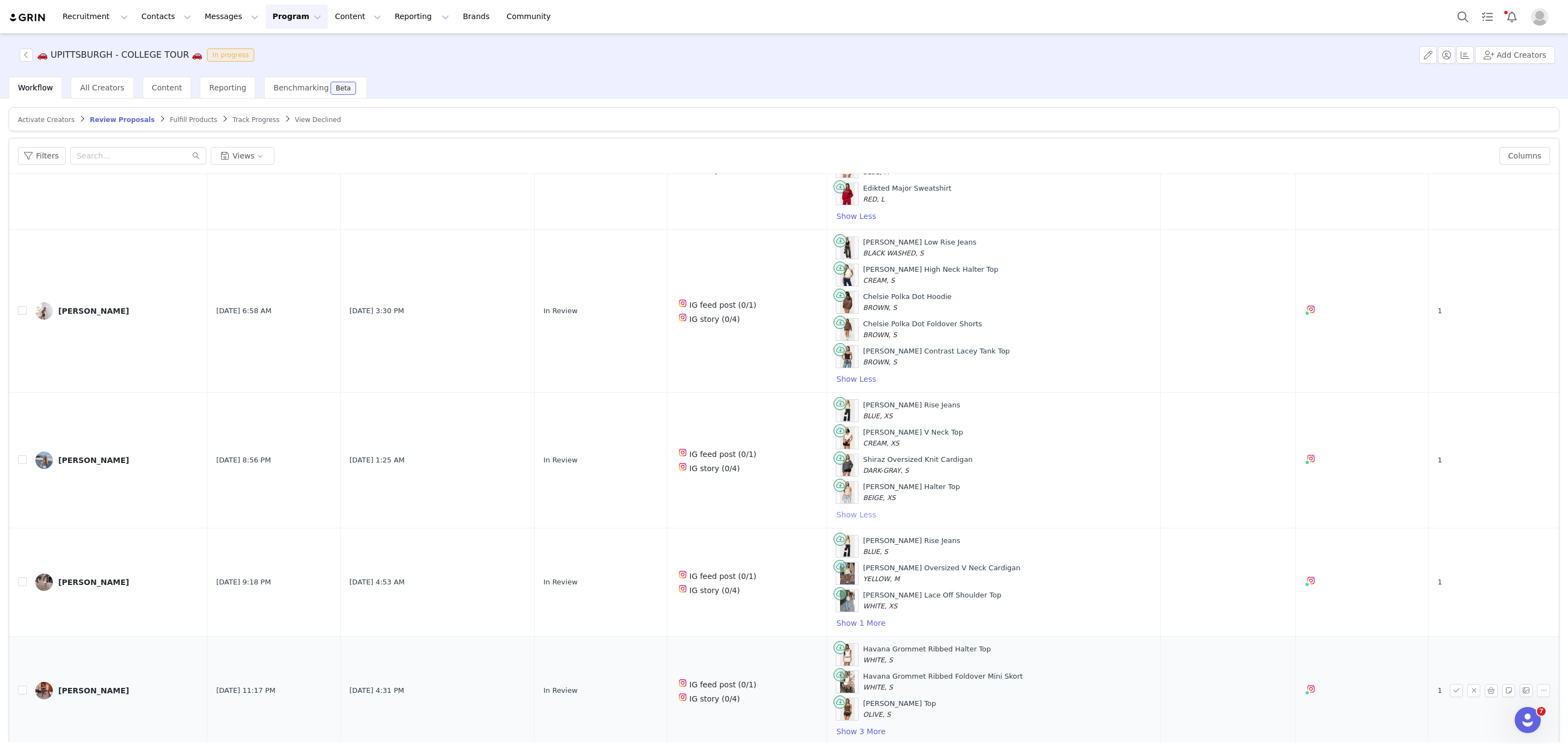
scroll to position [327, 0]
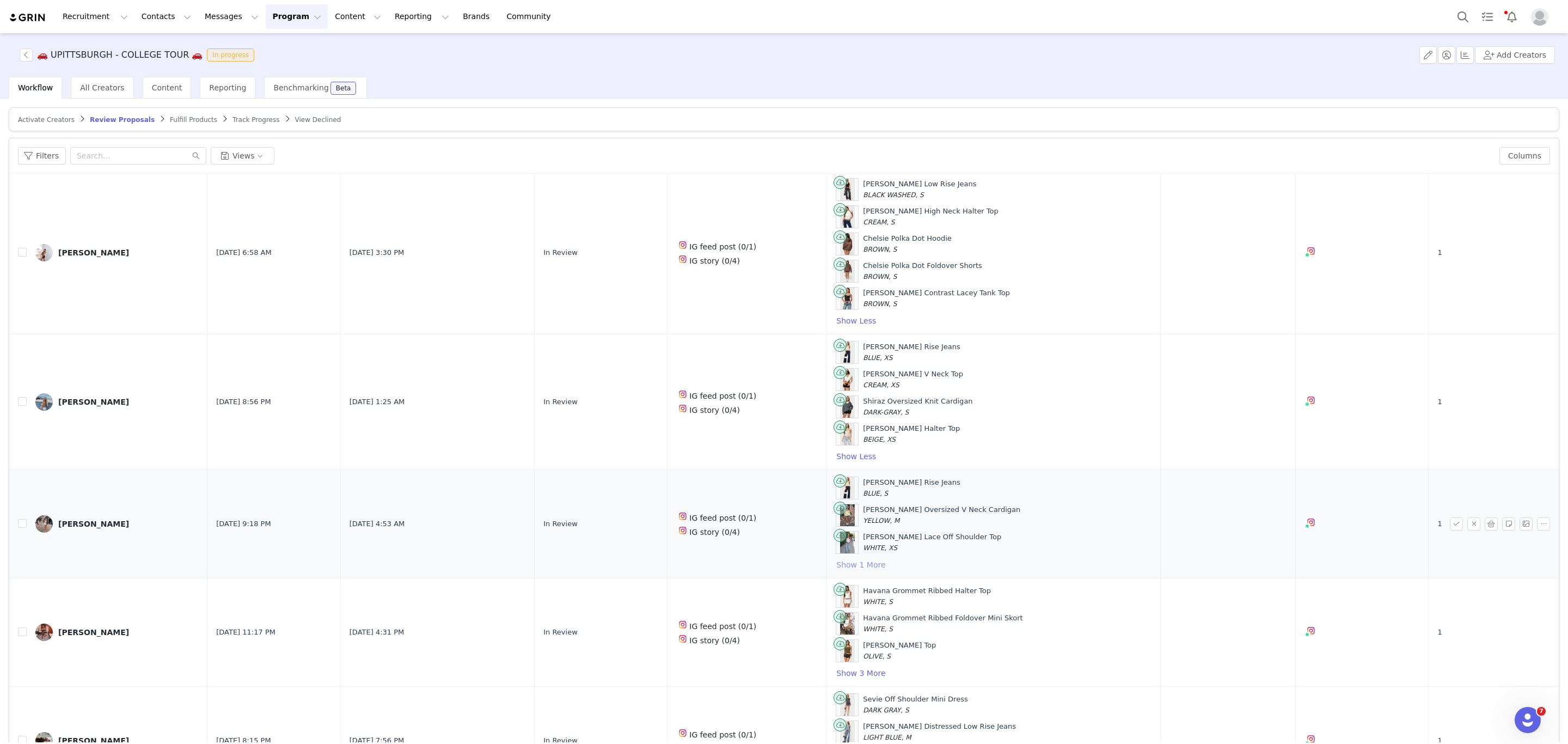
click at [836, 571] on button "Show 1 More" at bounding box center [861, 564] width 50 height 13
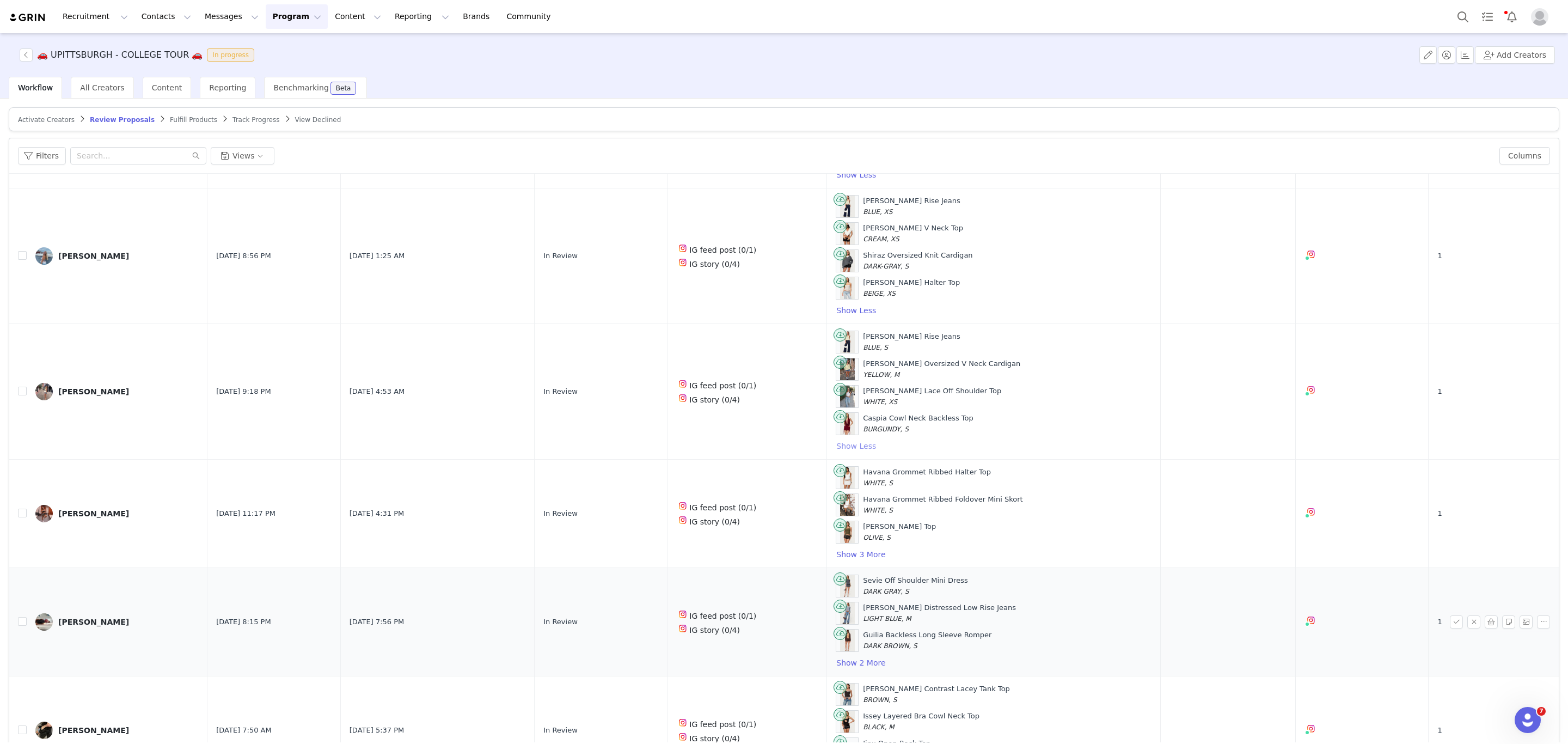
scroll to position [490, 0]
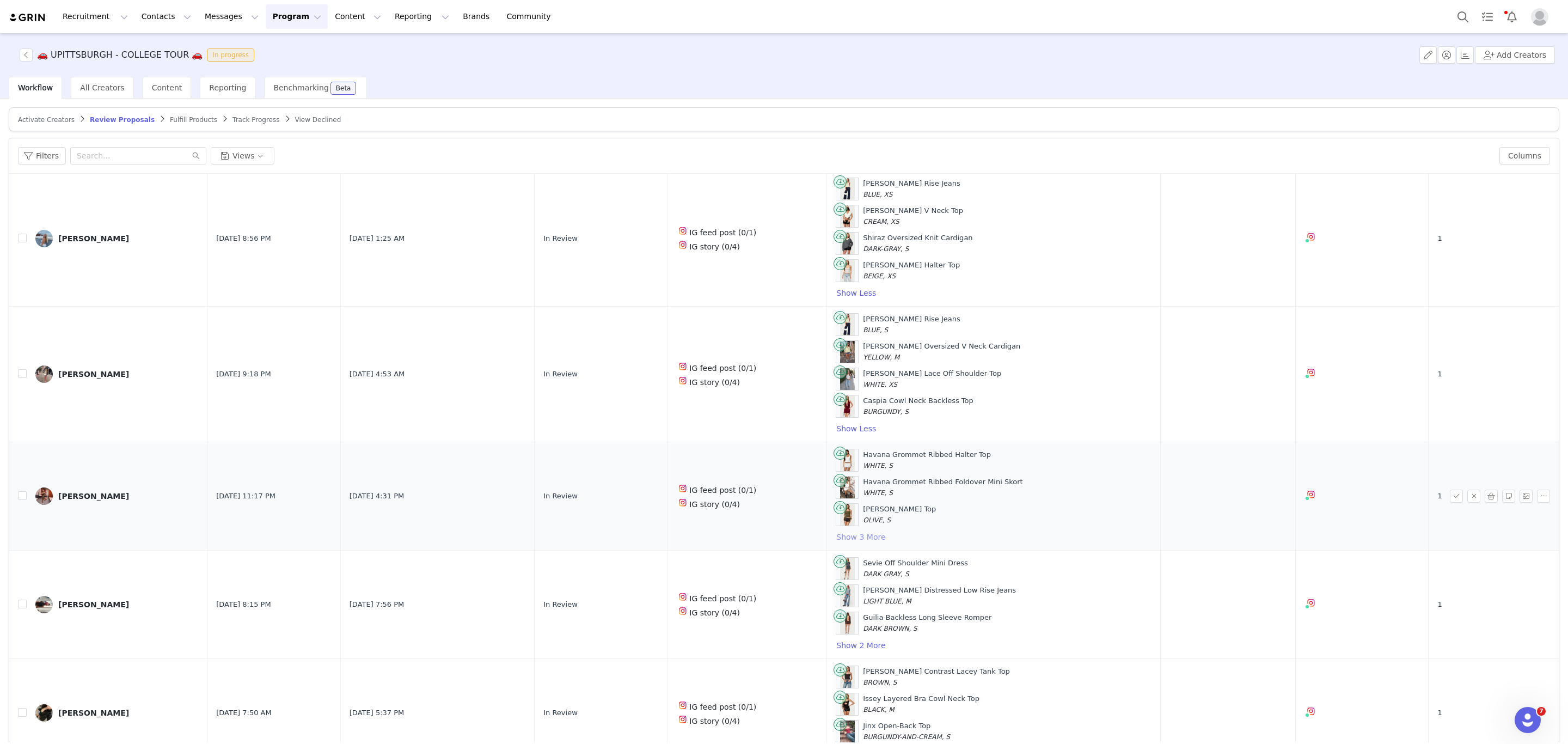
click at [845, 544] on button "Show 3 More" at bounding box center [861, 536] width 50 height 13
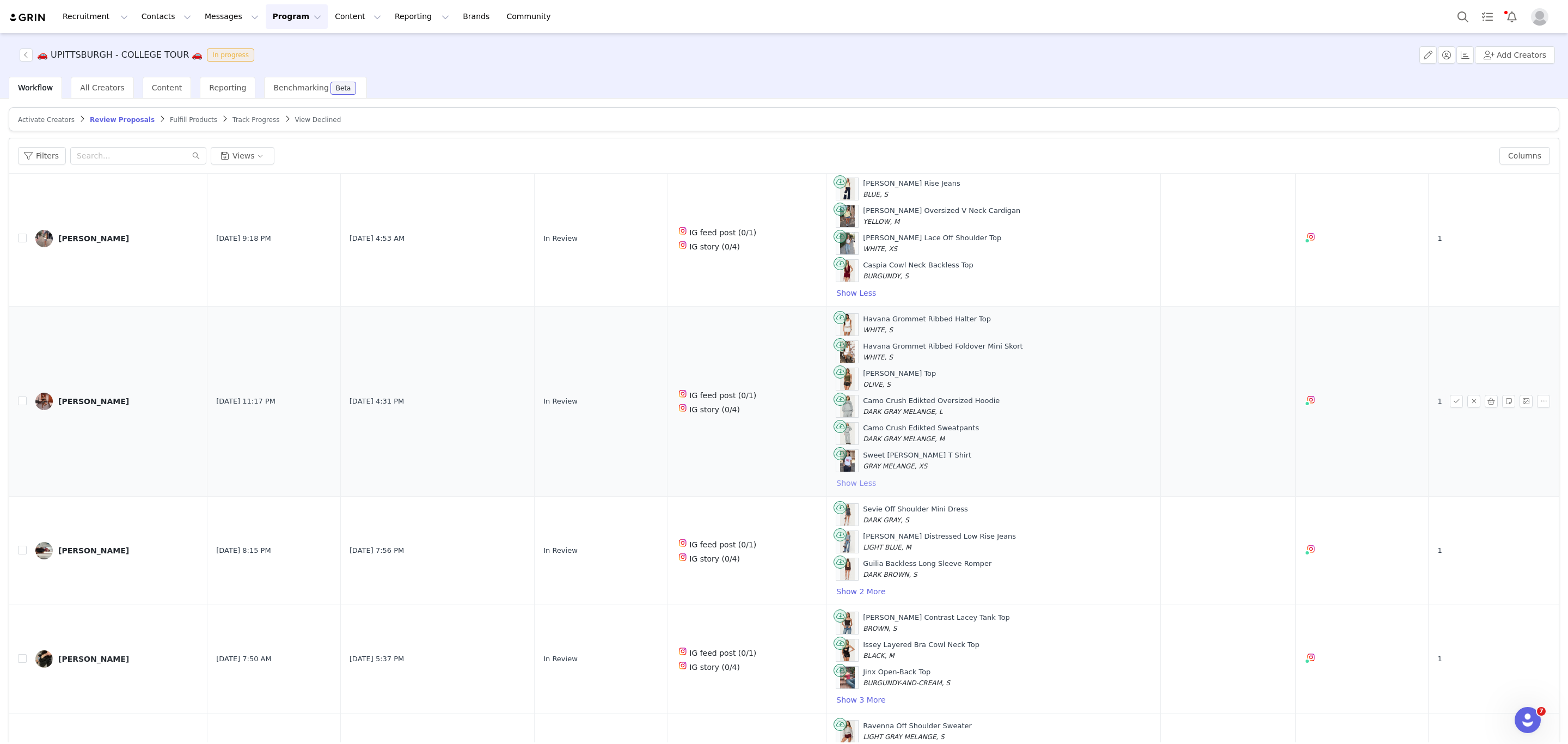
scroll to position [653, 0]
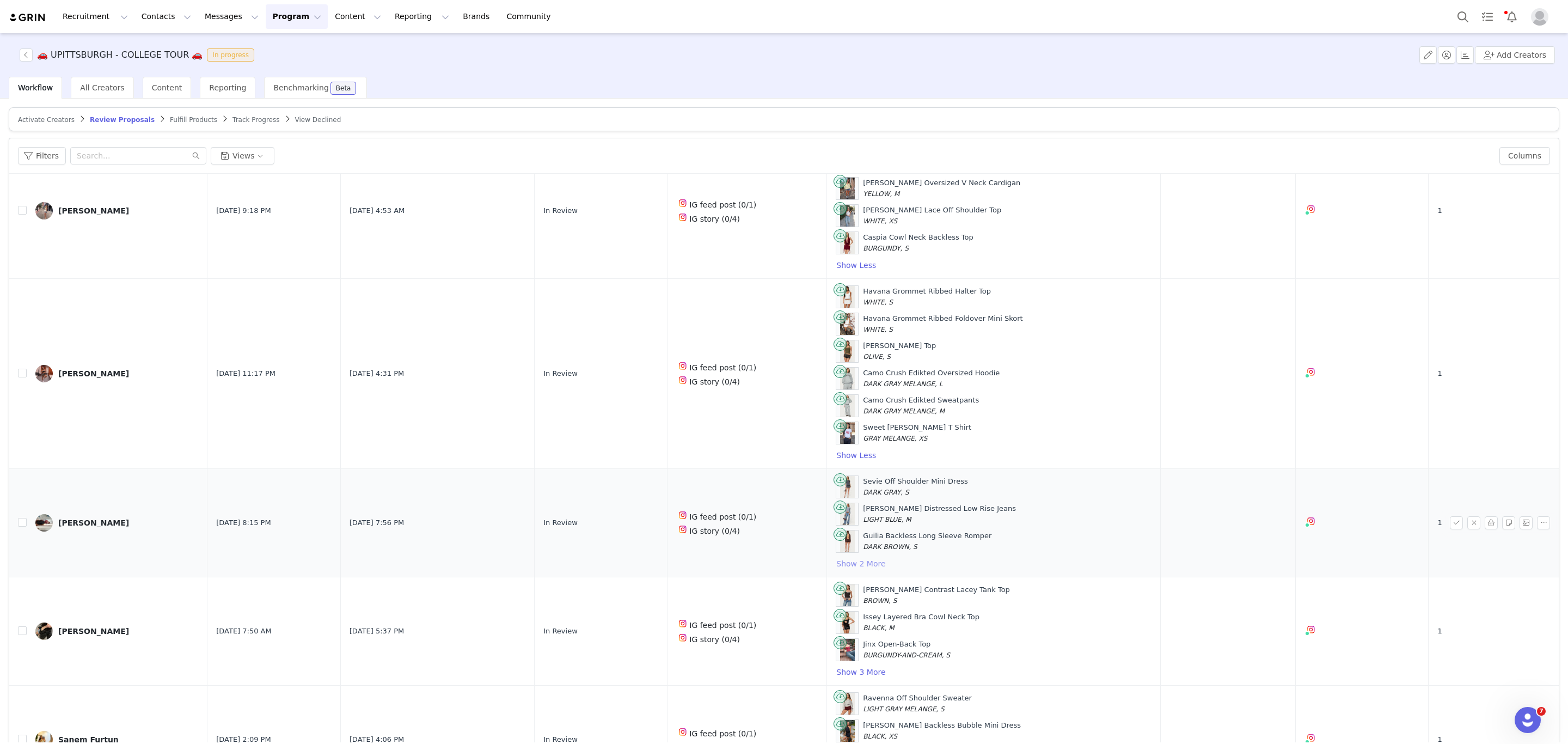
click at [838, 570] on button "Show 2 More" at bounding box center [861, 563] width 50 height 13
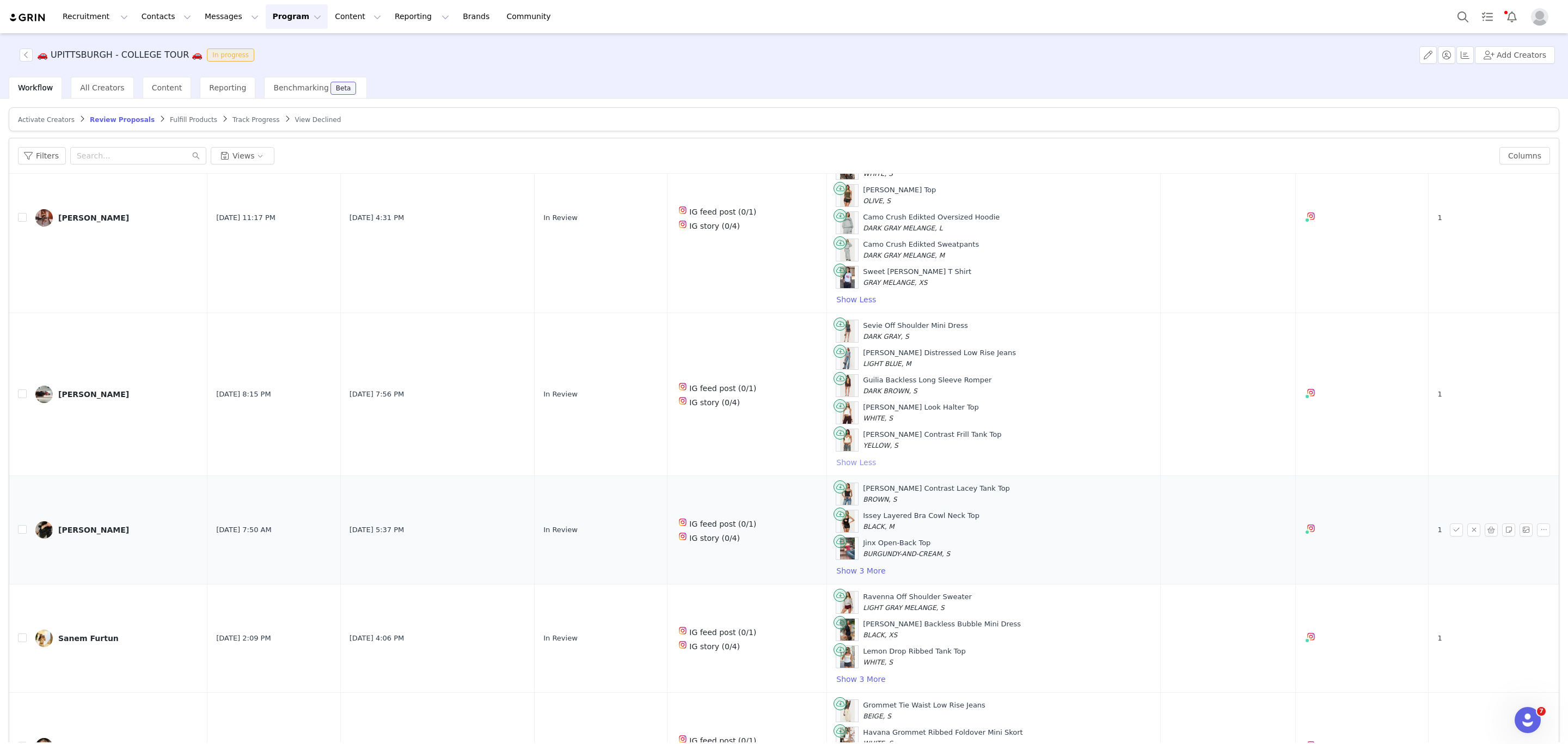
scroll to position [817, 0]
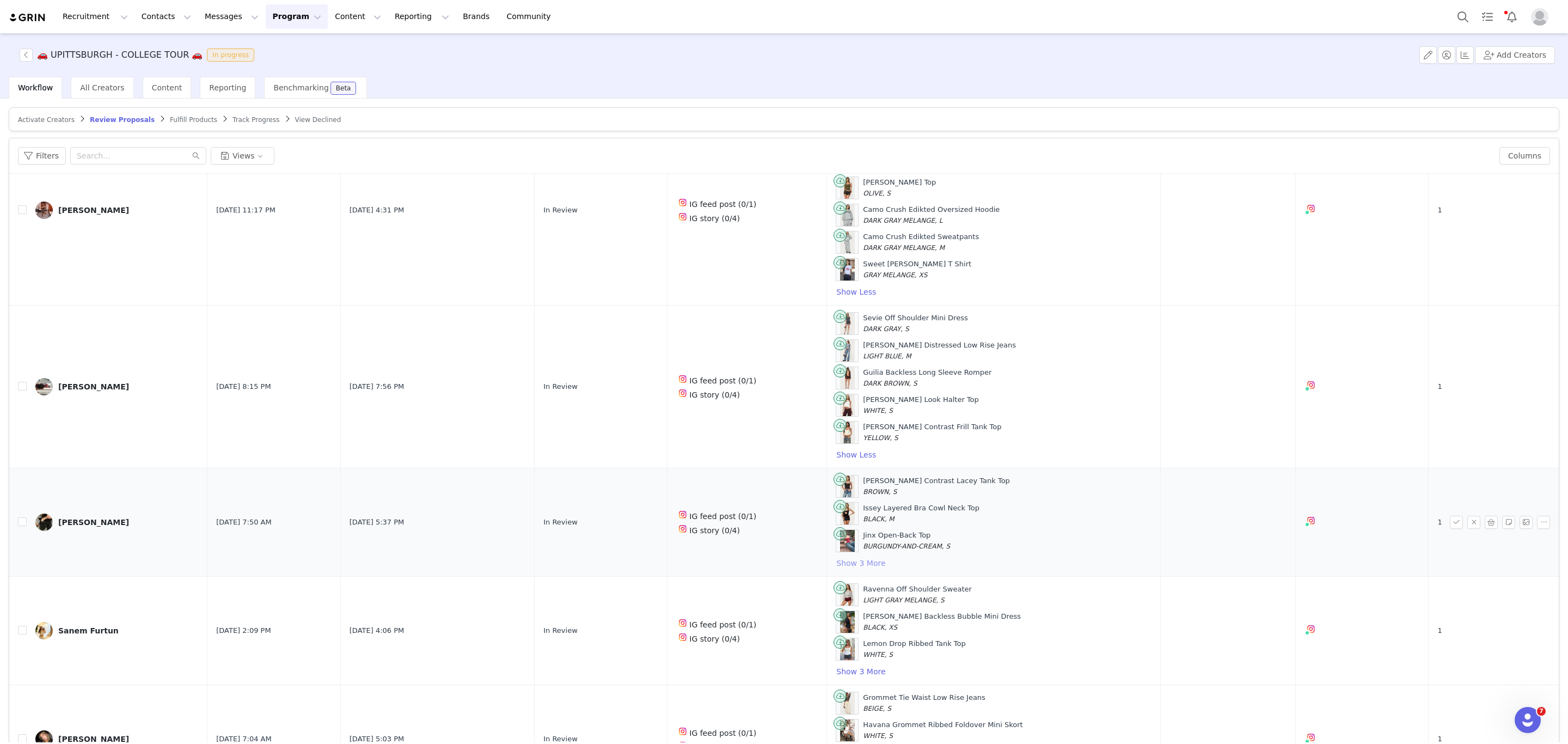
click at [848, 570] on button "Show 3 More" at bounding box center [861, 563] width 50 height 13
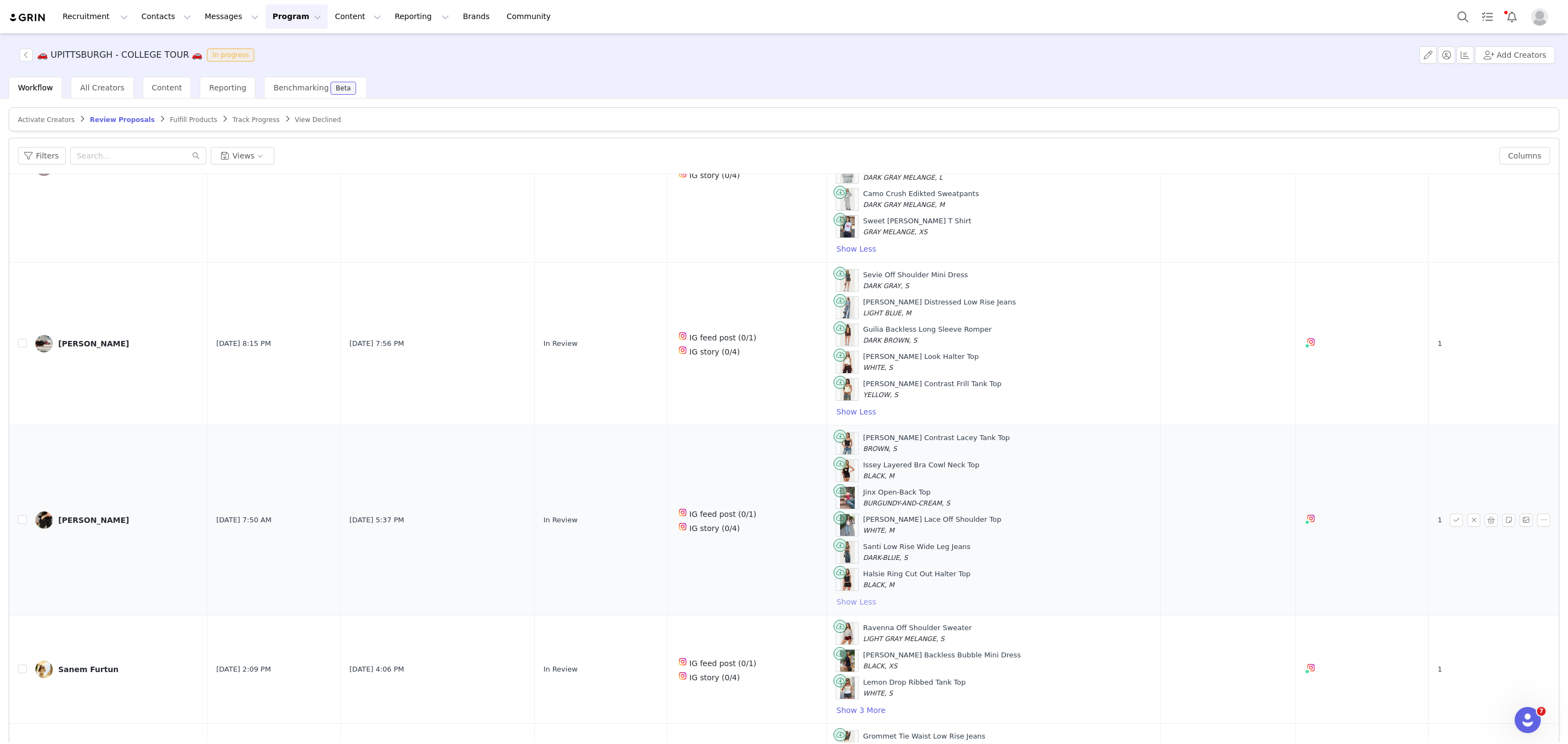
scroll to position [899, 0]
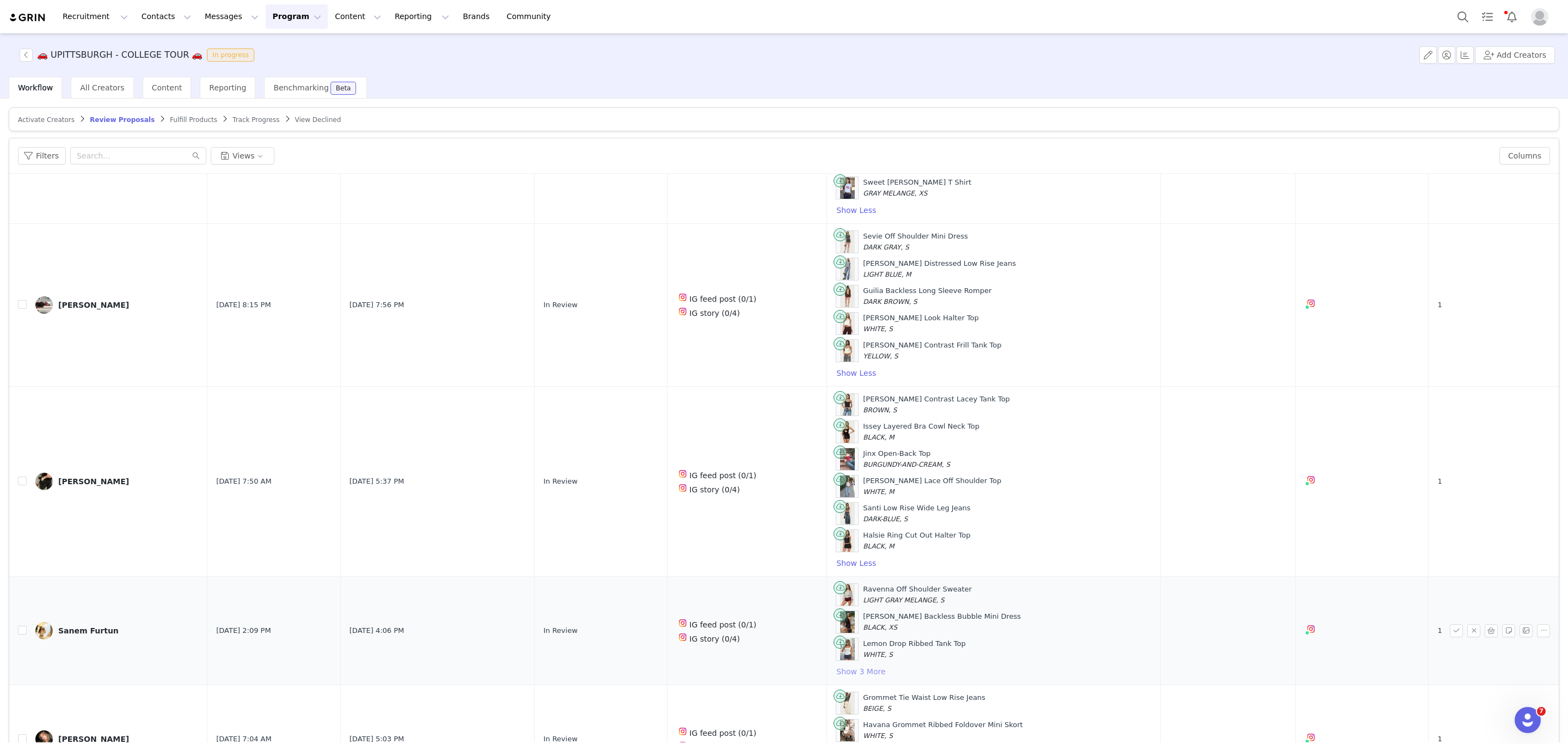
click at [844, 678] on button "Show 3 More" at bounding box center [861, 671] width 50 height 13
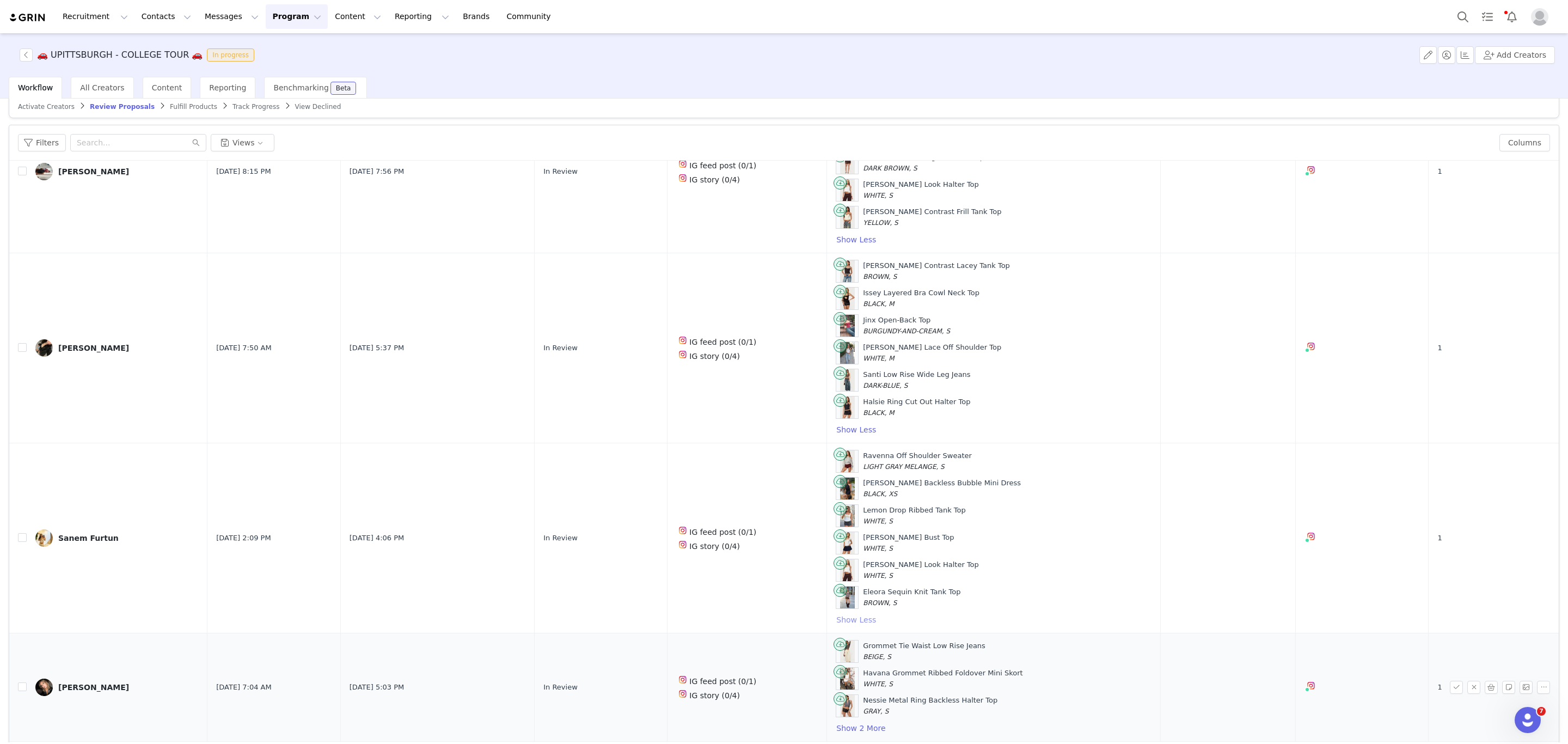
scroll to position [53, 0]
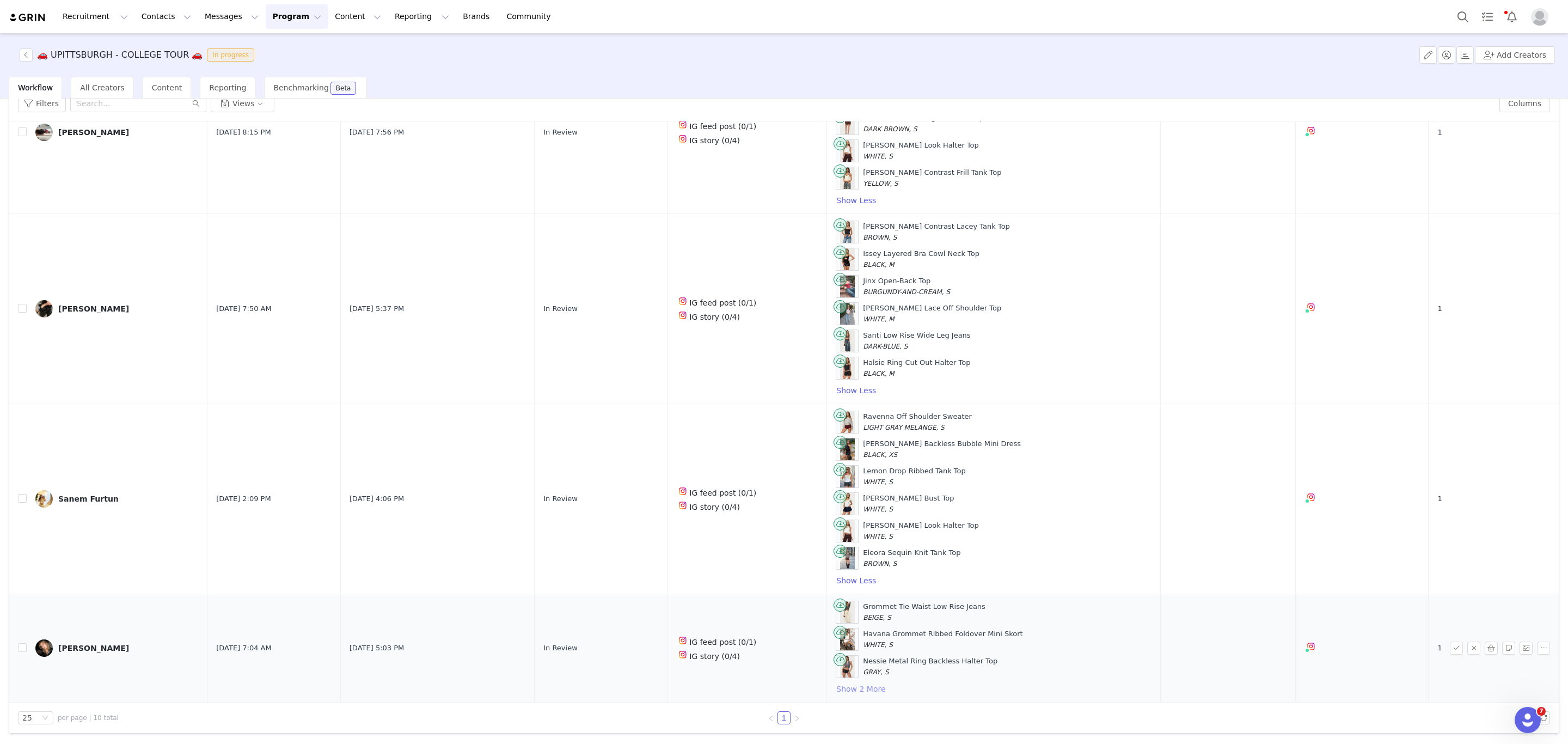
click at [852, 693] on button "Show 2 More" at bounding box center [861, 689] width 50 height 13
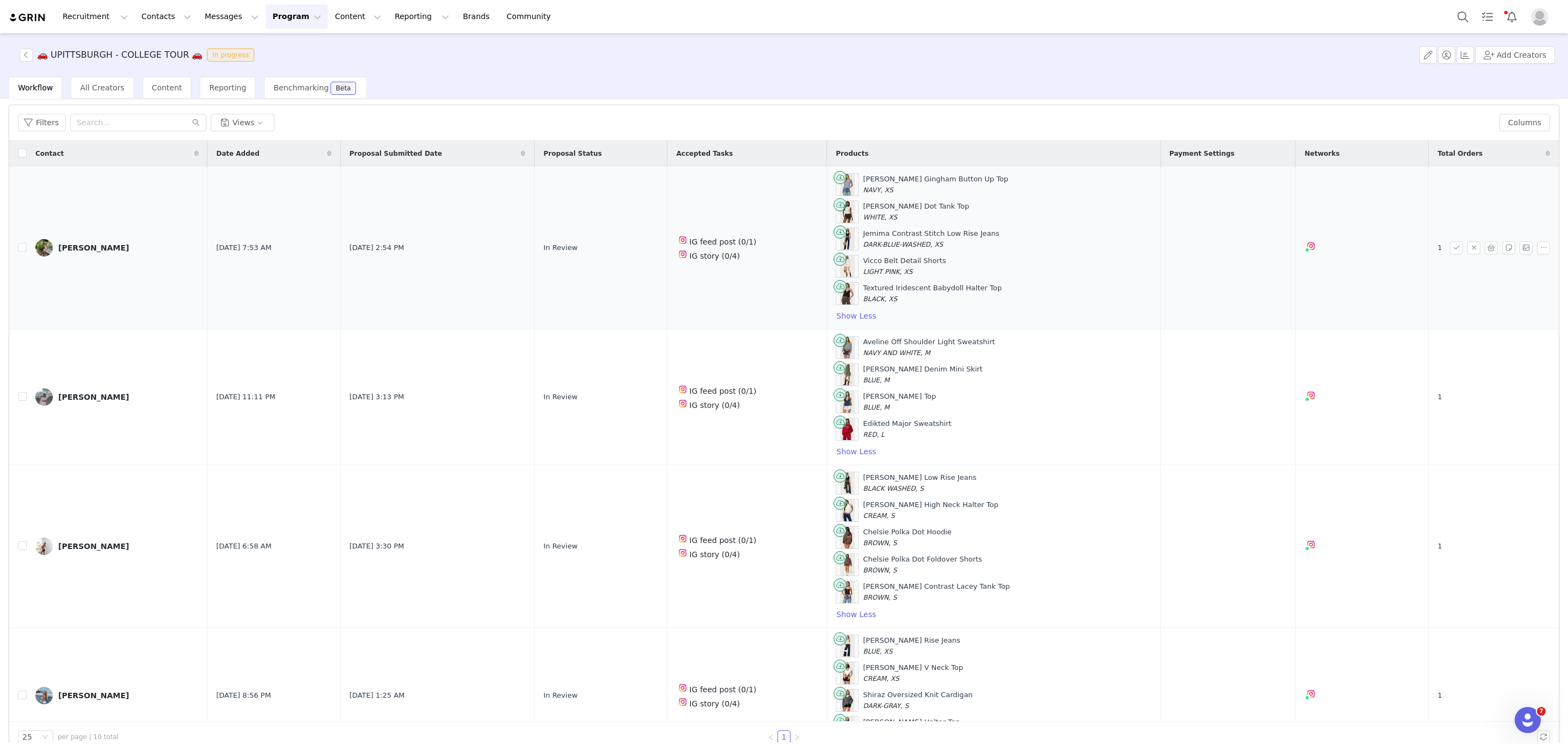
scroll to position [0, 0]
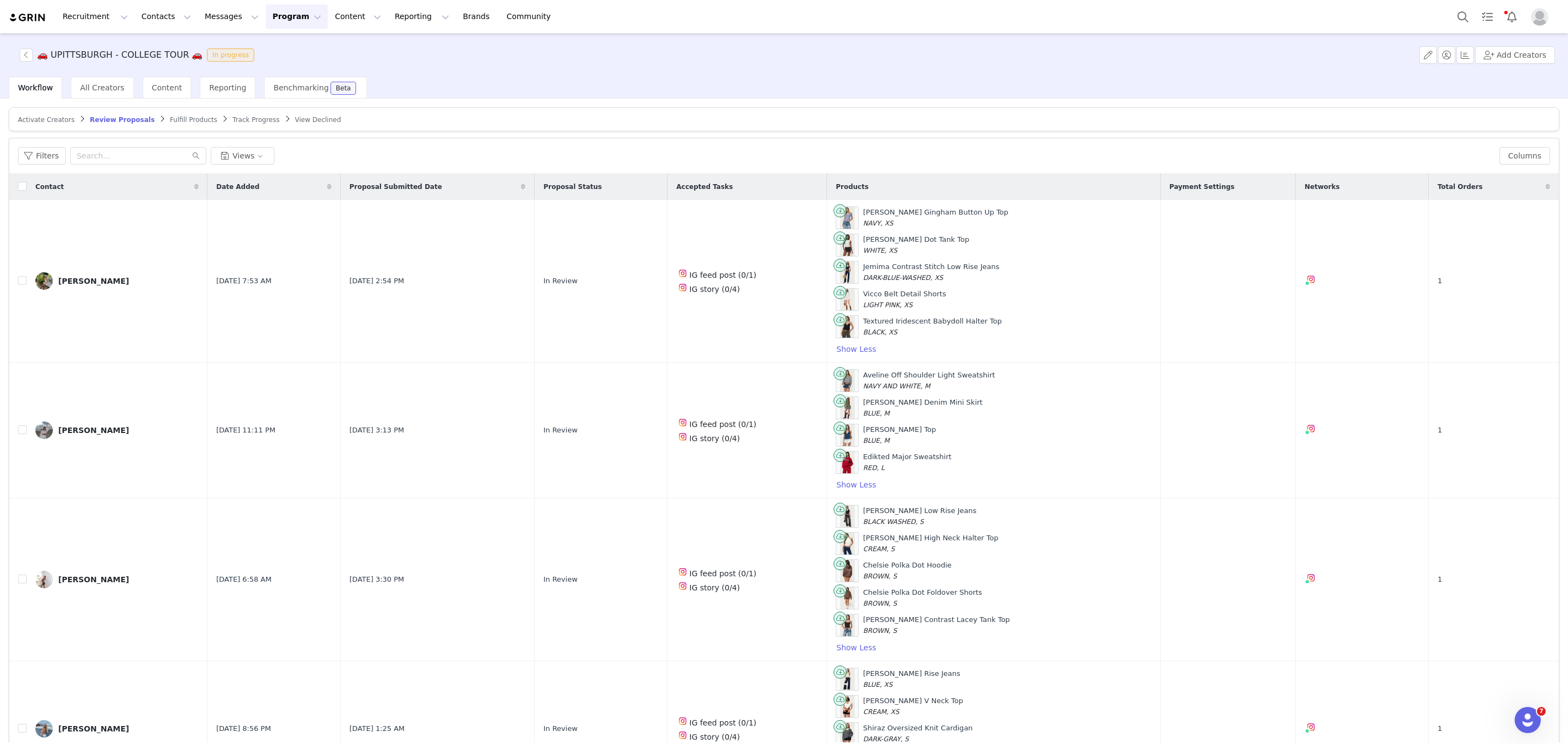
click at [17, 186] on th at bounding box center [18, 186] width 18 height 26
click at [18, 186] on input "checkbox" at bounding box center [23, 186] width 9 height 9
checkbox input "true"
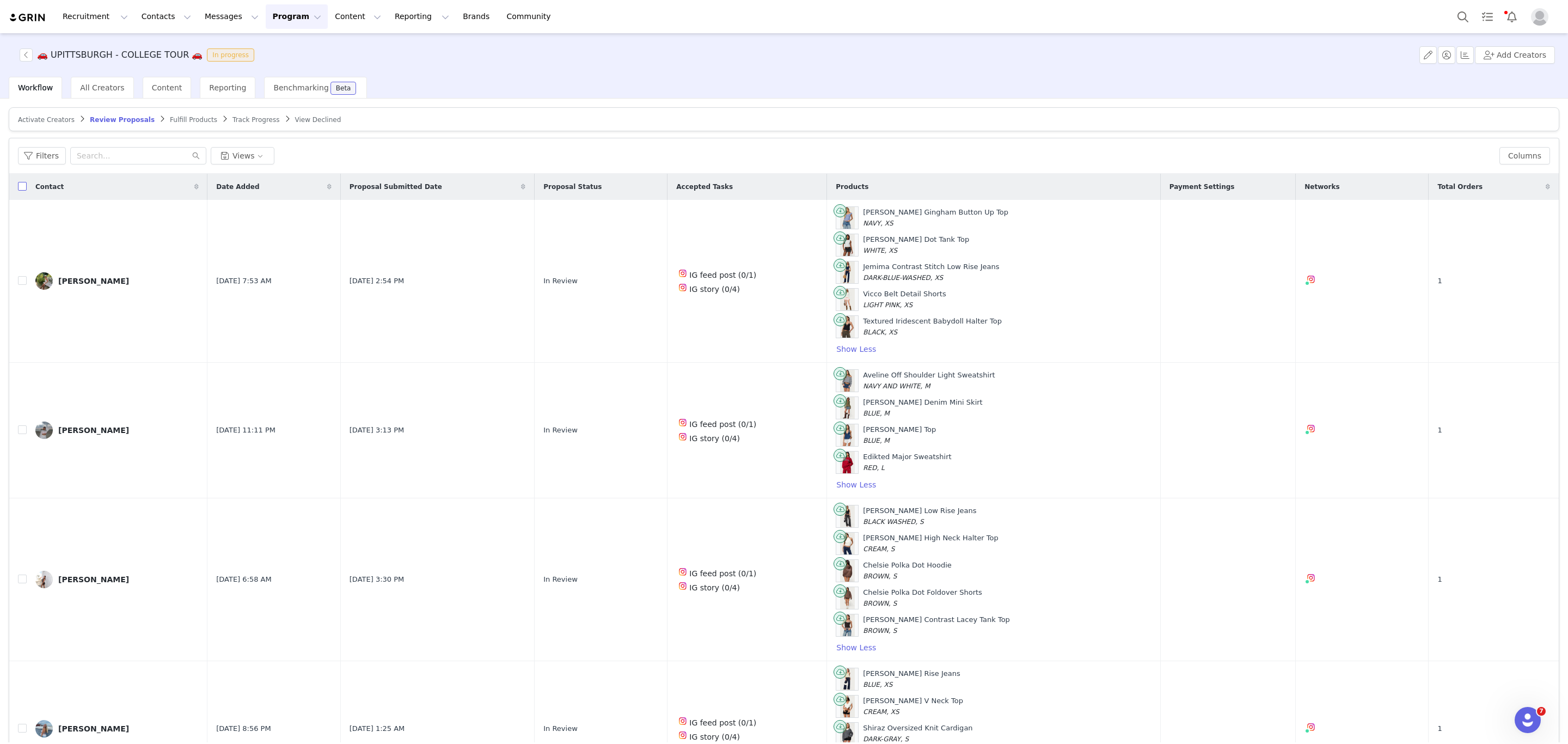
checkbox input "true"
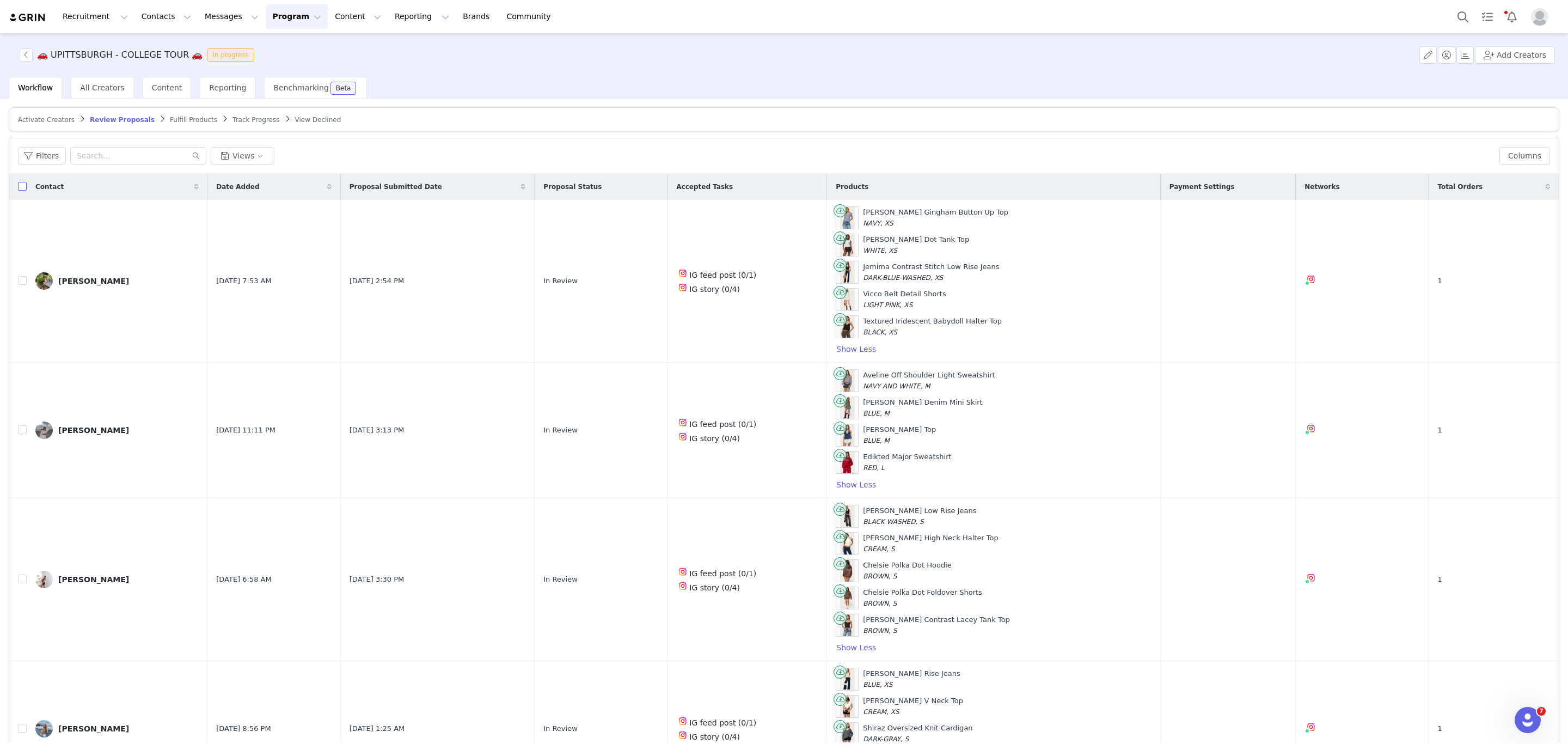
checkbox input "true"
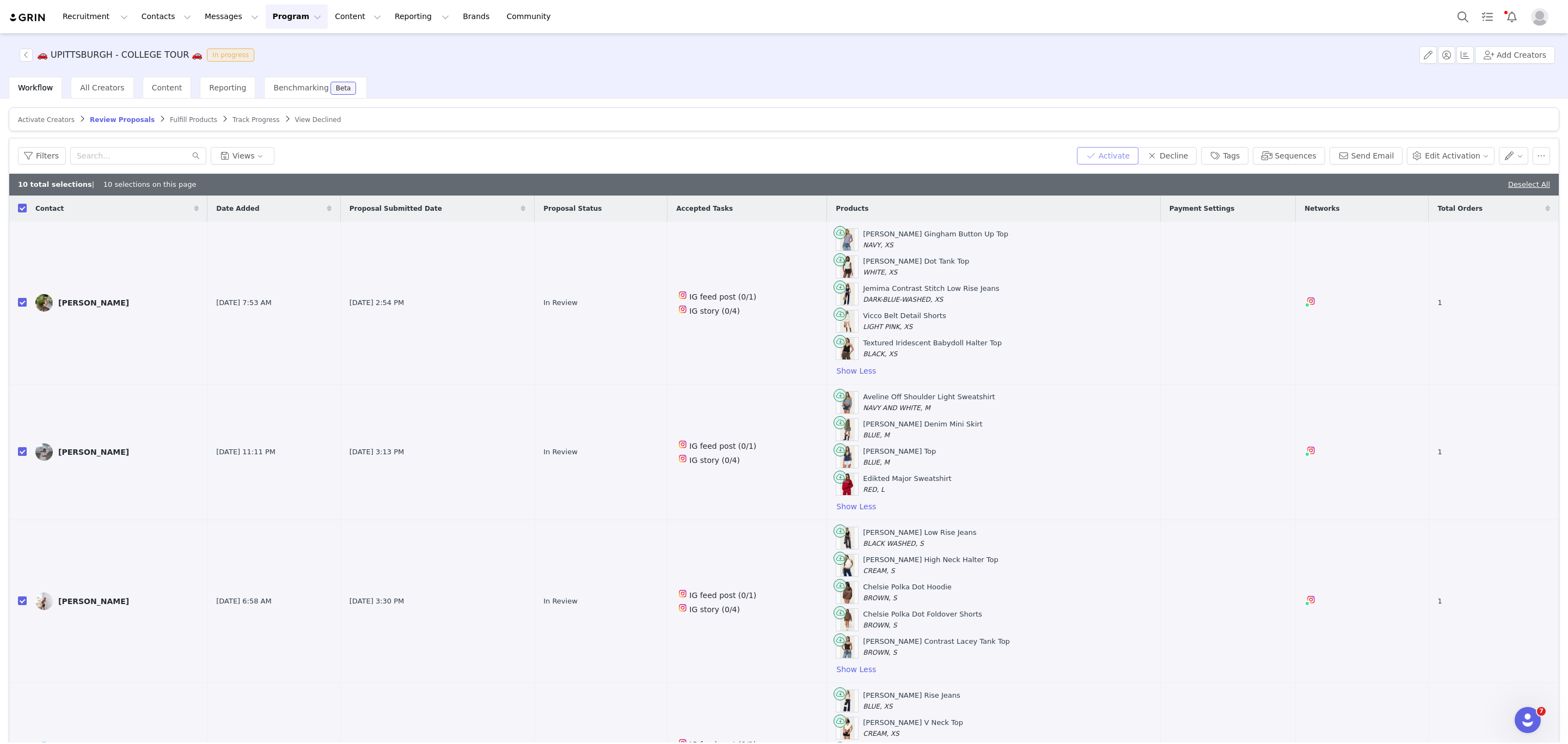
click at [1126, 158] on button "Activate" at bounding box center [1107, 156] width 61 height 18
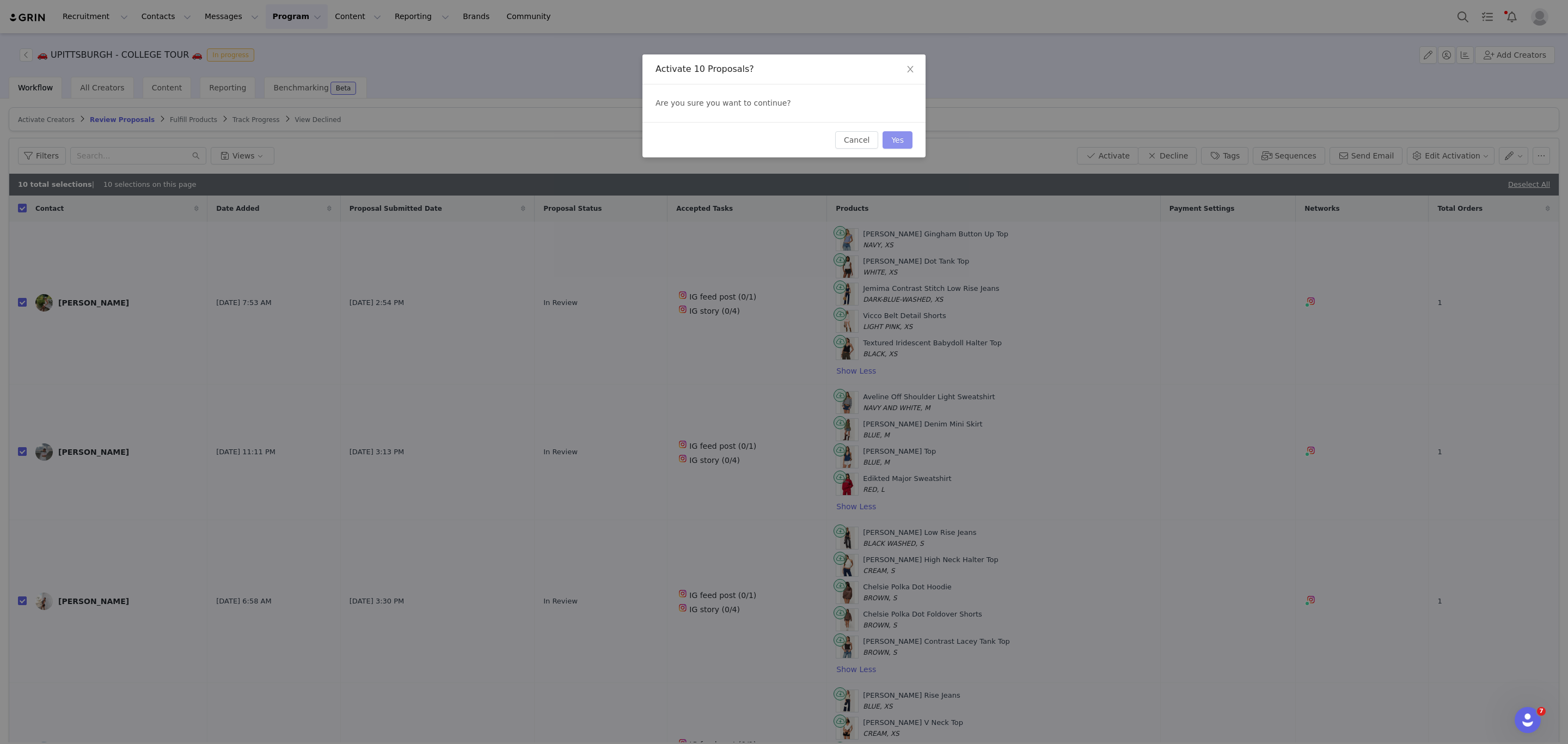
click at [897, 141] on button "Yes" at bounding box center [897, 140] width 30 height 18
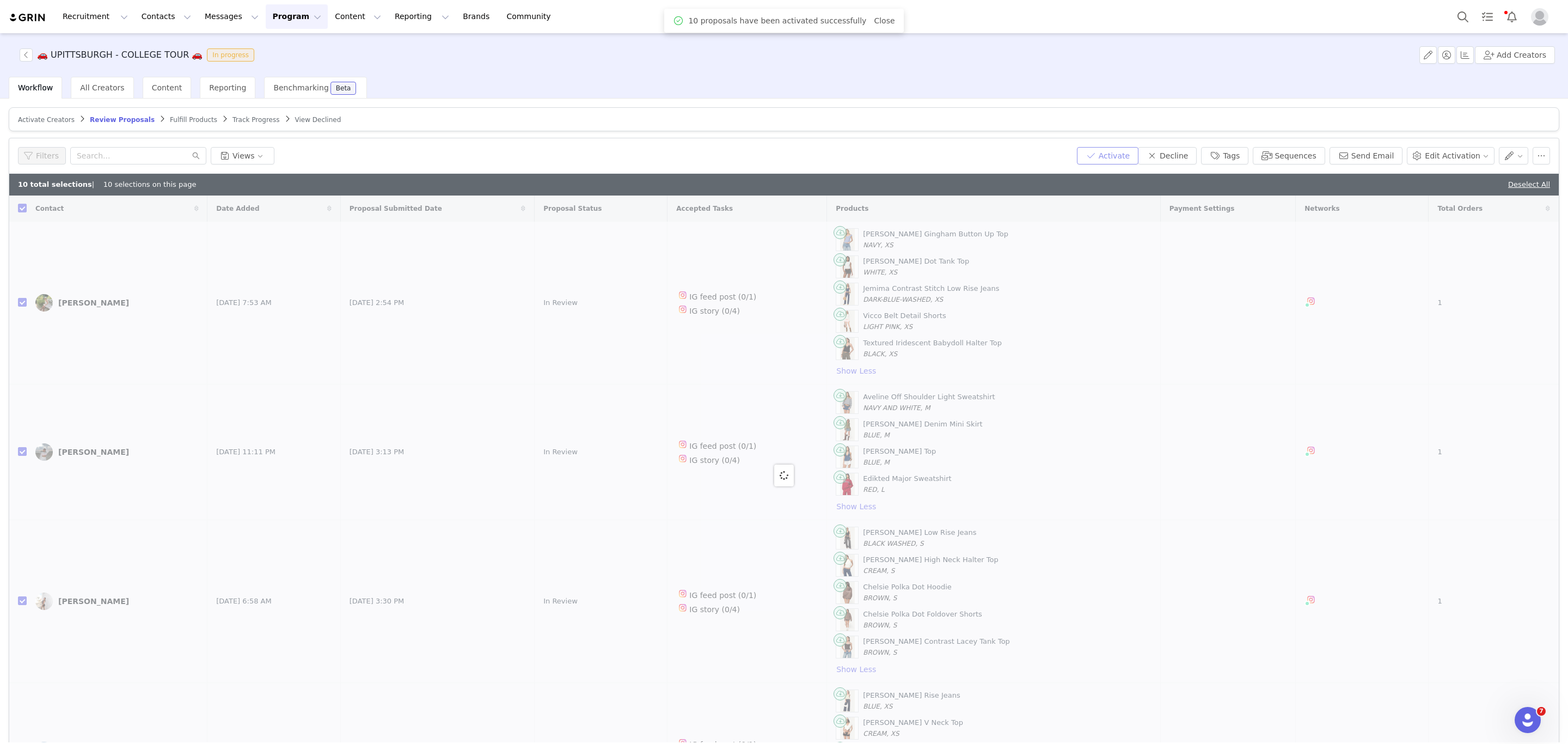
checkbox input "false"
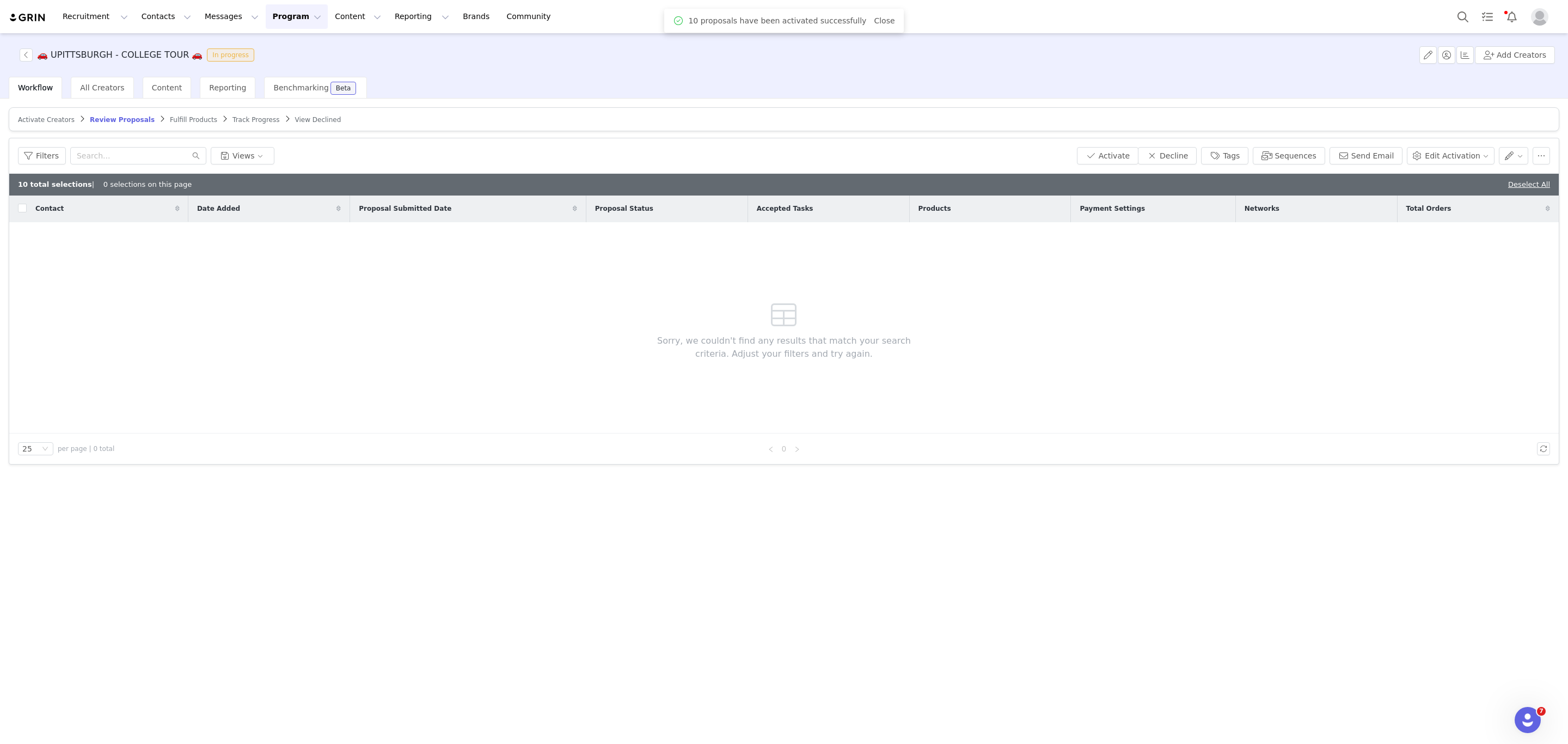
click at [175, 121] on span "Fulfill Products" at bounding box center [194, 120] width 47 height 8
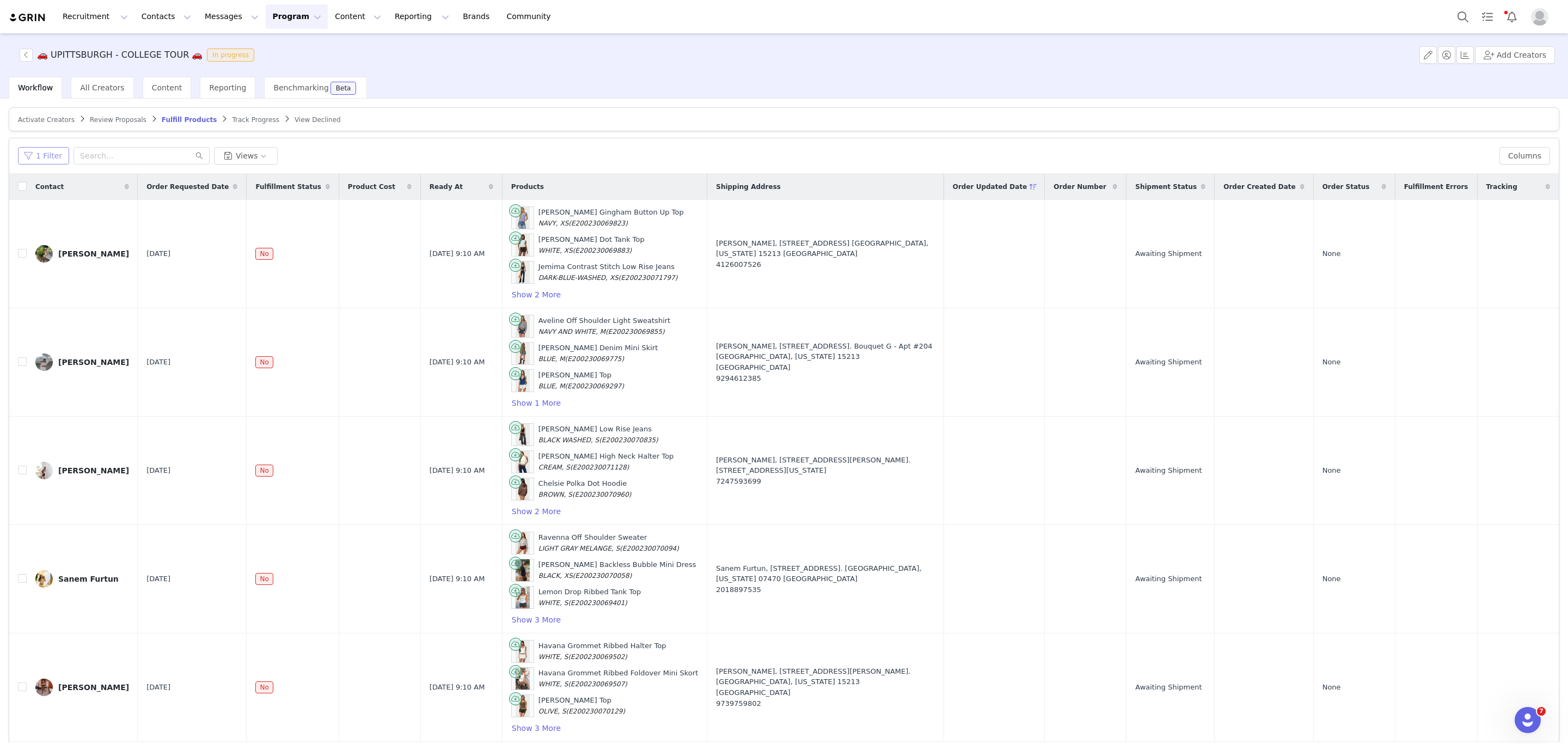
click at [46, 161] on button "1 Filter" at bounding box center [44, 156] width 51 height 18
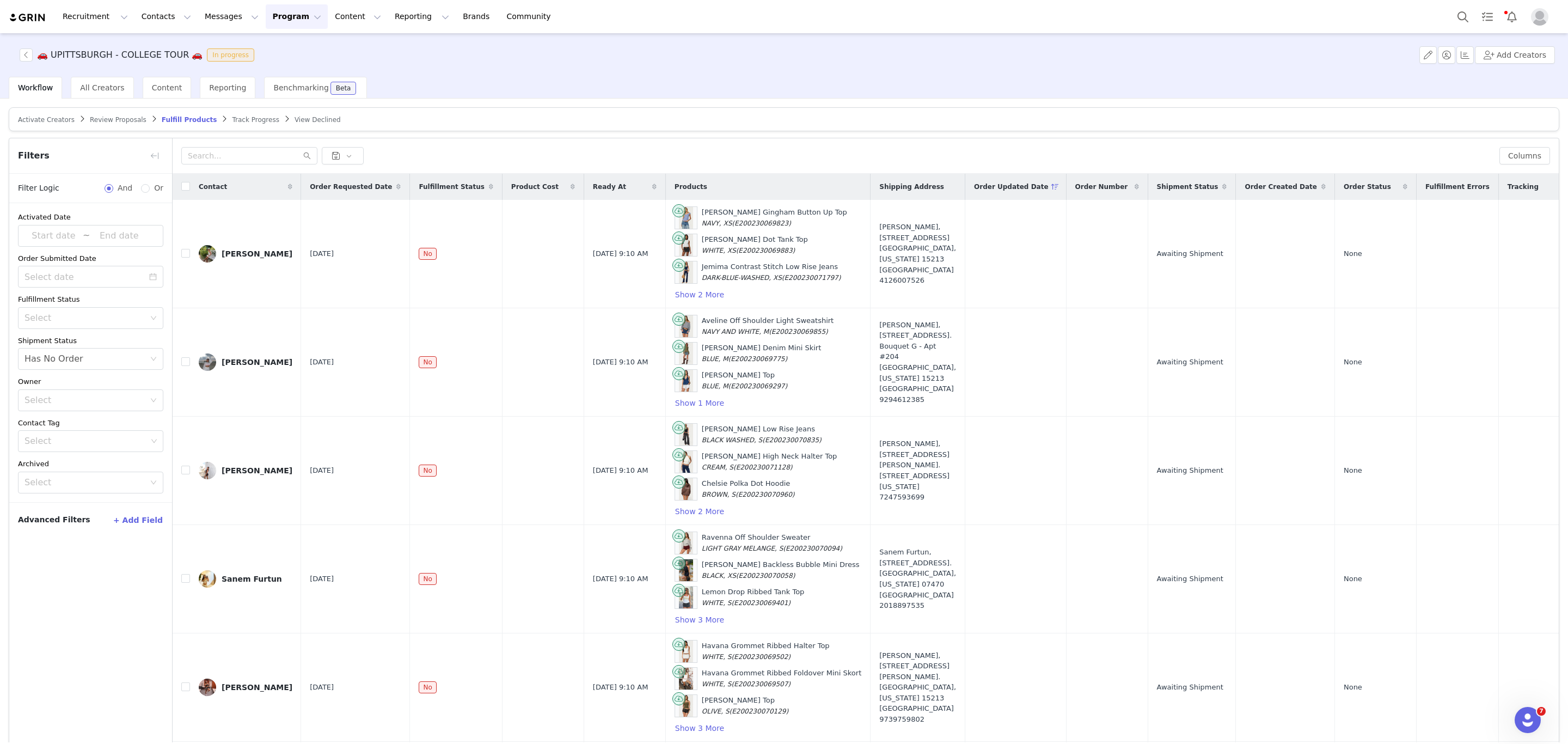
click at [46, 161] on div "Filters" at bounding box center [90, 156] width 163 height 35
click at [157, 152] on button "button" at bounding box center [155, 156] width 18 height 18
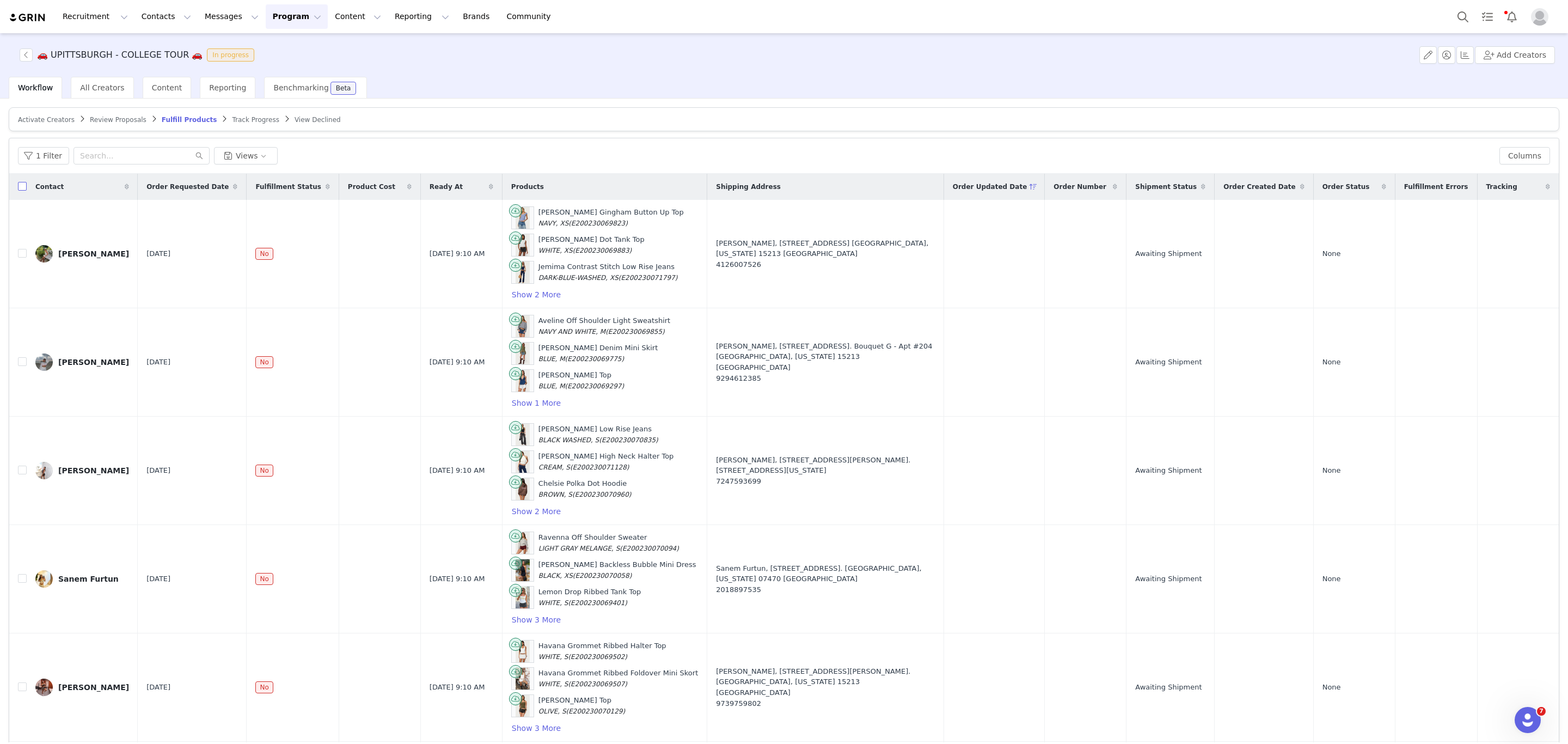
click at [18, 189] on input "checkbox" at bounding box center [23, 186] width 9 height 9
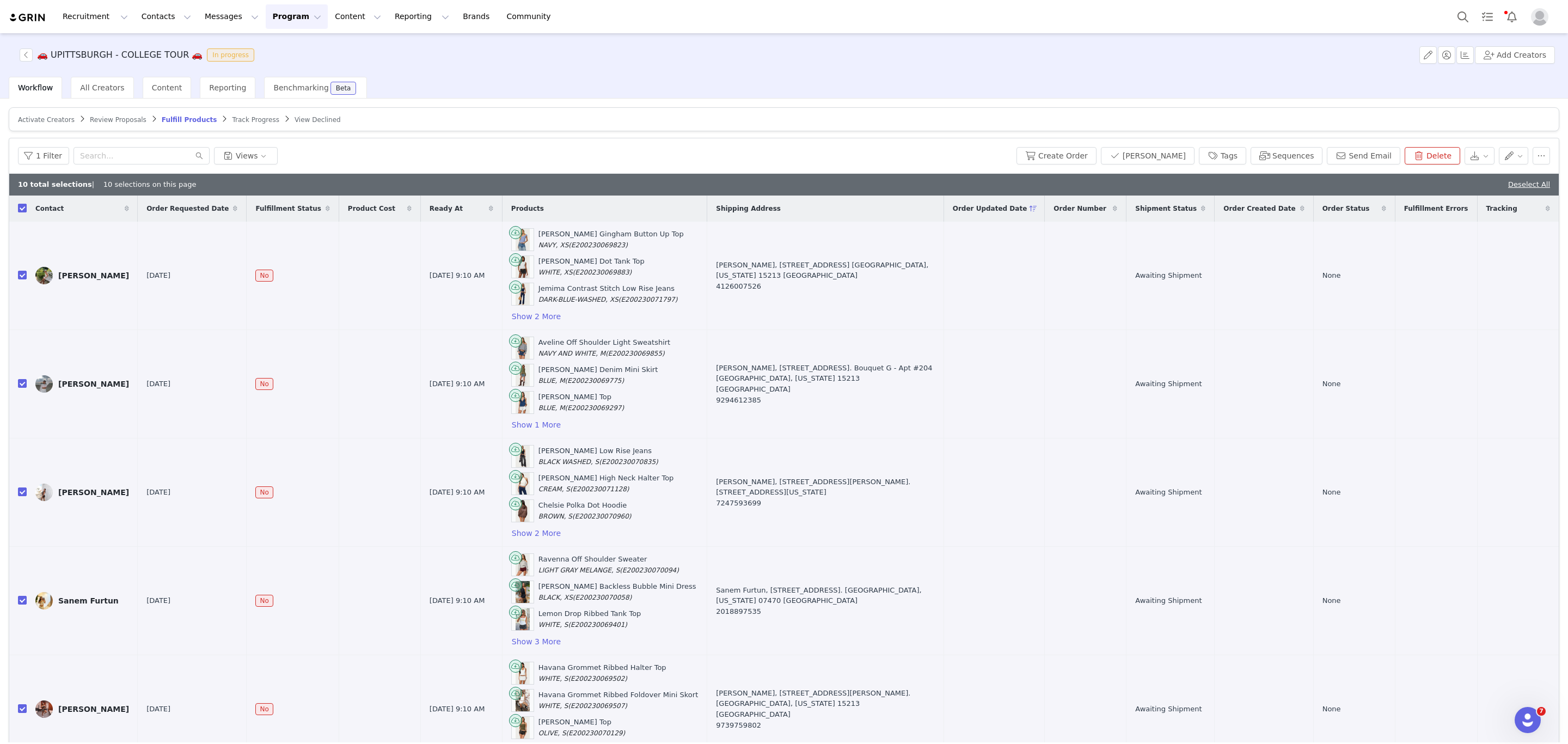
checkbox input "true"
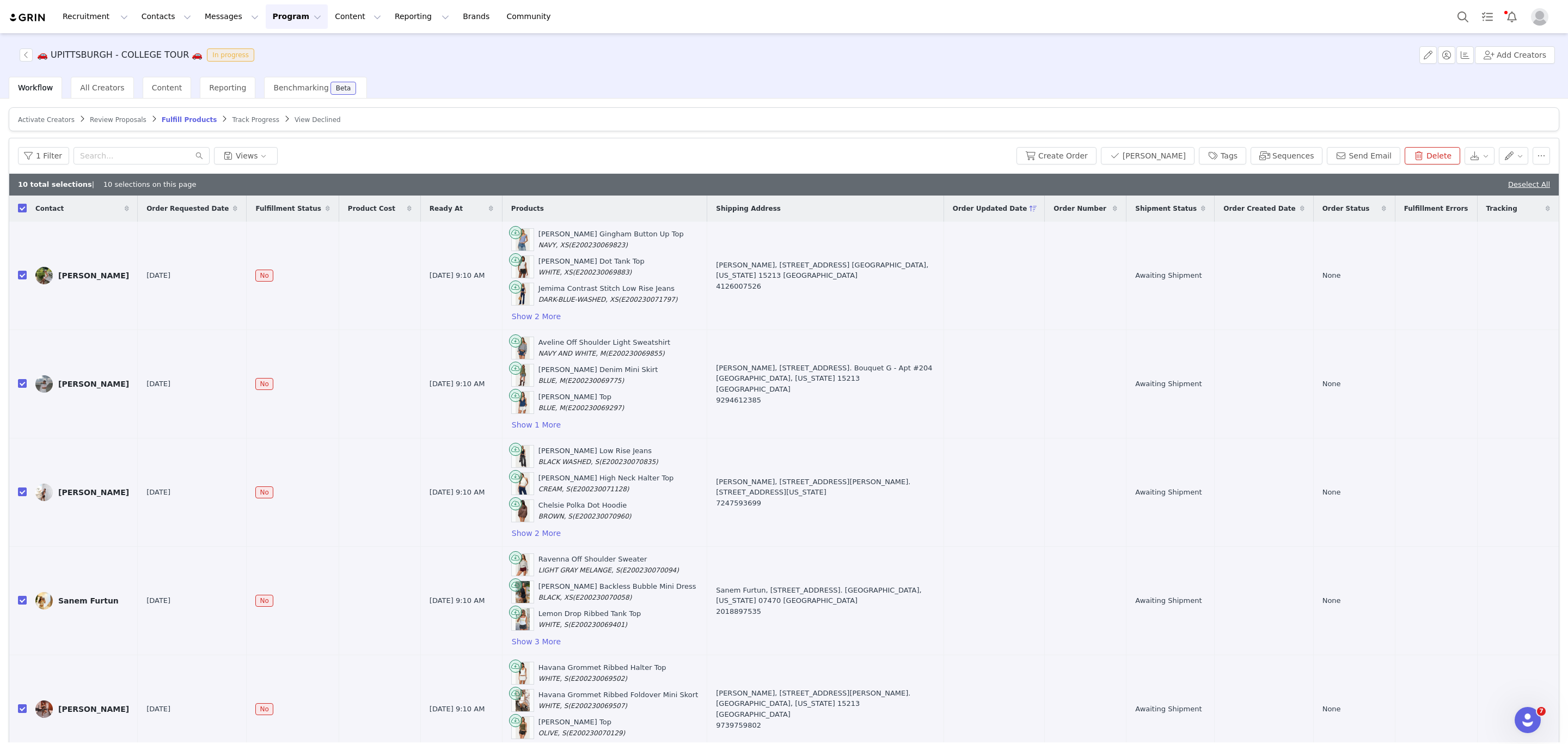
checkbox input "true"
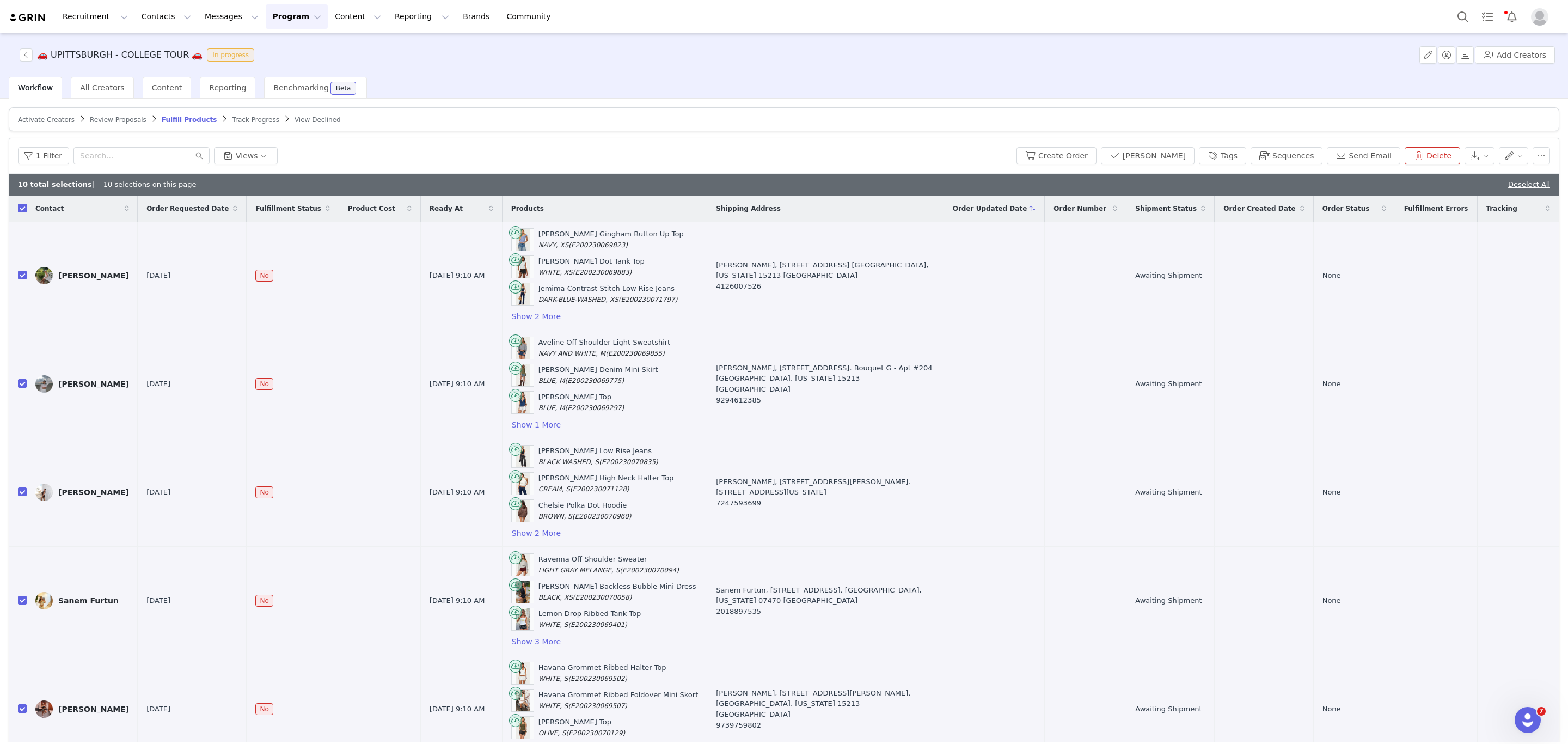
checkbox input "true"
click at [1066, 163] on button "Create Order" at bounding box center [1056, 156] width 80 height 18
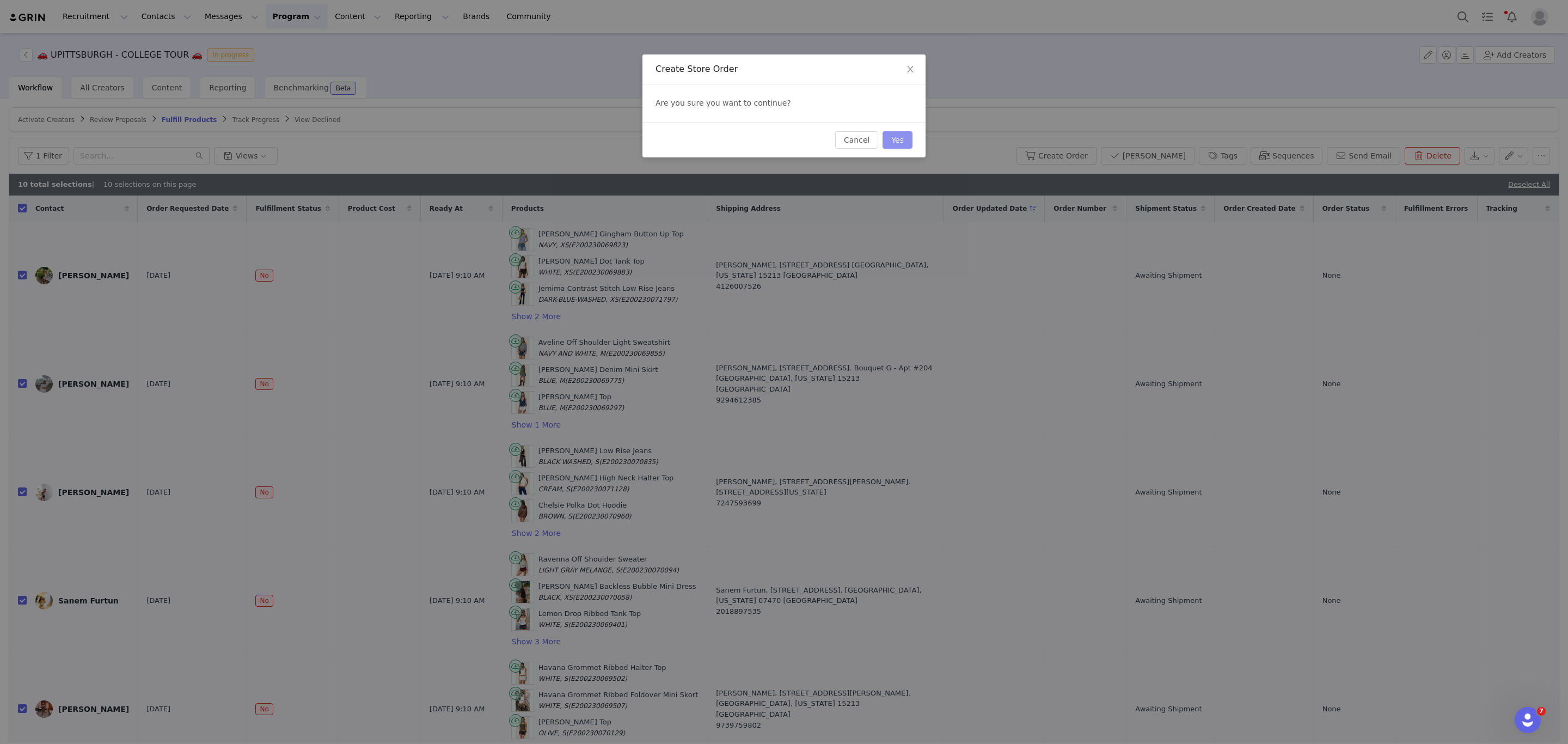
click at [907, 141] on button "Yes" at bounding box center [897, 140] width 30 height 18
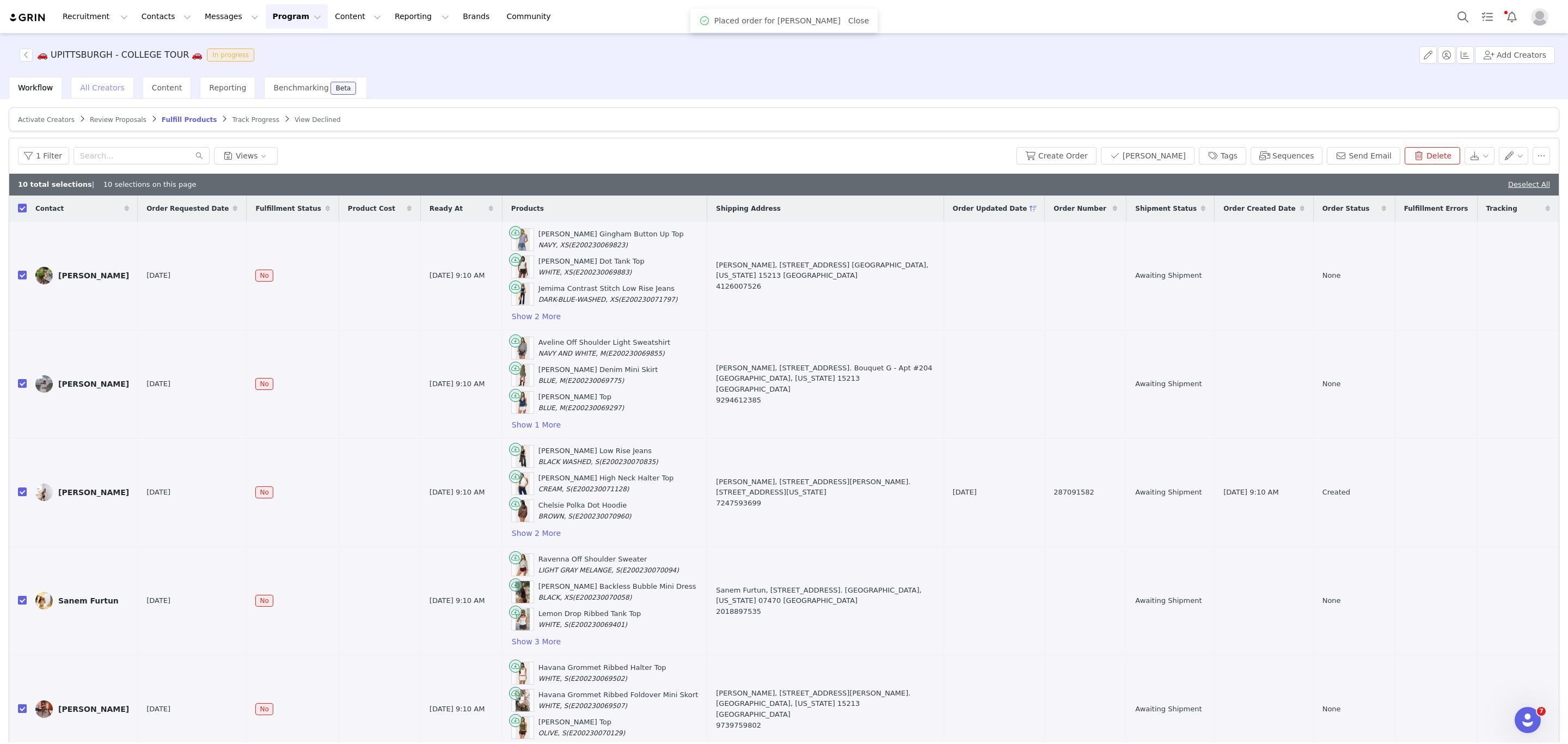
click at [98, 89] on span "All Creators" at bounding box center [102, 88] width 44 height 9
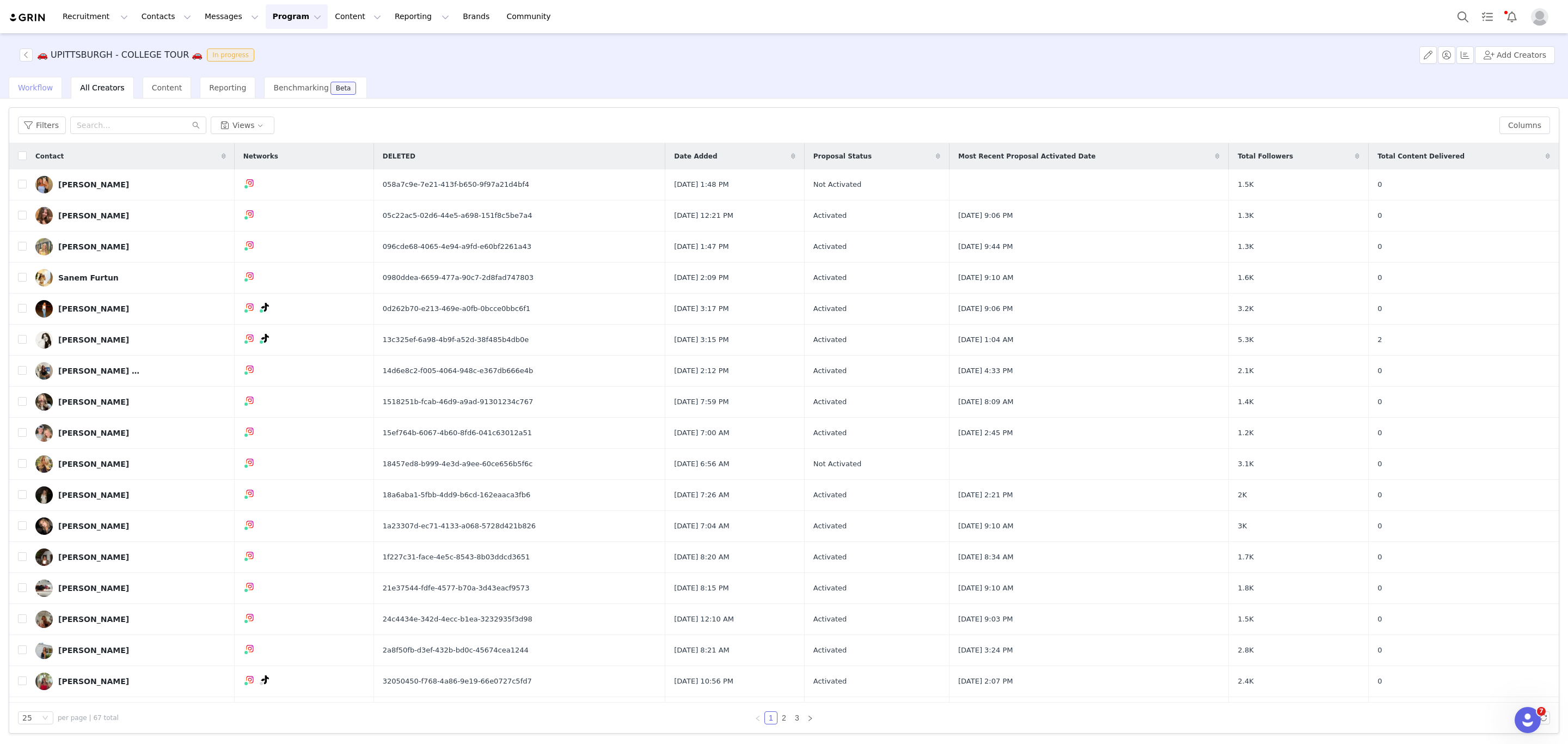
click at [40, 90] on span "Workflow" at bounding box center [35, 88] width 35 height 9
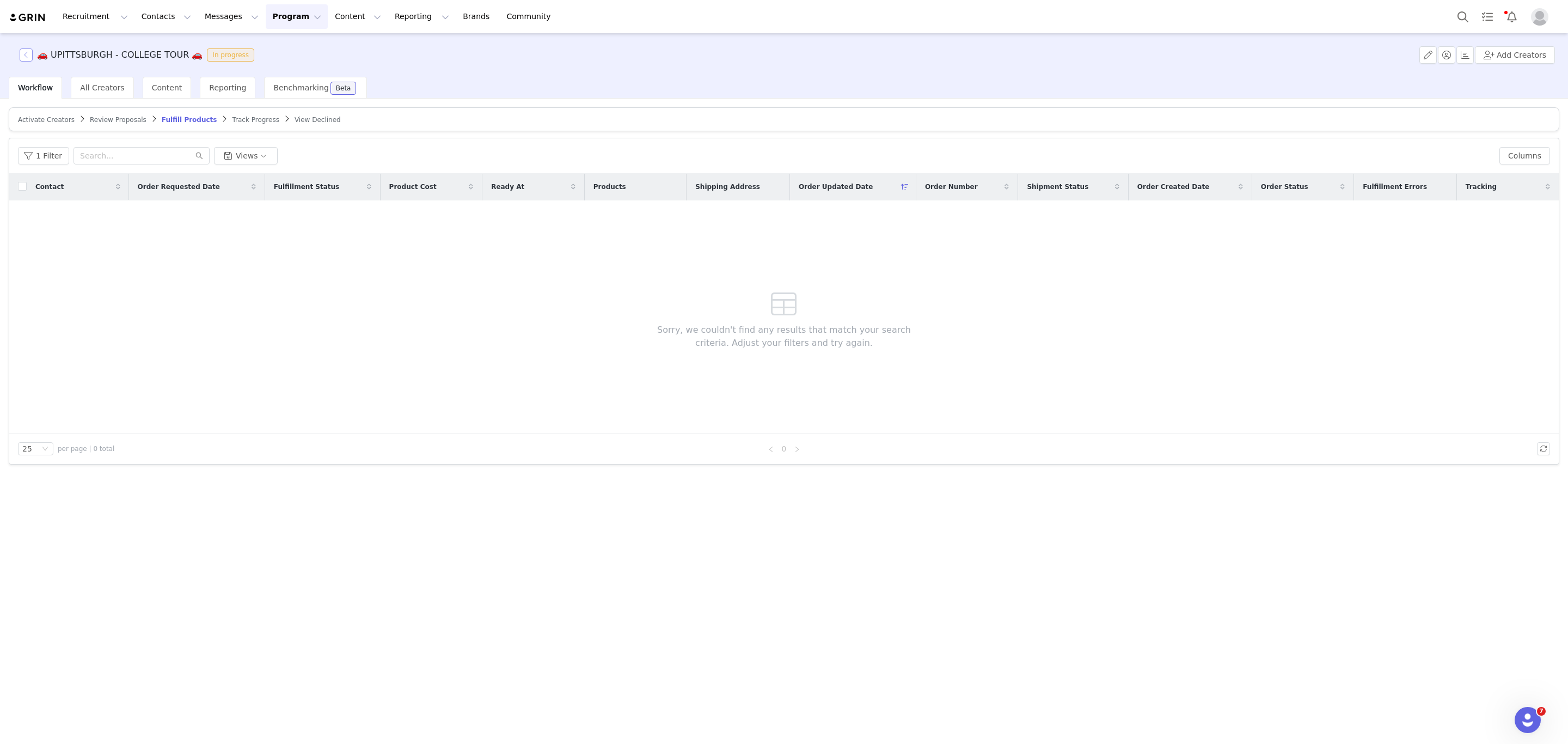
click at [30, 54] on button "button" at bounding box center [26, 55] width 13 height 13
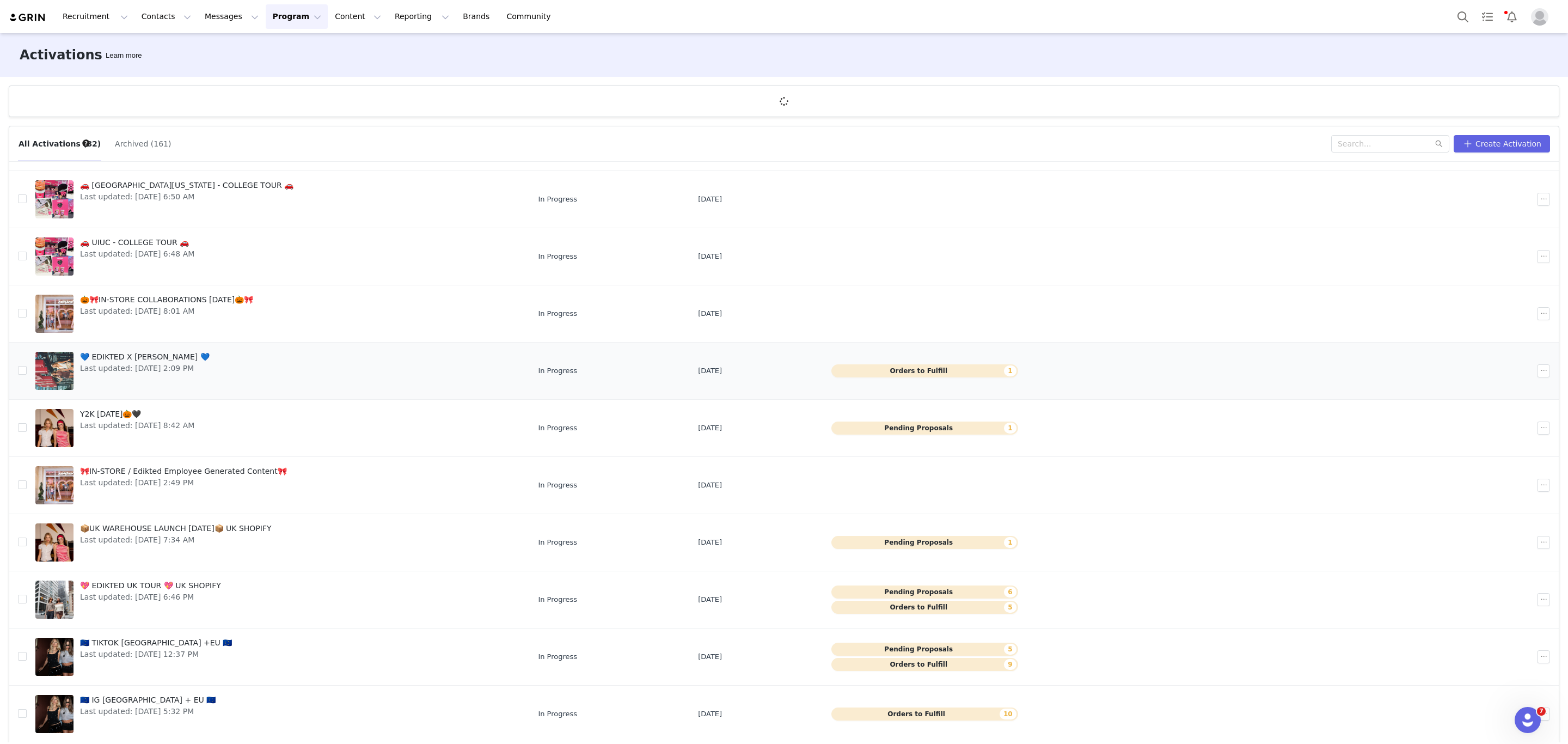
scroll to position [41, 0]
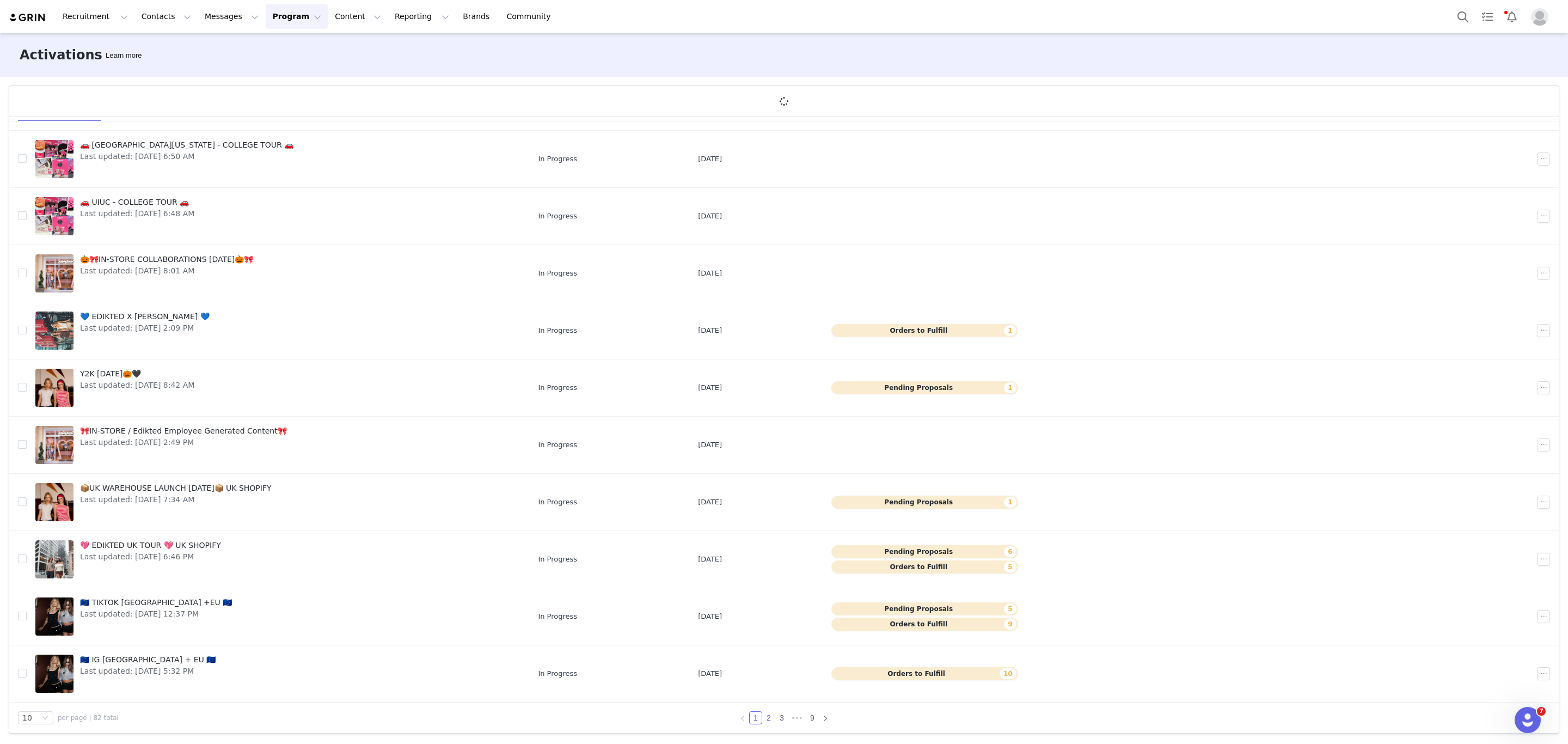
click at [763, 718] on link "2" at bounding box center [769, 718] width 12 height 12
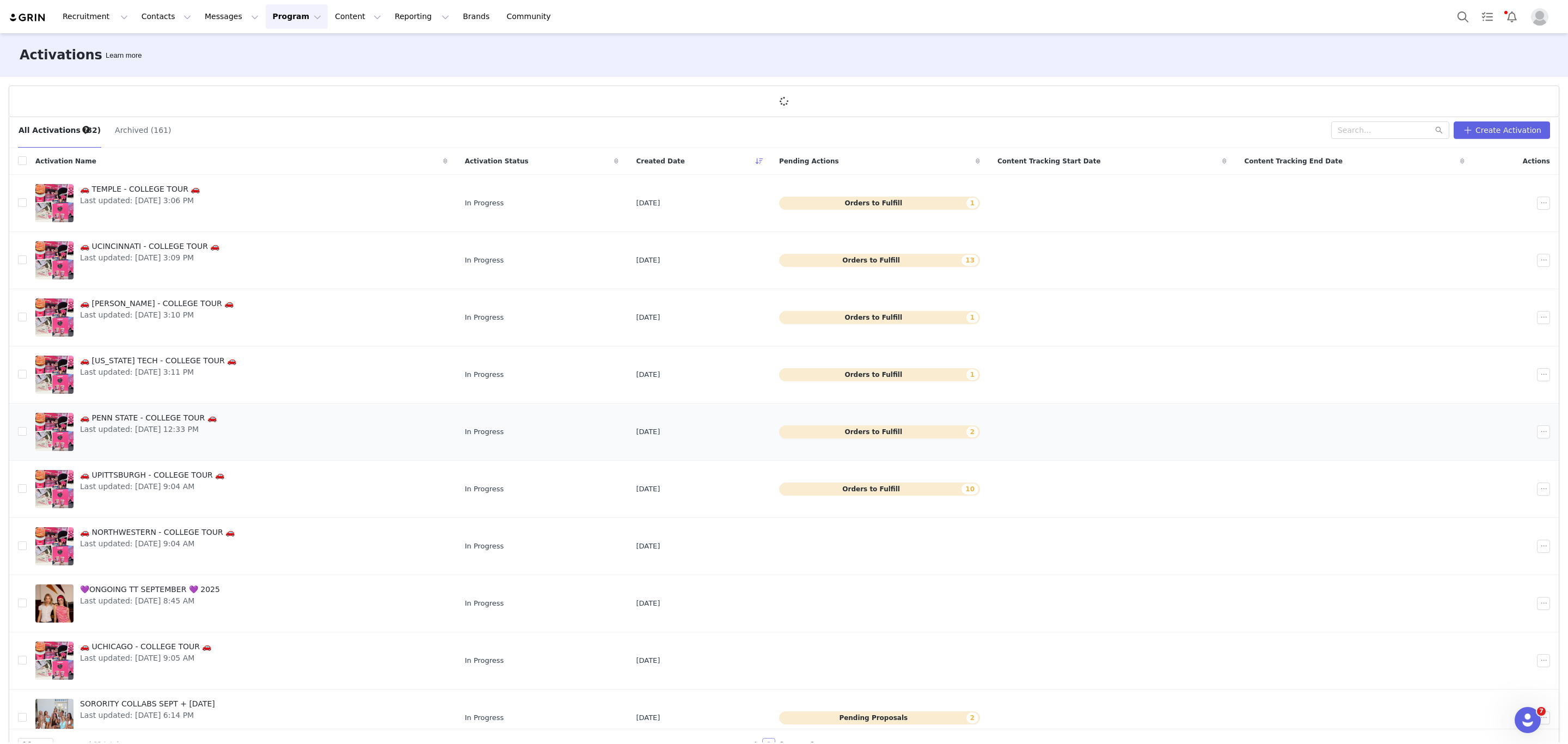
scroll to position [0, 0]
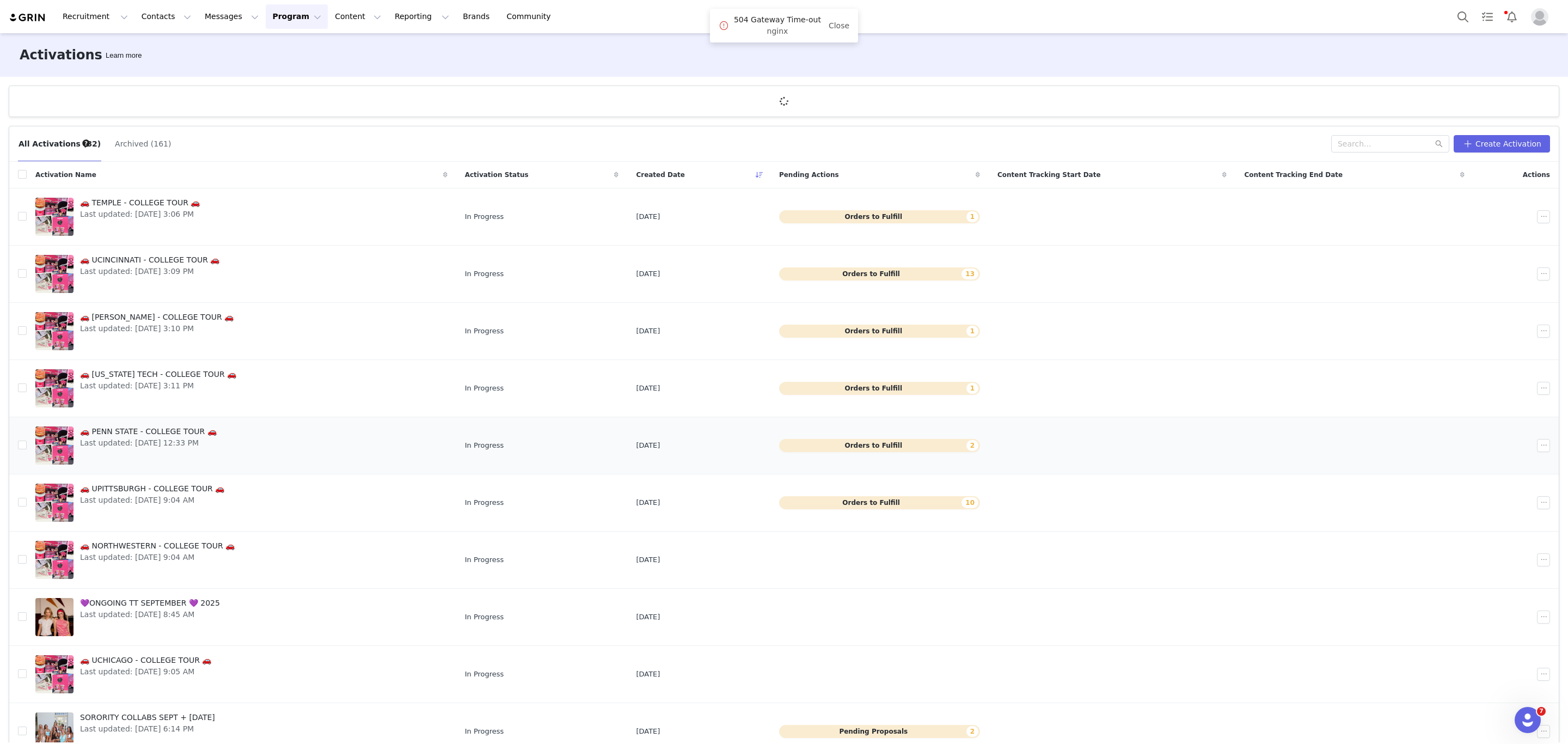
click at [108, 436] on span "🚗 PENN STATE - COLLEGE TOUR 🚗" at bounding box center [148, 431] width 137 height 12
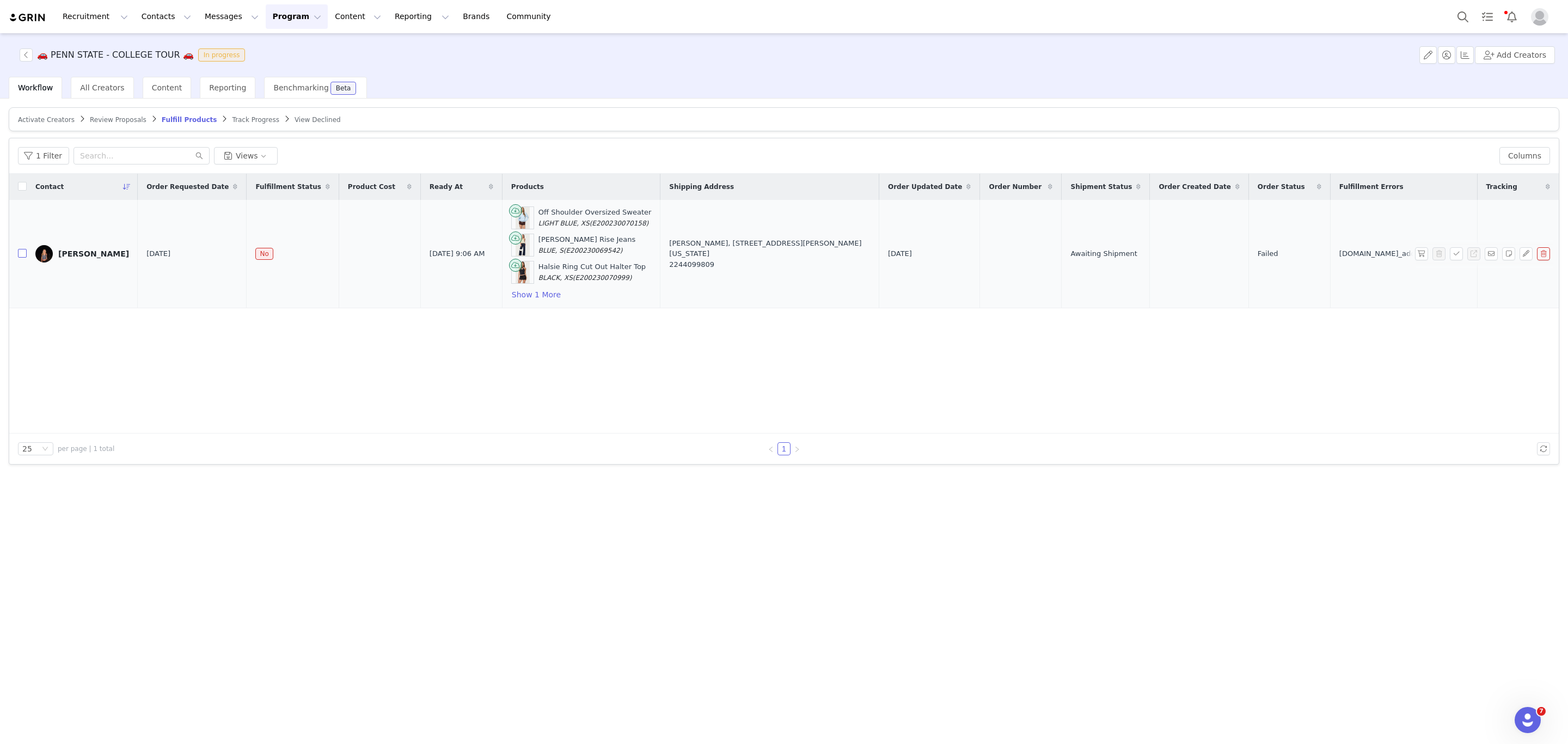
click at [18, 255] on input "checkbox" at bounding box center [23, 253] width 9 height 9
checkbox input "true"
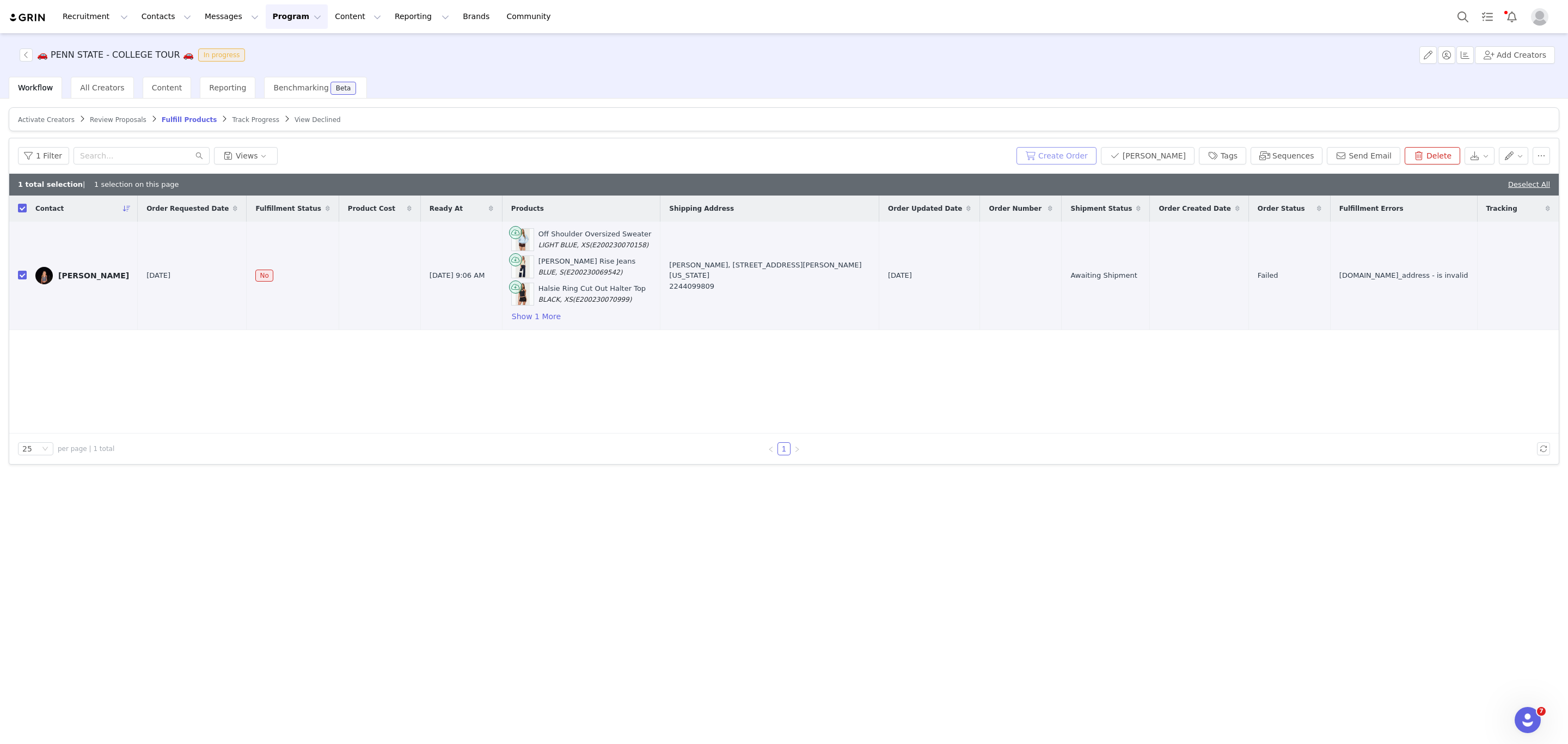
click at [1077, 163] on button "Create Order" at bounding box center [1056, 156] width 80 height 18
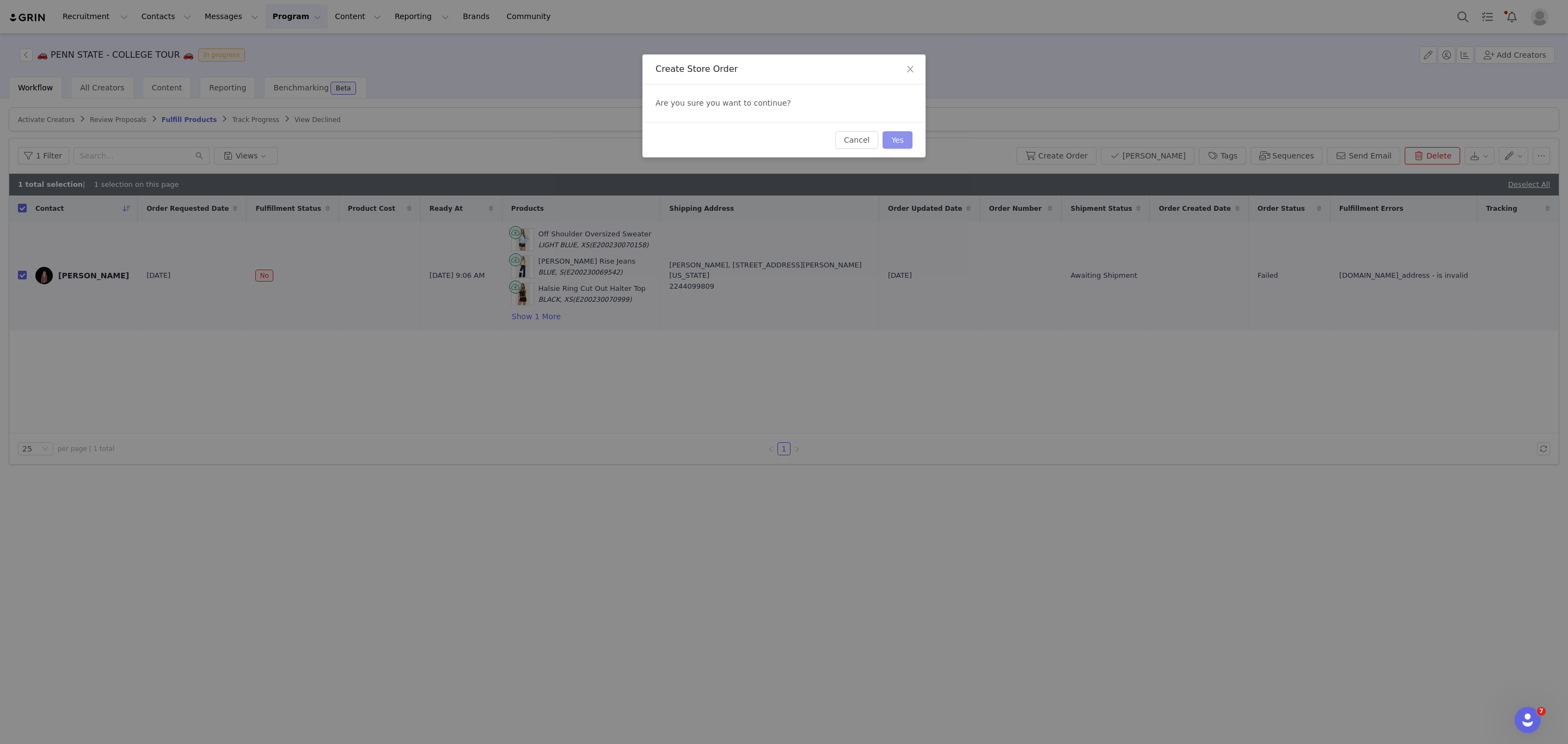
click at [894, 132] on button "Yes" at bounding box center [897, 140] width 30 height 18
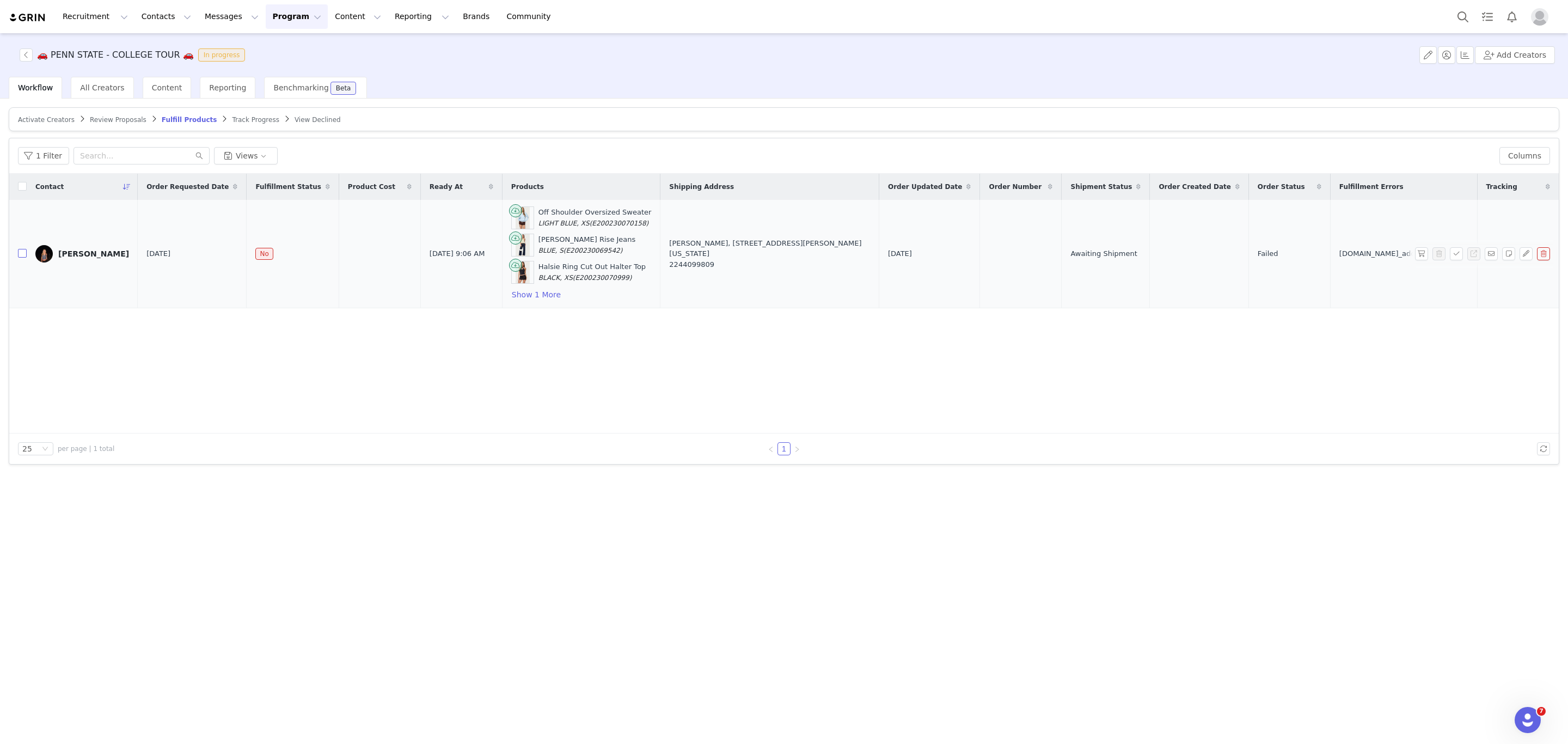
click at [23, 258] on input "checkbox" at bounding box center [23, 253] width 9 height 9
checkbox input "true"
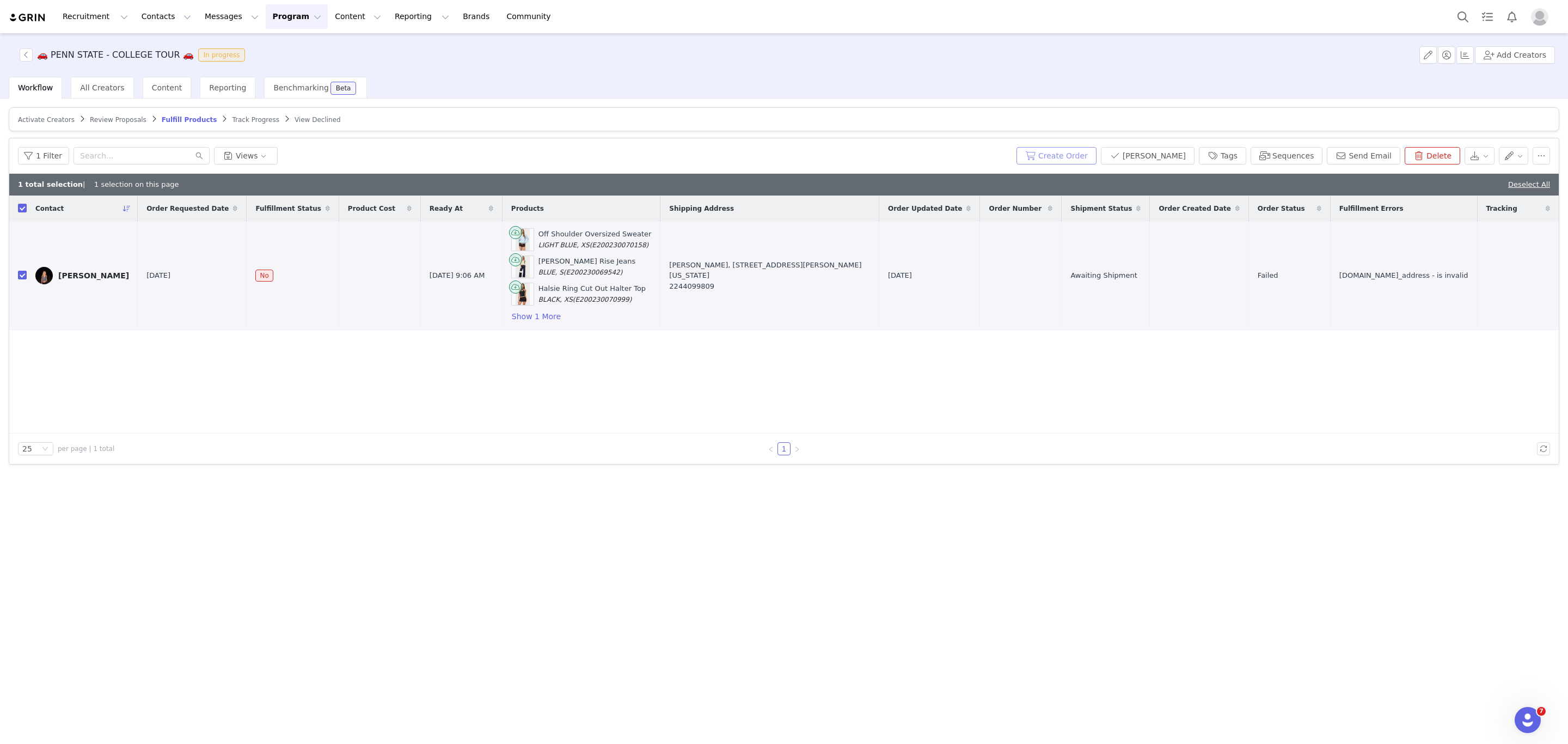
click at [1096, 159] on button "Create Order" at bounding box center [1056, 156] width 80 height 18
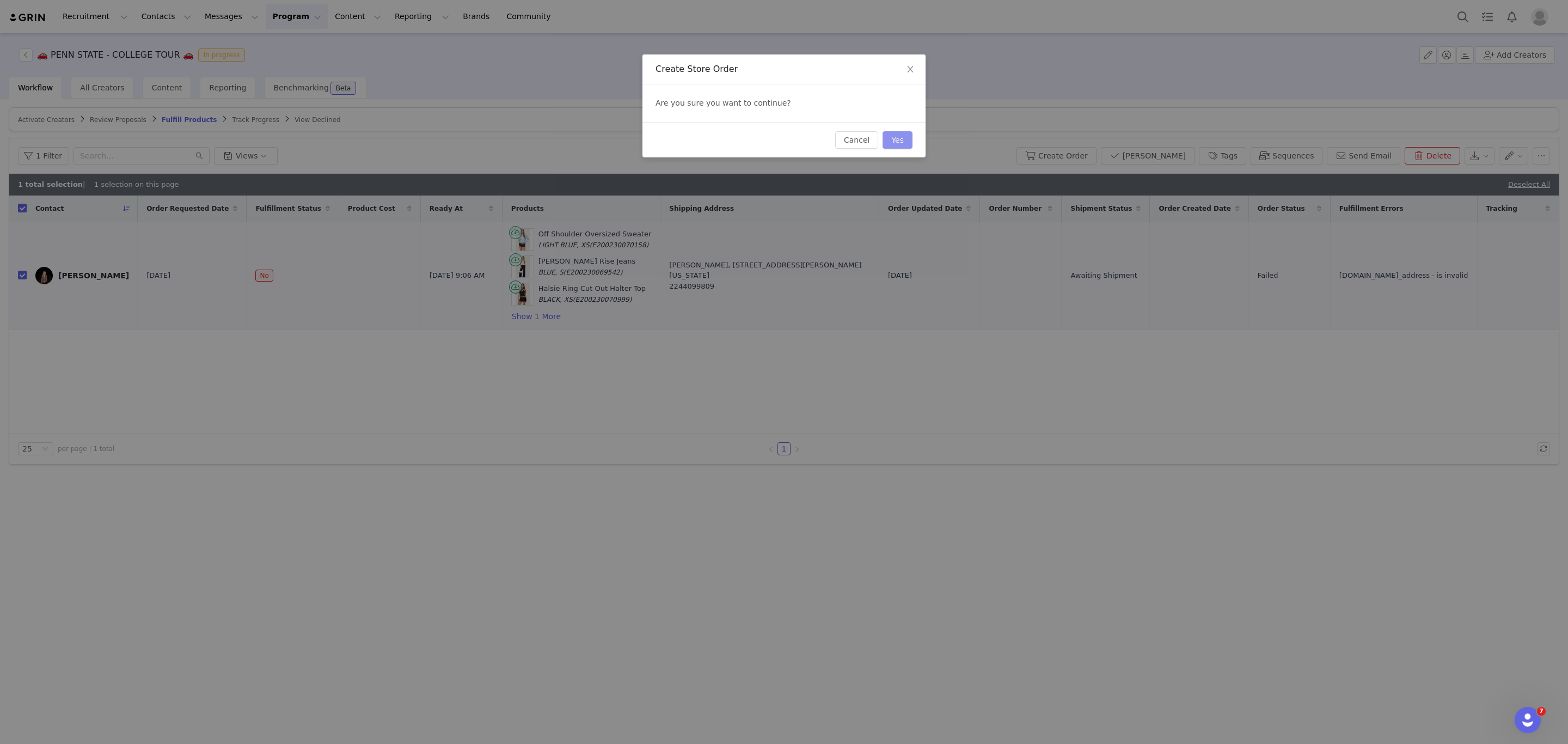
click at [900, 142] on button "Yes" at bounding box center [897, 140] width 30 height 18
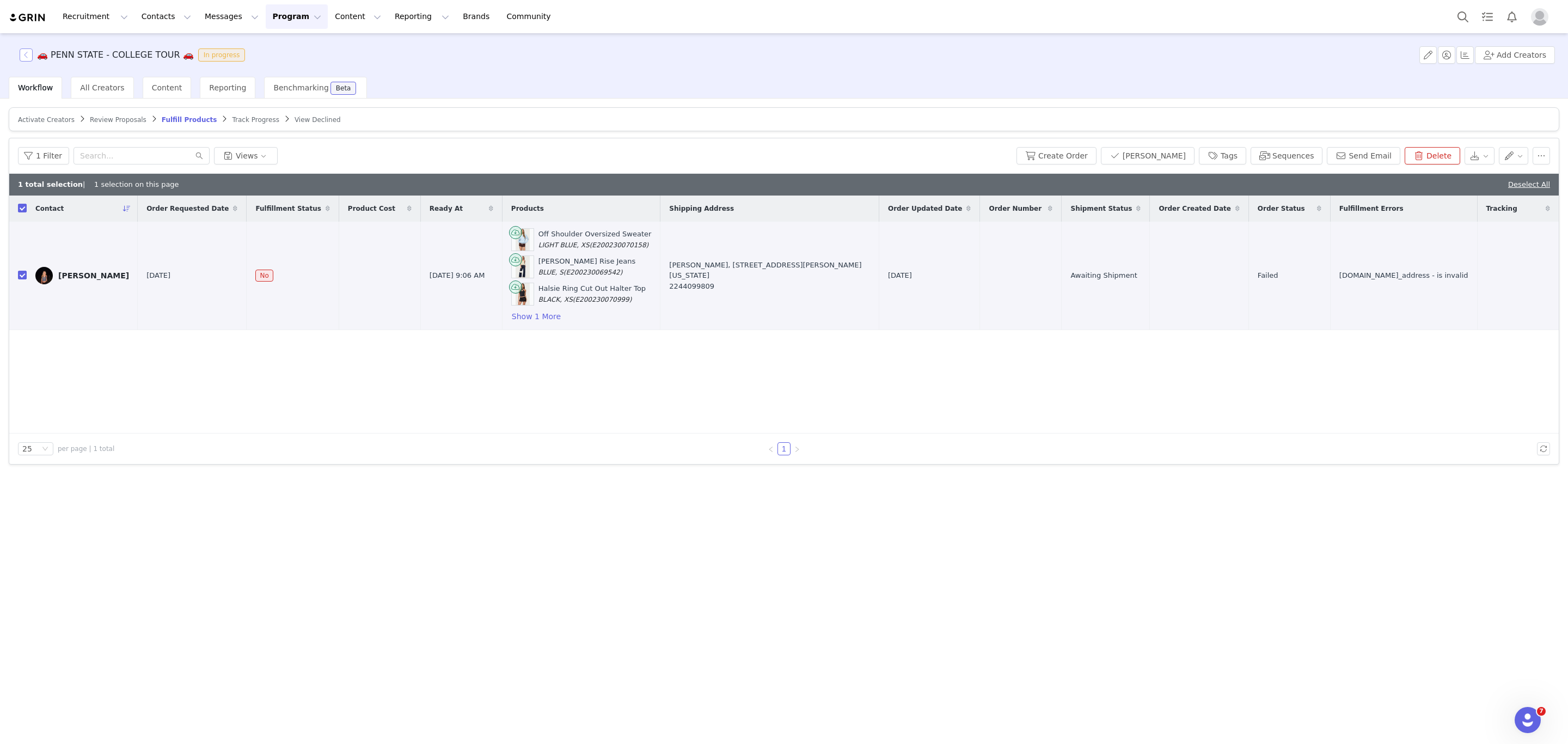
click at [20, 57] on button "button" at bounding box center [26, 55] width 13 height 13
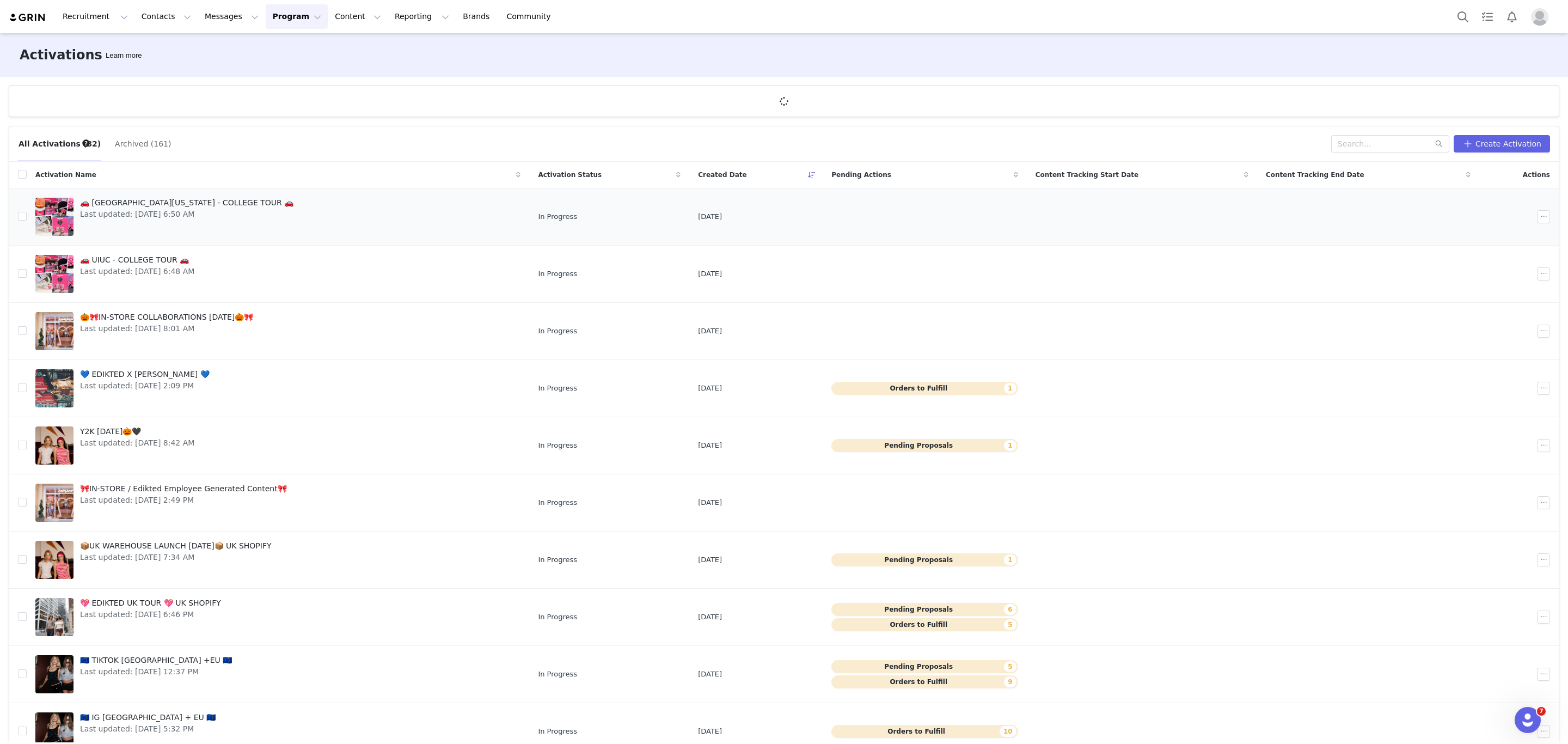
click at [273, 214] on div "🚗 MIAMI UNIVERSITY OF OHIO - COLLEGE TOUR 🚗 Last updated: Sep 30, 2025 6:50 AM" at bounding box center [187, 217] width 226 height 44
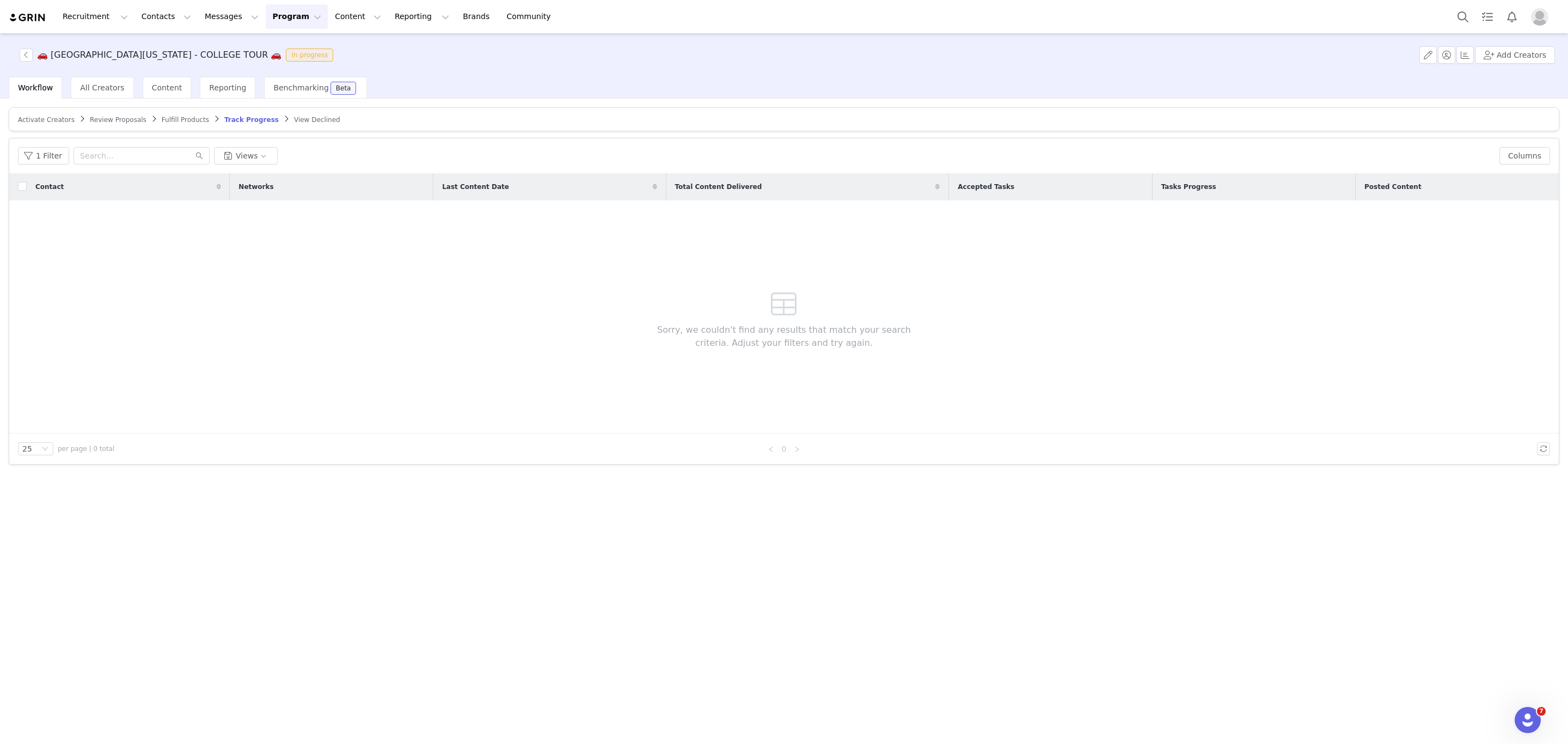
click at [41, 116] on span "Activate Creators" at bounding box center [46, 120] width 57 height 8
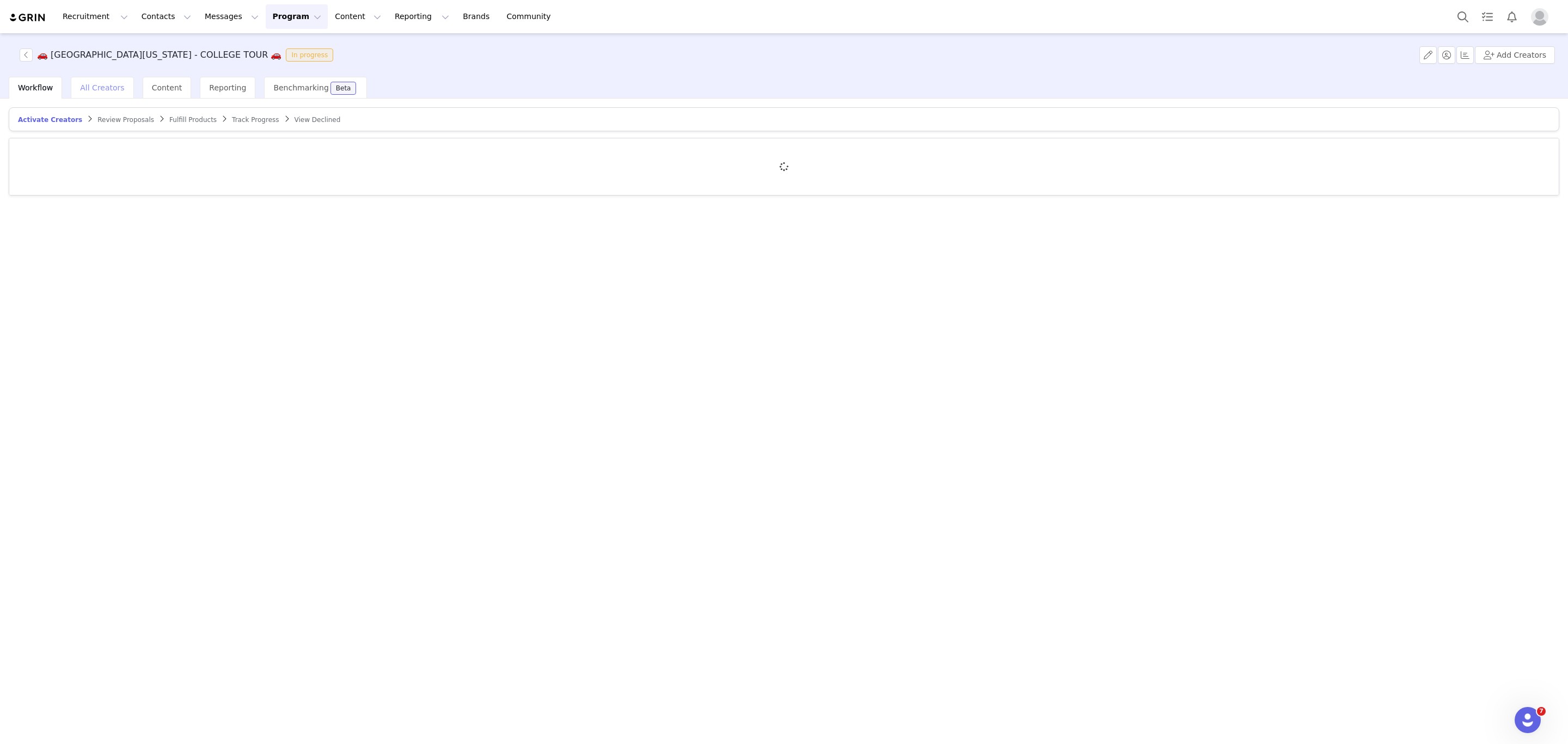
click at [87, 85] on span "All Creators" at bounding box center [102, 88] width 44 height 9
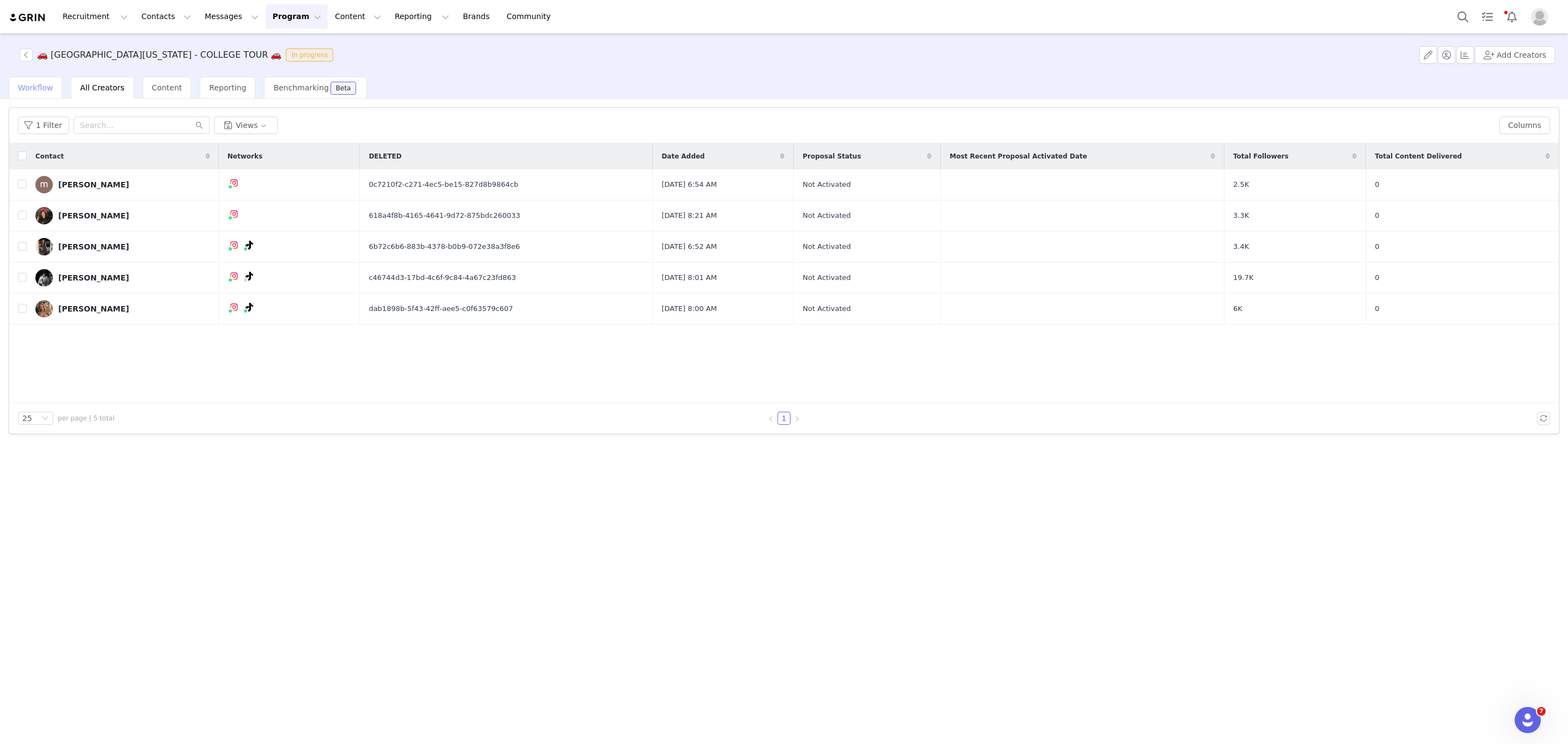
click at [34, 90] on span "Workflow" at bounding box center [35, 88] width 35 height 9
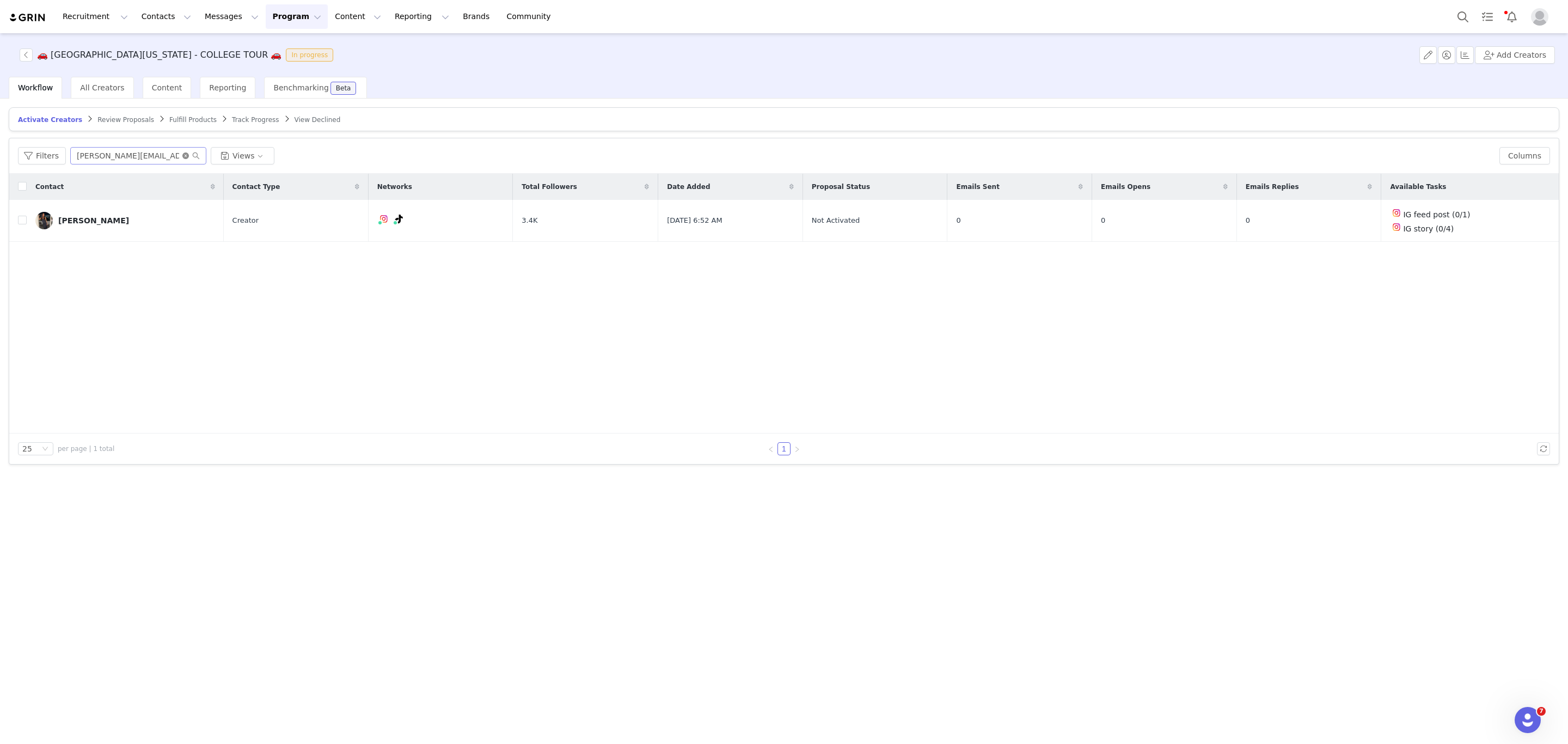
click at [184, 156] on icon "icon: close-circle" at bounding box center [186, 155] width 7 height 7
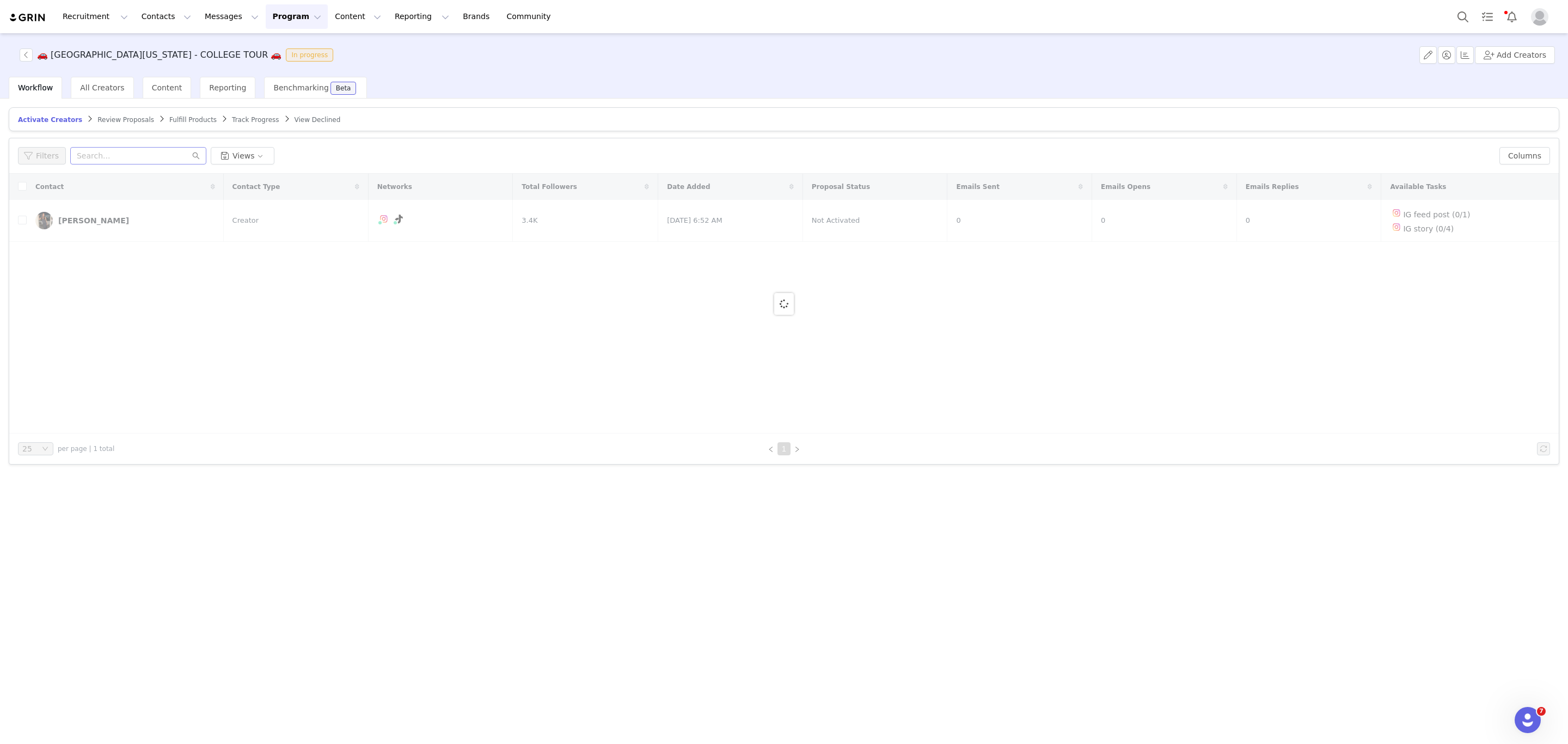
click at [111, 120] on span "Review Proposals" at bounding box center [125, 120] width 57 height 8
click at [20, 121] on span "Activate Creators" at bounding box center [46, 120] width 57 height 8
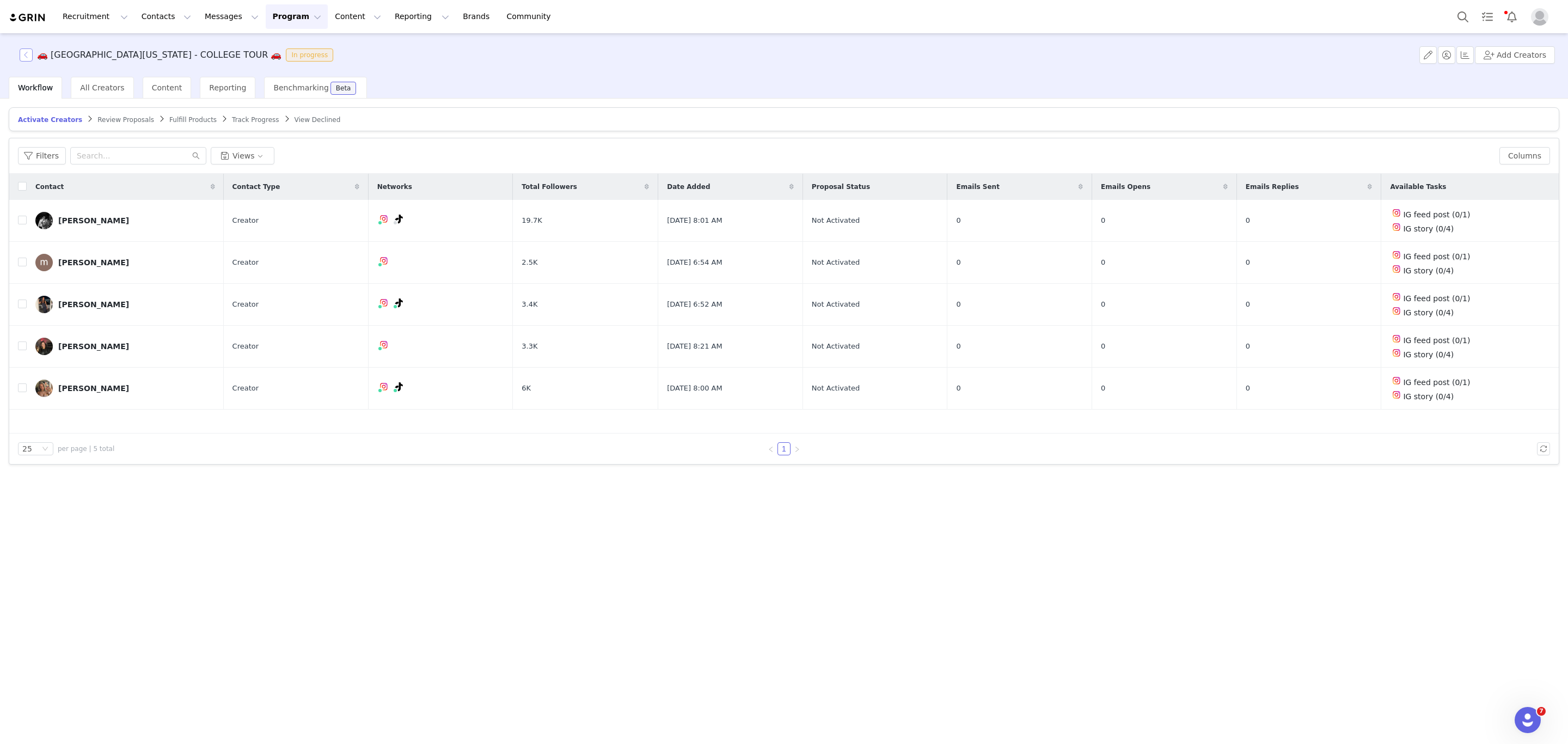
click at [23, 57] on button "button" at bounding box center [26, 55] width 13 height 13
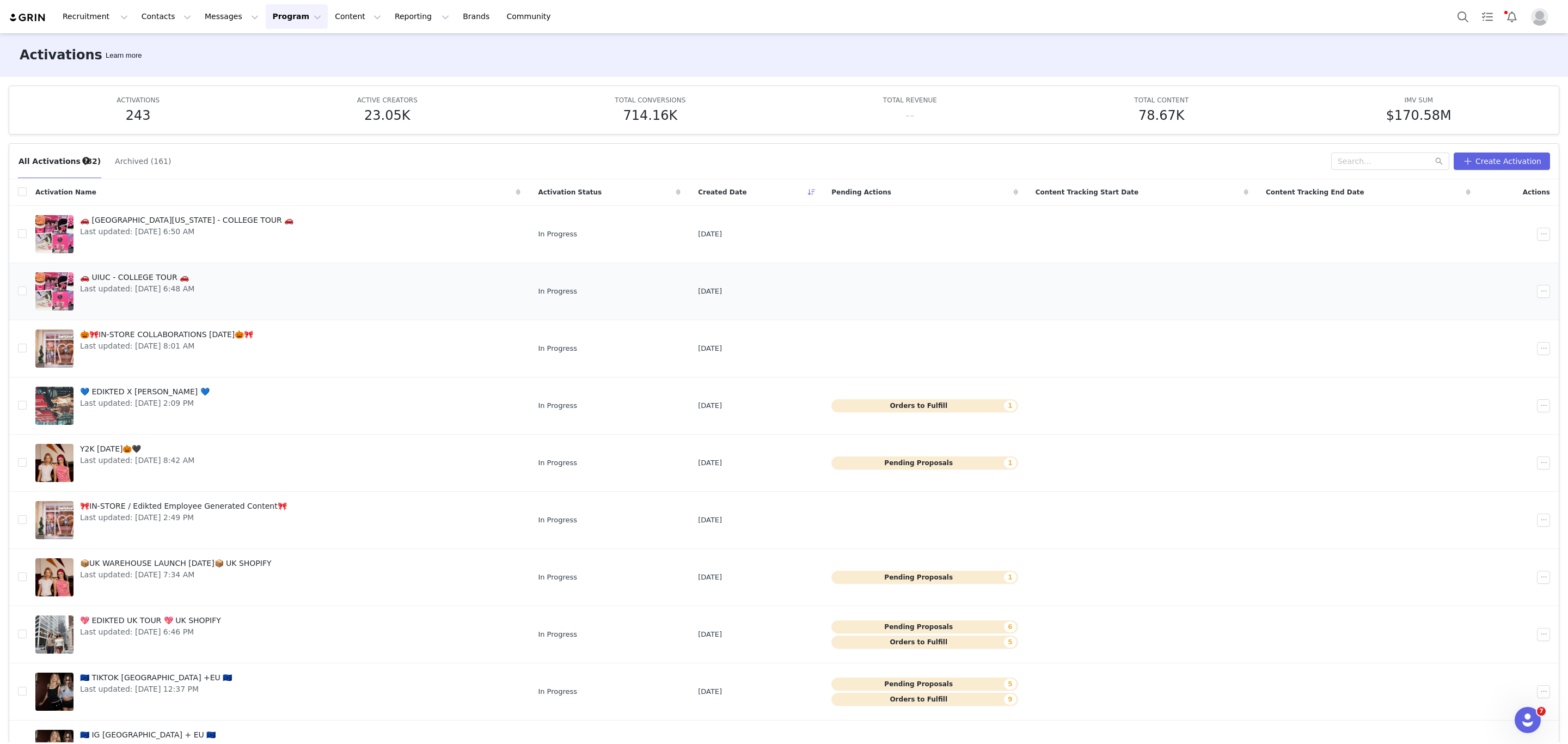
click at [144, 278] on span "🚗 UIUC - COLLEGE TOUR 🚗" at bounding box center [137, 277] width 114 height 12
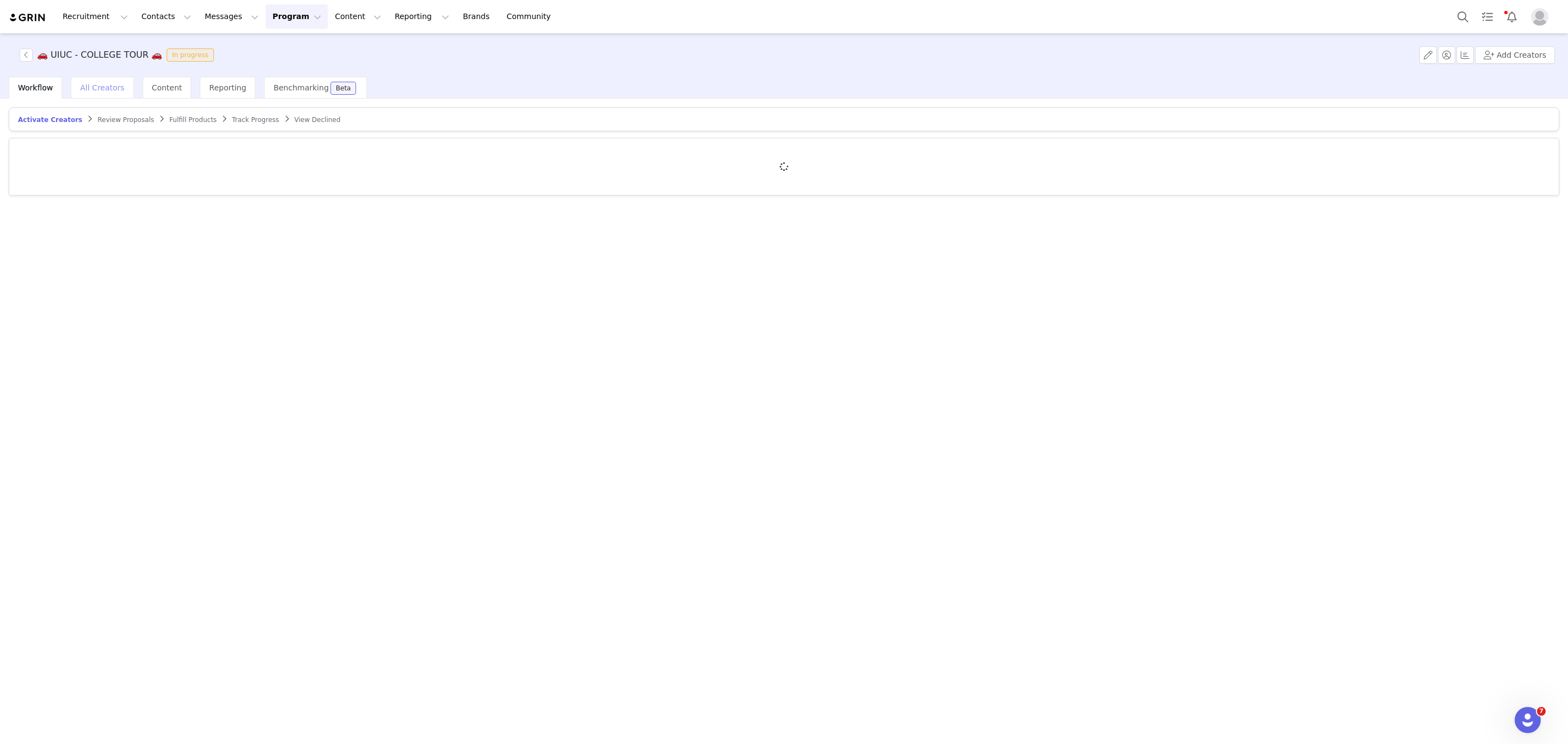
click at [82, 90] on span "All Creators" at bounding box center [102, 88] width 44 height 9
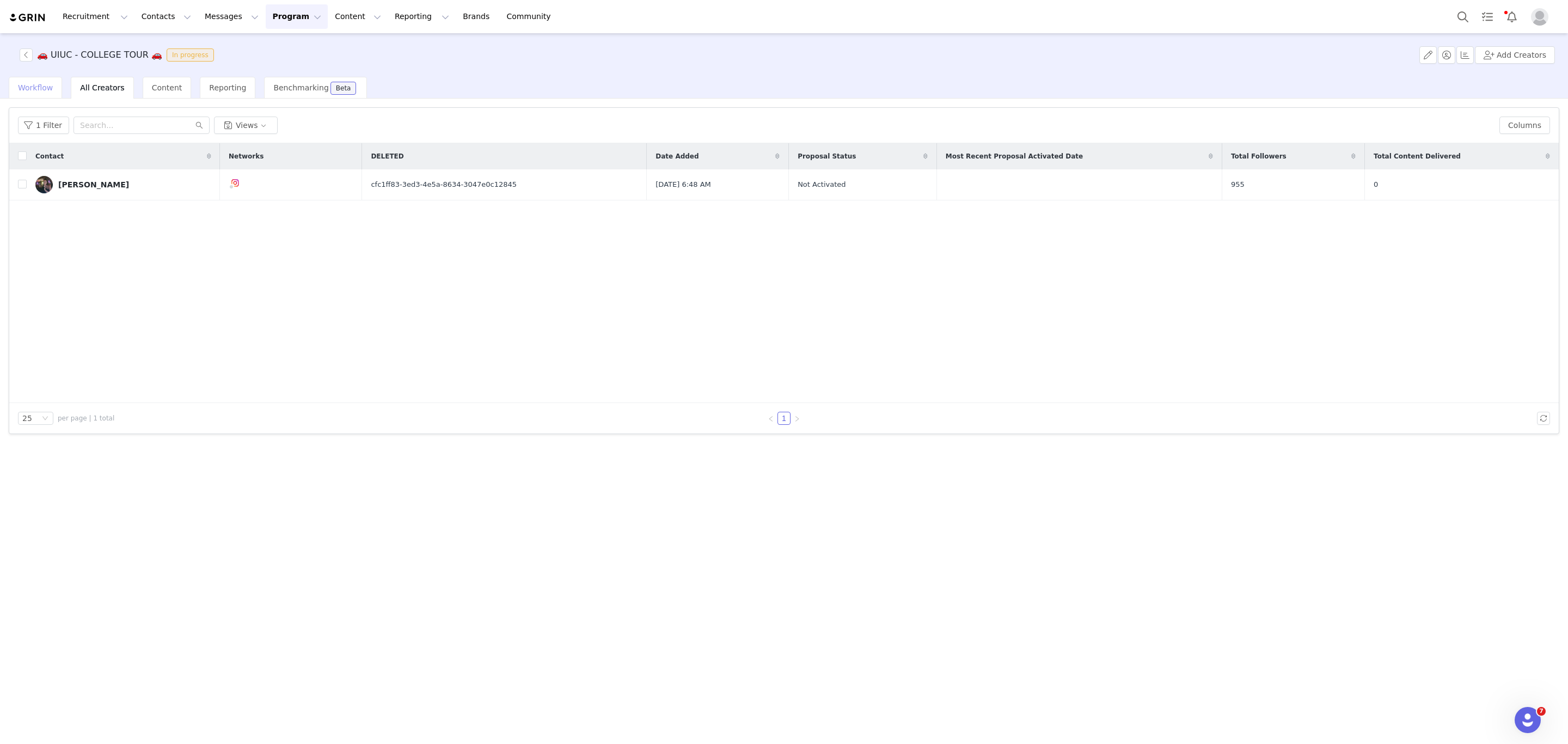
click at [28, 85] on span "Workflow" at bounding box center [35, 88] width 35 height 9
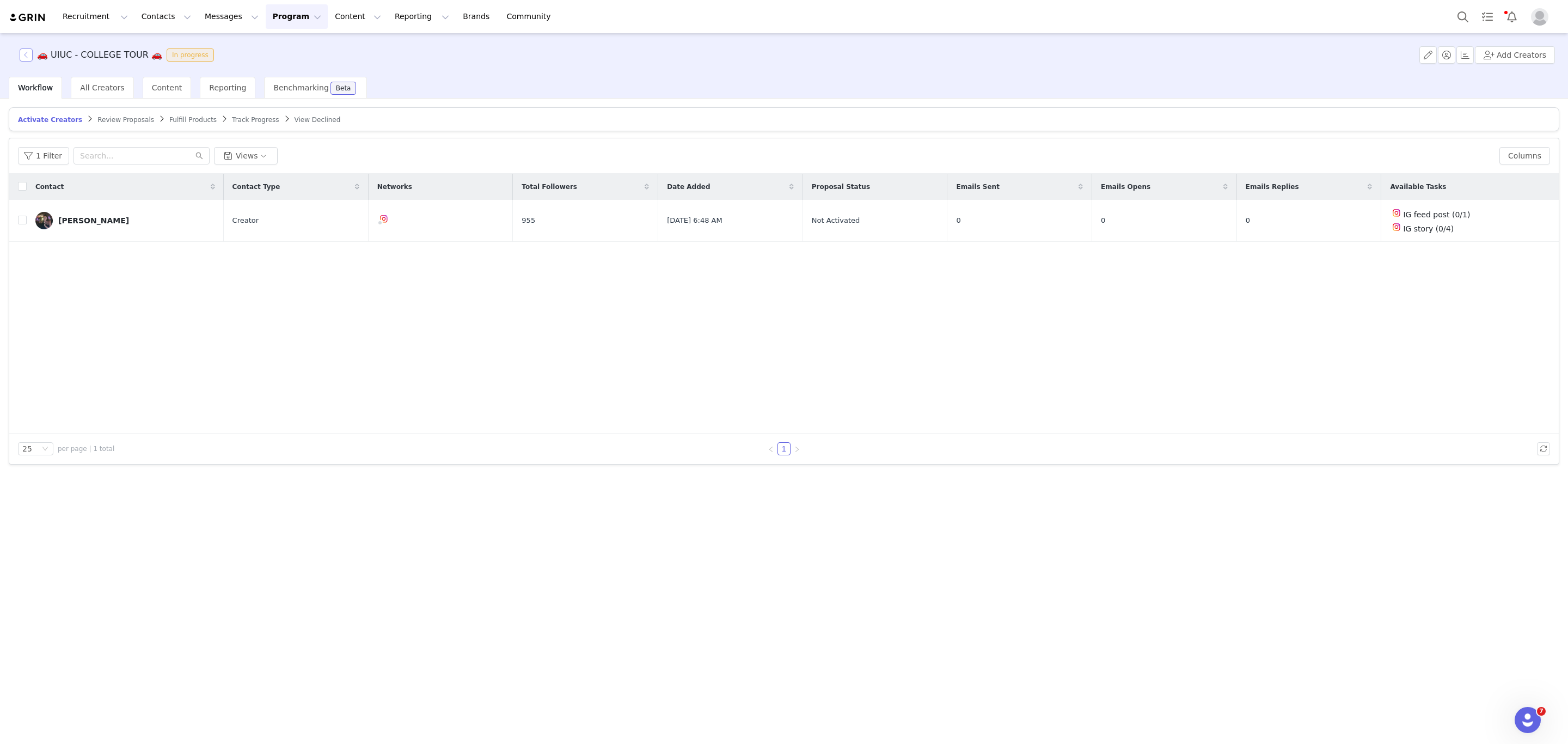
click at [19, 57] on button "button" at bounding box center [26, 55] width 13 height 13
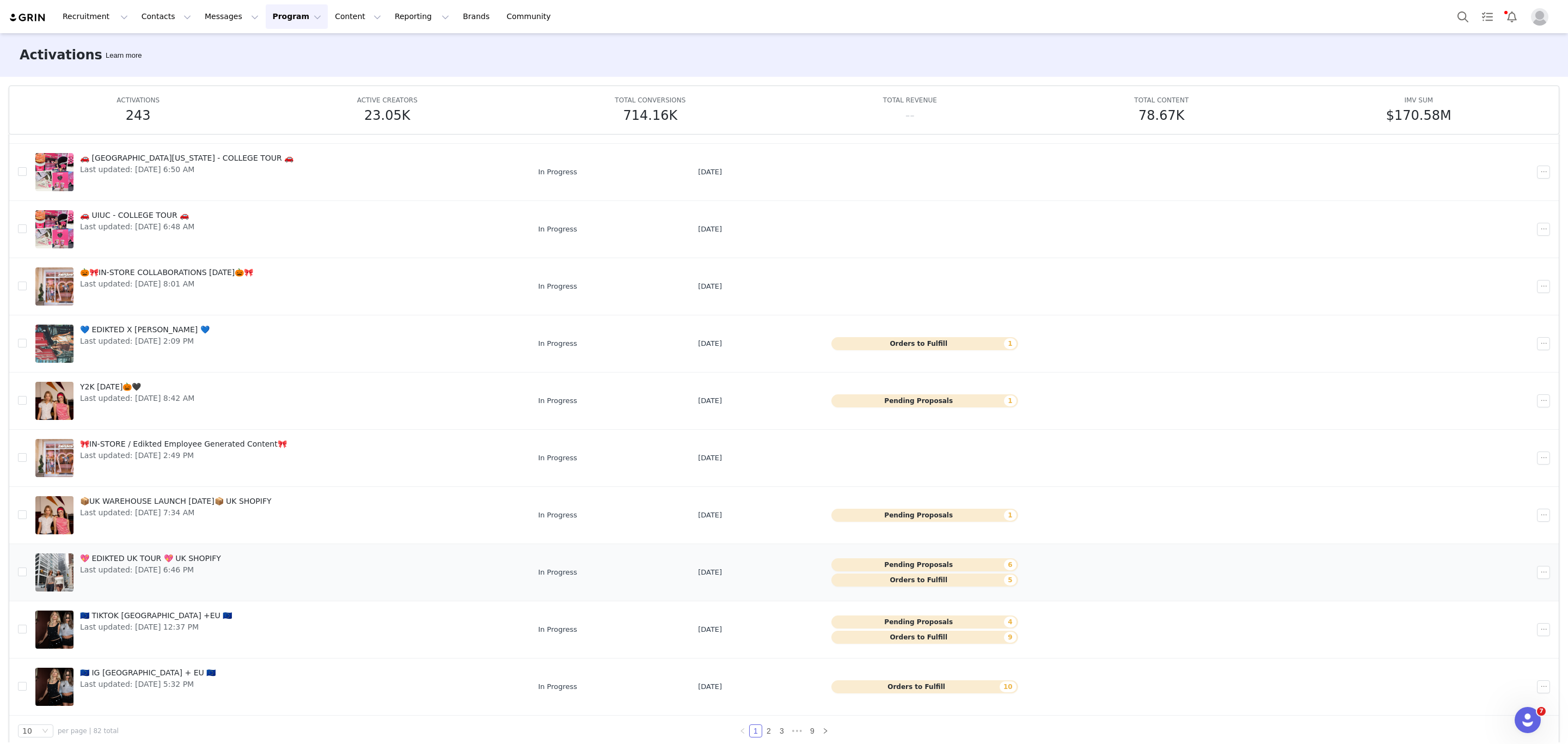
scroll to position [58, 0]
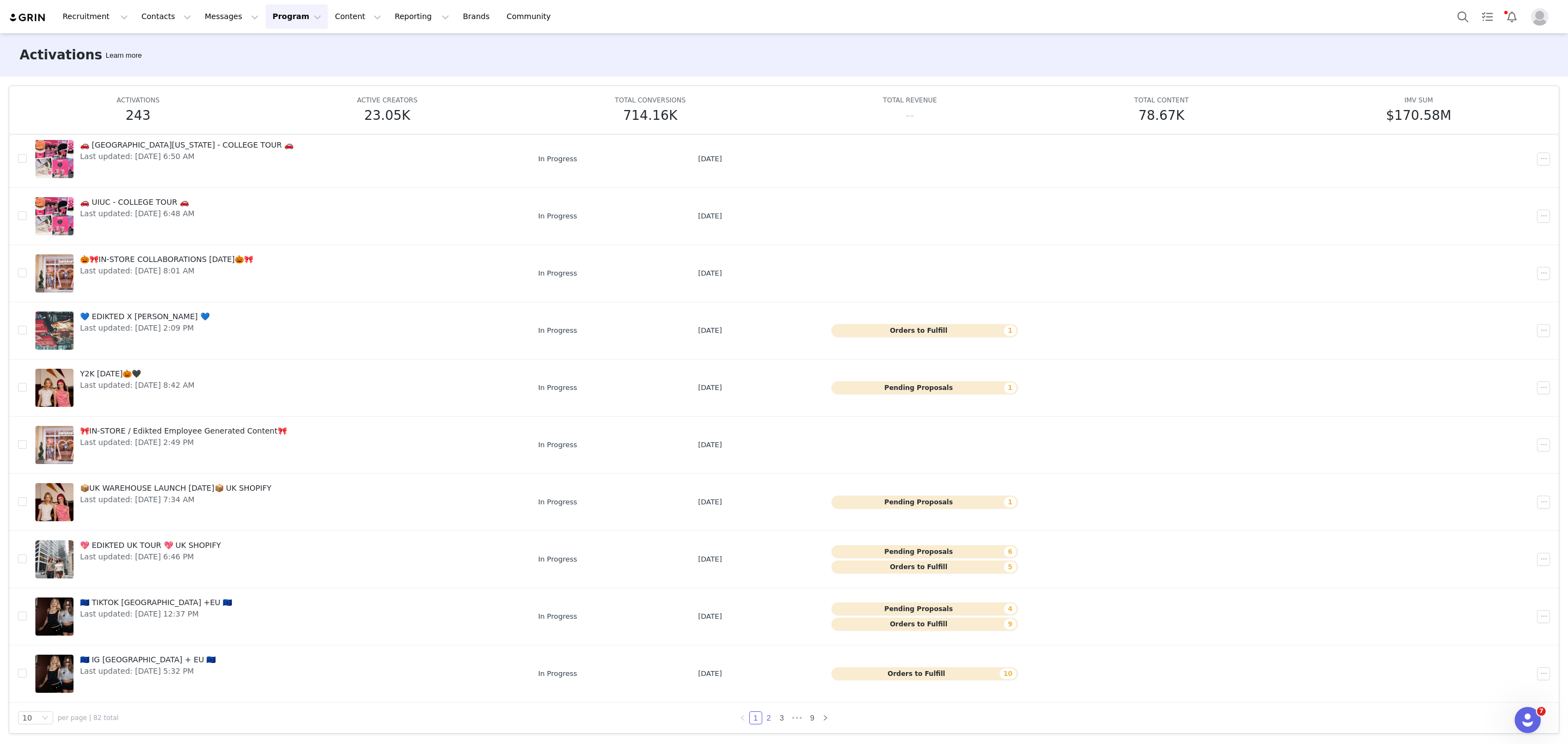
click at [763, 720] on link "2" at bounding box center [769, 718] width 12 height 12
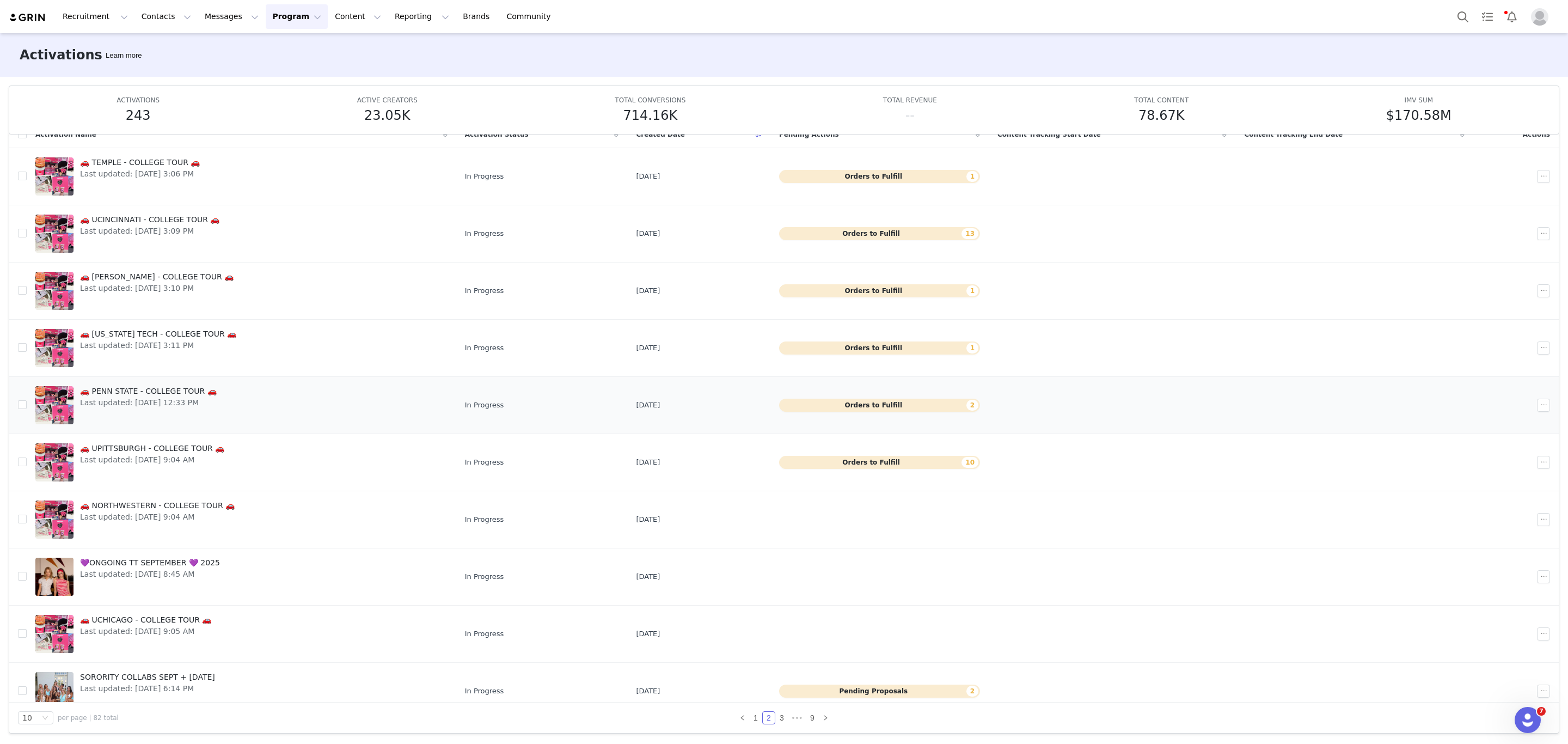
click at [120, 397] on span "🚗 PENN STATE - COLLEGE TOUR 🚗" at bounding box center [148, 391] width 137 height 12
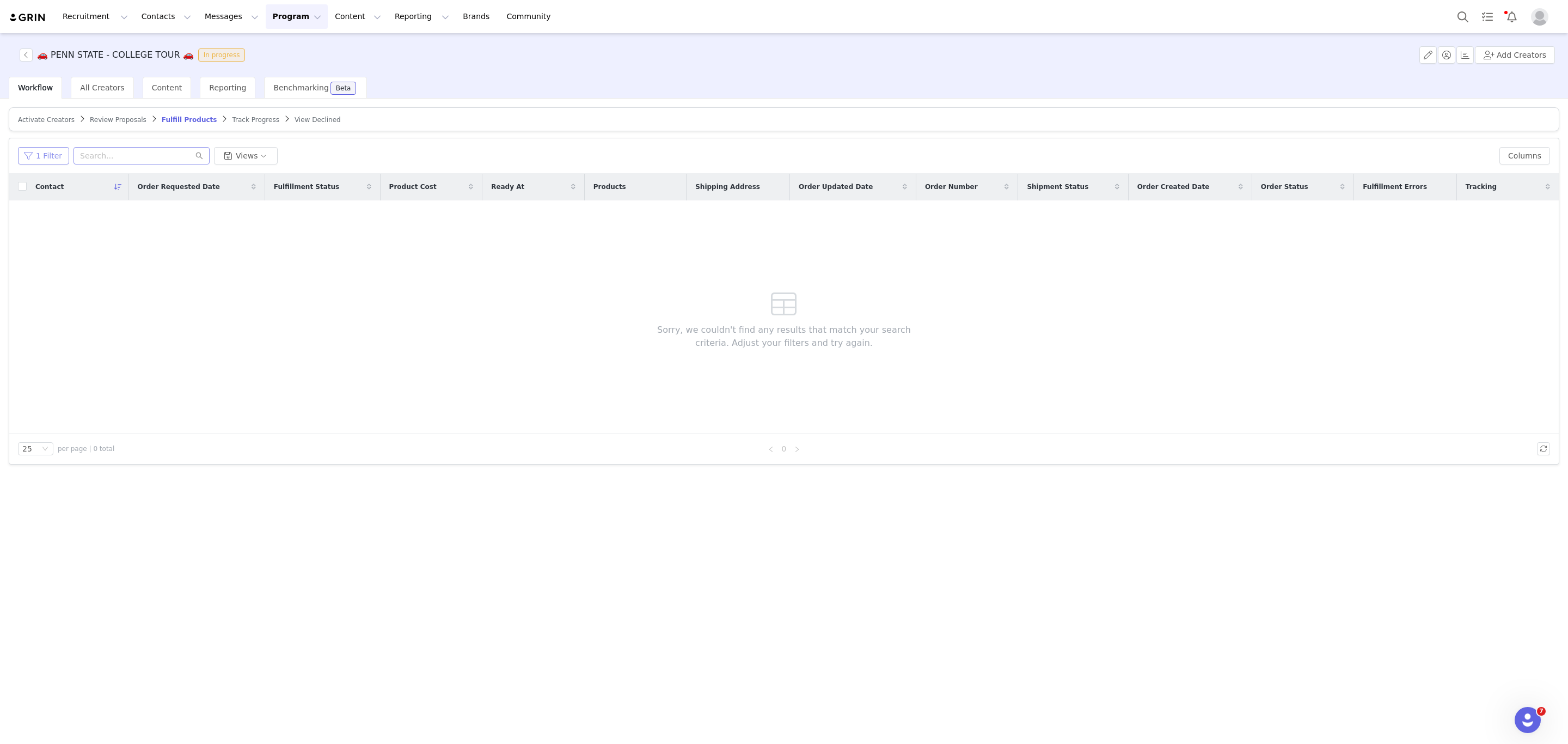
click at [29, 152] on button "1 Filter" at bounding box center [44, 156] width 51 height 18
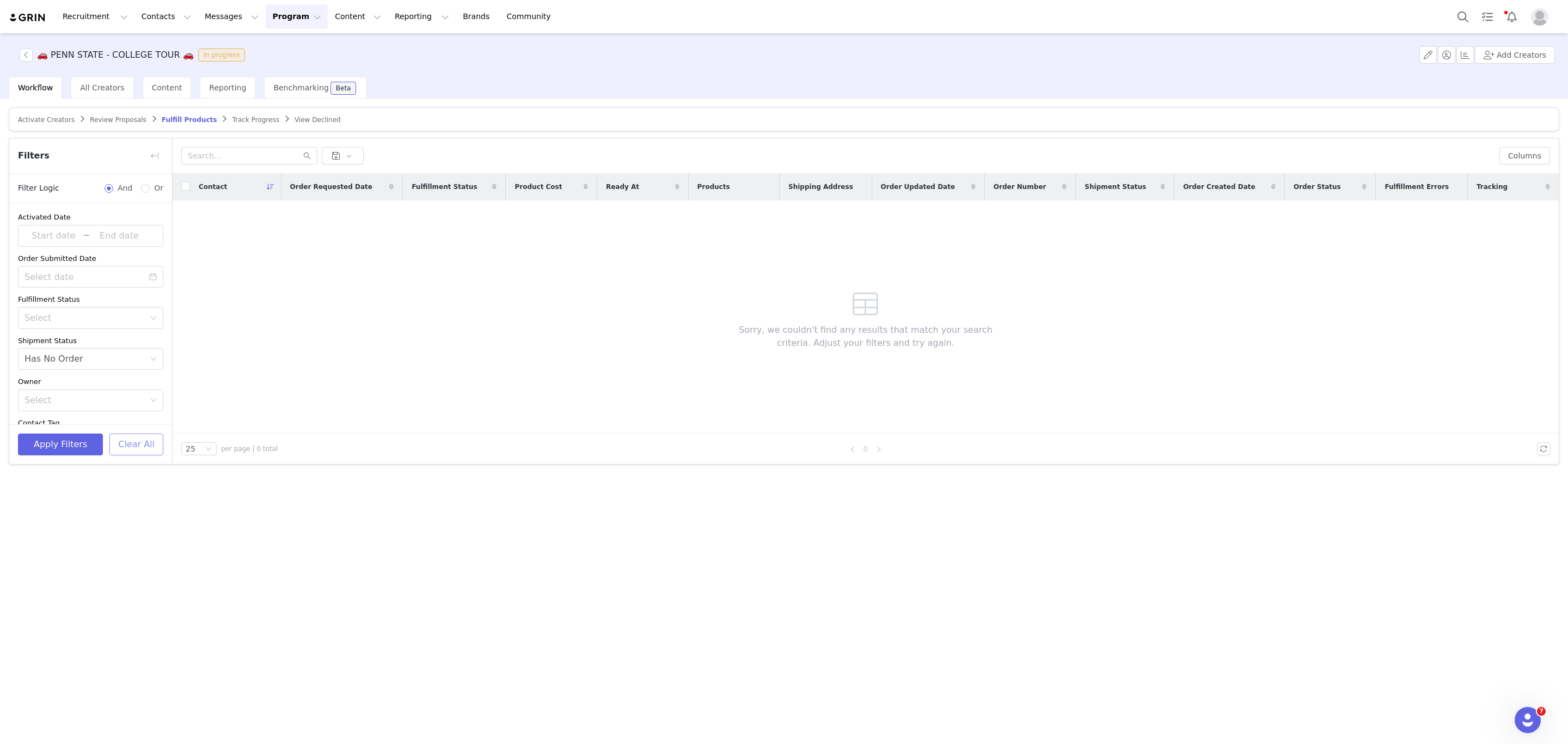
click at [127, 433] on button "Clear All" at bounding box center [136, 444] width 54 height 22
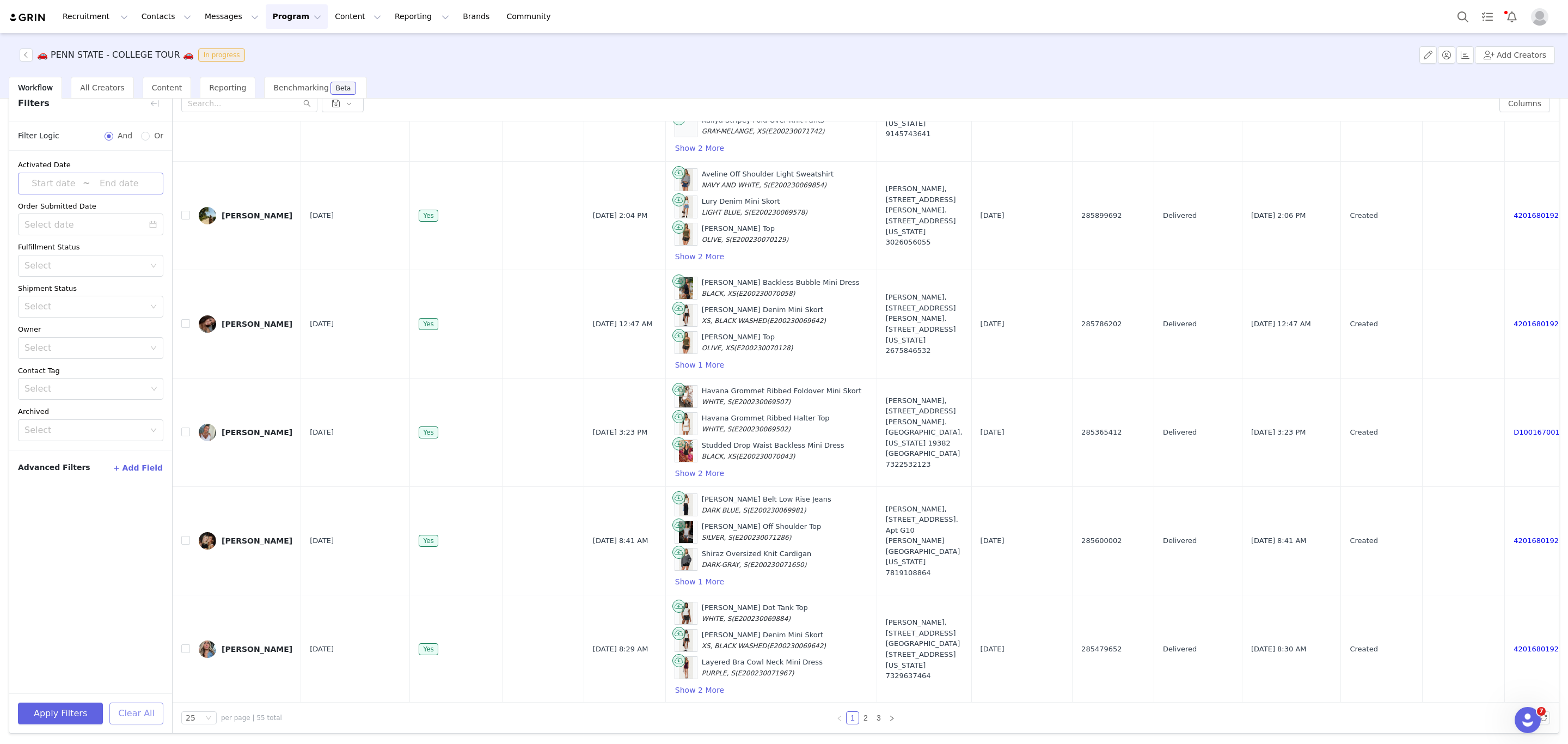
scroll to position [1887, 0]
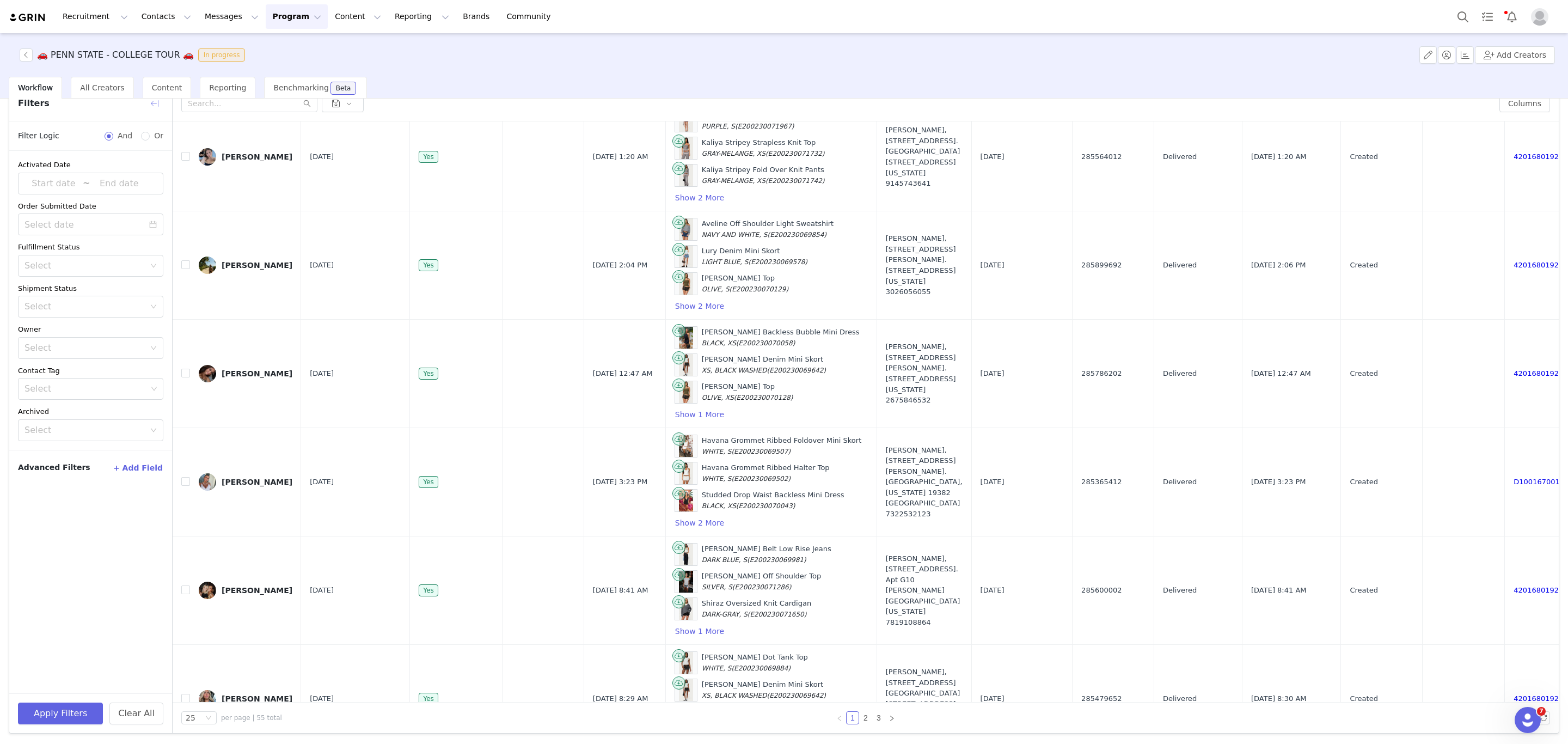
click at [147, 100] on button "button" at bounding box center [155, 104] width 18 height 18
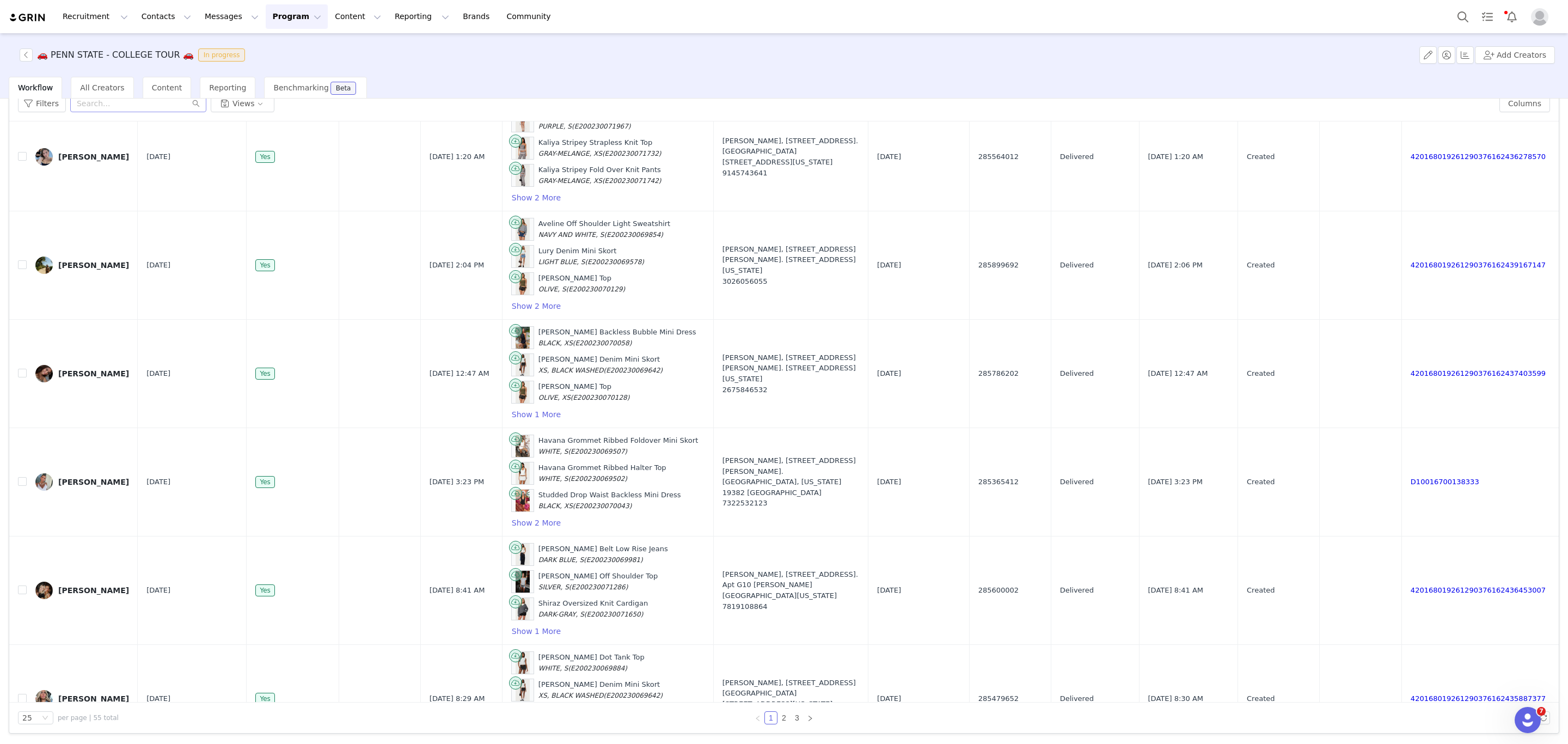
scroll to position [0, 0]
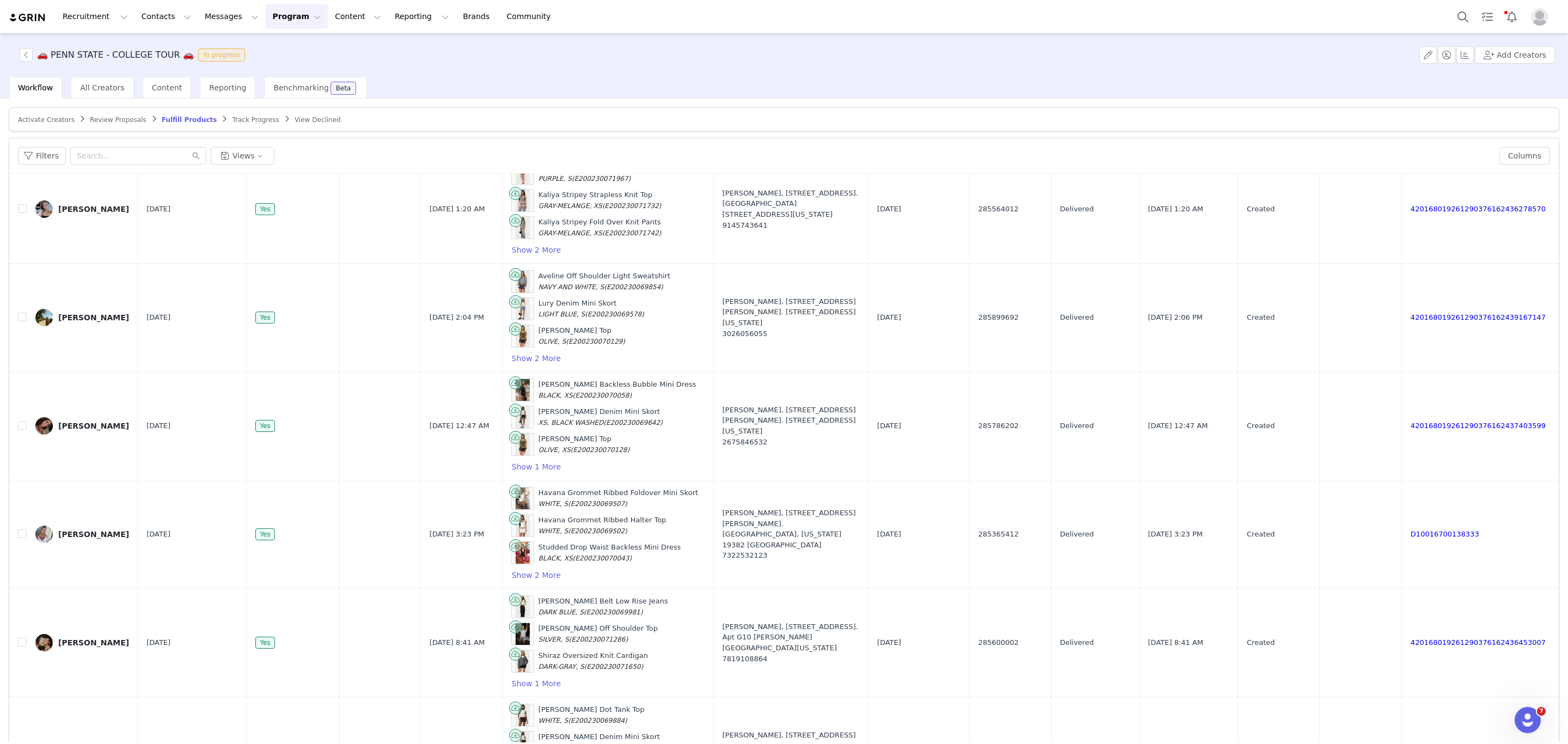
click at [43, 116] on span "Activate Creators" at bounding box center [46, 120] width 57 height 8
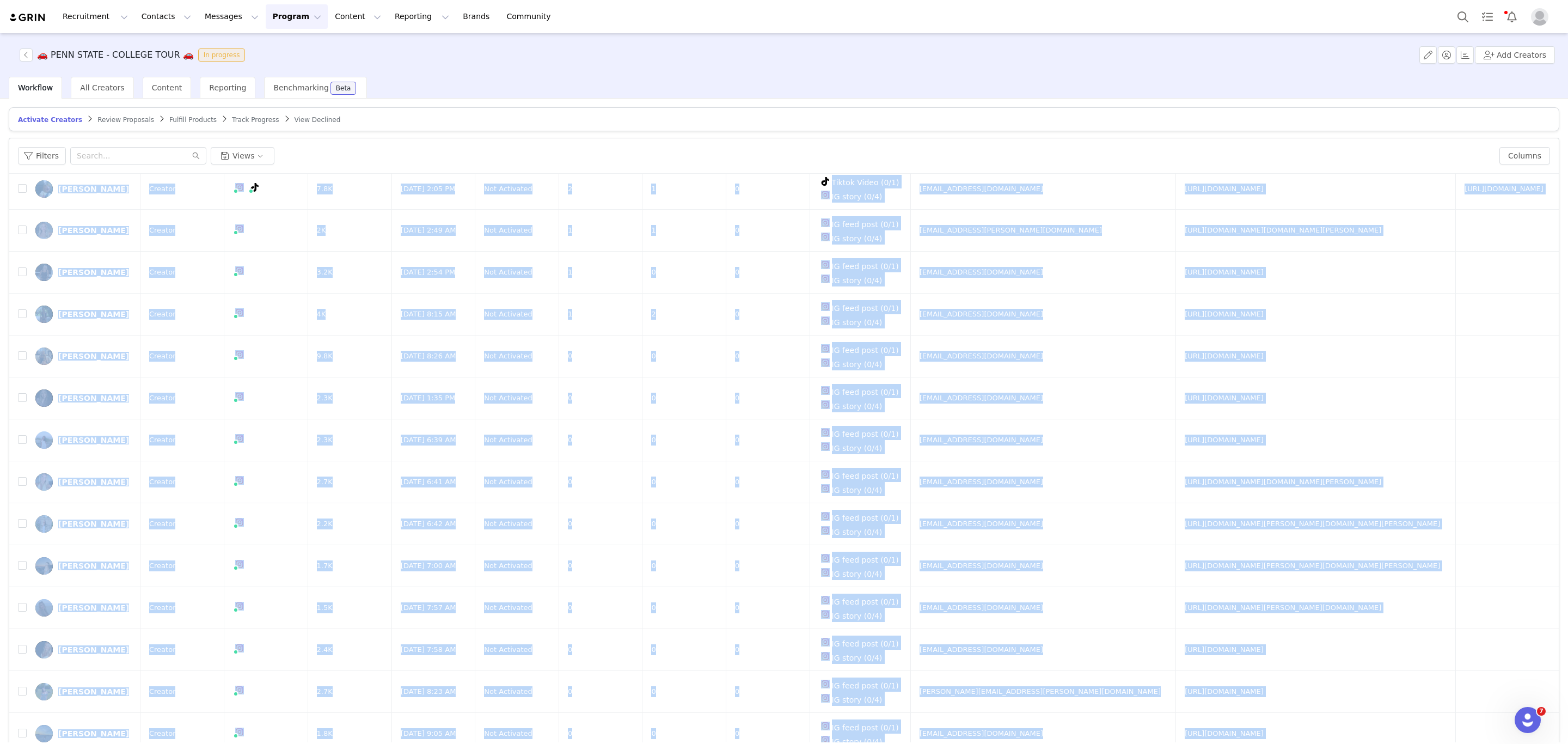
scroll to position [53, 0]
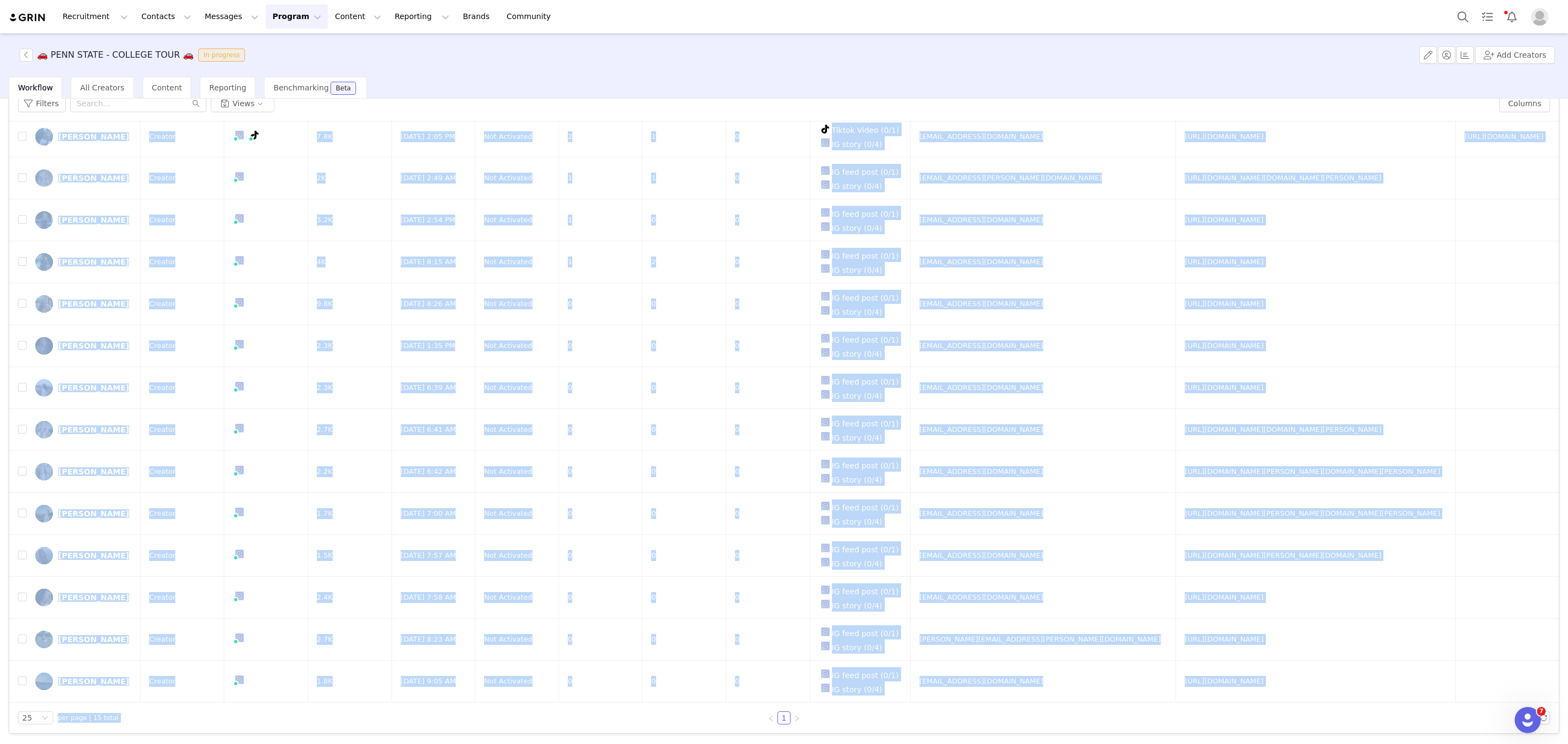
drag, startPoint x: 28, startPoint y: 174, endPoint x: 1480, endPoint y: 782, distance: 1574.2
click at [1480, 743] on html "Recruitment Recruitment Creator Search Curated Lists Landing Pages Web Extensio…" at bounding box center [784, 372] width 1568 height 744
copy div "Karly Cabot Creator 7.8K Sep 16, 2025 2:05 PM Not Activated 2 1 0 Tiktok Video …"
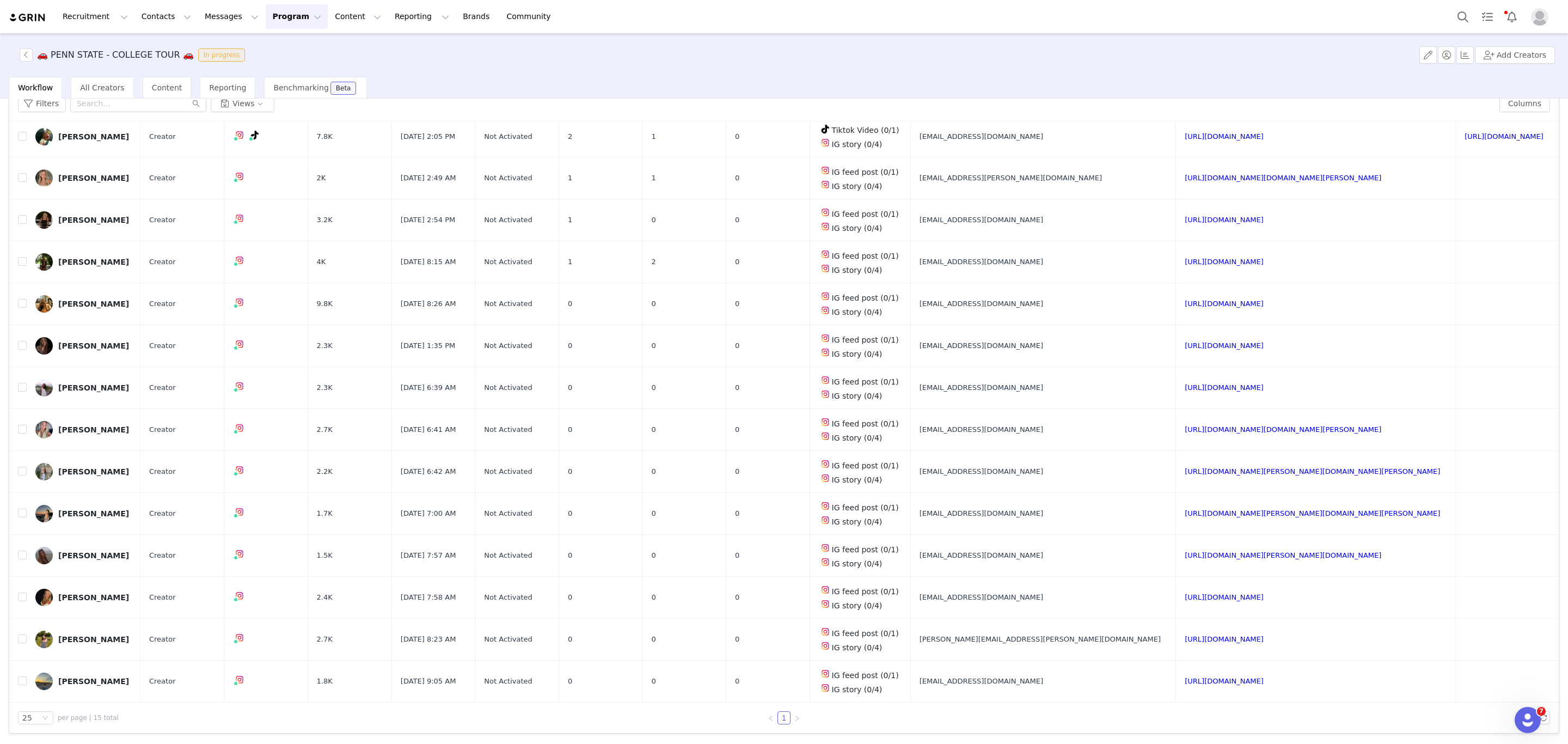
click at [414, 70] on div "🚗 PENN STATE - COLLEGE TOUR 🚗 In progress Add Creators" at bounding box center [784, 55] width 1568 height 44
click at [27, 53] on button "button" at bounding box center [26, 55] width 13 height 13
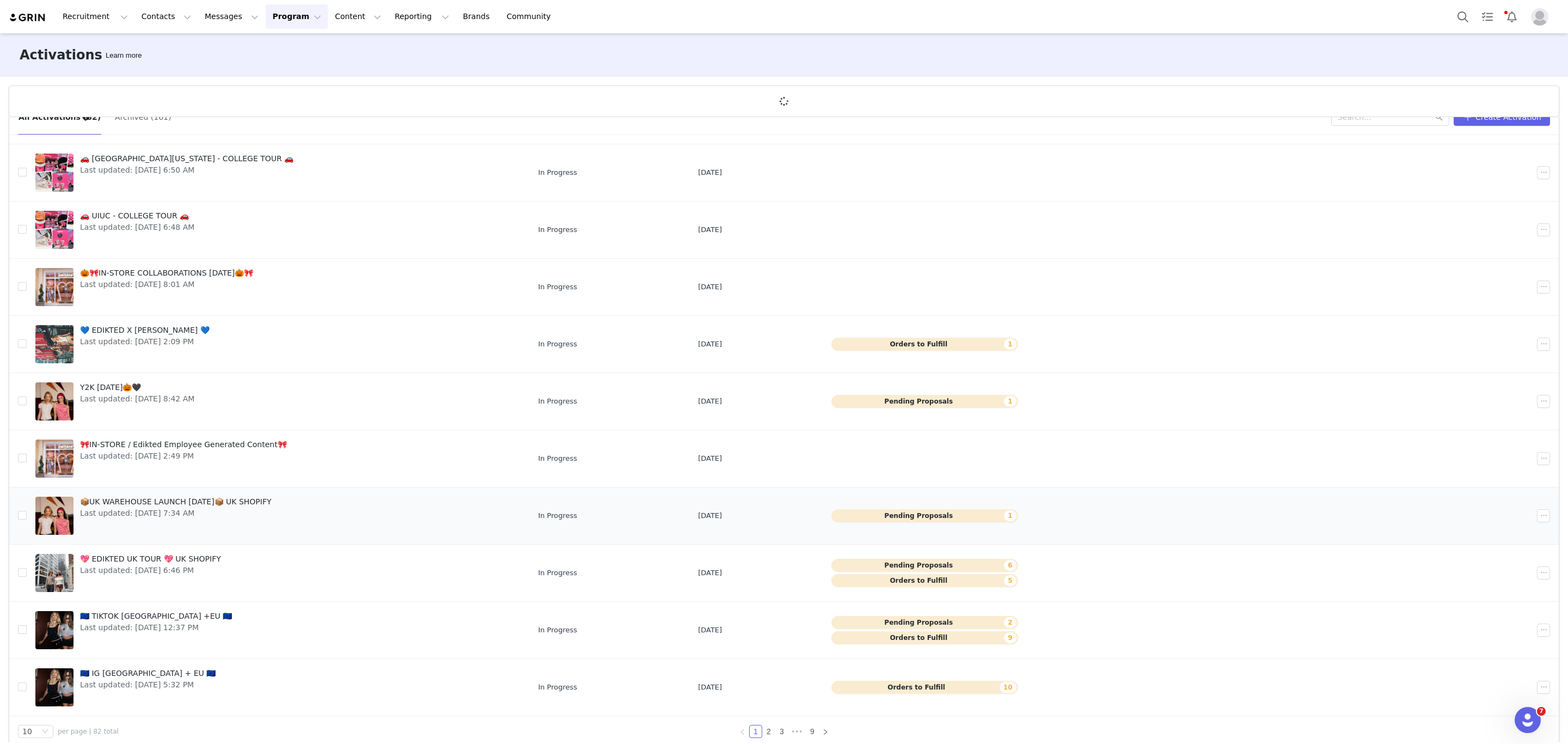
scroll to position [41, 0]
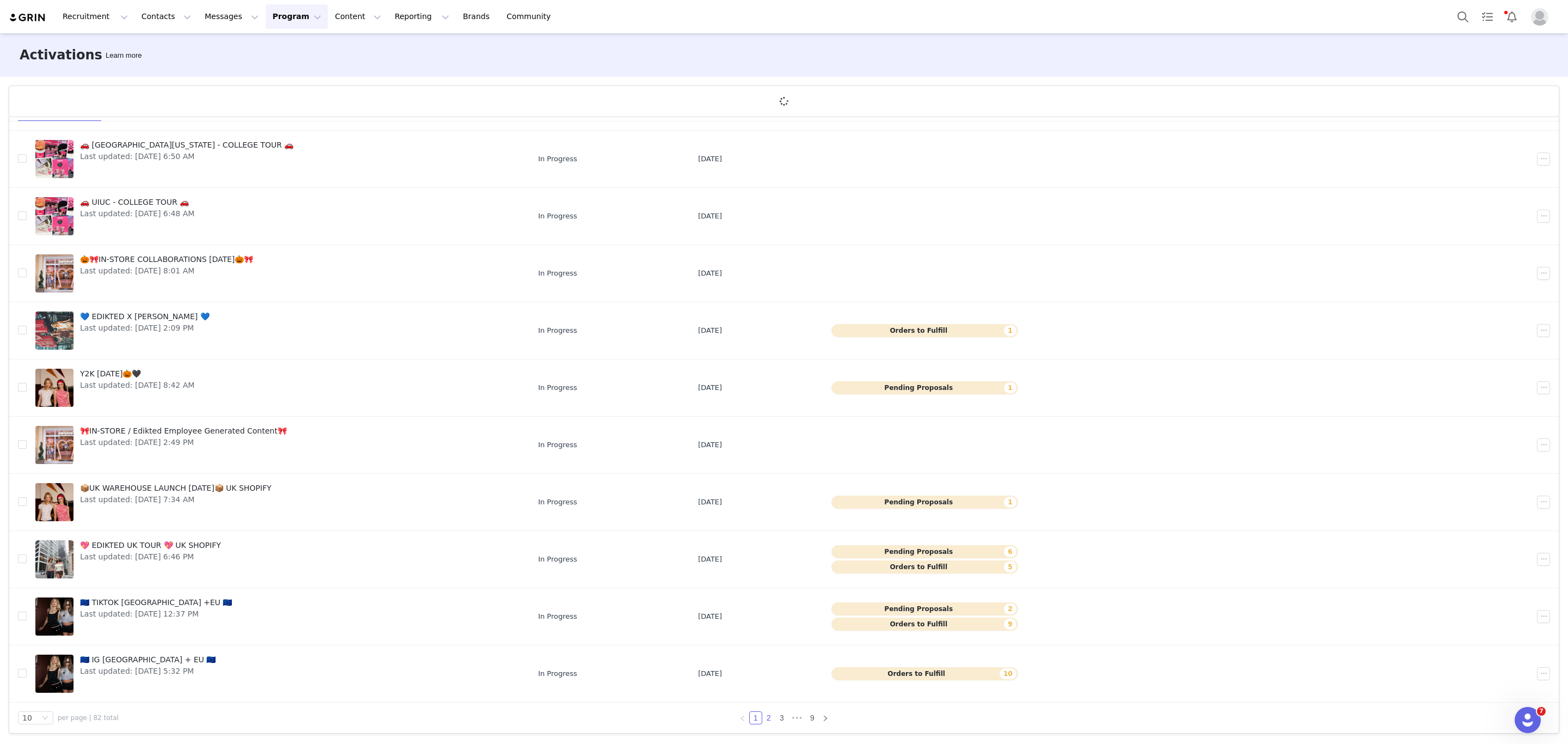
click at [763, 716] on link "2" at bounding box center [769, 718] width 12 height 12
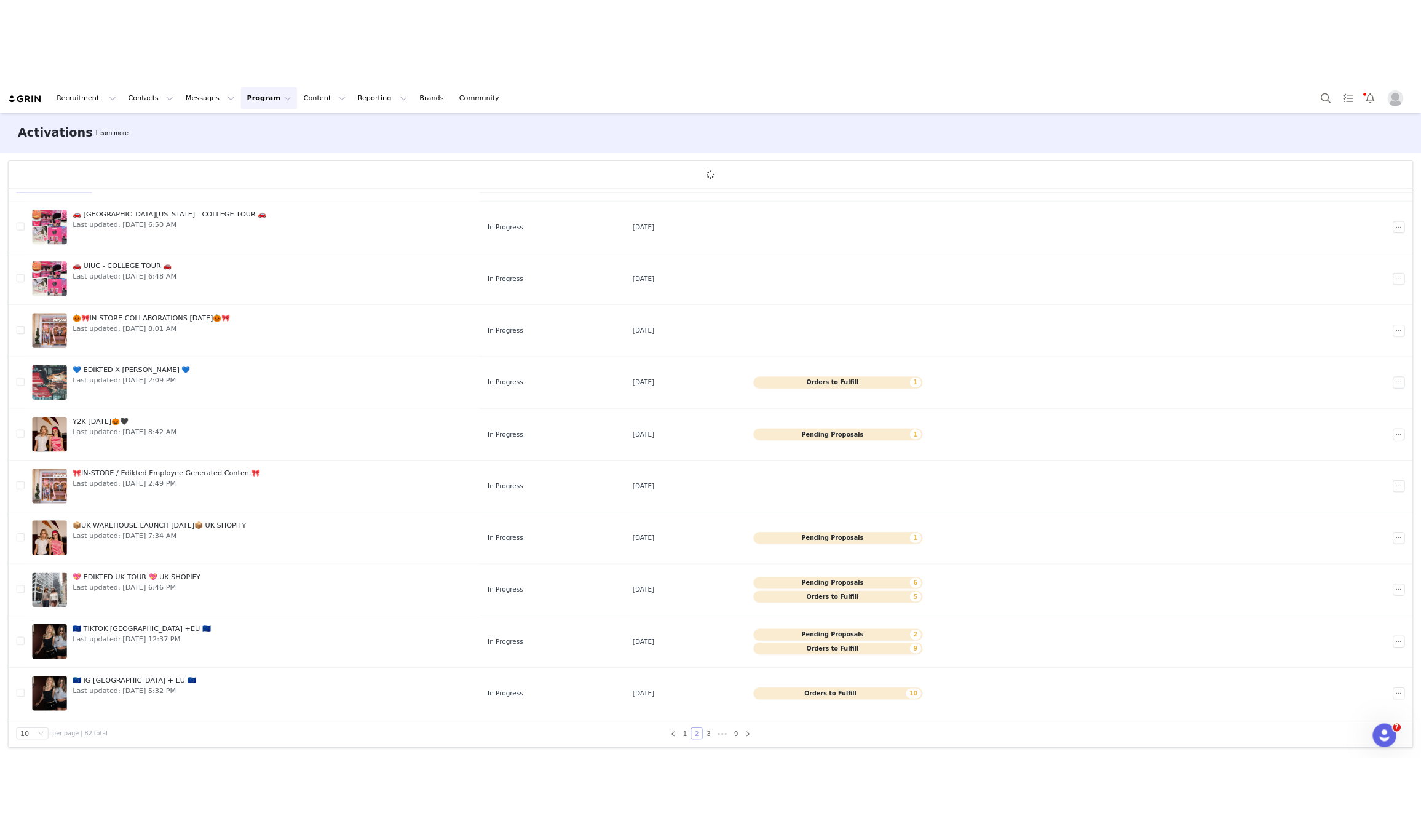
scroll to position [0, 0]
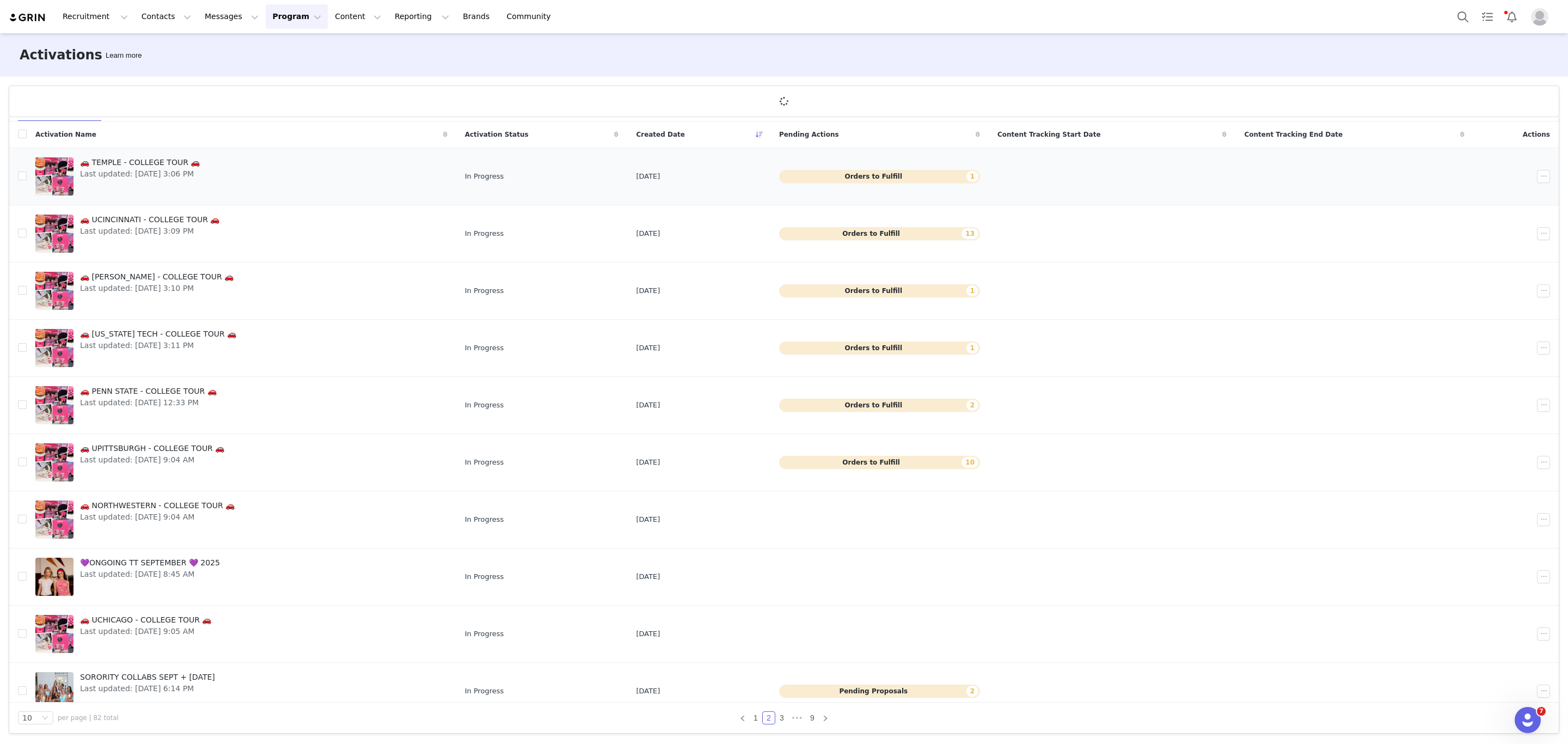
click at [147, 158] on span "🚗 TEMPLE - COLLEGE TOUR 🚗" at bounding box center [139, 163] width 120 height 12
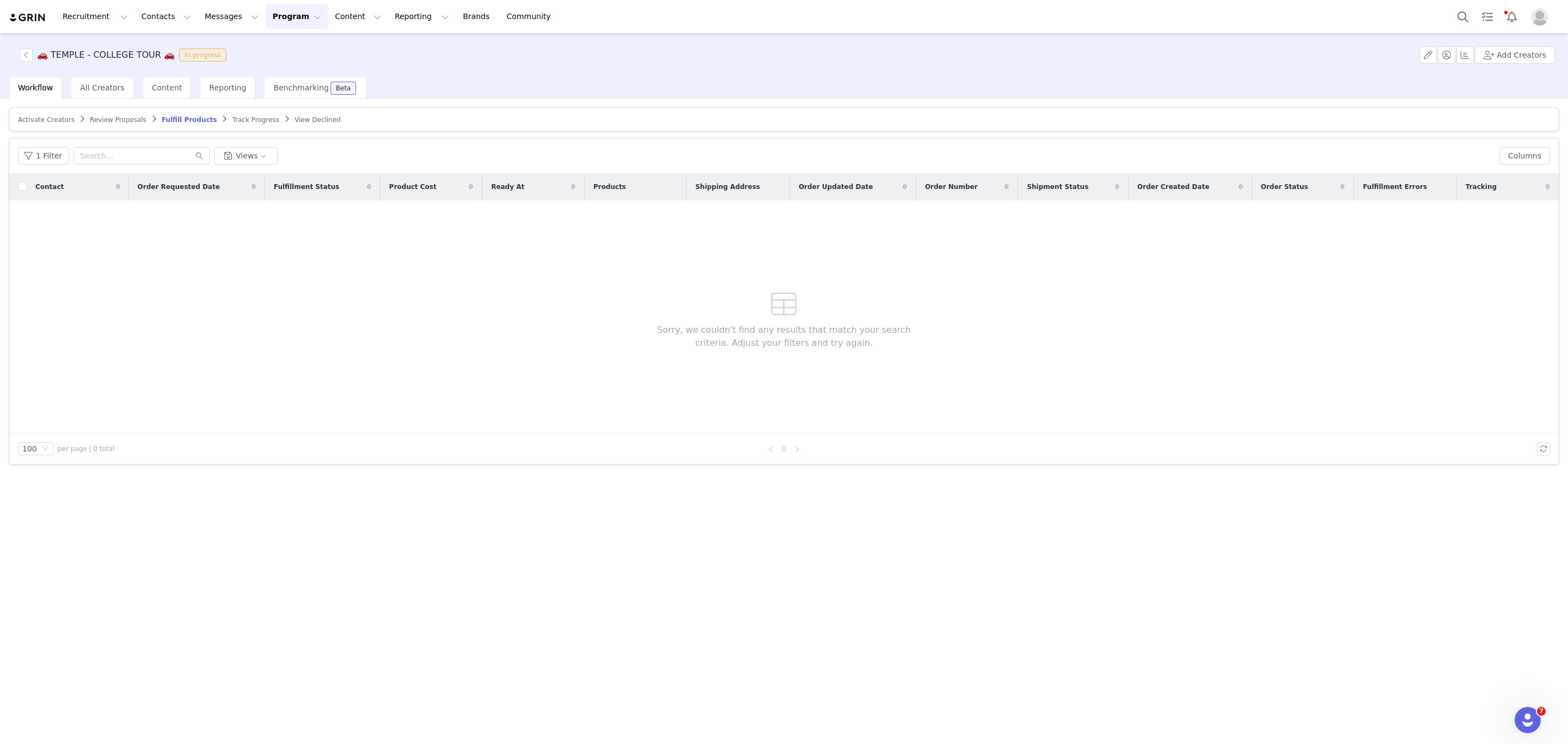
click at [33, 116] on span "Activate Creators" at bounding box center [46, 120] width 57 height 8
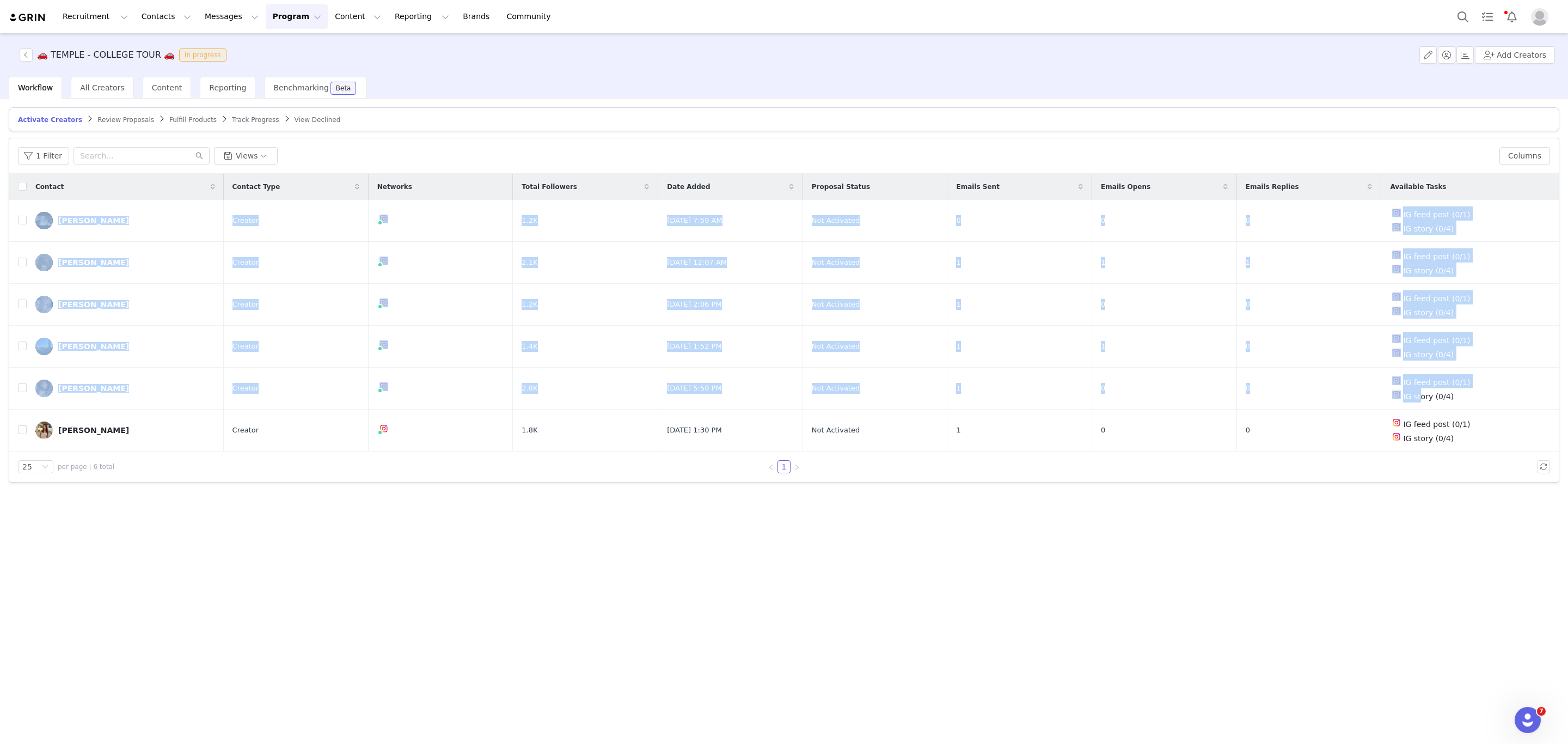
drag, startPoint x: 23, startPoint y: 209, endPoint x: 1269, endPoint y: 567, distance: 1296.4
click at [1423, 395] on tbody "Jocelyn Pollock Creator 1.2K Sep 25, 2025 7:59 AM Not Activated 0 0 0 IG feed p…" at bounding box center [784, 325] width 1550 height 251
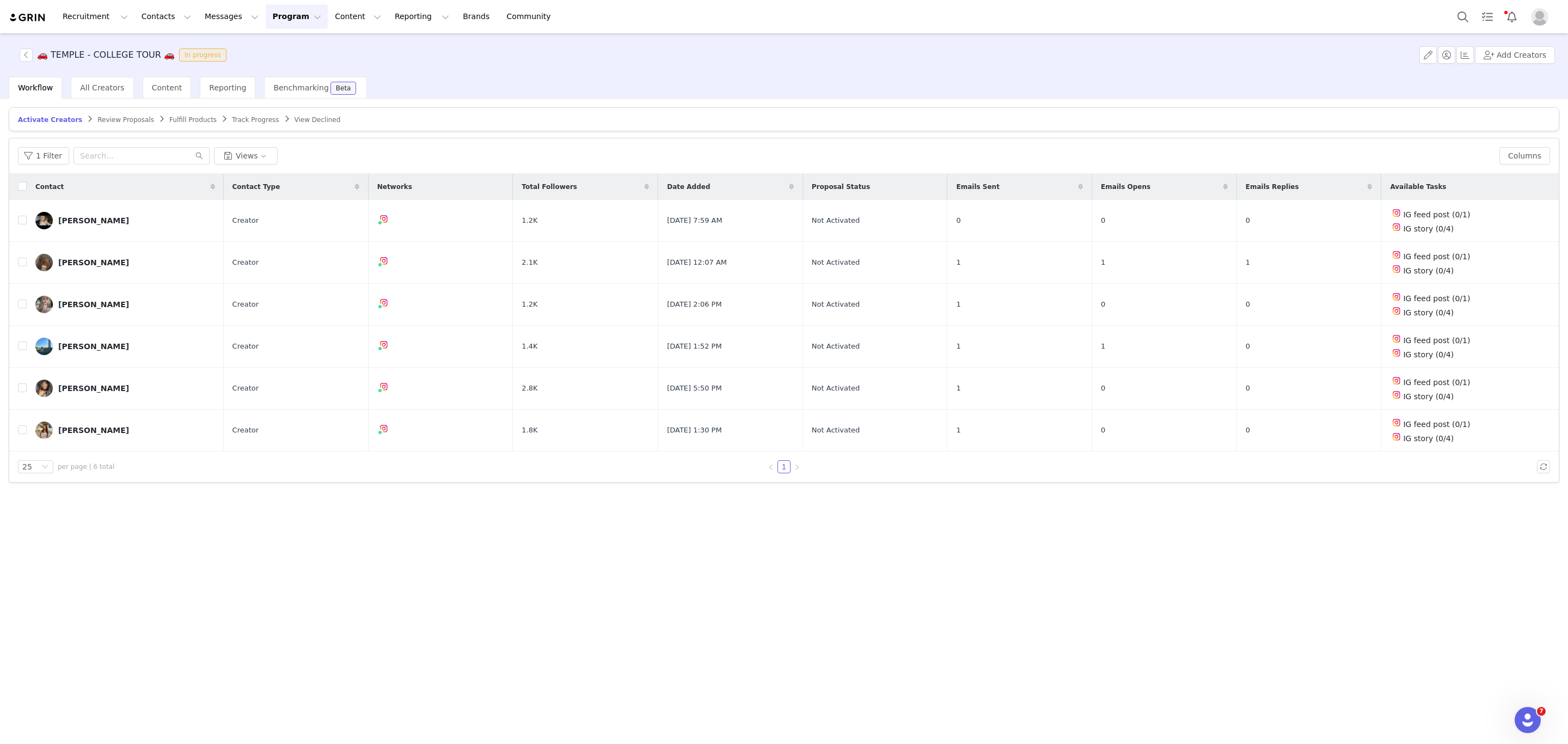
click at [1267, 572] on div "Activate Creators Review Proposals Fulfill Products Track Progress View Decline…" at bounding box center [784, 420] width 1568 height 644
click at [1507, 157] on button "Columns" at bounding box center [1524, 156] width 51 height 18
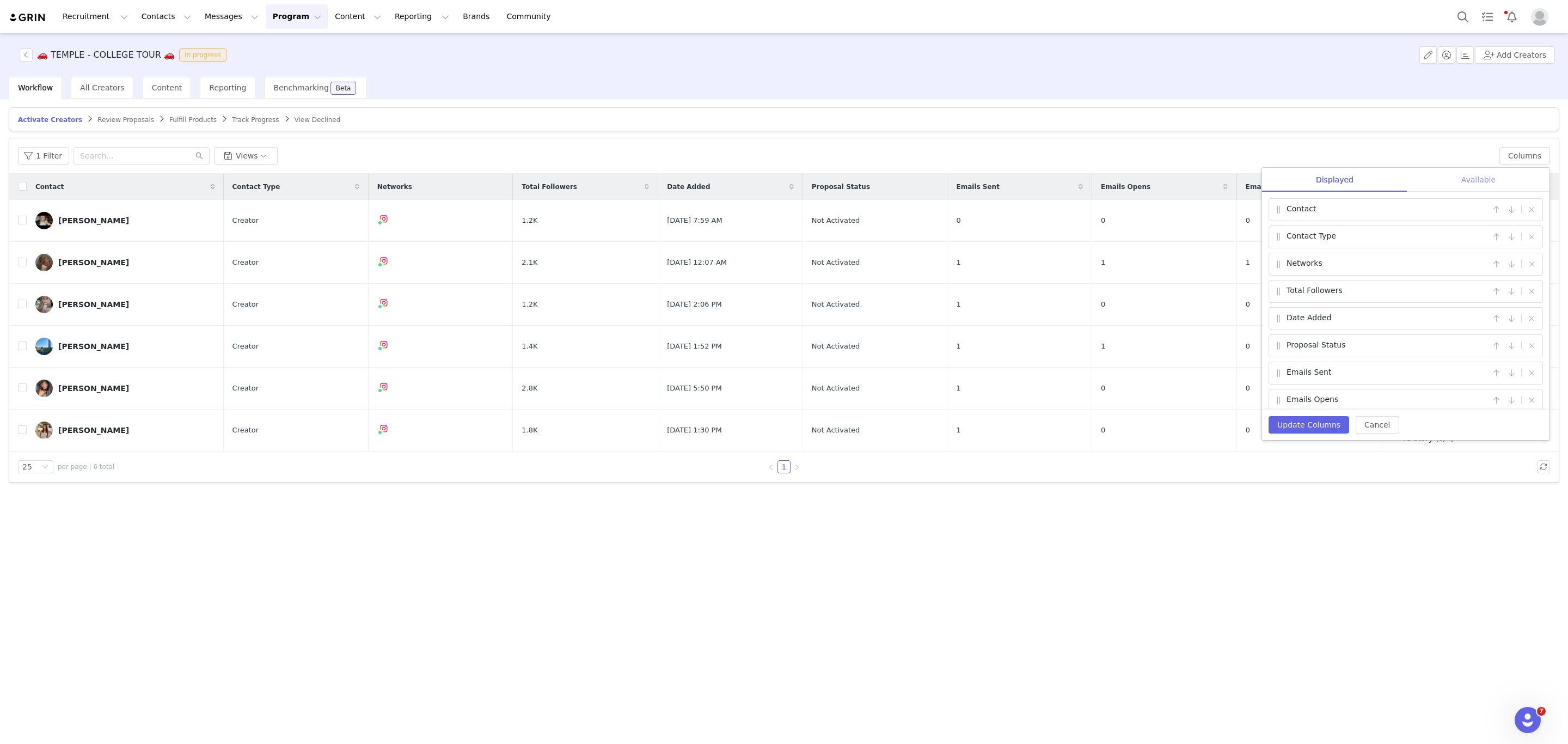
click at [1473, 177] on div "Available" at bounding box center [1478, 180] width 142 height 24
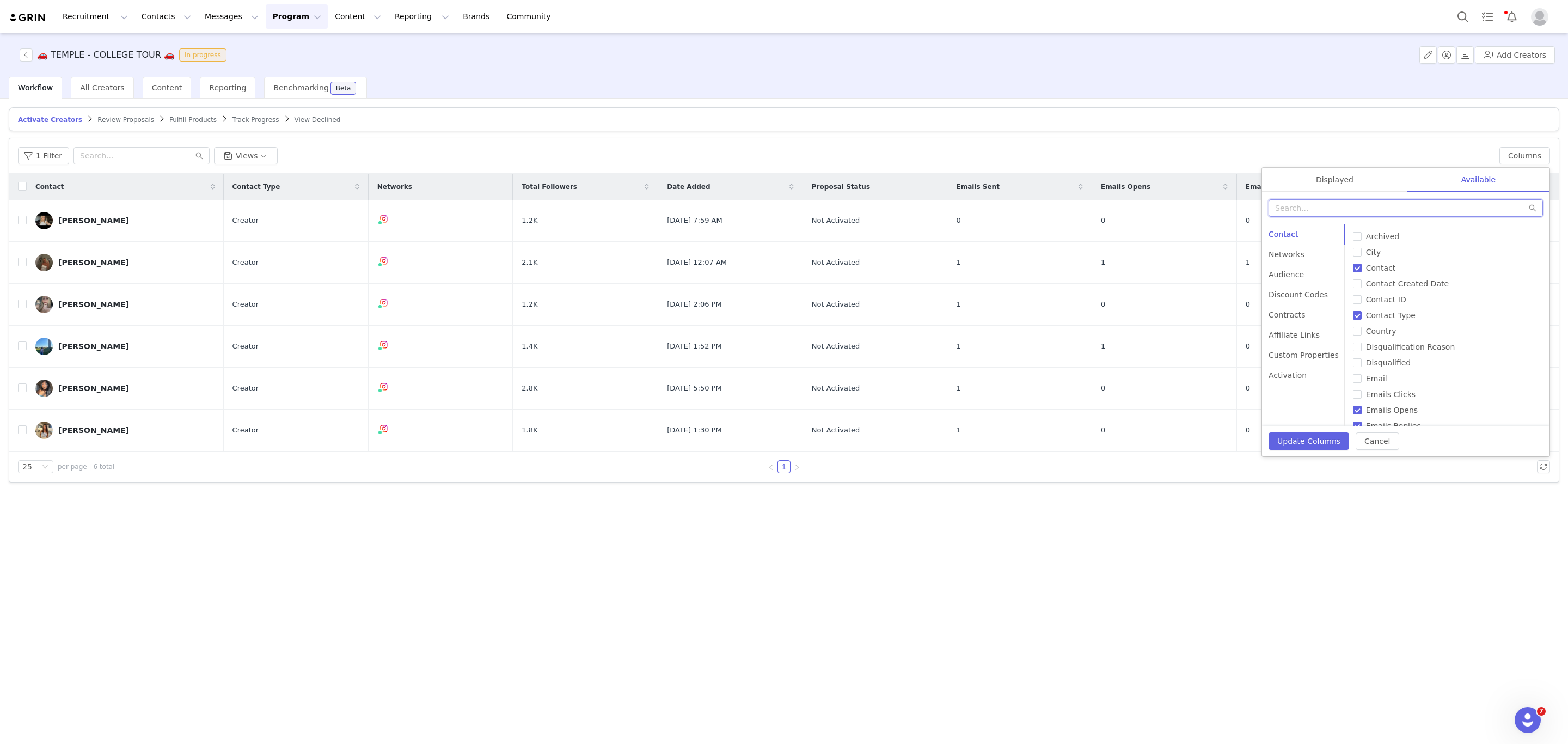
click at [1390, 208] on input "text" at bounding box center [1405, 208] width 275 height 18
type input "url"
click at [1273, 247] on label "Instagram URL" at bounding box center [1406, 252] width 270 height 12
click at [1273, 248] on input "Instagram URL" at bounding box center [1275, 252] width 9 height 9
checkbox input "true"
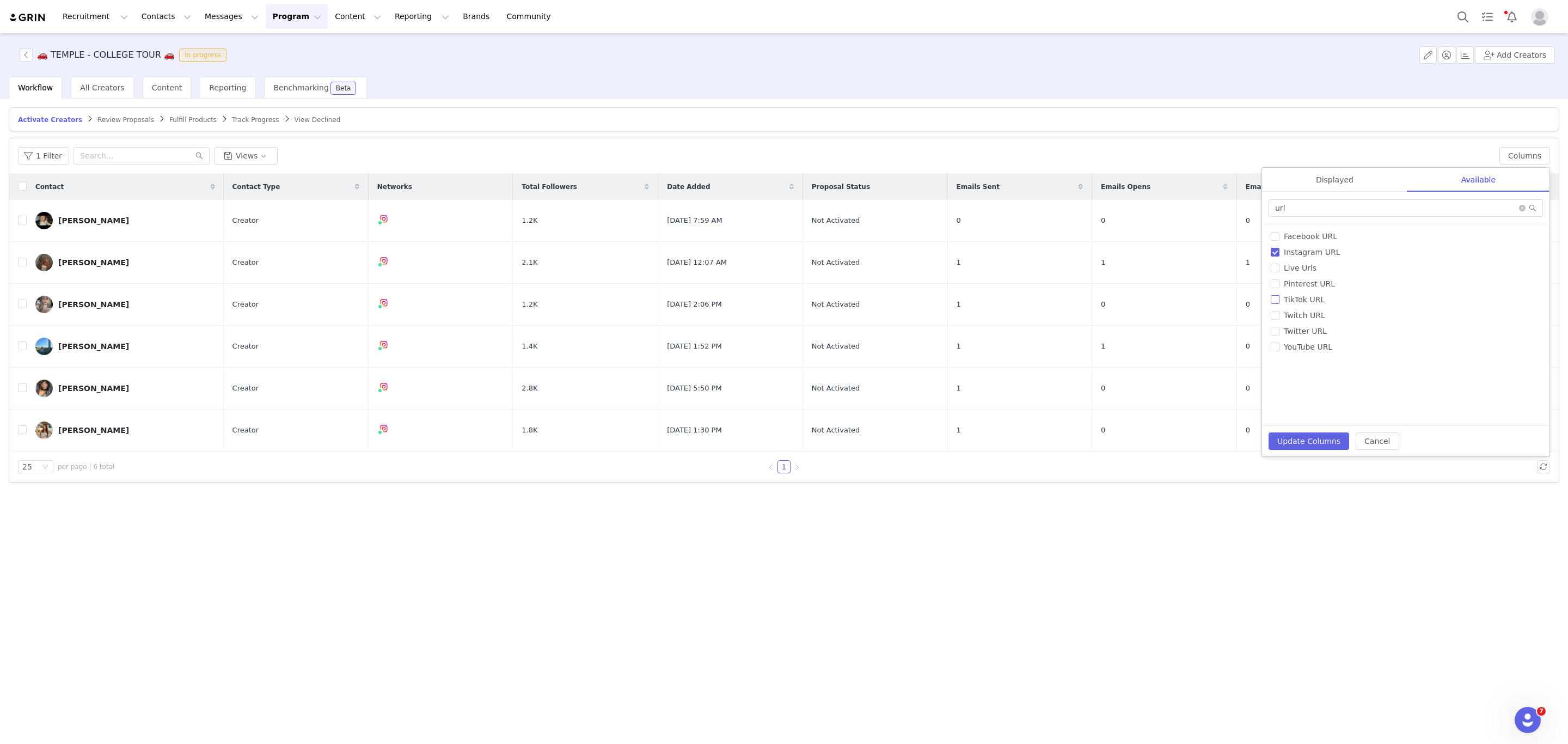
click at [1279, 302] on span "TikTok URL" at bounding box center [1304, 300] width 49 height 9
click at [1279, 302] on input "TikTok URL" at bounding box center [1275, 300] width 9 height 9
checkbox input "true"
click at [1318, 438] on button "Update Columns" at bounding box center [1309, 441] width 80 height 18
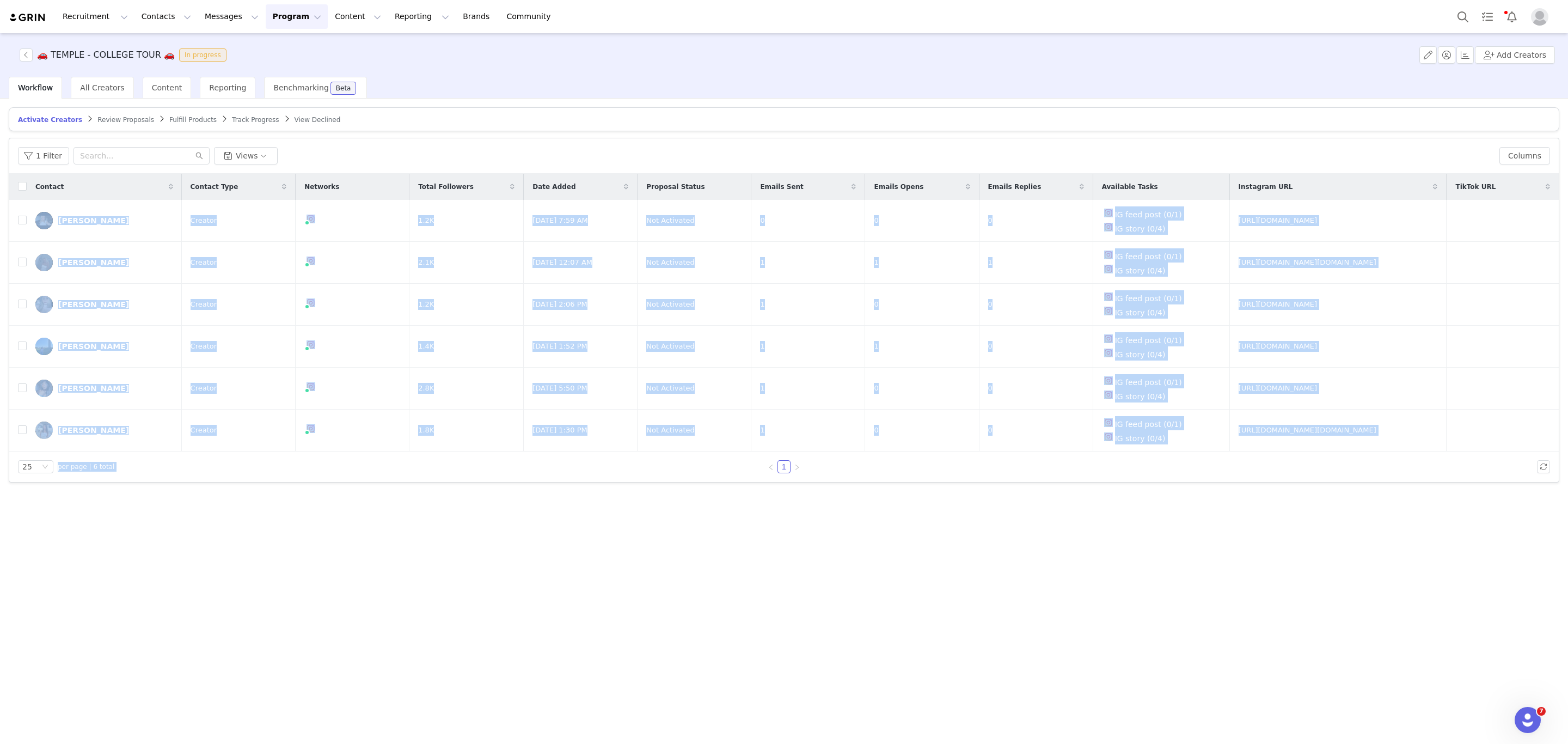
drag, startPoint x: 25, startPoint y: 208, endPoint x: 1372, endPoint y: 468, distance: 1371.9
click at [1372, 468] on div "1 Filter Views Columns Displayed Available Contact | Contact Type | Networks | …" at bounding box center [784, 310] width 1550 height 343
copy div "Jocelyn Pollock Creator 1.2K Sep 25, 2025 7:59 AM Not Activated 0 0 0 IG feed p…"
click at [629, 564] on div "Activate Creators Review Proposals Fulfill Products Track Progress View Decline…" at bounding box center [784, 420] width 1568 height 644
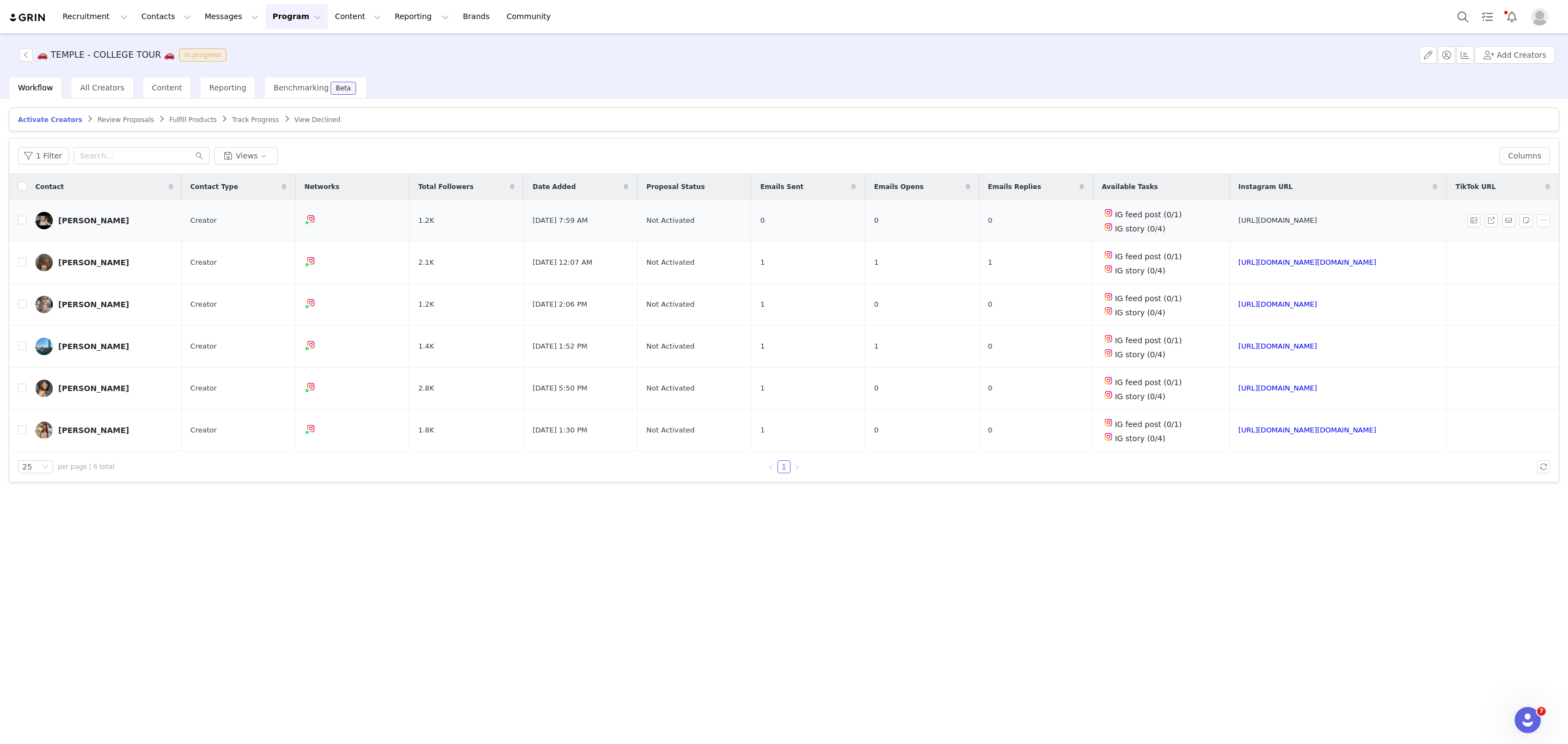
click at [1282, 220] on link "https://www.instagram.com/jocelynpollock_" at bounding box center [1278, 220] width 79 height 8
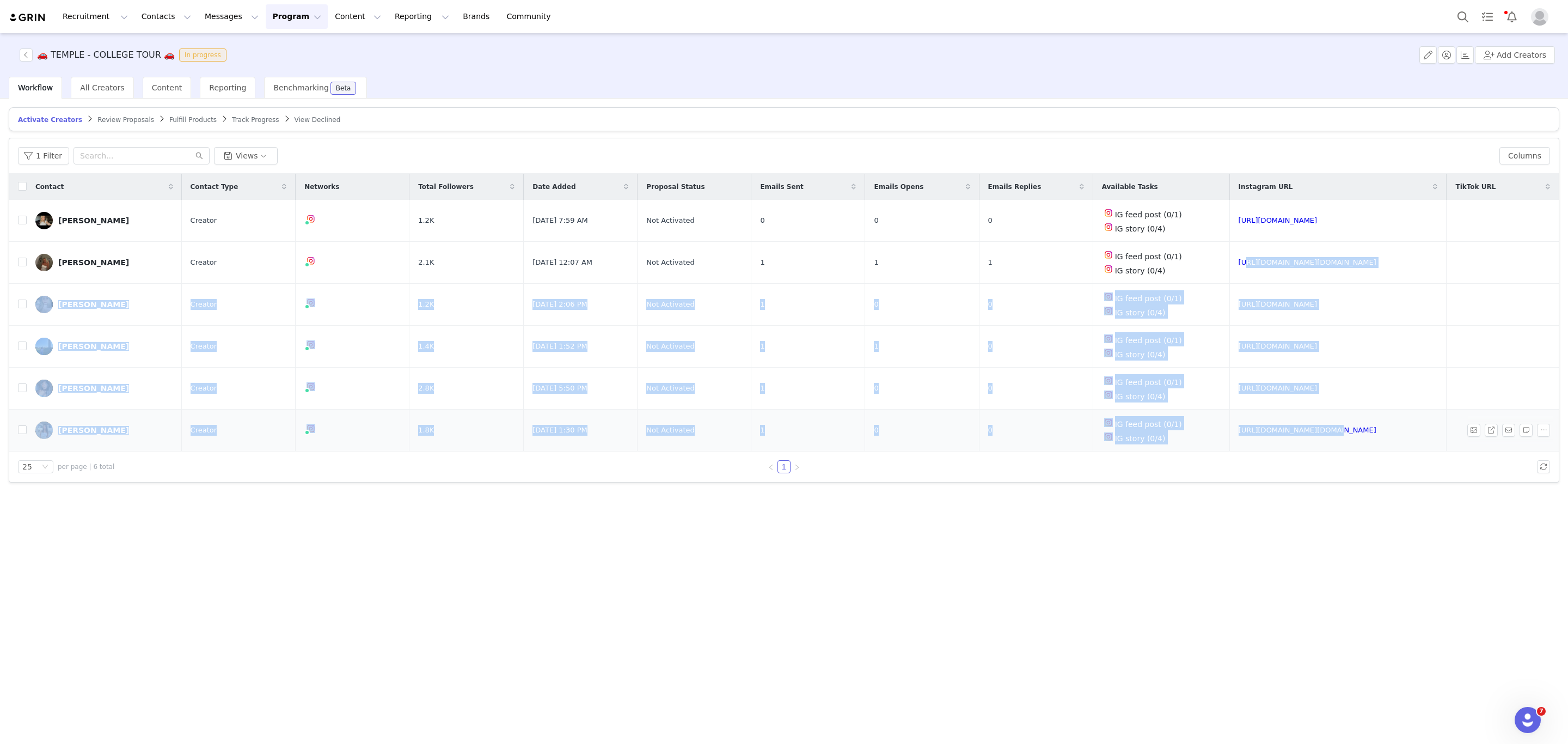
drag, startPoint x: 1239, startPoint y: 247, endPoint x: 1310, endPoint y: 424, distance: 190.7
click at [1310, 424] on tbody "Jocelyn Pollock Creator 1.2K Sep 25, 2025 7:59 AM Not Activated 0 0 0 IG feed p…" at bounding box center [784, 325] width 1550 height 251
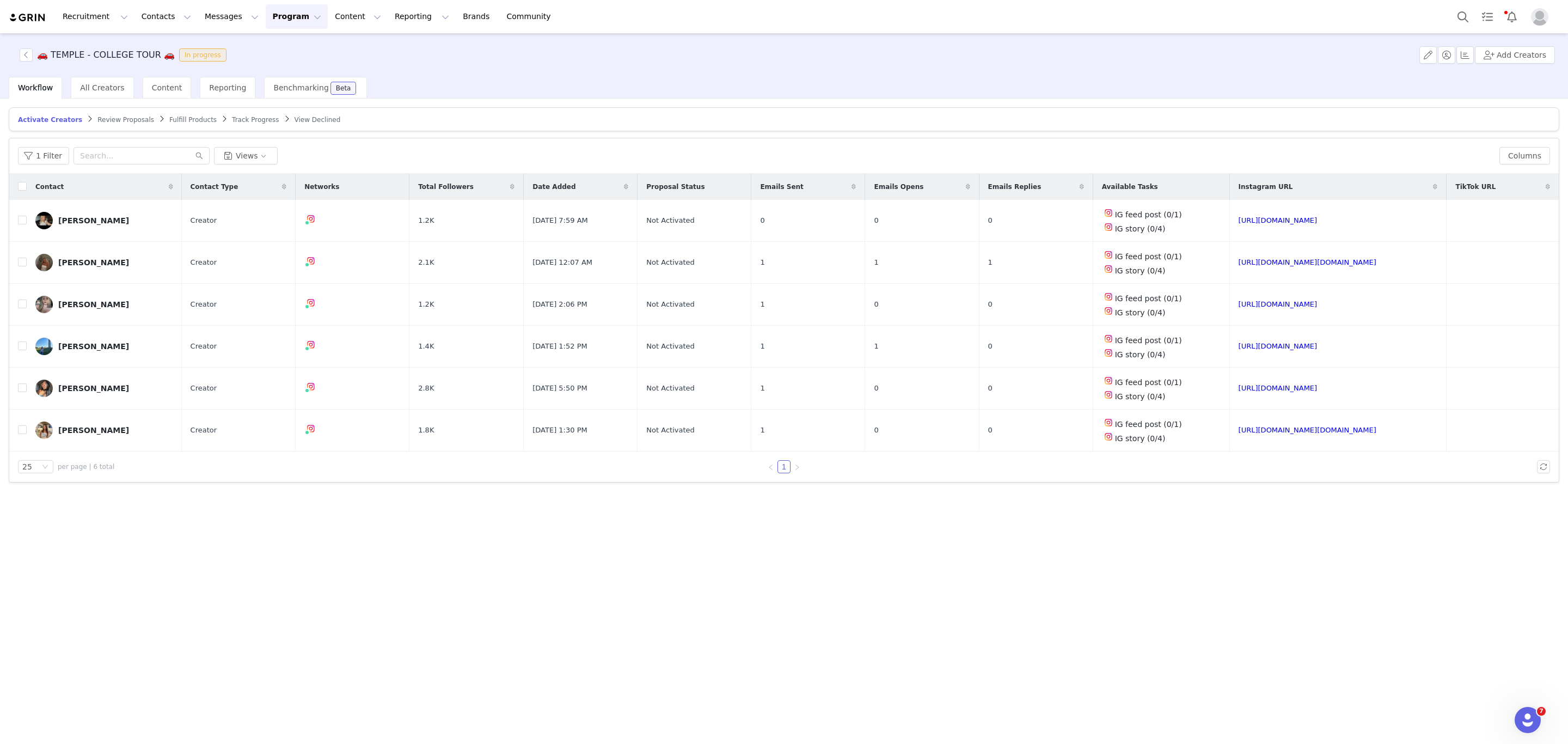
click at [420, 665] on div "Activate Creators Review Proposals Fulfill Products Track Progress View Decline…" at bounding box center [784, 420] width 1568 height 644
click at [1261, 303] on link "https://www.instagram.com/laureneves_" at bounding box center [1278, 304] width 79 height 8
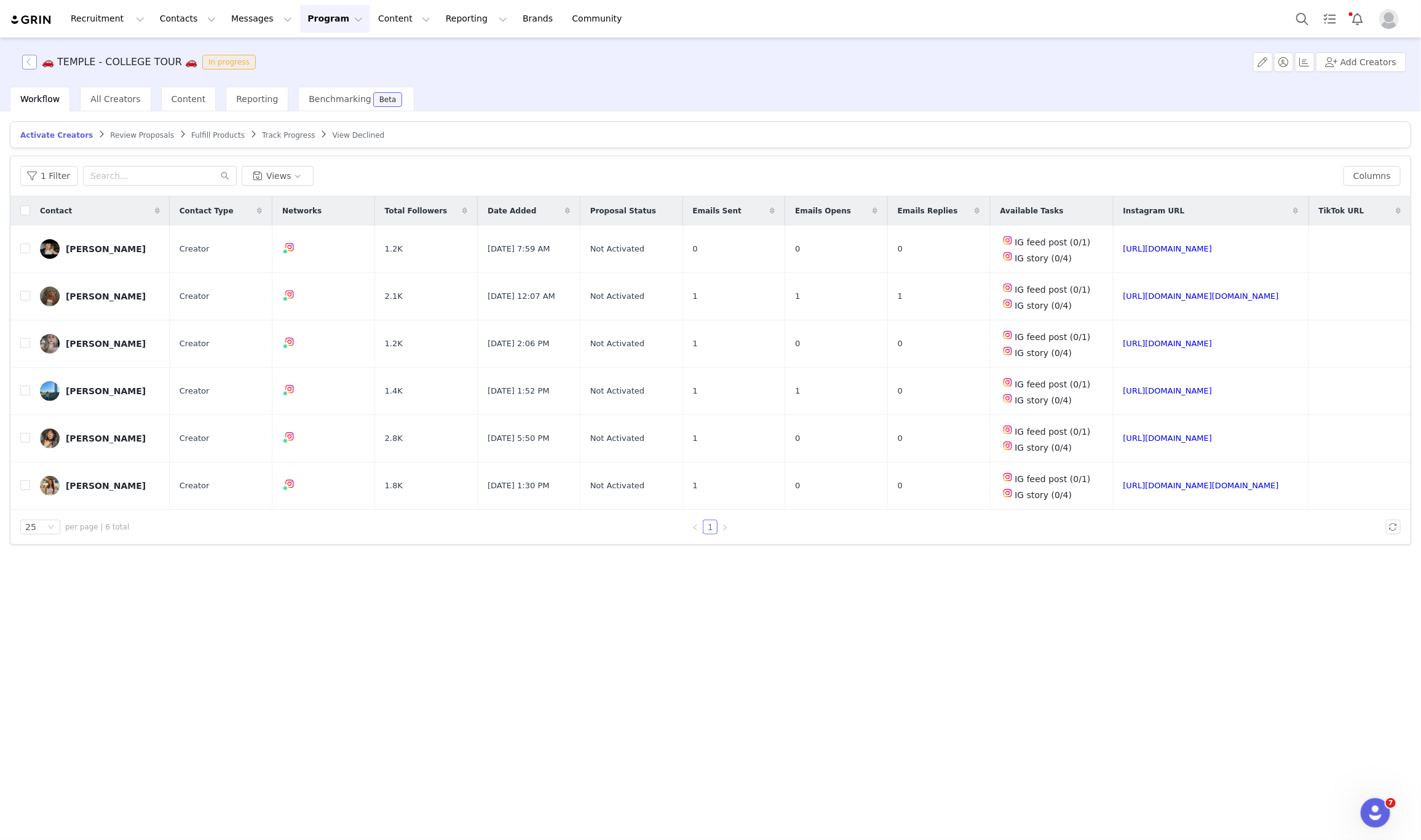
click at [32, 63] on button "button" at bounding box center [29, 62] width 14 height 14
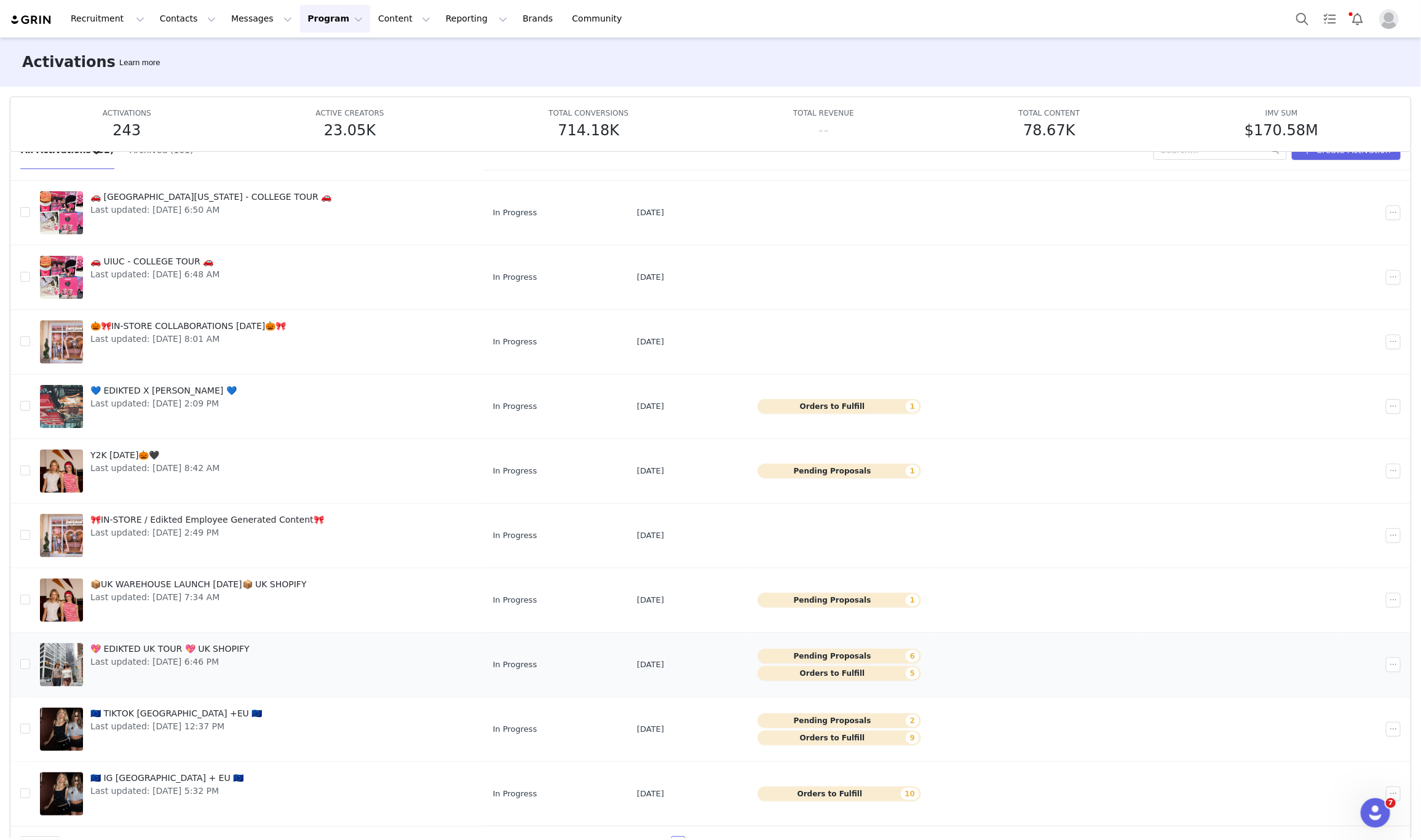
scroll to position [65, 0]
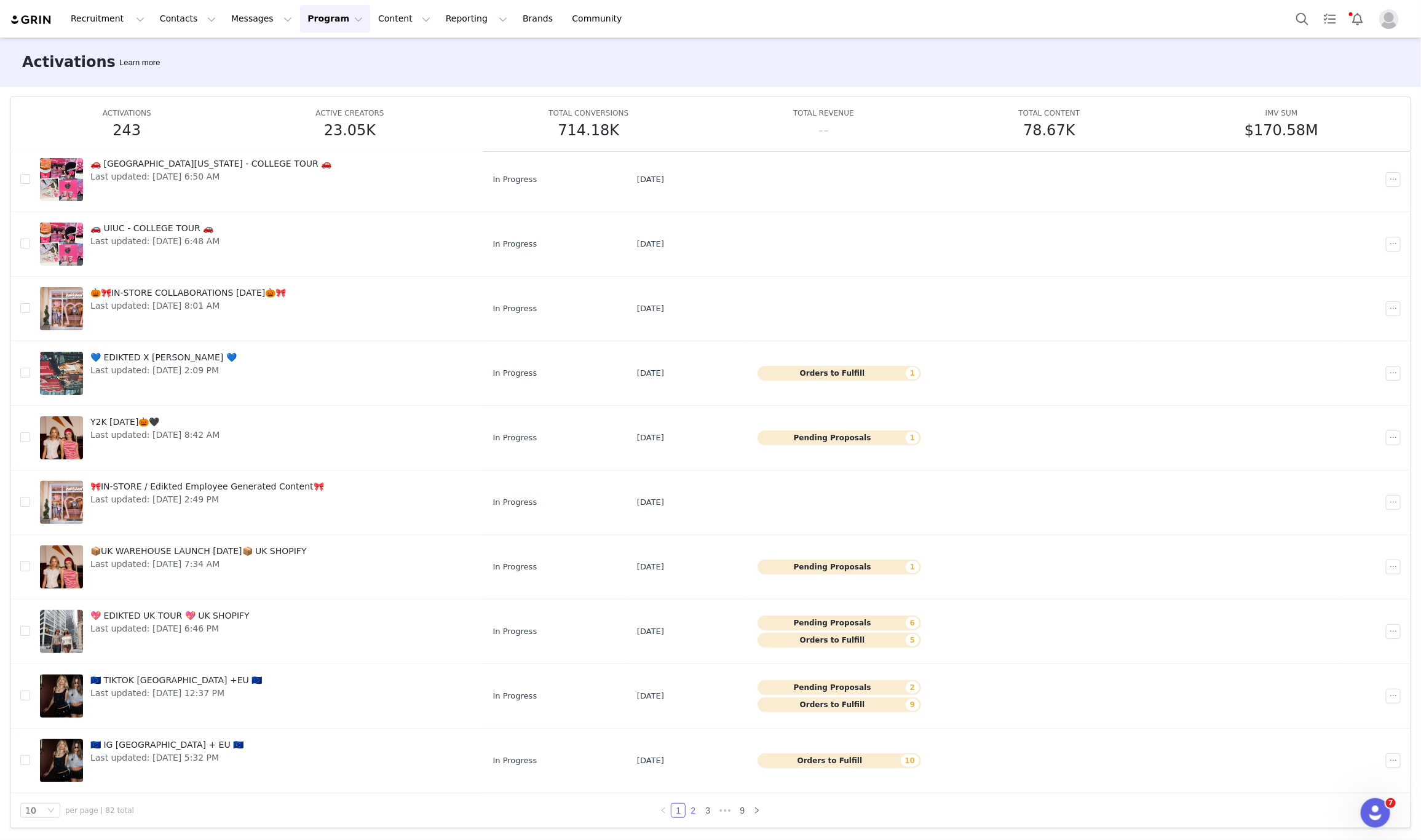
click at [692, 808] on link "2" at bounding box center [693, 810] width 14 height 14
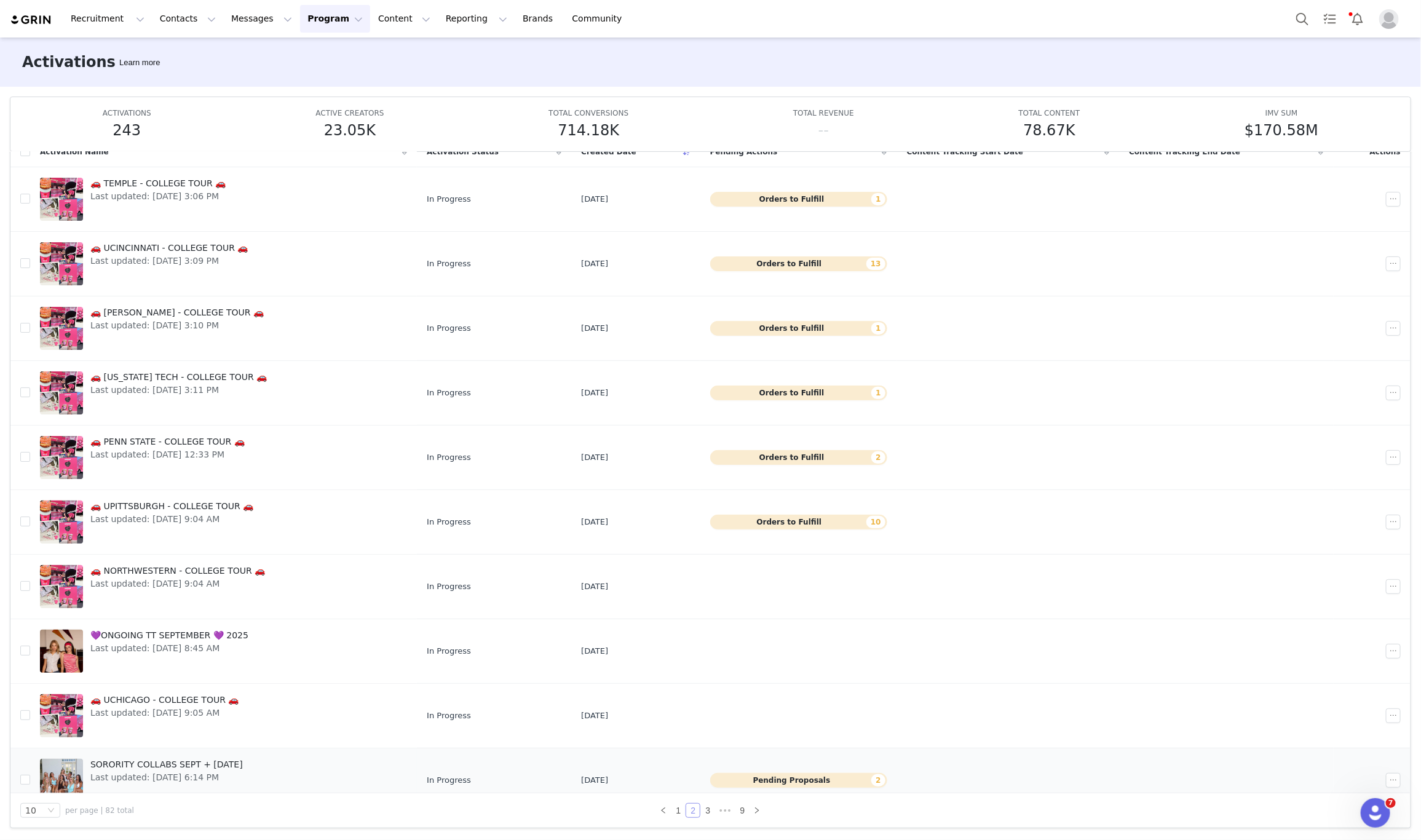
scroll to position [23, 0]
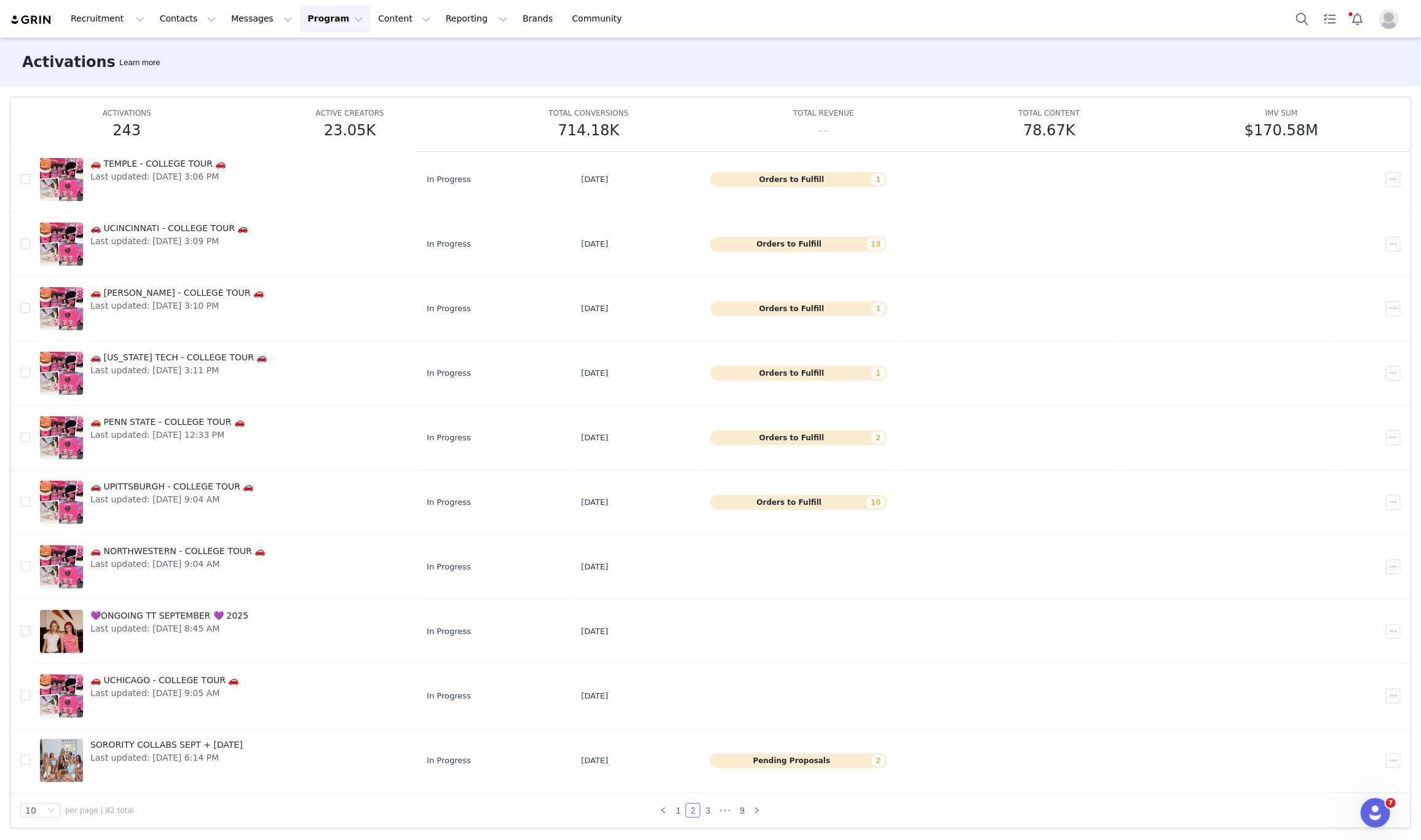
click at [701, 813] on link "3" at bounding box center [708, 810] width 14 height 14
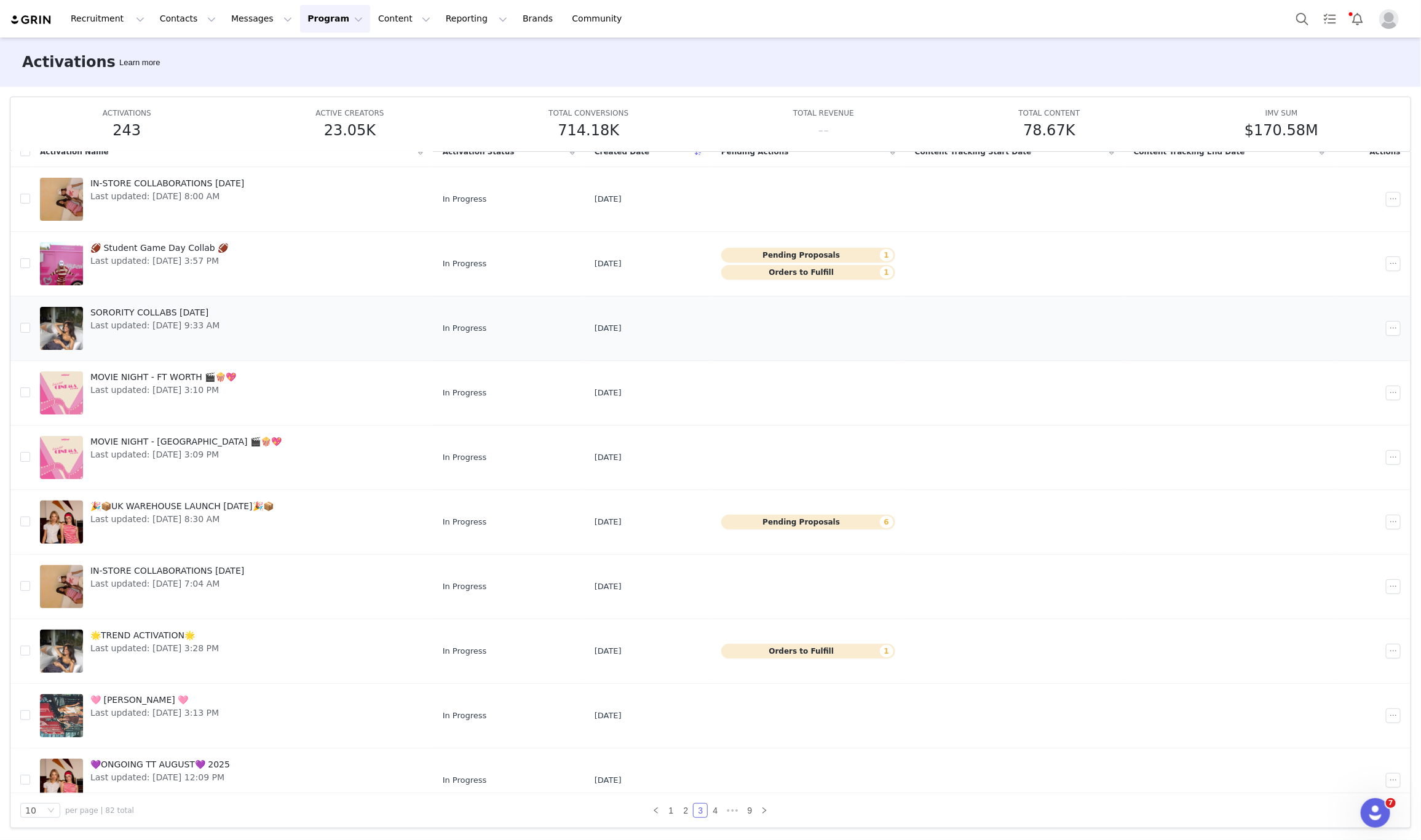
click at [246, 297] on td "SORORITY COLLABS AUGUST 2025 Last updated: Aug 28, 2025 9:33 AM" at bounding box center [232, 328] width 403 height 65
click at [197, 258] on span "Last updated: Aug 31, 2025 3:57 PM" at bounding box center [159, 261] width 137 height 13
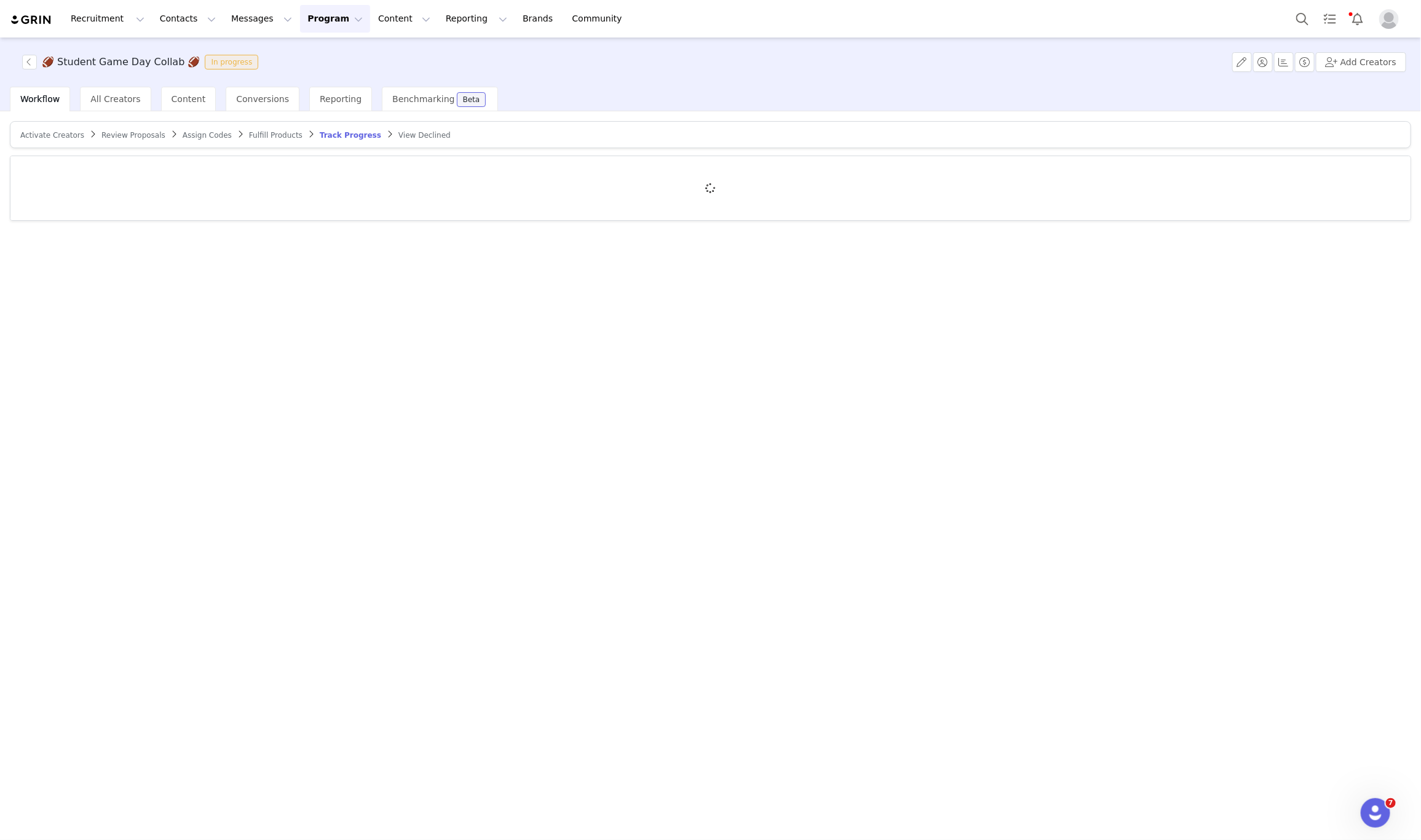
click at [131, 135] on span "Review Proposals" at bounding box center [133, 135] width 64 height 9
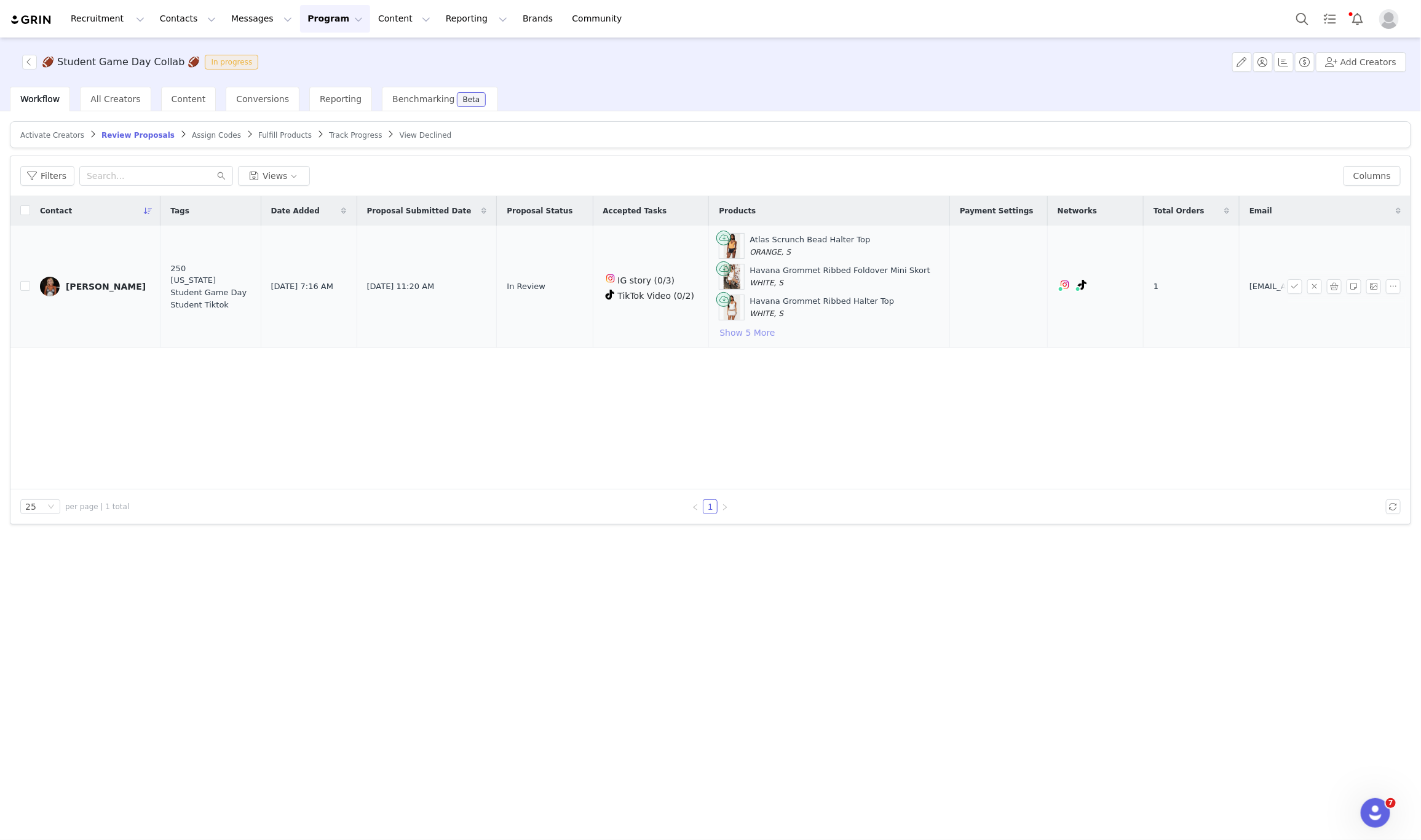
click at [766, 340] on button "Show 5 More" at bounding box center [747, 332] width 56 height 14
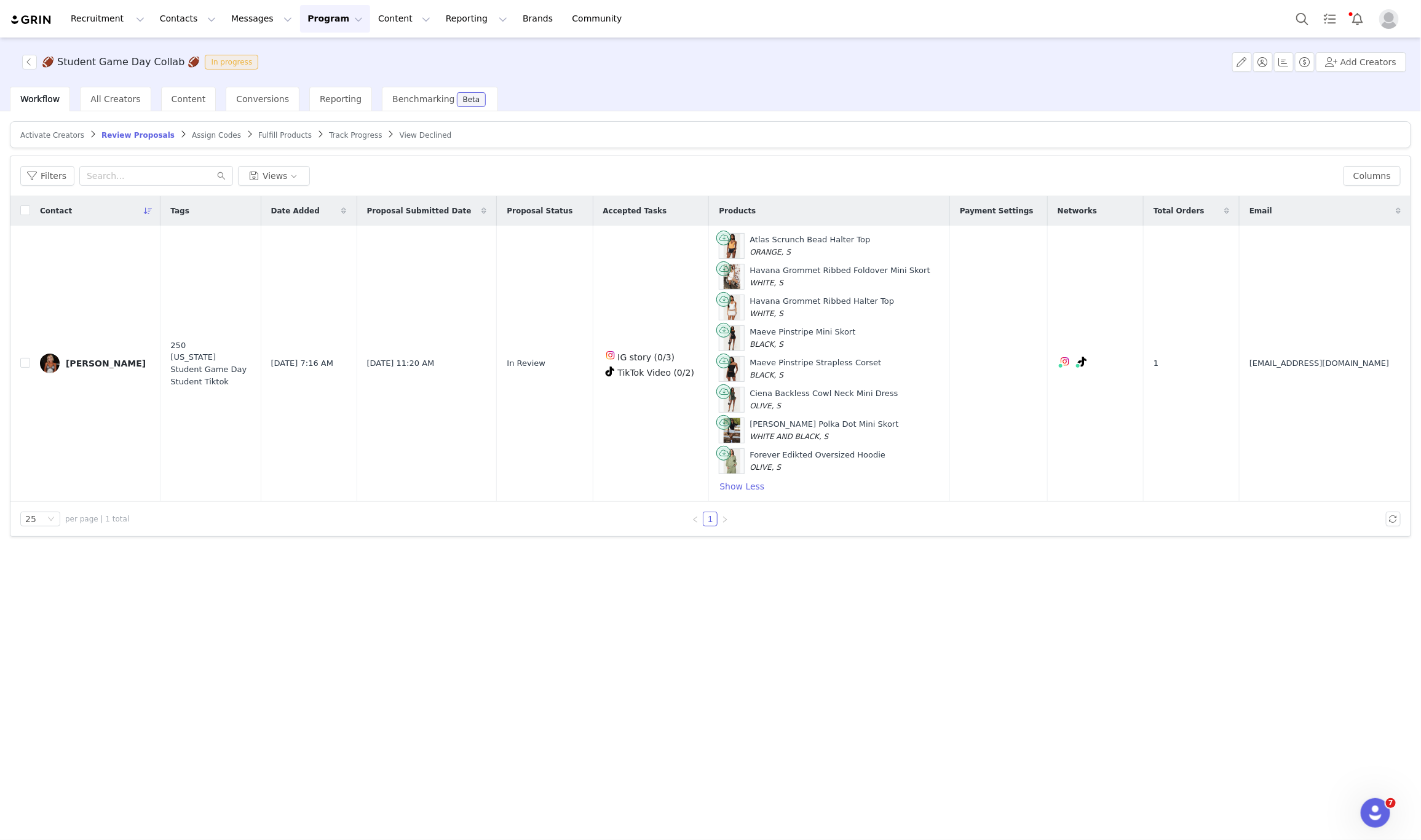
click at [258, 138] on span "Fulfill Products" at bounding box center [285, 135] width 54 height 9
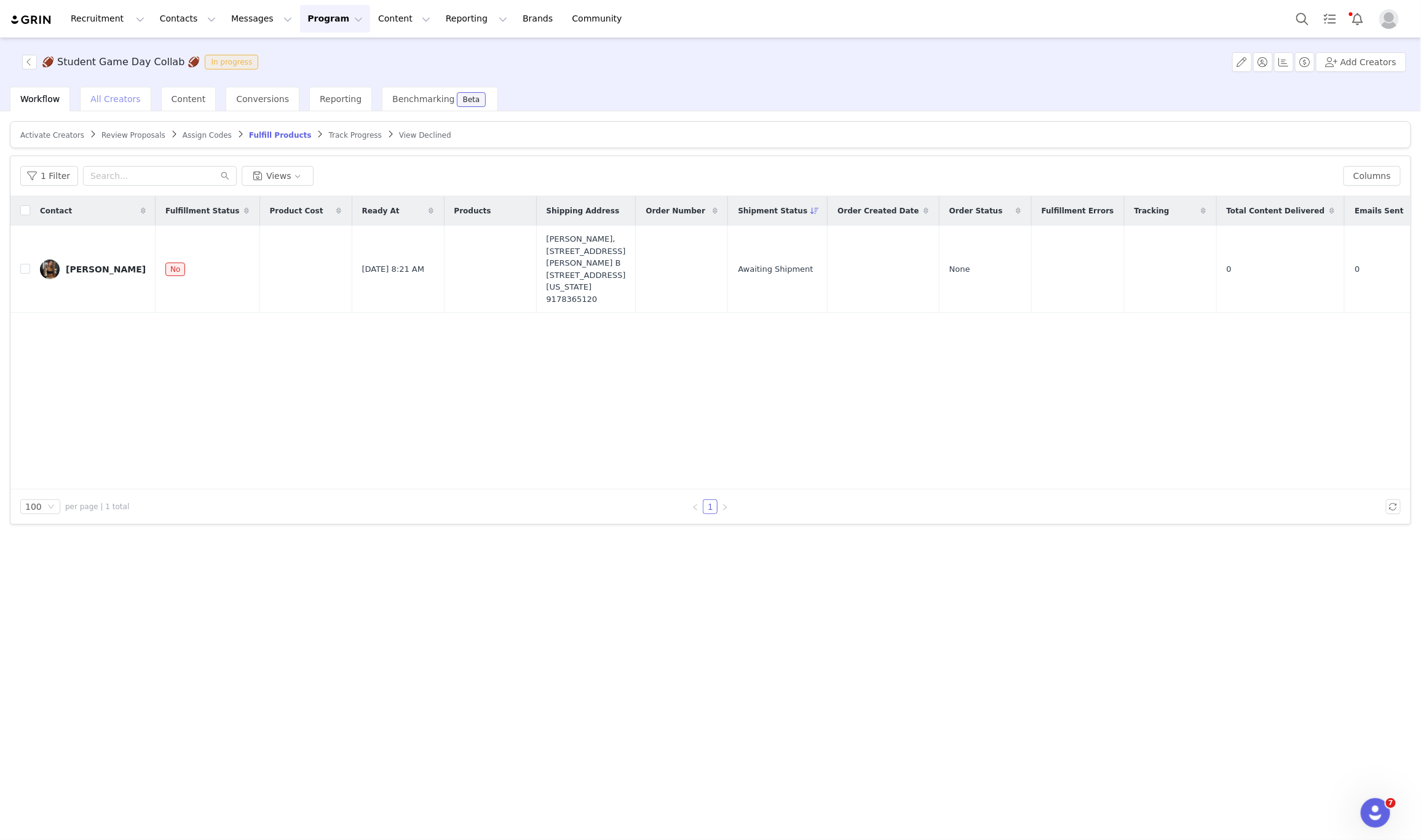
click at [102, 94] on span "All Creators" at bounding box center [115, 99] width 49 height 10
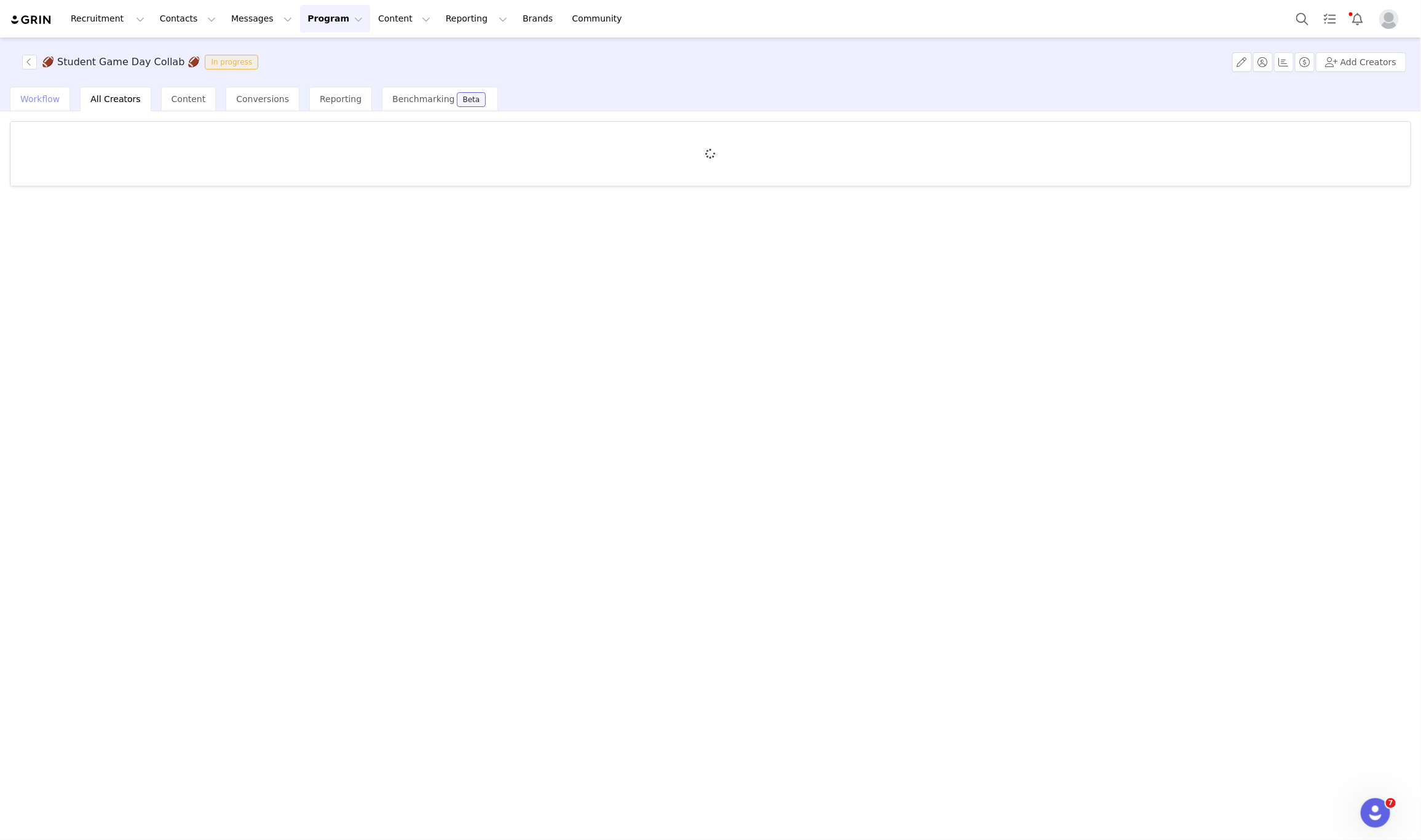
click at [19, 108] on div "Workflow" at bounding box center [40, 99] width 60 height 25
click at [26, 96] on span "Workflow" at bounding box center [40, 99] width 39 height 10
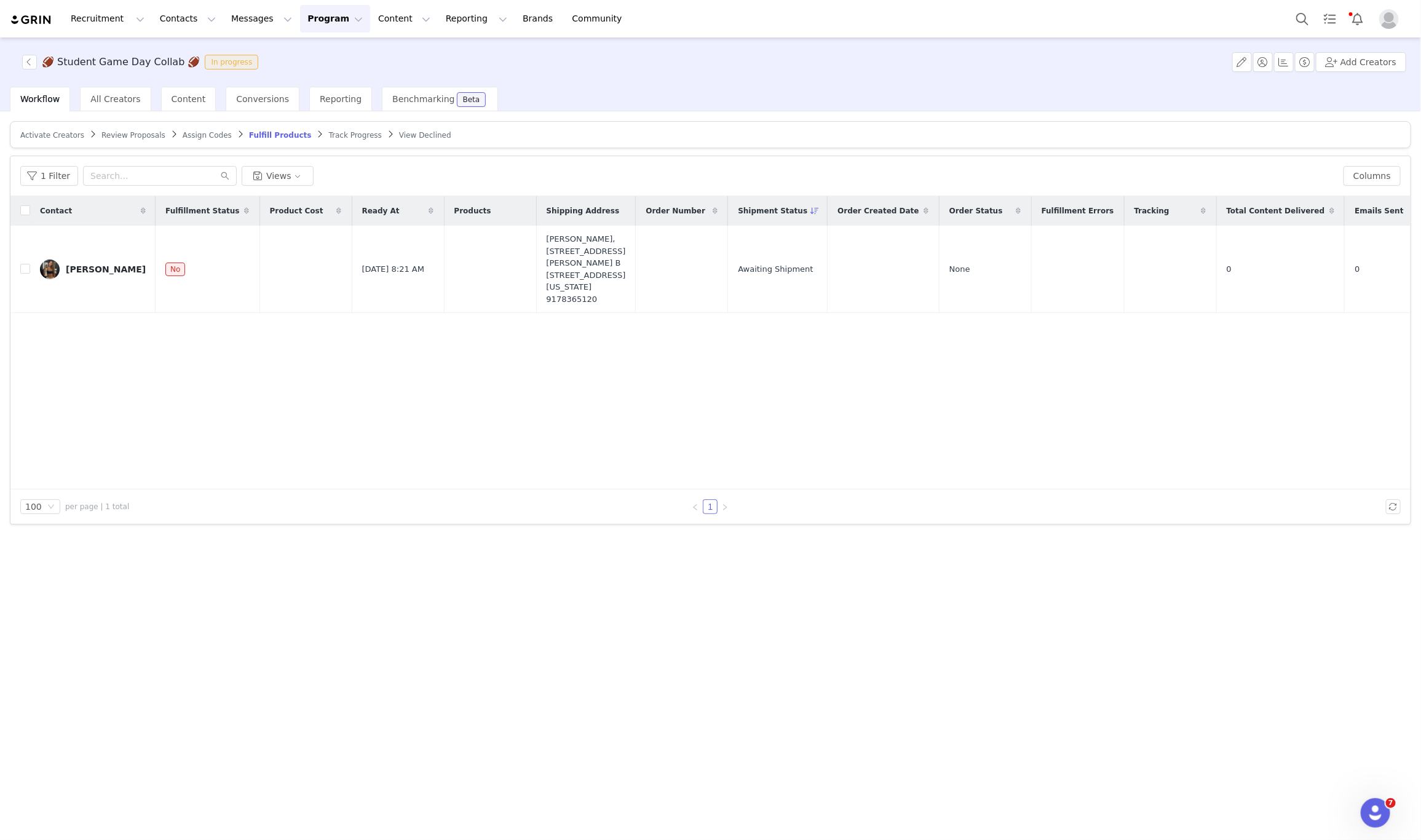
click at [329, 131] on span "Track Progress" at bounding box center [355, 135] width 53 height 9
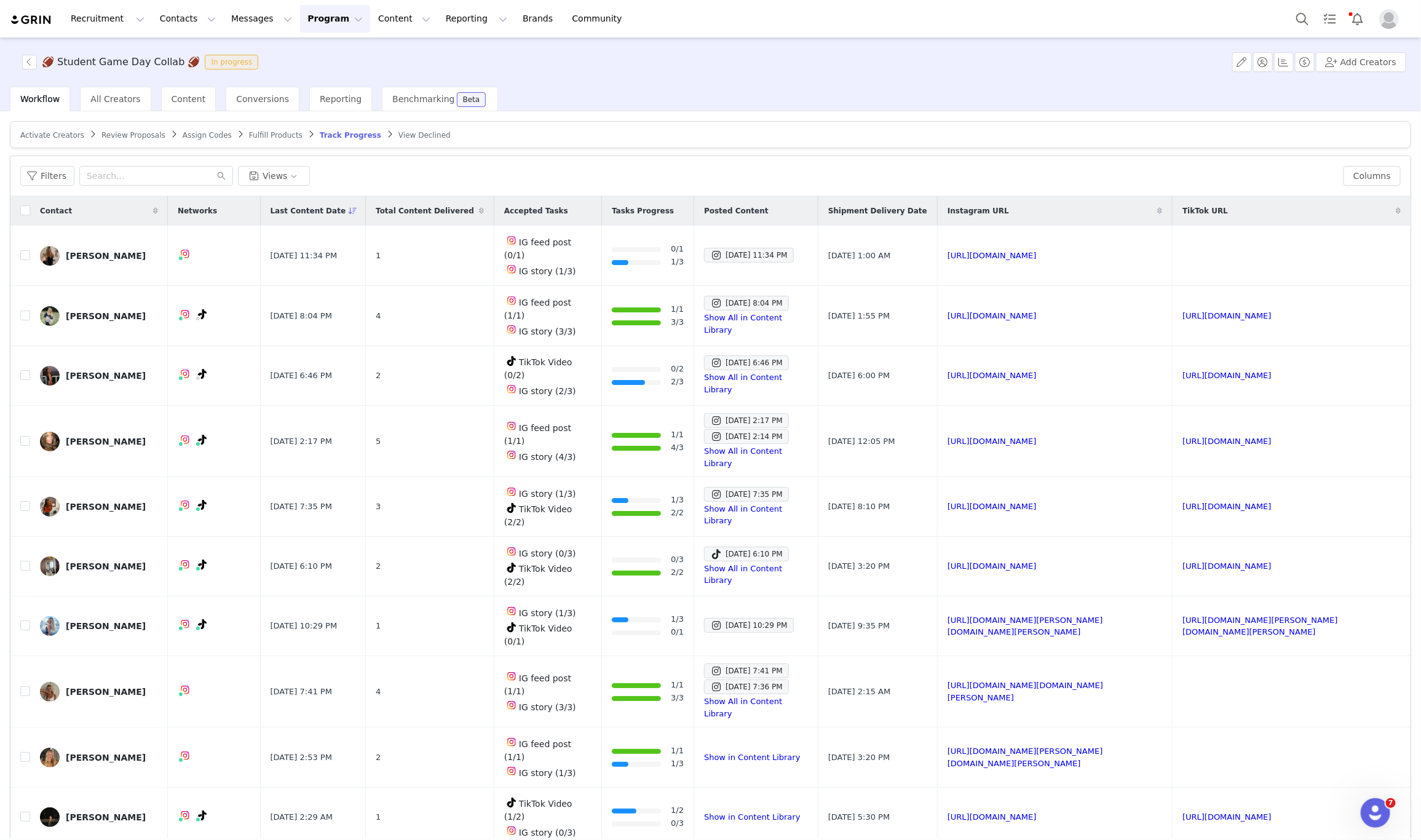
click at [357, 211] on icon at bounding box center [353, 210] width 9 height 8
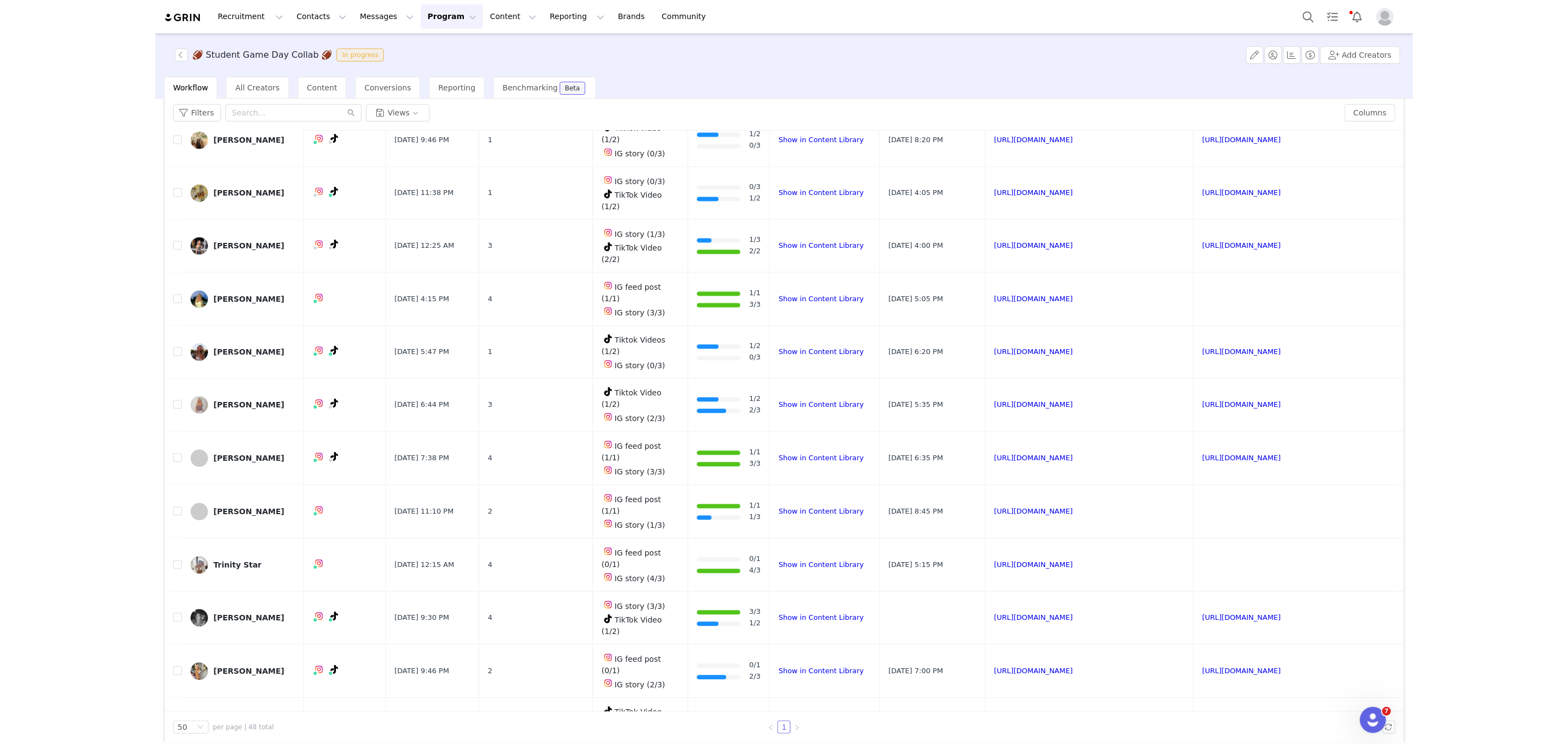
scroll to position [53, 0]
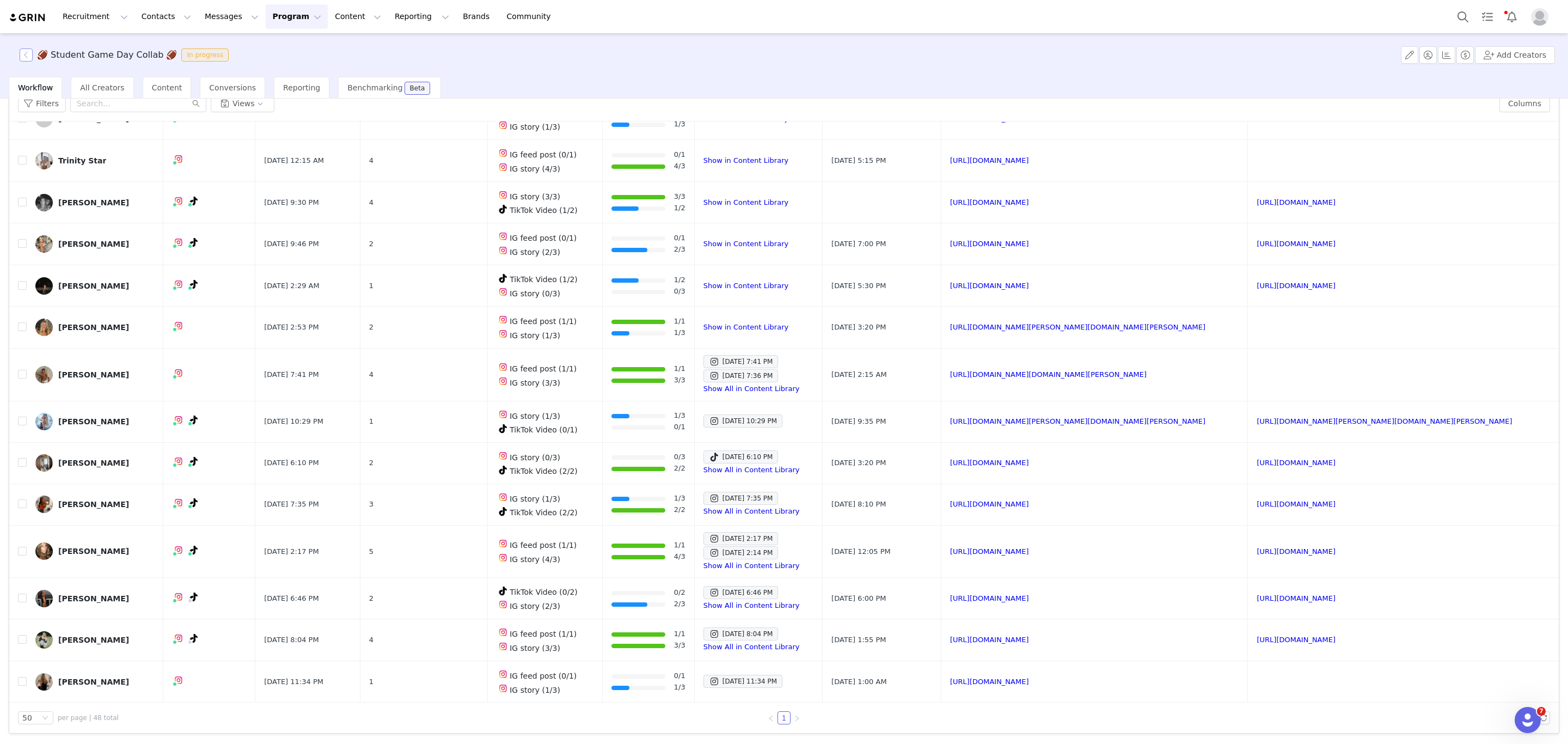
click at [29, 56] on button "button" at bounding box center [26, 55] width 13 height 13
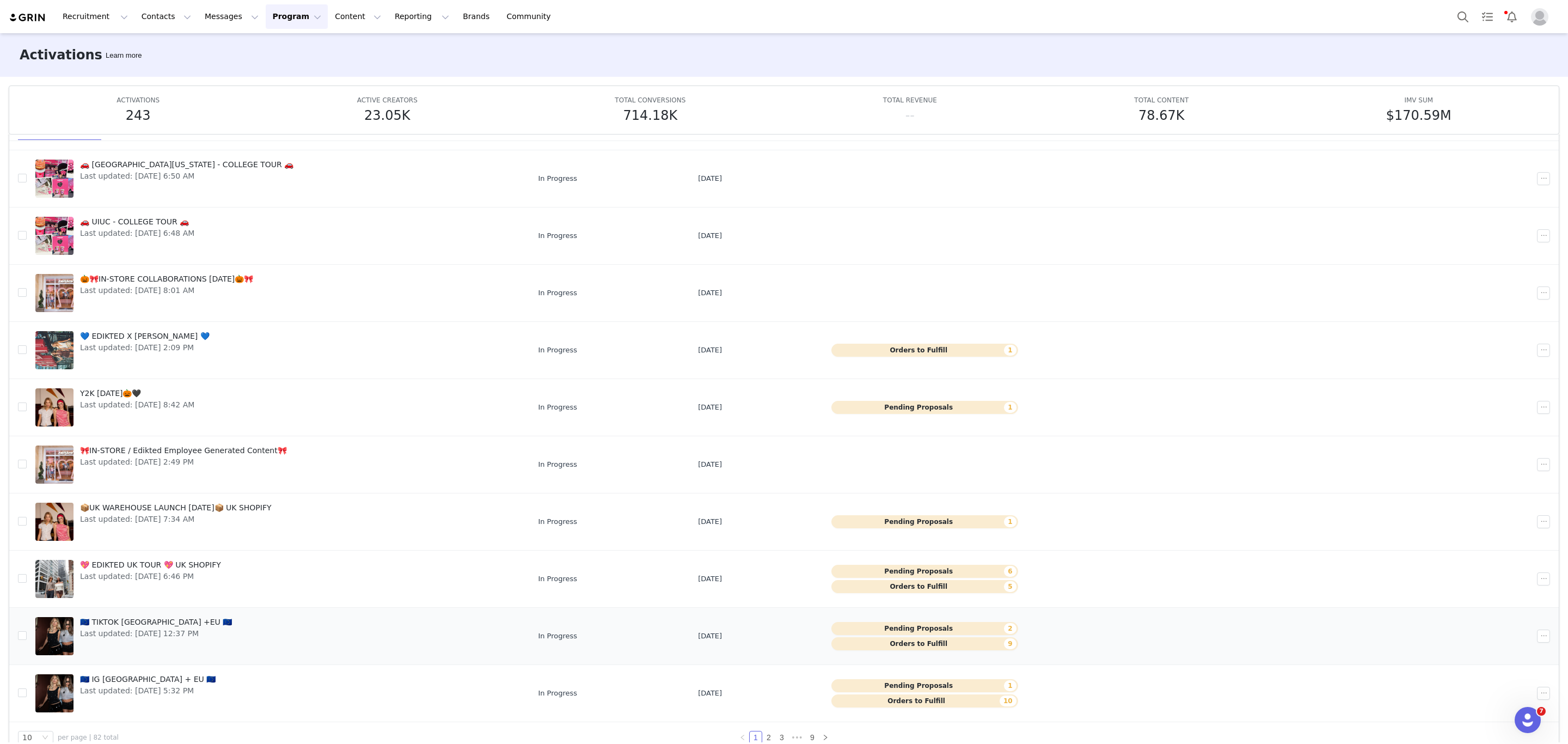
scroll to position [58, 0]
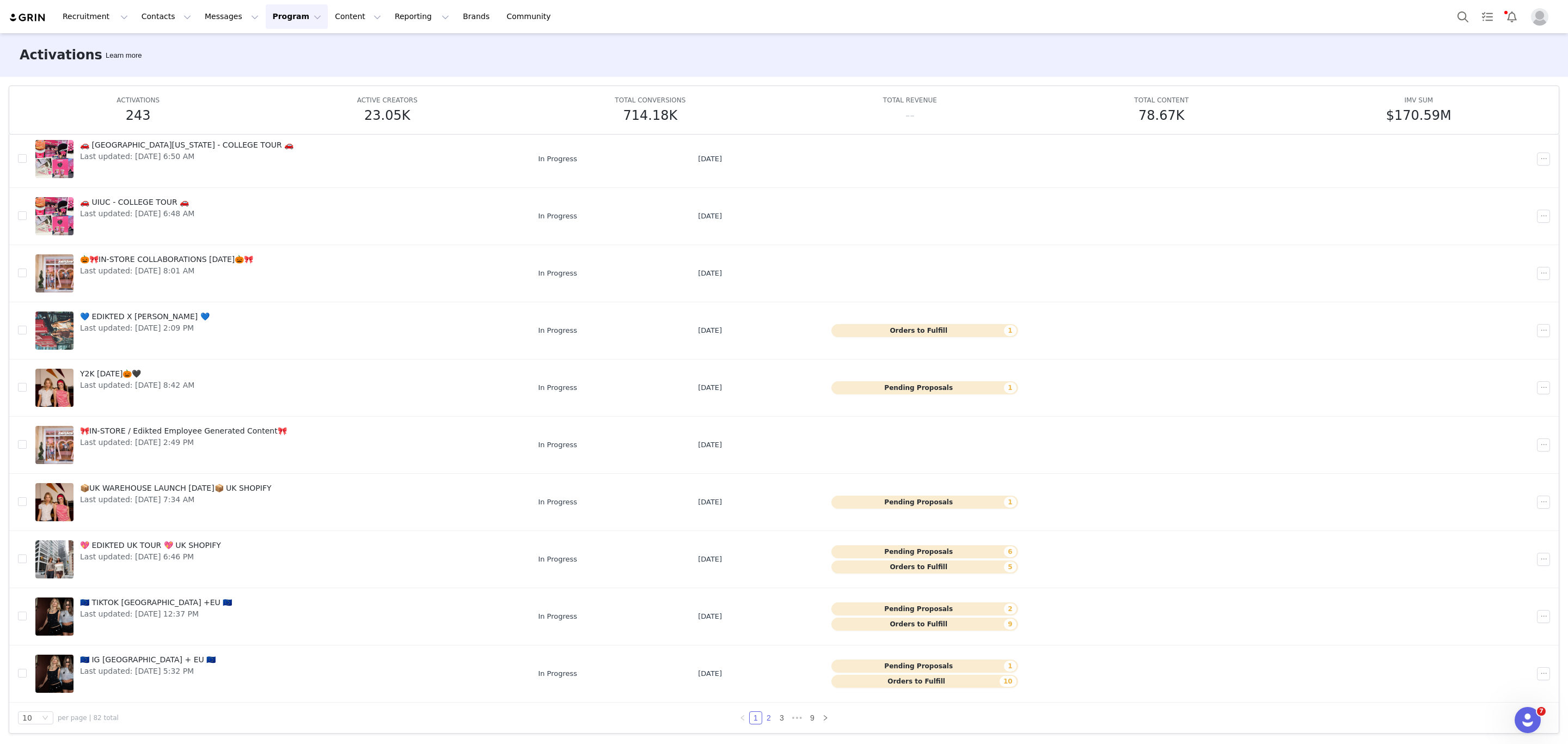
click at [763, 718] on link "2" at bounding box center [769, 718] width 12 height 12
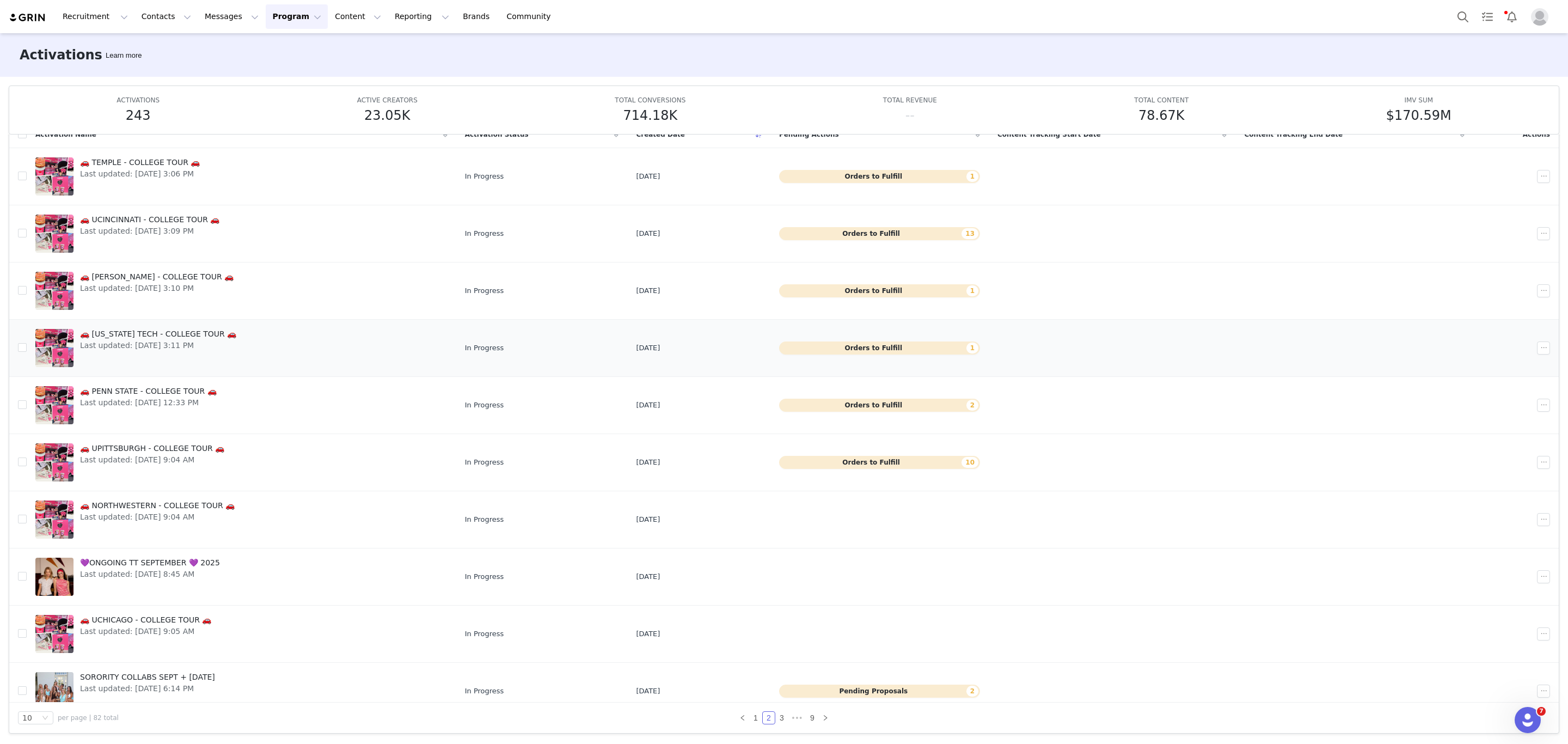
click at [123, 335] on span "🚗 VIRGINIA TECH - COLLEGE TOUR 🚗" at bounding box center [158, 334] width 156 height 12
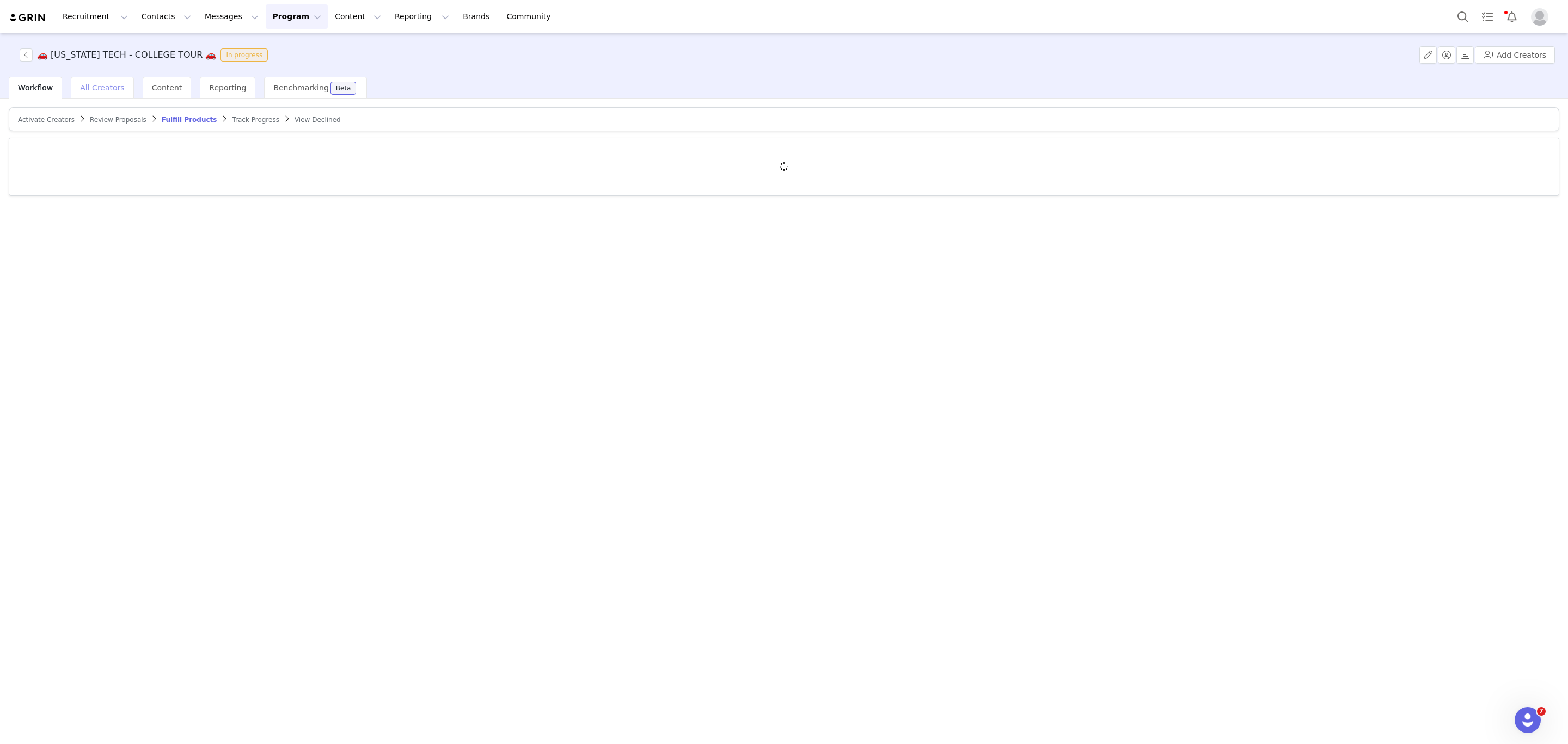
click at [96, 83] on span "All Creators" at bounding box center [102, 88] width 44 height 9
click at [39, 84] on span "Workflow" at bounding box center [35, 88] width 35 height 9
click at [22, 124] on div "Activate Creators" at bounding box center [46, 120] width 57 height 9
click at [27, 121] on span "Activate Creators" at bounding box center [46, 120] width 57 height 8
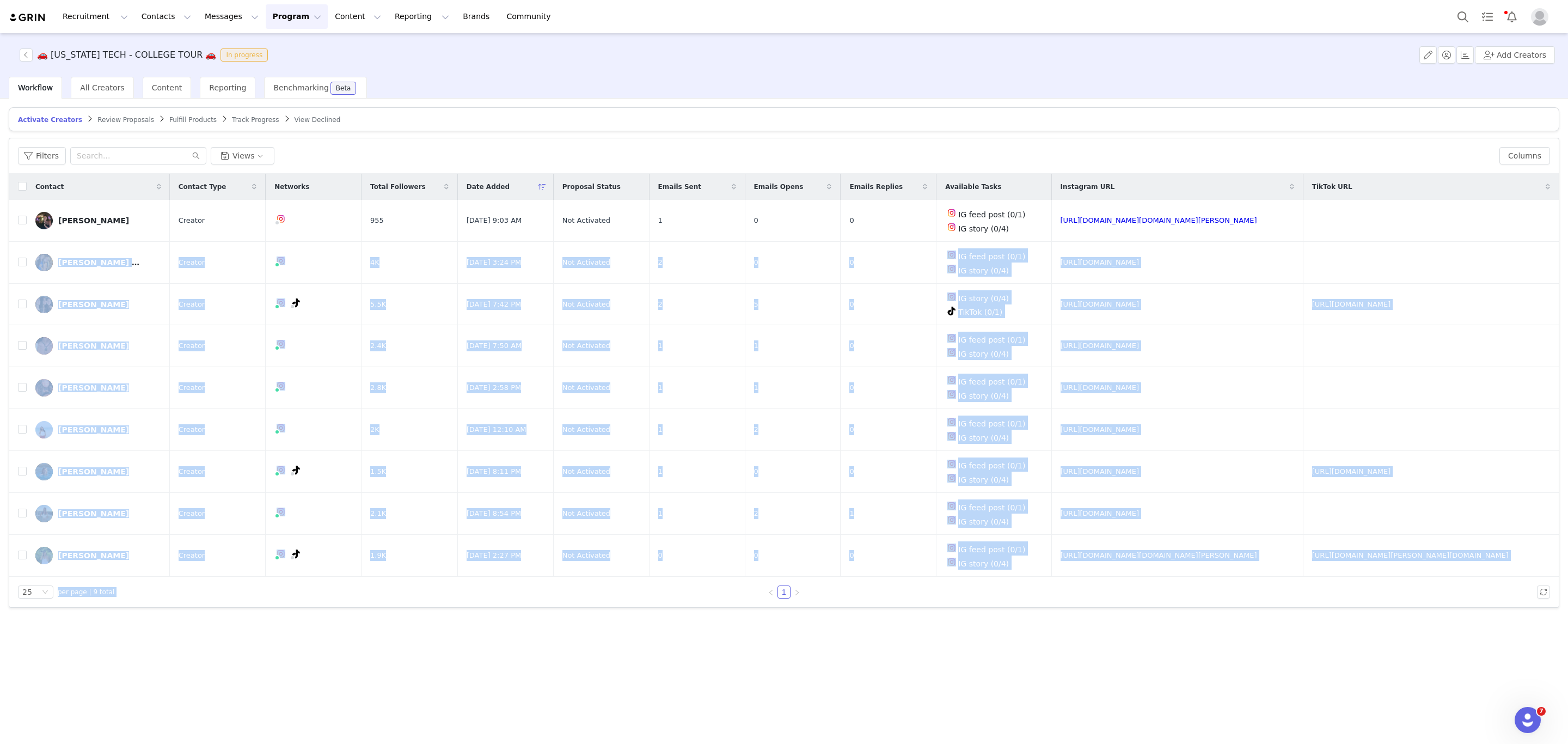
drag, startPoint x: 30, startPoint y: 244, endPoint x: 1524, endPoint y: 584, distance: 1532.2
click at [1524, 584] on div "Filters Views Columns Contact Contact Type Networks Total Followers Date Added …" at bounding box center [784, 373] width 1550 height 469
copy div "Sara Bailey Zeiller Creator 4K Sep 15, 2025 3:24 PM Not Activated 2 0 0 IG feed…"
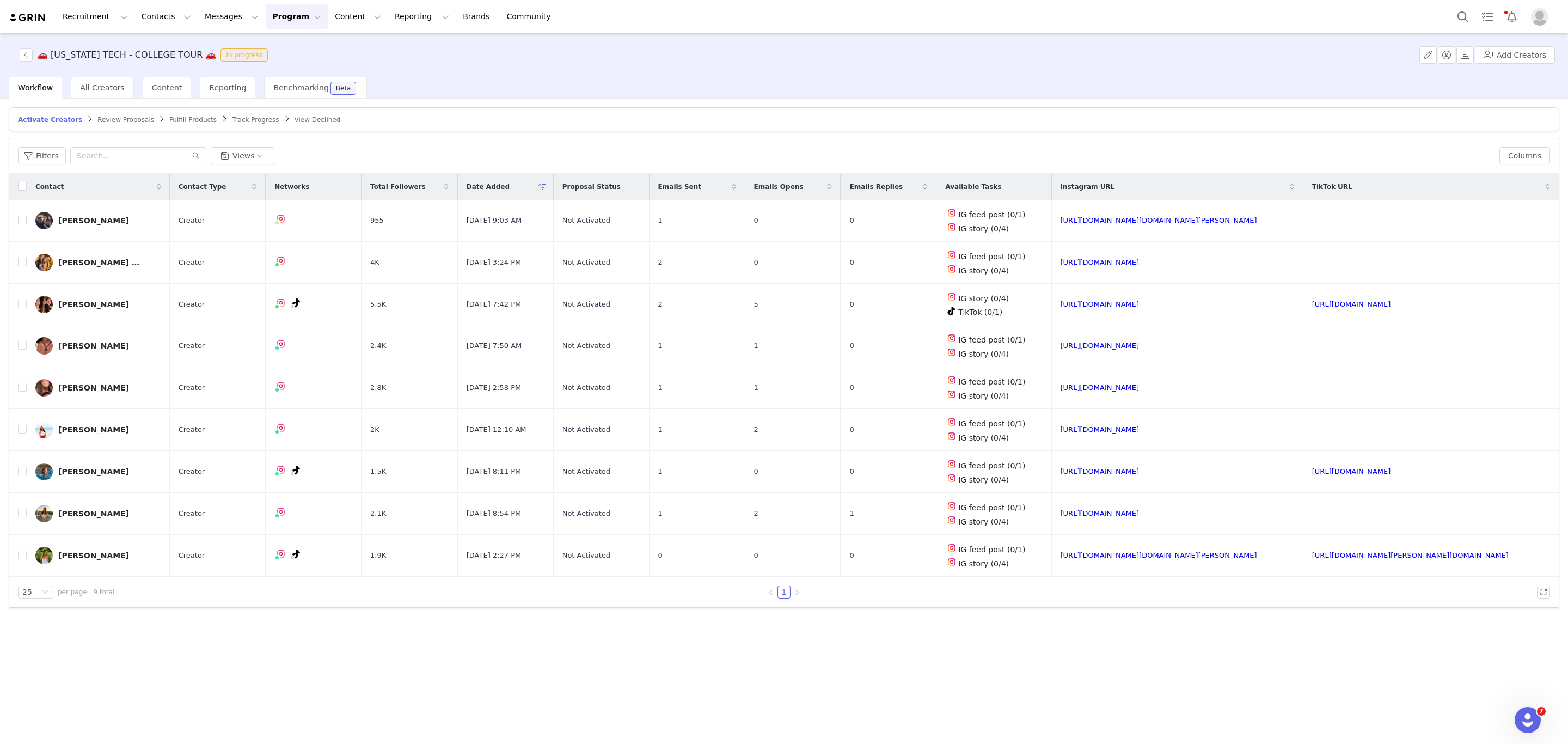
click at [433, 116] on article "Activate Creators Review Proposals Fulfill Products Track Progress View Declined" at bounding box center [783, 119] width 1550 height 24
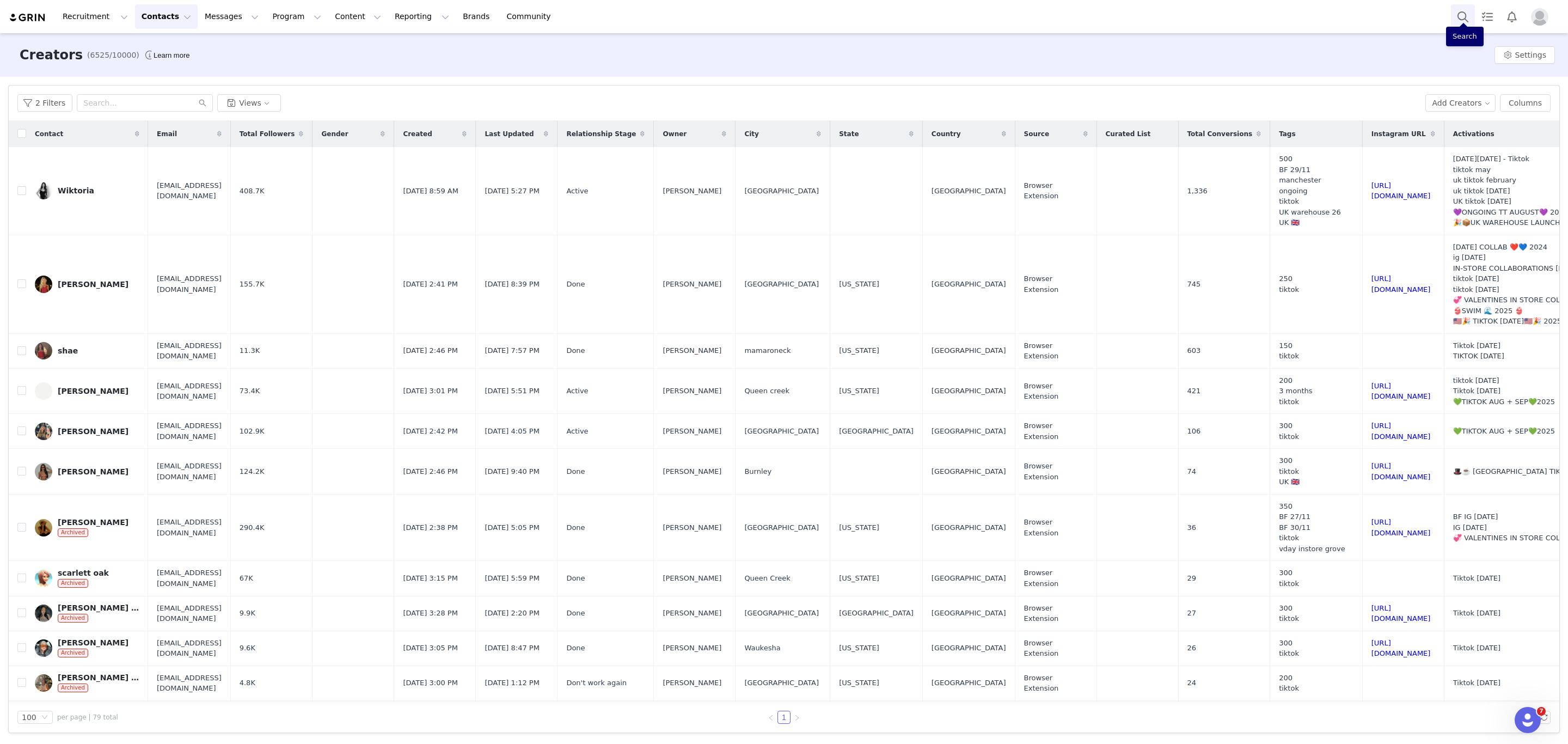
click at [1452, 21] on button "Search" at bounding box center [1463, 16] width 24 height 24
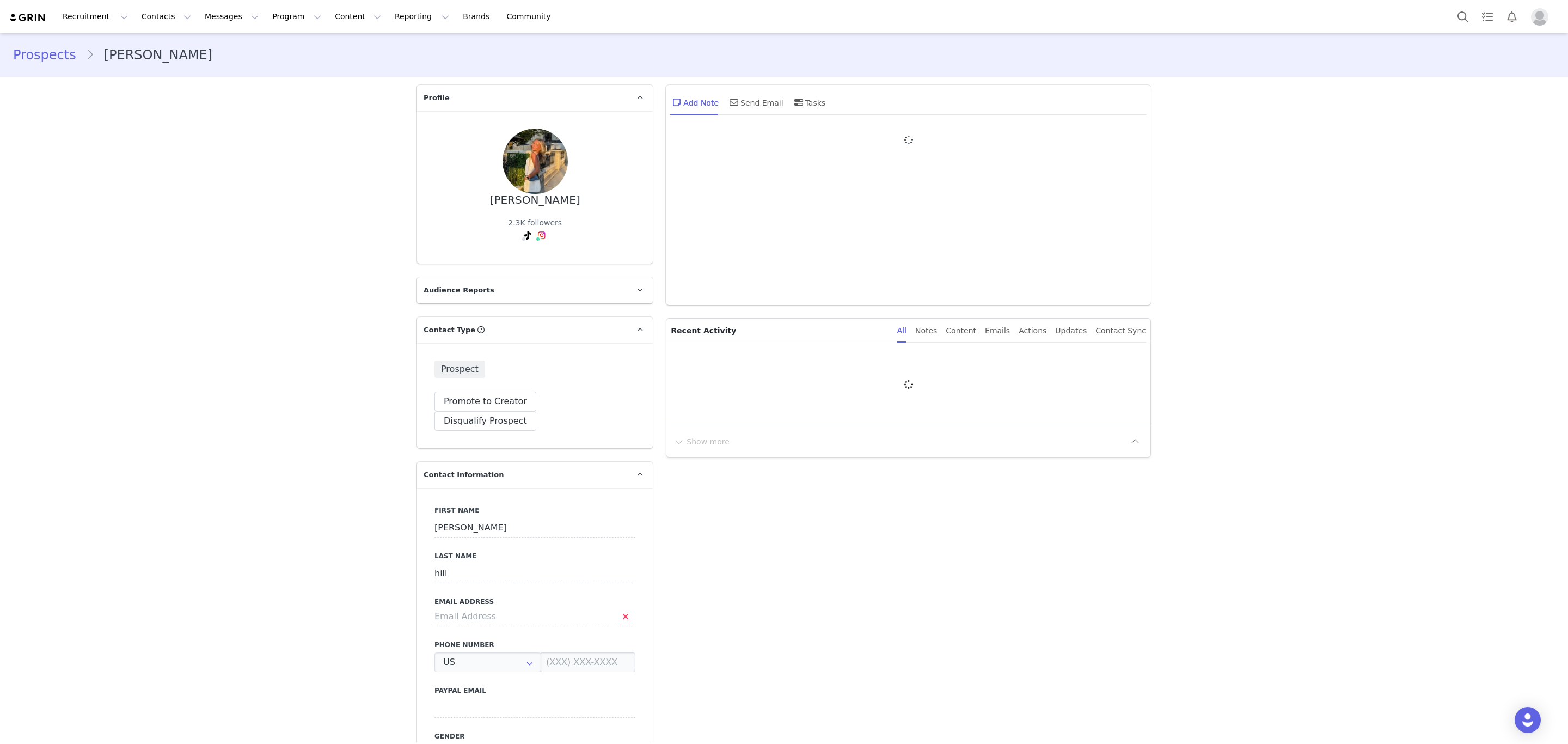
type input "+1 ([GEOGRAPHIC_DATA])"
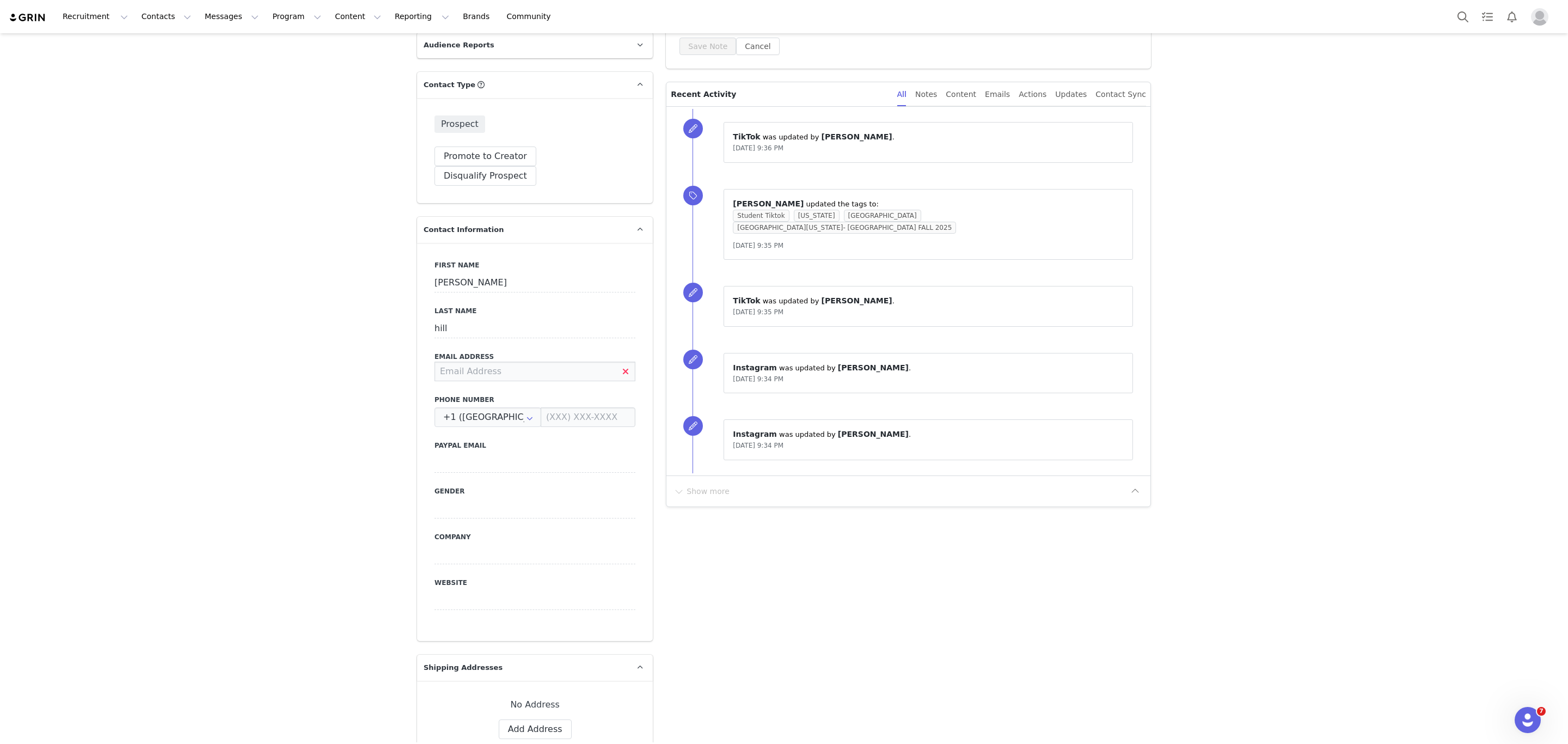
click at [510, 362] on input at bounding box center [535, 371] width 201 height 19
type input "[EMAIL_ADDRESS][DOMAIN_NAME]"
click at [72, 721] on button "Save" at bounding box center [53, 719] width 57 height 30
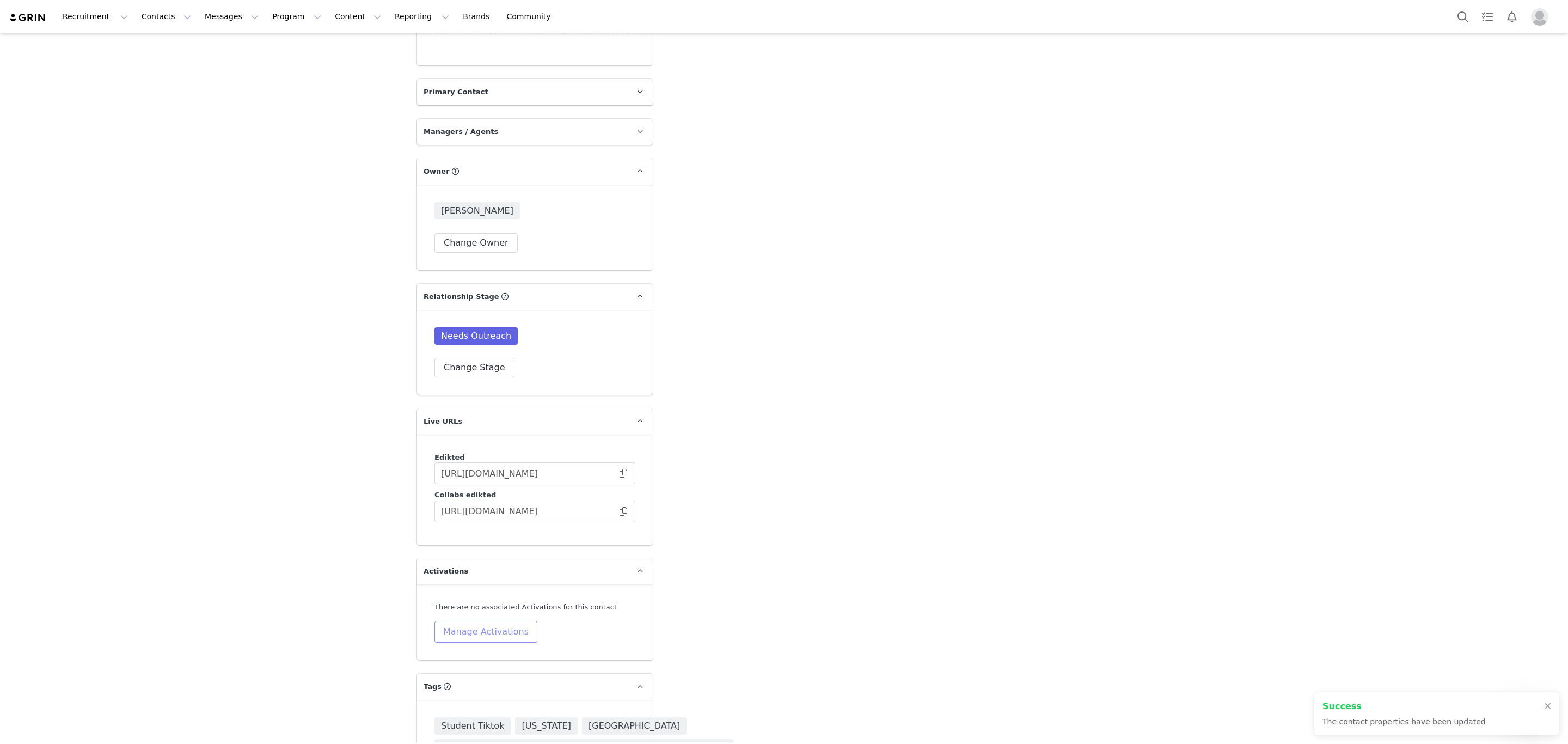
scroll to position [2472, 0]
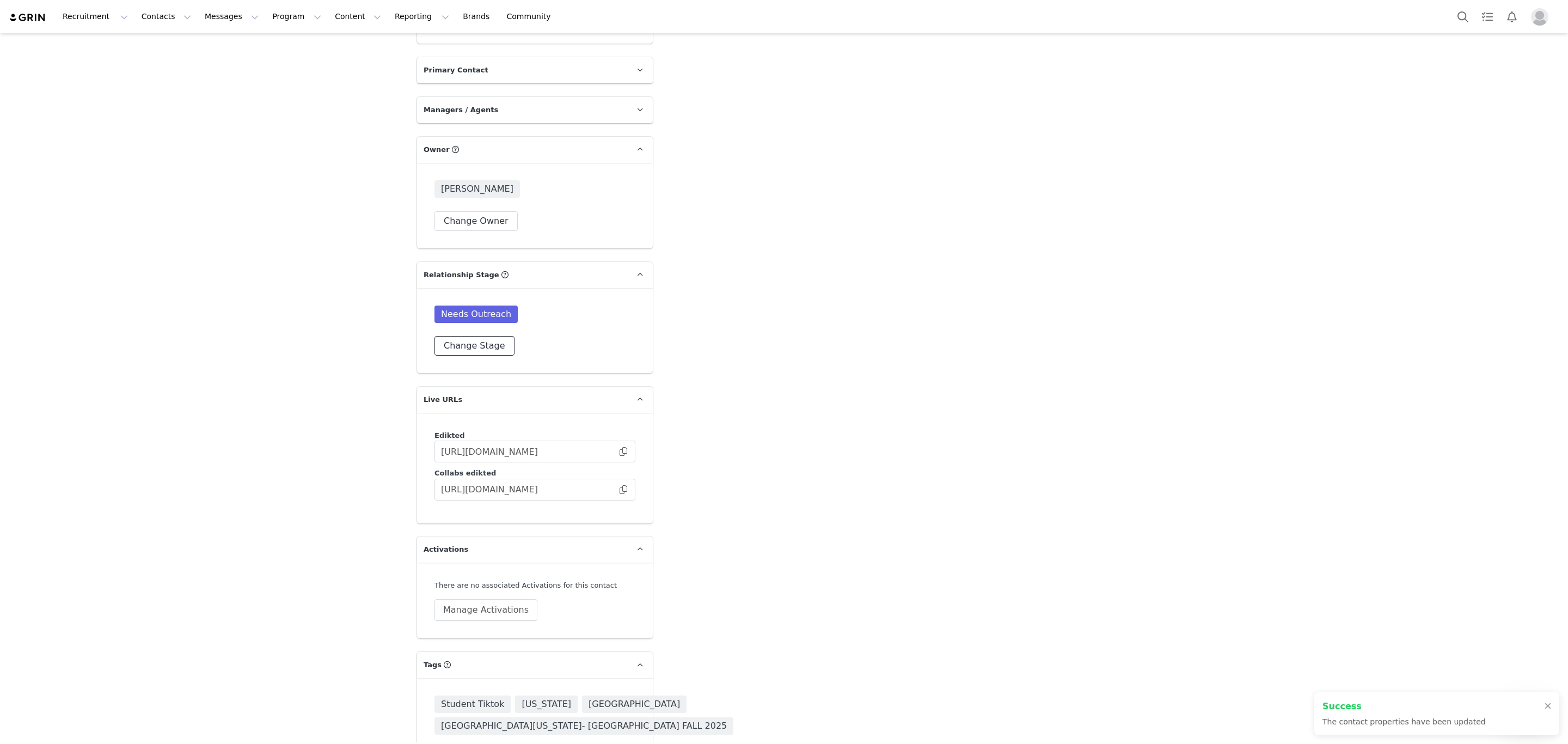
click at [471, 336] on button "Change Stage" at bounding box center [474, 346] width 80 height 19
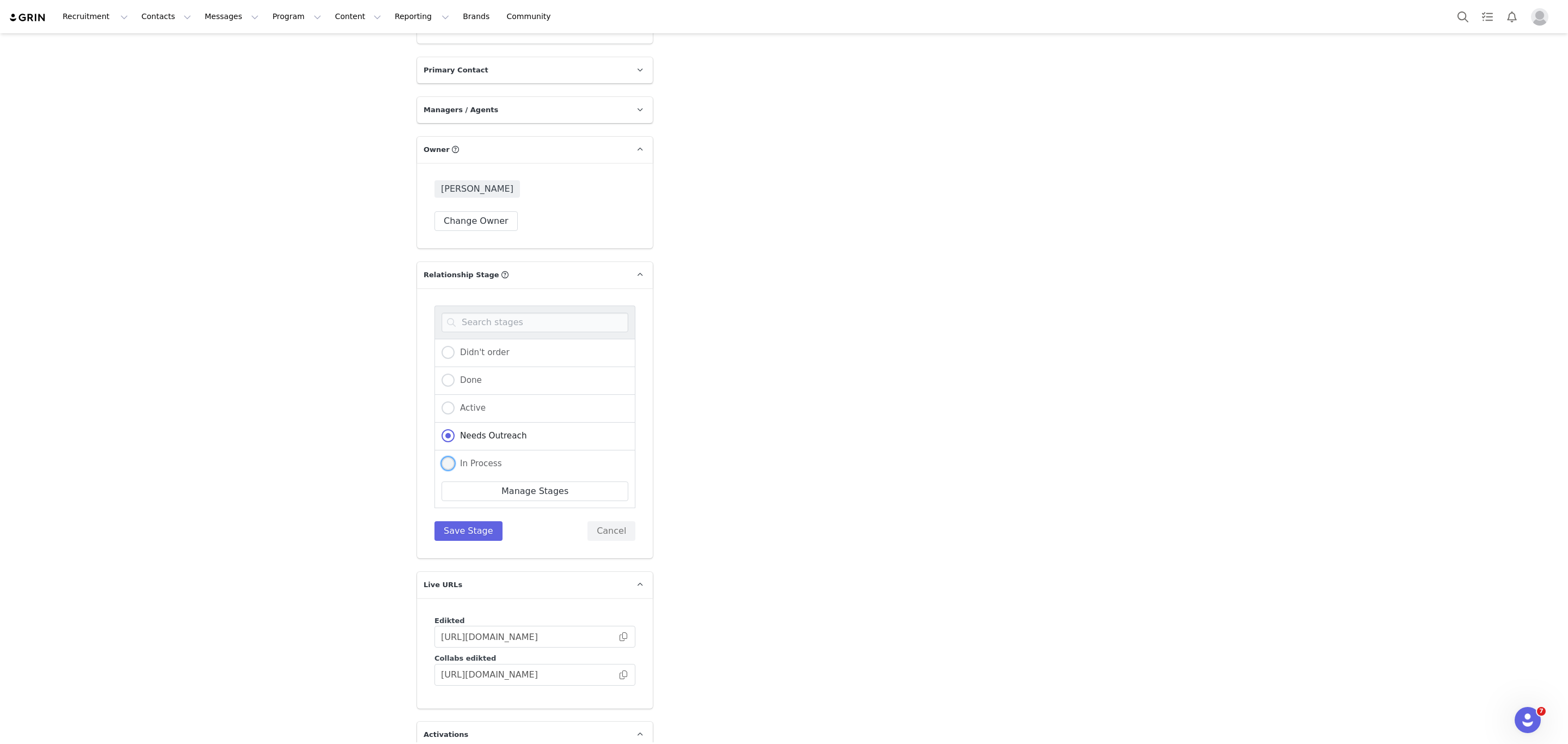
click at [441, 457] on span at bounding box center [447, 463] width 13 height 13
click at [441, 457] on input "In Process" at bounding box center [447, 463] width 13 height 14
radio input "true"
radio input "false"
radio input "true"
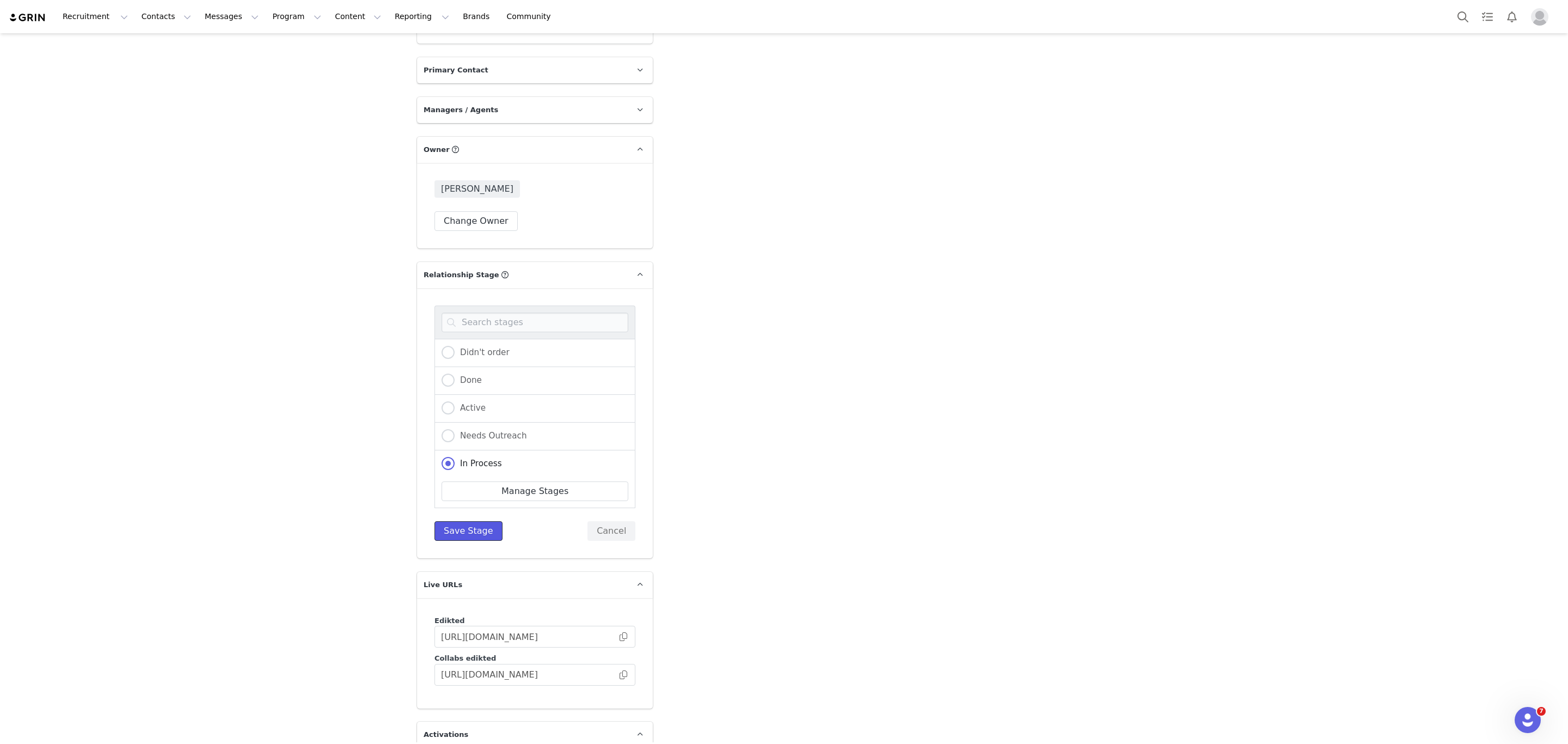
click at [463, 521] on button "Save Stage" at bounding box center [469, 531] width 68 height 19
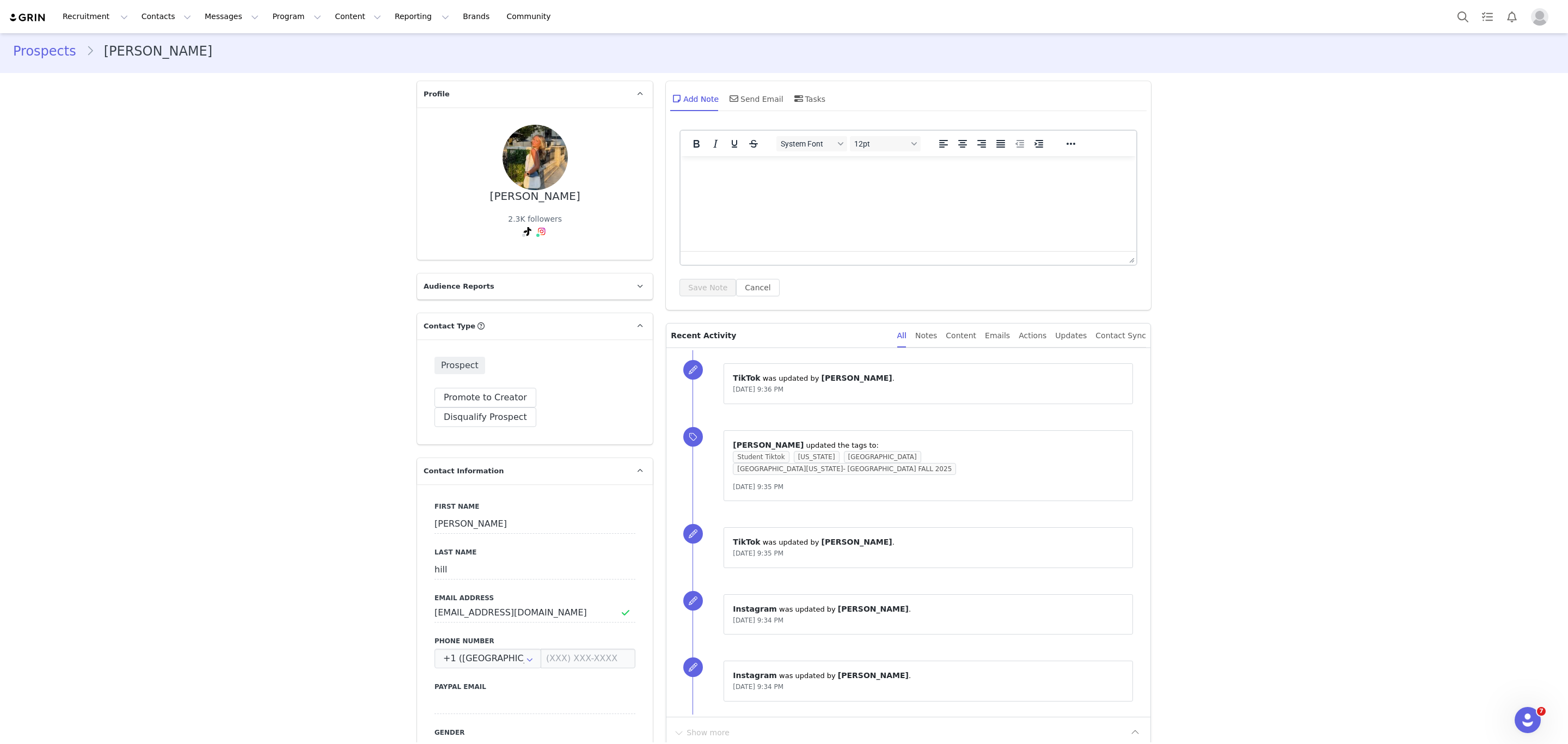
scroll to position [0, 0]
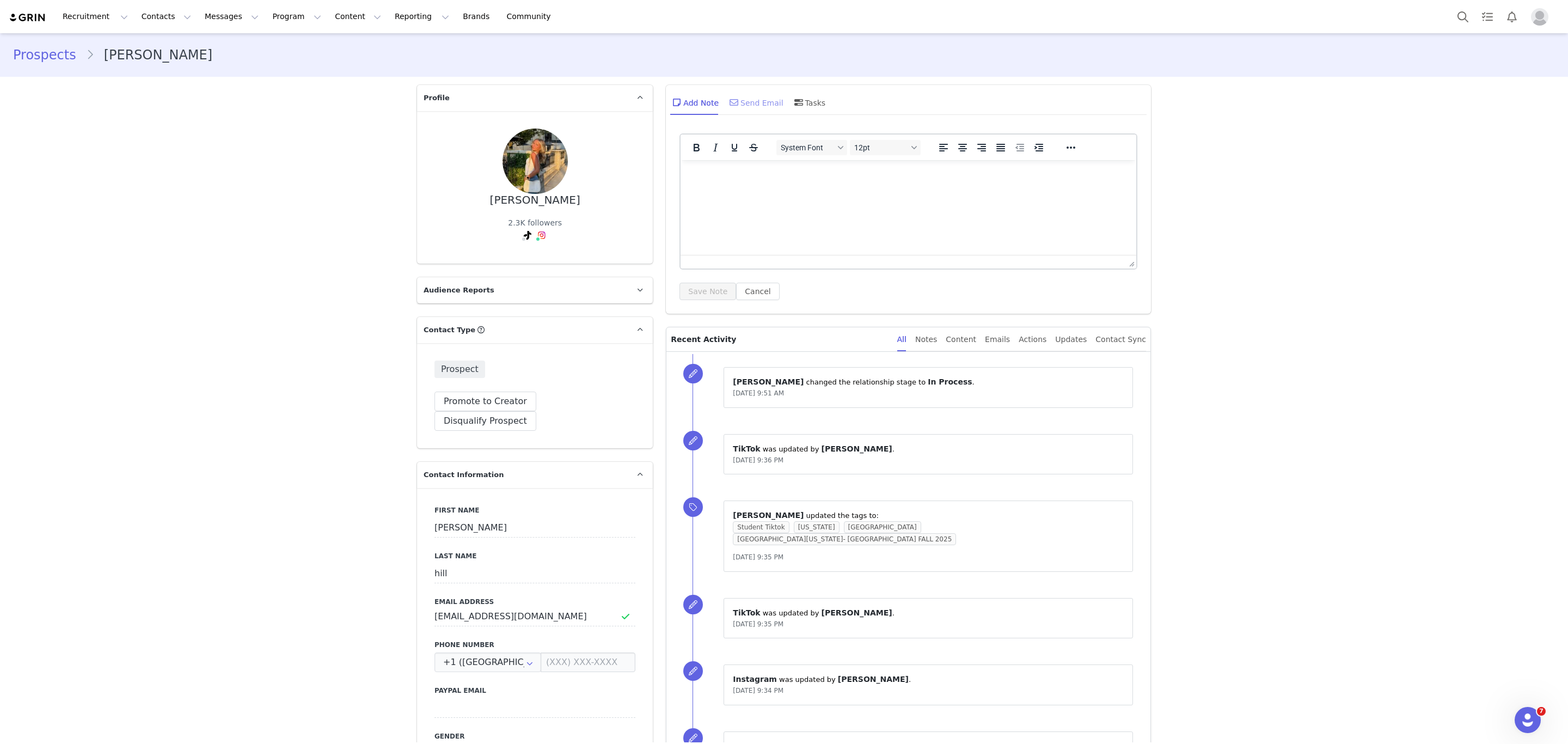
click at [763, 106] on div "Send Email" at bounding box center [755, 102] width 56 height 26
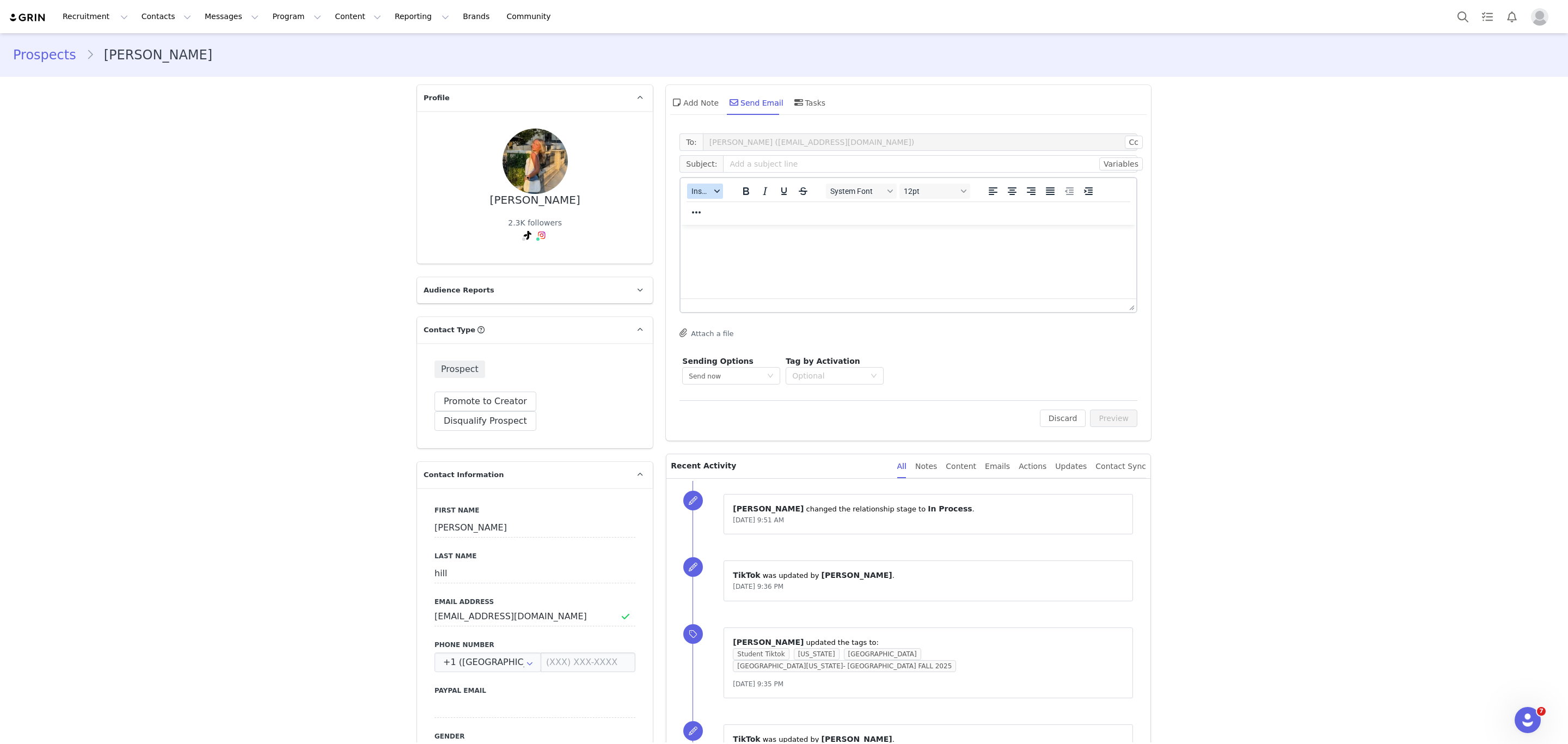
click at [704, 189] on span "Insert" at bounding box center [701, 191] width 19 height 9
click at [710, 208] on div "Insert Template" at bounding box center [739, 209] width 98 height 13
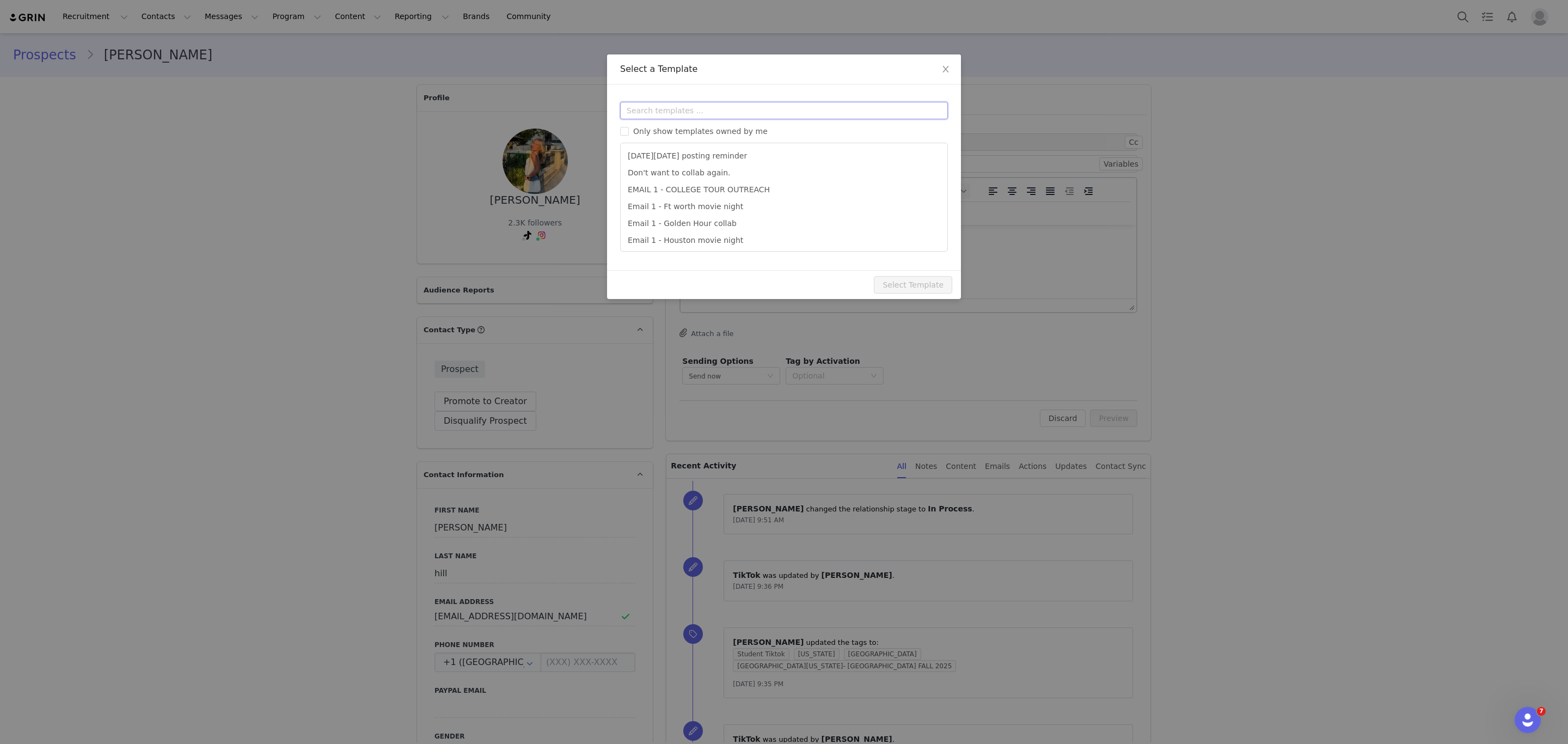
click at [746, 107] on input "text" at bounding box center [784, 110] width 327 height 18
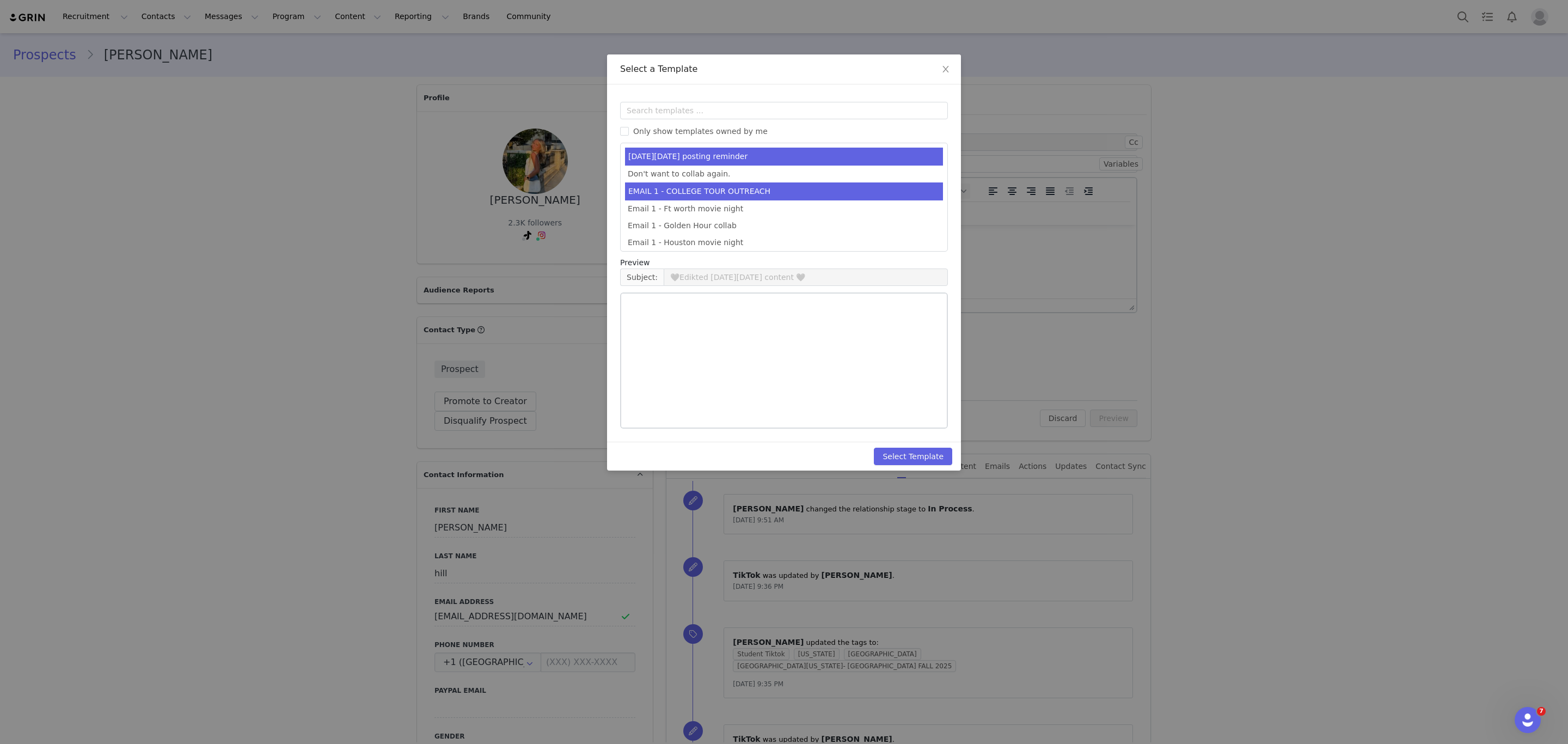
click at [705, 188] on li "EMAIL 1 - COLLEGE TOUR OUTREACH" at bounding box center [784, 192] width 318 height 18
type input "EDIKTED COLLEGE TOUR 💖"
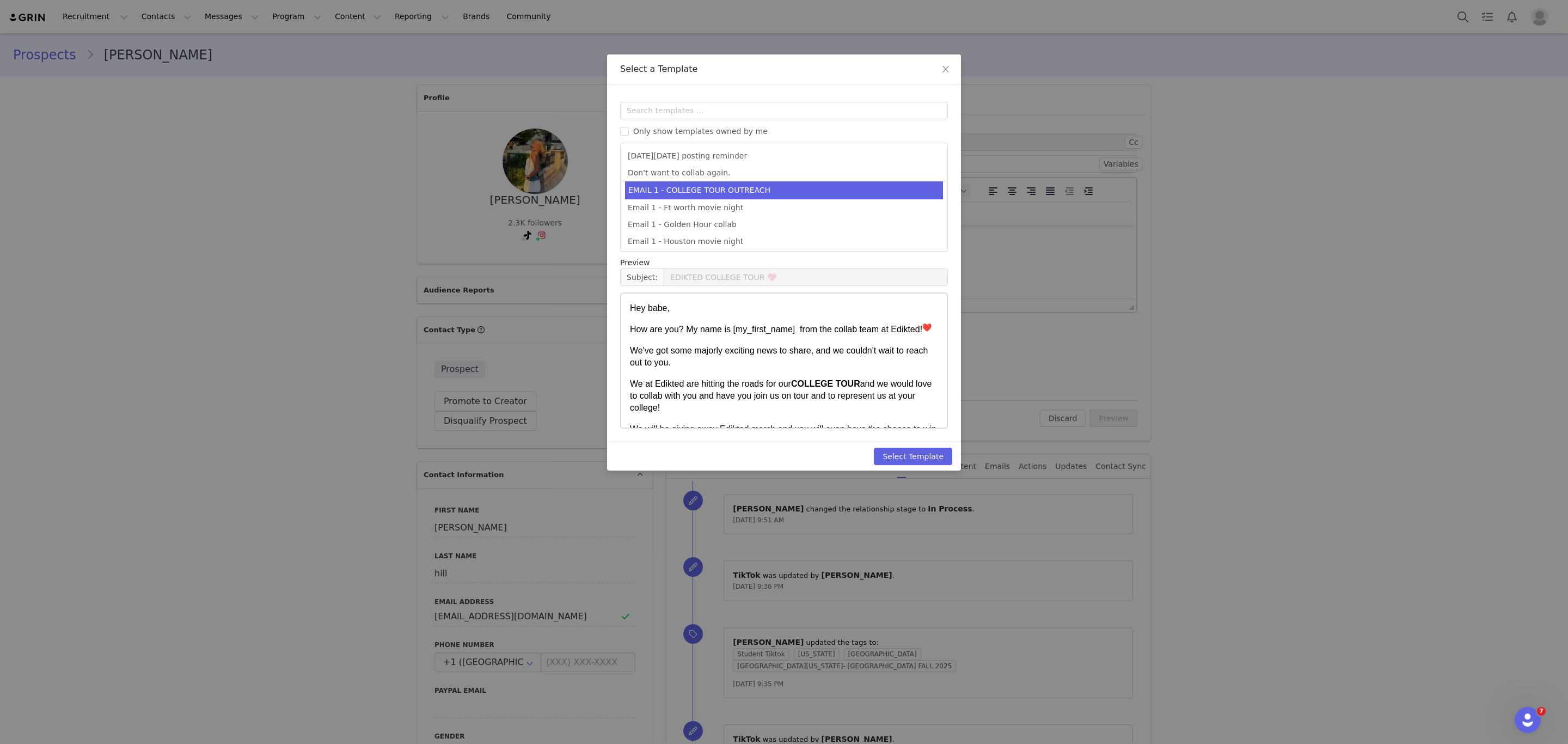
click at [911, 435] on div "Templates Only show templates owned by me [DATE][DATE] posting reminder Don't w…" at bounding box center [783, 263] width 354 height 357
click at [917, 452] on button "Select Template" at bounding box center [913, 456] width 79 height 18
type input "EDIKTED COLLEGE TOUR 💖"
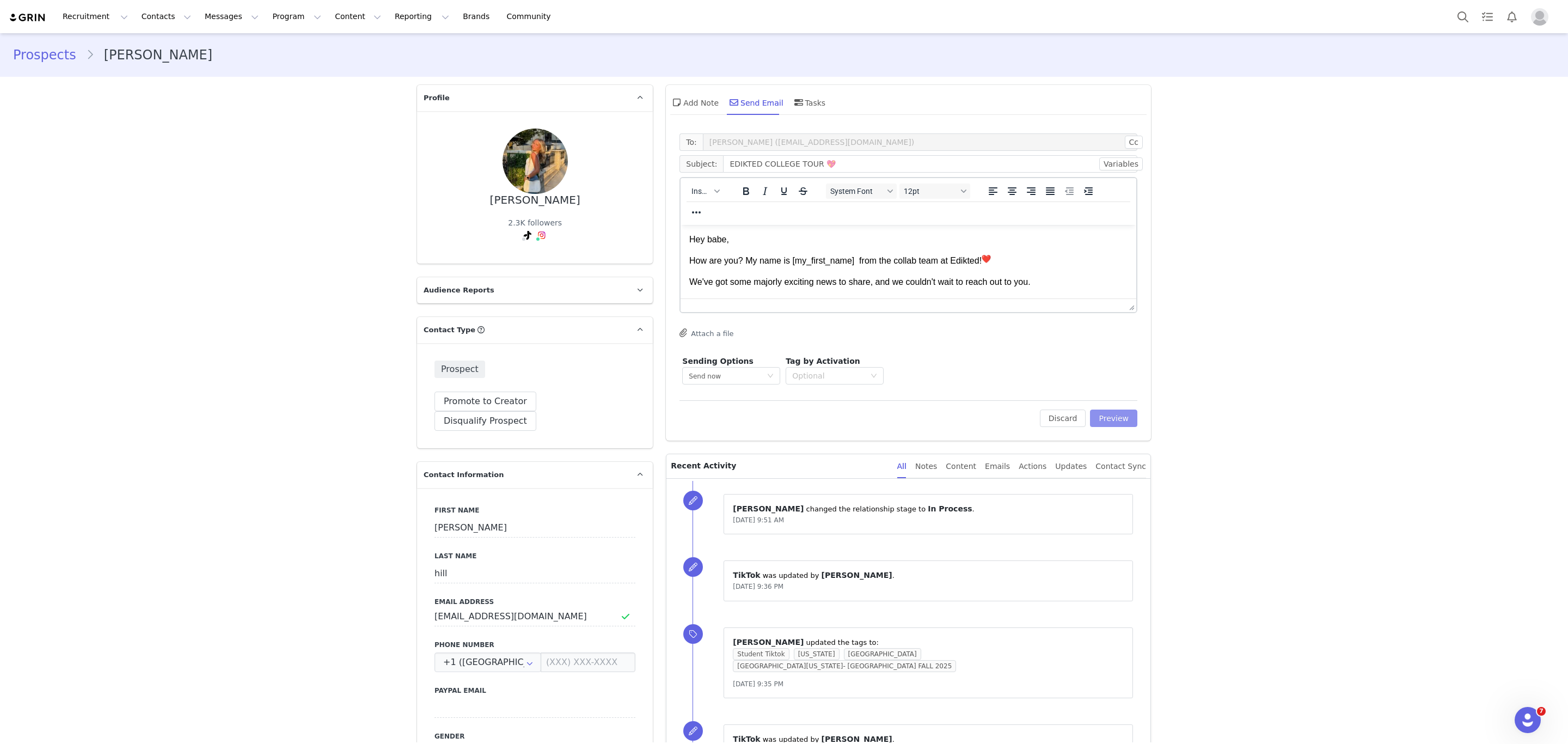
click at [1100, 421] on button "Preview" at bounding box center [1114, 418] width 47 height 18
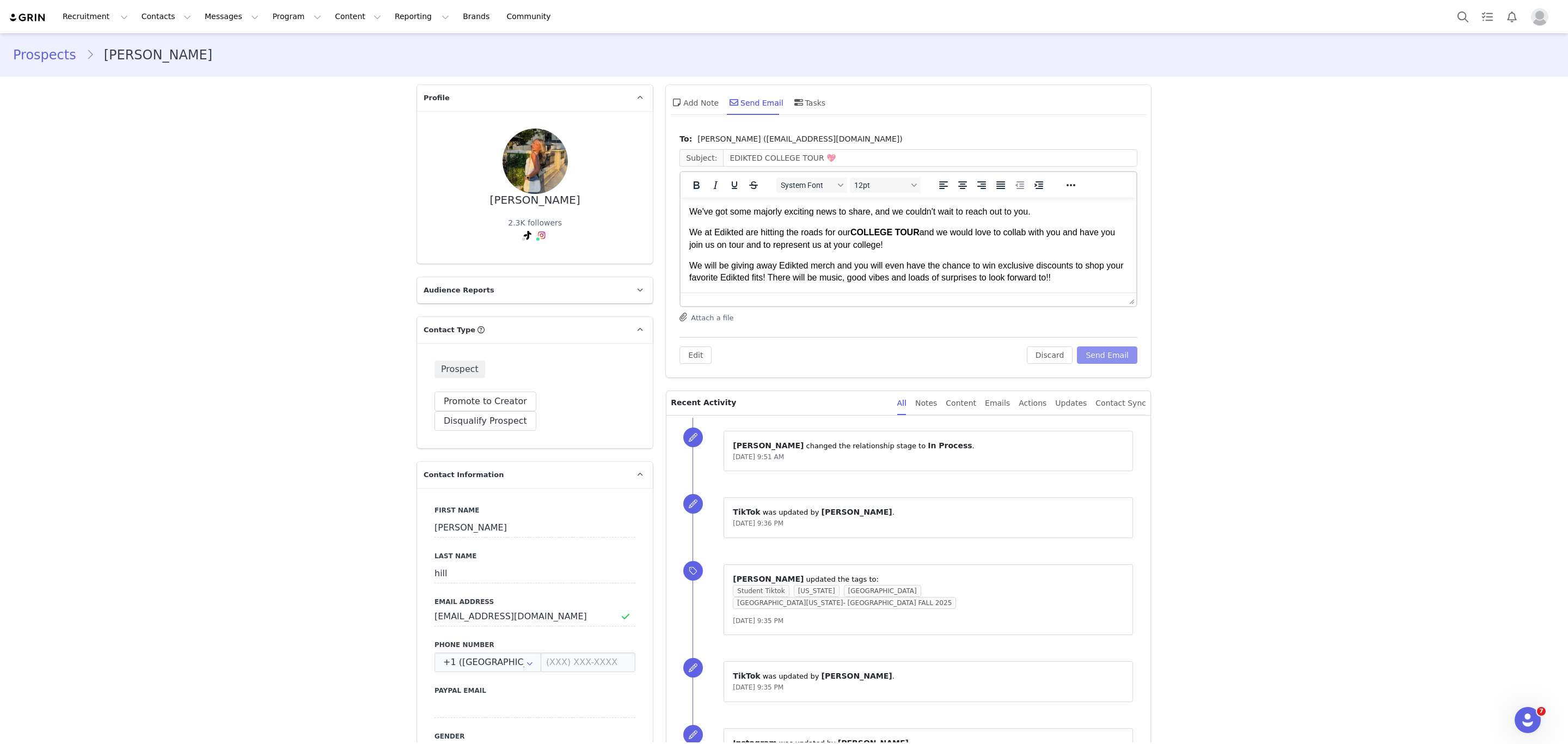
scroll to position [82, 0]
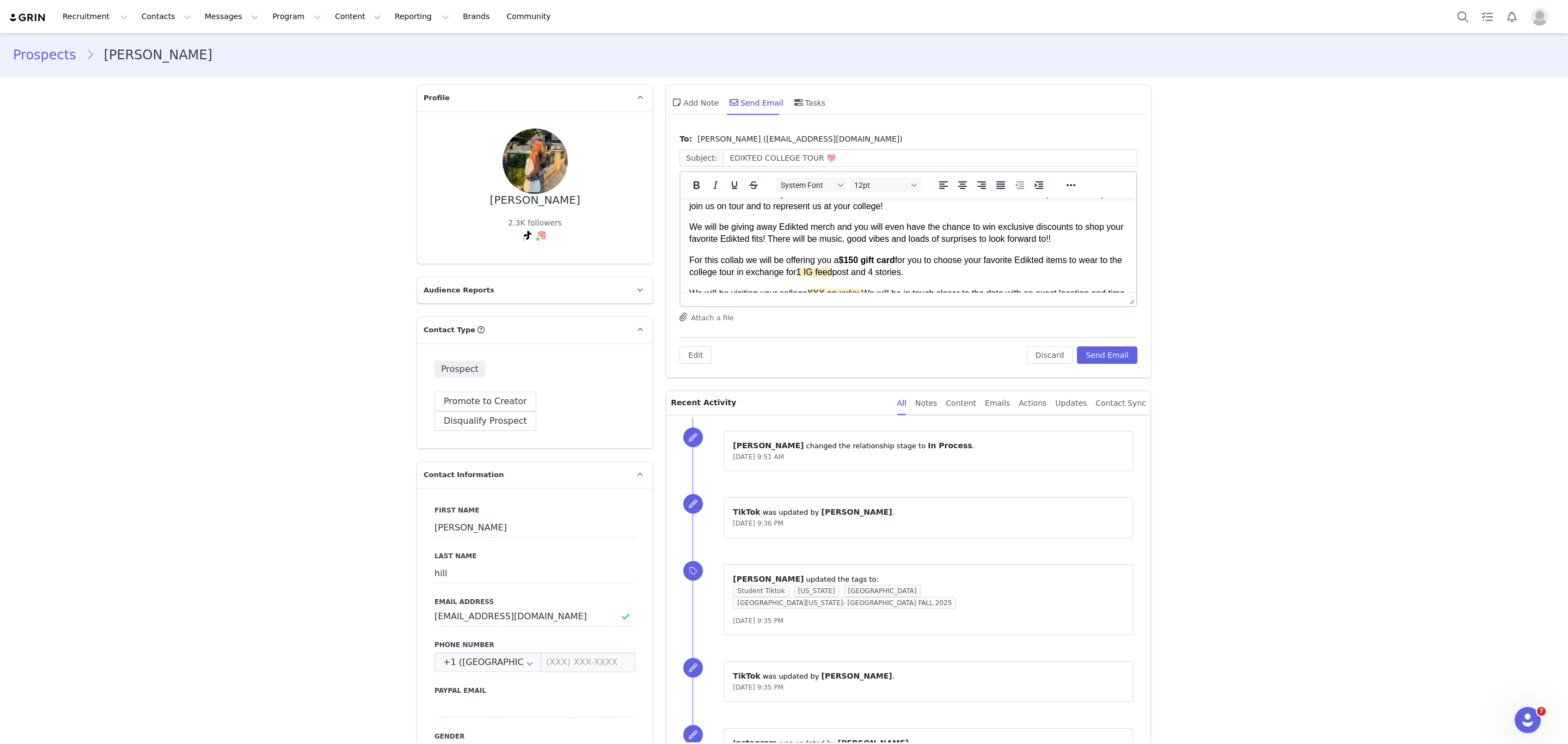
click at [833, 275] on span "1 IG feed" at bounding box center [814, 272] width 36 height 9
drag, startPoint x: 859, startPoint y: 275, endPoint x: 823, endPoint y: 266, distance: 37.1
click at [823, 266] on p "For this collab we will be offering you a $150 gift card for you to choose your…" at bounding box center [908, 267] width 438 height 24
click at [880, 268] on p "For this collab we will be offering you a $150 gift card for you to choose your…" at bounding box center [908, 267] width 438 height 24
click at [920, 275] on p "For this collab we will be offering you a $150 gift card for you to choose your…" at bounding box center [908, 267] width 438 height 24
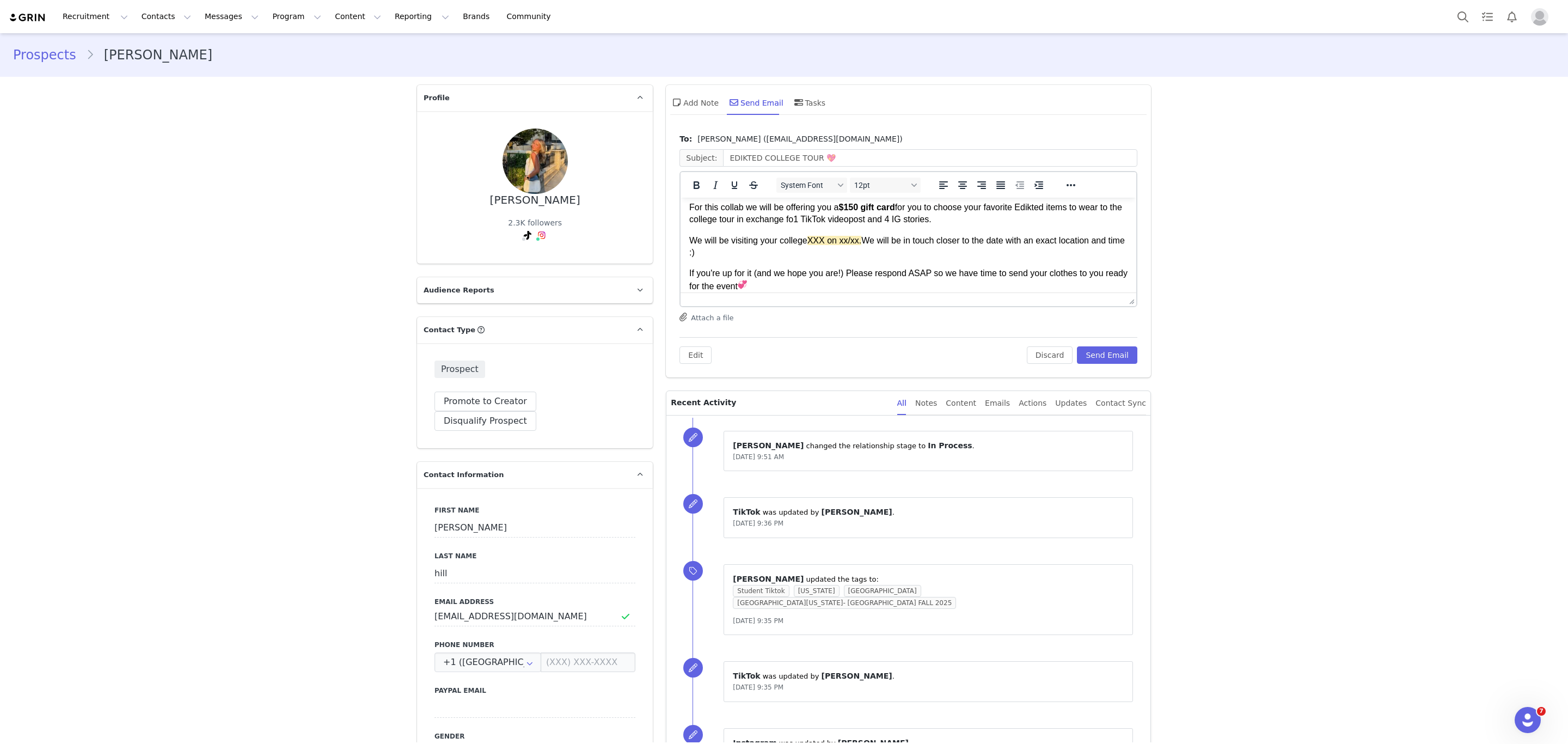
scroll to position [163, 0]
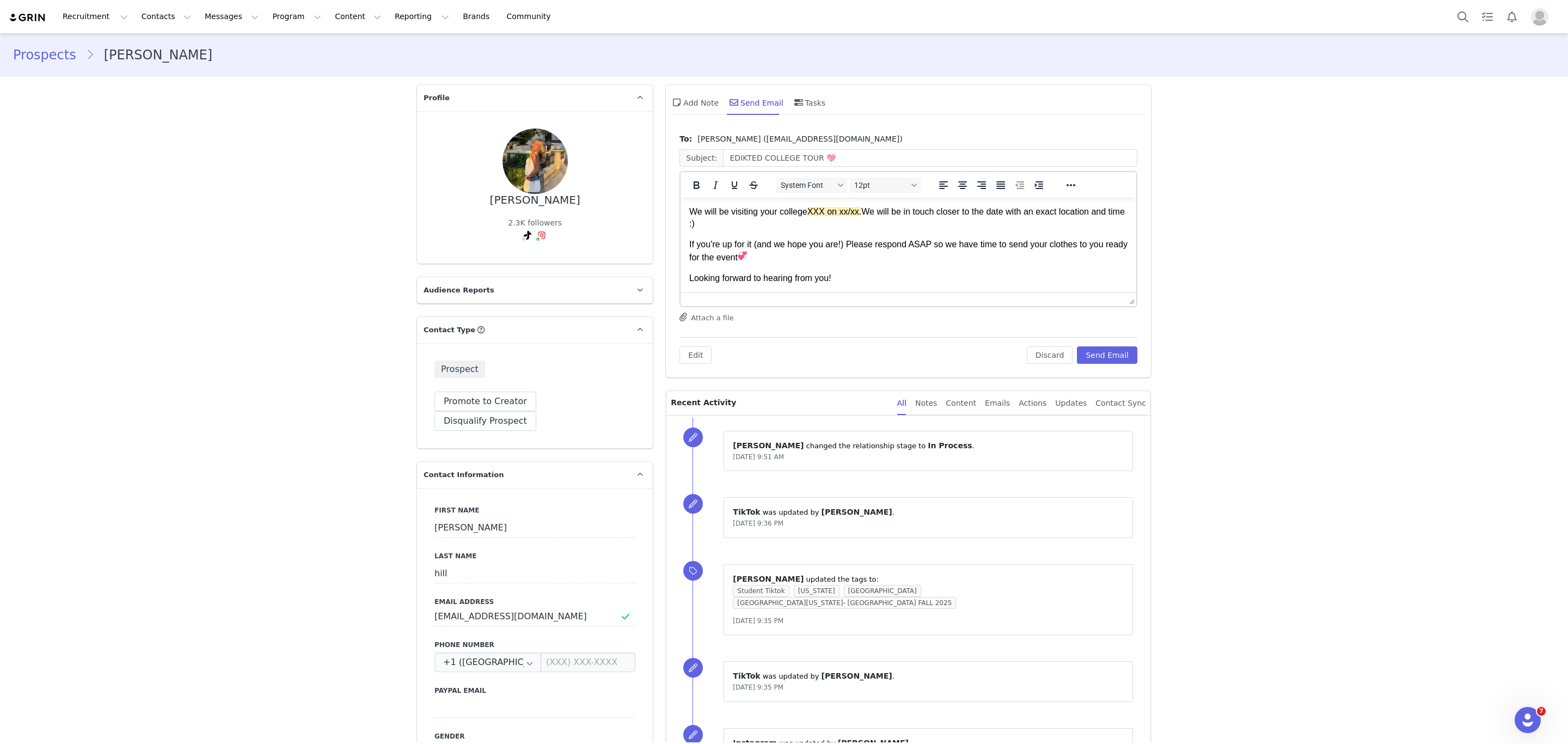
click at [808, 209] on p "We will be visiting your college XXX on xx/xx. We will be in touch closer to th…" at bounding box center [908, 218] width 438 height 24
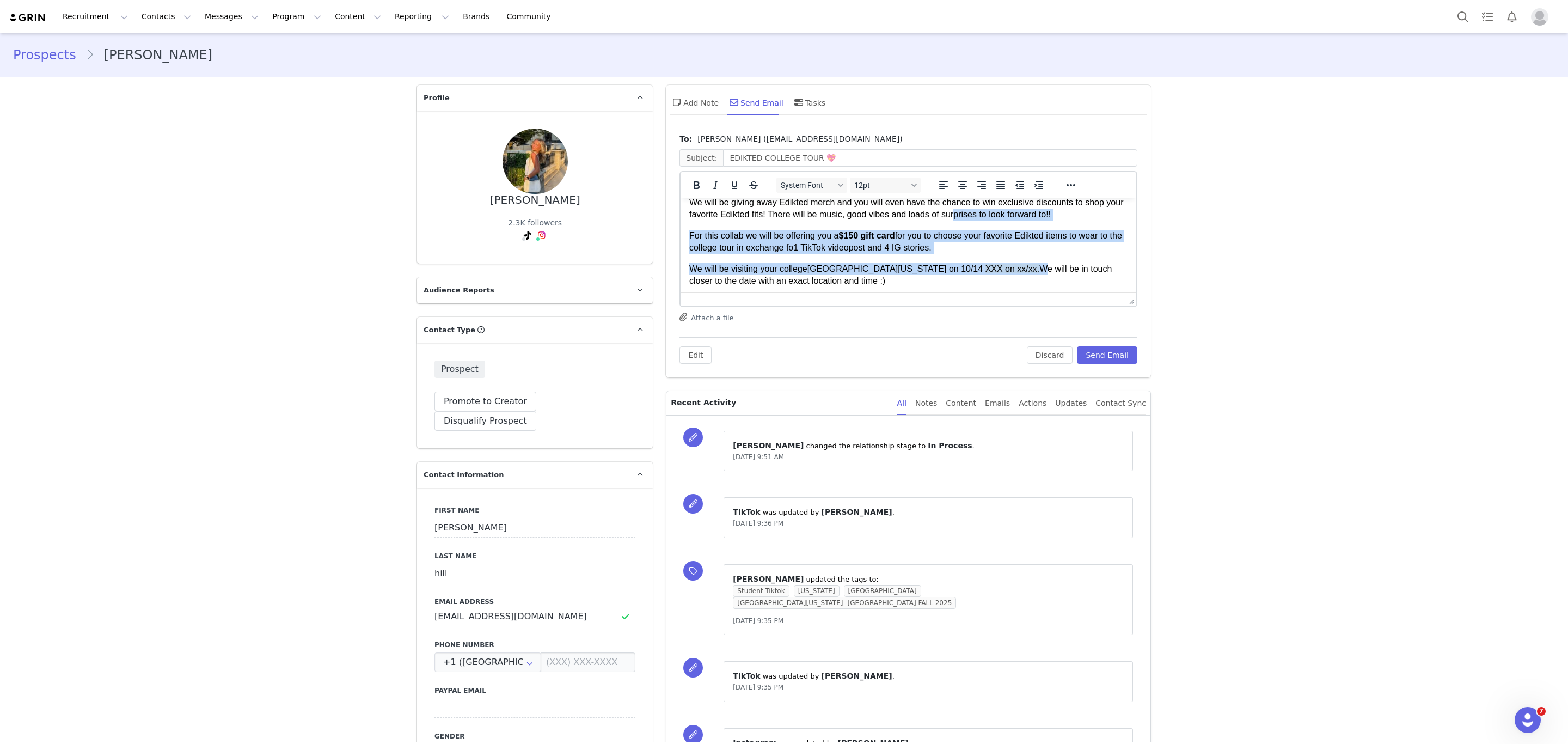
scroll to position [100, 0]
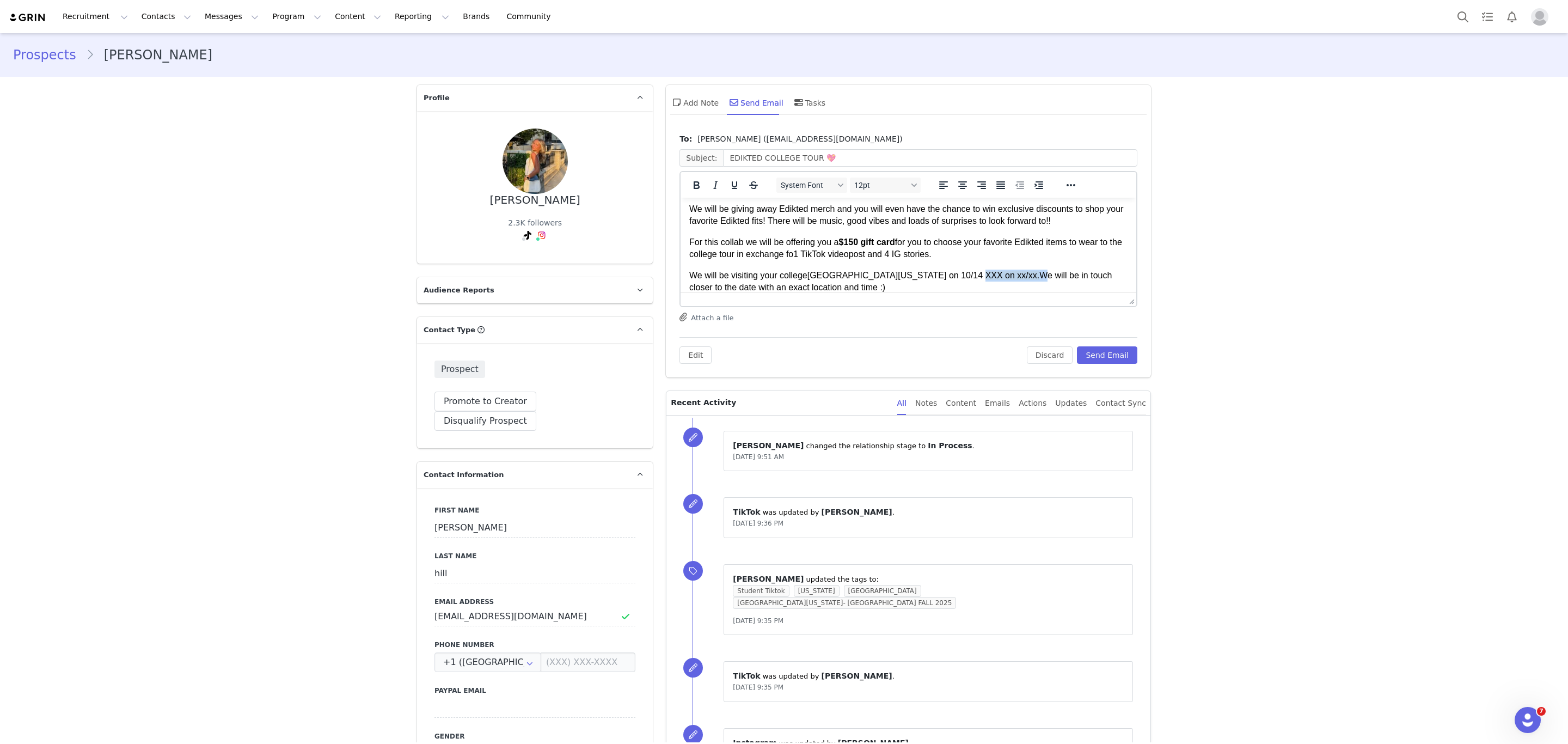
drag, startPoint x: 998, startPoint y: 209, endPoint x: 944, endPoint y: 275, distance: 85.3
click at [944, 275] on p "We will be visiting your college [GEOGRAPHIC_DATA][US_STATE] on 10/14 XXX on xx…" at bounding box center [908, 282] width 438 height 24
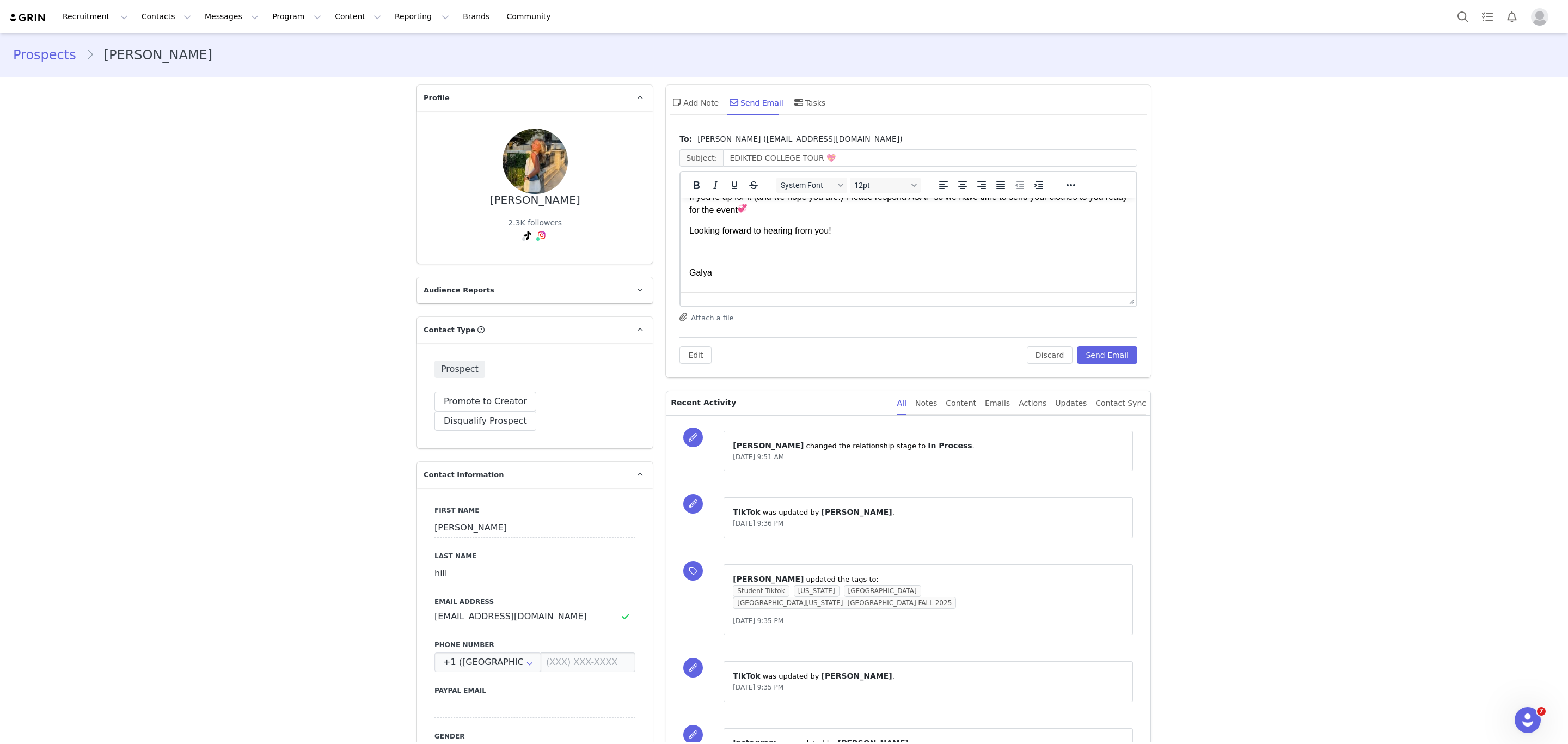
scroll to position [225, 0]
click at [1090, 352] on button "Send Email" at bounding box center [1107, 355] width 60 height 18
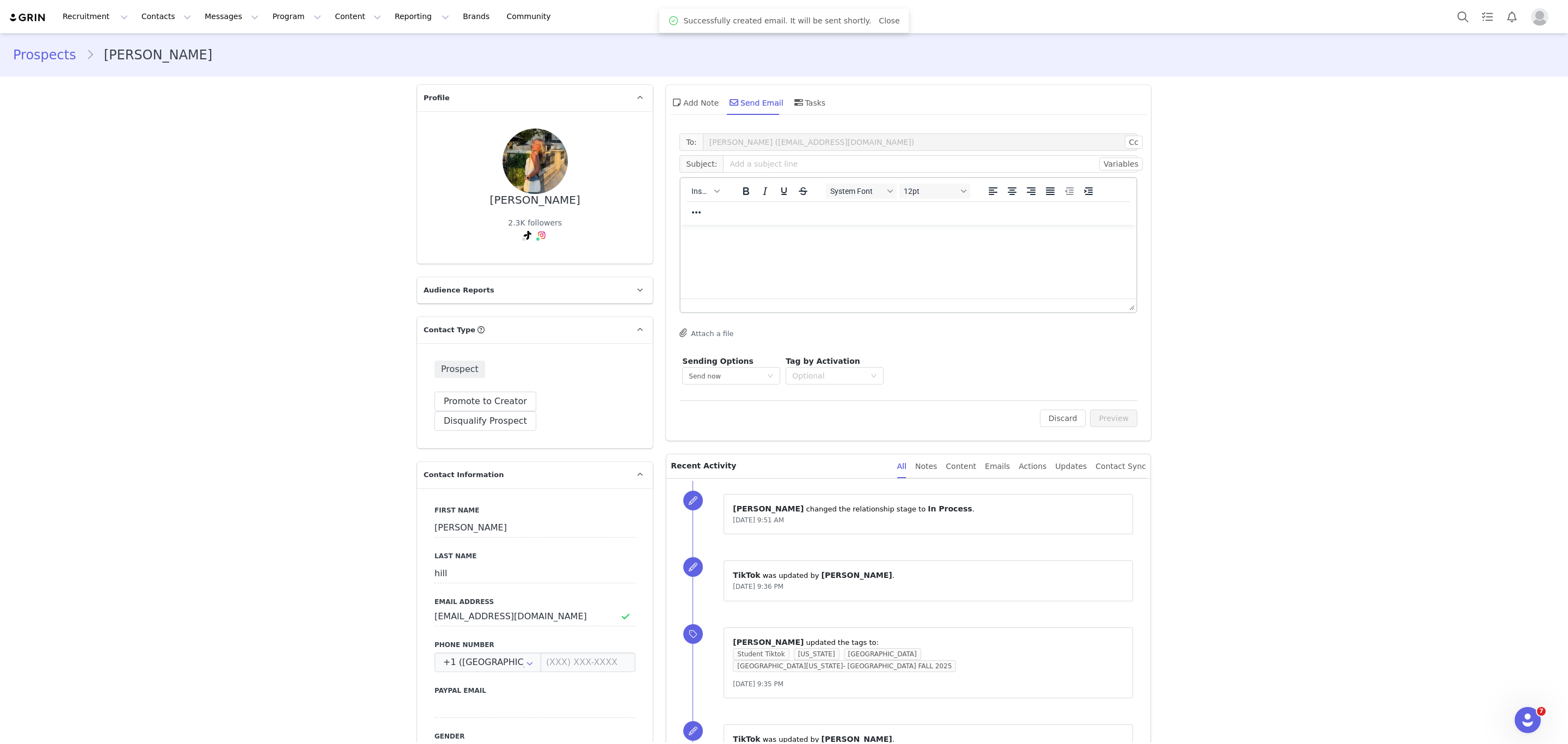
scroll to position [0, 0]
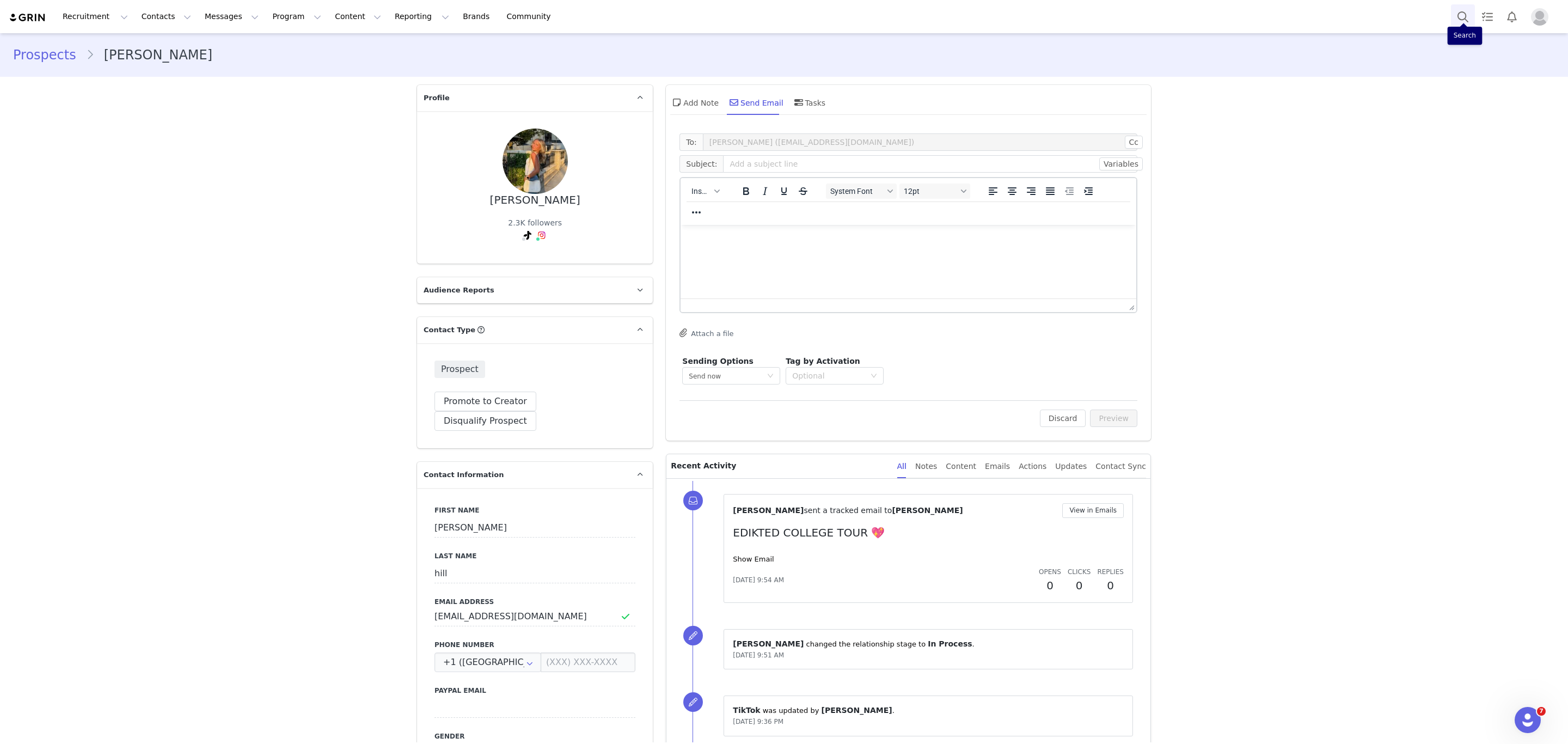
drag, startPoint x: 1461, startPoint y: 5, endPoint x: 1460, endPoint y: 12, distance: 7.1
click at [1460, 12] on button "Search" at bounding box center [1463, 16] width 24 height 24
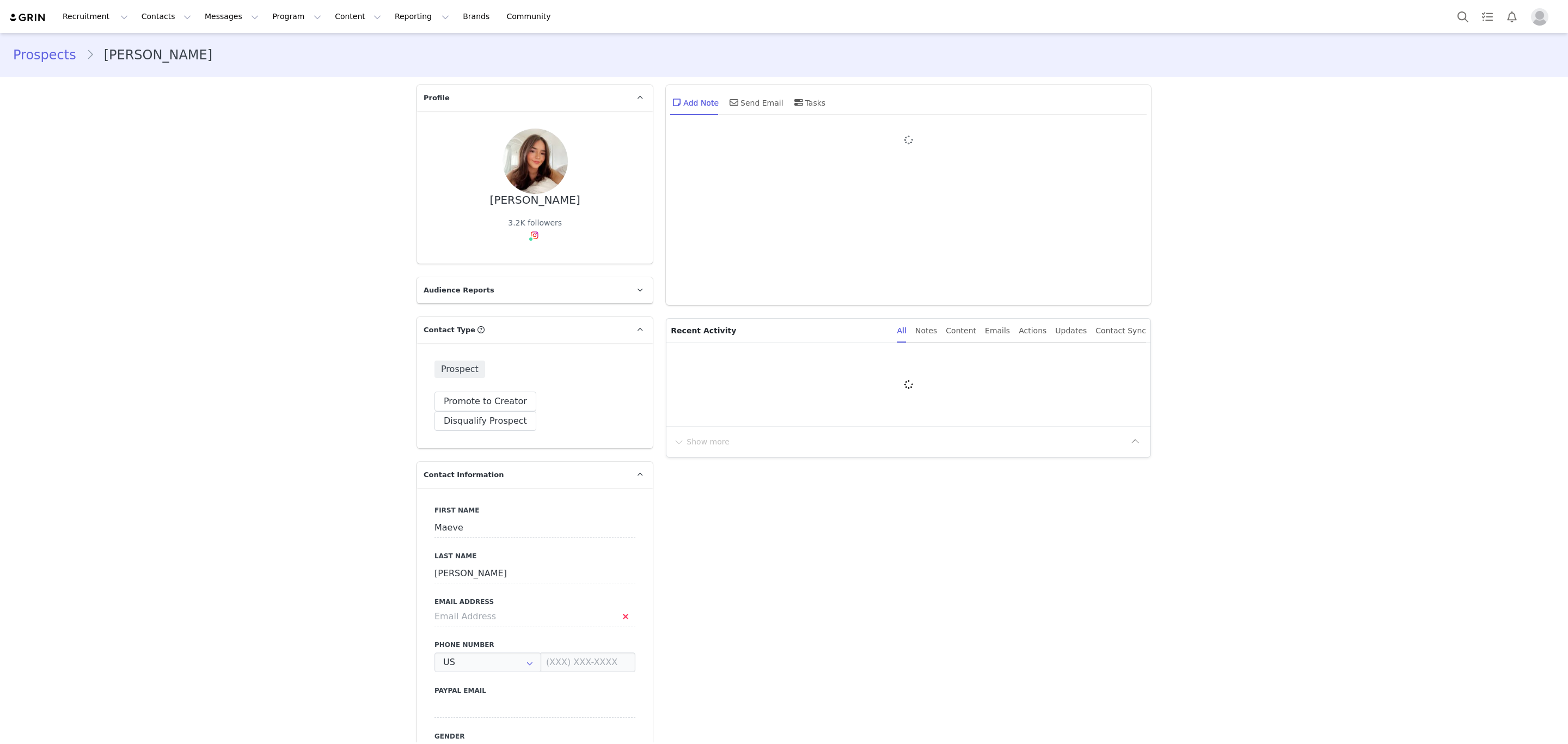
type input "+1 ([GEOGRAPHIC_DATA])"
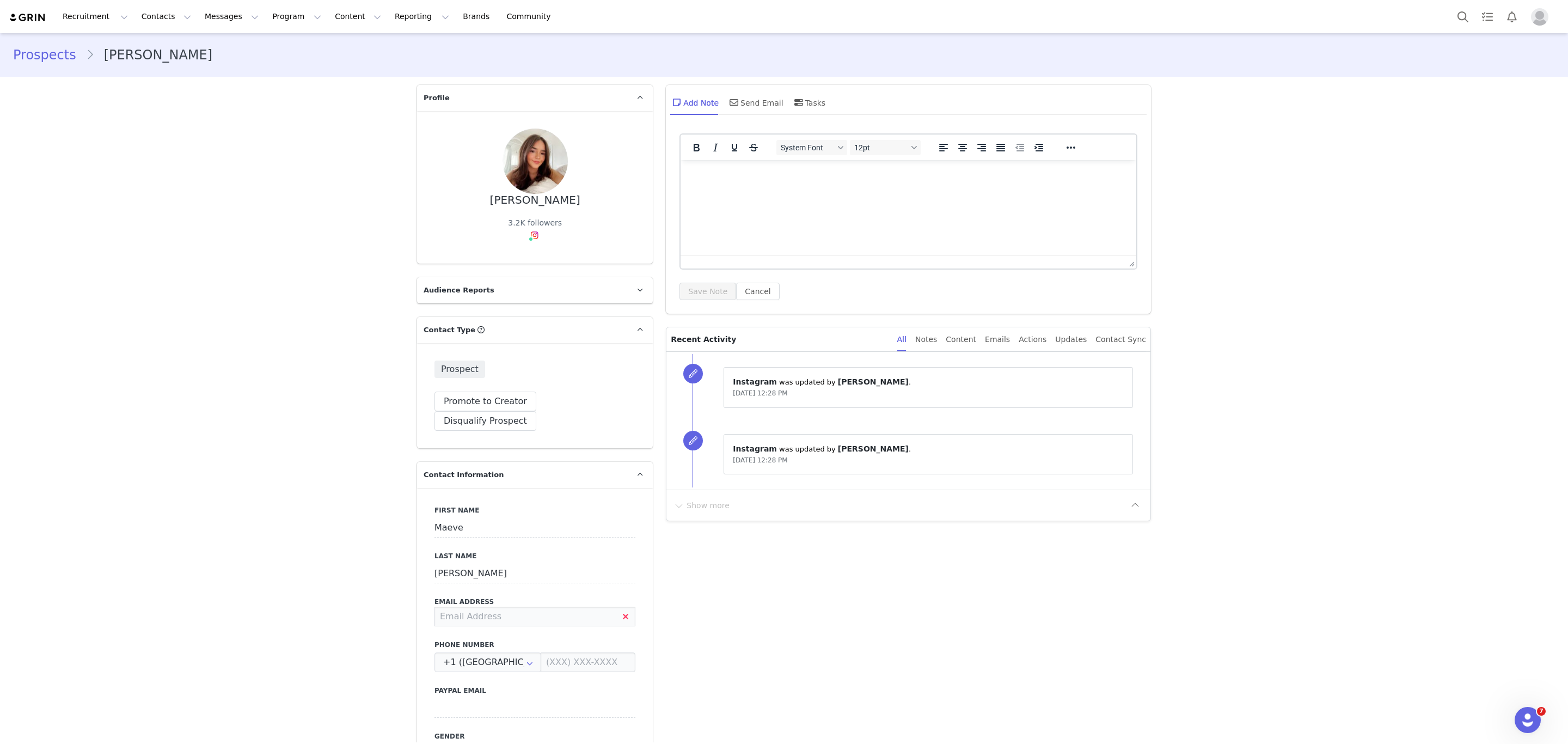
click at [580, 606] on input at bounding box center [535, 616] width 201 height 19
type input "[EMAIL_ADDRESS][DOMAIN_NAME]"
click at [38, 720] on button "Save" at bounding box center [53, 719] width 57 height 30
click at [733, 94] on div "Send Email" at bounding box center [755, 102] width 56 height 26
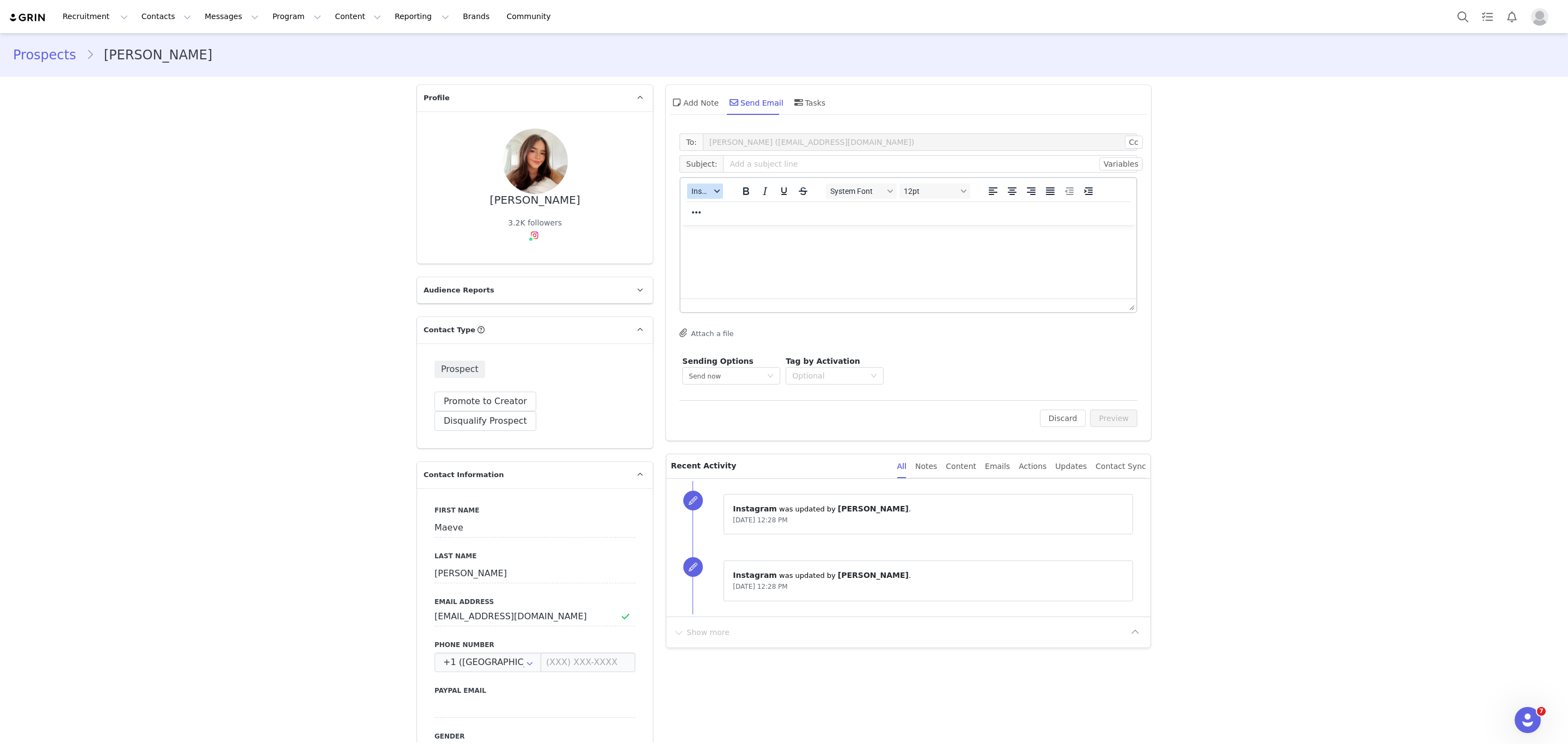
click at [696, 188] on span "Insert" at bounding box center [701, 191] width 19 height 9
click at [717, 216] on div "Insert Template" at bounding box center [739, 209] width 98 height 13
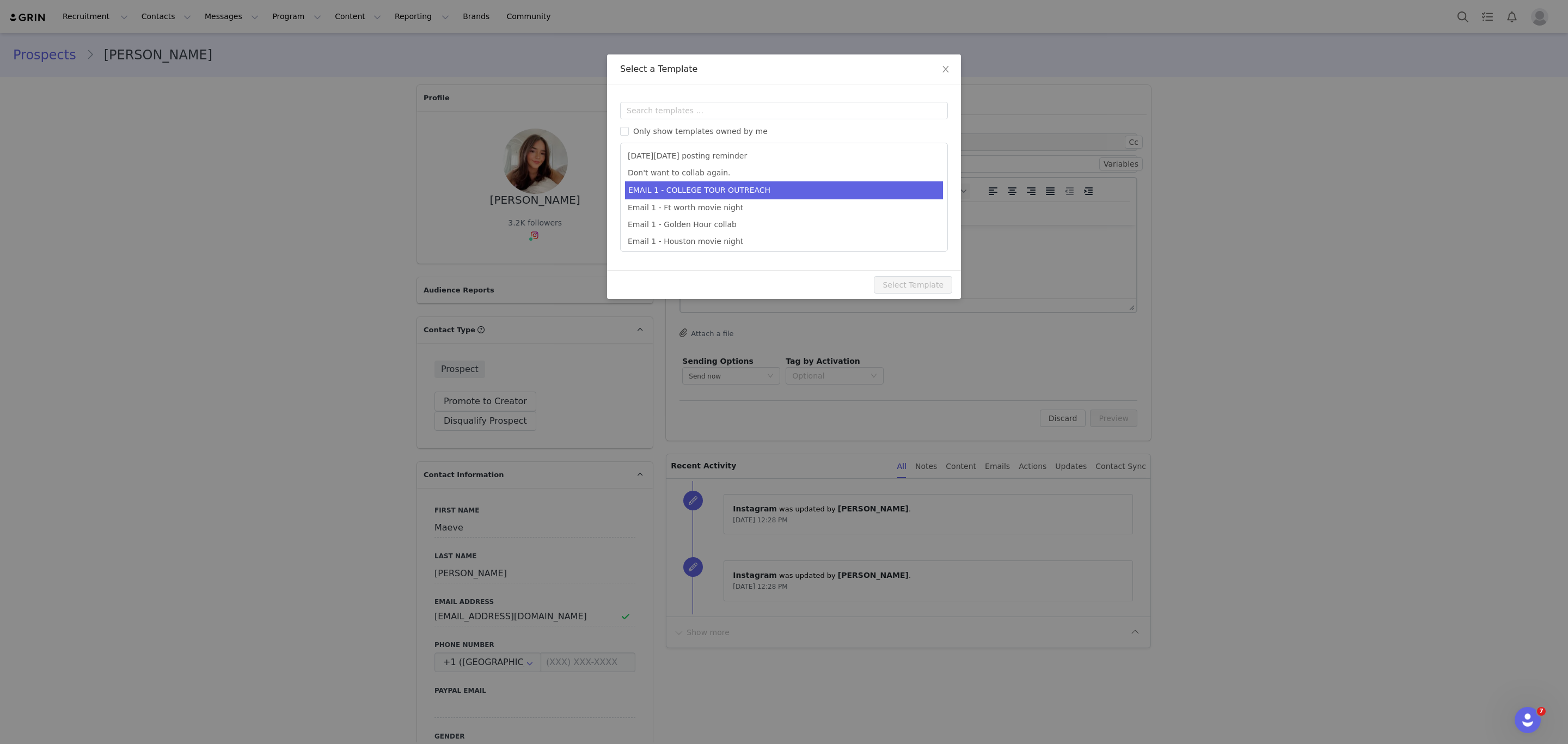
click at [701, 185] on li "EMAIL 1 - COLLEGE TOUR OUTREACH" at bounding box center [784, 191] width 318 height 18
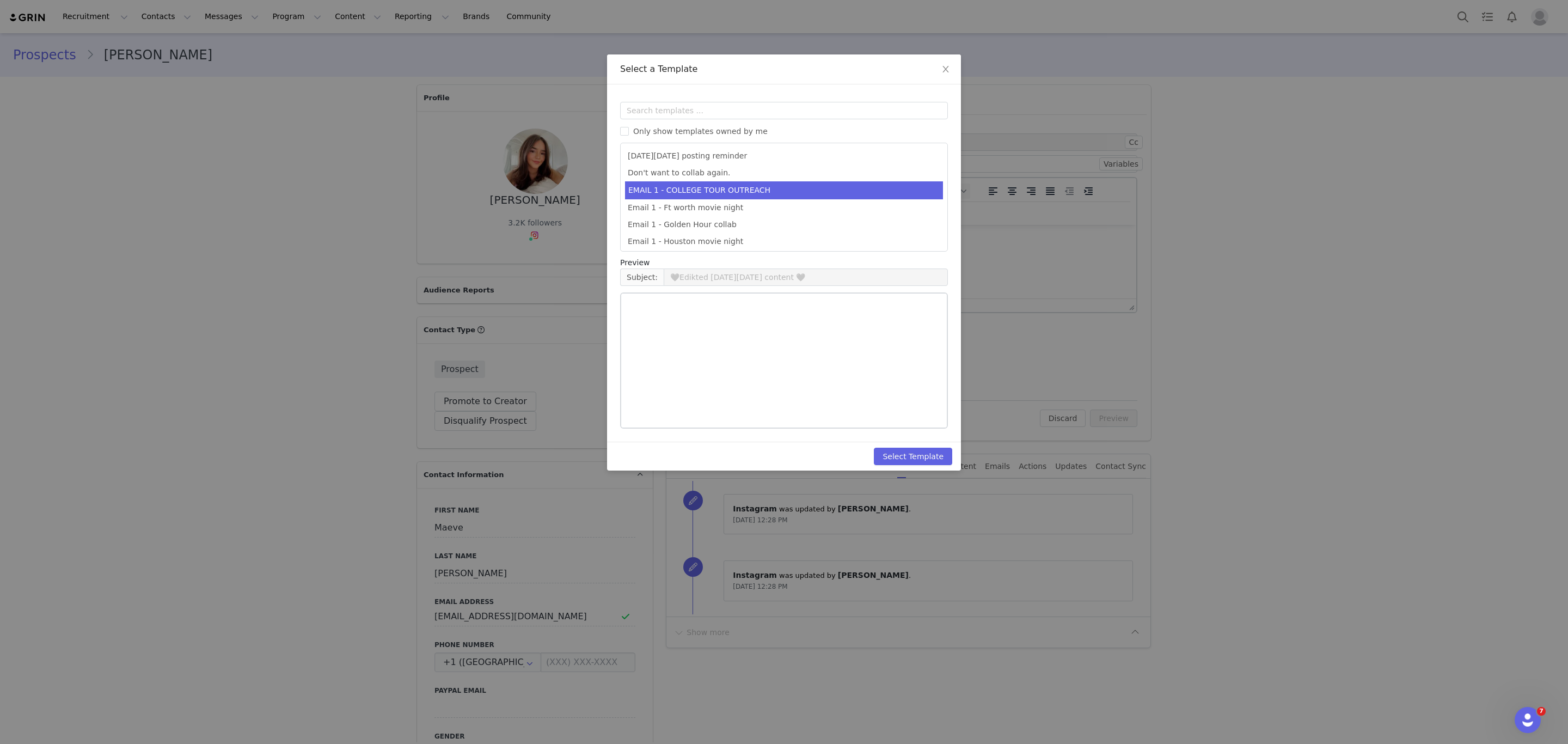
type input "EDIKTED COLLEGE TOUR 💖"
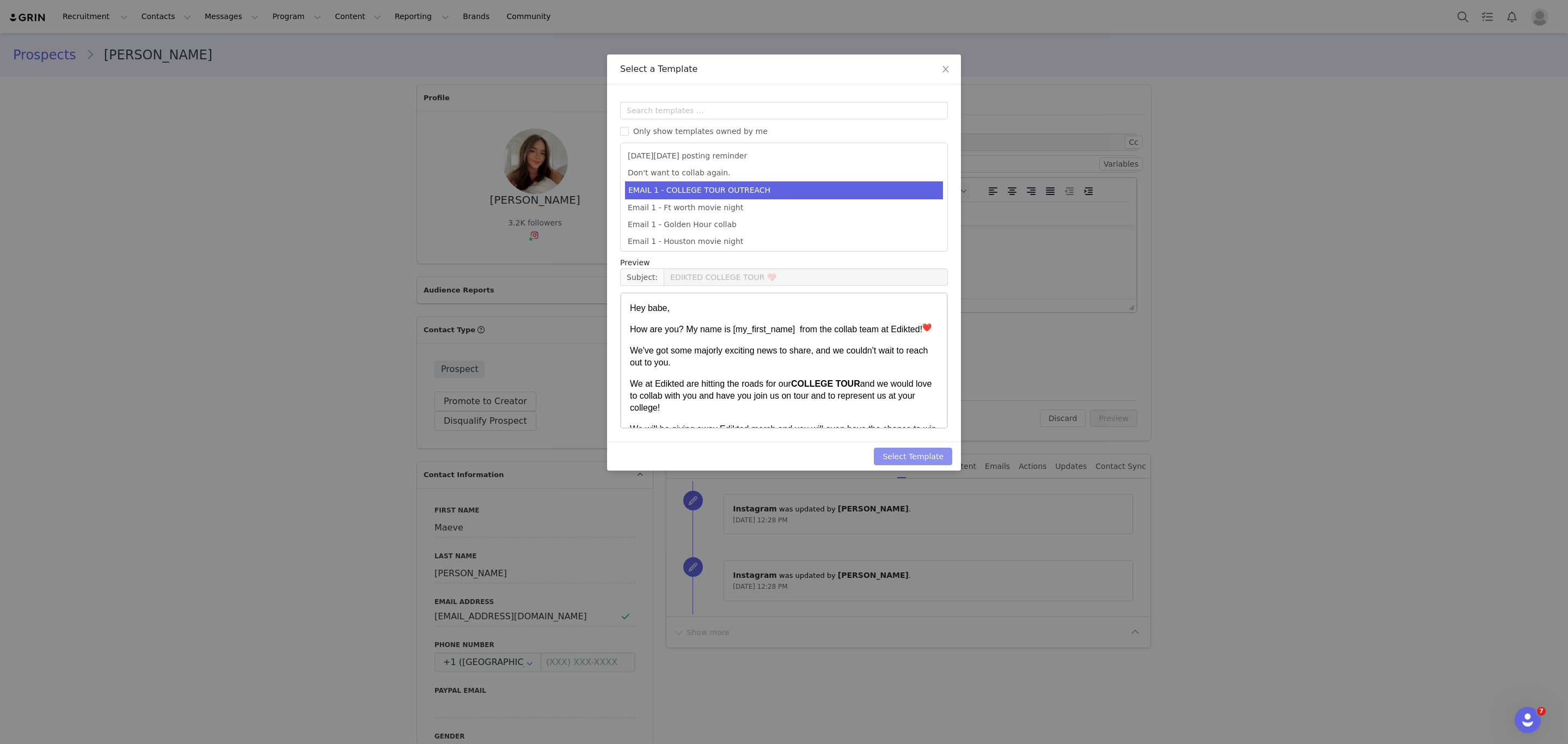
click at [887, 460] on button "Select Template" at bounding box center [913, 456] width 79 height 18
type input "EDIKTED COLLEGE TOUR 💖"
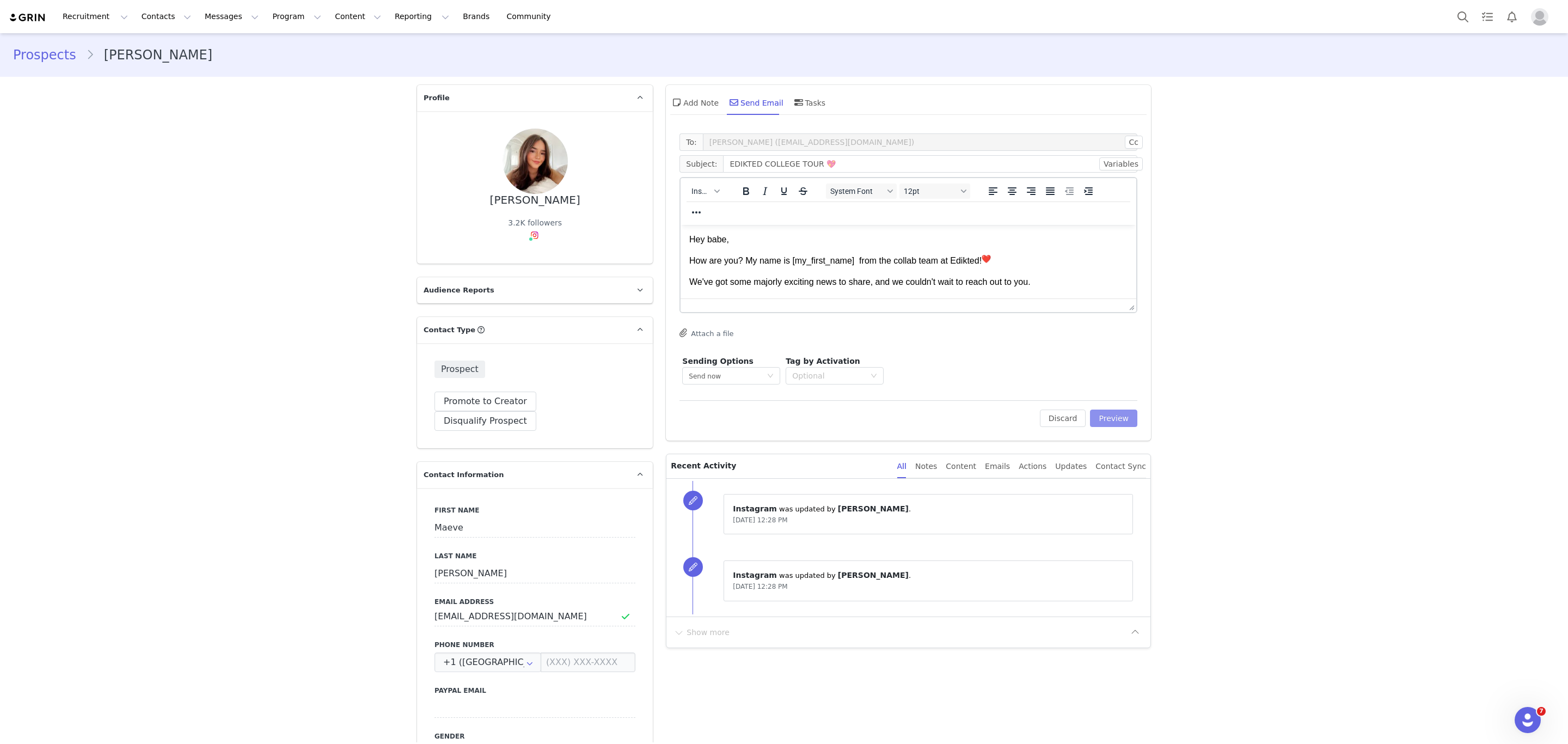
click at [1103, 418] on button "Preview" at bounding box center [1114, 418] width 47 height 18
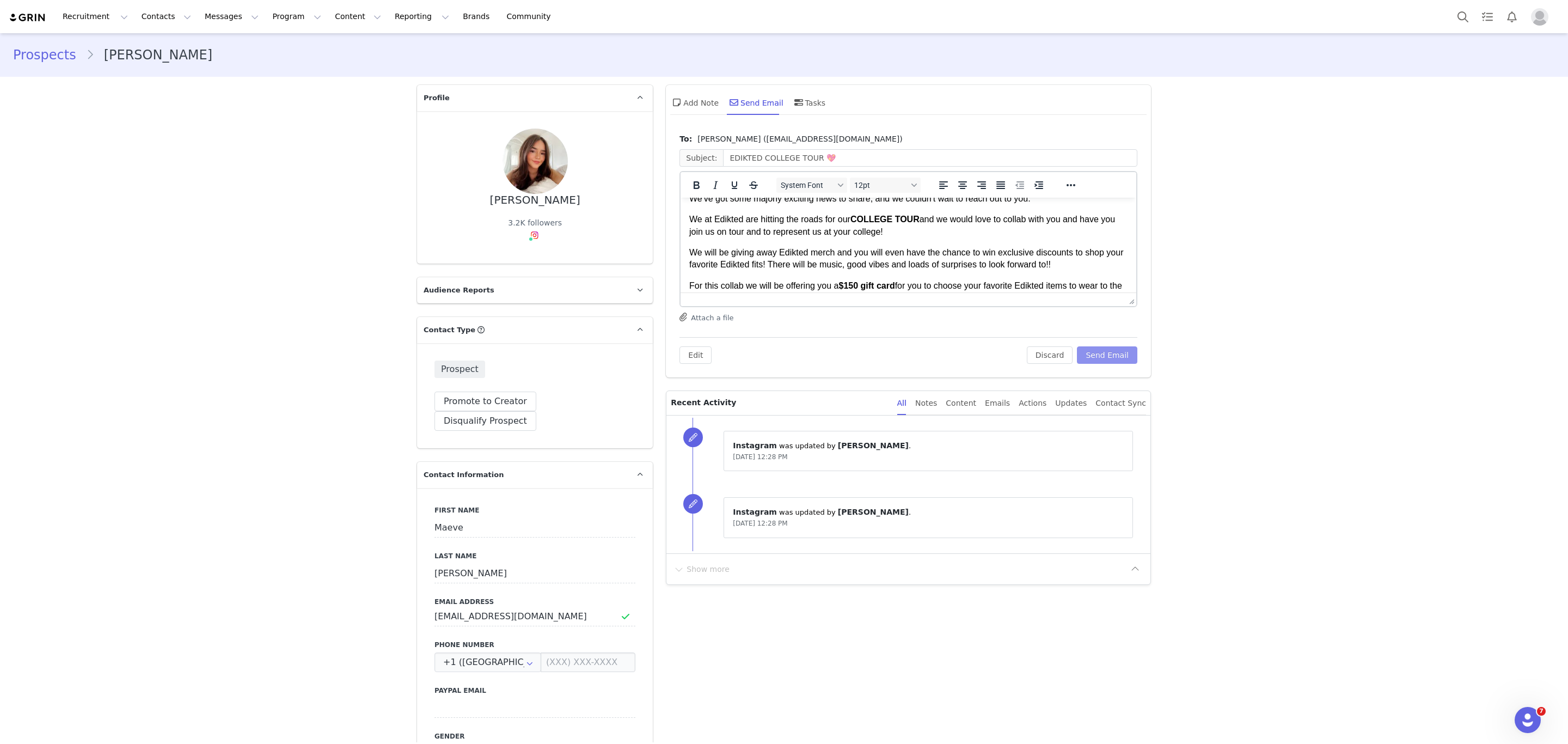
scroll to position [82, 0]
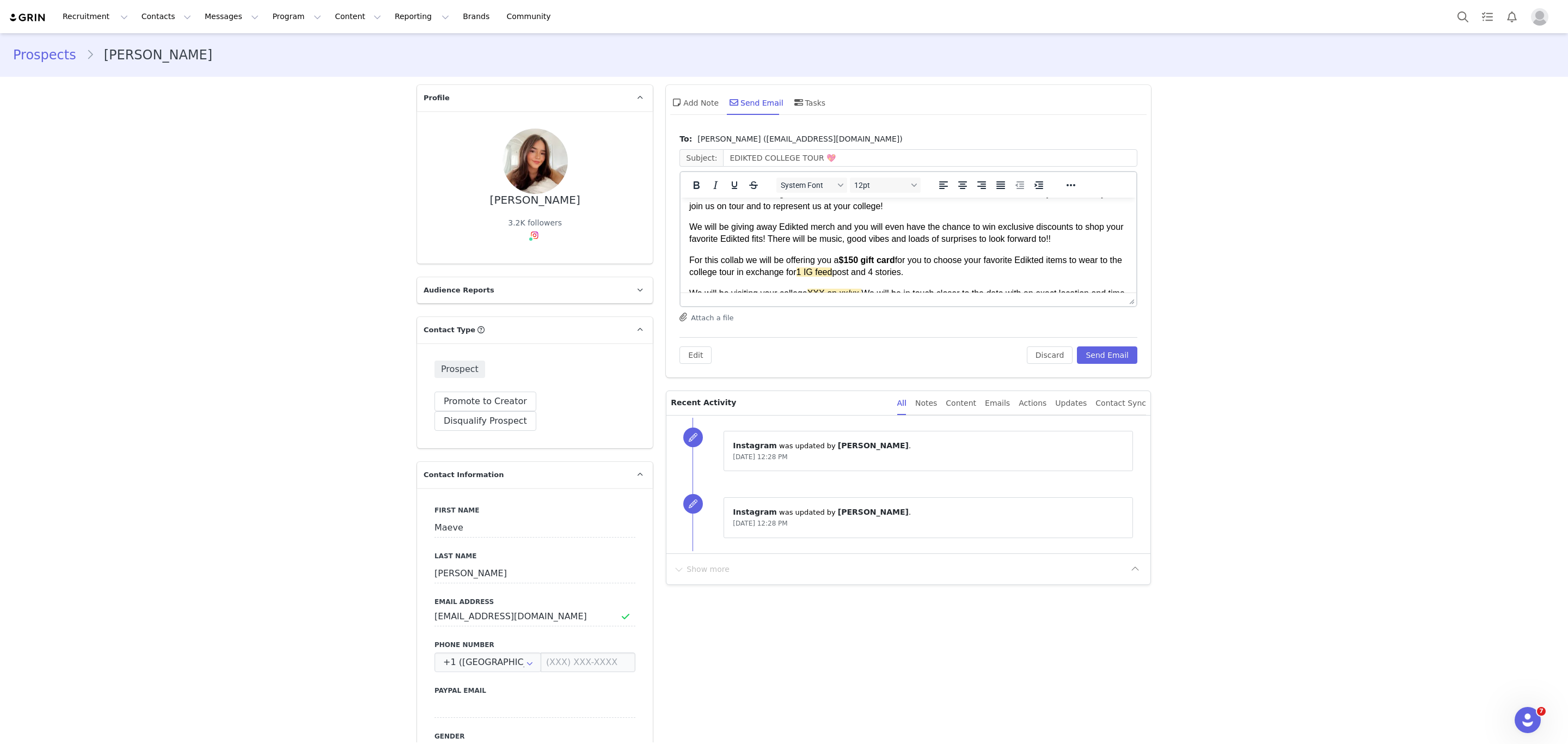
drag, startPoint x: 859, startPoint y: 273, endPoint x: 823, endPoint y: 270, distance: 36.1
click at [823, 270] on p "For this collab we will be offering you a $150 gift card for you to choose your…" at bounding box center [908, 267] width 438 height 24
click at [1065, 190] on icon "Reveal or hide additional toolbar items" at bounding box center [1071, 184] width 13 height 13
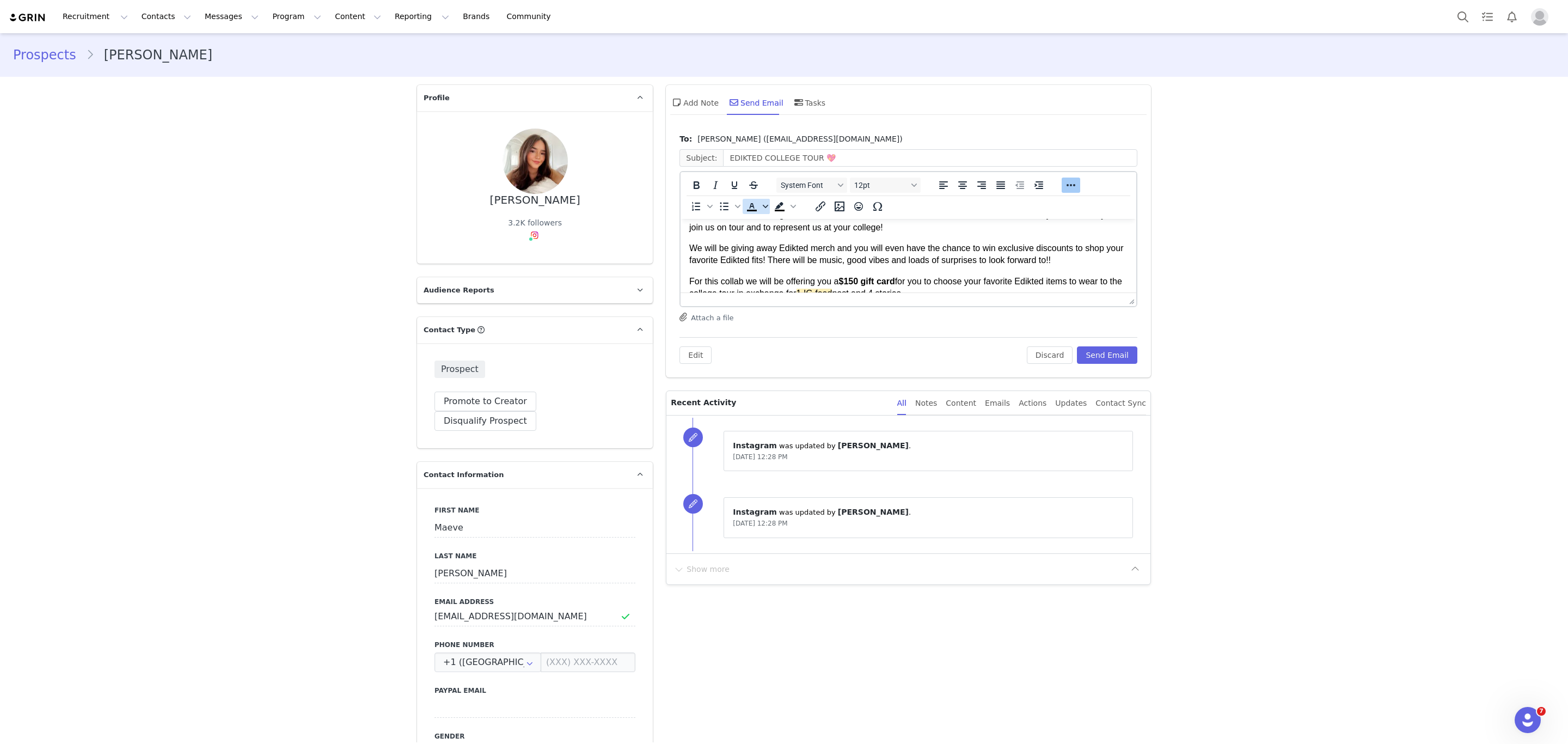
click at [763, 204] on icon "Text color" at bounding box center [765, 206] width 5 height 5
click at [789, 203] on span "Background color" at bounding box center [793, 206] width 9 height 15
click at [818, 295] on div at bounding box center [805, 287] width 82 height 16
click at [822, 289] on icon at bounding box center [822, 287] width 10 height 10
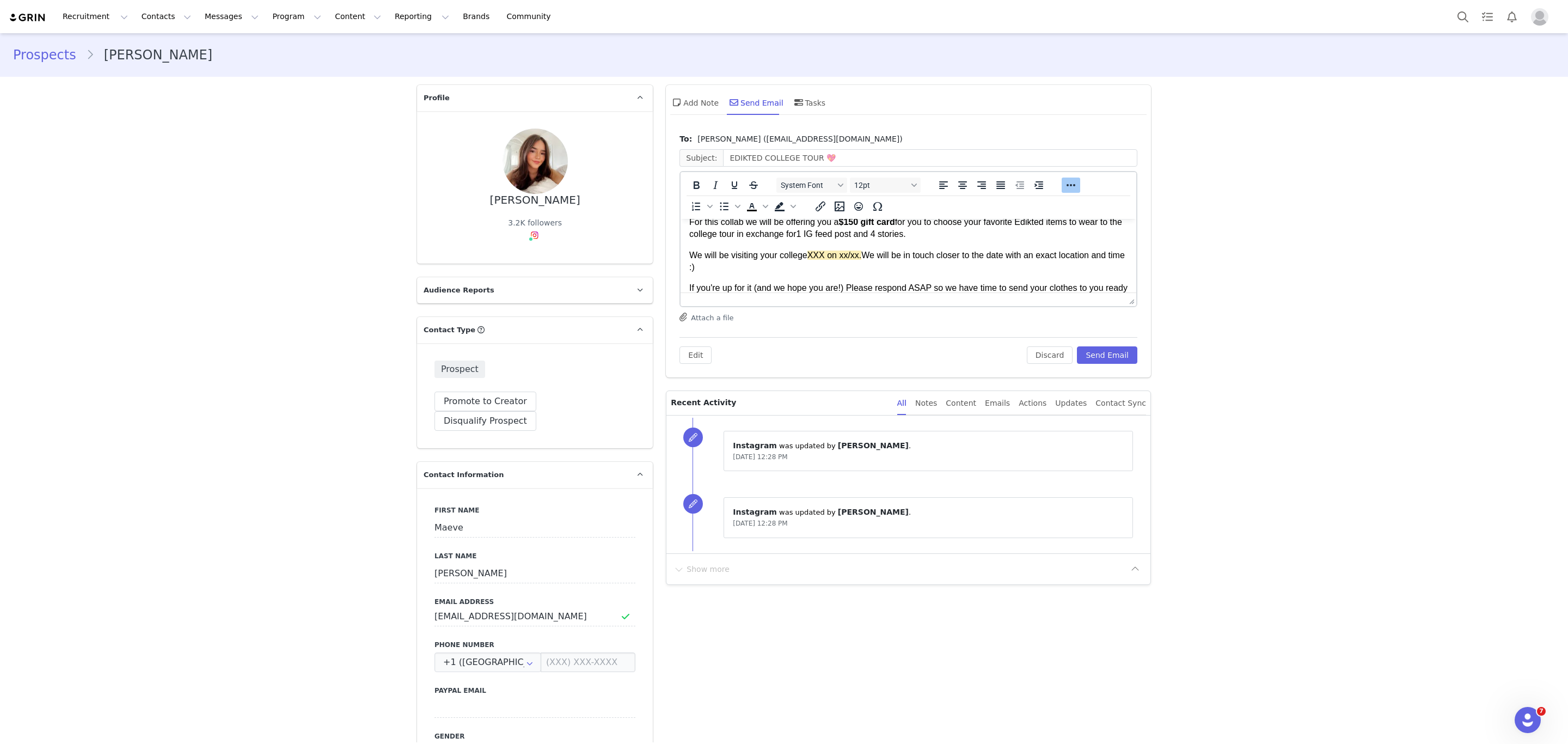
scroll to position [170, 0]
click at [805, 221] on p "We will be visiting your college XXX on xx/xx. We will be in touch closer to th…" at bounding box center [908, 233] width 438 height 24
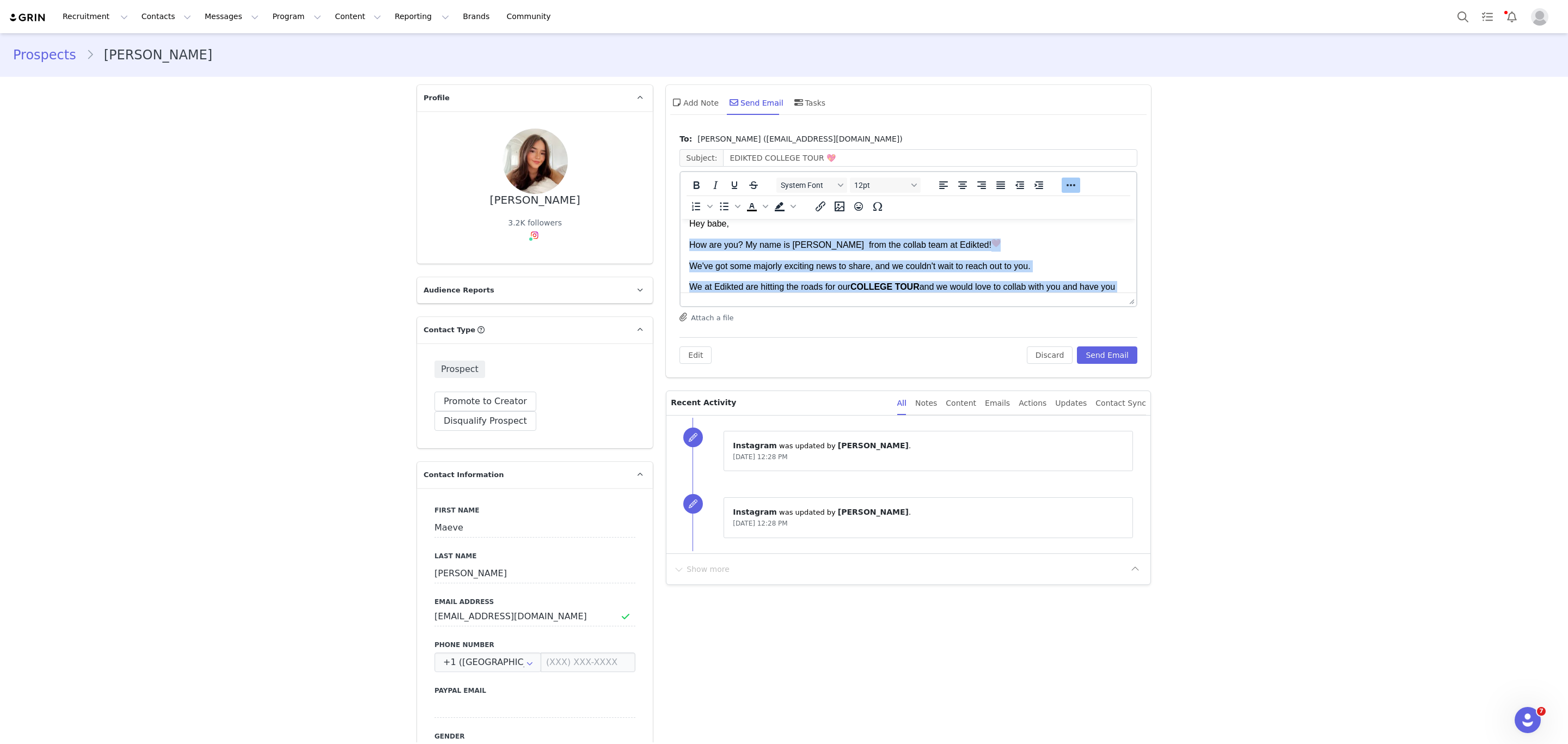
scroll to position [0, 0]
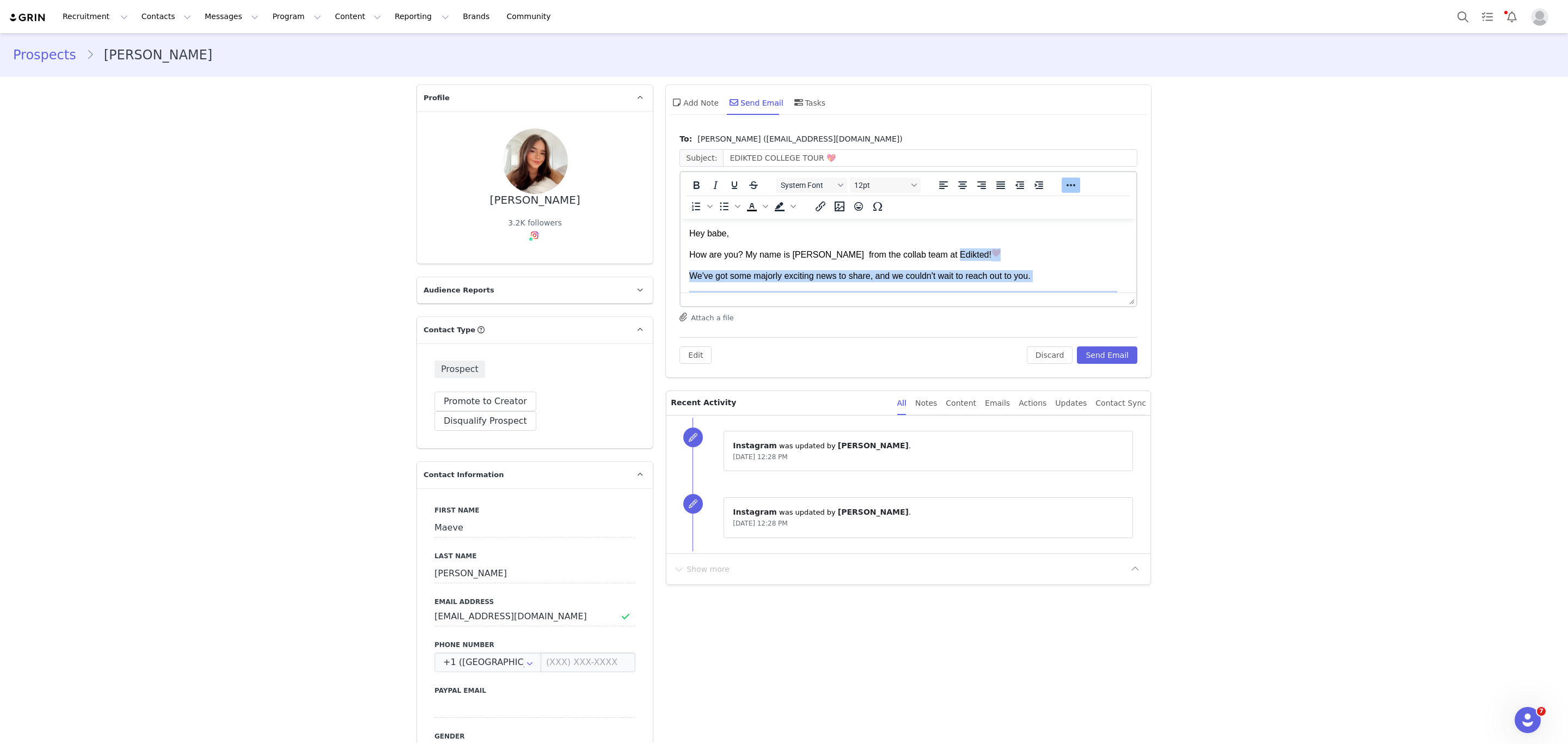
drag, startPoint x: 986, startPoint y: 223, endPoint x: 939, endPoint y: 252, distance: 55.2
click at [939, 252] on body "Hey babe, How are you? My name is [PERSON_NAME] from the collab team at Edikted…" at bounding box center [908, 380] width 438 height 304
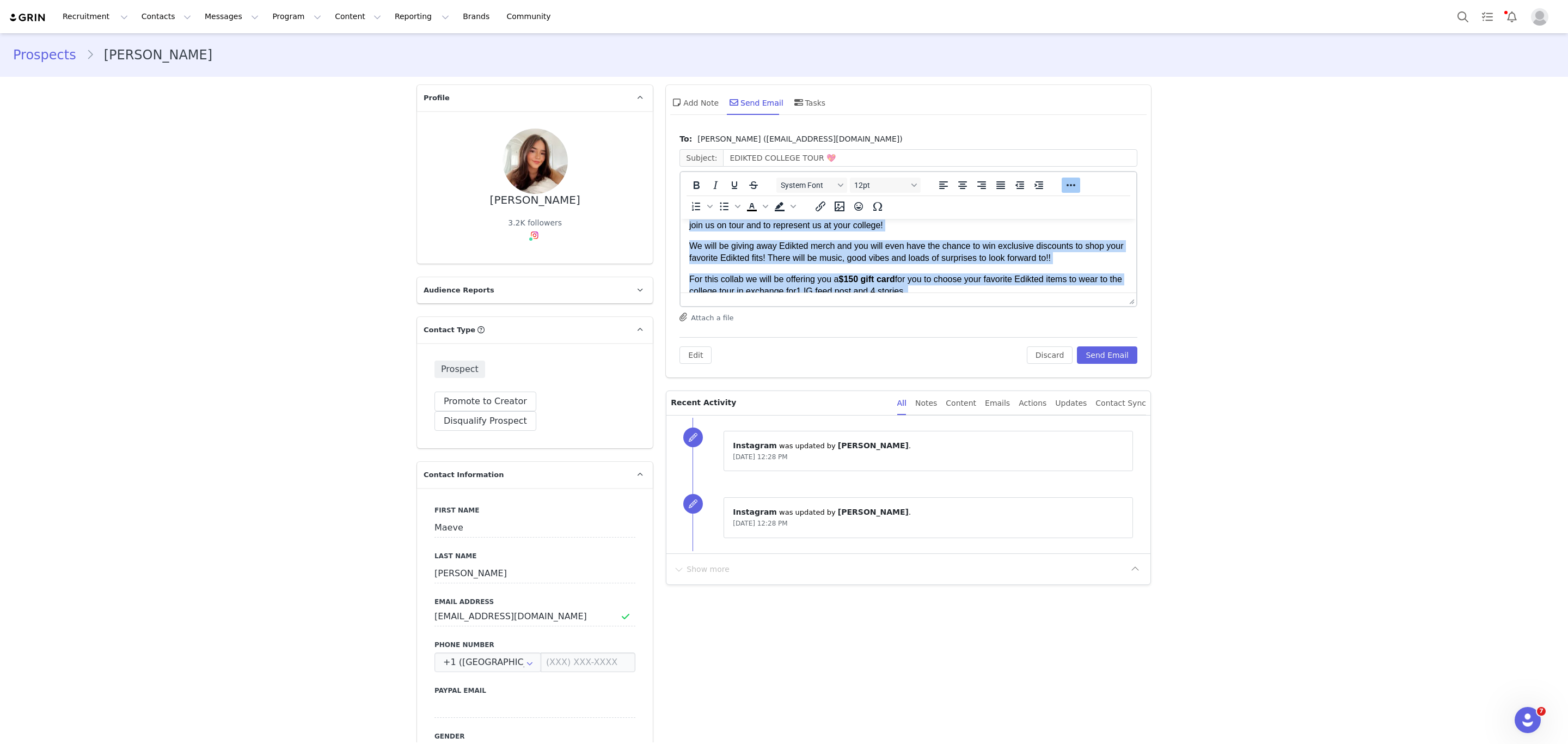
scroll to position [83, 0]
click at [973, 270] on body "Hey babe, How are you? My name is [PERSON_NAME] from the collab team at Edikted…" at bounding box center [908, 297] width 438 height 304
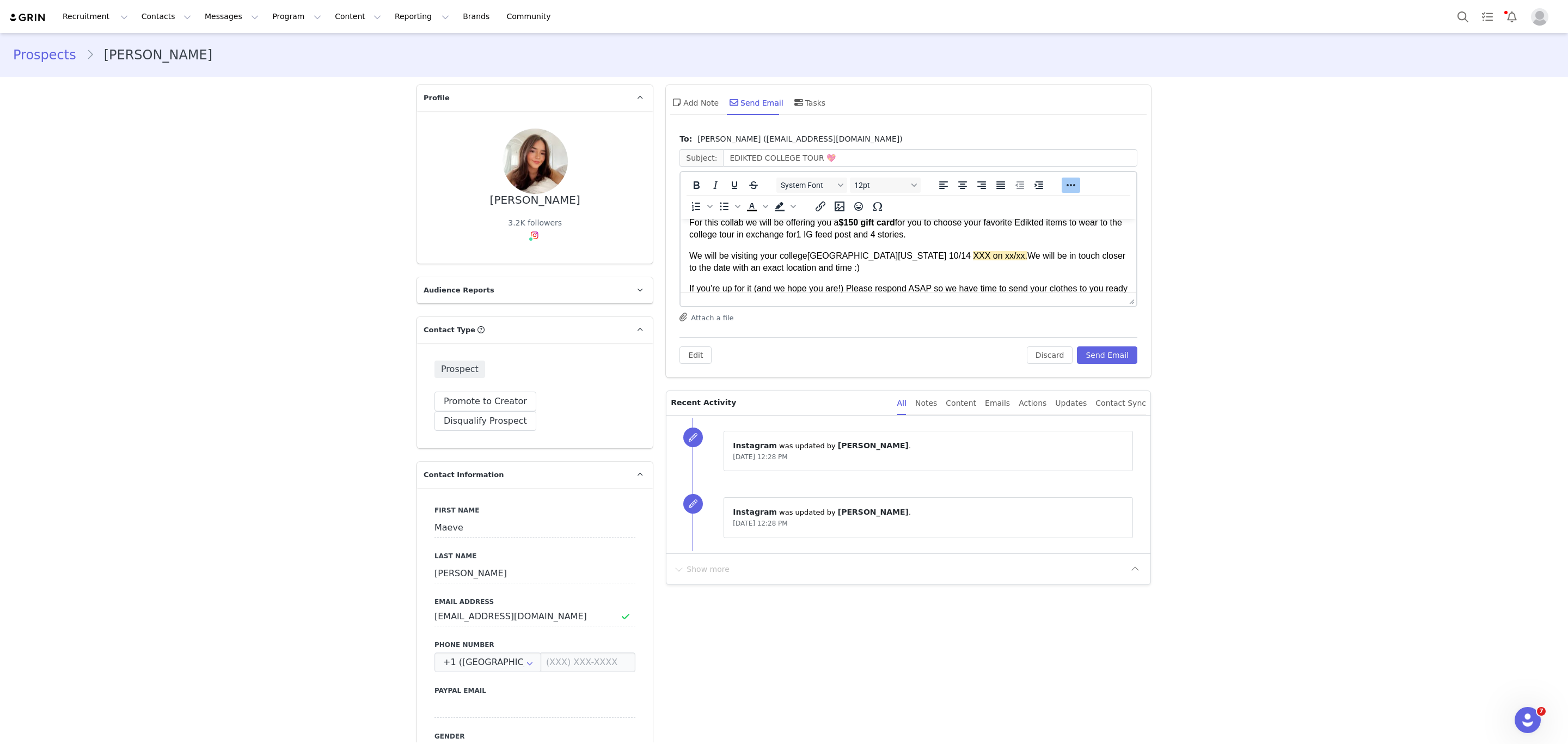
scroll to position [165, 0]
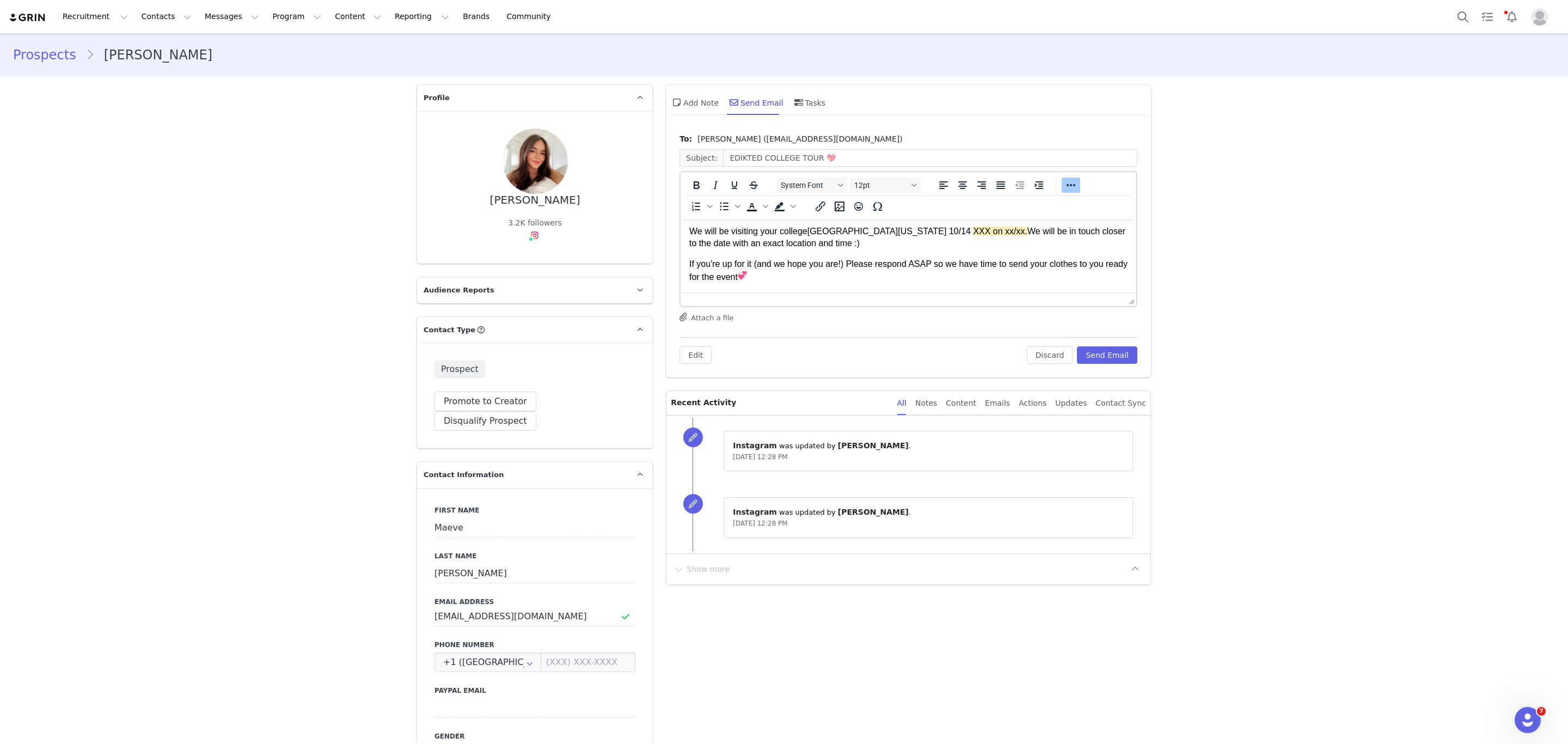
click at [982, 231] on span "XXX on xx/xx." at bounding box center [999, 231] width 54 height 9
click at [1097, 362] on button "Send Email" at bounding box center [1107, 355] width 60 height 18
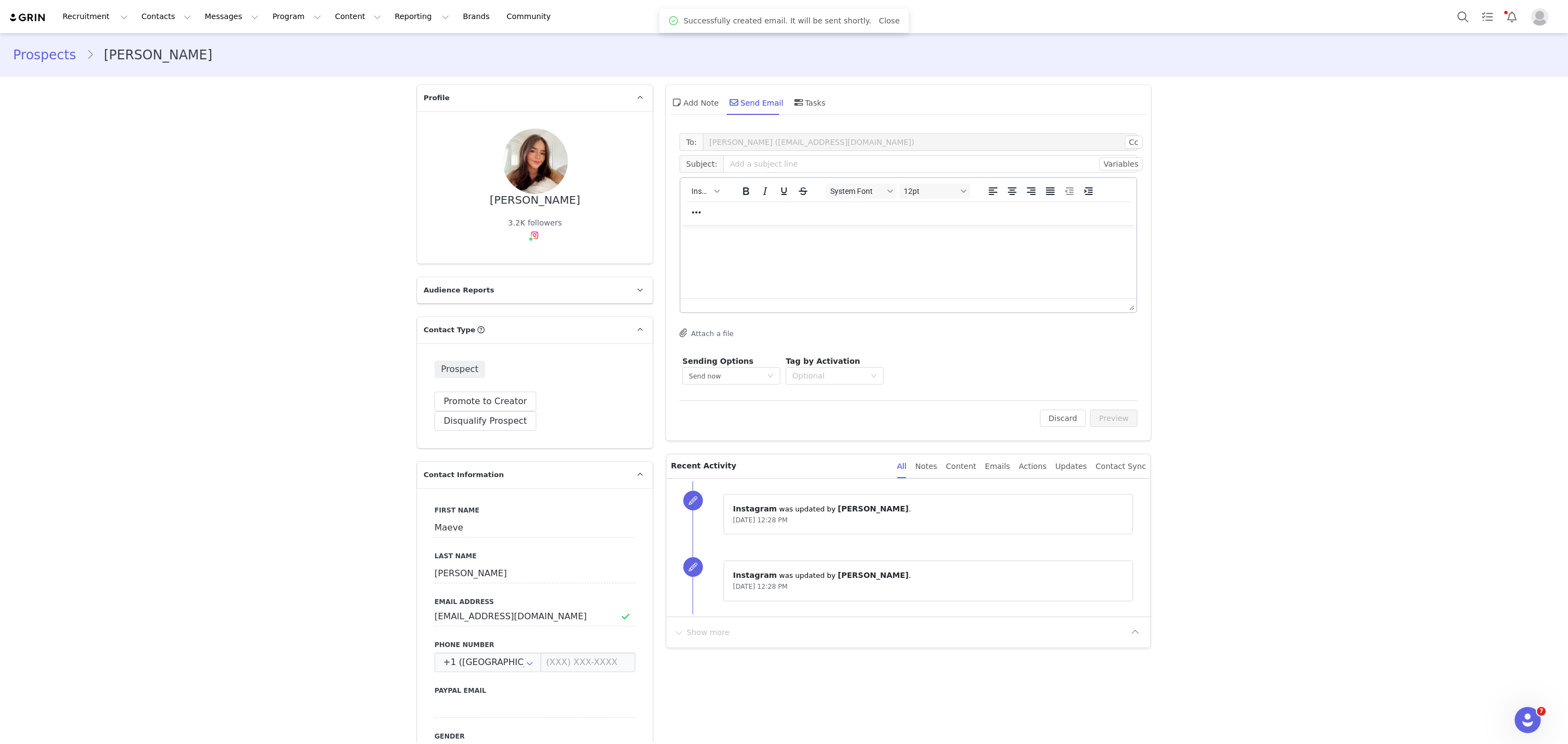
scroll to position [0, 0]
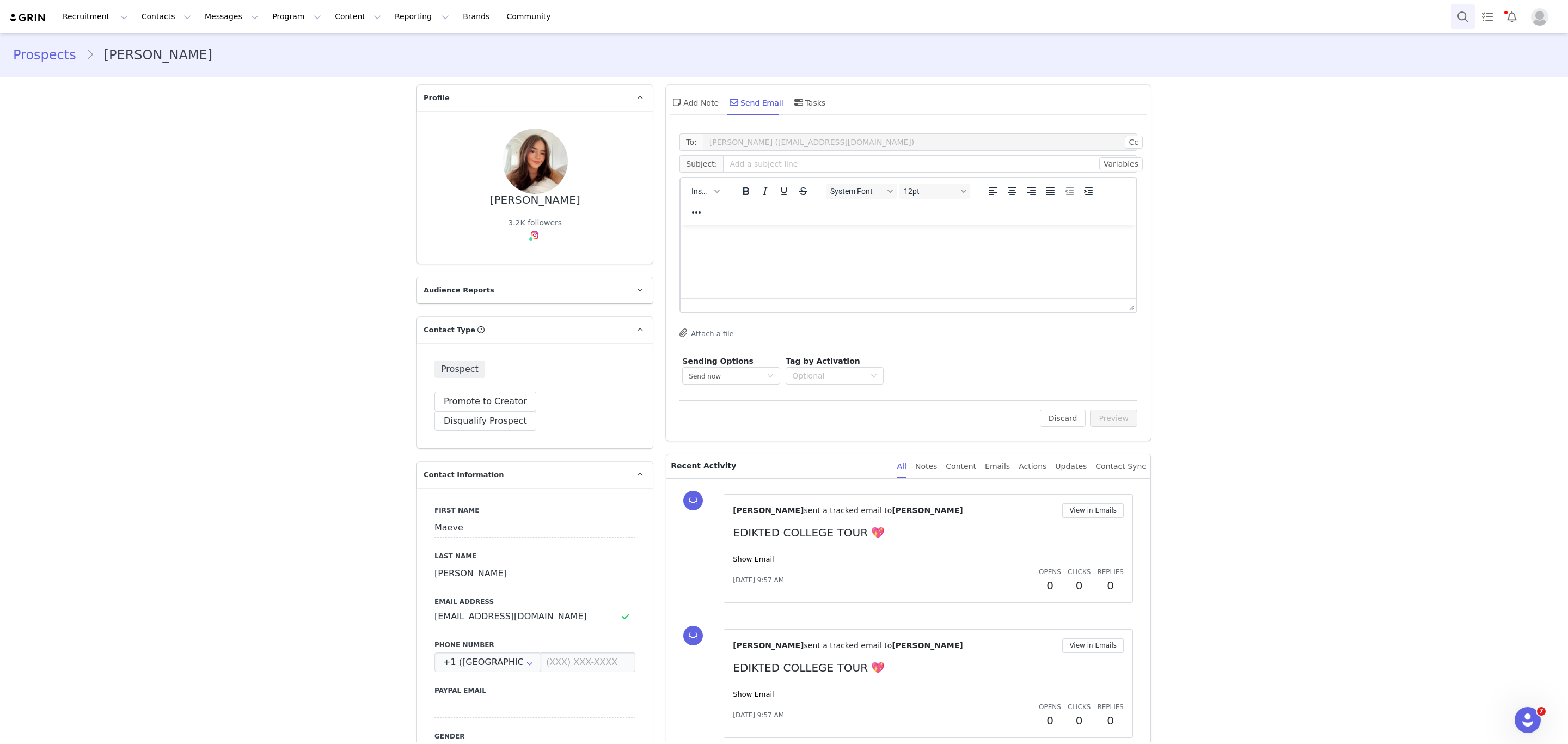
click at [1468, 7] on button "Search" at bounding box center [1463, 16] width 24 height 24
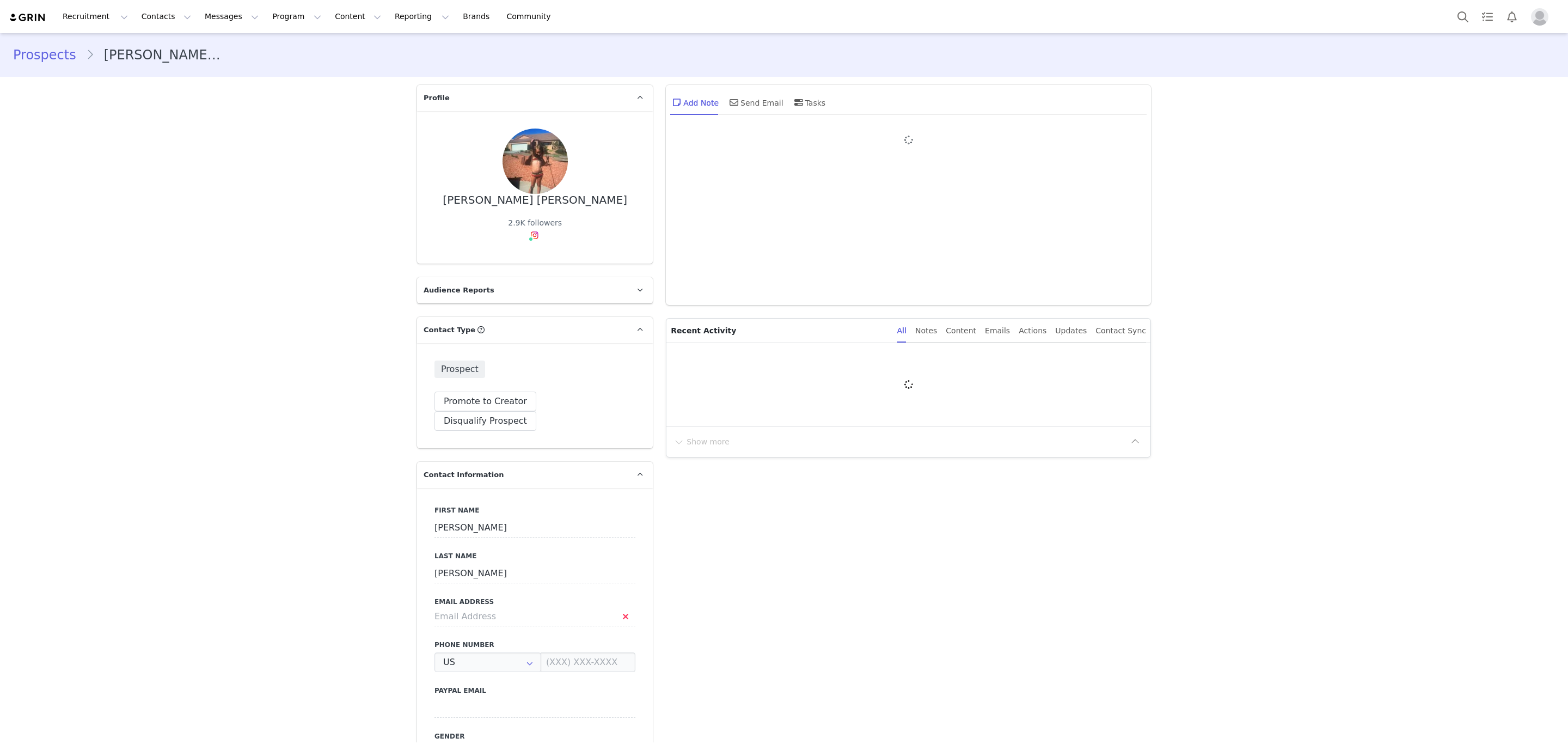
type input "+1 ([GEOGRAPHIC_DATA])"
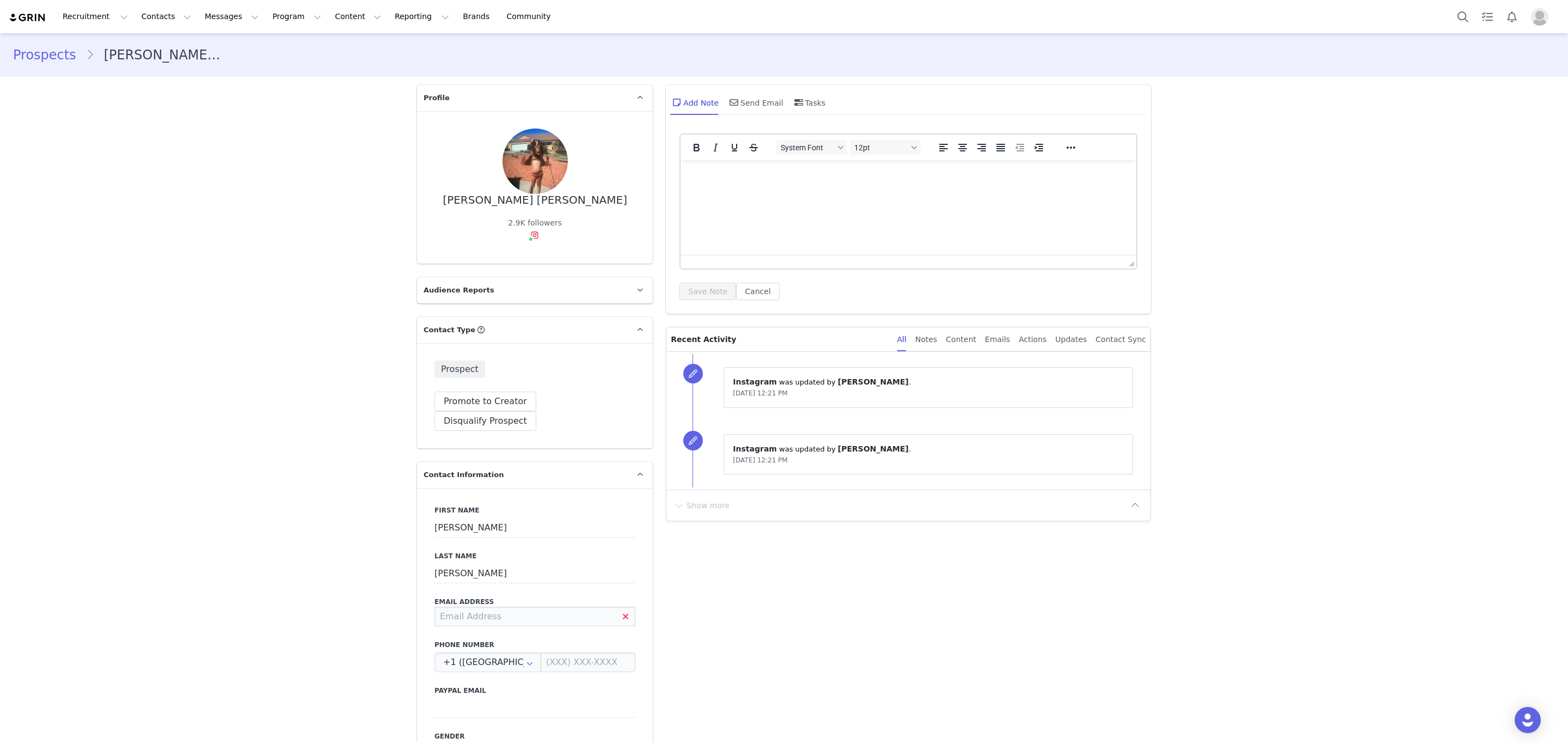
click at [488, 606] on input at bounding box center [535, 616] width 201 height 19
type input "bertscid@miamioh.edu"
click at [37, 706] on button "Save" at bounding box center [53, 719] width 57 height 30
click at [751, 96] on div "Send Email" at bounding box center [755, 102] width 56 height 26
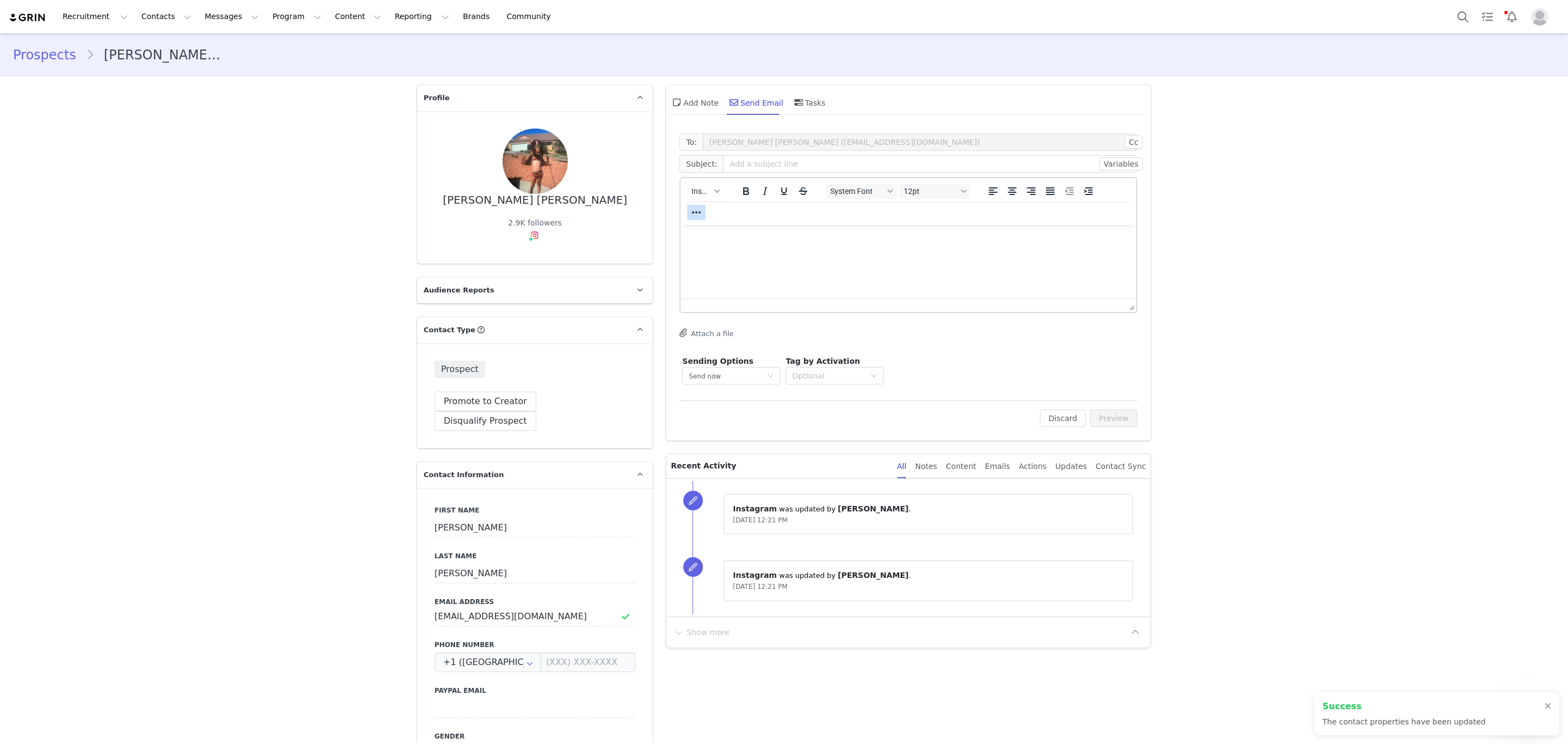
click at [695, 211] on icon "Reveal or hide additional toolbar items" at bounding box center [696, 212] width 13 height 13
click at [704, 192] on span "Insert" at bounding box center [701, 191] width 19 height 9
click at [721, 209] on div "Insert Template" at bounding box center [739, 209] width 98 height 13
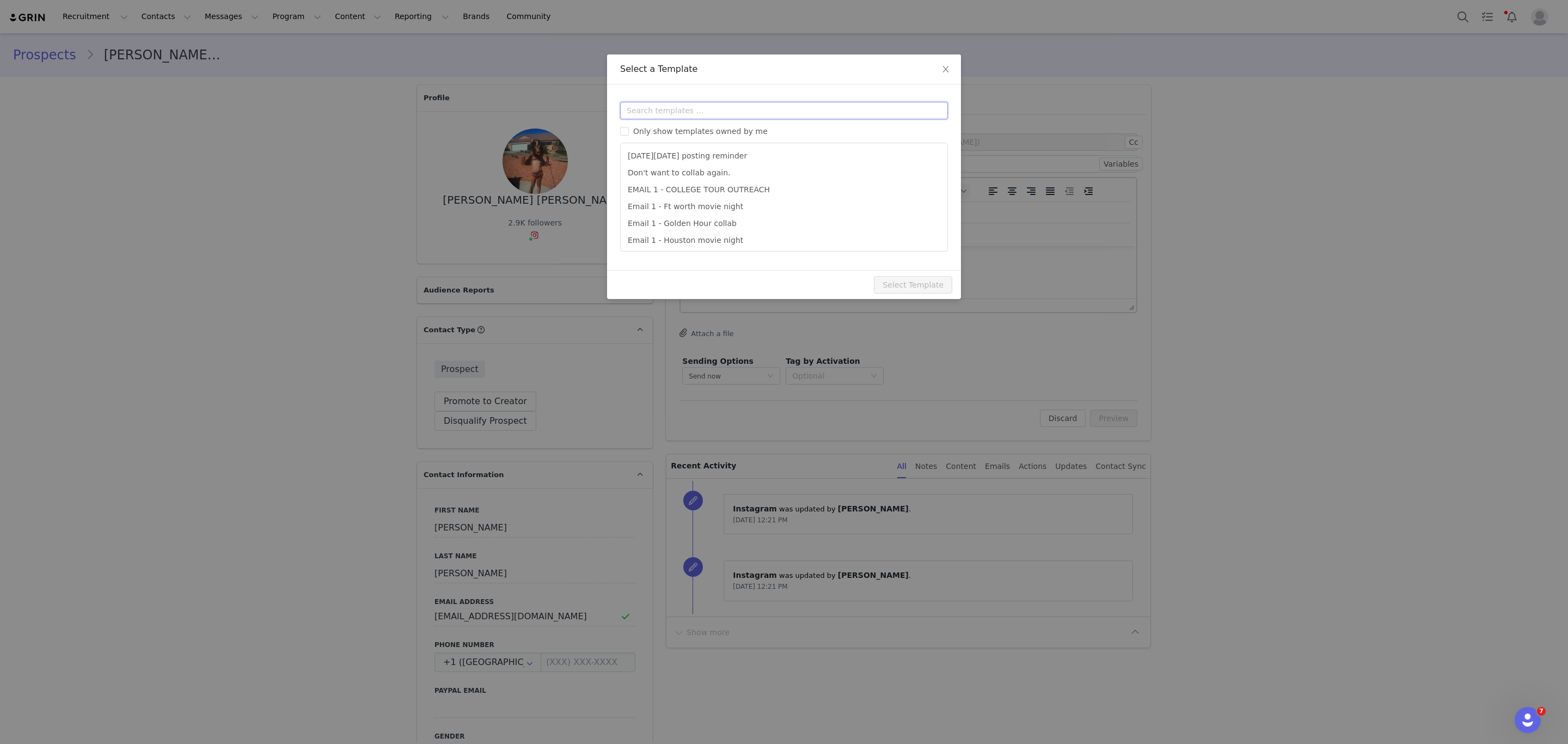
click at [775, 111] on input "text" at bounding box center [784, 110] width 327 height 18
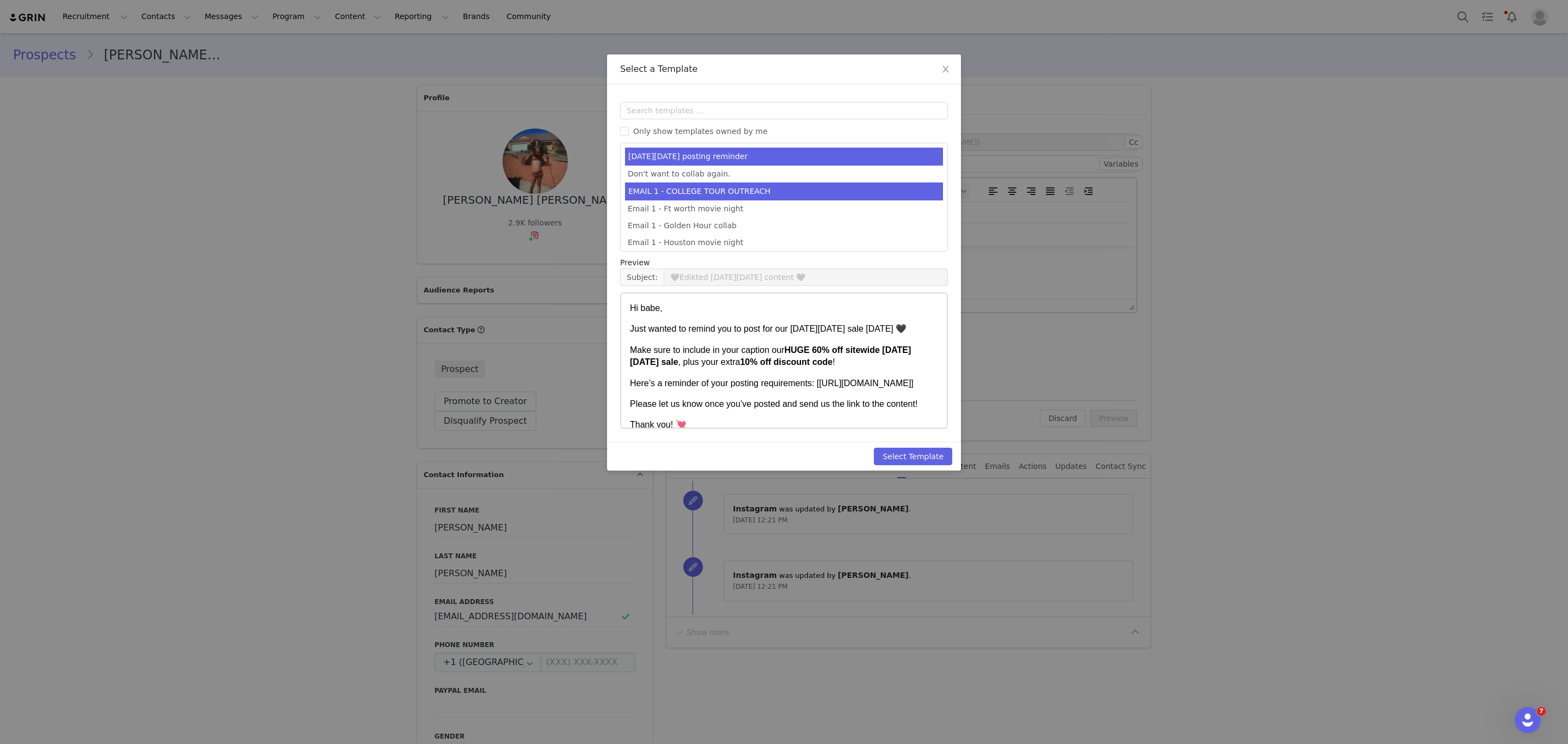
click at [712, 190] on li "EMAIL 1 - COLLEGE TOUR OUTREACH" at bounding box center [784, 192] width 318 height 18
type input "EDIKTED COLLEGE TOUR 💖"
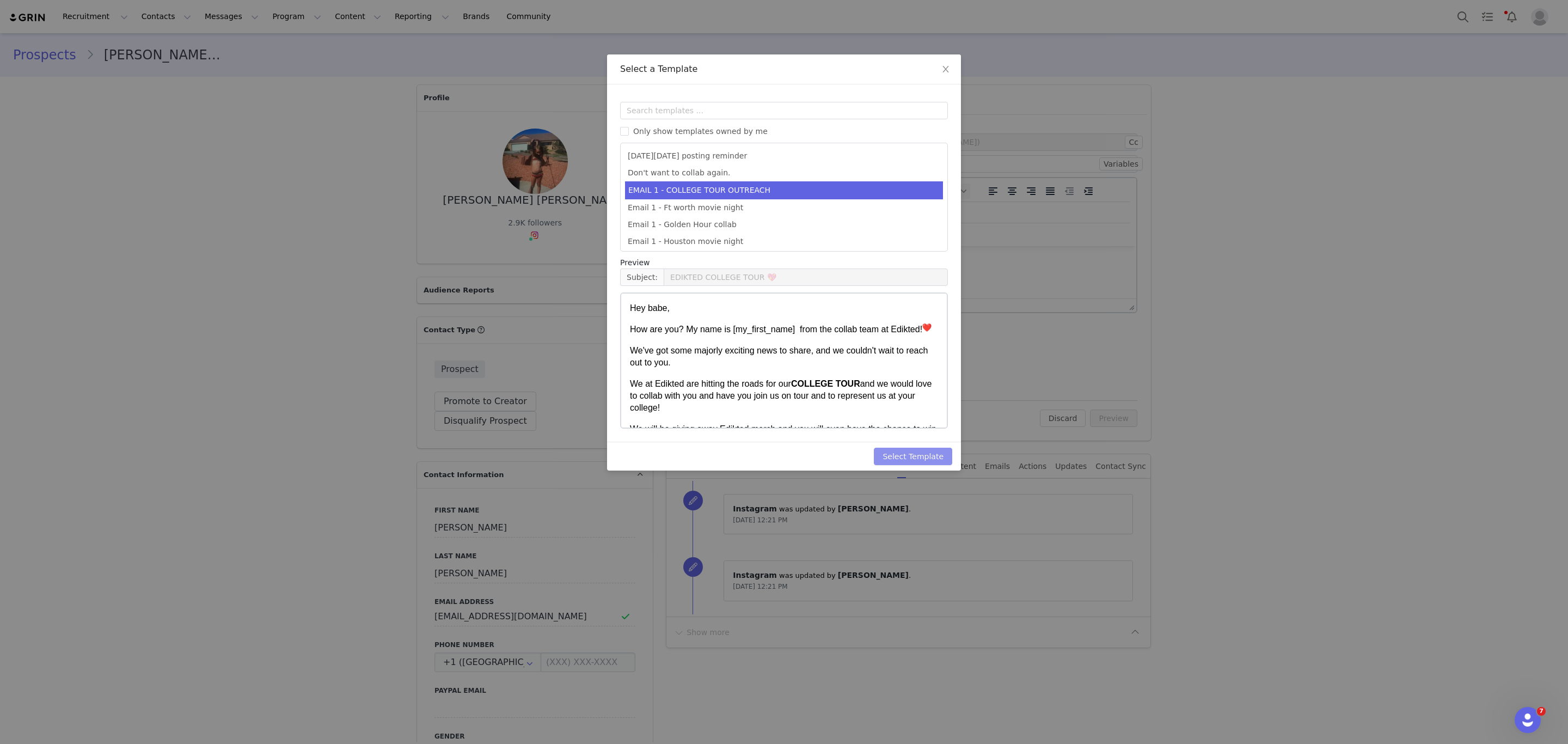
click at [923, 453] on button "Select Template" at bounding box center [913, 456] width 79 height 18
type input "EDIKTED COLLEGE TOUR 💖"
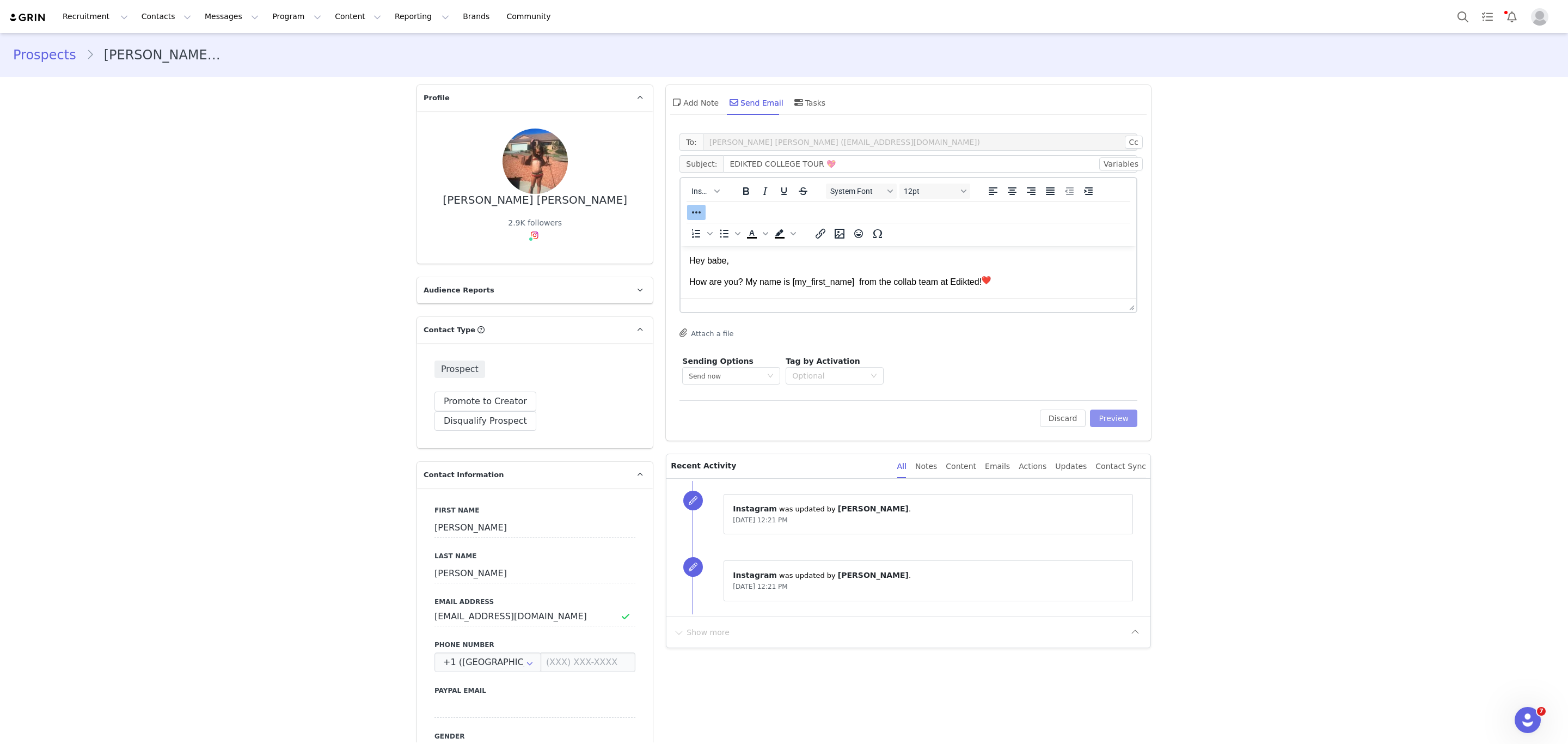
click at [1121, 417] on button "Preview" at bounding box center [1114, 418] width 47 height 18
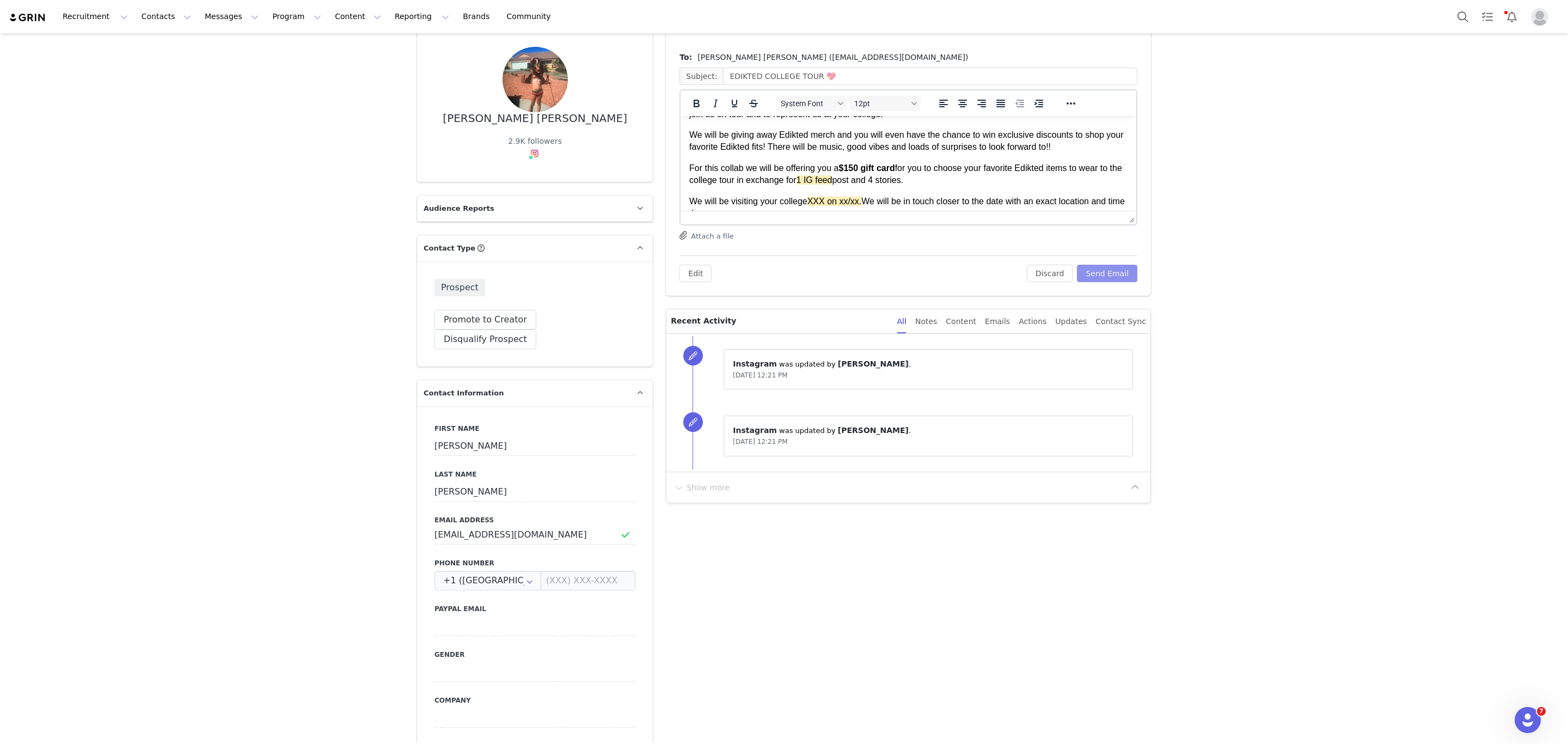
scroll to position [163, 0]
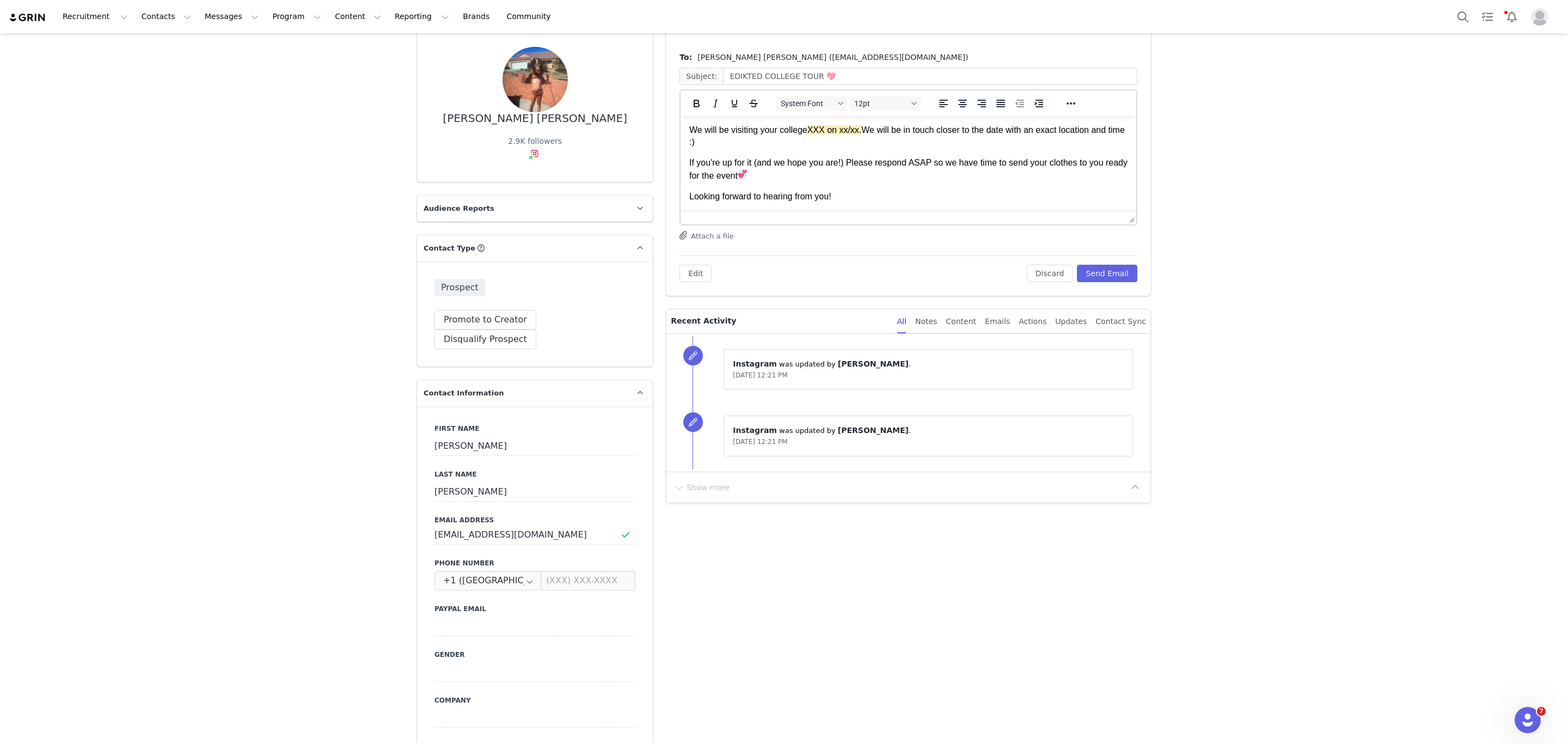
click at [807, 125] on p "We will be visiting your college XXX on xx/xx. We will be in touch closer to th…" at bounding box center [908, 136] width 438 height 24
click at [999, 128] on p "We will be visiting your college Miami University of Ohio on 10/14 XXX on xx/xx…" at bounding box center [908, 136] width 438 height 24
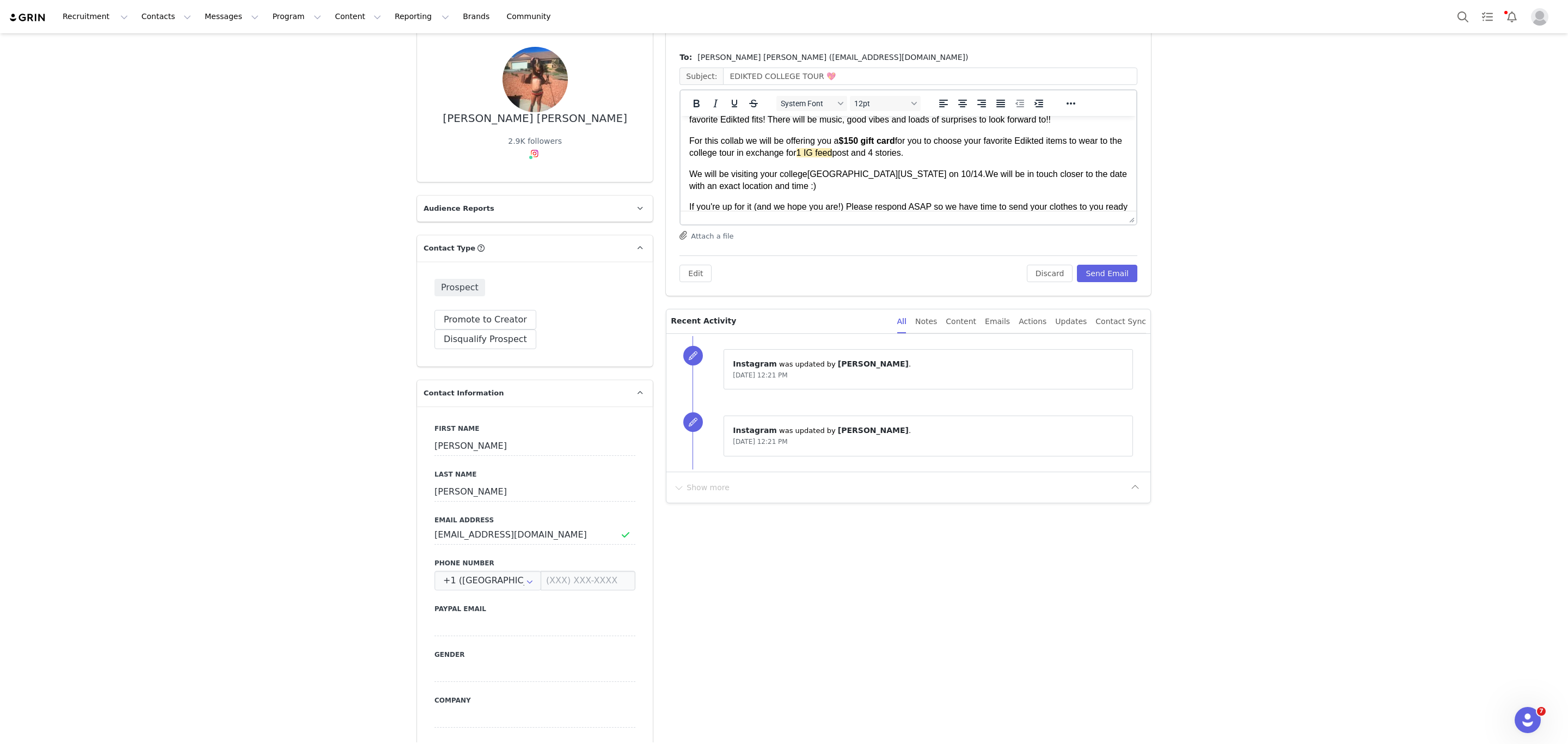
scroll to position [82, 0]
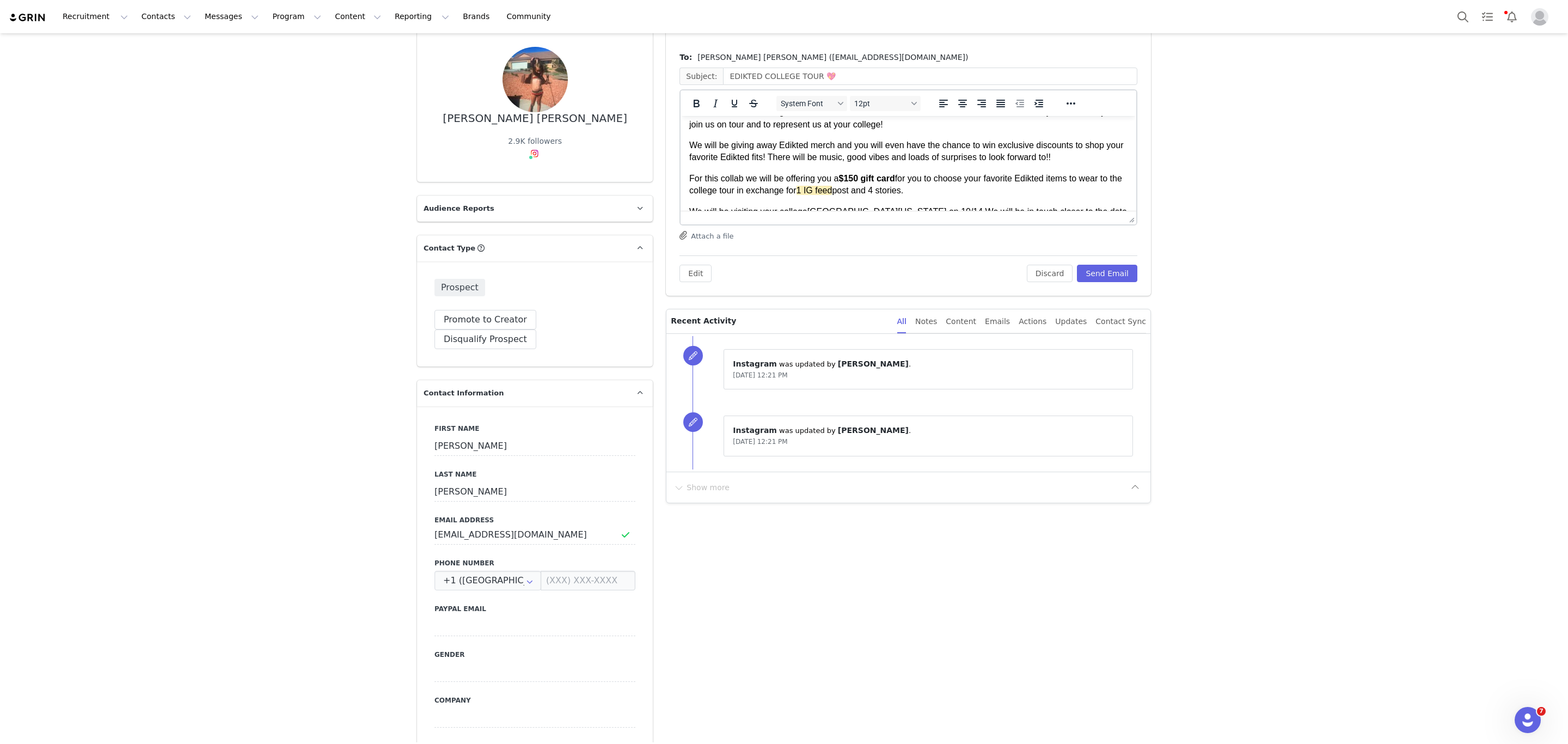
click at [833, 188] on span "1 IG feed" at bounding box center [814, 190] width 36 height 9
click at [1062, 105] on button "Reveal or hide additional toolbar items" at bounding box center [1071, 103] width 18 height 15
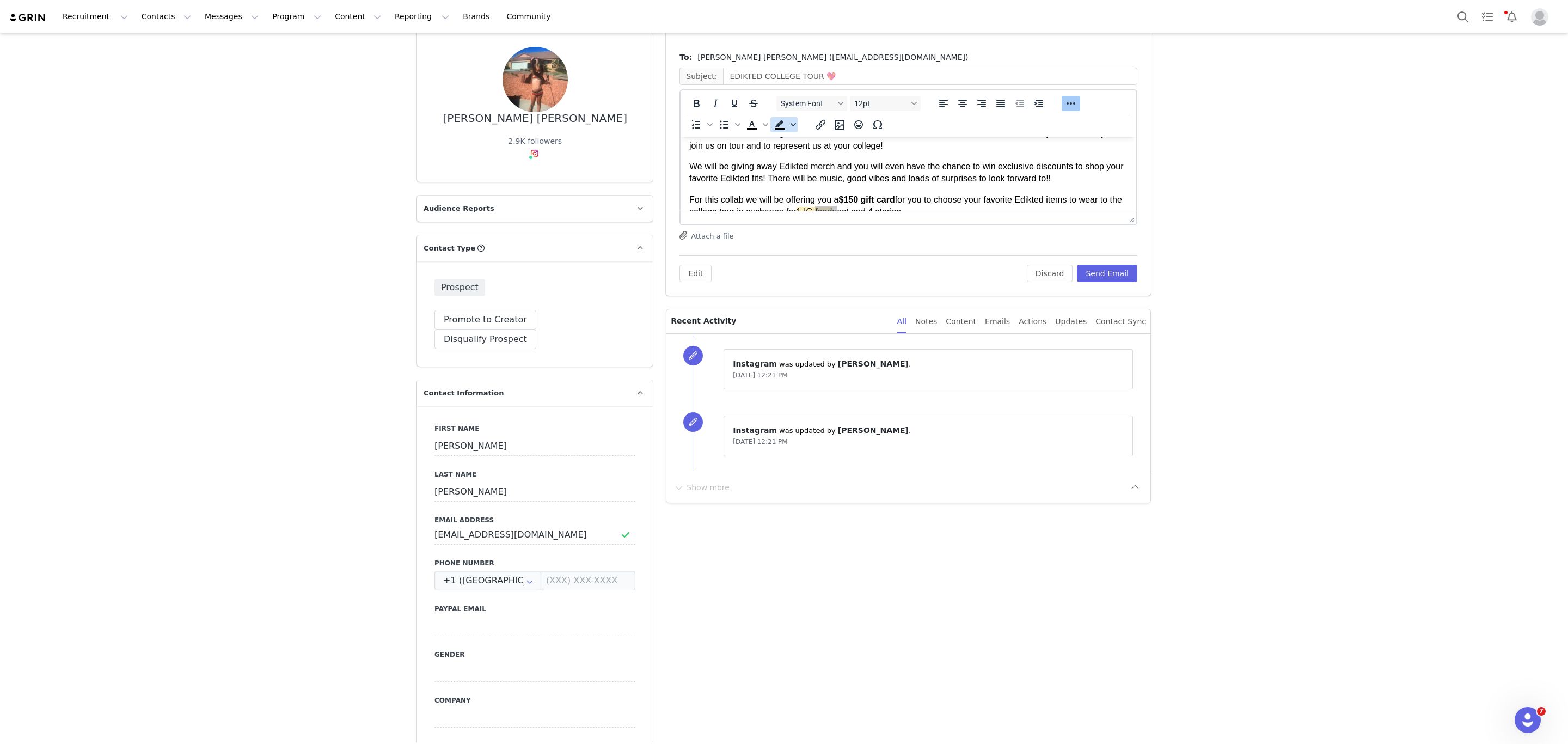
click at [791, 122] on icon "Background color" at bounding box center [793, 124] width 5 height 5
drag, startPoint x: 821, startPoint y: 206, endPoint x: 190, endPoint y: 60, distance: 647.7
click at [821, 206] on icon at bounding box center [822, 206] width 10 height 10
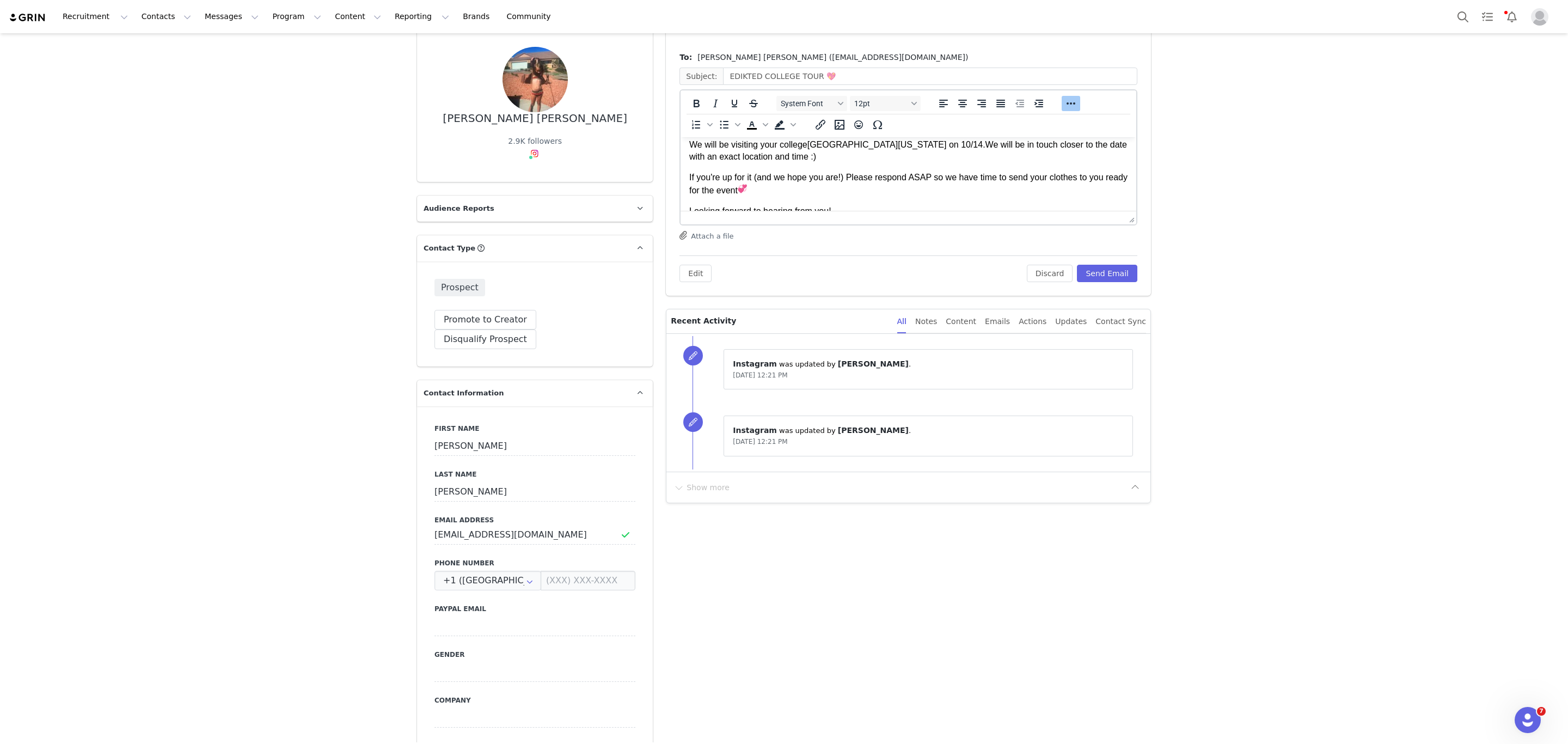
click at [867, 206] on p "Looking forward to hearing from you!" at bounding box center [908, 211] width 438 height 12
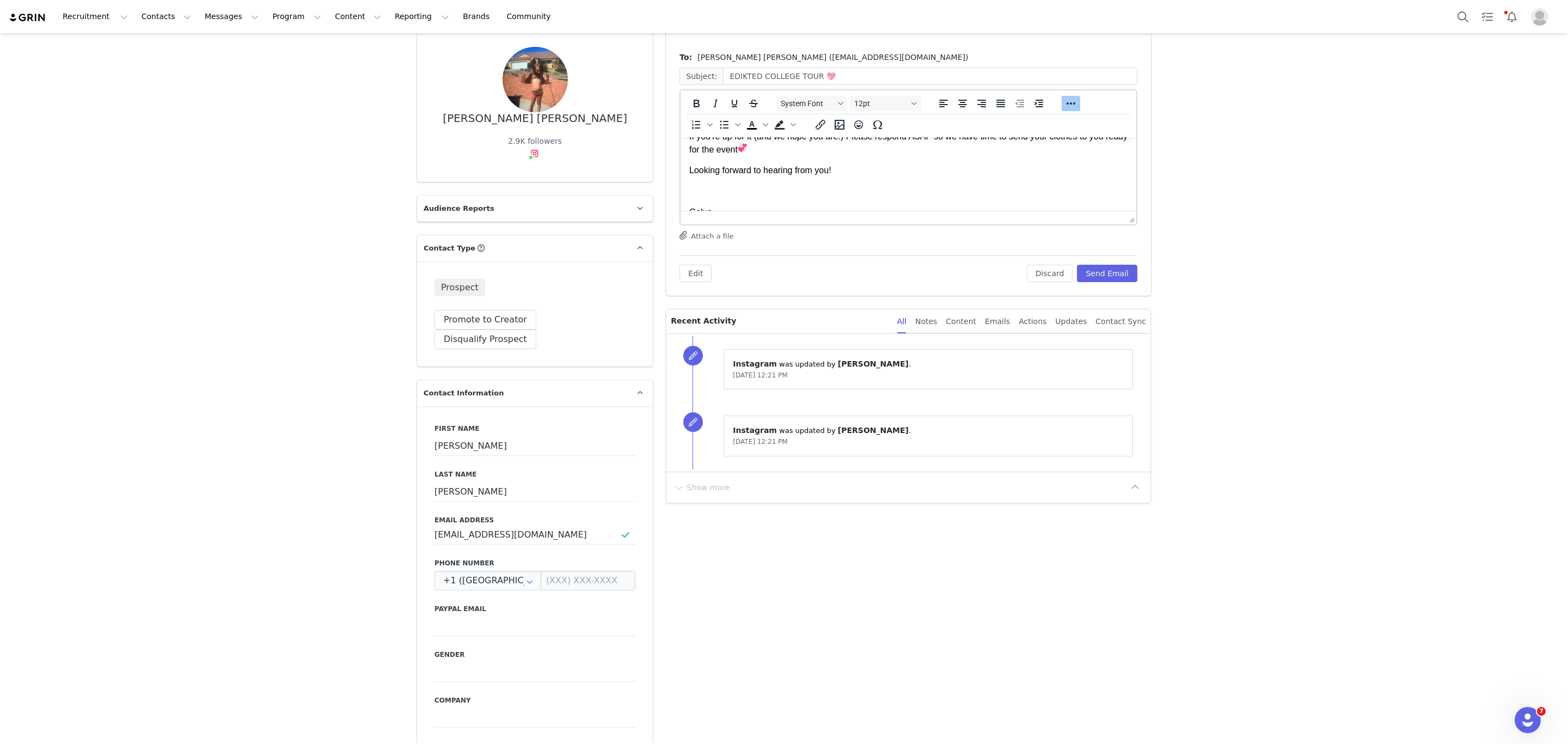
scroll to position [247, 0]
click at [1107, 272] on button "Send Email" at bounding box center [1107, 273] width 60 height 18
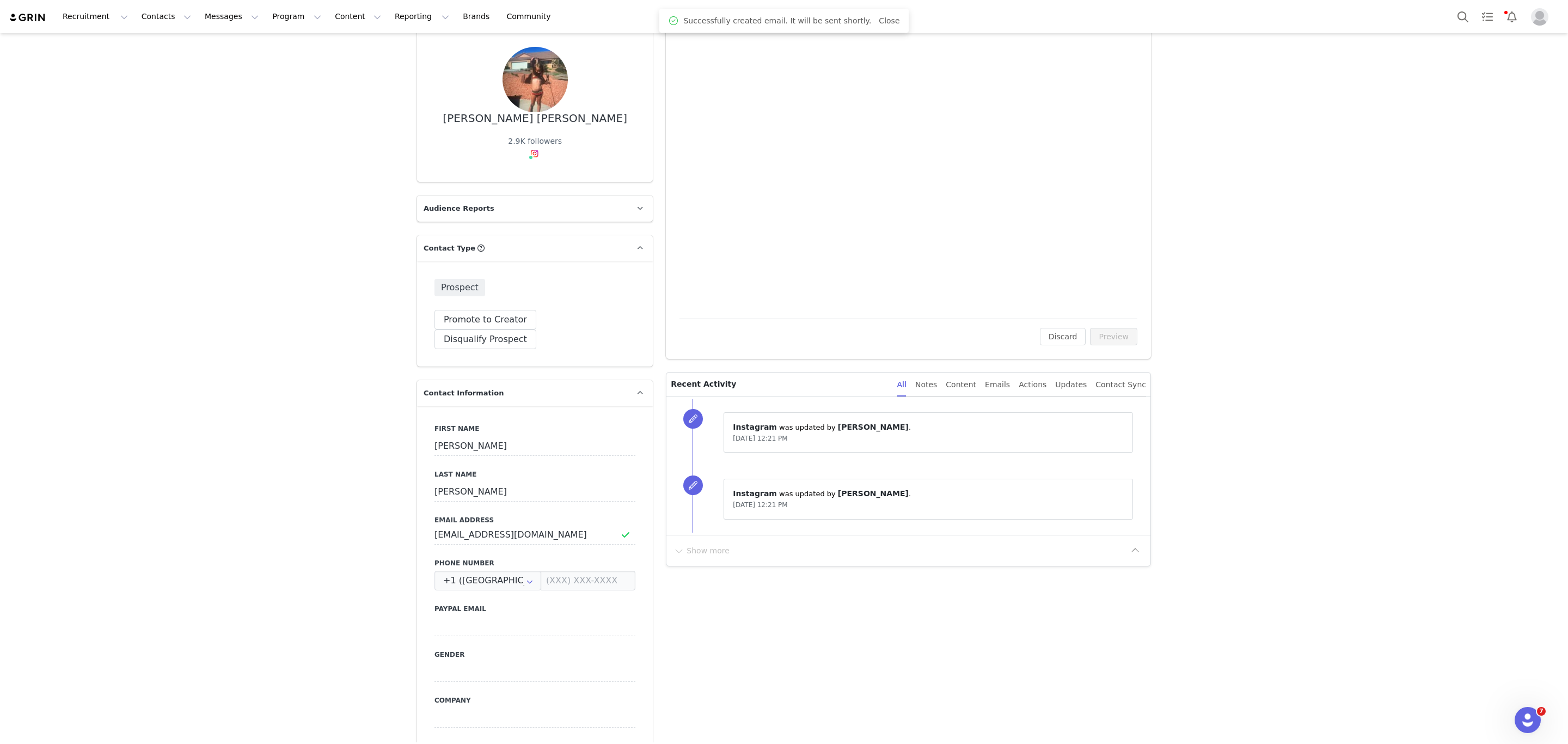
scroll to position [0, 0]
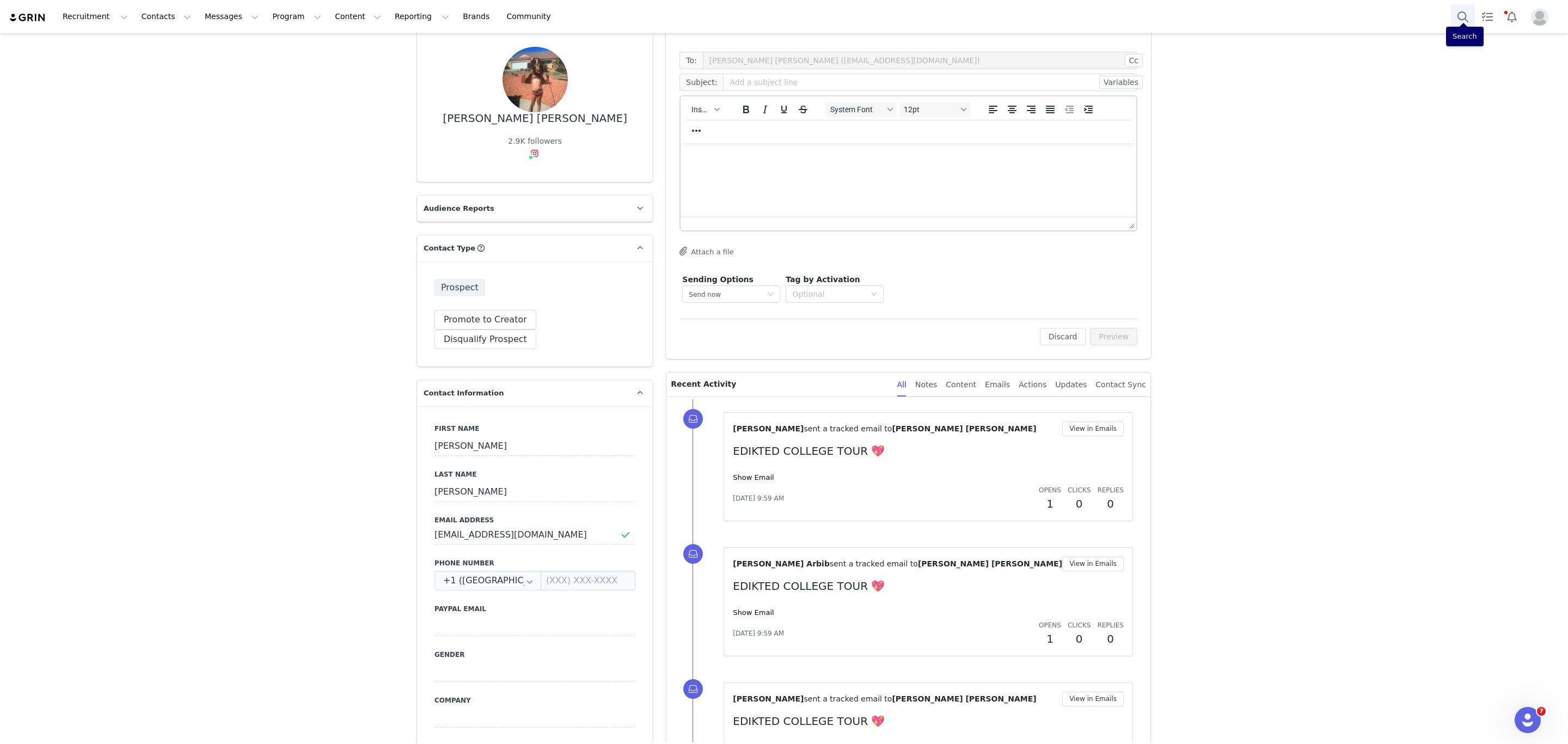
click at [1469, 15] on button "Search" at bounding box center [1463, 16] width 24 height 24
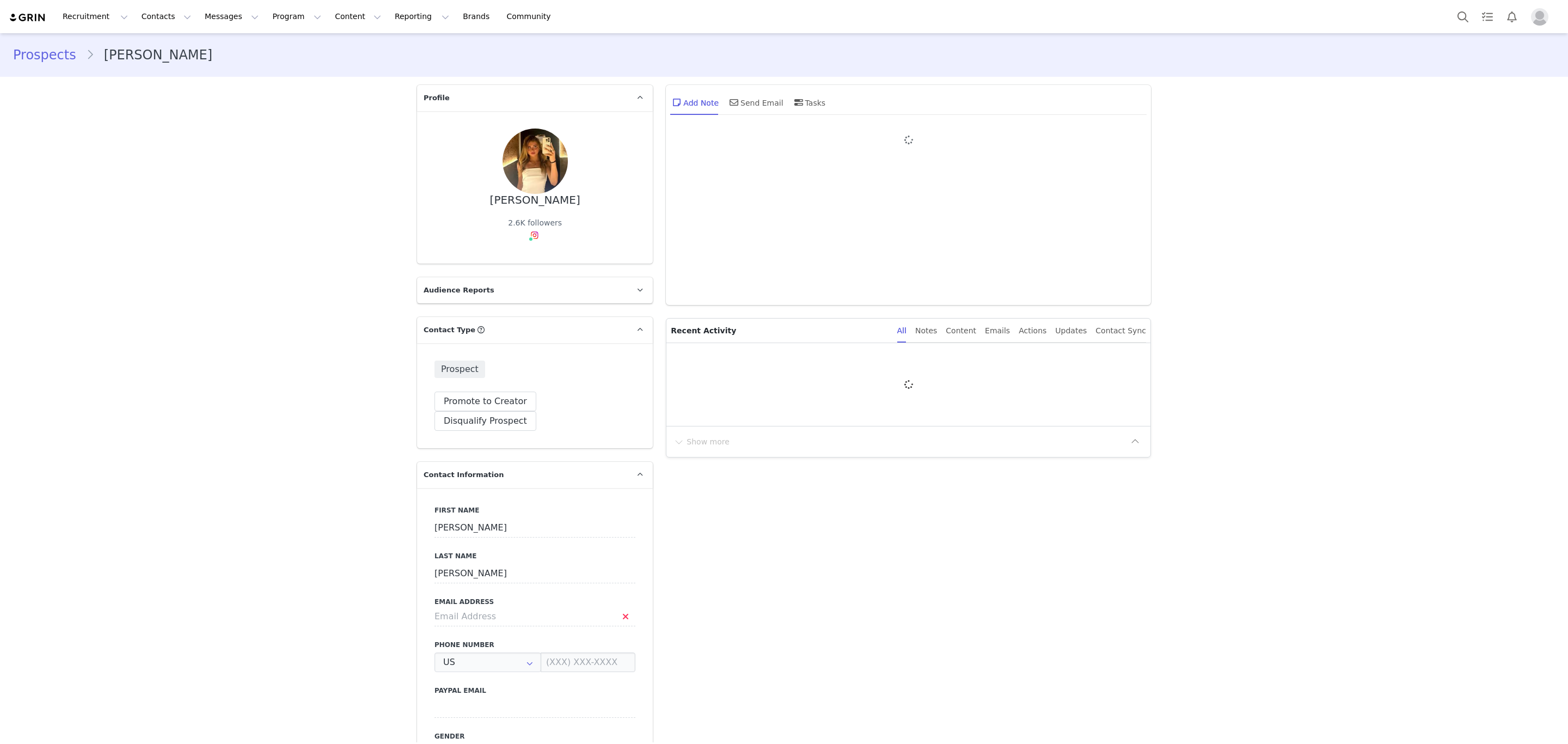
type input "+1 ([GEOGRAPHIC_DATA])"
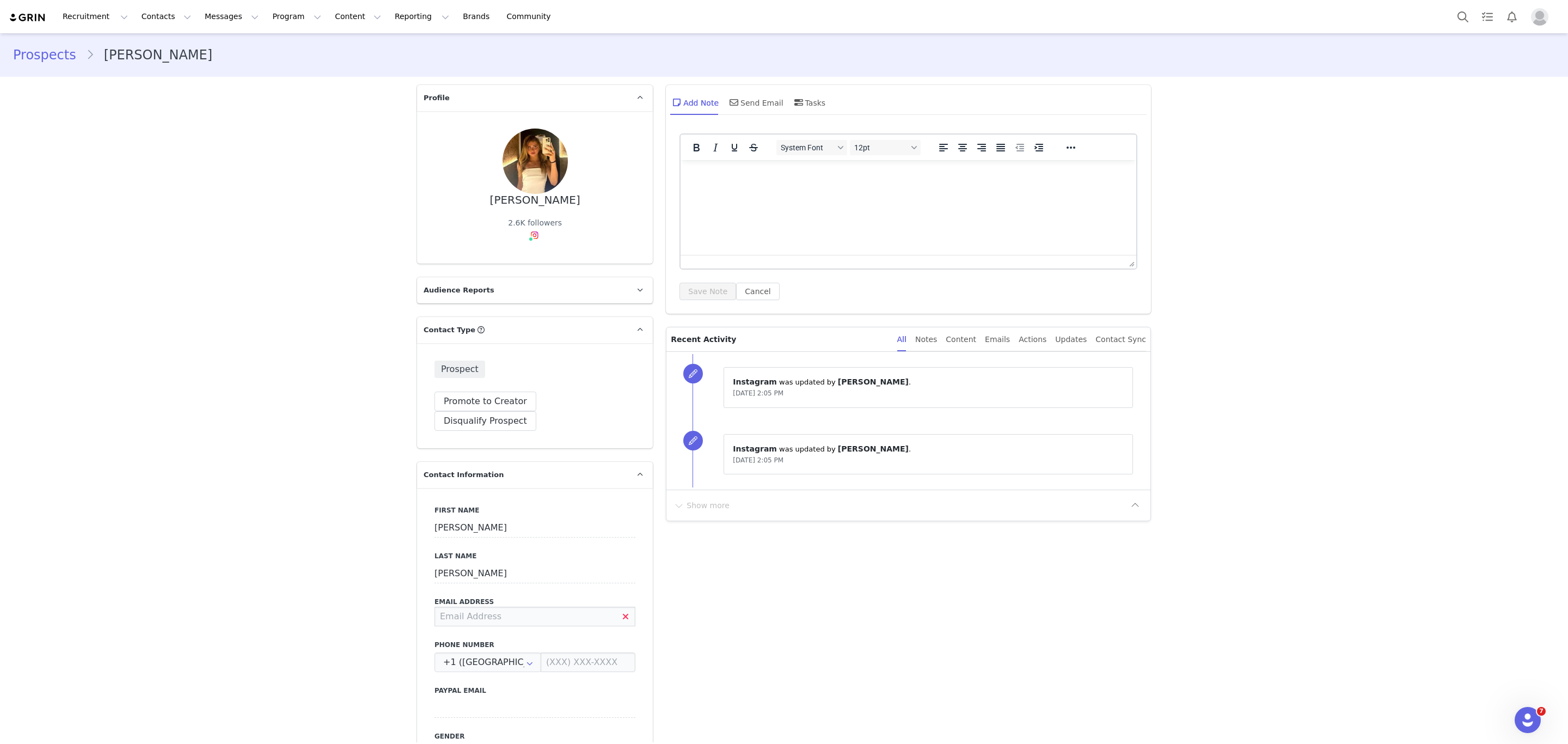
click at [536, 606] on input at bounding box center [535, 616] width 201 height 19
type input "[EMAIL_ADDRESS][DOMAIN_NAME]"
click at [49, 721] on button "Save" at bounding box center [53, 719] width 57 height 30
click at [749, 108] on div "Send Email" at bounding box center [755, 102] width 56 height 26
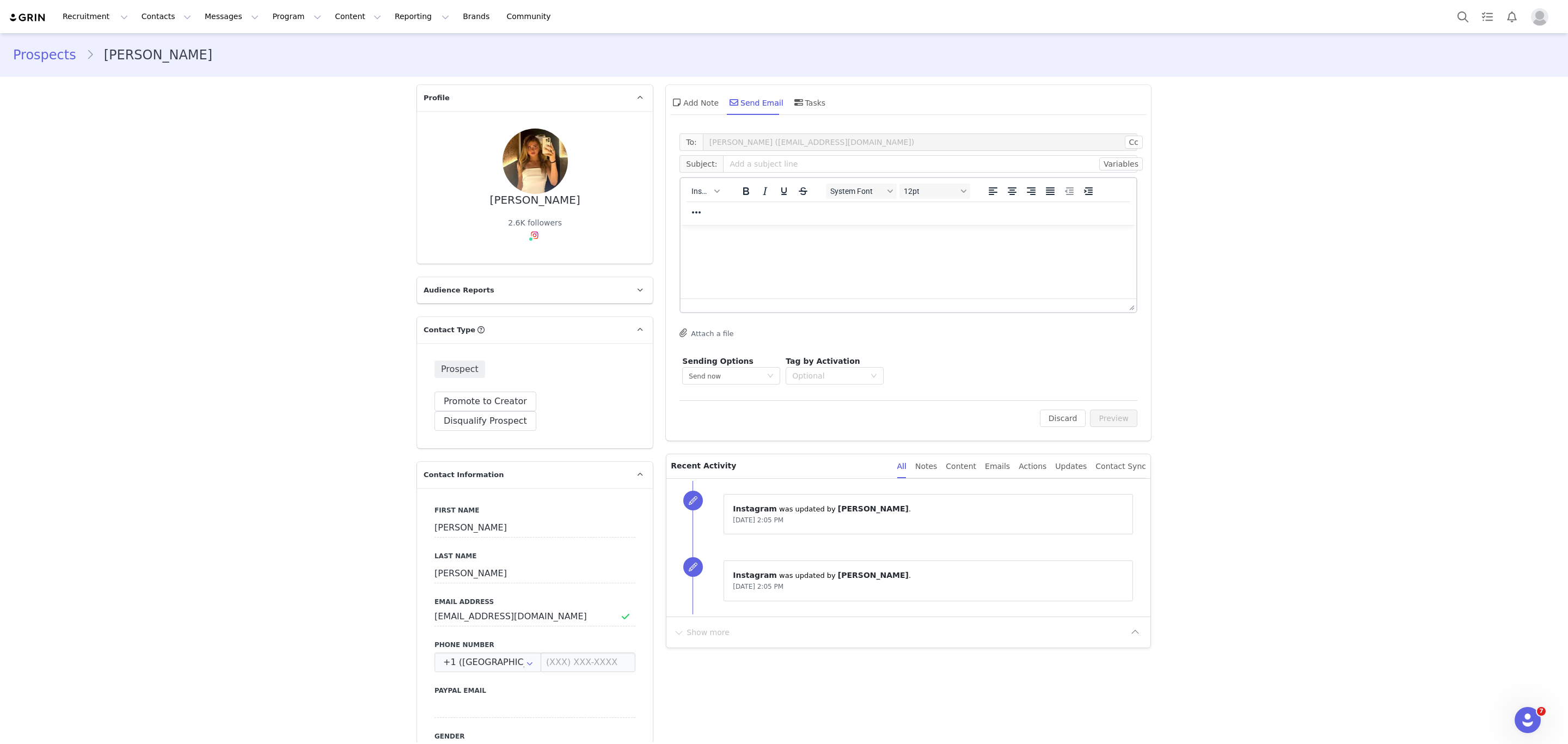
click at [690, 202] on div at bounding box center [696, 212] width 32 height 21
click at [691, 198] on button "Insert" at bounding box center [705, 191] width 36 height 15
click at [702, 211] on div "Insert Template" at bounding box center [739, 209] width 98 height 13
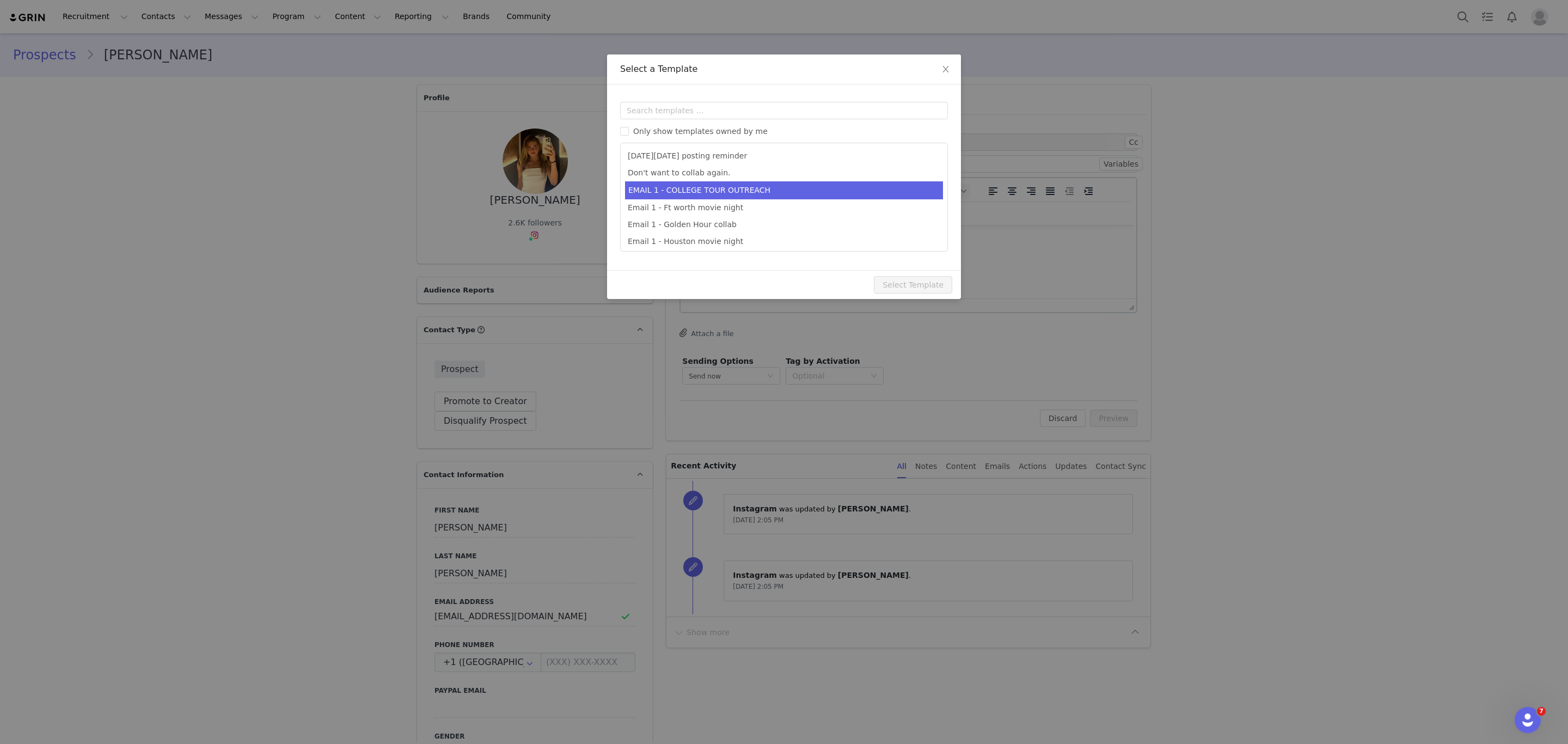
click at [735, 184] on li "EMAIL 1 - COLLEGE TOUR OUTREACH" at bounding box center [784, 191] width 318 height 18
type input "EDIKTED COLLEGE TOUR 💖"
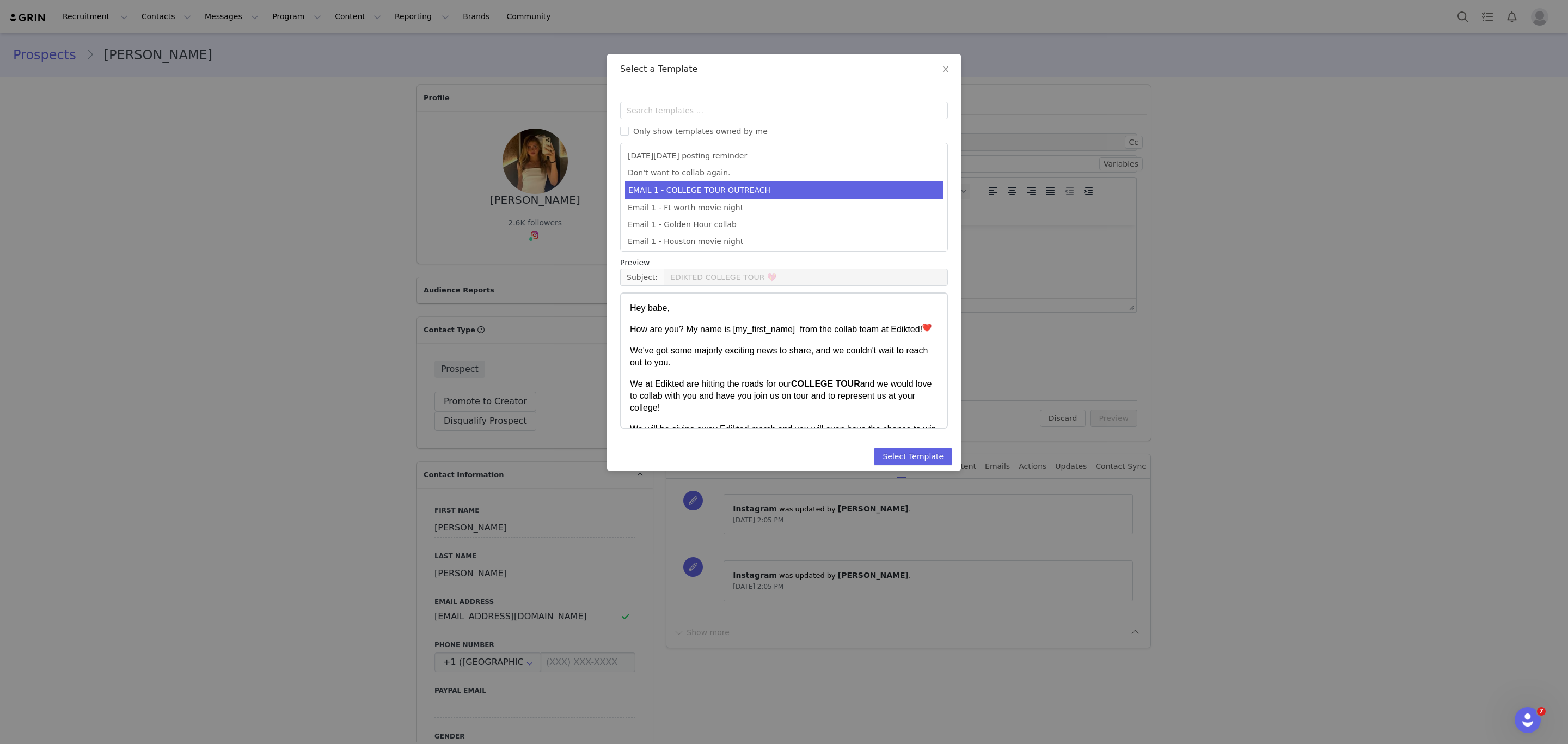
click at [938, 445] on div "Select Template" at bounding box center [783, 455] width 354 height 29
click at [937, 448] on button "Select Template" at bounding box center [913, 456] width 79 height 18
type input "EDIKTED COLLEGE TOUR 💖"
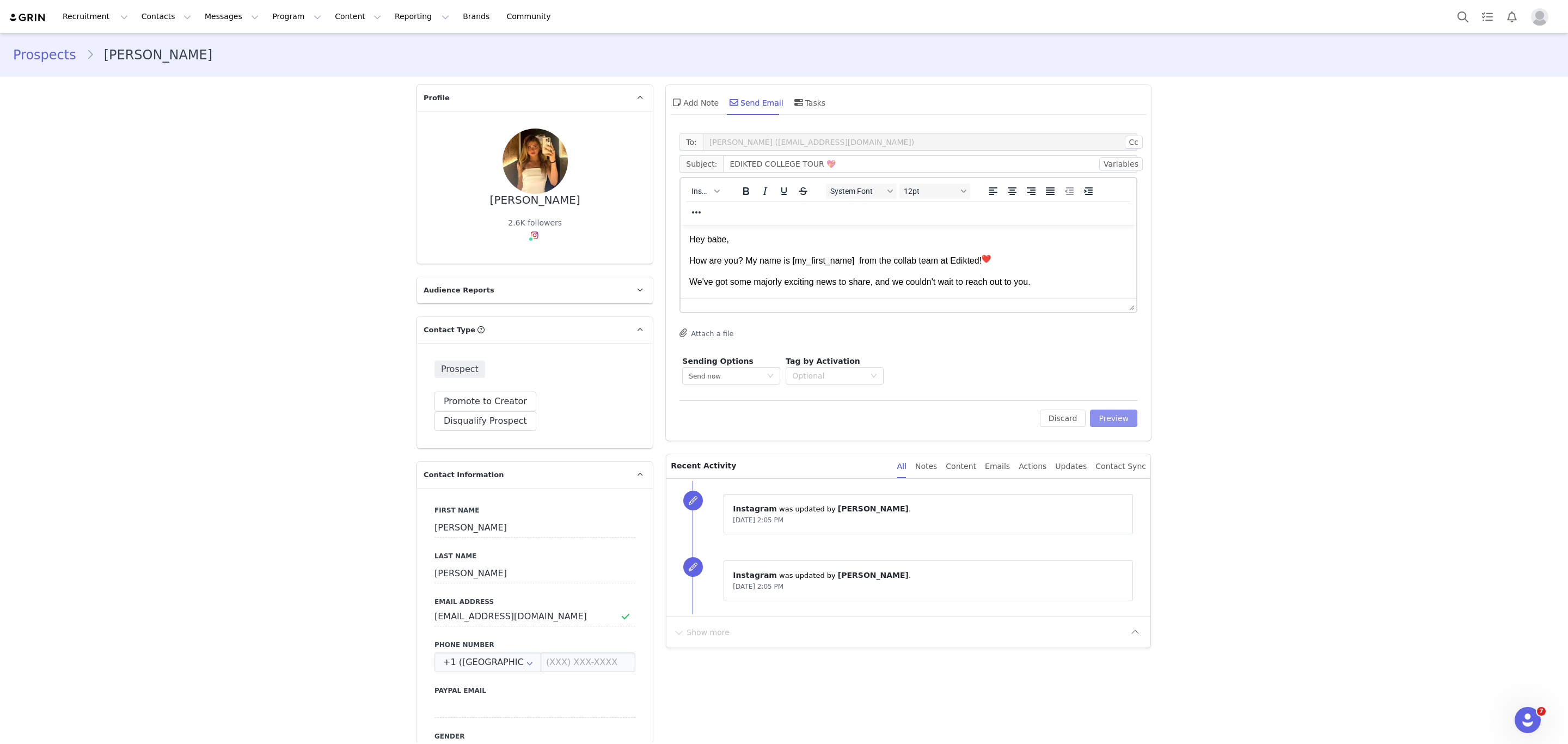
click at [1099, 409] on div "Edit Discard Preview" at bounding box center [908, 413] width 458 height 27
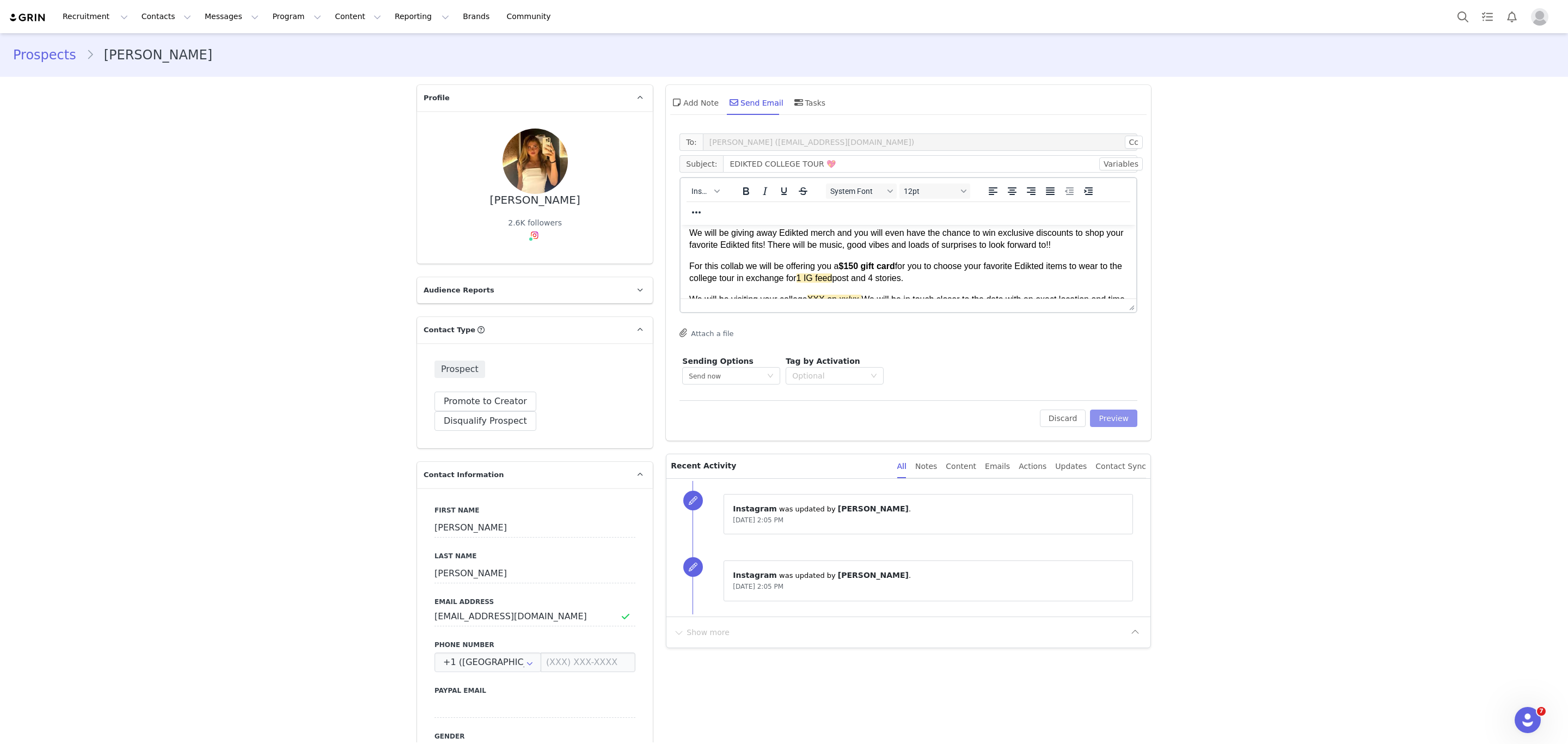
scroll to position [163, 0]
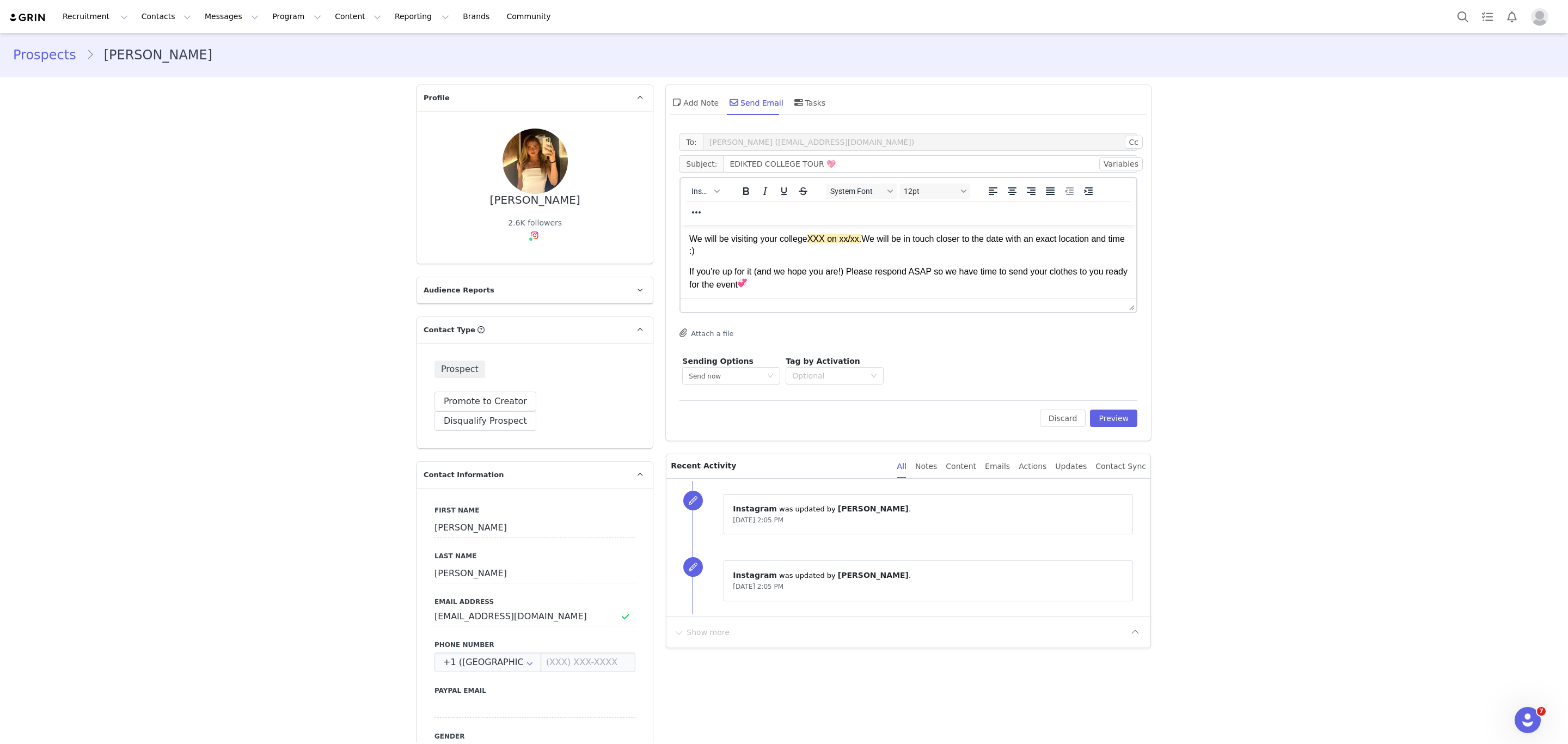
click at [808, 242] on p "We will be visiting your college XXX on xx/xx. We will be in touch closer to th…" at bounding box center [908, 245] width 438 height 24
click at [807, 237] on p "We will be visiting your college XXX on xx/xx. We will be in touch closer to th…" at bounding box center [908, 245] width 438 height 24
click at [996, 233] on p "We will be visiting your college Miami University of Ohio on 10/14 XXX on xx/xx…" at bounding box center [908, 245] width 438 height 24
click at [1121, 415] on button "Preview" at bounding box center [1114, 418] width 47 height 18
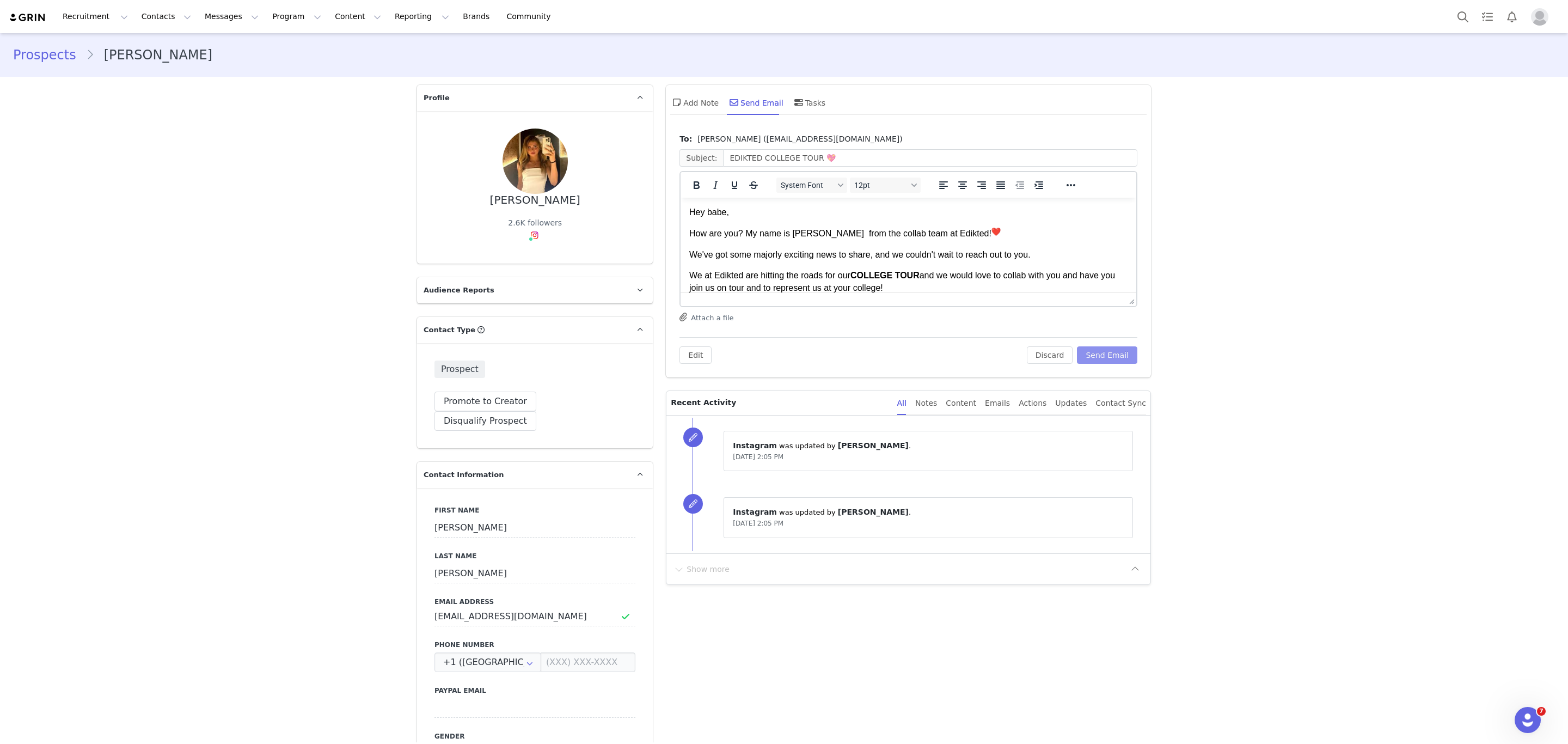
scroll to position [0, 0]
click at [1114, 355] on button "Send Email" at bounding box center [1107, 355] width 60 height 18
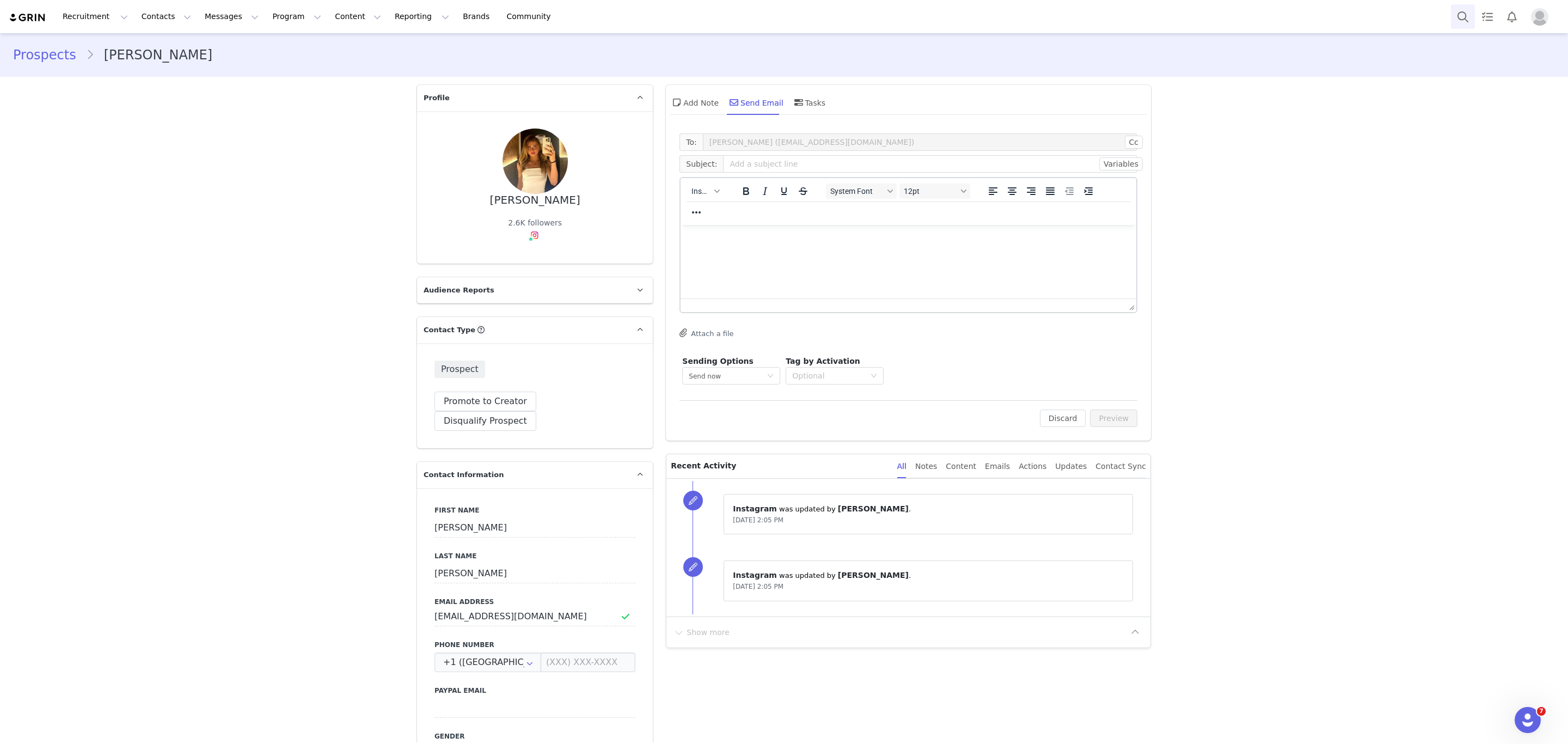
click at [1454, 21] on button "Search" at bounding box center [1463, 16] width 24 height 24
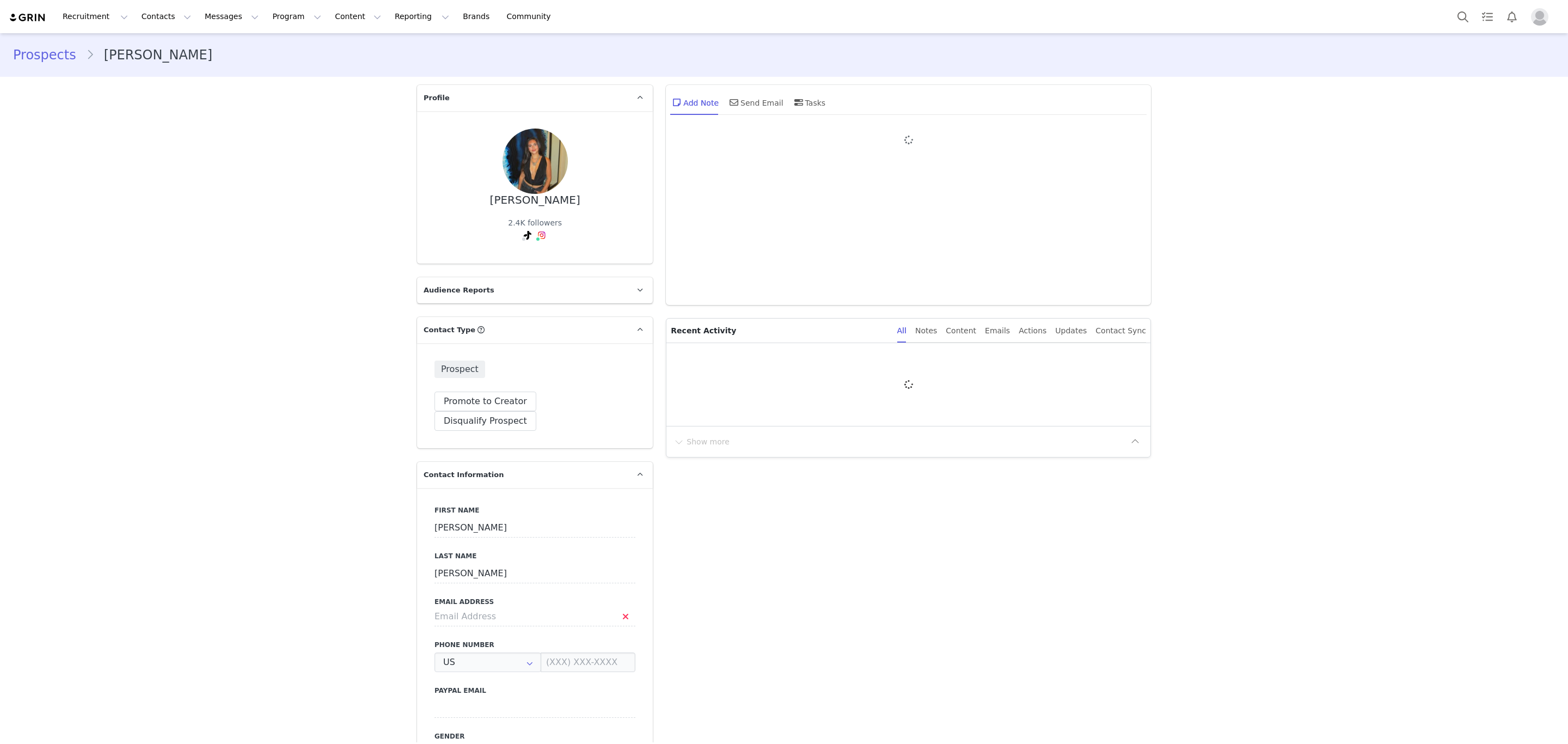
type input "+1 ([GEOGRAPHIC_DATA])"
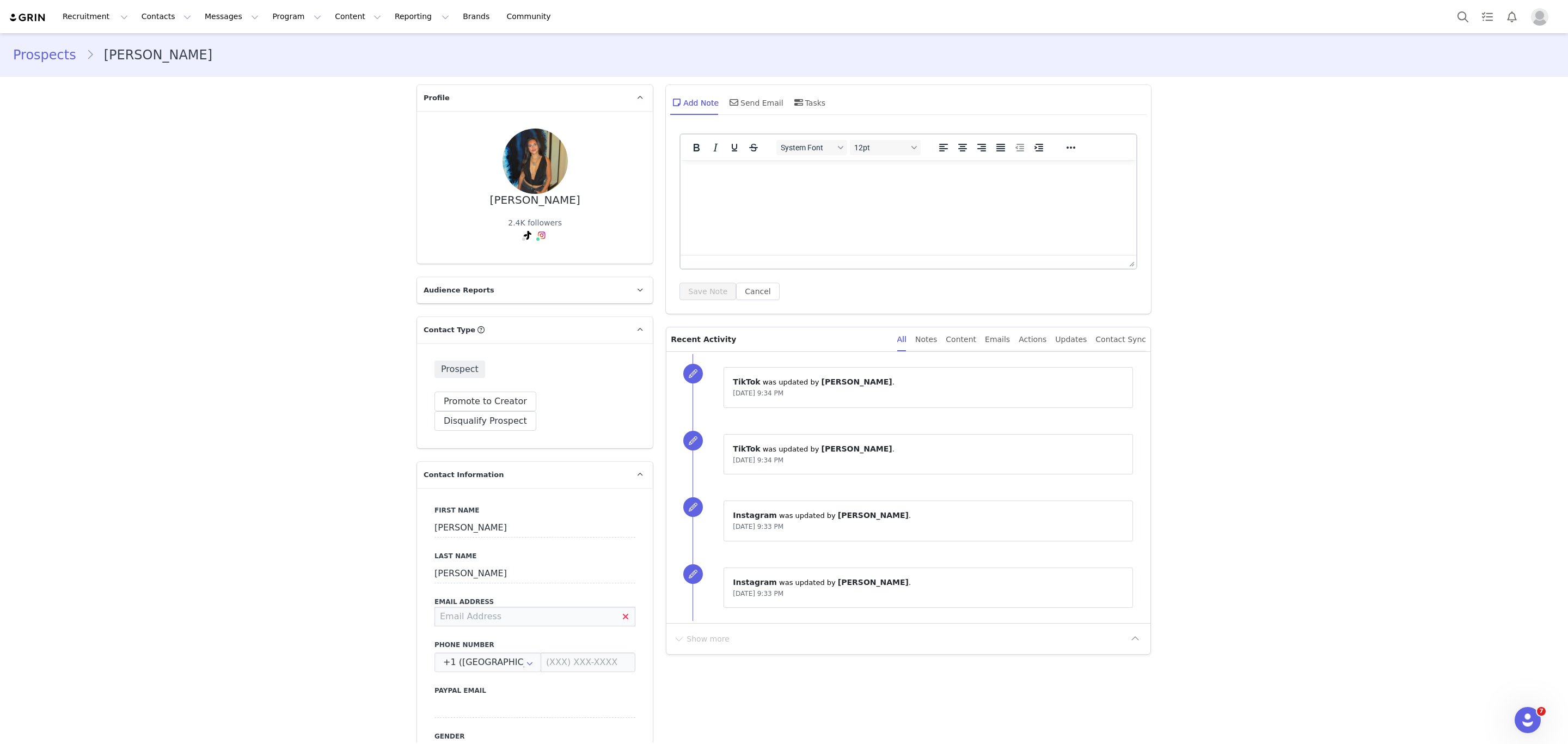
click at [510, 606] on input at bounding box center [535, 616] width 201 height 19
type input "[EMAIL_ADDRESS][DOMAIN_NAME]"
click at [43, 706] on button "Save" at bounding box center [53, 719] width 57 height 30
click at [732, 101] on span at bounding box center [733, 102] width 13 height 13
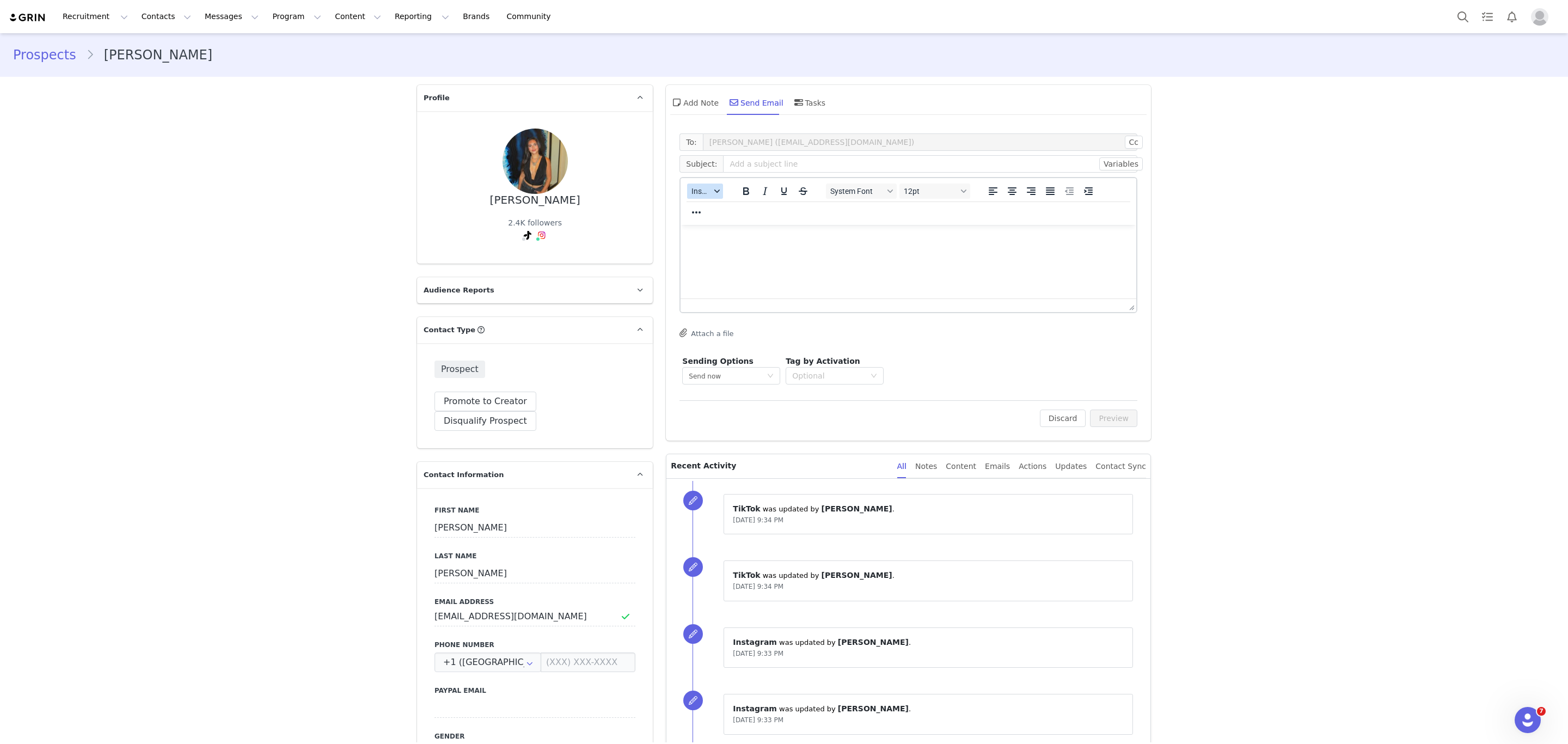
click at [695, 191] on span "Insert" at bounding box center [701, 191] width 19 height 9
click at [701, 209] on div "Insert Template" at bounding box center [739, 209] width 98 height 13
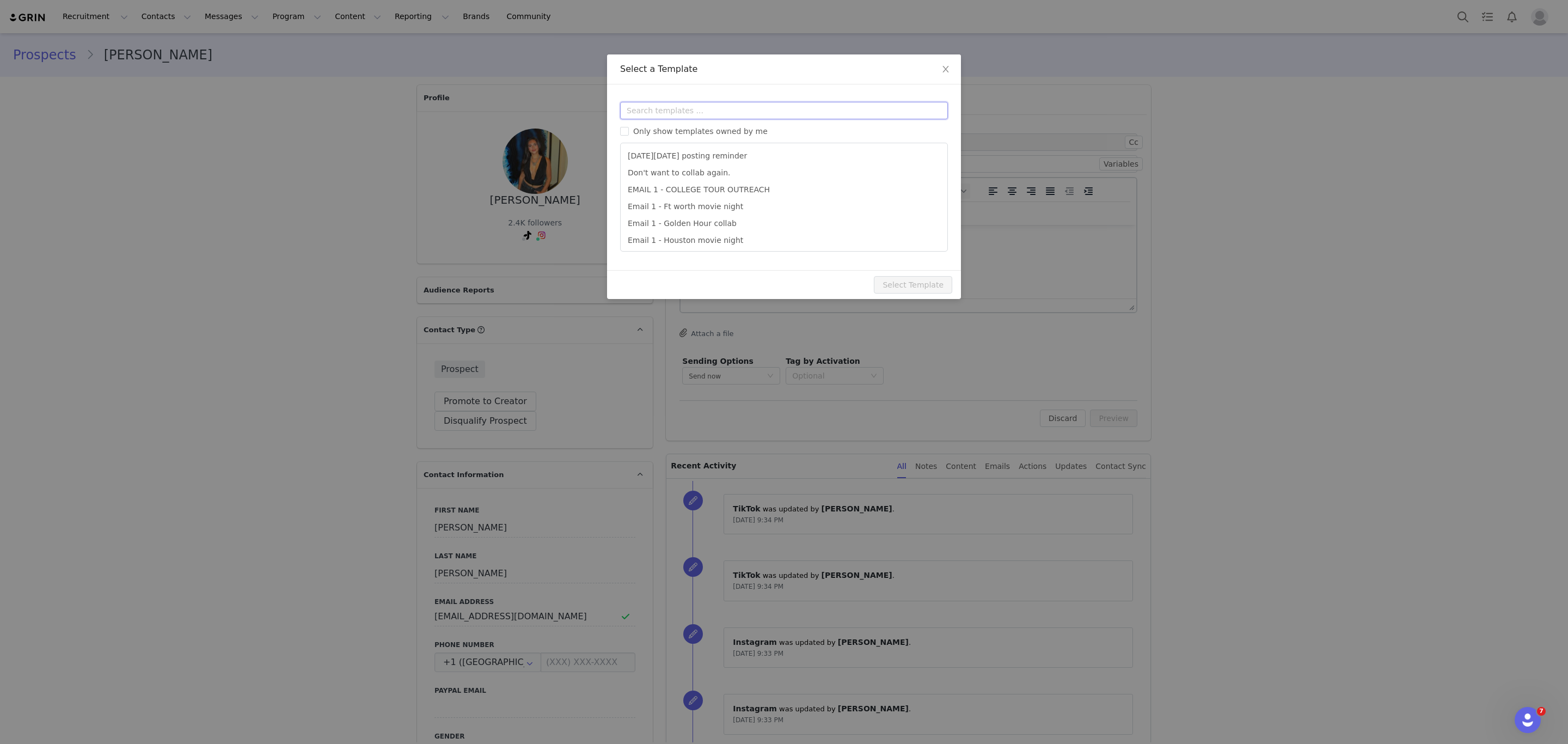
click at [744, 102] on input "text" at bounding box center [784, 110] width 327 height 18
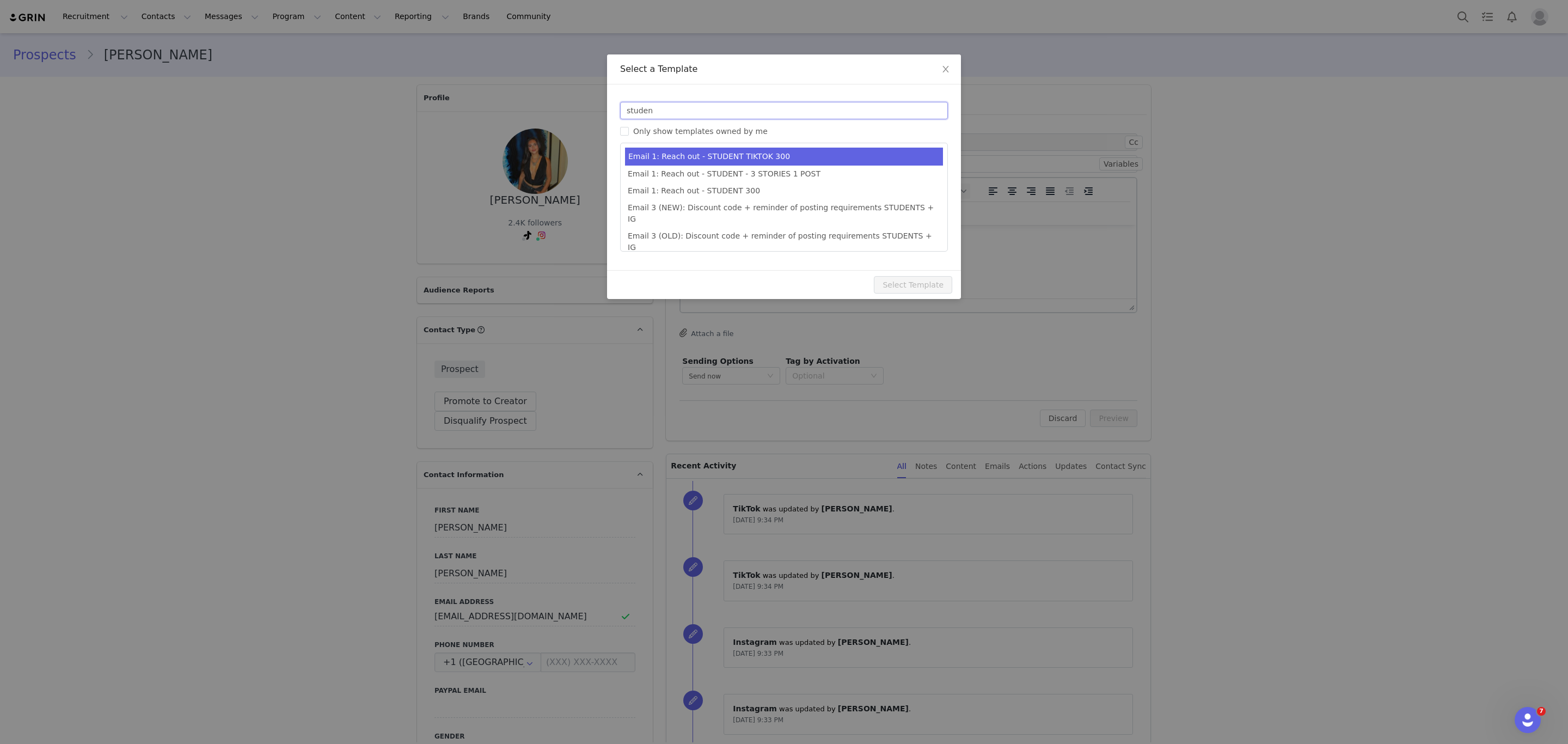
type input "studen"
type input "Collab with Edikted"
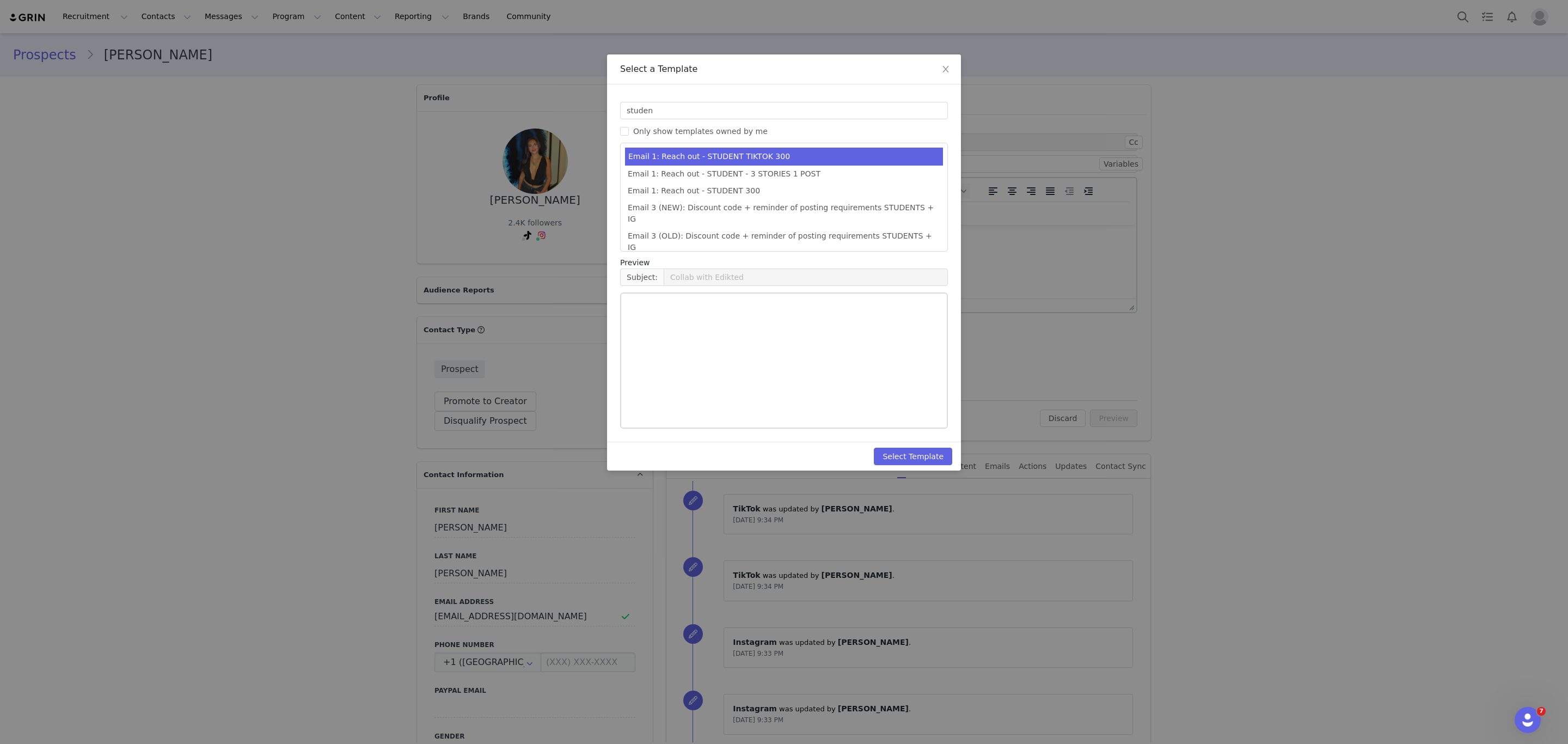
click at [752, 149] on li "Email 1: Reach out - STUDENT TIKTOK 300" at bounding box center [784, 156] width 318 height 18
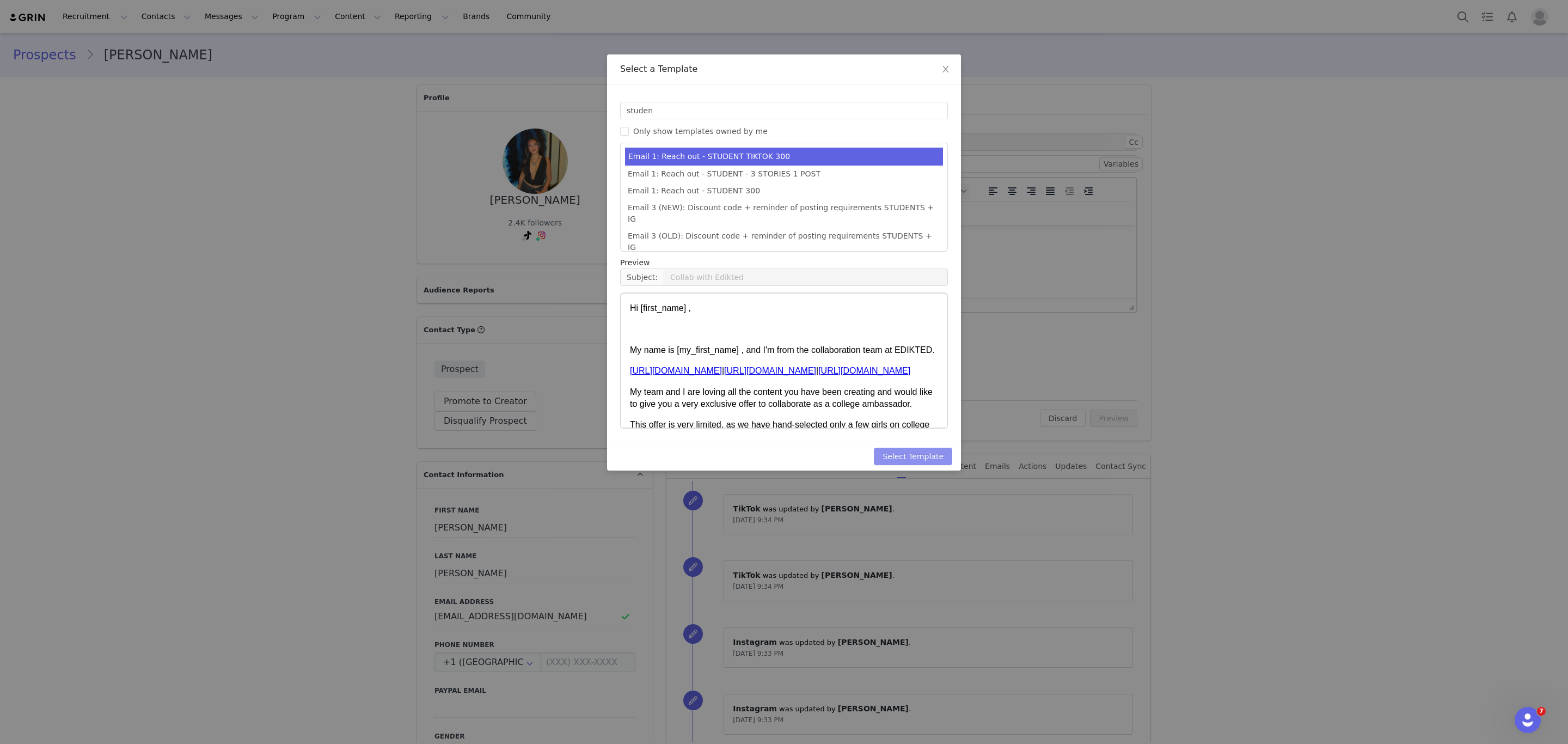
drag, startPoint x: 899, startPoint y: 461, endPoint x: 919, endPoint y: 456, distance: 20.6
click at [900, 461] on button "Select Template" at bounding box center [913, 456] width 79 height 18
type input "Collab with Edikted"
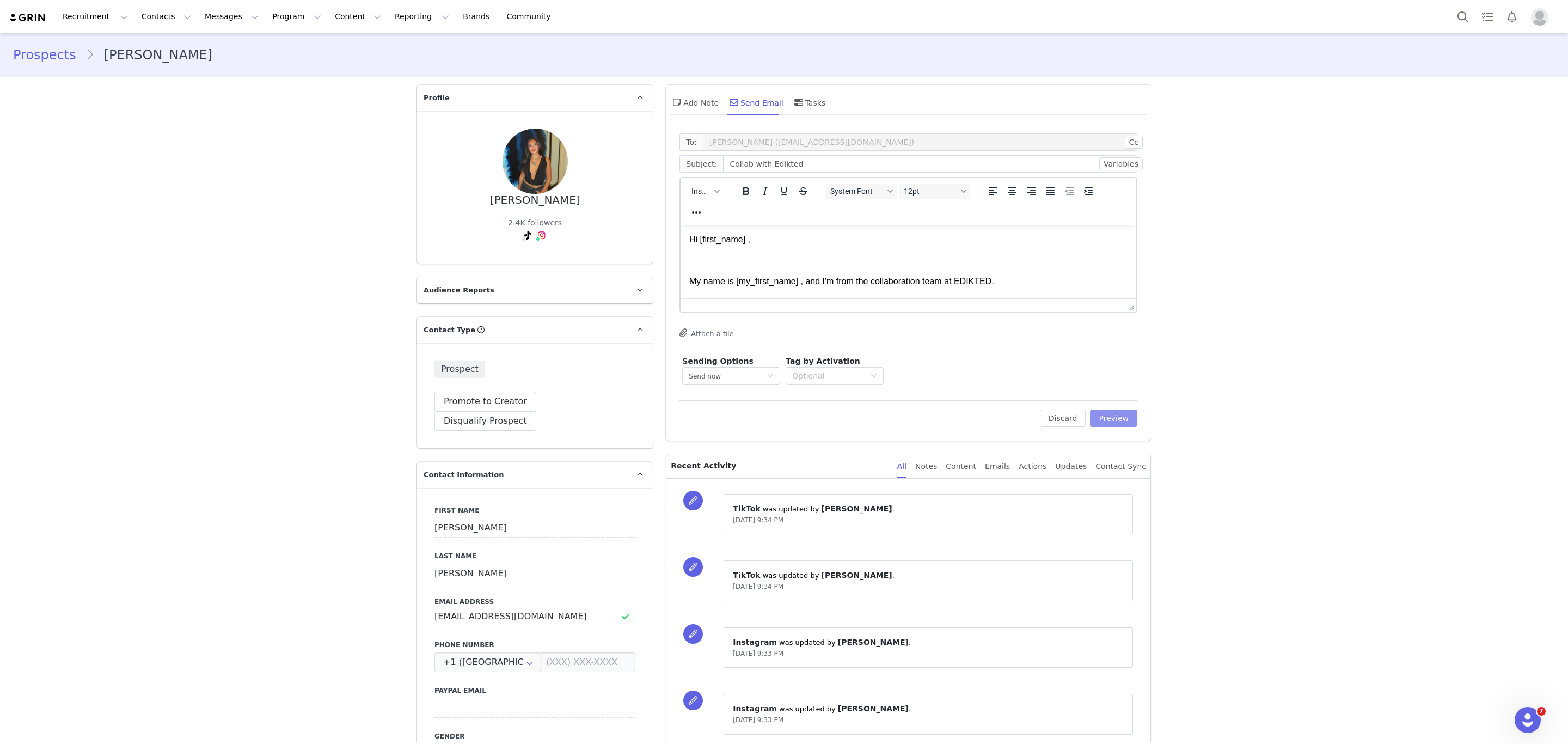
click at [1101, 426] on button "Preview" at bounding box center [1114, 418] width 47 height 18
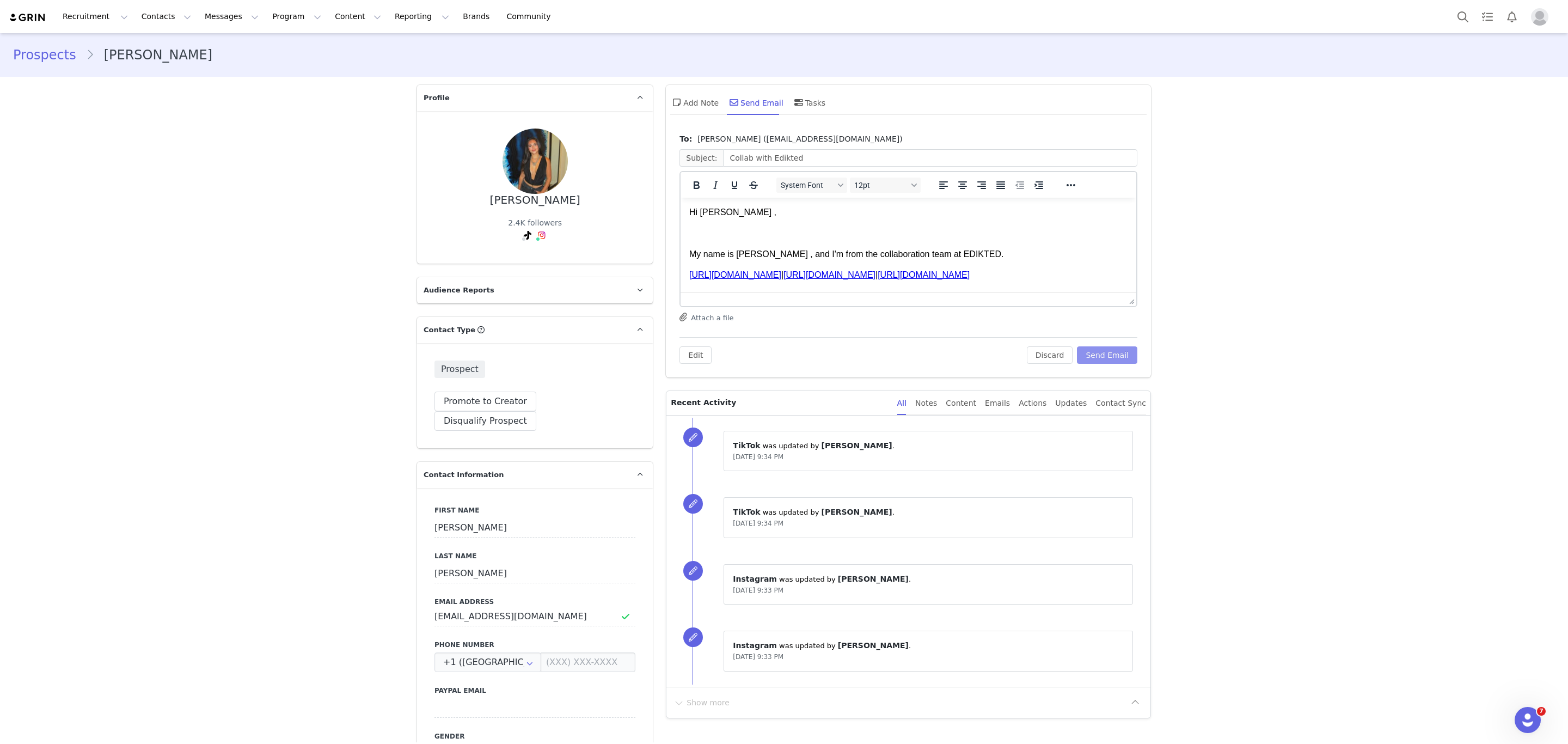
scroll to position [82, 0]
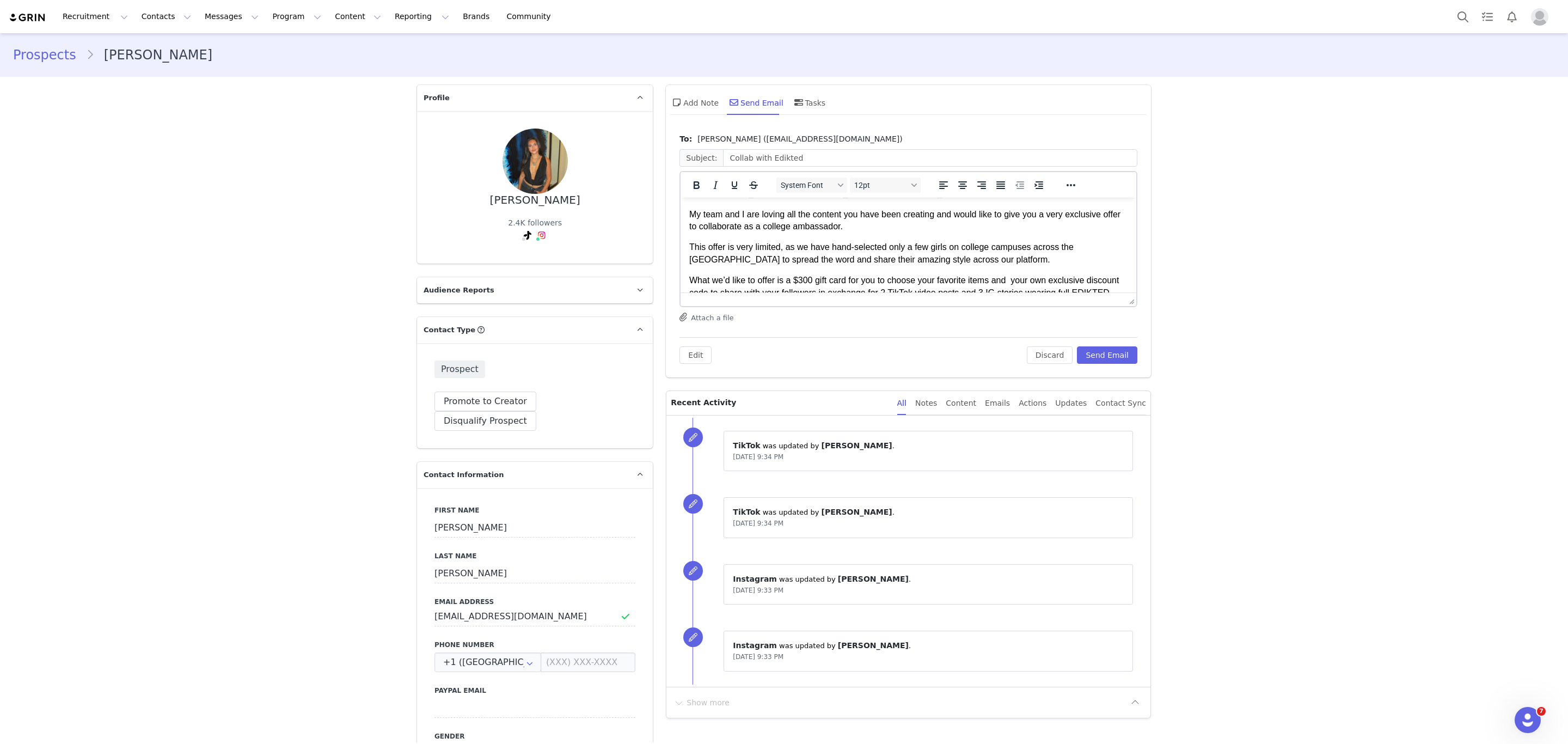
click at [802, 275] on p "What we’d like to offer is a $300 gift card for you to choose your favorite ite…" at bounding box center [908, 293] width 438 height 37
click at [1100, 347] on button "Send Email" at bounding box center [1107, 355] width 60 height 18
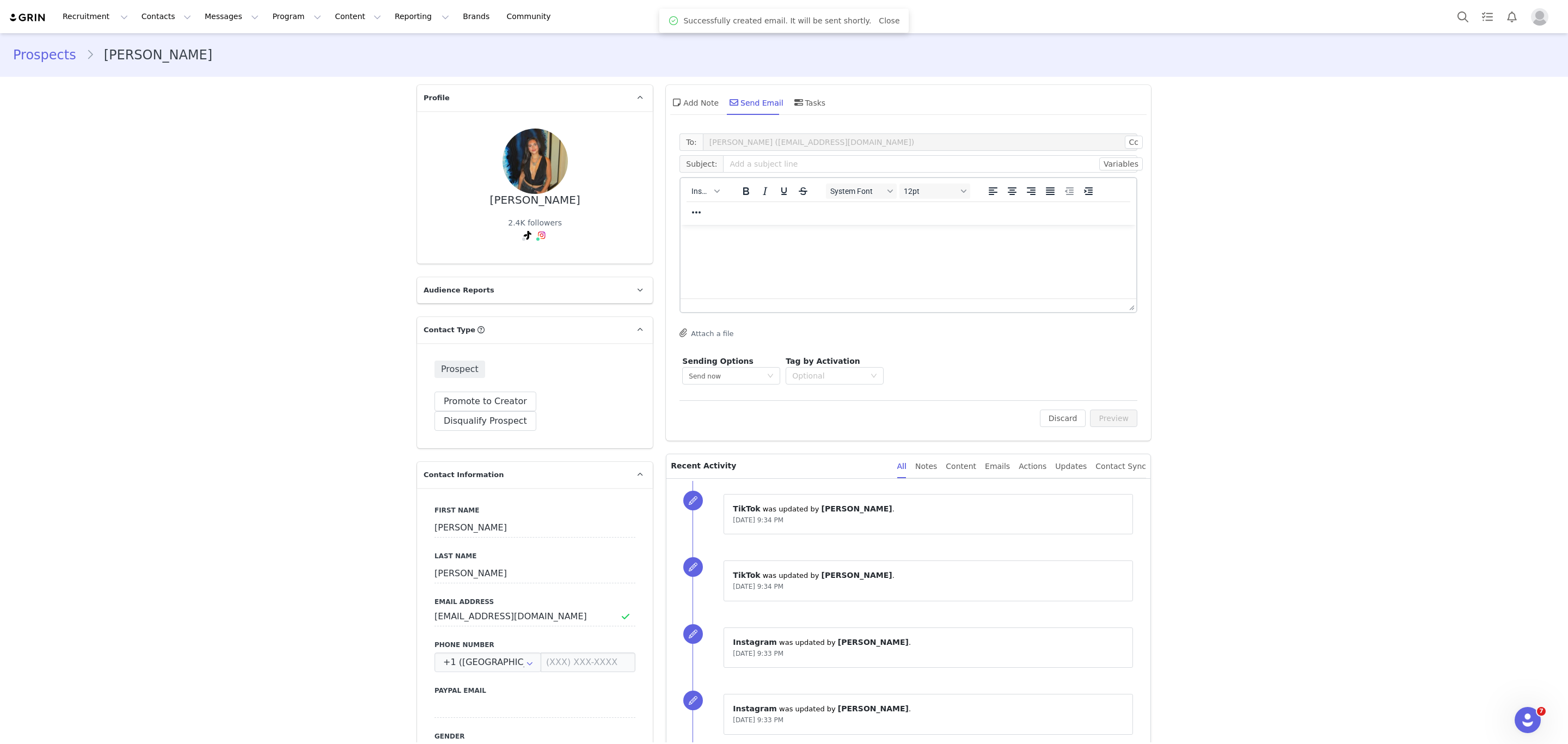
scroll to position [0, 0]
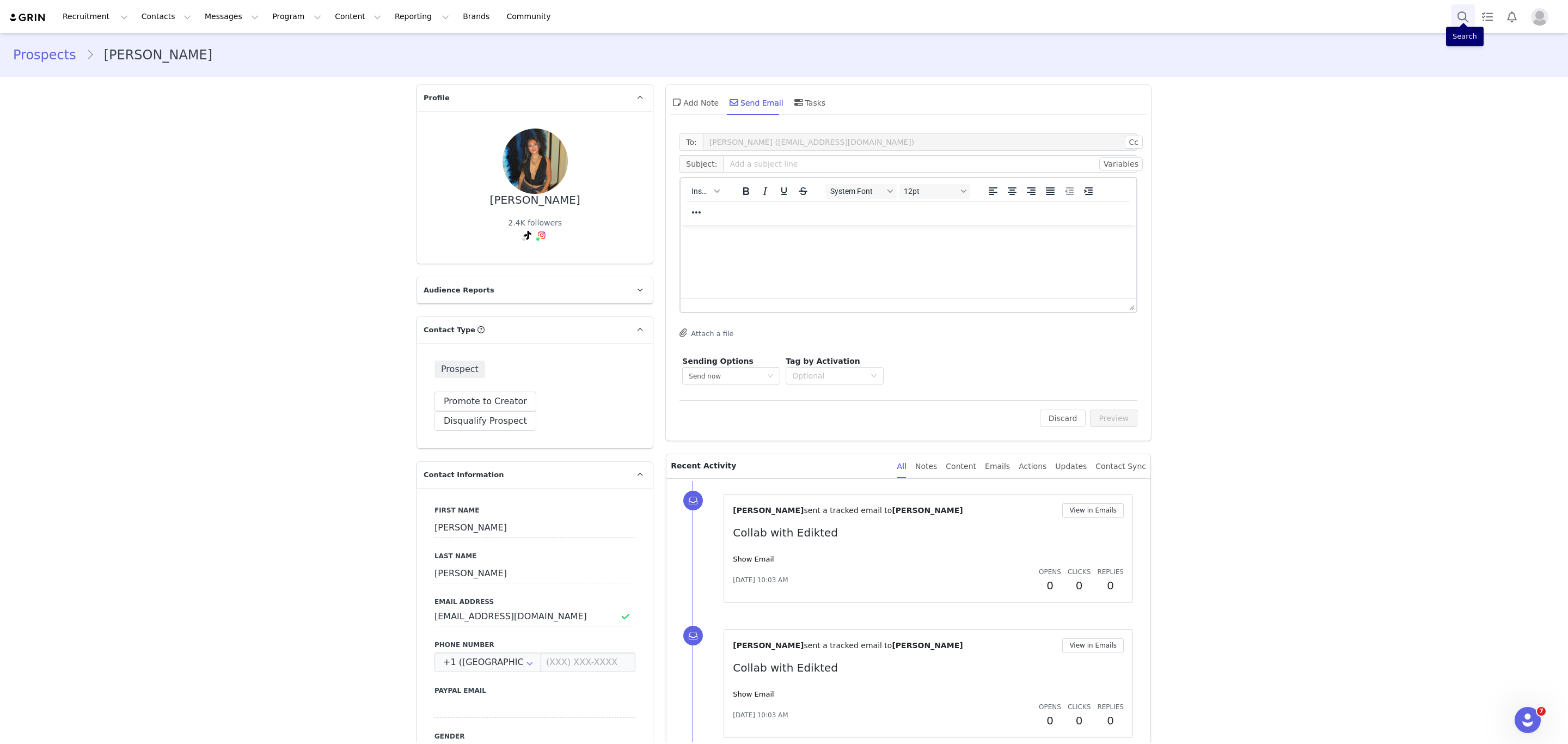
click at [1468, 7] on button "Search" at bounding box center [1463, 16] width 24 height 24
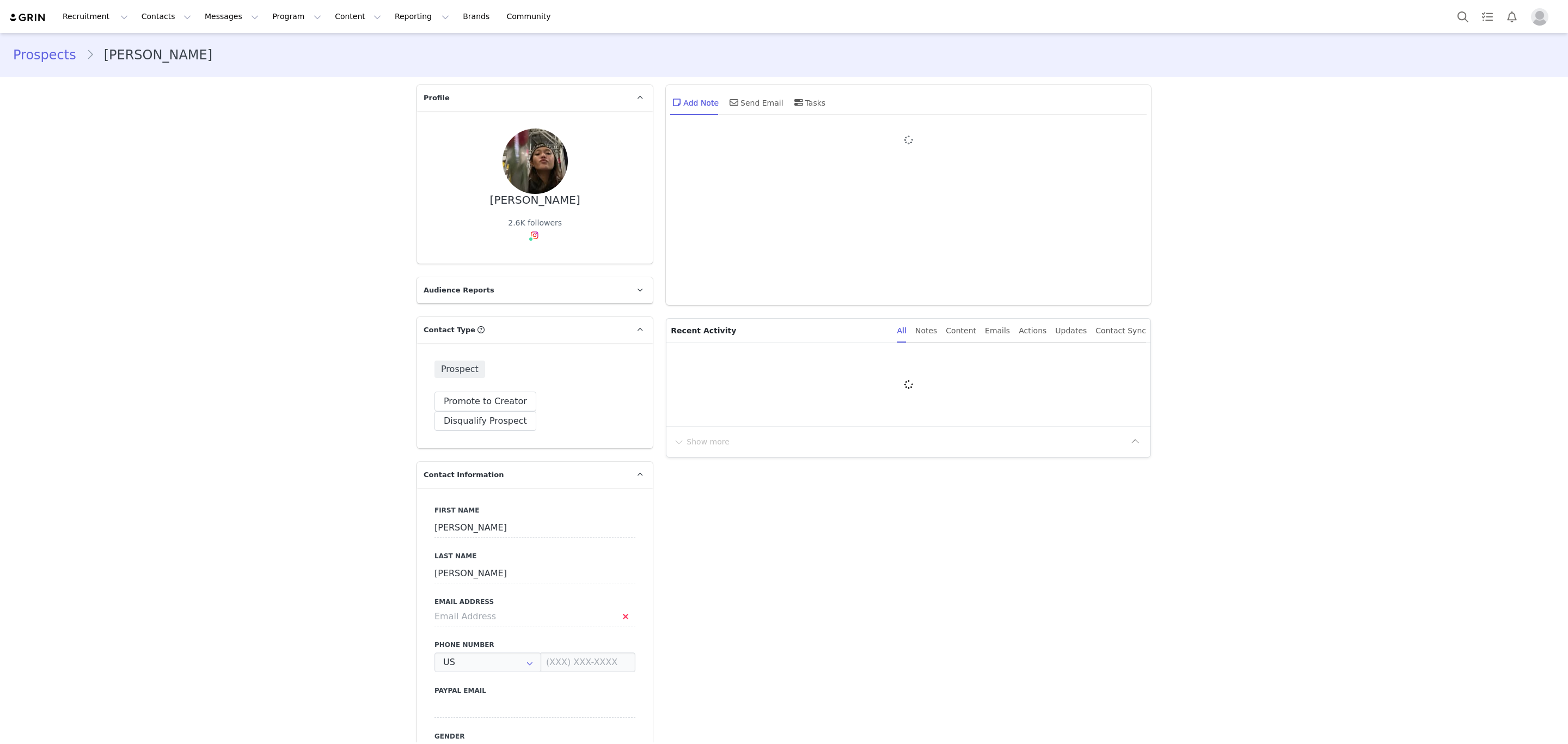
type input "+1 ([GEOGRAPHIC_DATA])"
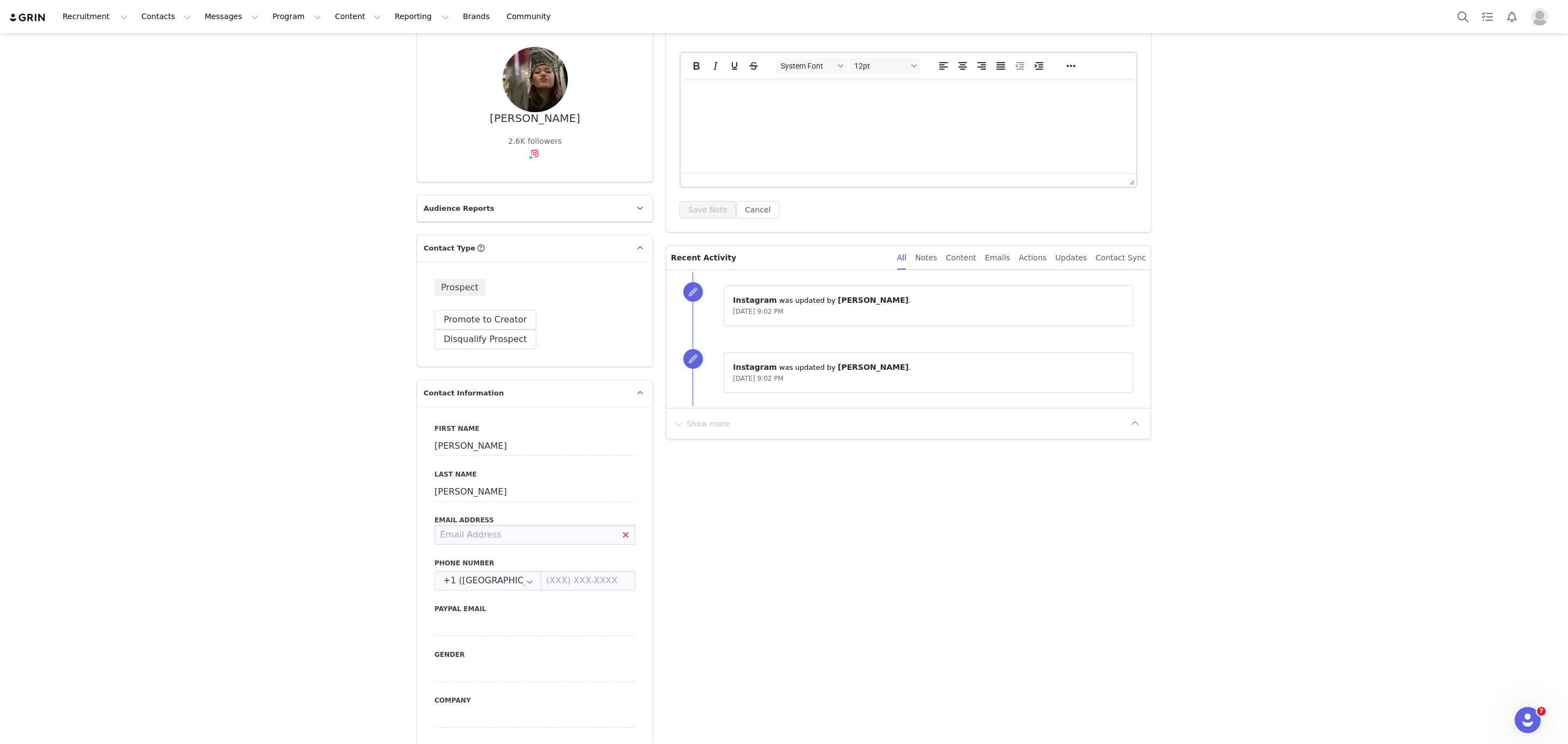
click at [491, 525] on input at bounding box center [535, 535] width 201 height 19
type input "[EMAIL_ADDRESS][DOMAIN_NAME]"
click at [33, 725] on button "Save" at bounding box center [53, 719] width 57 height 30
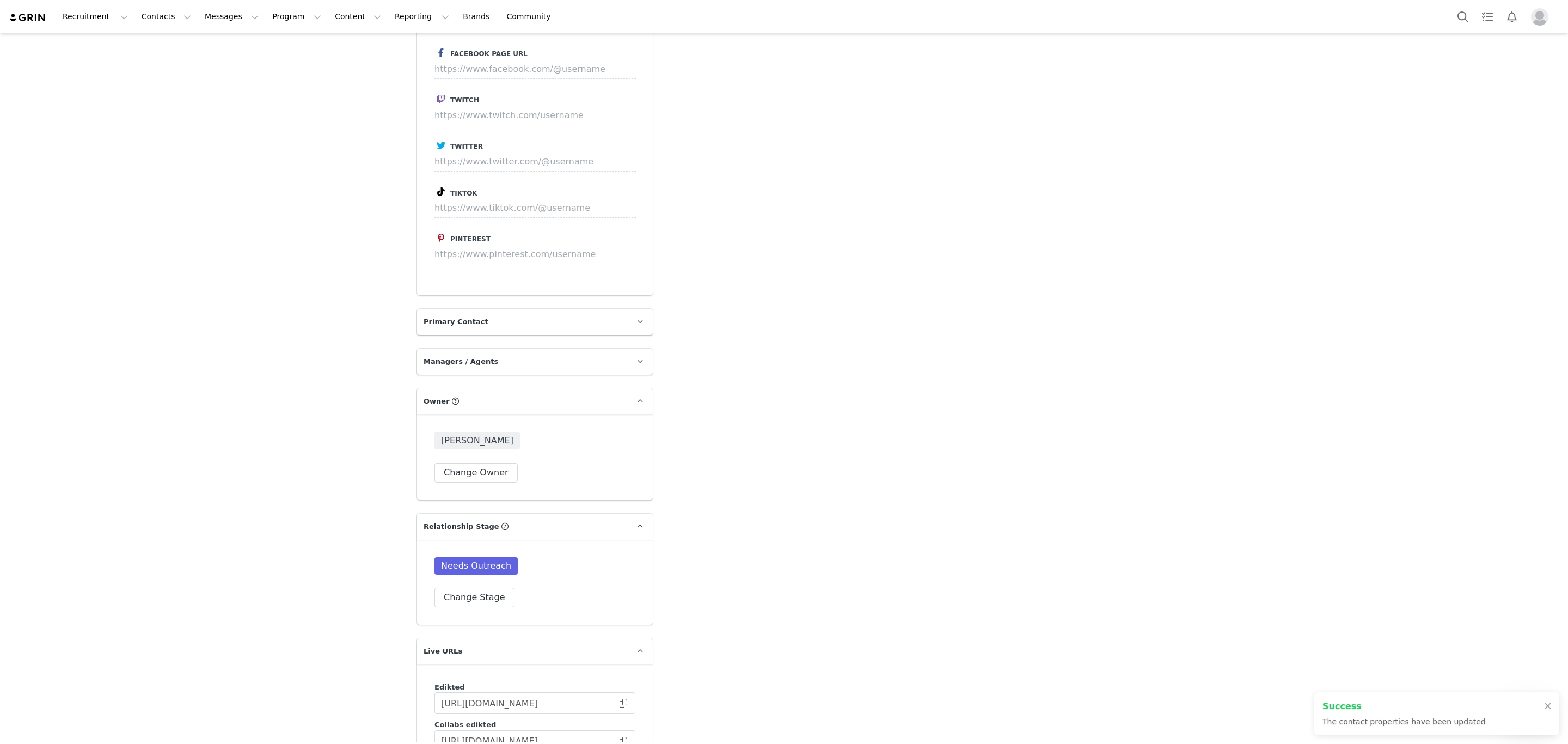
scroll to position [2472, 0]
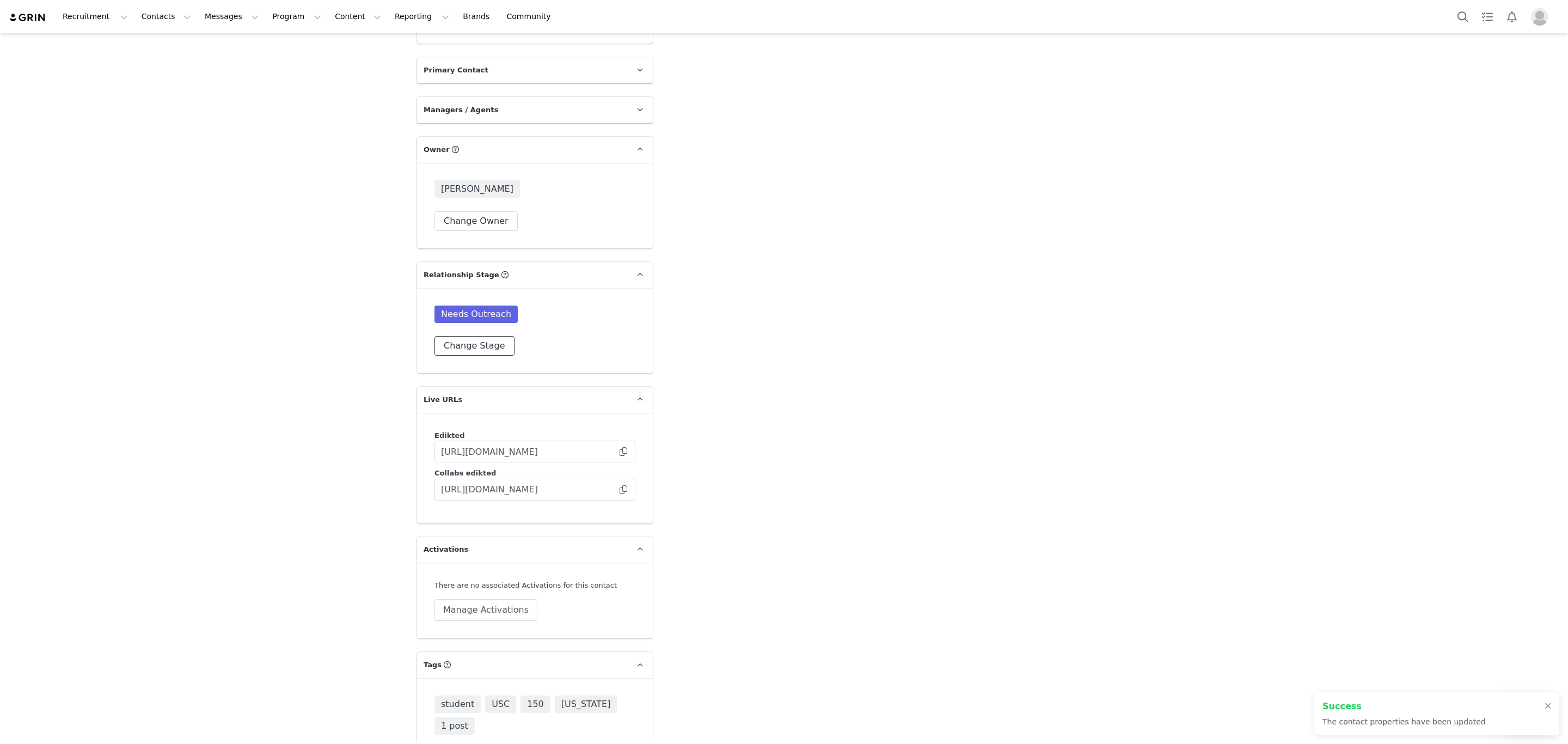
drag, startPoint x: 483, startPoint y: 295, endPoint x: 407, endPoint y: 319, distance: 79.7
click at [466, 311] on div "Needs Outreach Change Stage" at bounding box center [534, 331] width 236 height 85
click at [451, 336] on button "Change Stage" at bounding box center [474, 346] width 80 height 19
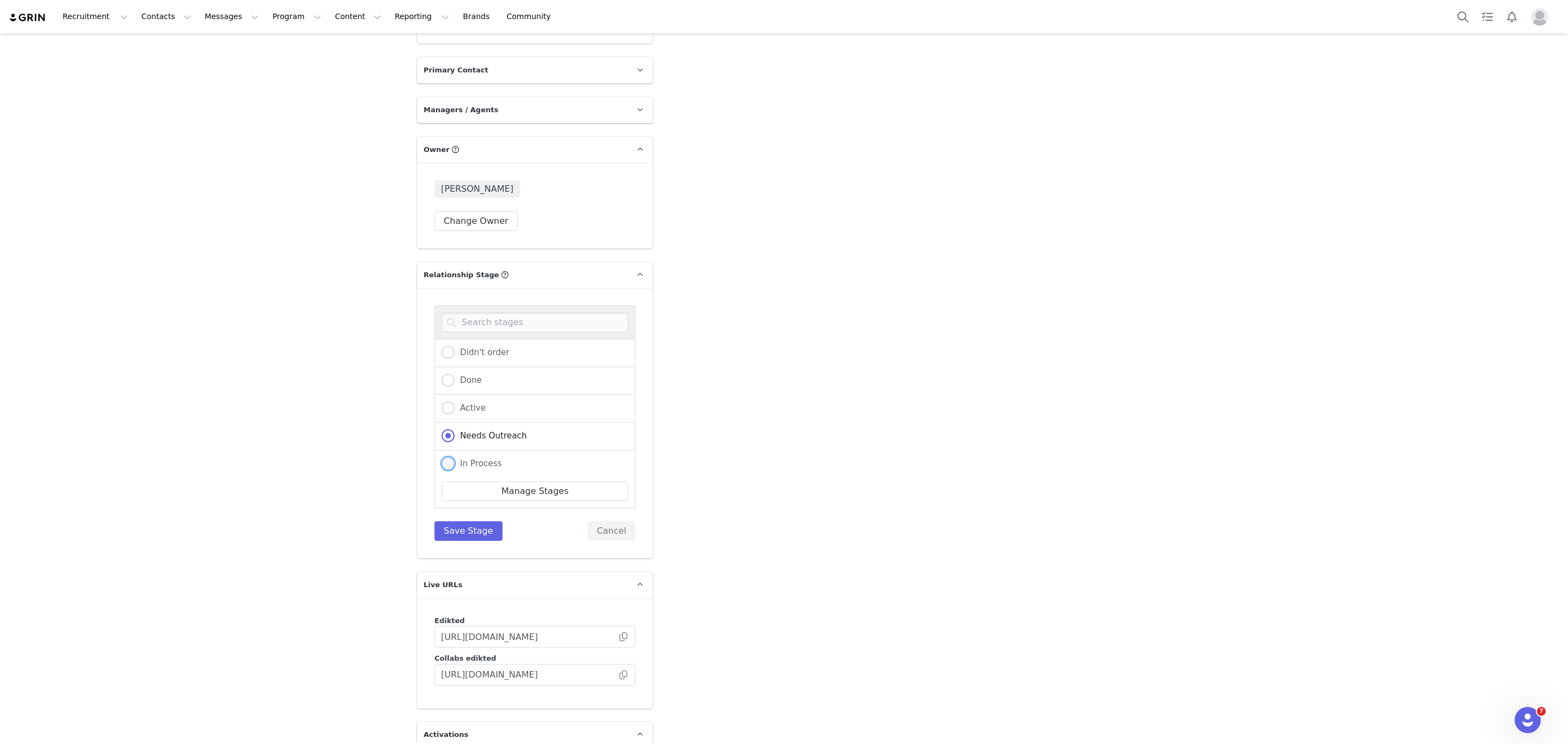
click at [441, 457] on span at bounding box center [447, 463] width 13 height 13
click at [441, 457] on input "In Process" at bounding box center [447, 463] width 13 height 14
radio input "true"
radio input "false"
radio input "true"
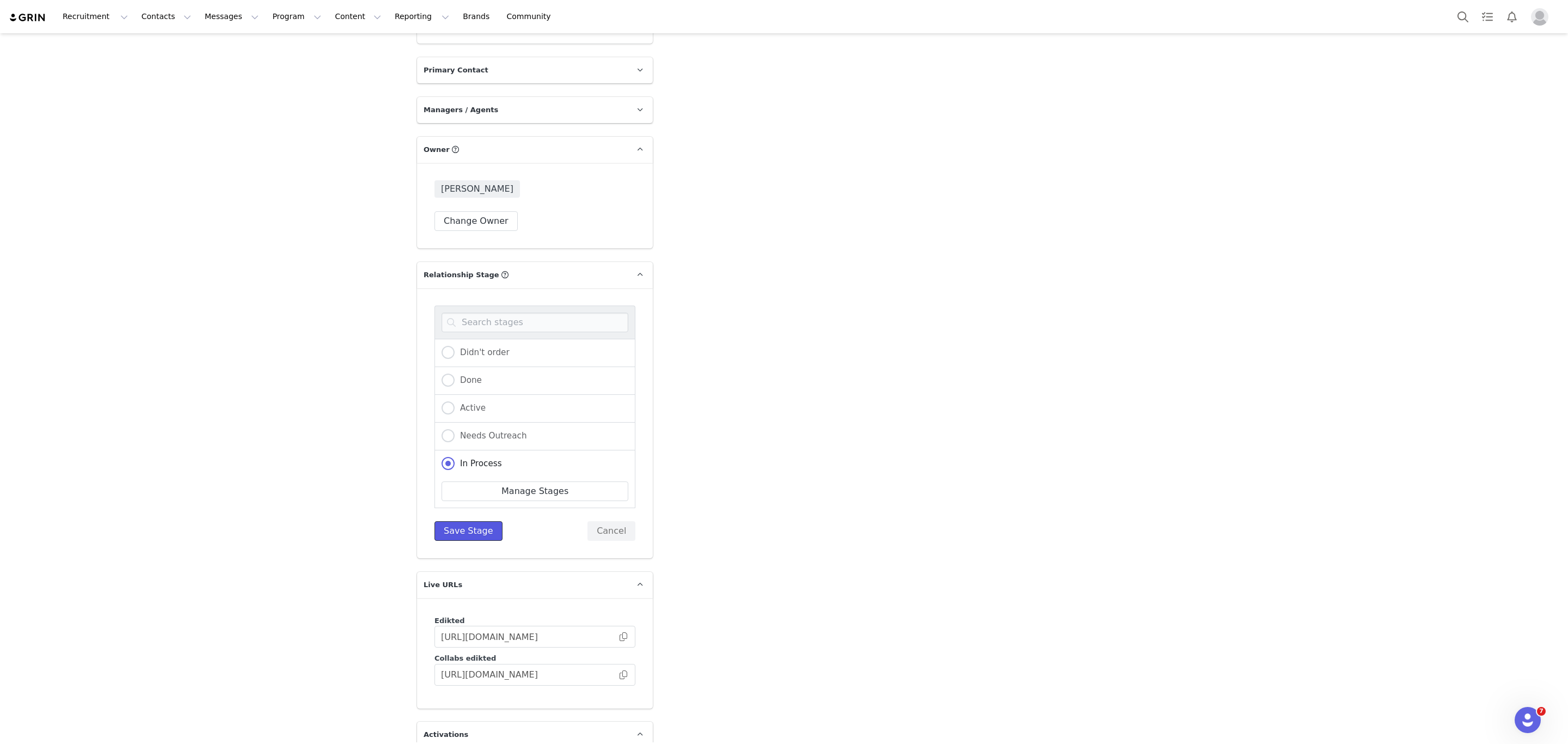
click at [466, 521] on button "Save Stage" at bounding box center [469, 531] width 68 height 19
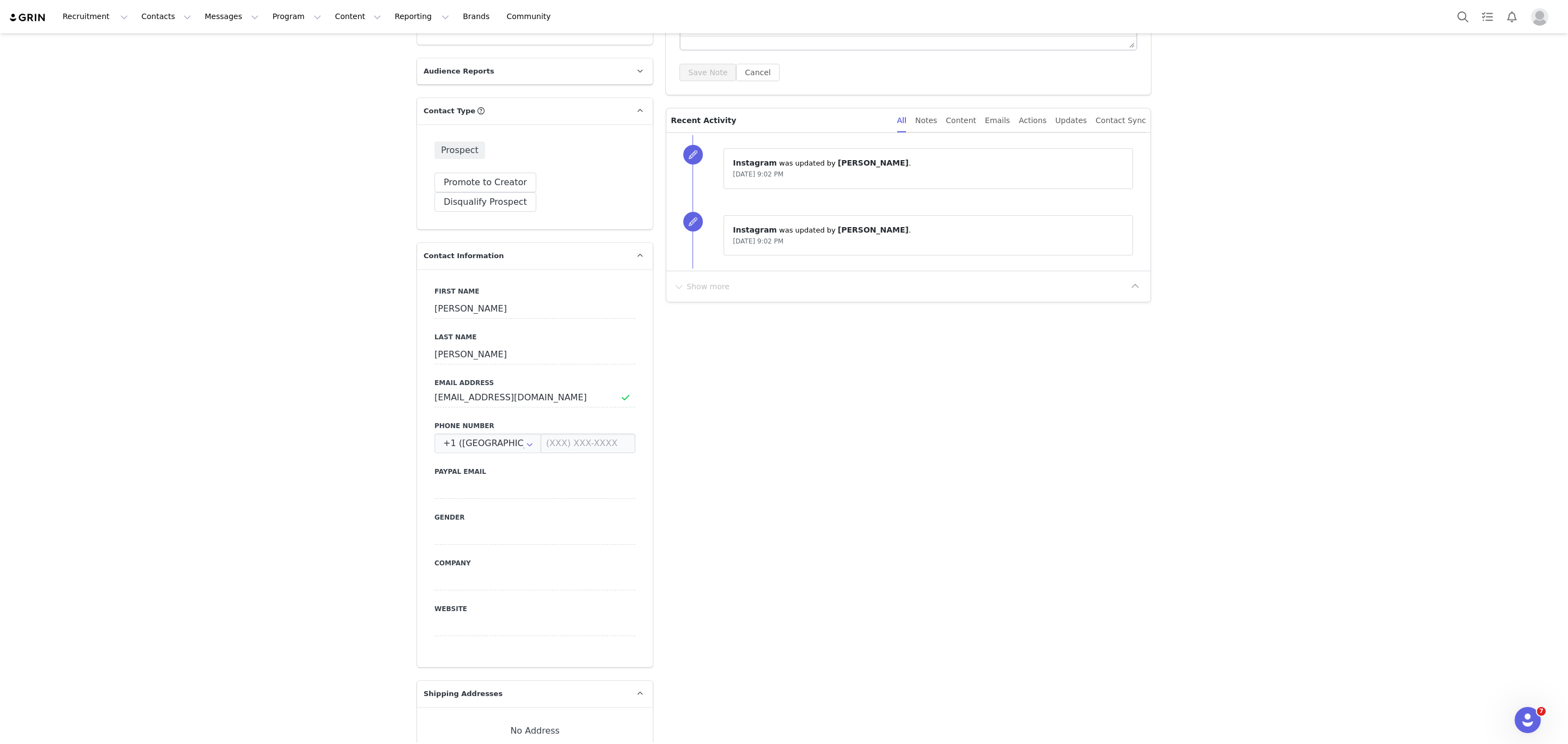
scroll to position [0, 0]
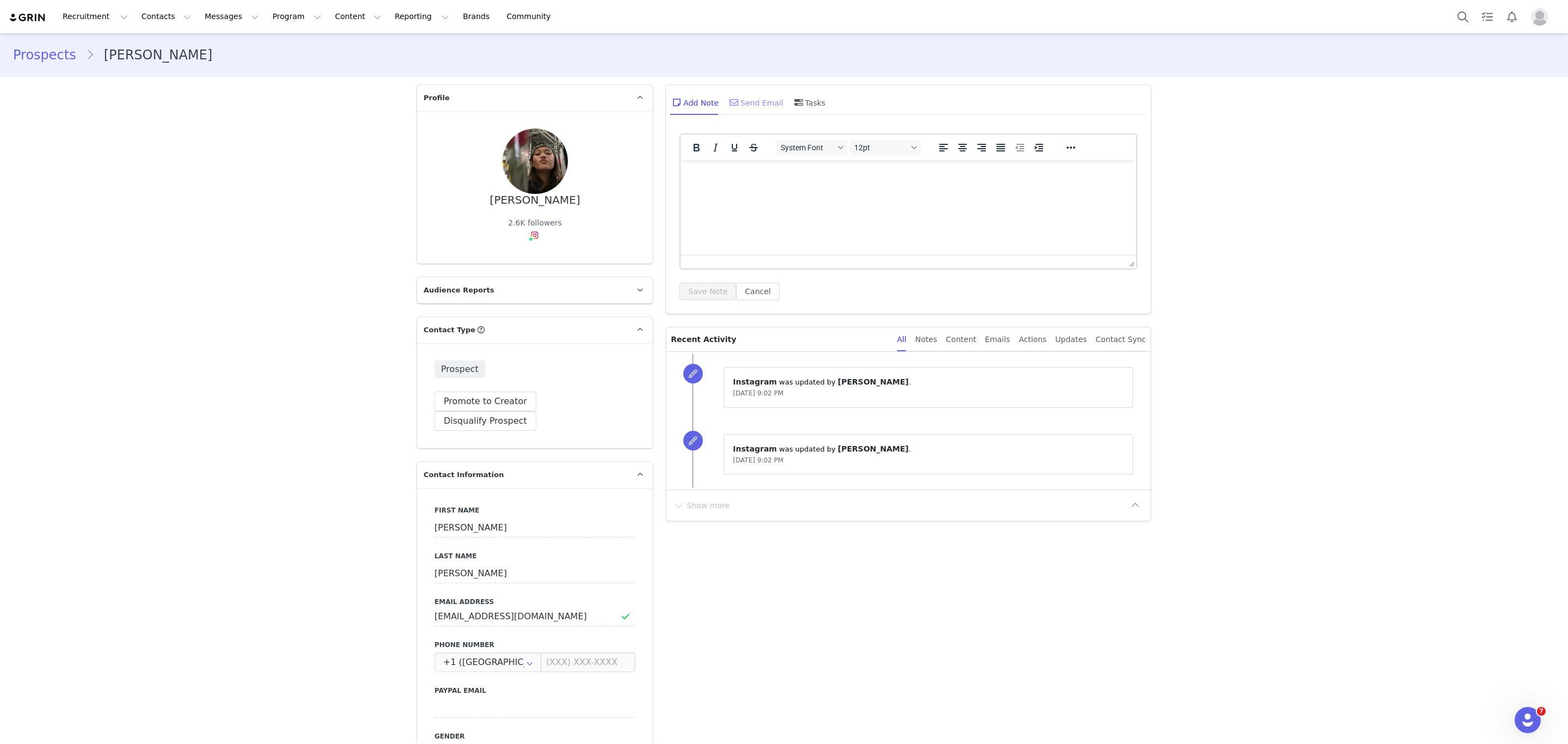
click at [745, 96] on div "Send Email" at bounding box center [755, 102] width 56 height 26
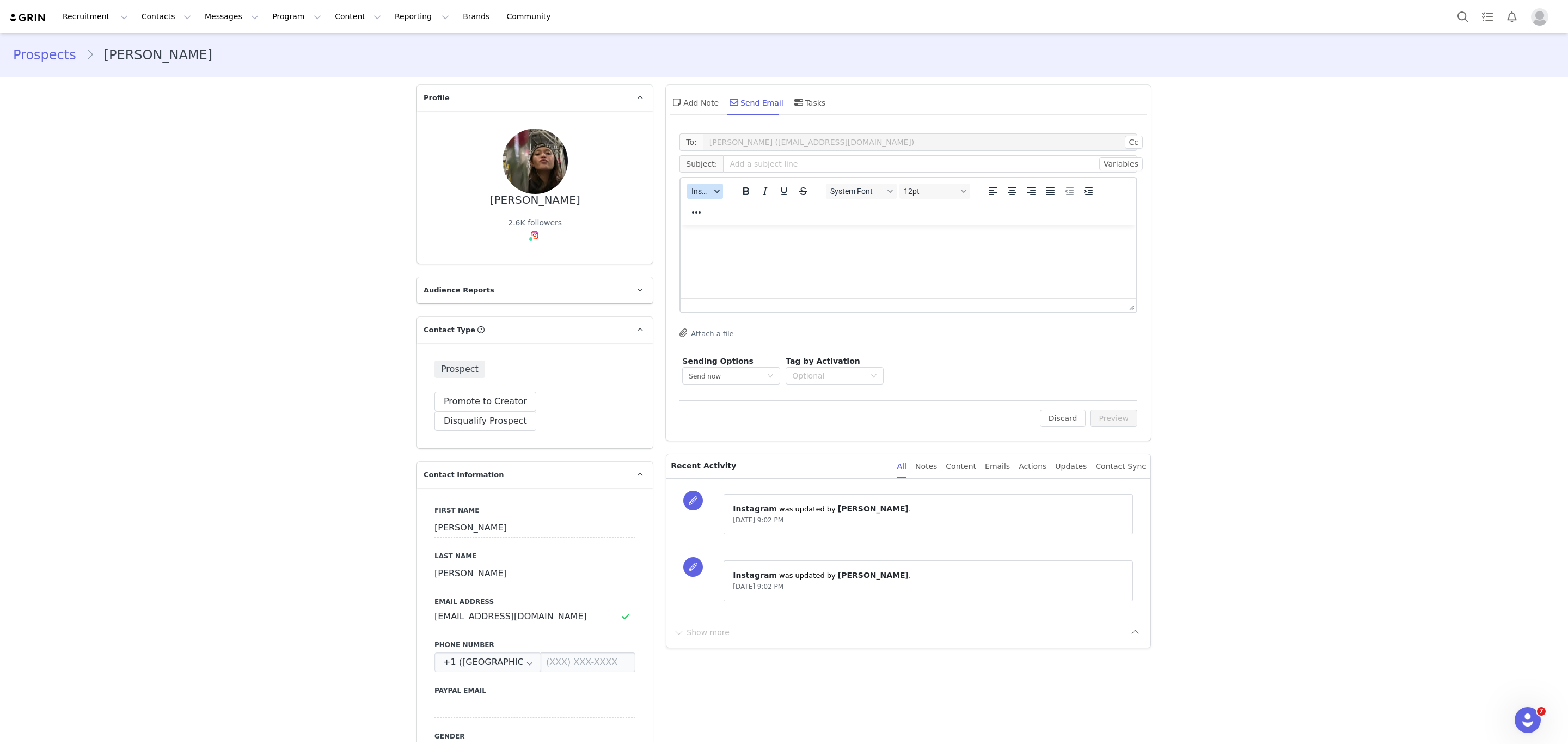
click at [696, 191] on span "Insert" at bounding box center [701, 191] width 19 height 9
click at [701, 209] on div "Insert Template" at bounding box center [739, 209] width 98 height 13
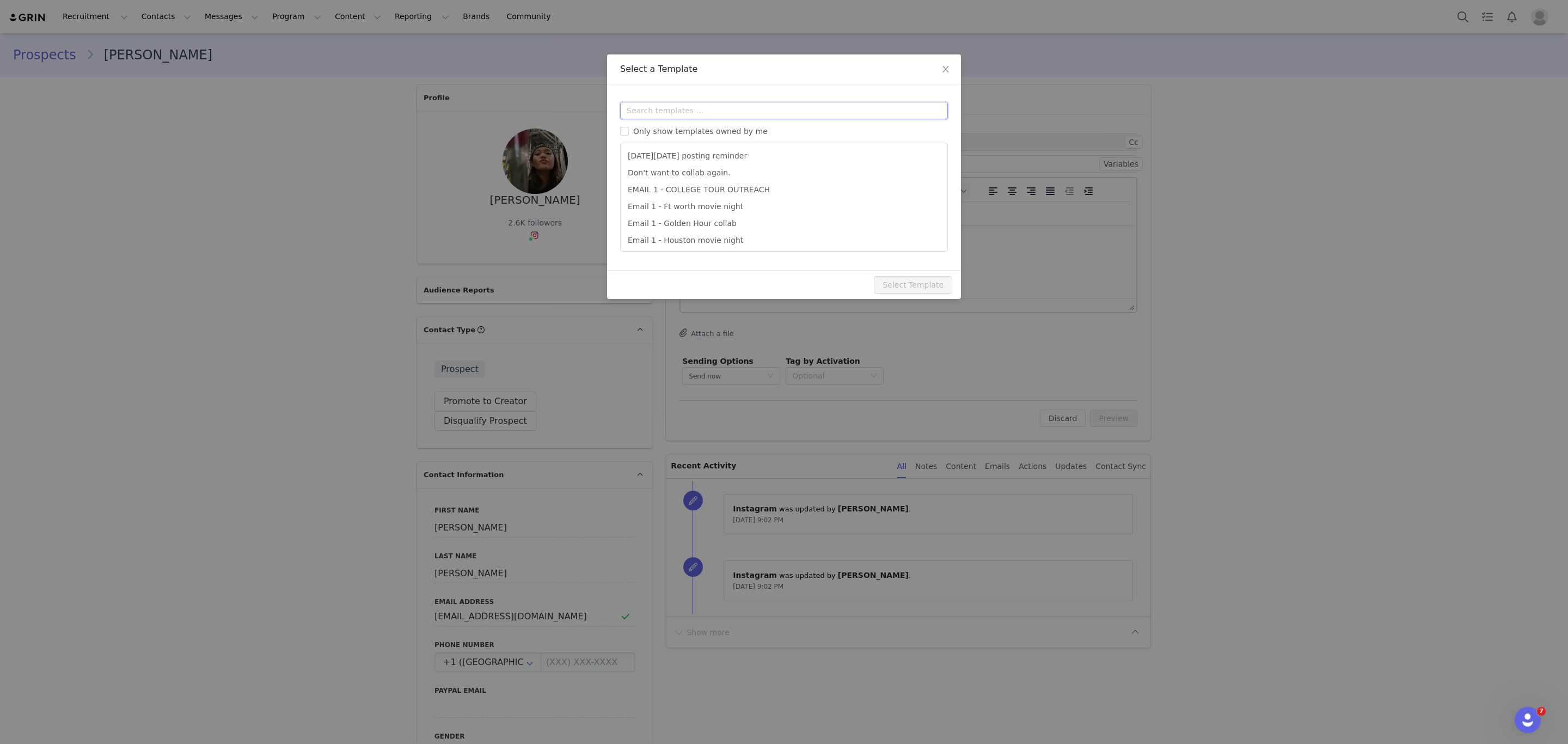
click at [717, 105] on input "text" at bounding box center [784, 110] width 327 height 18
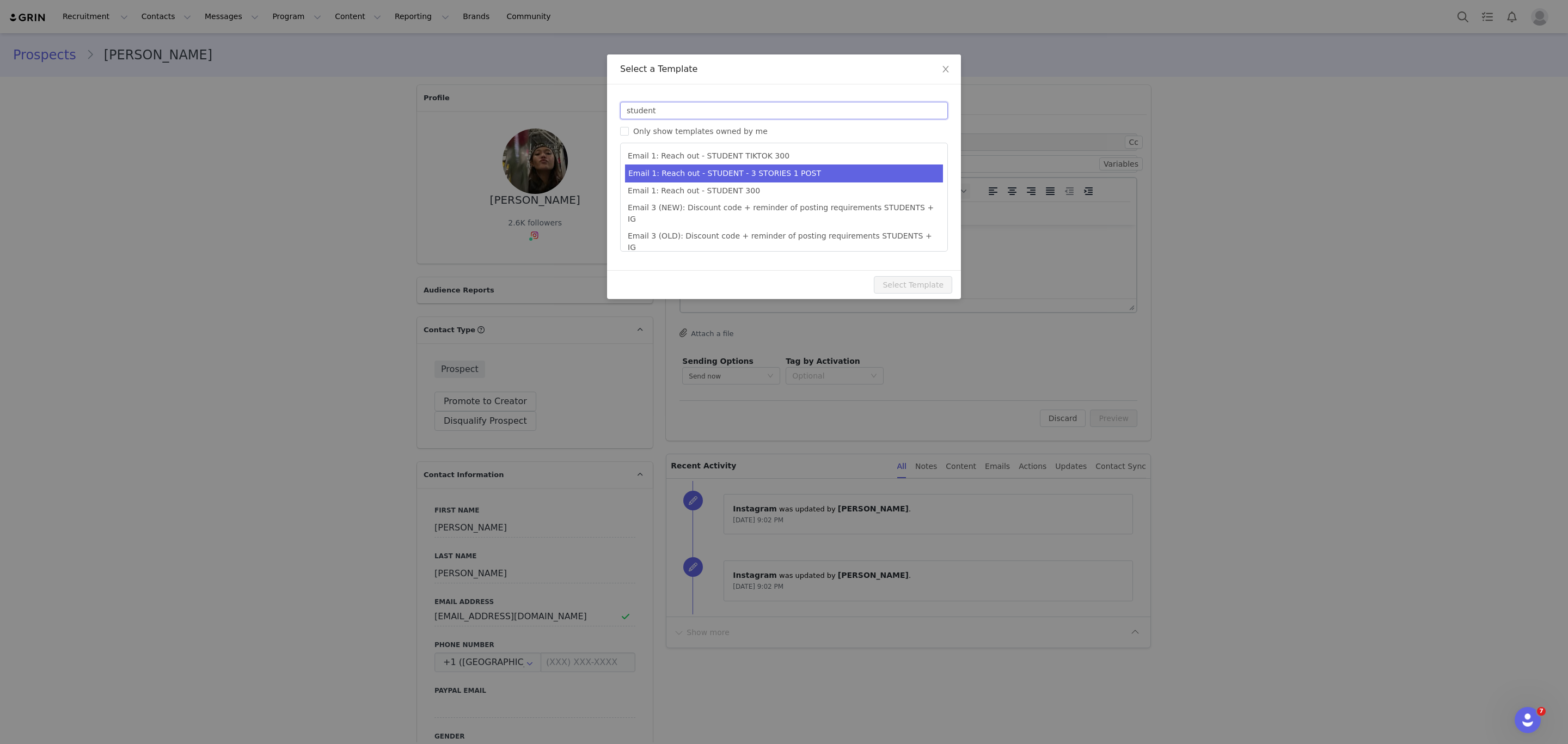
type input "student"
type input "Collab with Edikted"
click at [760, 172] on li "Email 1: Reach out - STUDENT - 3 STORIES 1 POST" at bounding box center [784, 174] width 318 height 18
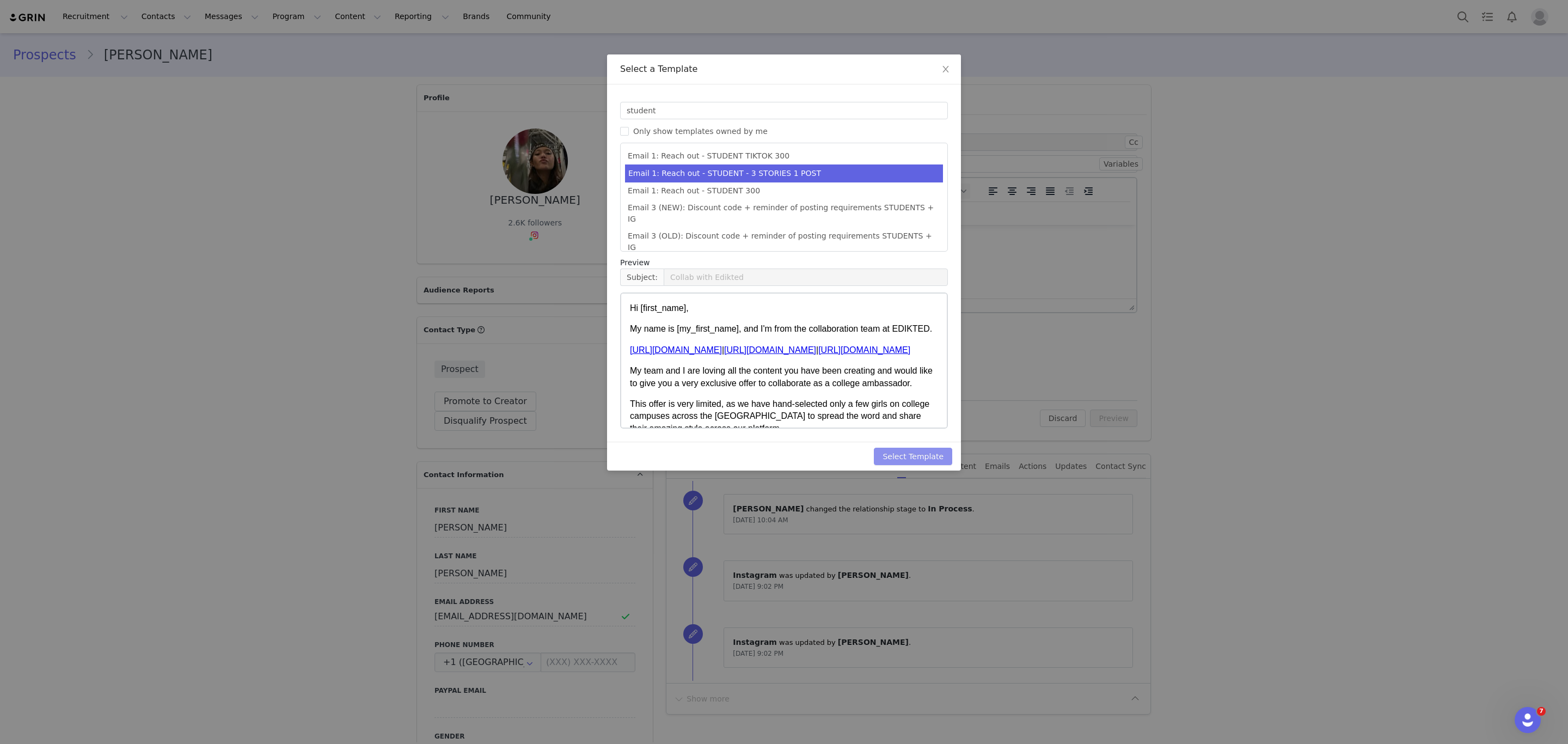
click at [931, 457] on button "Select Template" at bounding box center [913, 456] width 79 height 18
type input "Collab with Edikted"
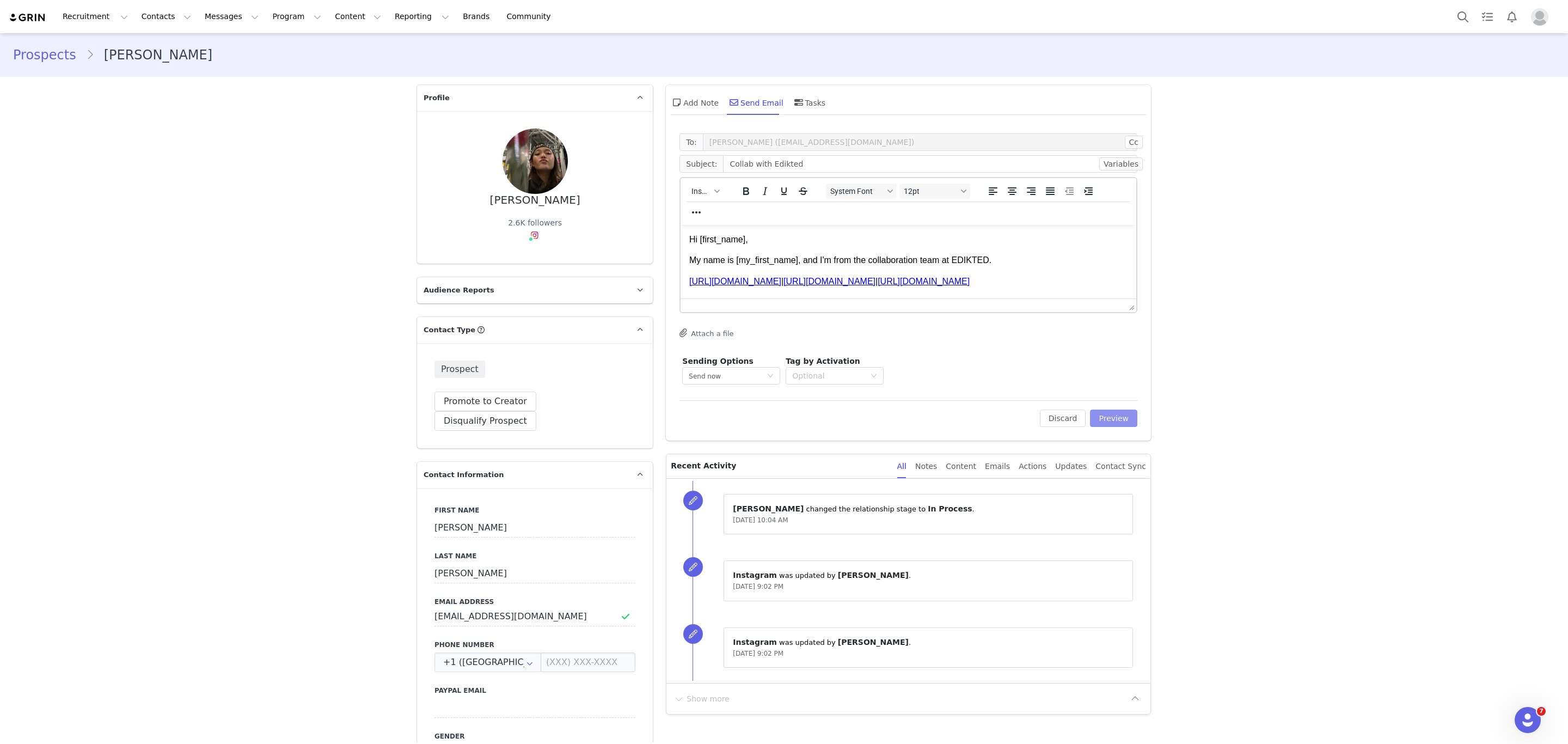
click at [1101, 415] on button "Preview" at bounding box center [1114, 418] width 47 height 18
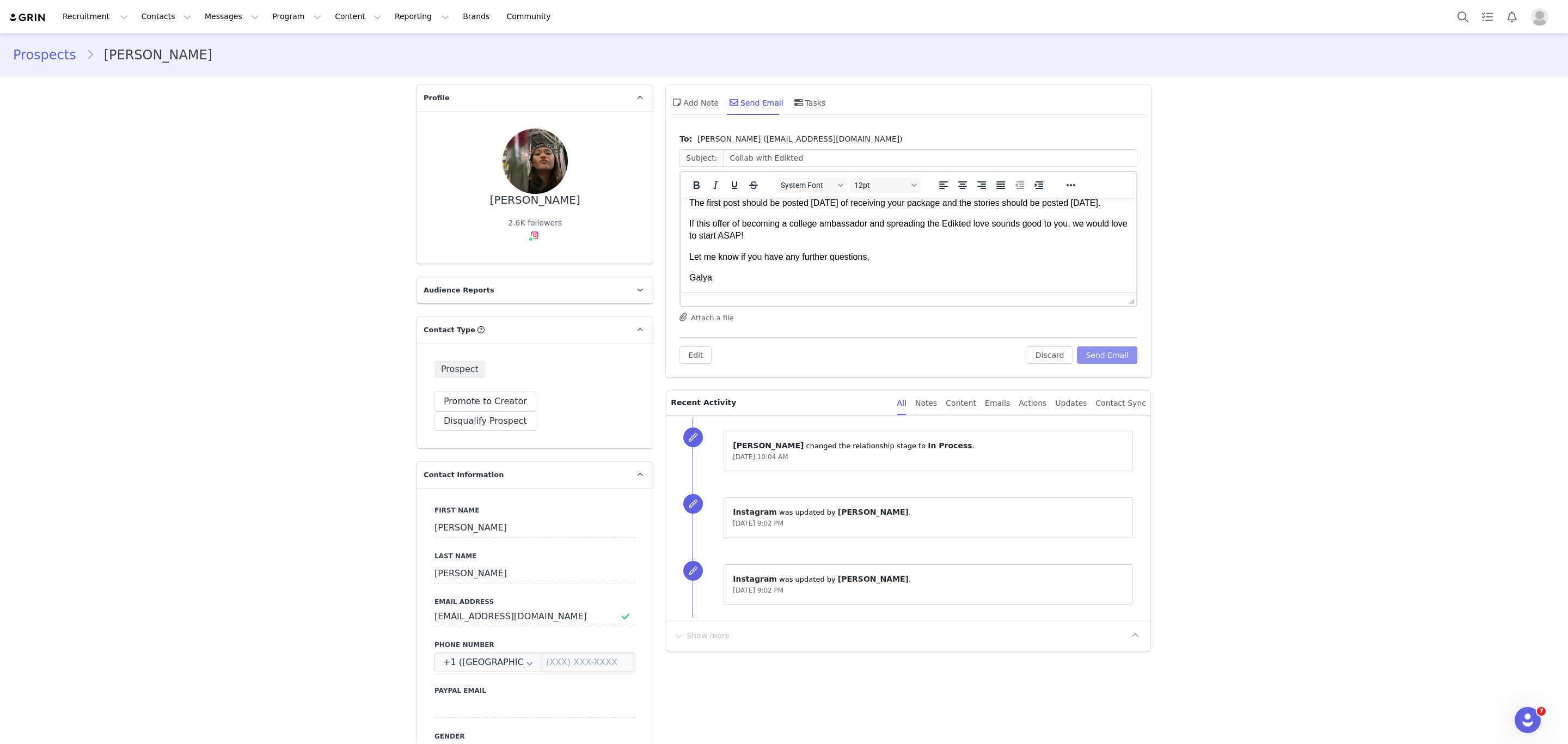
scroll to position [183, 0]
click at [1096, 356] on button "Send Email" at bounding box center [1107, 355] width 60 height 18
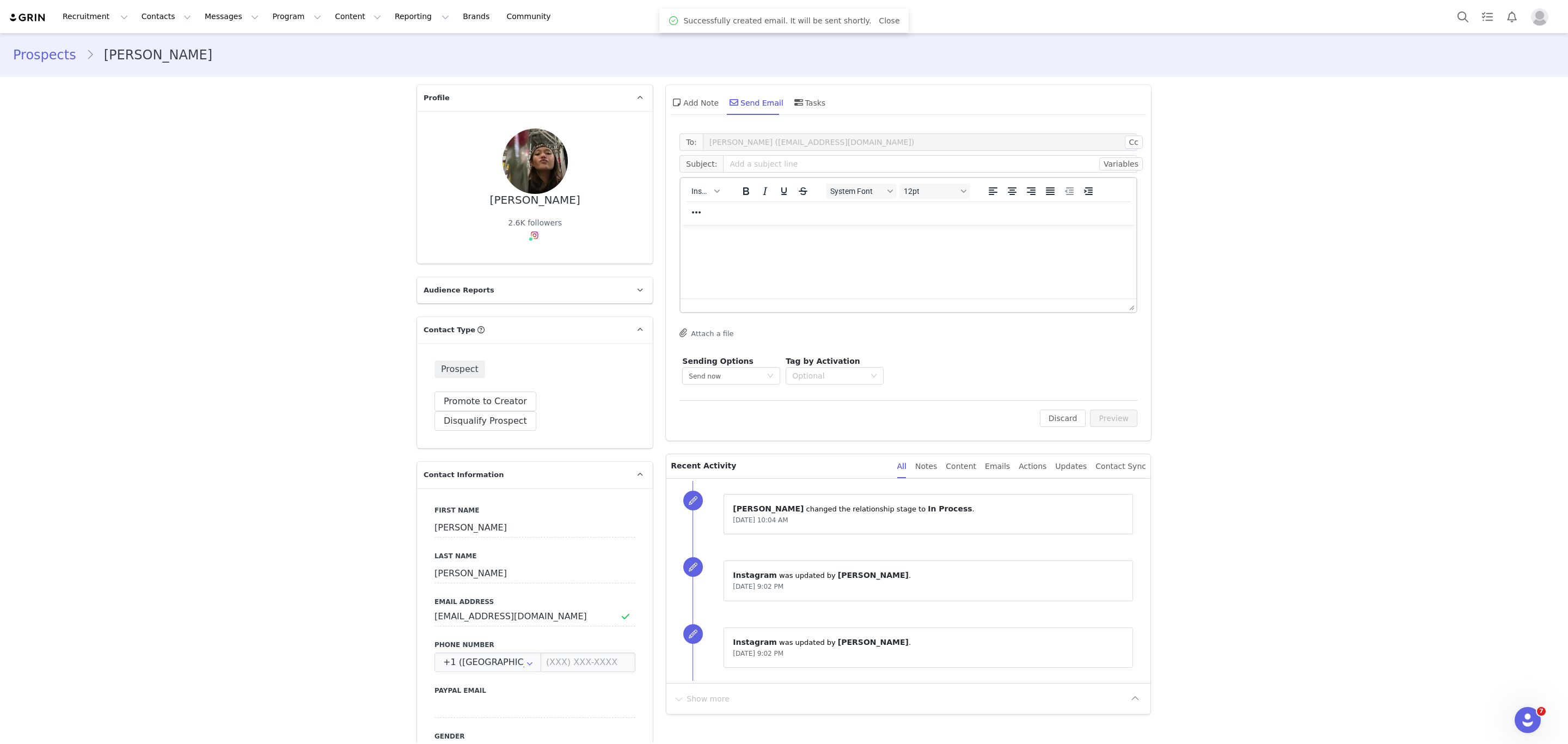
scroll to position [0, 0]
click at [1472, 10] on button "Search" at bounding box center [1463, 16] width 24 height 24
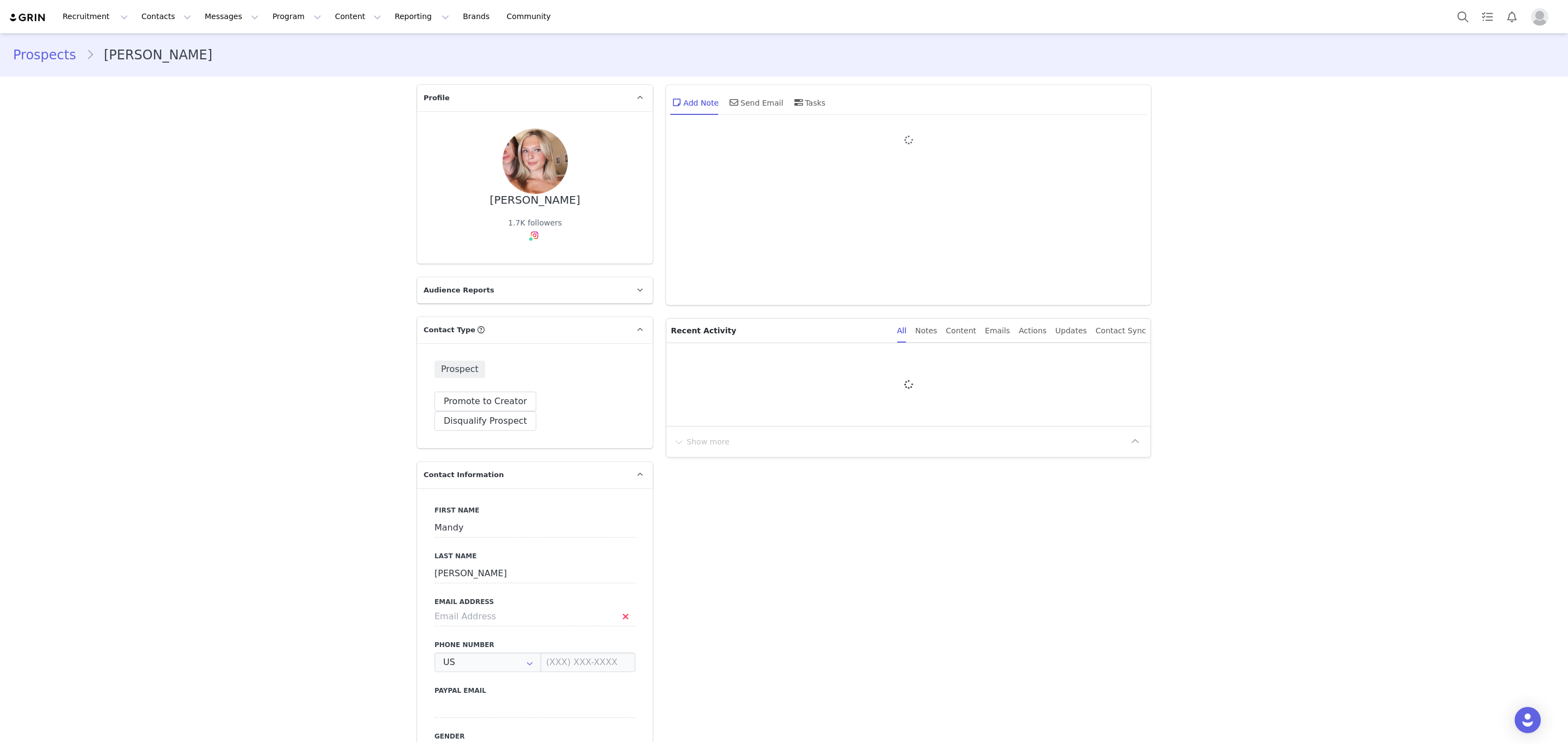
type input "+1 ([GEOGRAPHIC_DATA])"
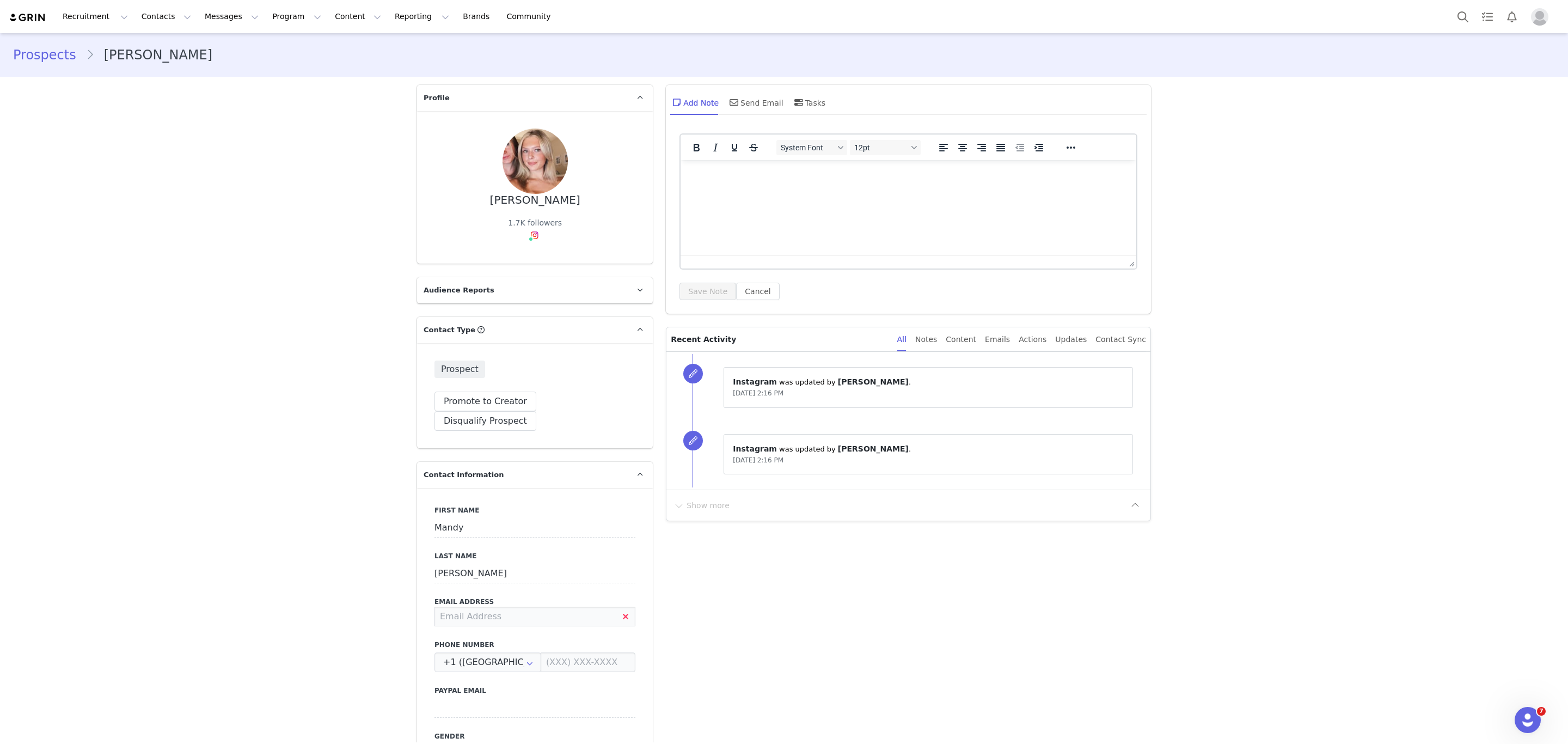
click at [513, 606] on input at bounding box center [535, 616] width 201 height 19
type input "mandybhoward06@gmail.com"
click at [38, 720] on button "Save" at bounding box center [53, 719] width 57 height 30
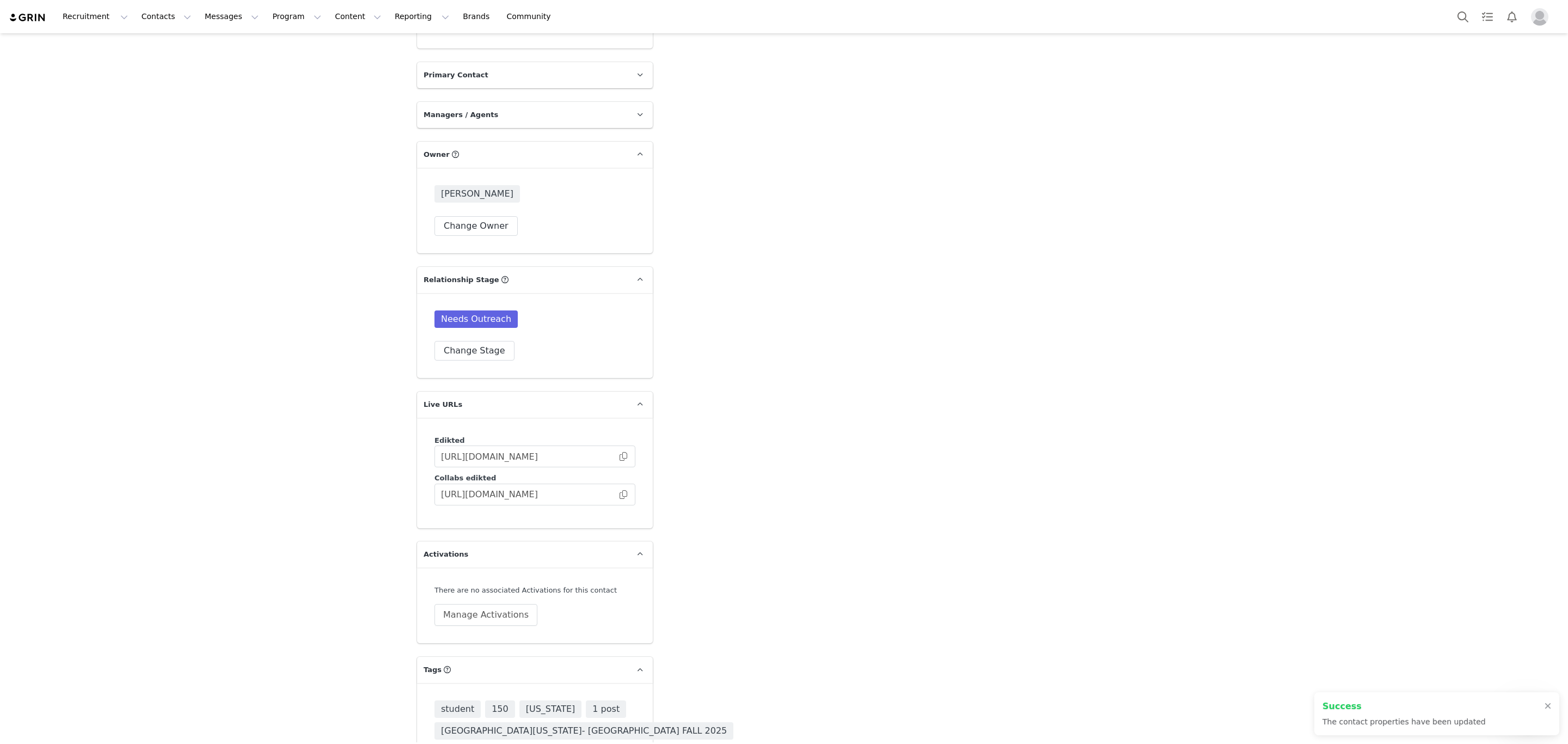
scroll to position [2472, 0]
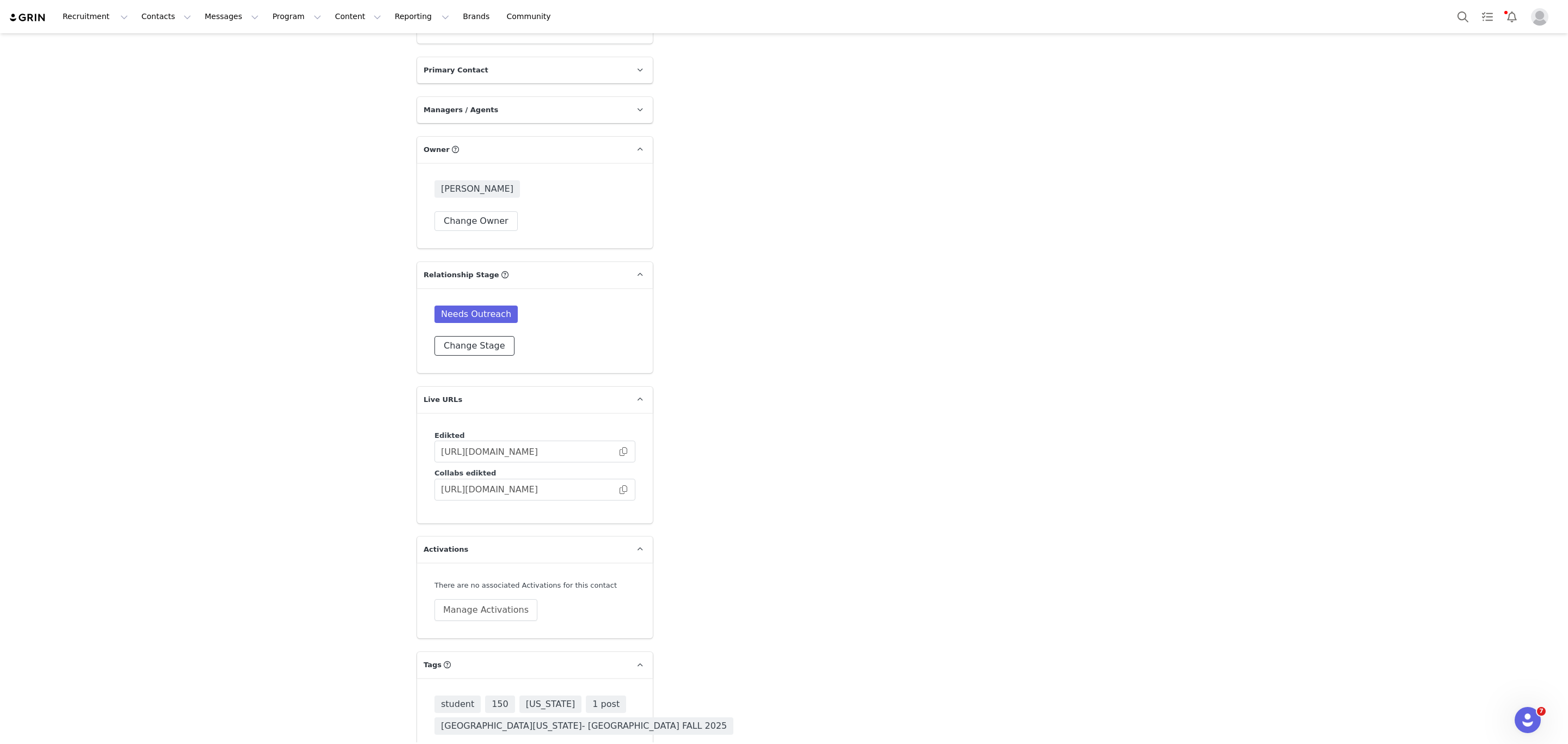
click at [456, 336] on button "Change Stage" at bounding box center [474, 346] width 80 height 19
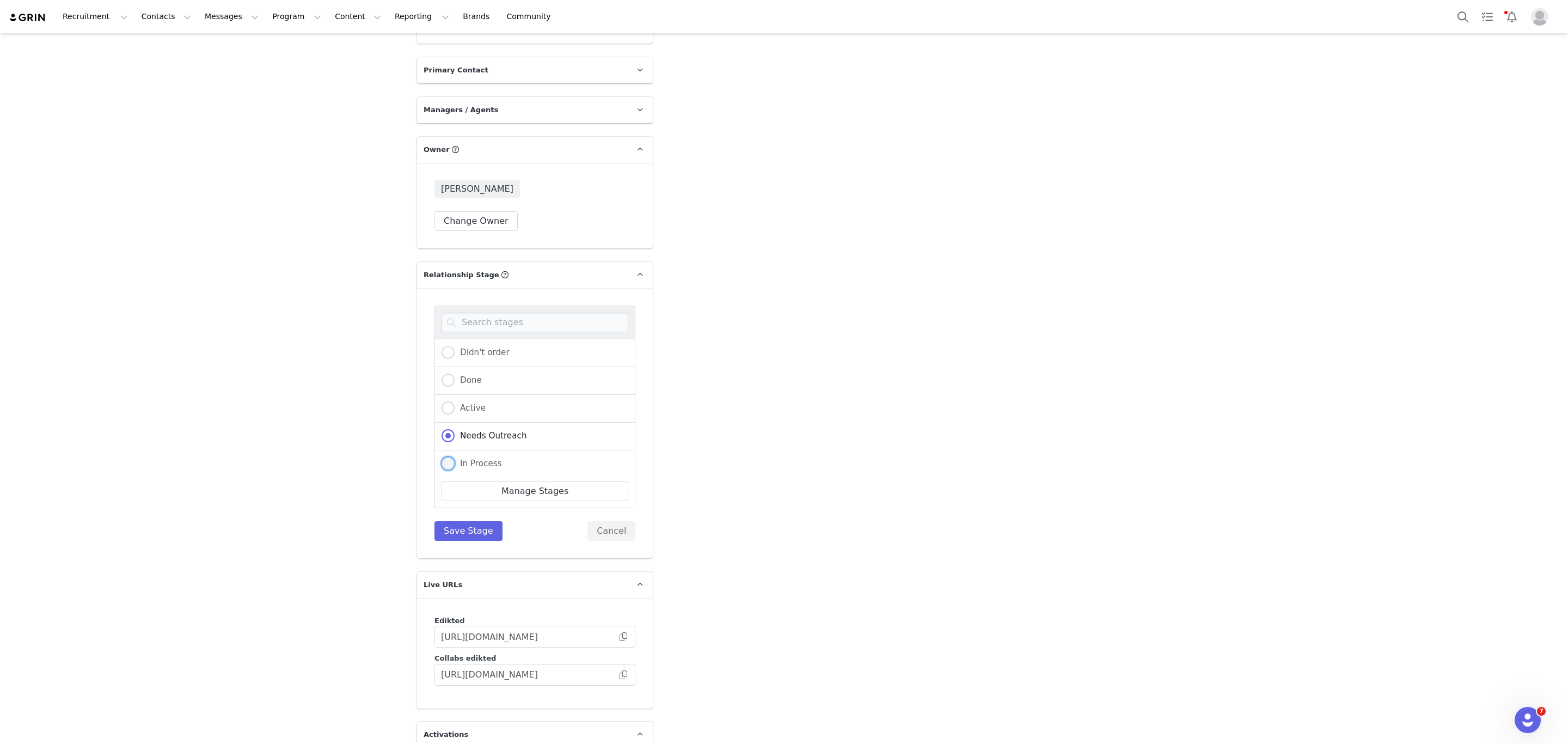
click at [444, 457] on span at bounding box center [447, 463] width 13 height 13
click at [444, 457] on input "In Process" at bounding box center [447, 463] width 13 height 14
radio input "true"
radio input "false"
radio input "true"
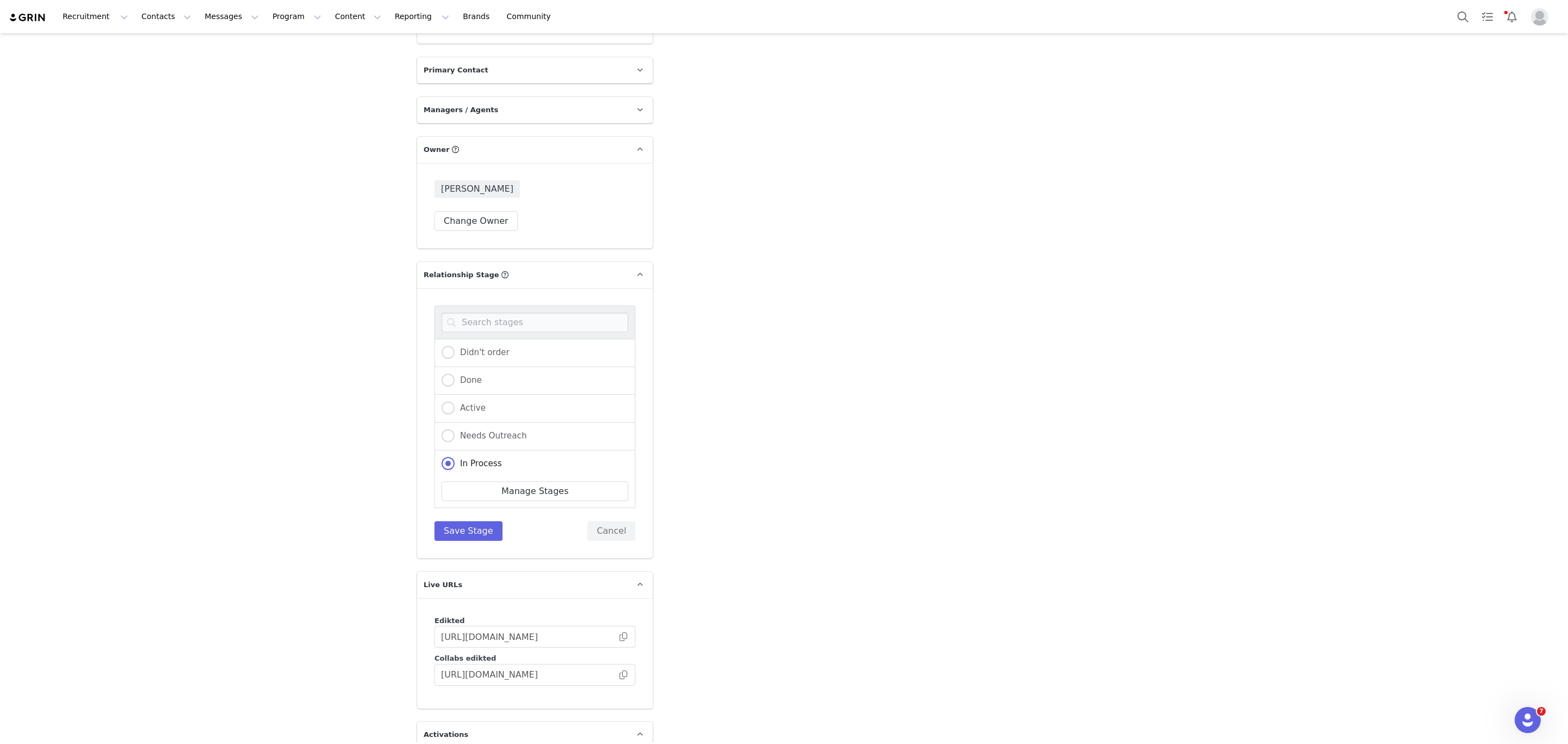
click at [460, 469] on div "Didn't order Done Active Needs Outreach In Process Creator Ongoing Not Relevent…" at bounding box center [535, 423] width 201 height 235
click at [460, 521] on button "Save Stage" at bounding box center [469, 531] width 68 height 19
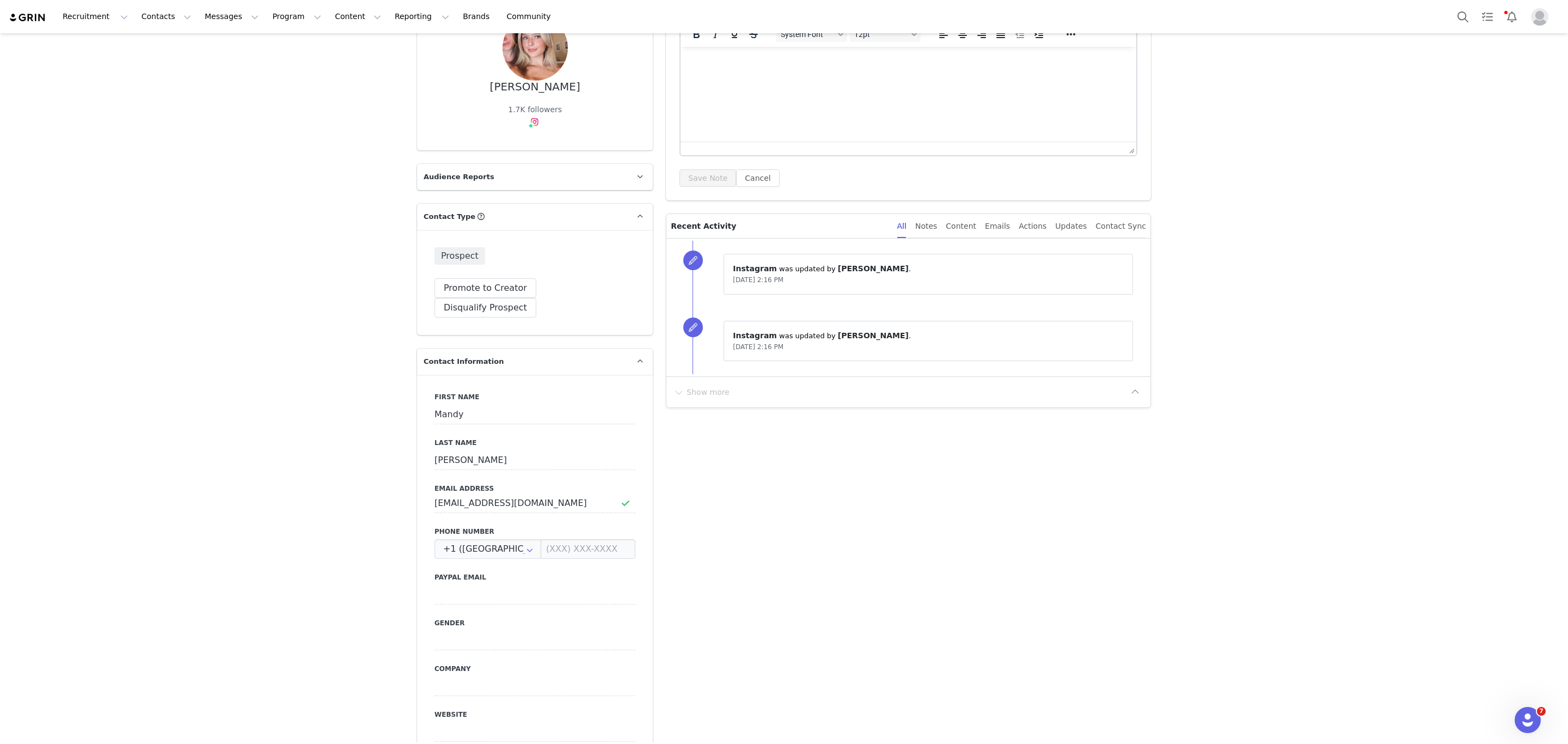
scroll to position [0, 0]
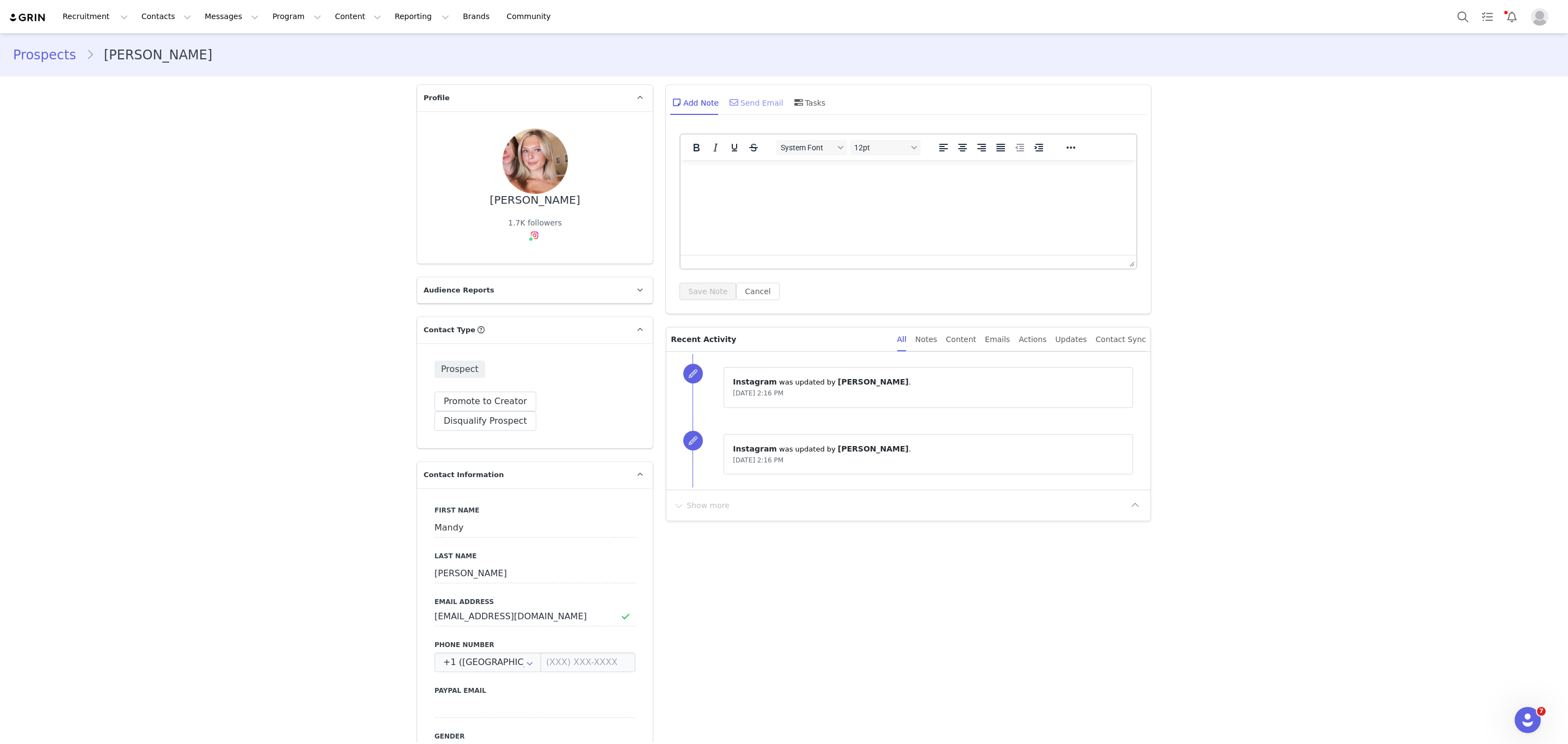
click at [734, 100] on div "Send Email" at bounding box center [755, 102] width 56 height 26
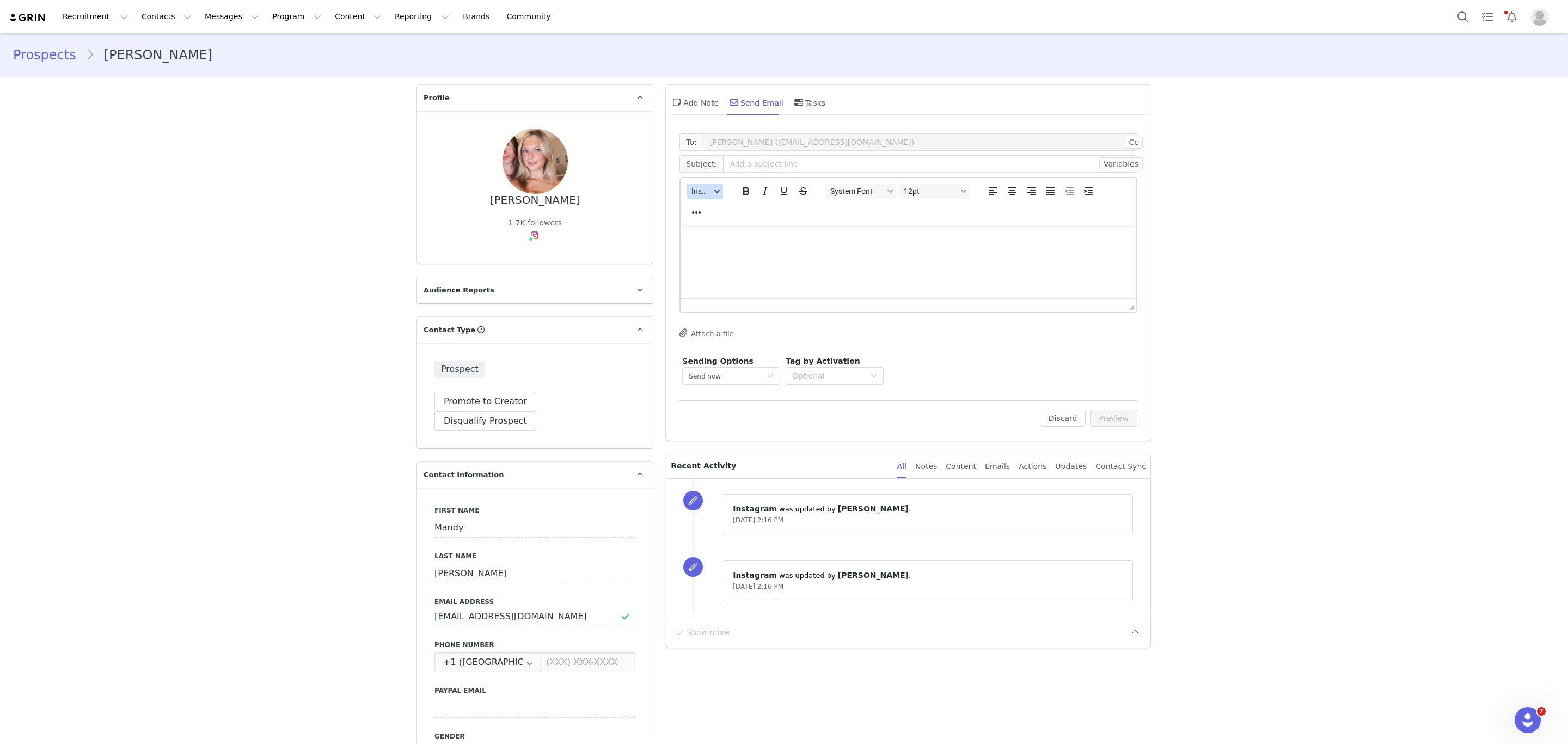
click at [694, 187] on span "Insert" at bounding box center [701, 191] width 19 height 9
click at [706, 211] on div "Insert Template" at bounding box center [739, 209] width 98 height 13
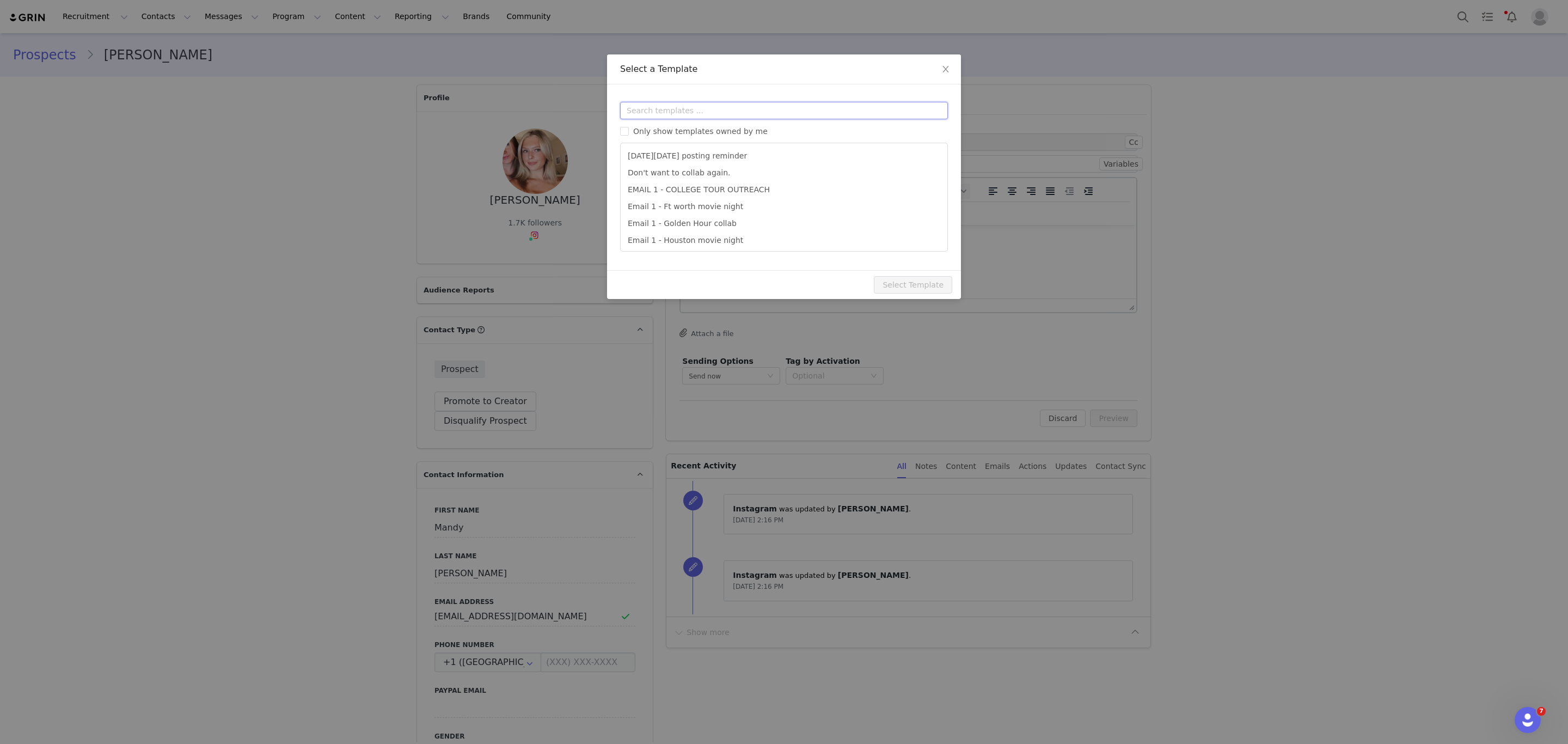
click at [725, 110] on input "text" at bounding box center [784, 110] width 327 height 18
click at [708, 194] on li "EMAIL 1 - COLLEGE TOUR OUTREACH" at bounding box center [784, 191] width 318 height 18
type input "EDIKTED COLLEGE TOUR 💖"
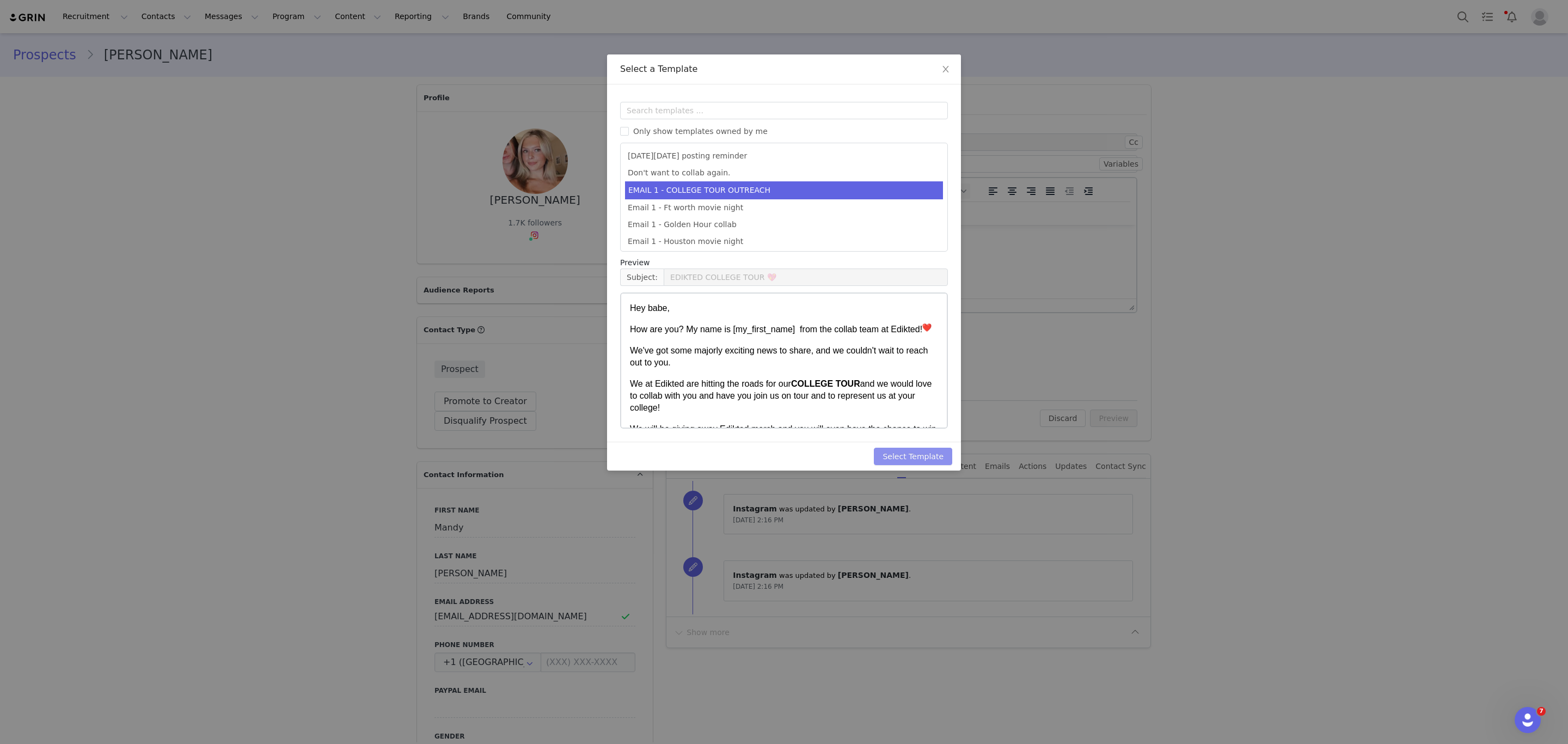
drag, startPoint x: 923, startPoint y: 456, endPoint x: 940, endPoint y: 455, distance: 17.0
click at [923, 455] on button "Select Template" at bounding box center [913, 456] width 79 height 18
type input "EDIKTED COLLEGE TOUR 💖"
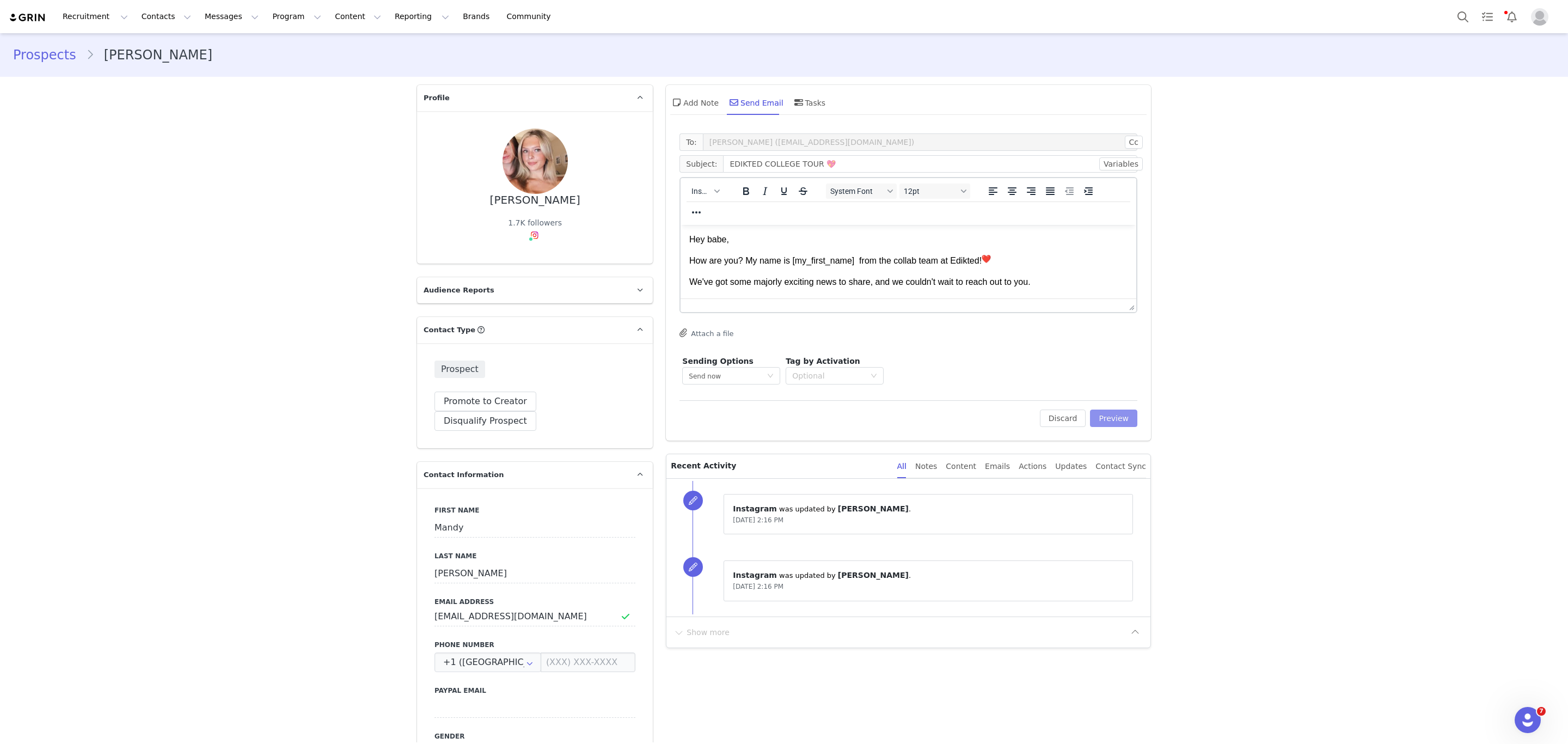
click at [1106, 412] on button "Preview" at bounding box center [1114, 418] width 47 height 18
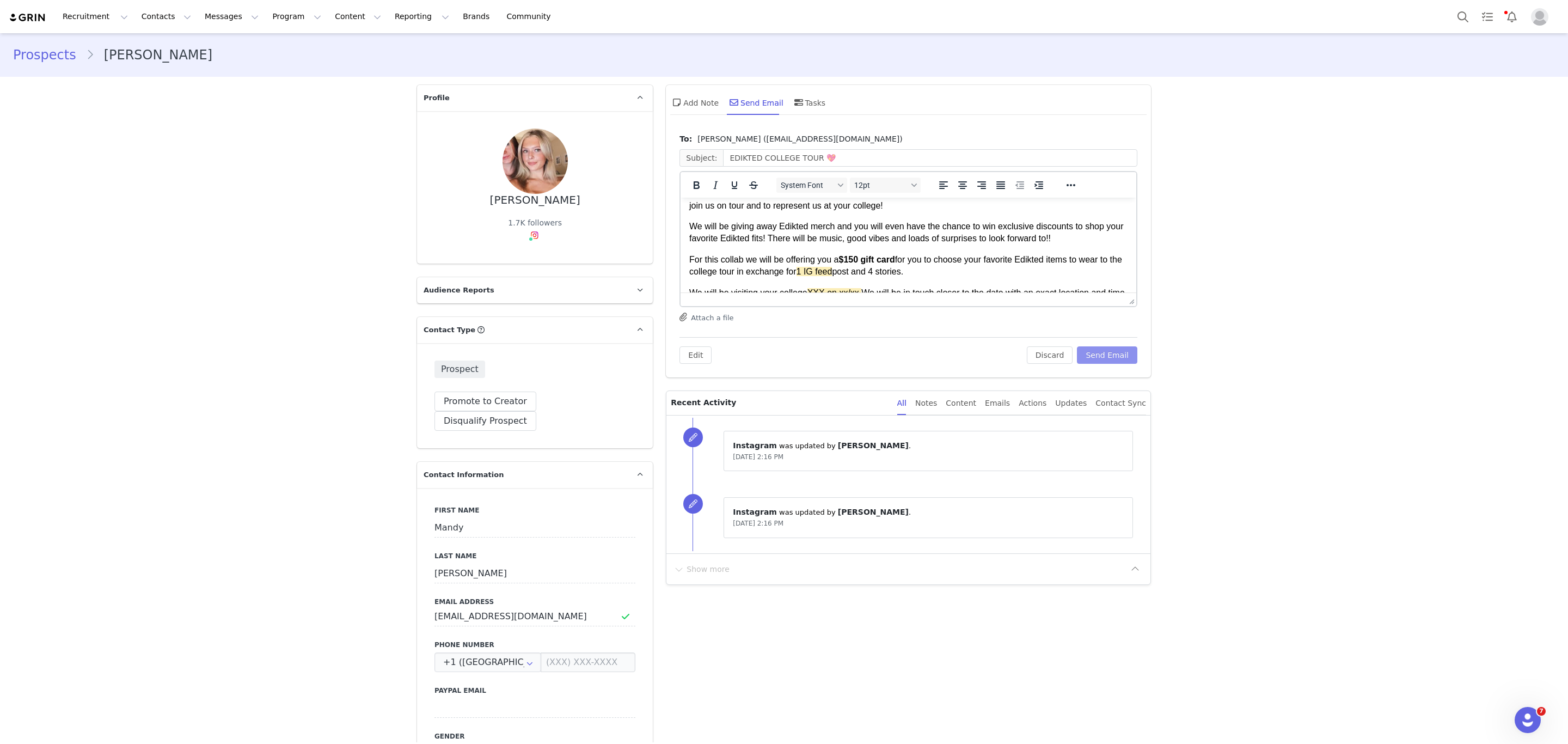
scroll to position [163, 0]
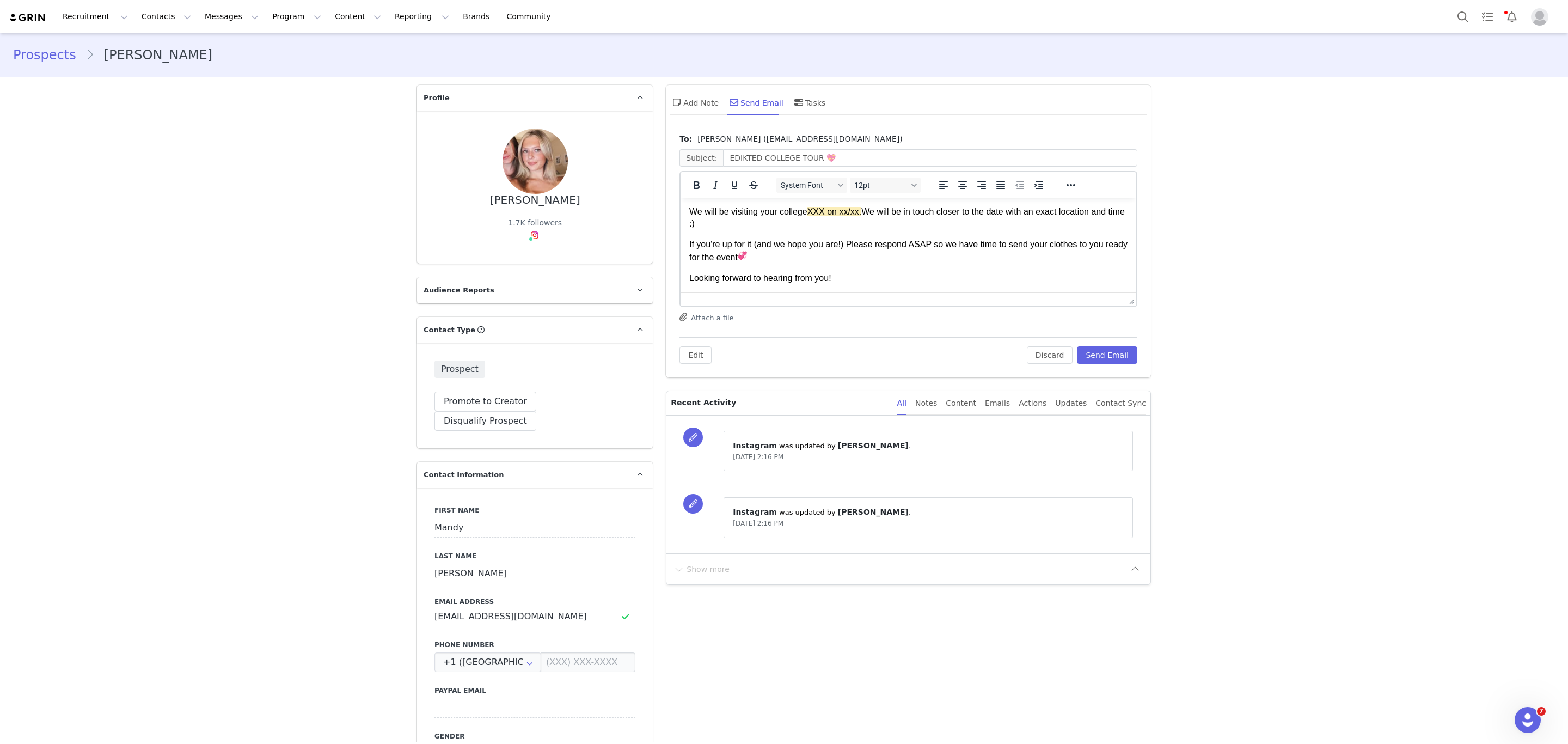
click at [805, 216] on p "We will be visiting your college XXX on xx/xx. We will be in touch closer to th…" at bounding box center [908, 218] width 438 height 24
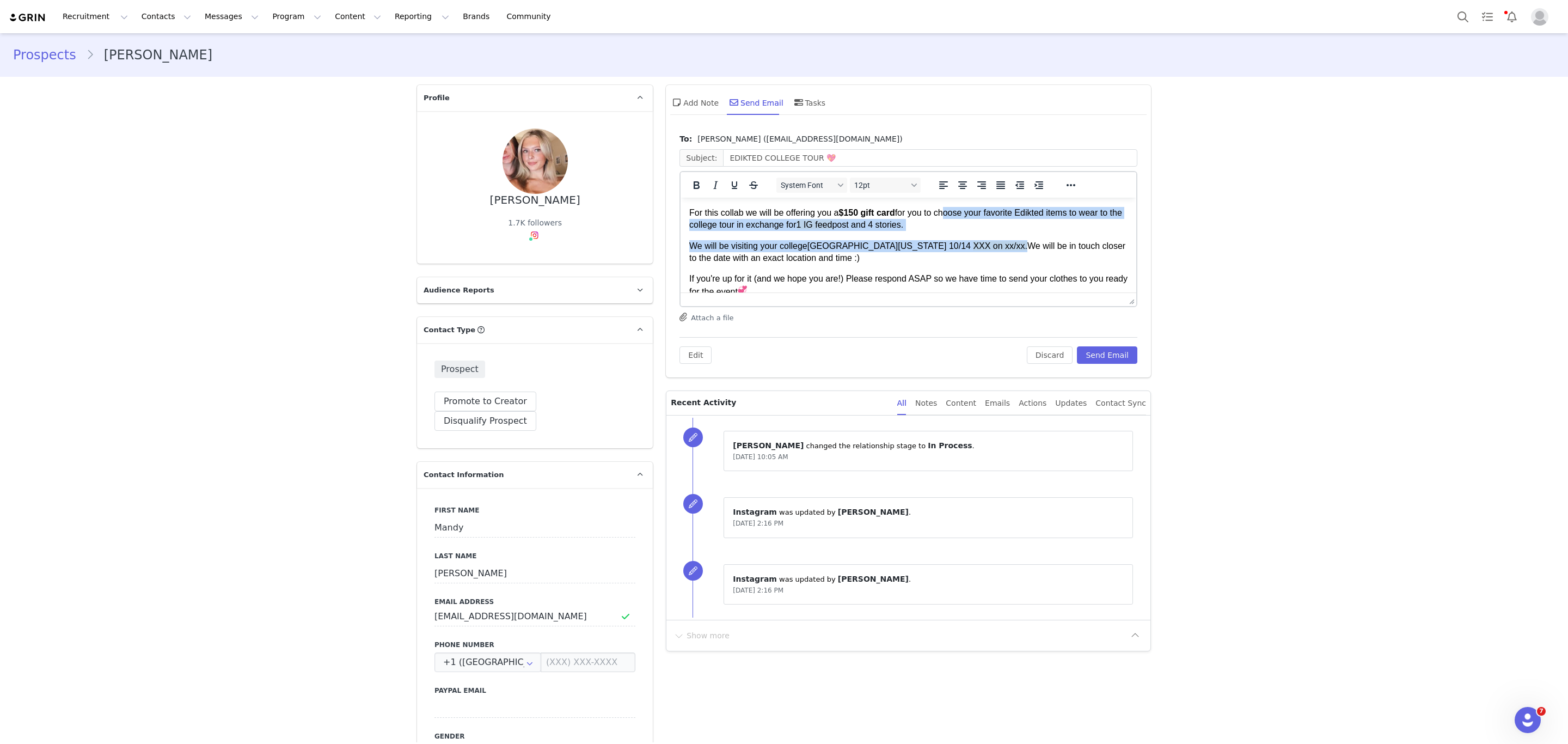
scroll to position [126, 0]
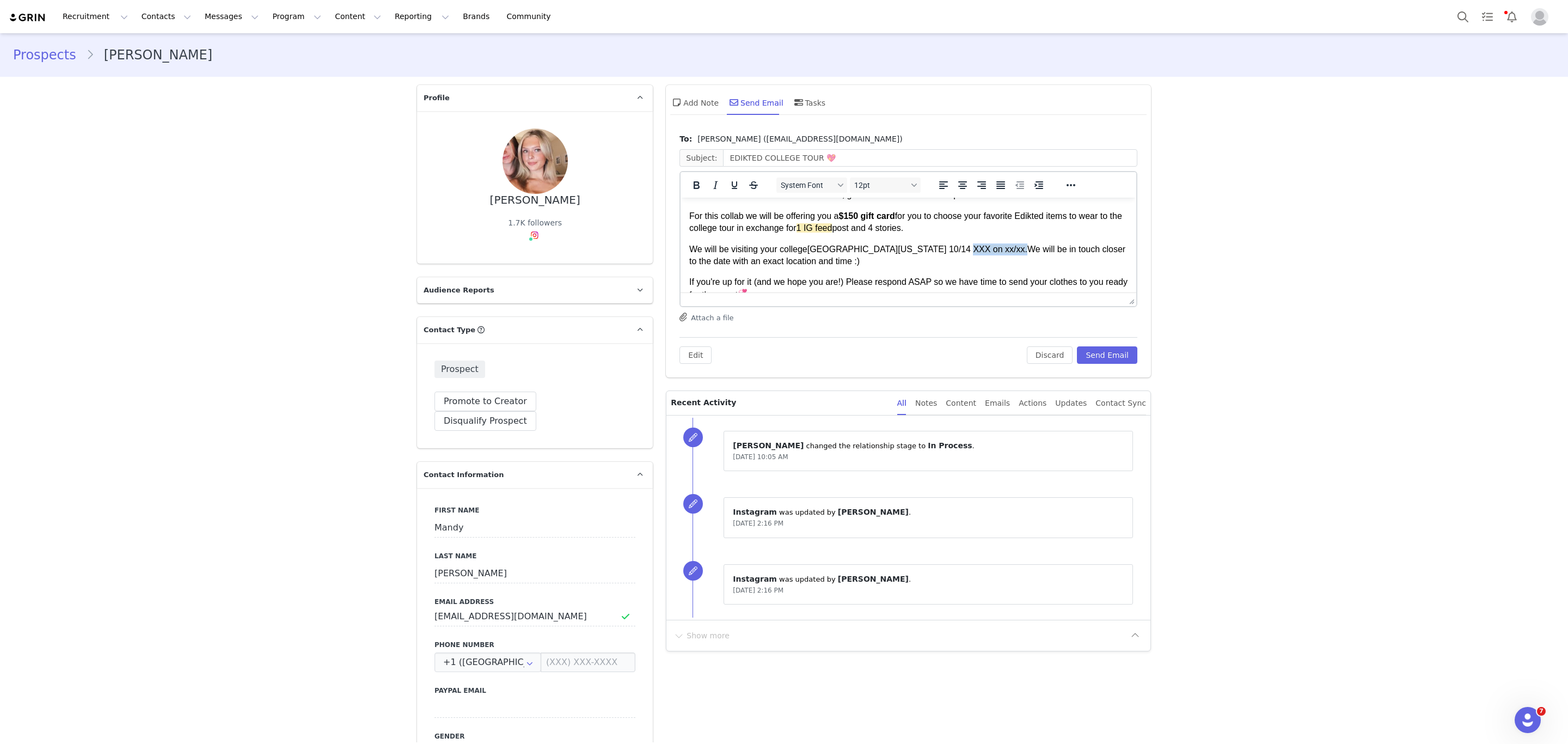
drag, startPoint x: 984, startPoint y: 209, endPoint x: 933, endPoint y: 247, distance: 63.6
click at [933, 247] on p "We will be visiting your college Miami University of Ohio 10/14 XXX on xx/xx. W…" at bounding box center [908, 256] width 438 height 24
click at [1086, 350] on button "Send Email" at bounding box center [1107, 355] width 60 height 18
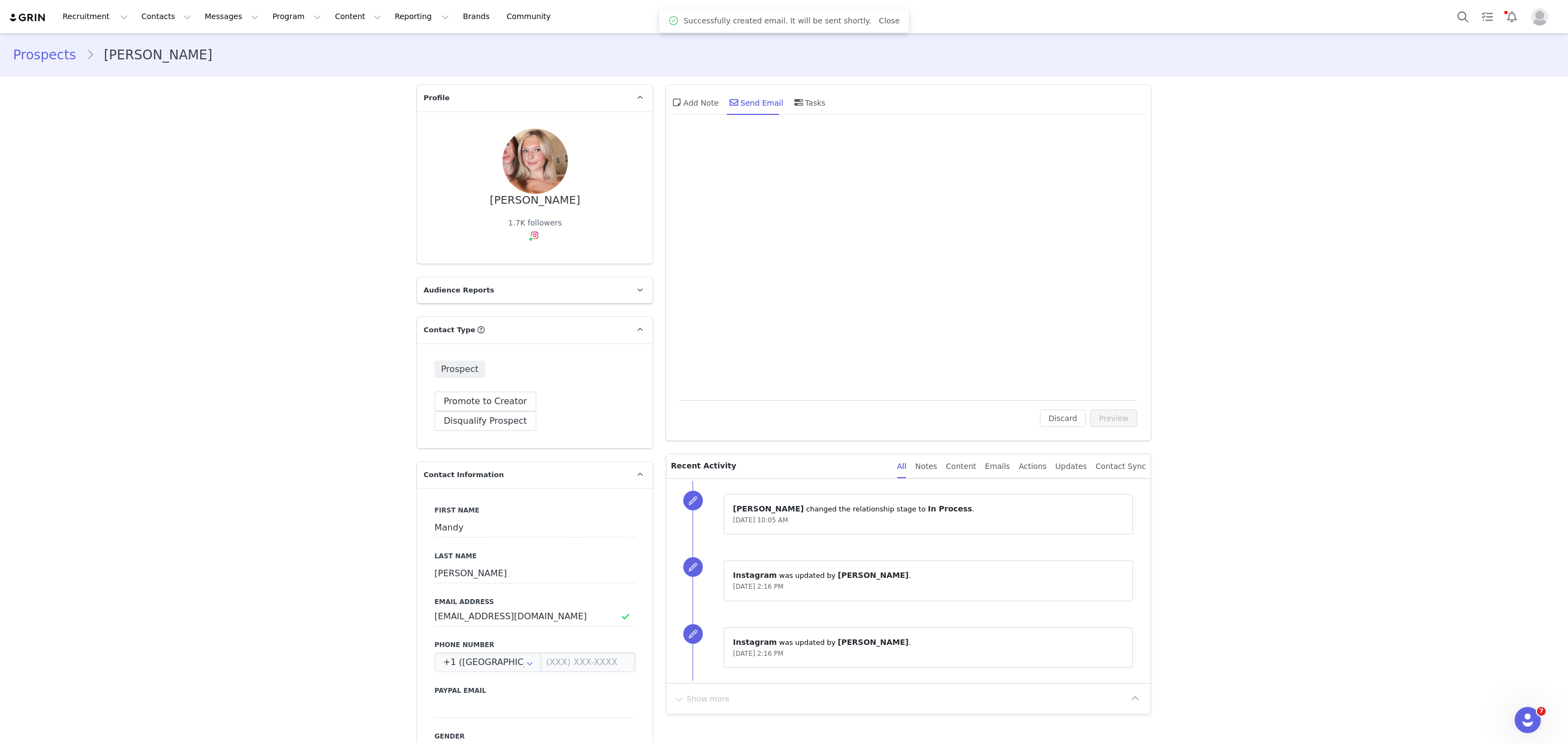
scroll to position [0, 0]
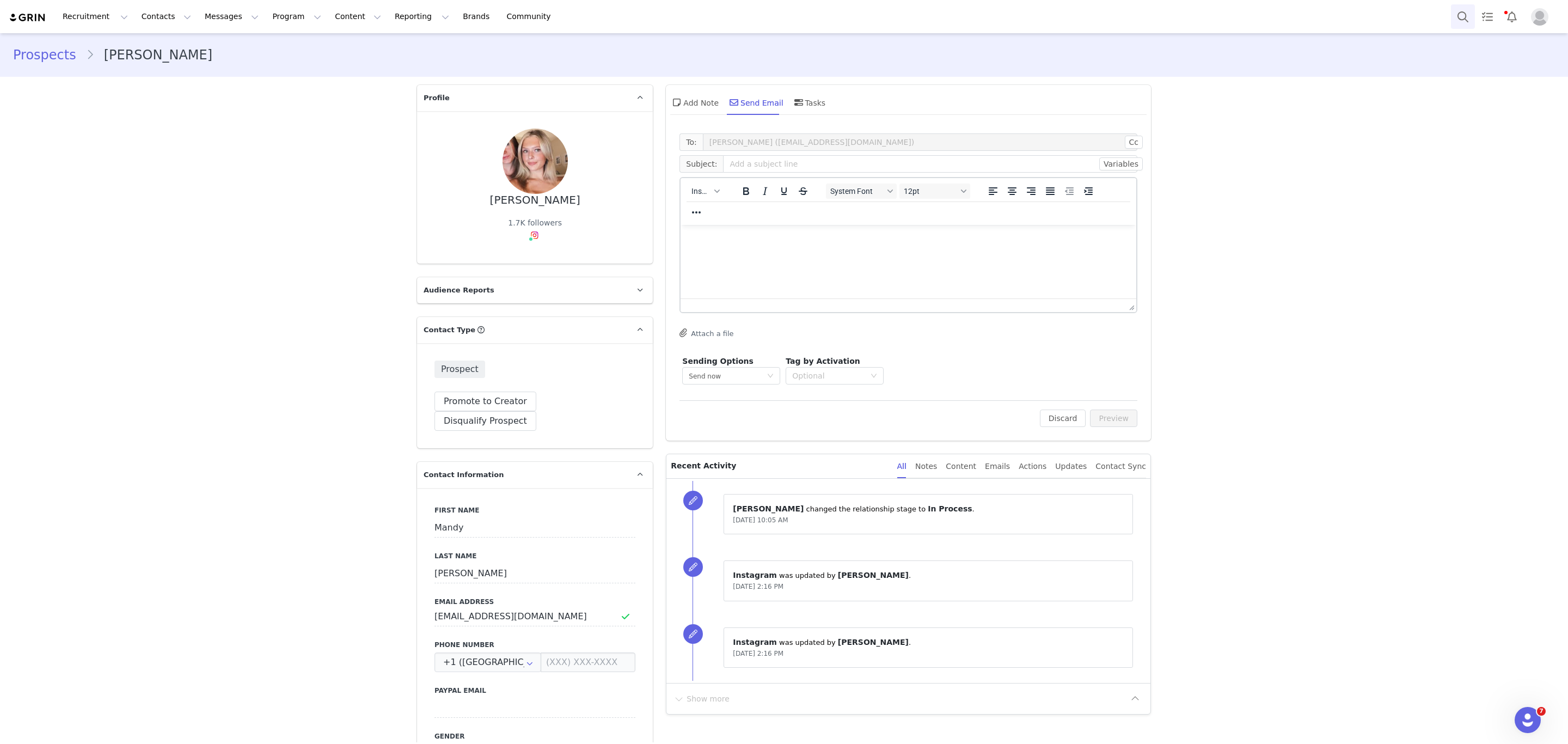
click at [1456, 15] on button "Search" at bounding box center [1463, 16] width 24 height 24
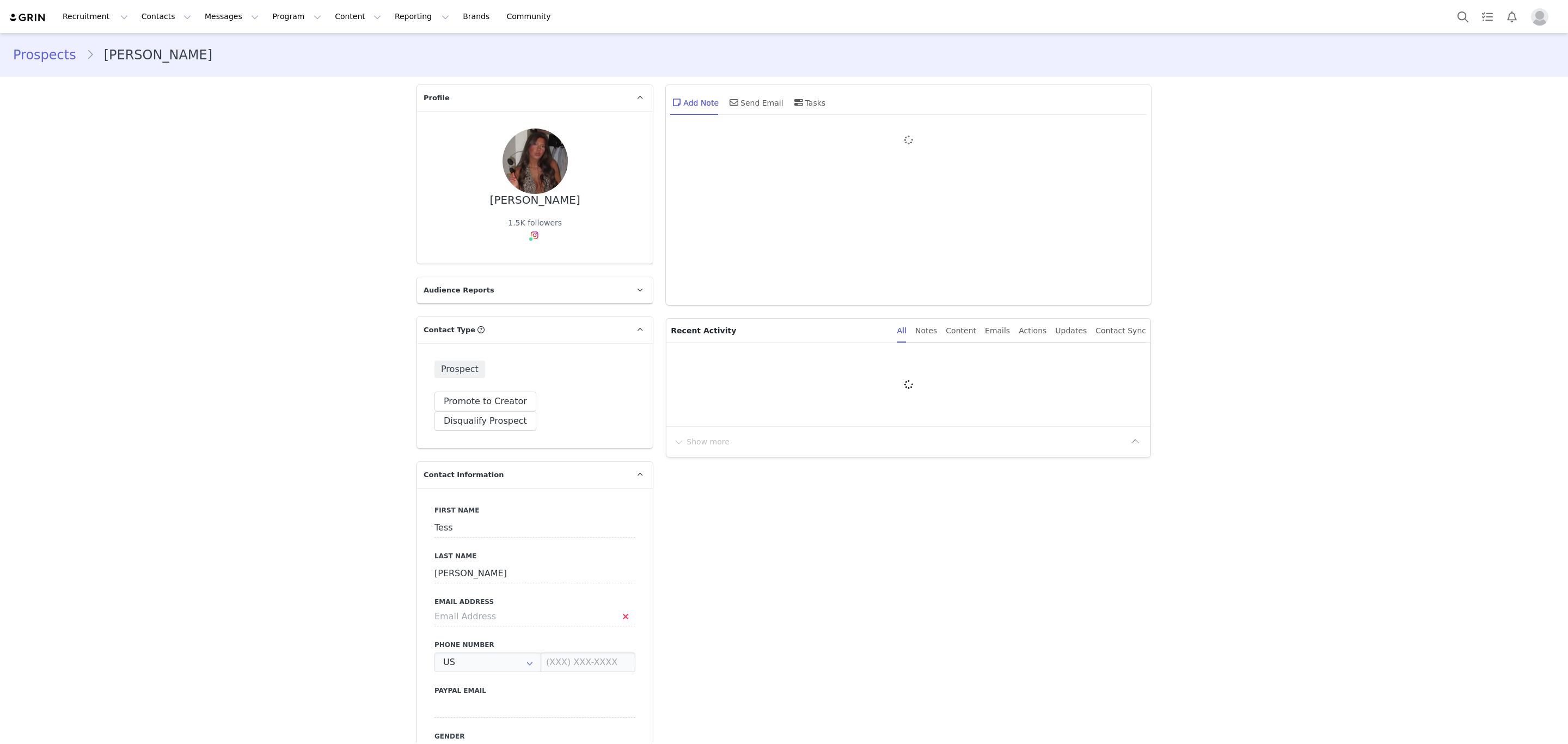
type input "+1 ([GEOGRAPHIC_DATA])"
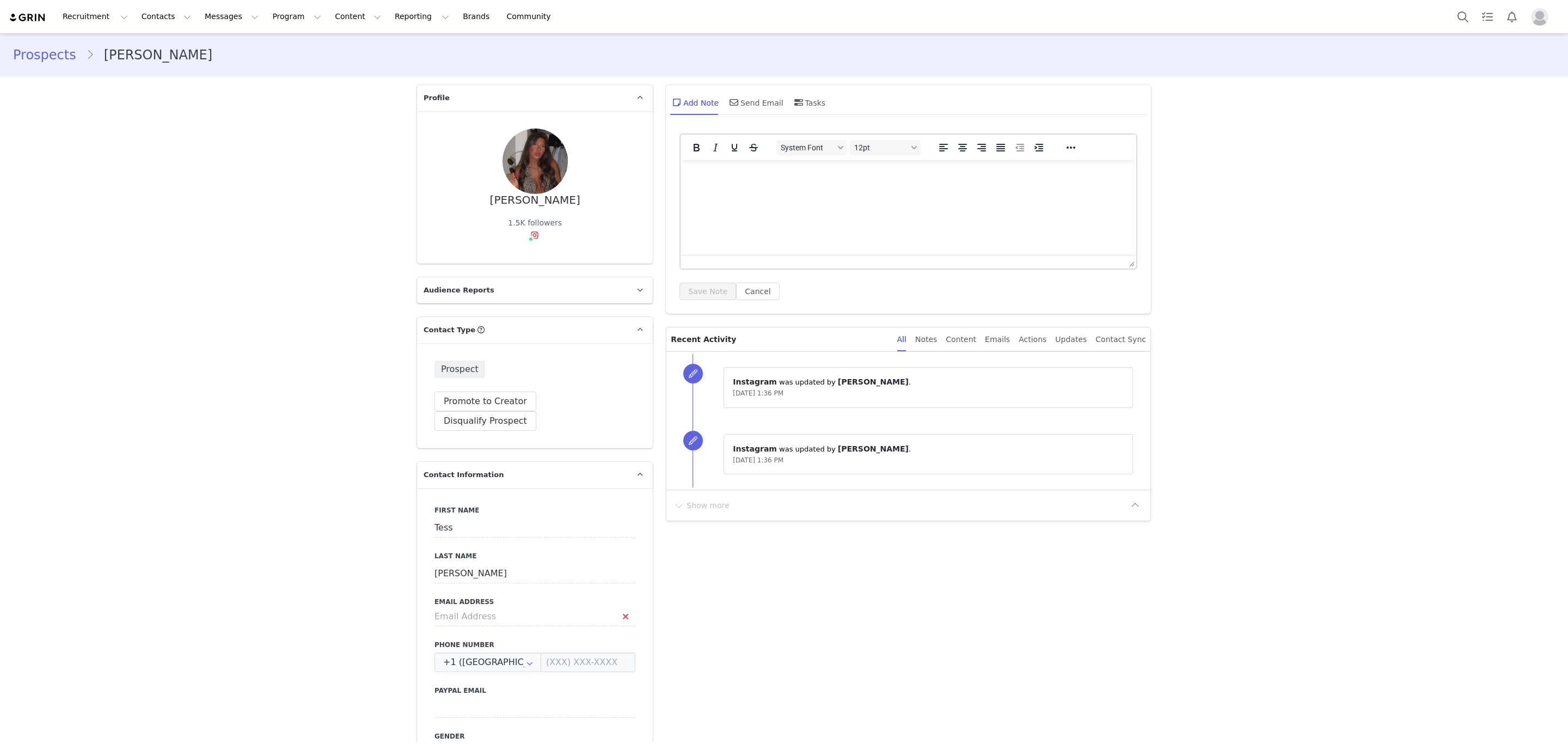
click at [505, 597] on label "Email Address" at bounding box center [535, 602] width 201 height 10
click at [502, 606] on input at bounding box center [535, 616] width 201 height 19
type input "[EMAIL_ADDRESS][DOMAIN_NAME]"
click at [46, 711] on button "Save" at bounding box center [53, 719] width 57 height 30
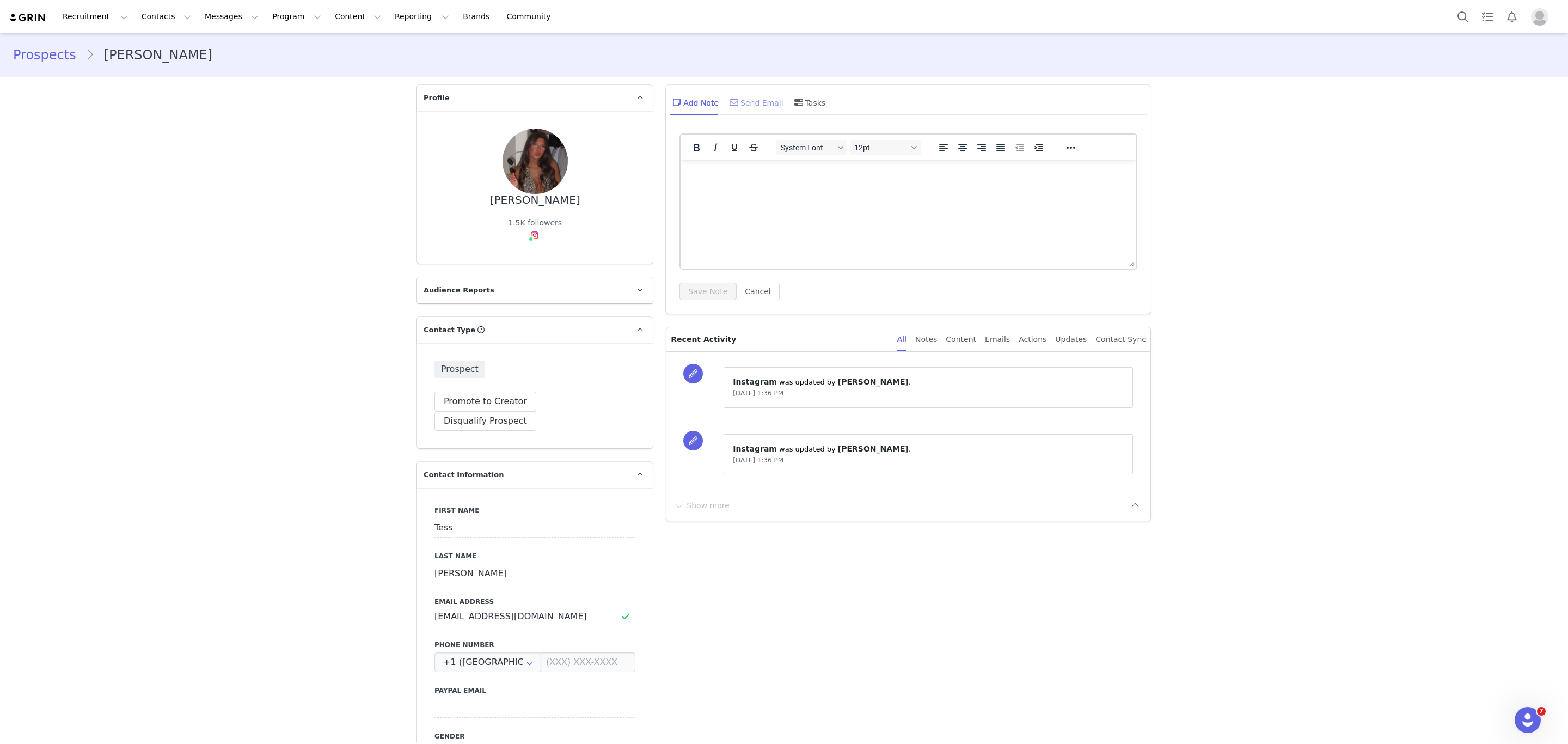
click at [747, 100] on div "Send Email" at bounding box center [755, 102] width 56 height 26
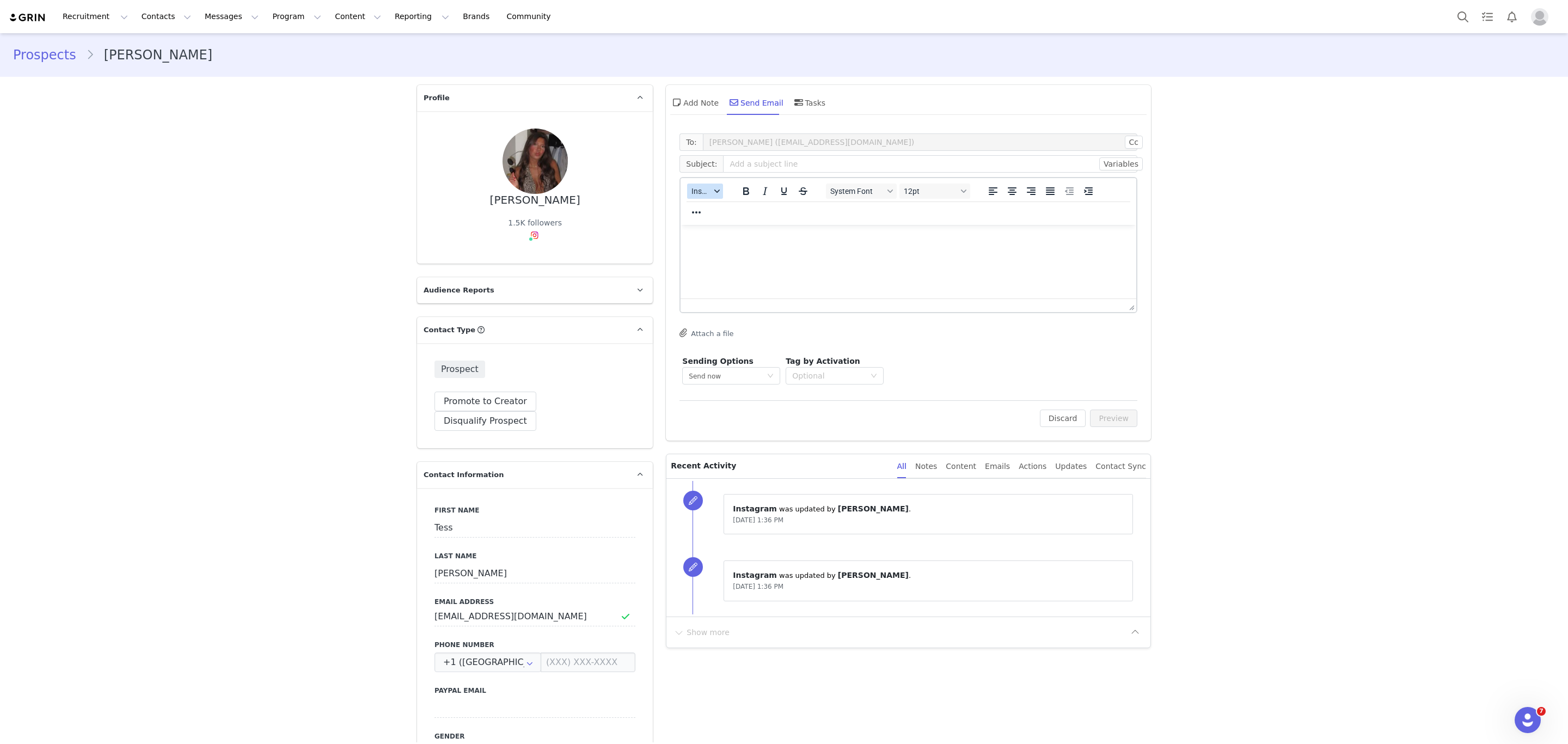
click at [701, 194] on span "Insert" at bounding box center [701, 191] width 19 height 9
click at [708, 212] on div "Insert Template" at bounding box center [739, 209] width 98 height 13
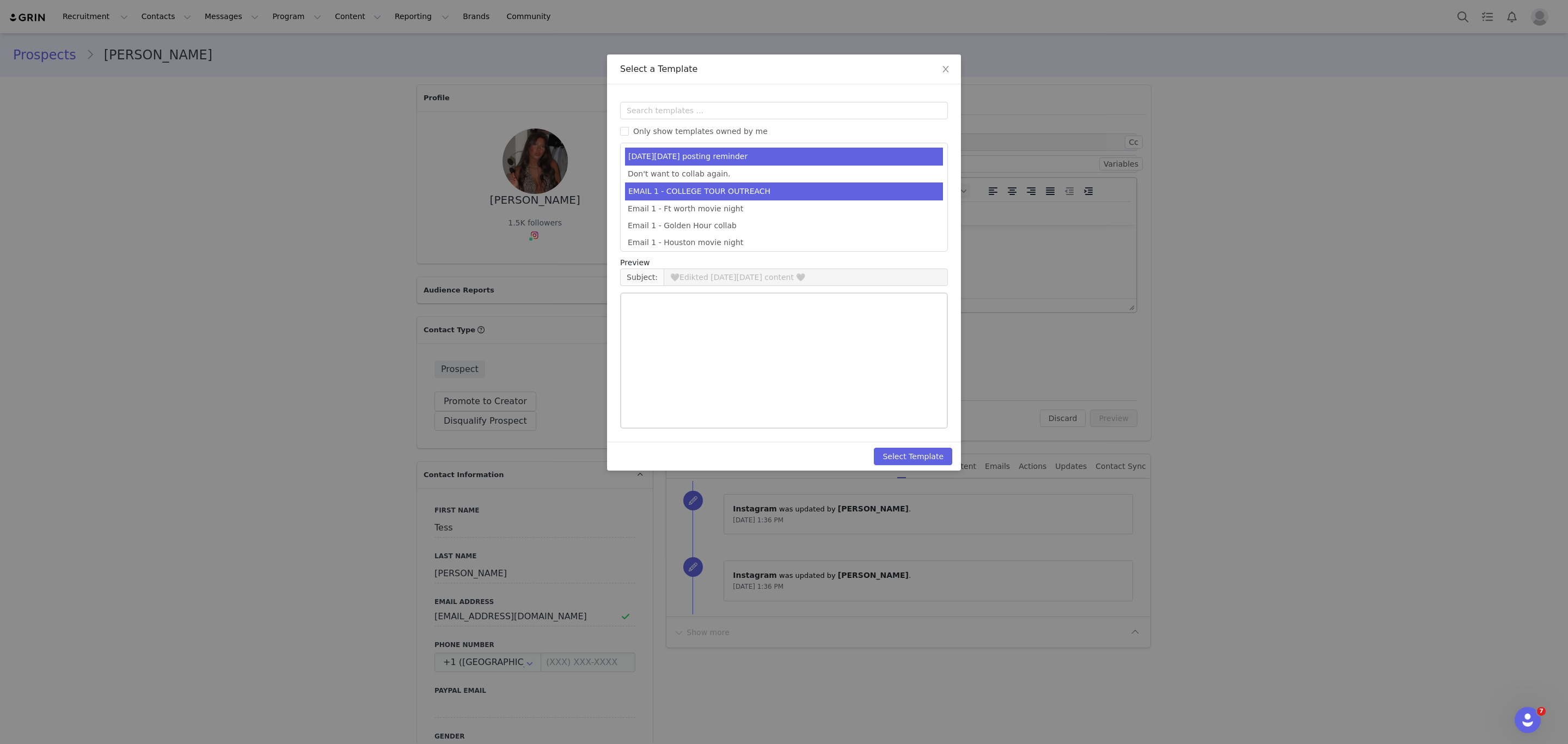
drag, startPoint x: 714, startPoint y: 187, endPoint x: 274, endPoint y: 85, distance: 451.7
click at [714, 187] on li "EMAIL 1 - COLLEGE TOUR OUTREACH" at bounding box center [784, 192] width 318 height 18
type input "EDIKTED COLLEGE TOUR 💖"
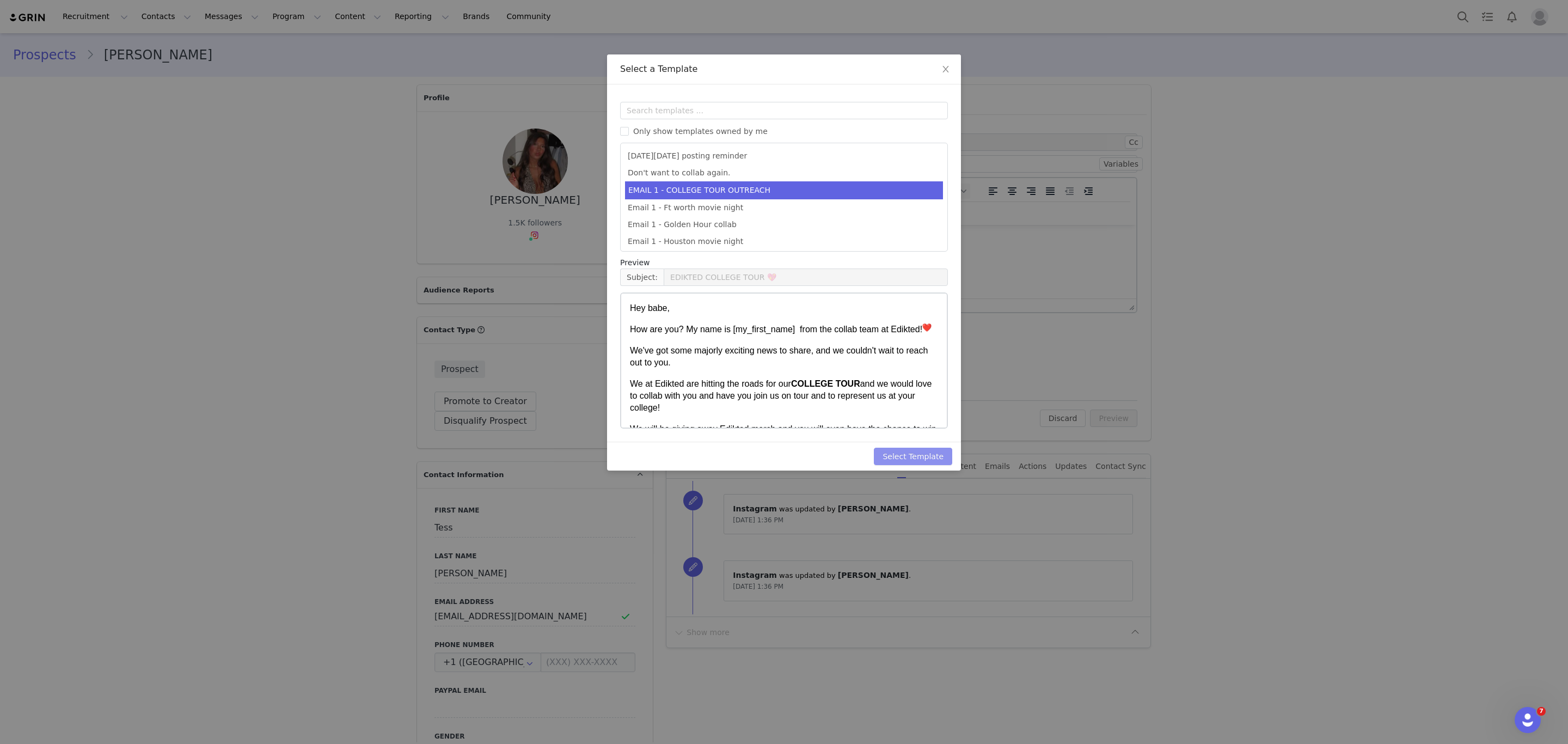
click at [945, 451] on button "Select Template" at bounding box center [913, 456] width 79 height 18
type input "EDIKTED COLLEGE TOUR 💖"
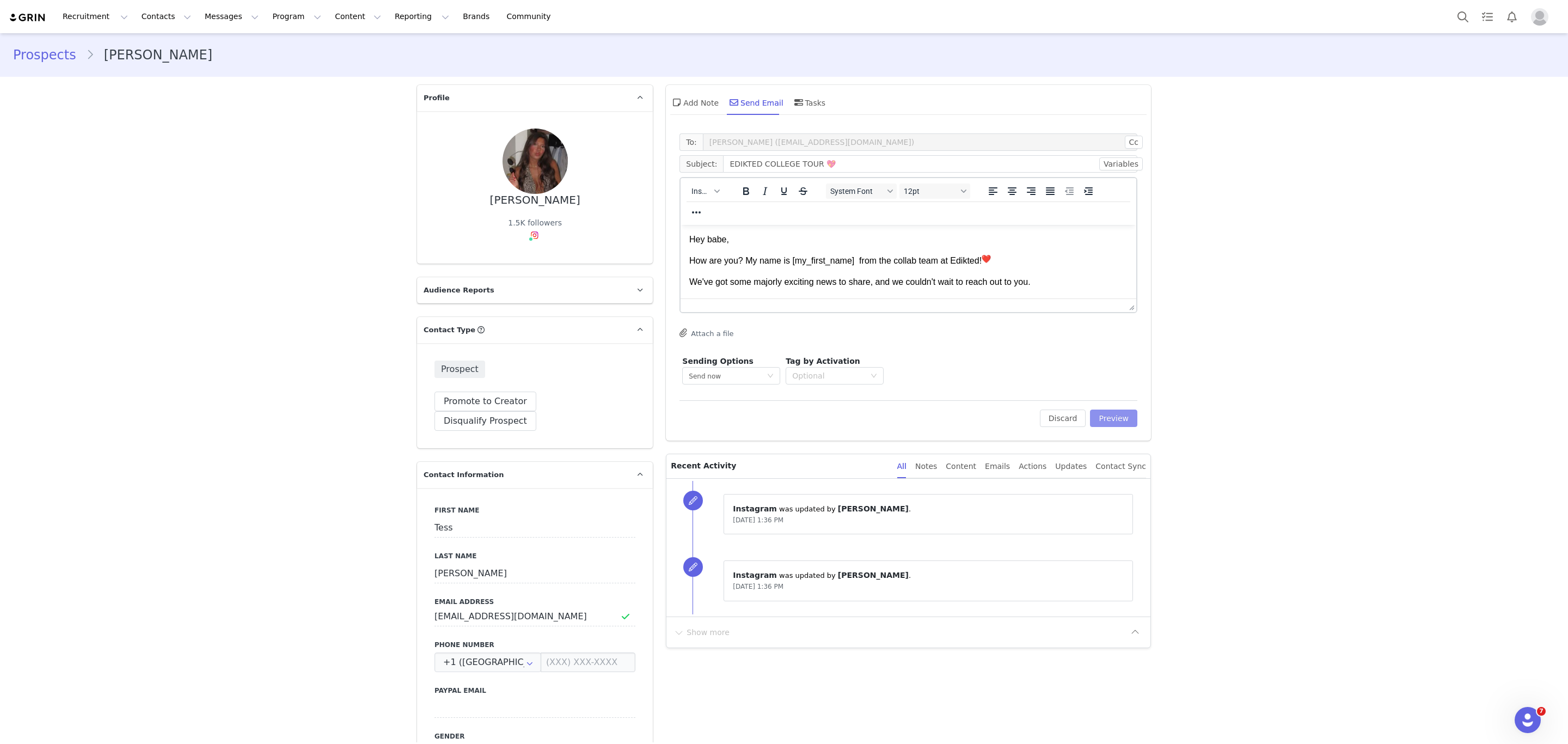
click at [1098, 419] on button "Preview" at bounding box center [1114, 418] width 47 height 18
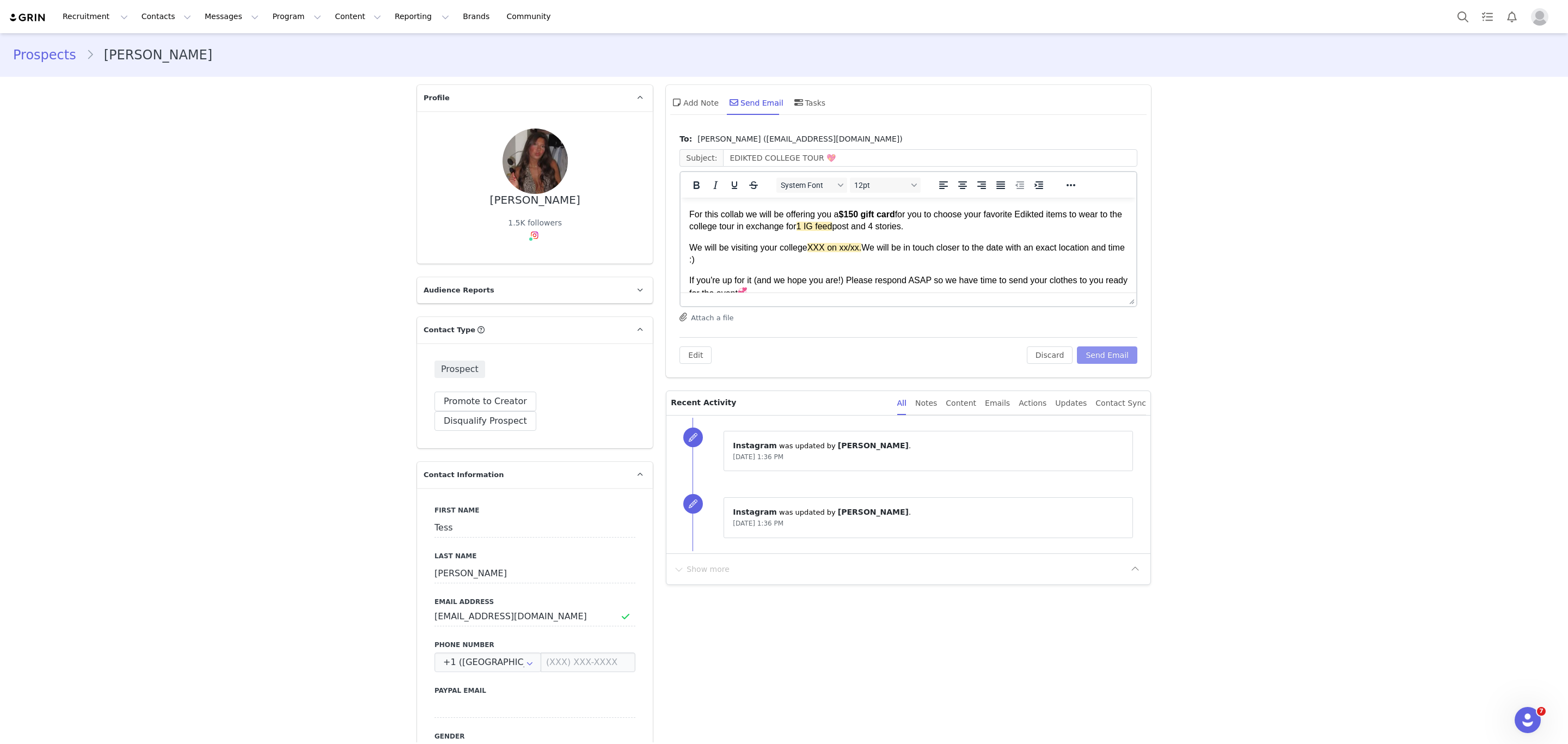
scroll to position [163, 0]
click at [808, 211] on p "We will be visiting your college XXX on xx/xx. We will be in touch closer to th…" at bounding box center [908, 218] width 438 height 24
drag, startPoint x: 998, startPoint y: 209, endPoint x: 944, endPoint y: 219, distance: 54.9
click at [944, 219] on p "We will be visiting your college [GEOGRAPHIC_DATA][US_STATE] on 10/14 XXX on xx…" at bounding box center [908, 222] width 438 height 24
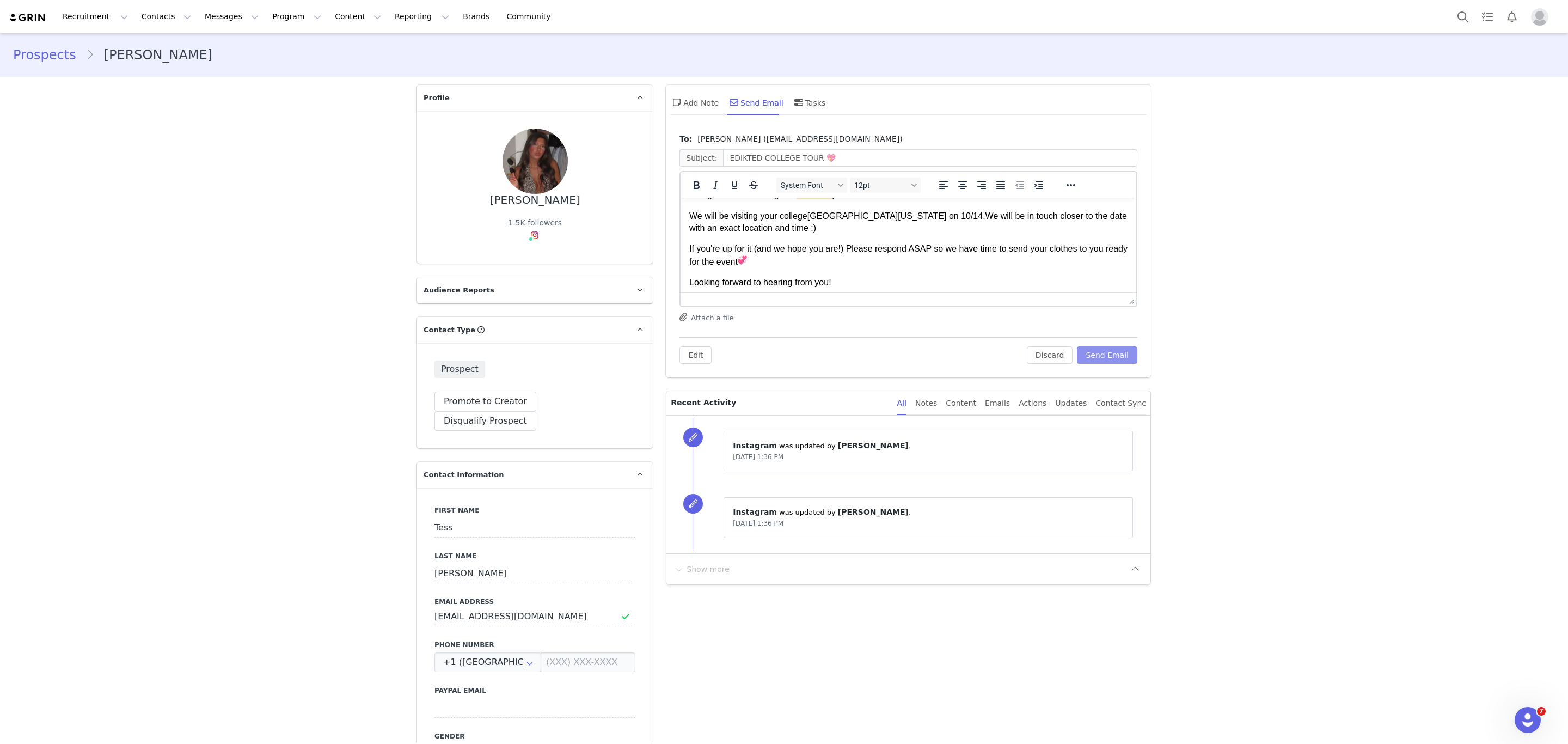
click at [1106, 348] on button "Send Email" at bounding box center [1107, 355] width 60 height 18
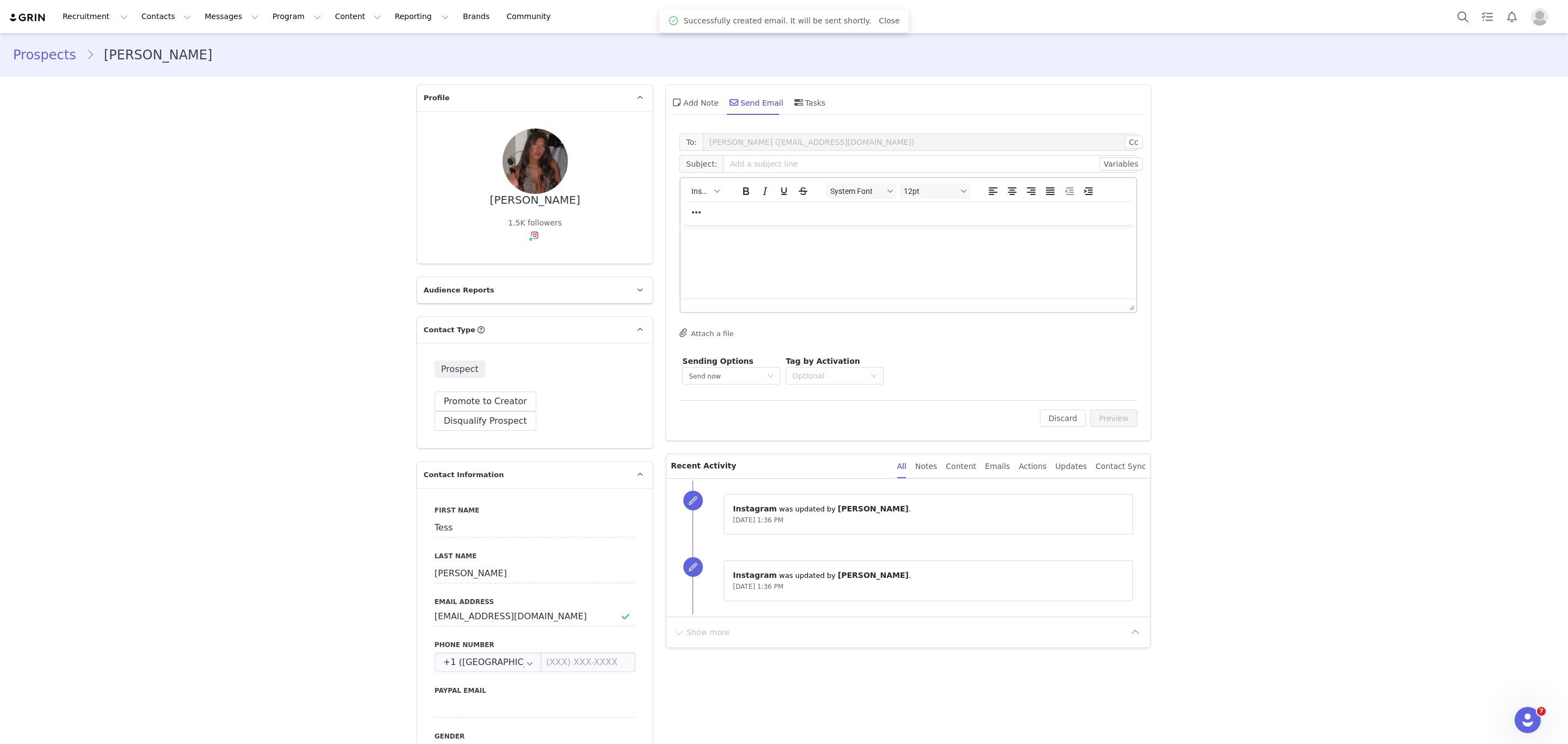
scroll to position [0, 0]
click at [1454, 18] on button "Search" at bounding box center [1463, 16] width 24 height 24
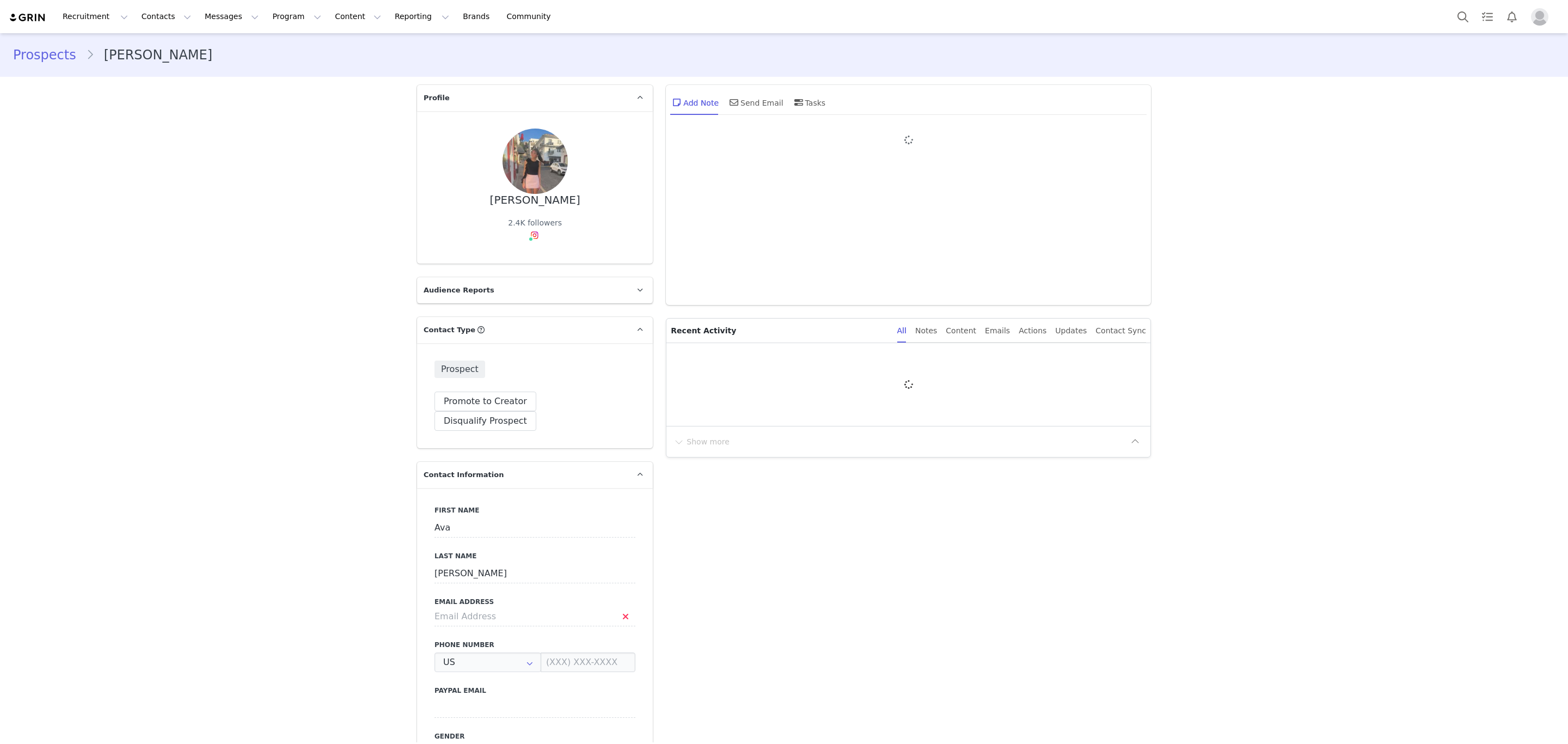
type input "+1 ([GEOGRAPHIC_DATA])"
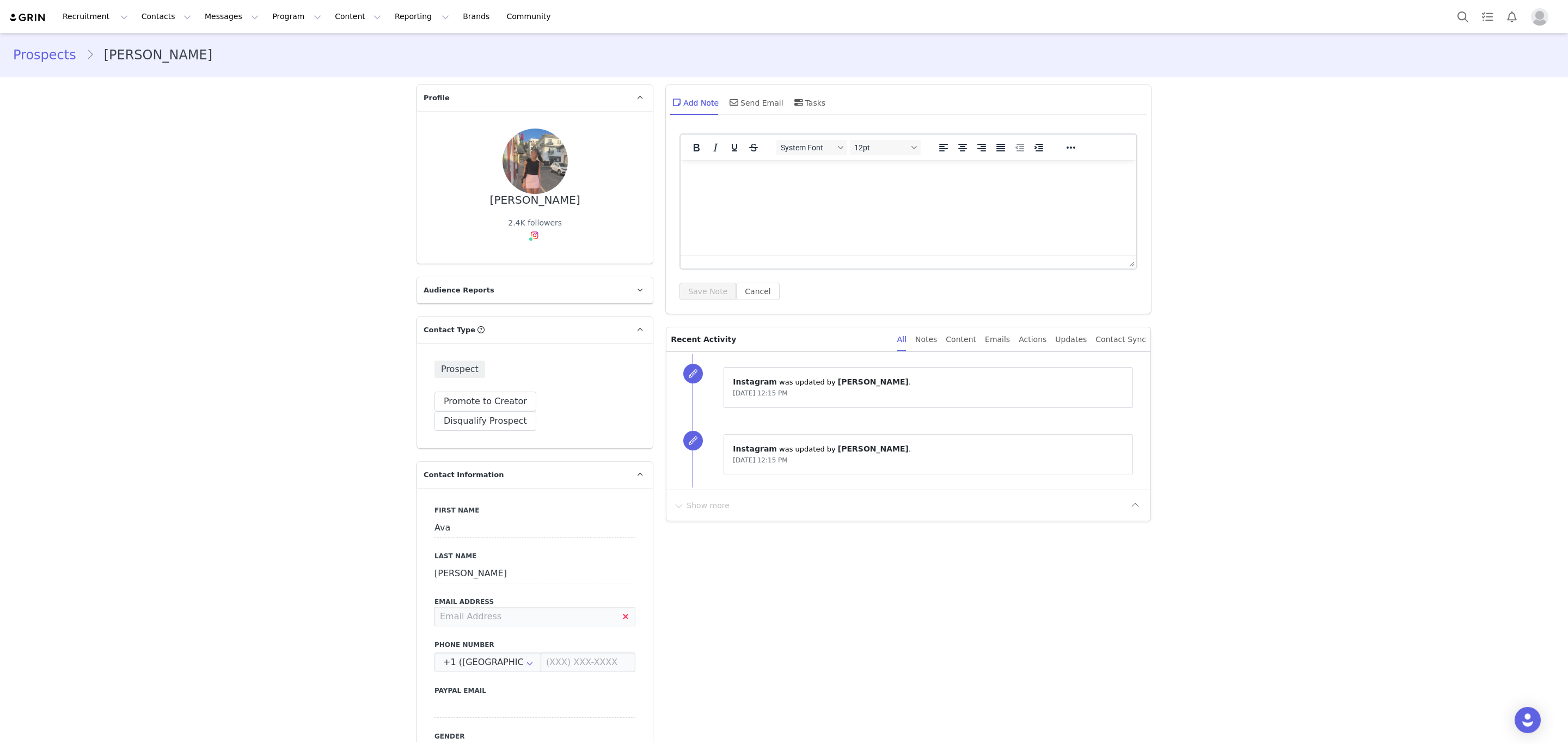
click at [492, 606] on input at bounding box center [535, 616] width 201 height 19
paste input "avapetrucci"
click at [448, 606] on input "avapetrucci" at bounding box center [535, 616] width 201 height 19
click at [505, 606] on input "avaepetrucci" at bounding box center [535, 616] width 201 height 19
type input "[EMAIL_ADDRESS][DOMAIN_NAME]"
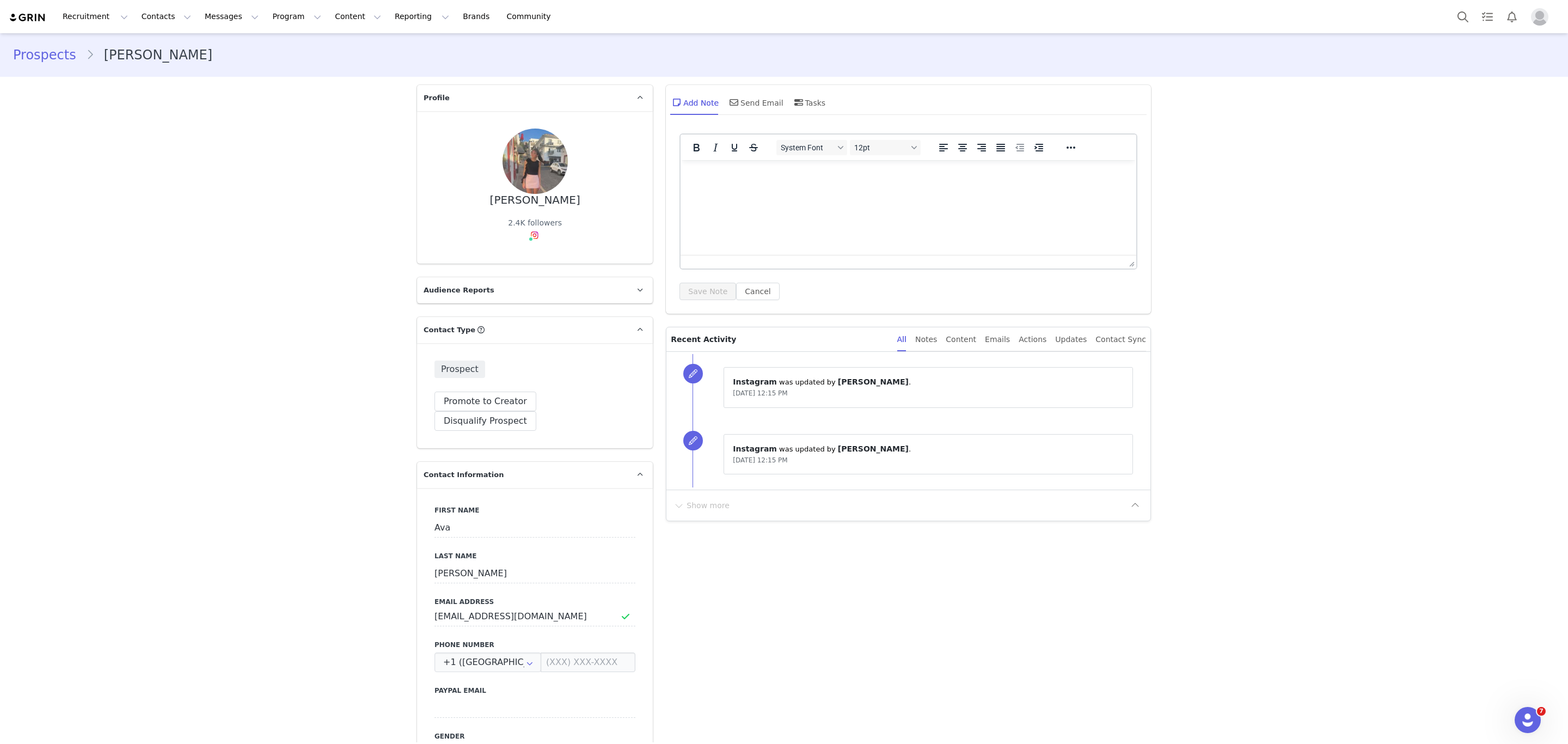
click at [47, 716] on button "Save" at bounding box center [53, 719] width 57 height 30
click at [757, 105] on div "Send Email" at bounding box center [755, 102] width 56 height 26
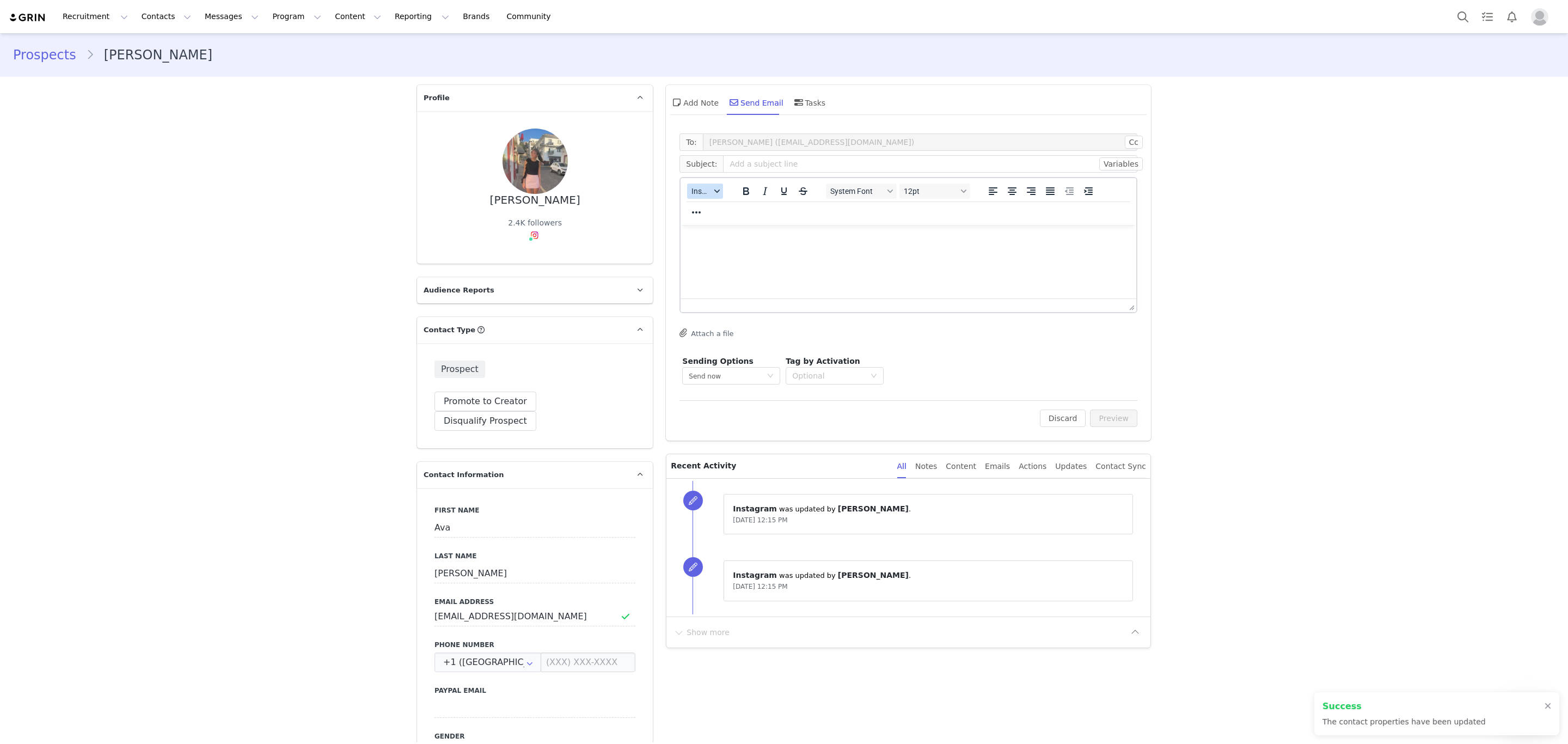
click at [710, 188] on button "Insert" at bounding box center [705, 191] width 36 height 15
click at [712, 213] on div "Insert Template" at bounding box center [739, 209] width 98 height 13
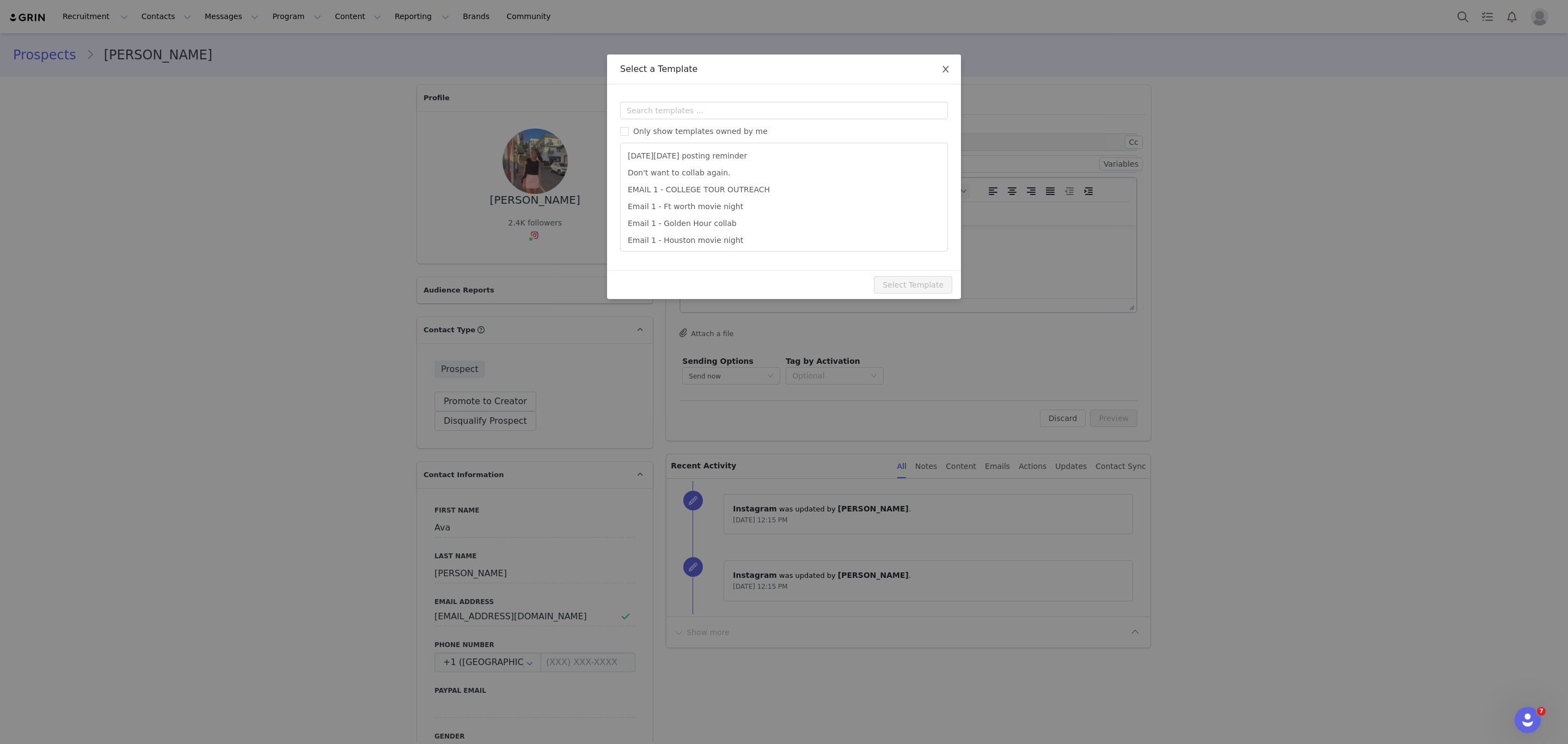
click at [936, 65] on span "Close" at bounding box center [946, 69] width 30 height 30
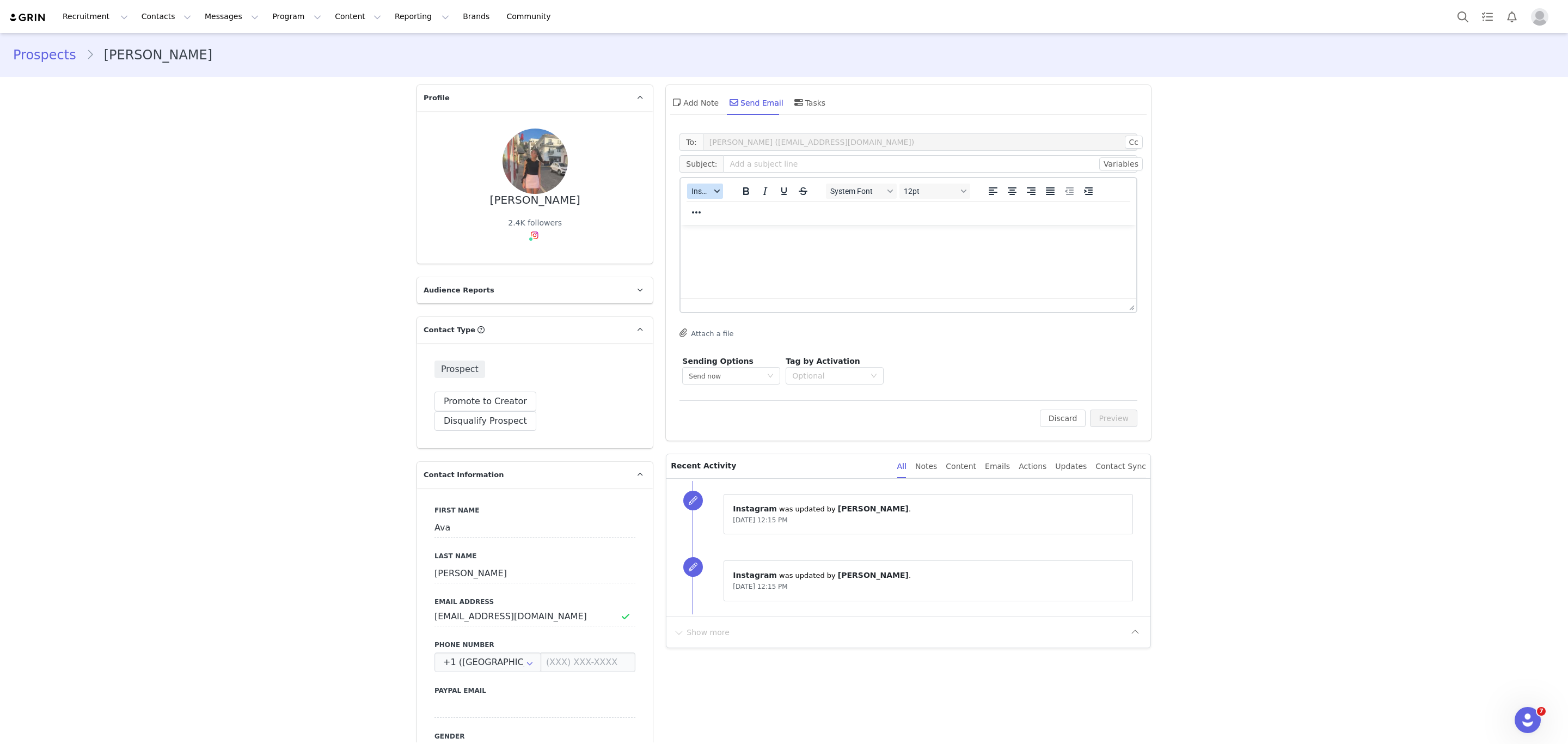
click at [699, 189] on span "Insert" at bounding box center [701, 191] width 19 height 9
click at [712, 211] on div "Insert Template" at bounding box center [739, 209] width 98 height 13
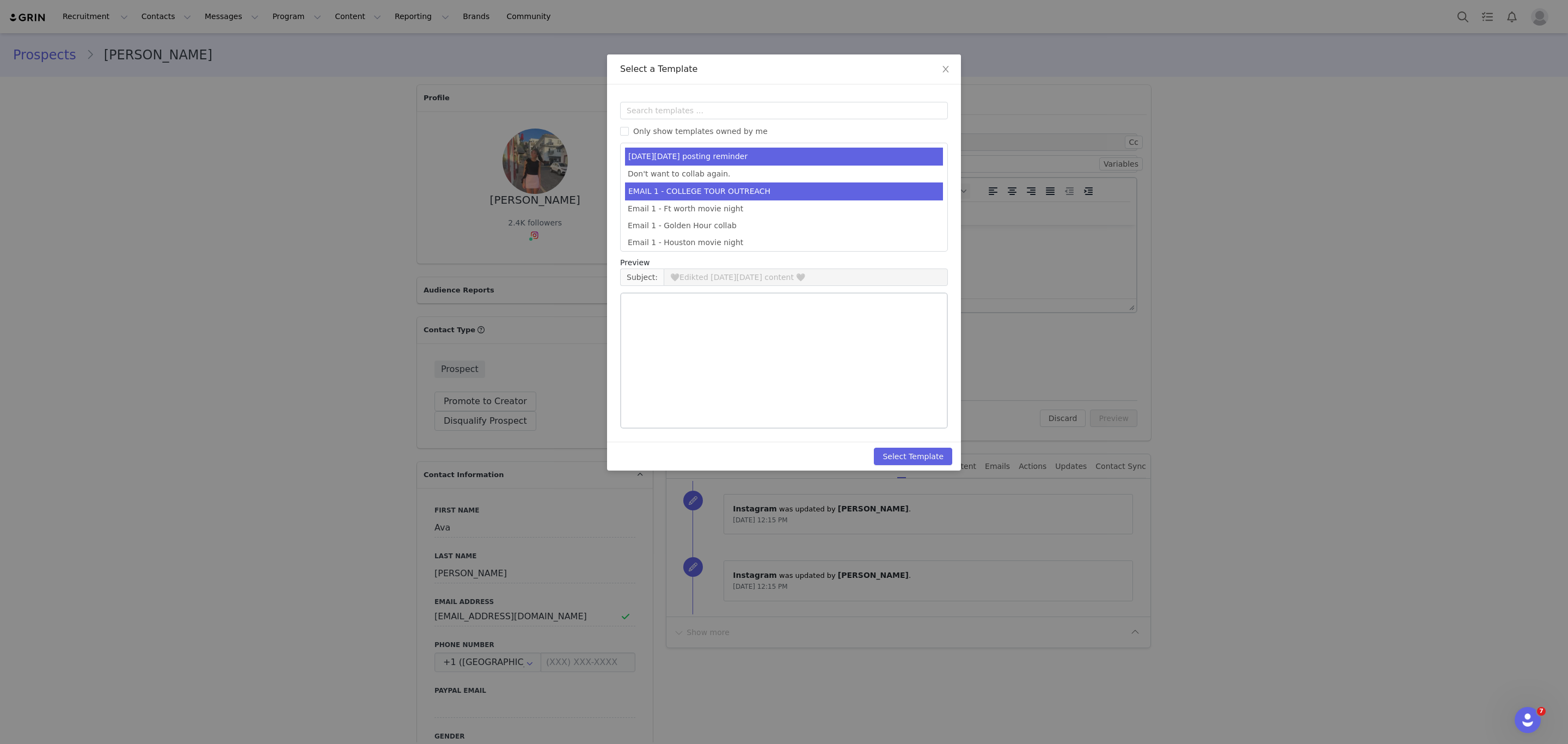
click at [719, 183] on li "EMAIL 1 - COLLEGE TOUR OUTREACH" at bounding box center [784, 192] width 318 height 18
type input "EDIKTED COLLEGE TOUR 💖"
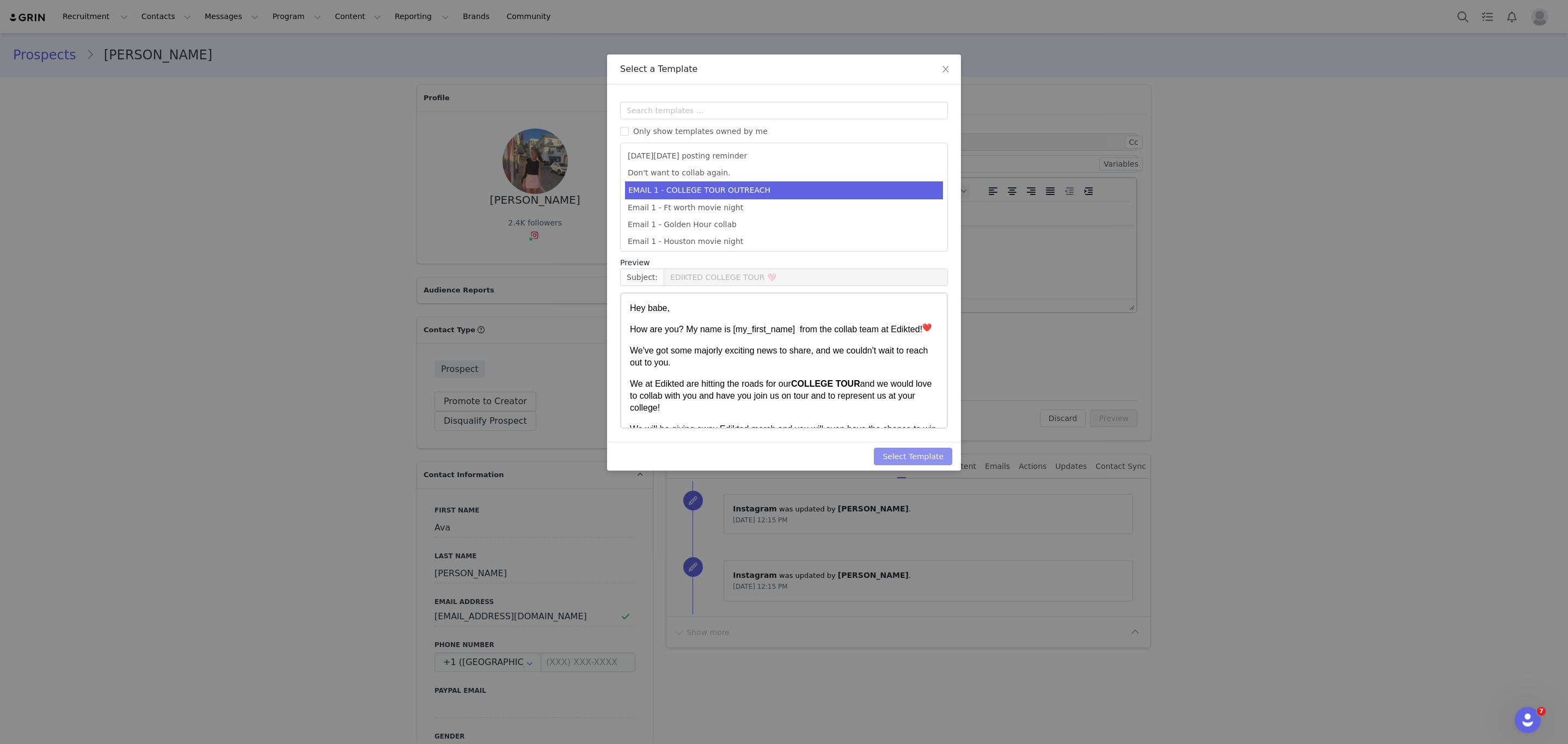
click at [925, 454] on button "Select Template" at bounding box center [913, 456] width 79 height 18
type input "EDIKTED COLLEGE TOUR 💖"
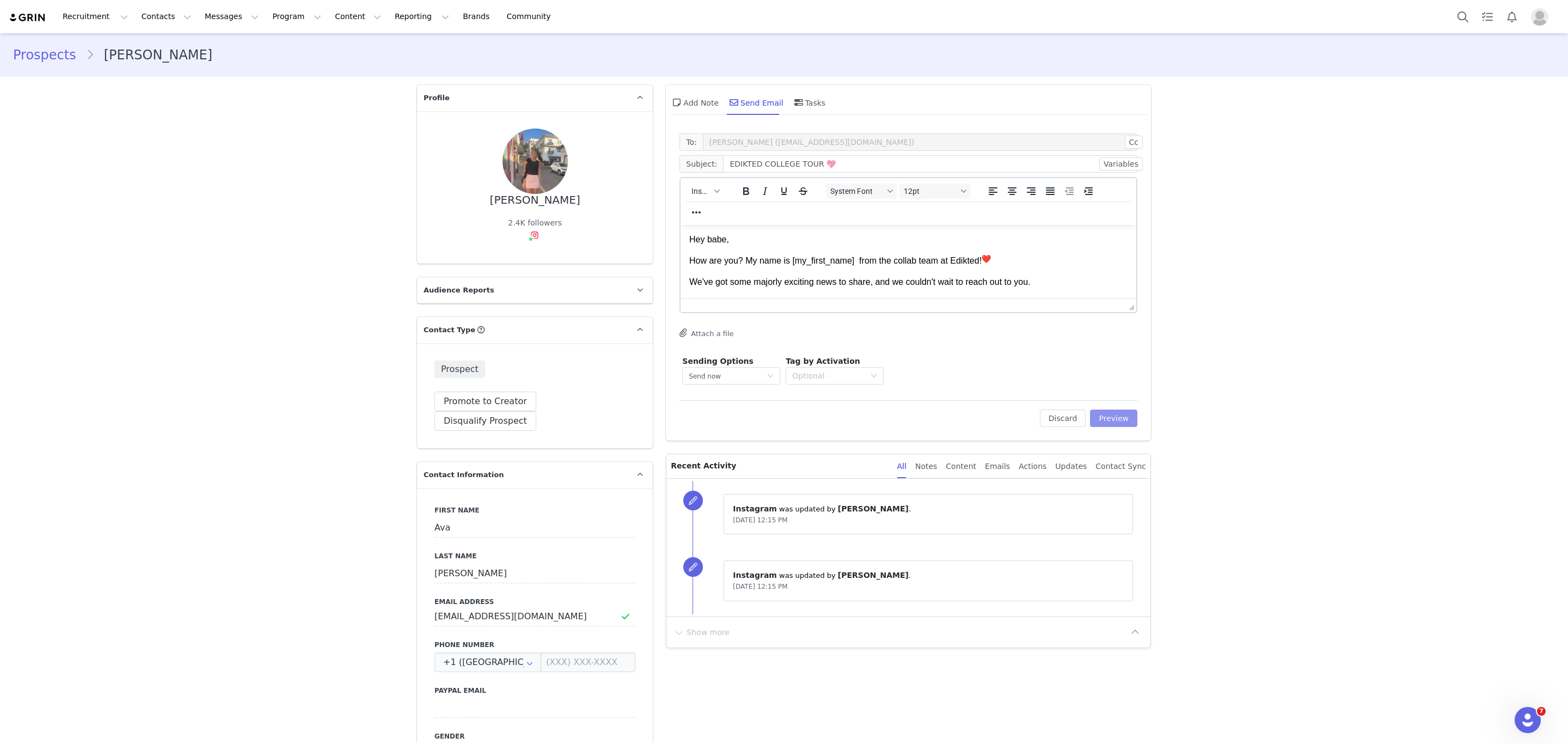
click at [1090, 415] on button "Preview" at bounding box center [1114, 418] width 47 height 18
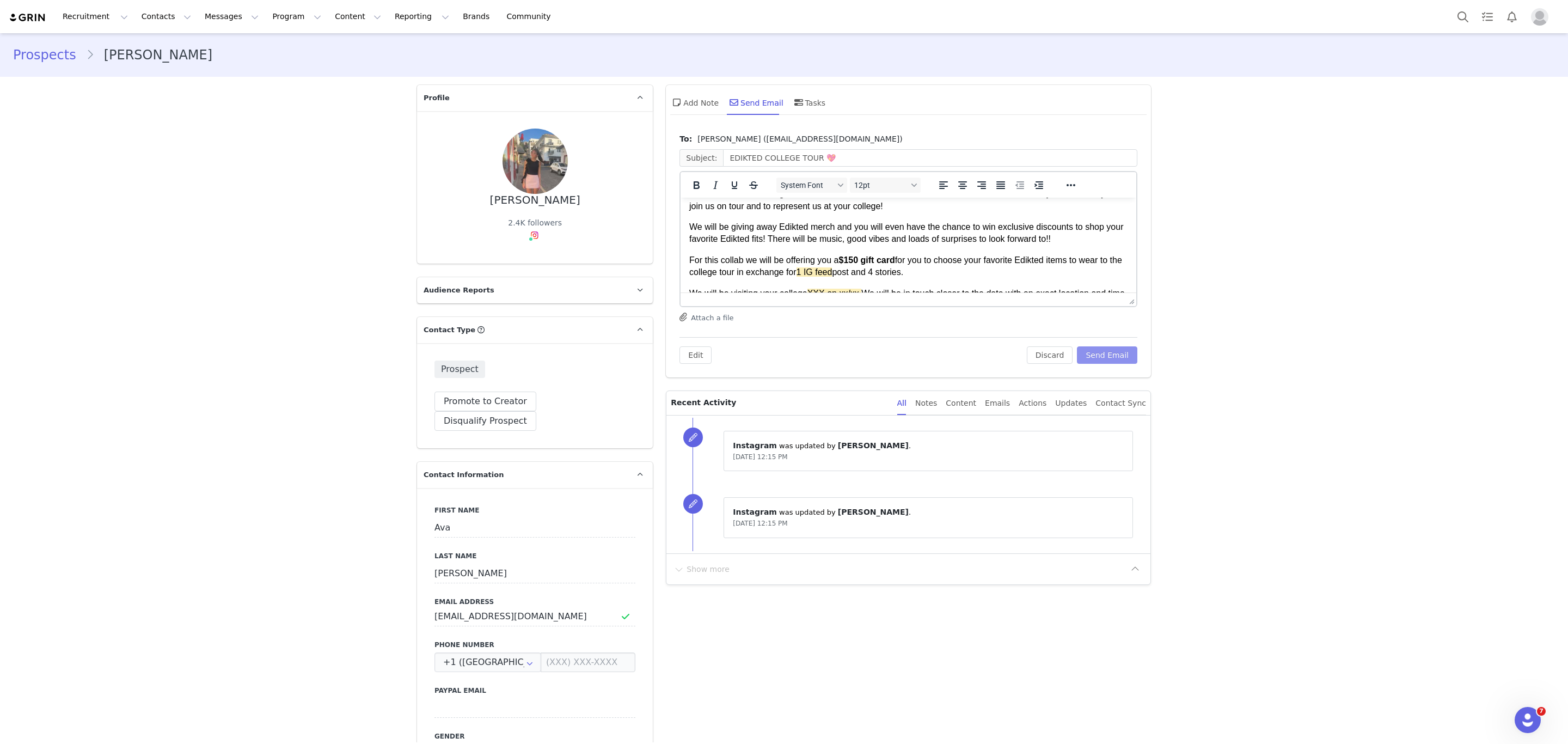
scroll to position [163, 0]
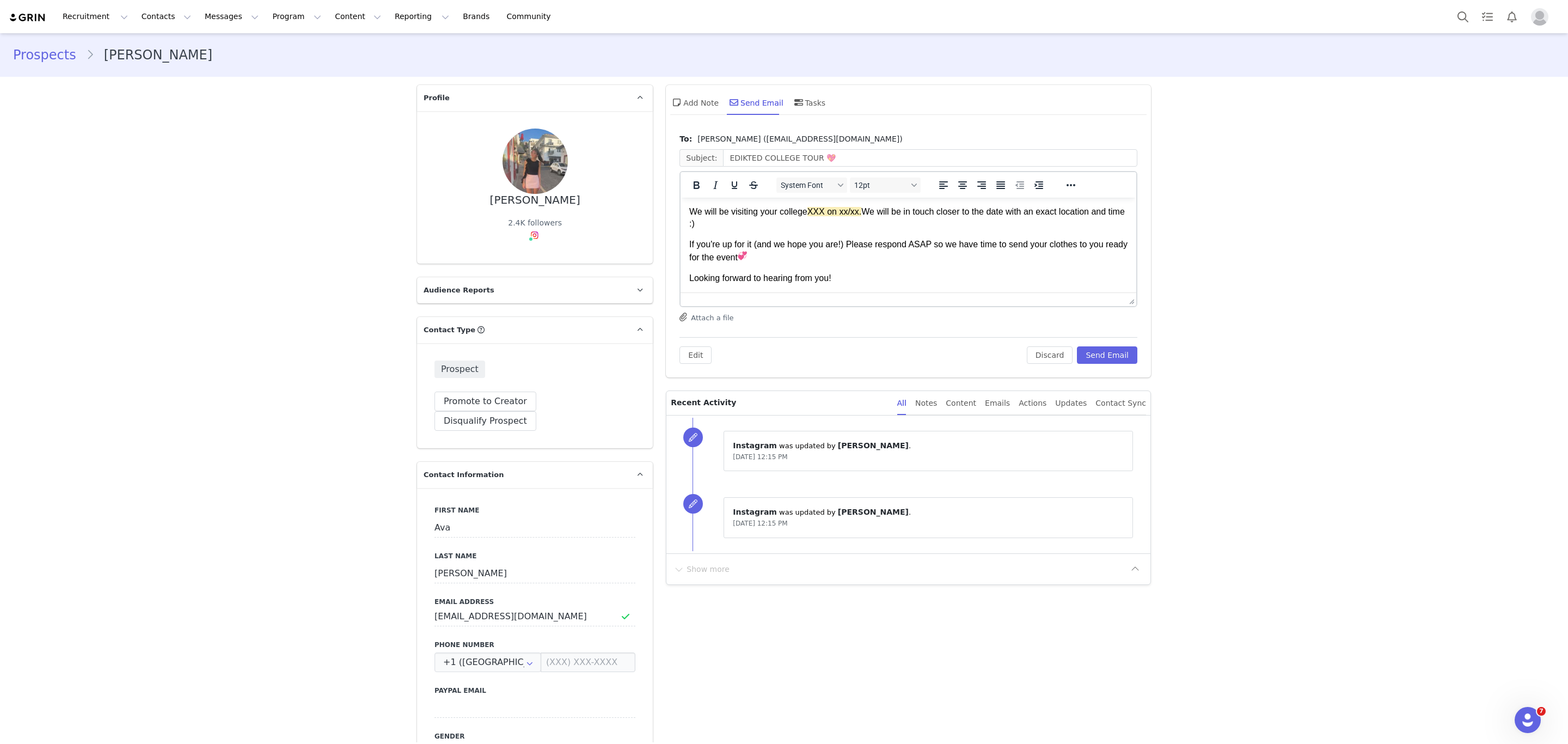
click at [808, 209] on p "We will be visiting your college XXX on xx/xx. We will be in touch closer to th…" at bounding box center [908, 218] width 438 height 24
paste body "Rich Text Area. Press ALT-0 for help."
drag, startPoint x: 995, startPoint y: 213, endPoint x: 944, endPoint y: 214, distance: 51.0
click at [944, 214] on p "We will be visiting your college [GEOGRAPHIC_DATA][US_STATE] on 10/14 XXX on xx…" at bounding box center [908, 219] width 438 height 24
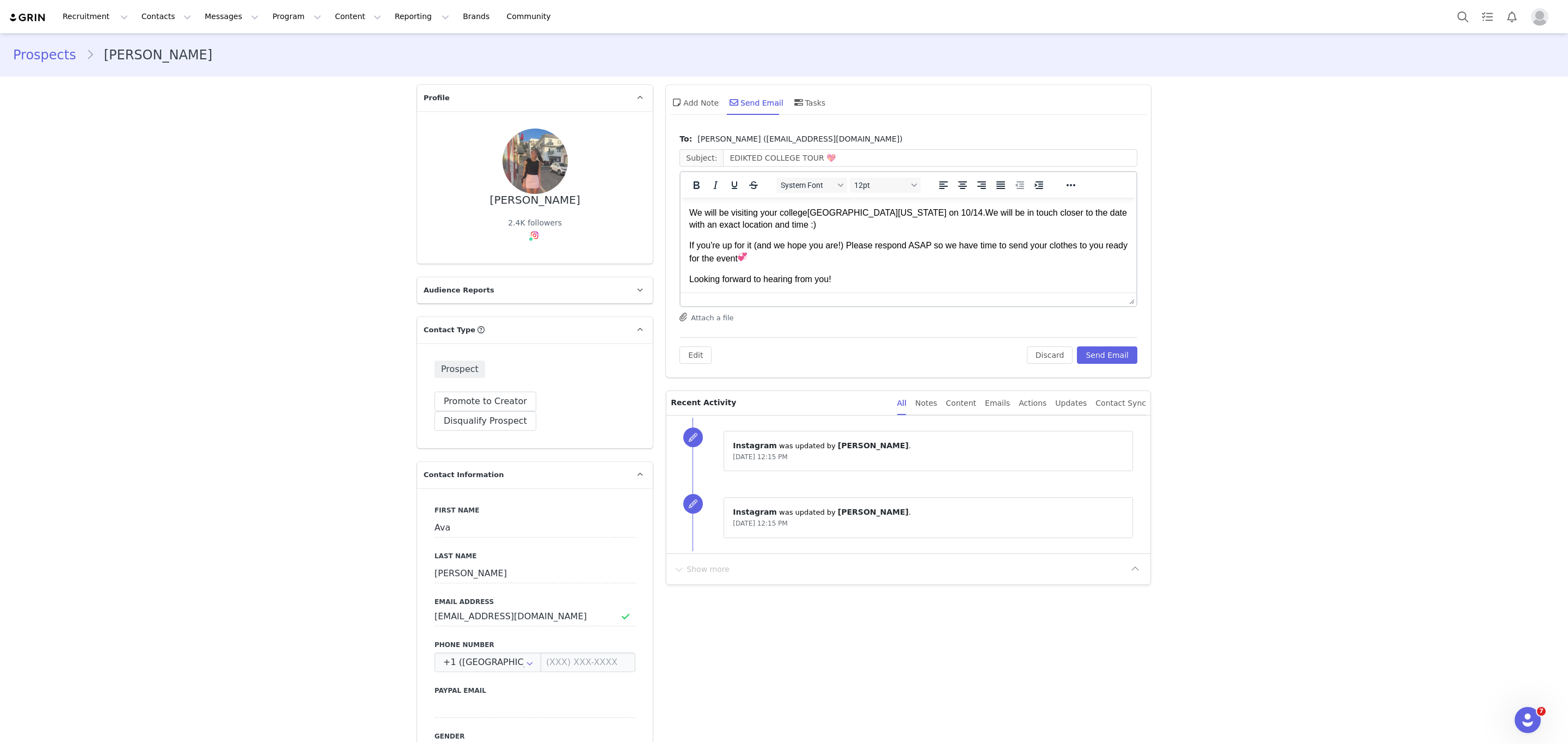
click at [1073, 347] on div "Discard Send Email" at bounding box center [1082, 355] width 111 height 18
click at [1083, 346] on button "Send Email" at bounding box center [1107, 355] width 60 height 18
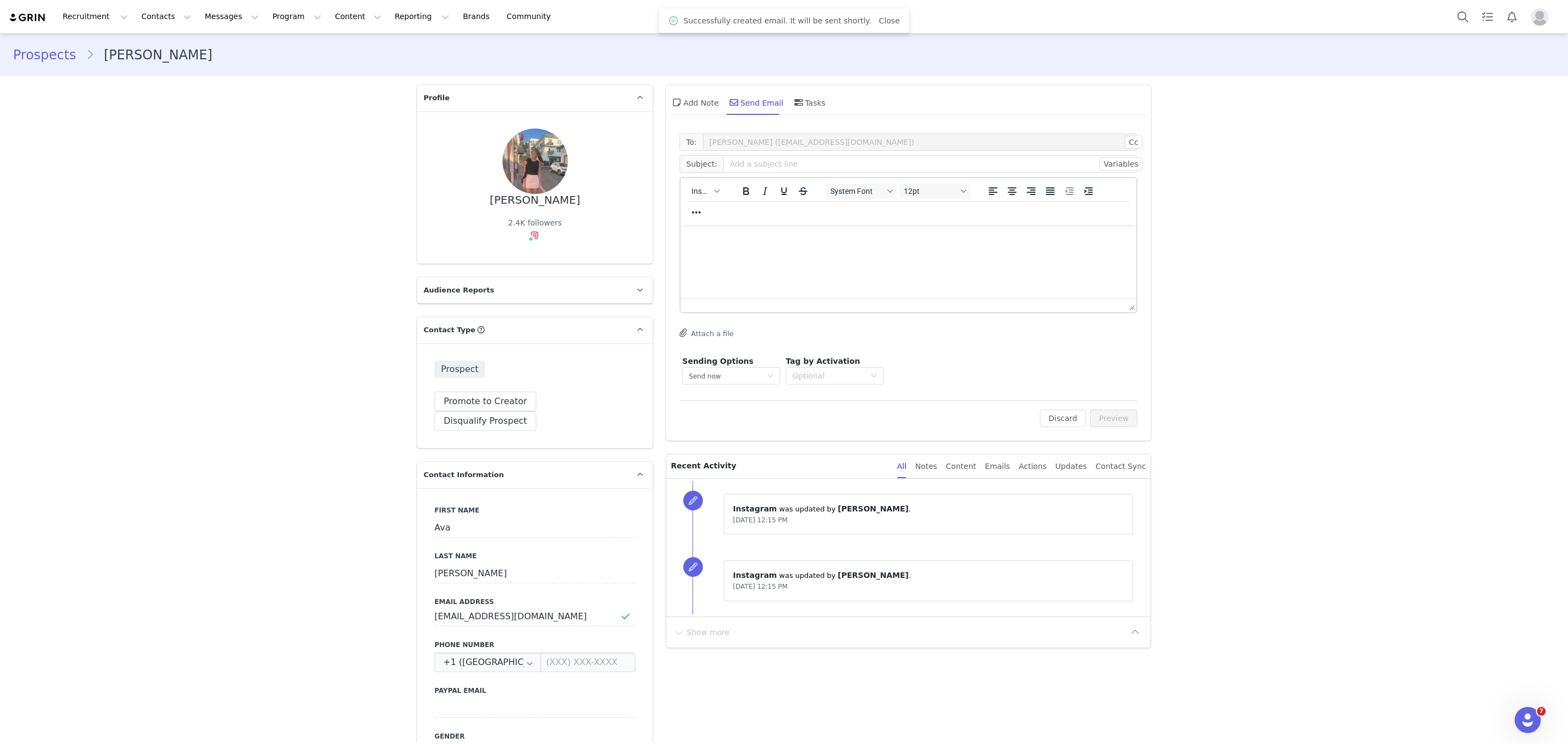
scroll to position [0, 0]
